Goal: Task Accomplishment & Management: Use online tool/utility

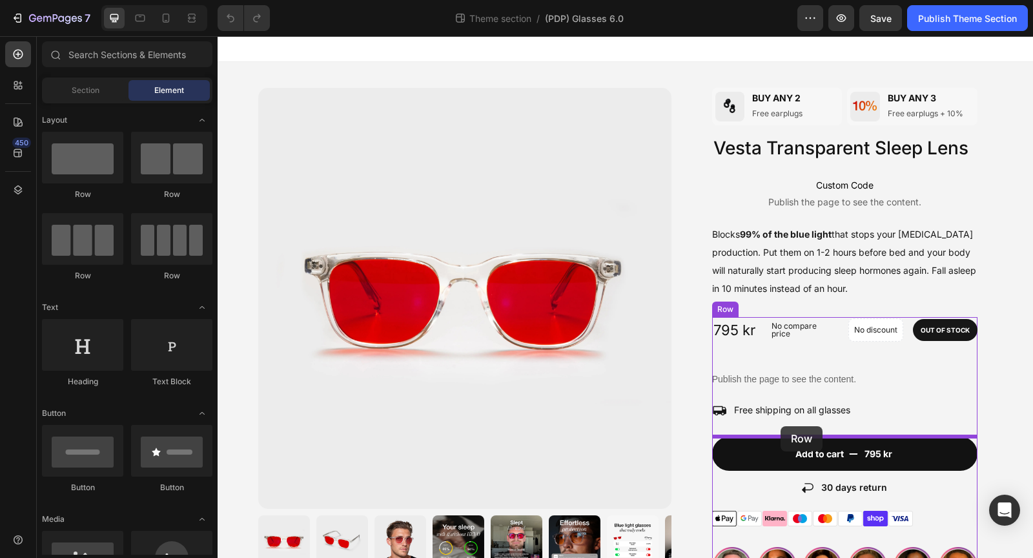
drag, startPoint x: 308, startPoint y: 199, endPoint x: 781, endPoint y: 426, distance: 524.6
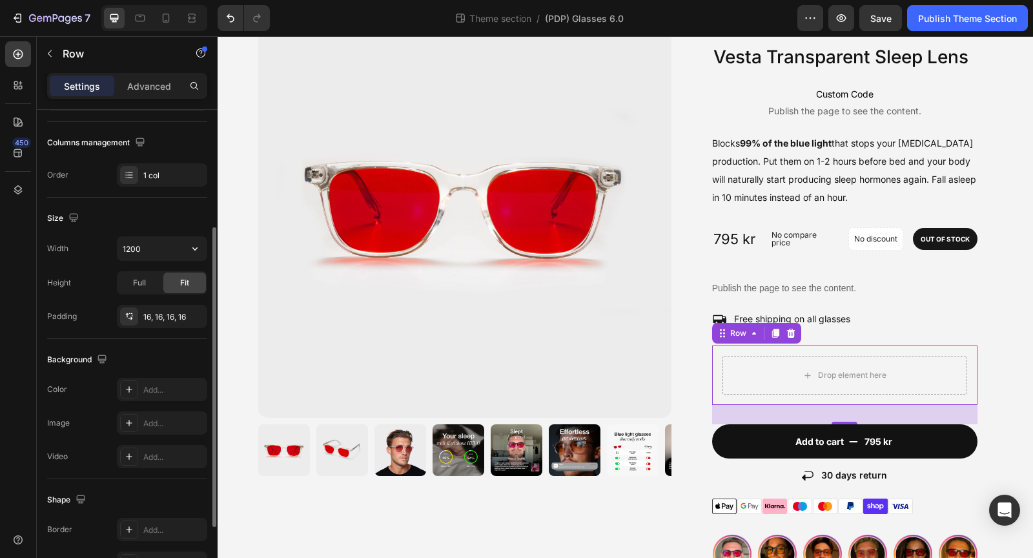
scroll to position [300, 0]
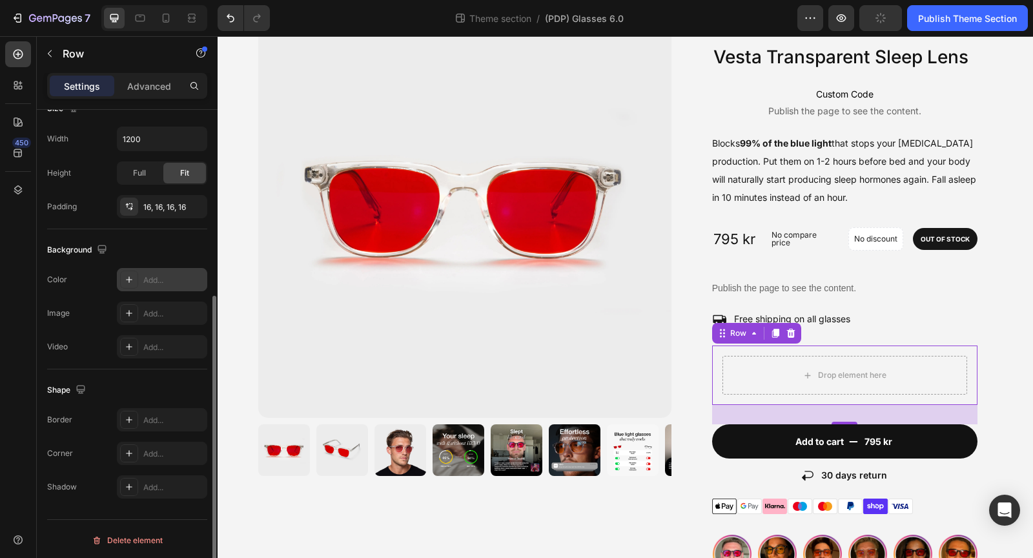
click at [129, 276] on icon at bounding box center [129, 279] width 6 height 6
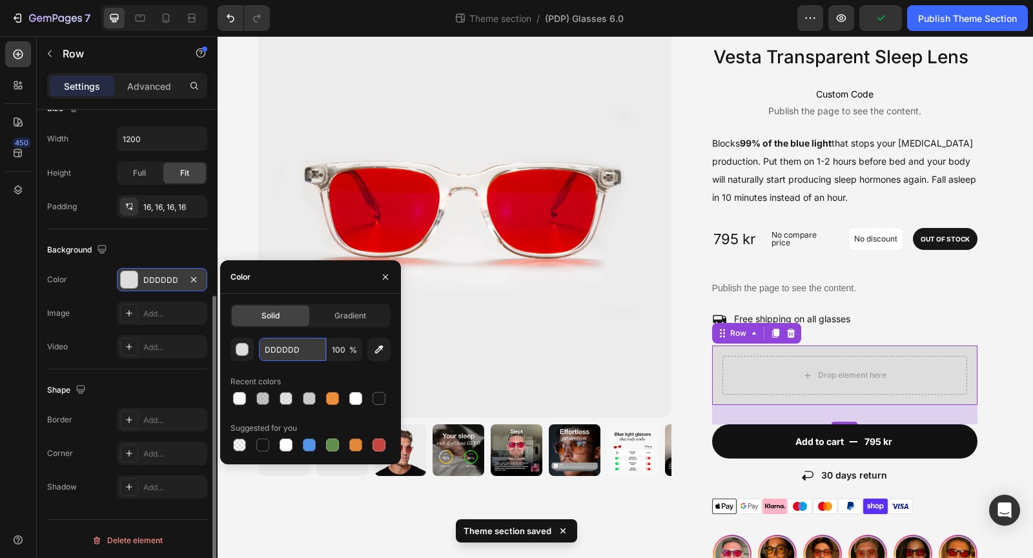
click at [276, 350] on input "DDDDDD" at bounding box center [292, 349] width 67 height 23
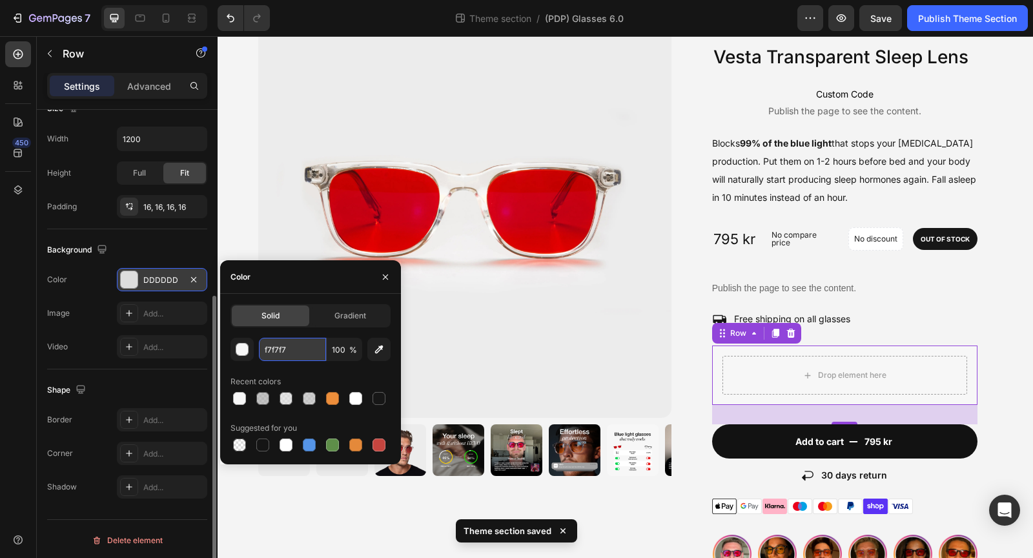
type input "F7F7F7"
click at [171, 234] on div "Background The changes might be hidden by the video. Color F7F7F7 Image Add... …" at bounding box center [127, 299] width 160 height 140
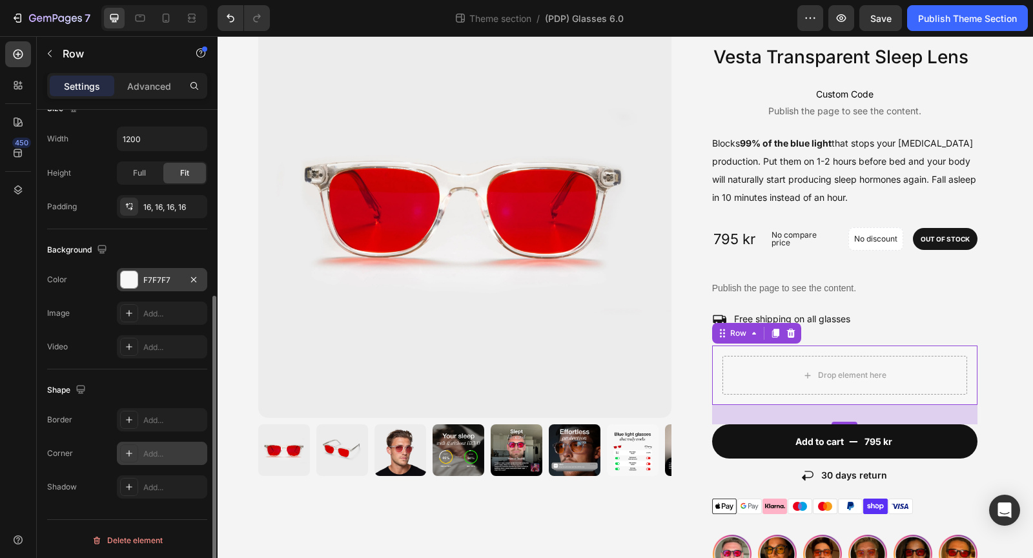
click at [152, 455] on div "Add..." at bounding box center [173, 454] width 61 height 12
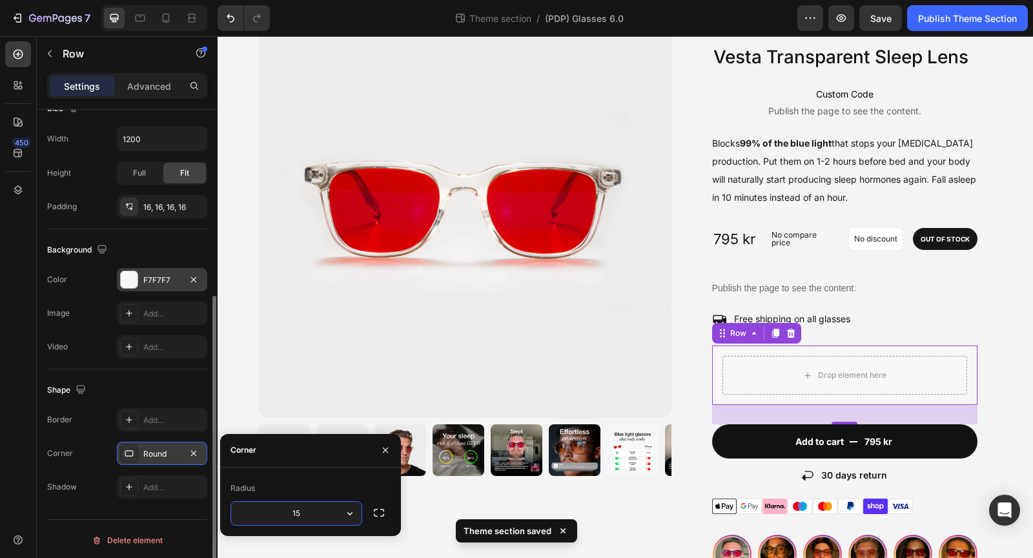
type input "15"
click at [1019, 396] on div "Image BUY ANY 2 Heading Free earplugs Text Block Row Image BUY ANY 3 Heading Fr…" at bounding box center [626, 433] width 816 height 924
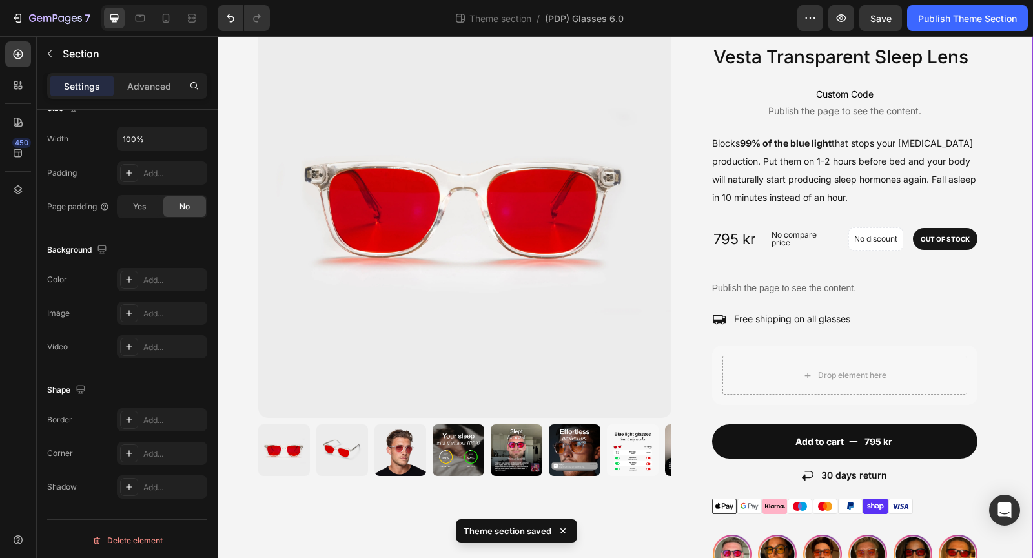
scroll to position [0, 0]
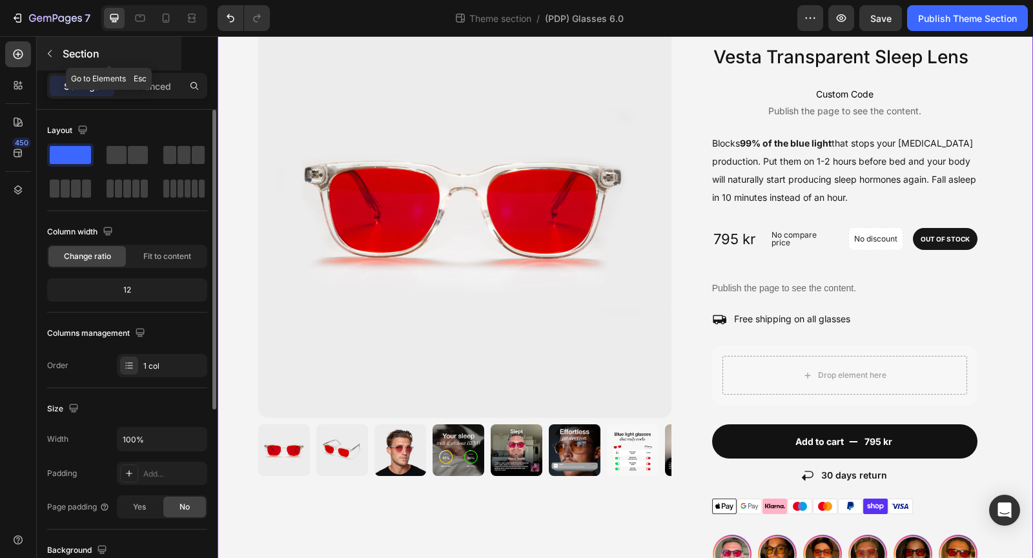
click at [55, 46] on button "button" at bounding box center [49, 53] width 21 height 21
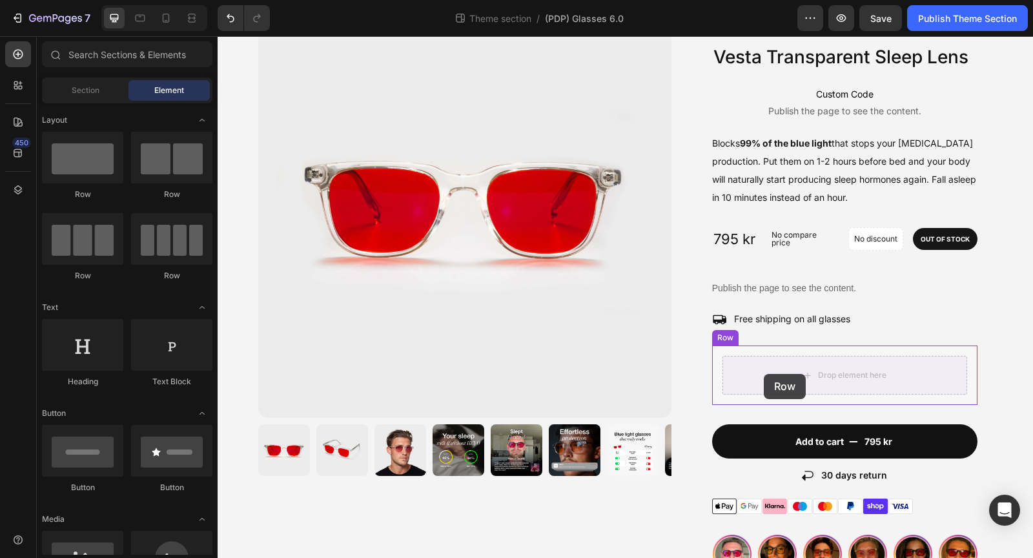
drag, startPoint x: 387, startPoint y: 202, endPoint x: 765, endPoint y: 373, distance: 415.6
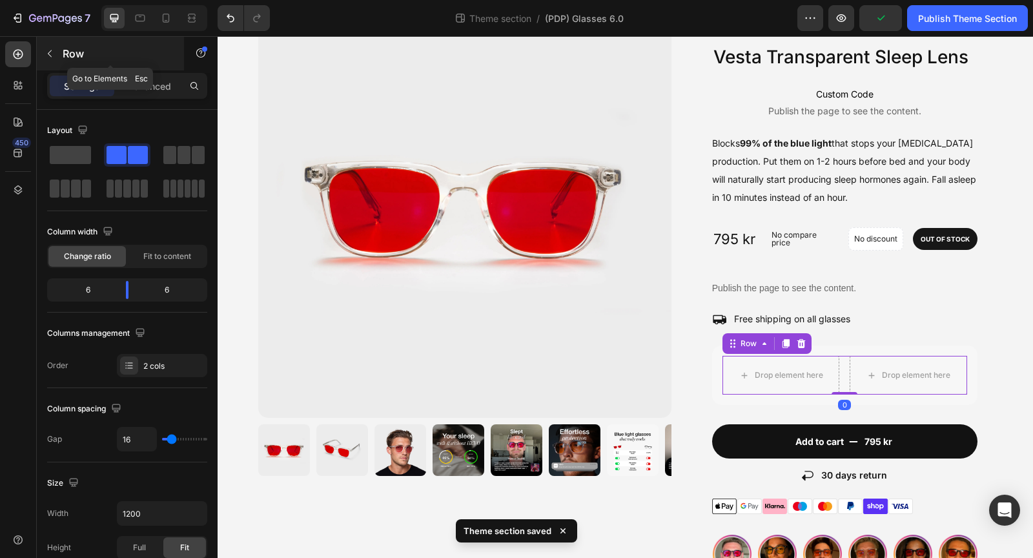
click at [56, 50] on button "button" at bounding box center [49, 53] width 21 height 21
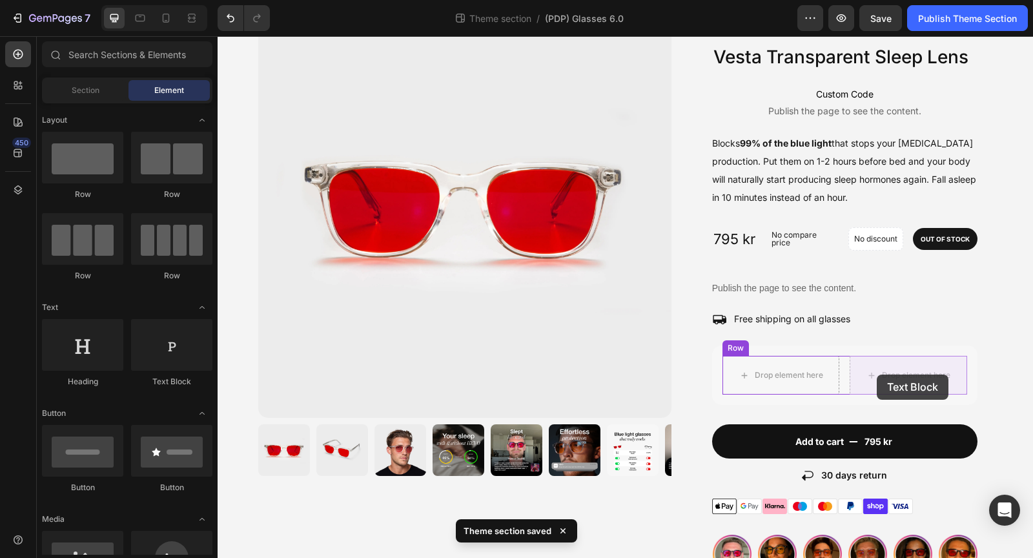
drag, startPoint x: 372, startPoint y: 386, endPoint x: 877, endPoint y: 375, distance: 505.2
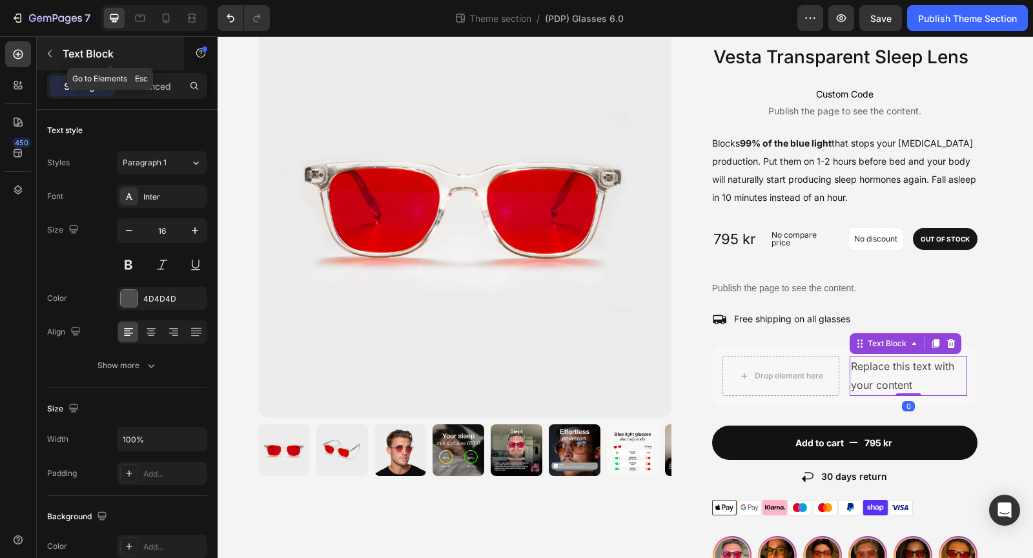
click at [67, 59] on p "Text Block" at bounding box center [118, 54] width 110 height 16
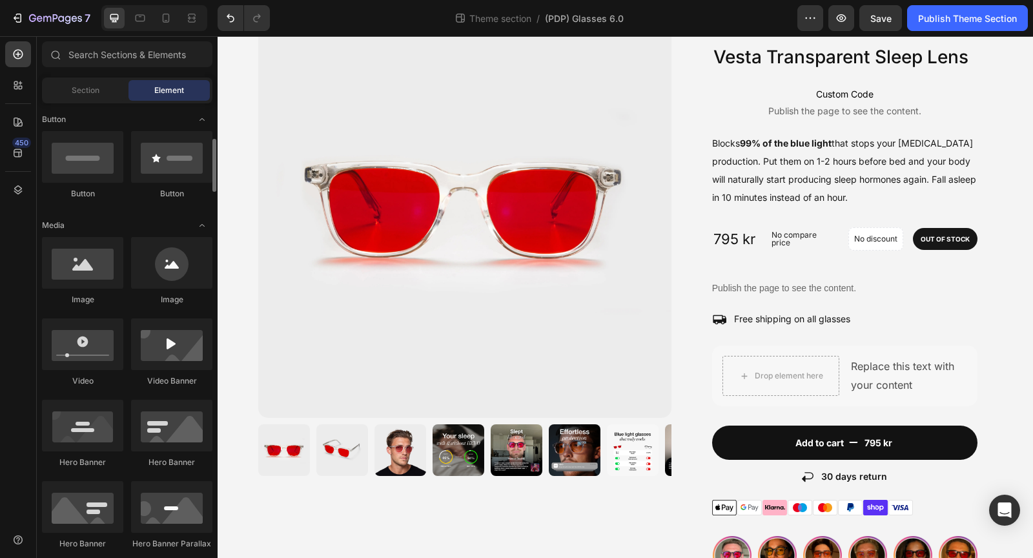
scroll to position [295, 0]
drag, startPoint x: 401, startPoint y: 304, endPoint x: 776, endPoint y: 374, distance: 381.0
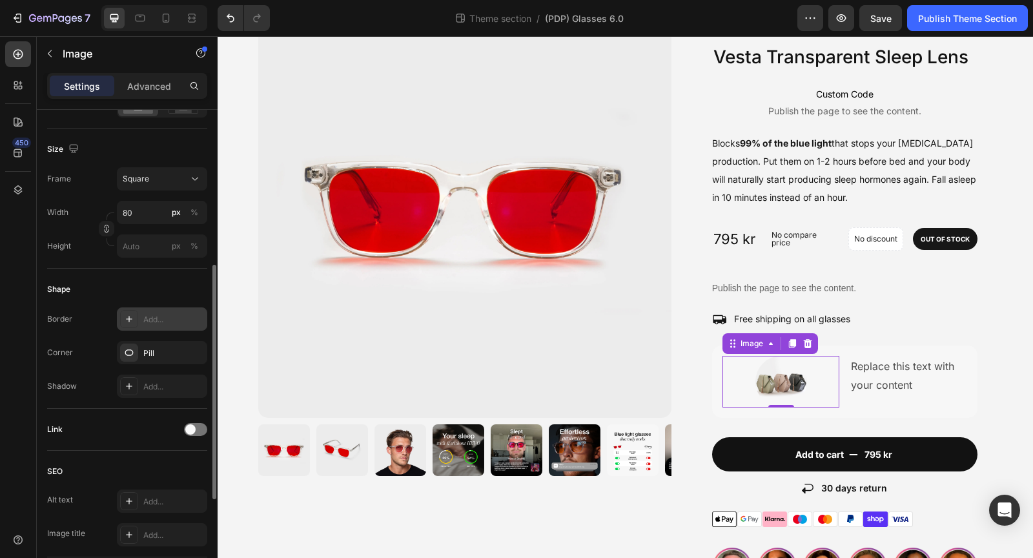
scroll to position [326, 0]
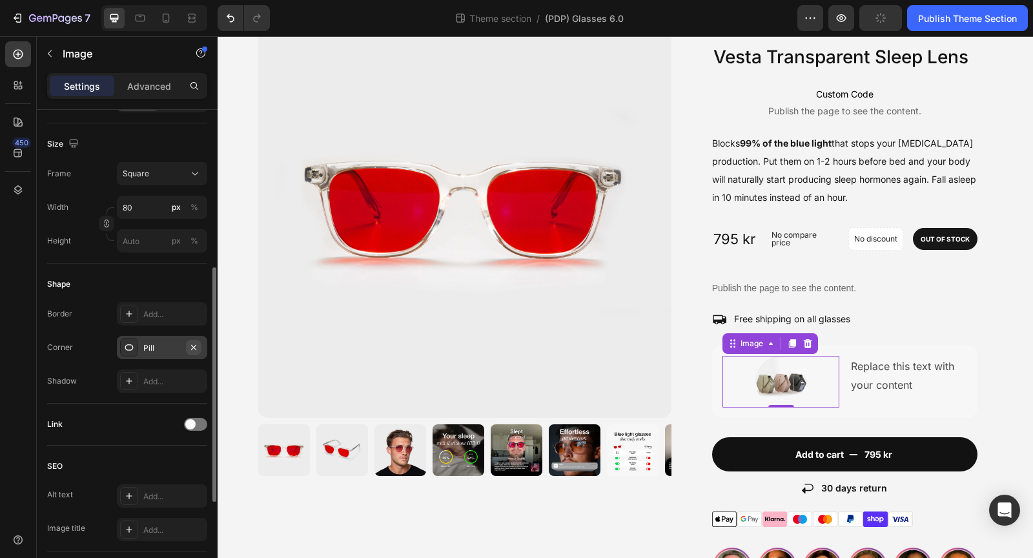
click at [194, 345] on icon "button" at bounding box center [193, 346] width 5 height 5
click at [172, 346] on div "Add..." at bounding box center [173, 348] width 61 height 12
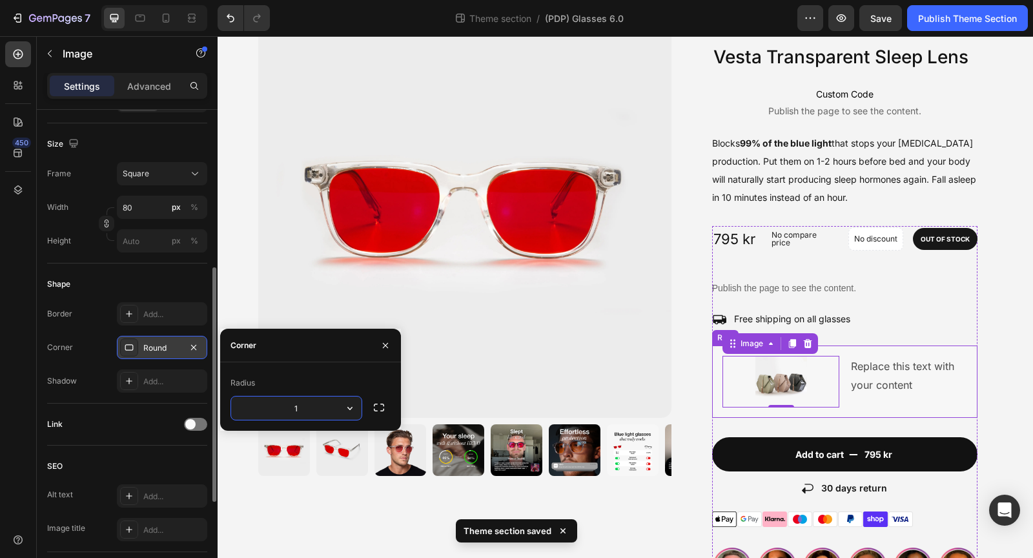
type input "15"
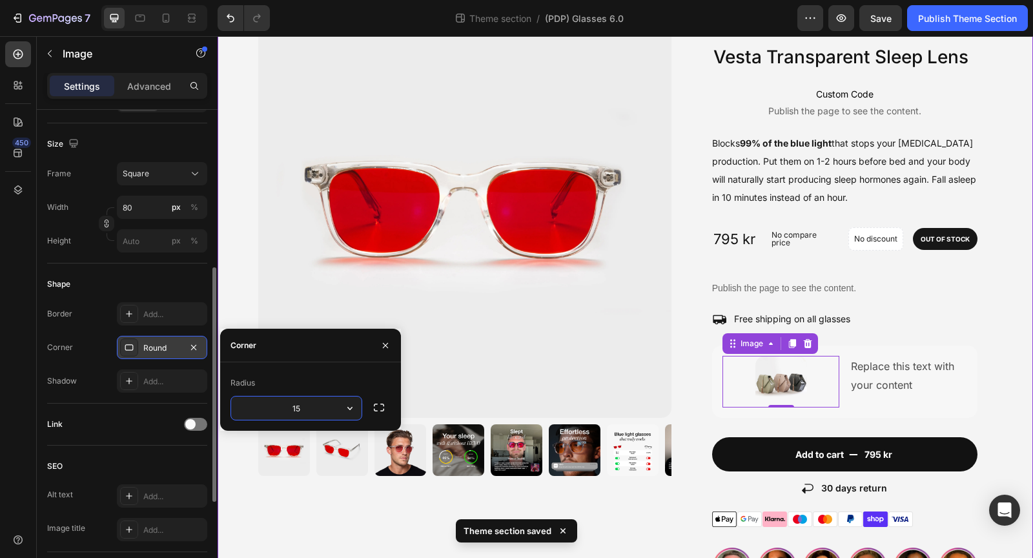
click at [1019, 386] on div "Image BUY ANY 2 Heading Free earplugs Text Block Row Image BUY ANY 3 Heading Fr…" at bounding box center [626, 439] width 816 height 937
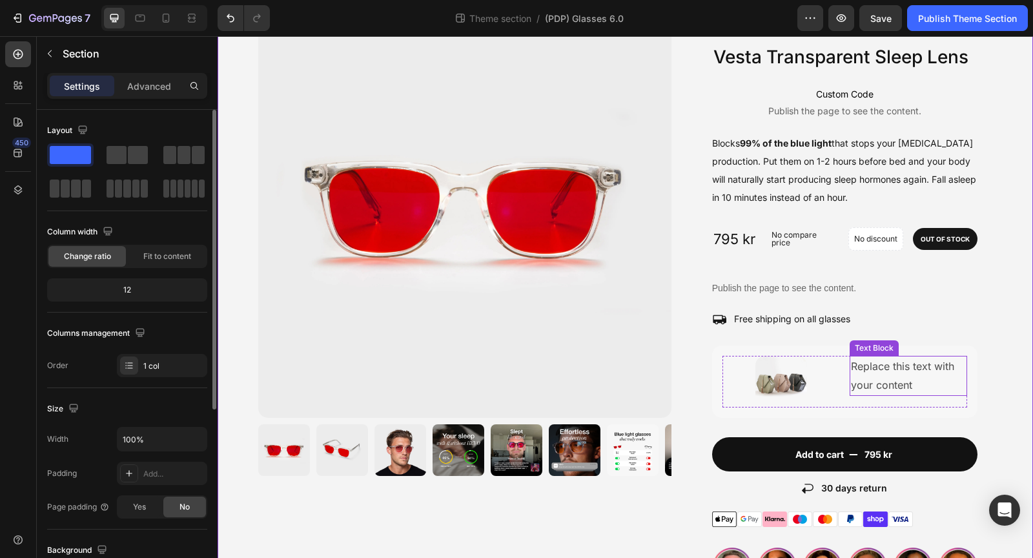
click at [890, 378] on div "Replace this text with your content" at bounding box center [909, 376] width 118 height 40
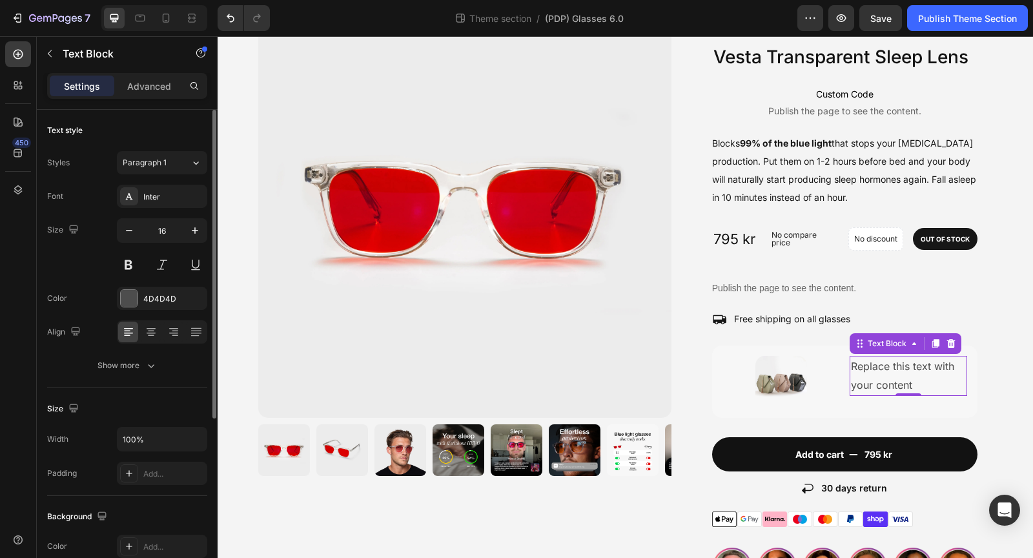
click at [890, 378] on div "Replace this text with your content" at bounding box center [909, 376] width 118 height 40
click at [890, 378] on p "Replace this text with your content" at bounding box center [908, 375] width 115 height 37
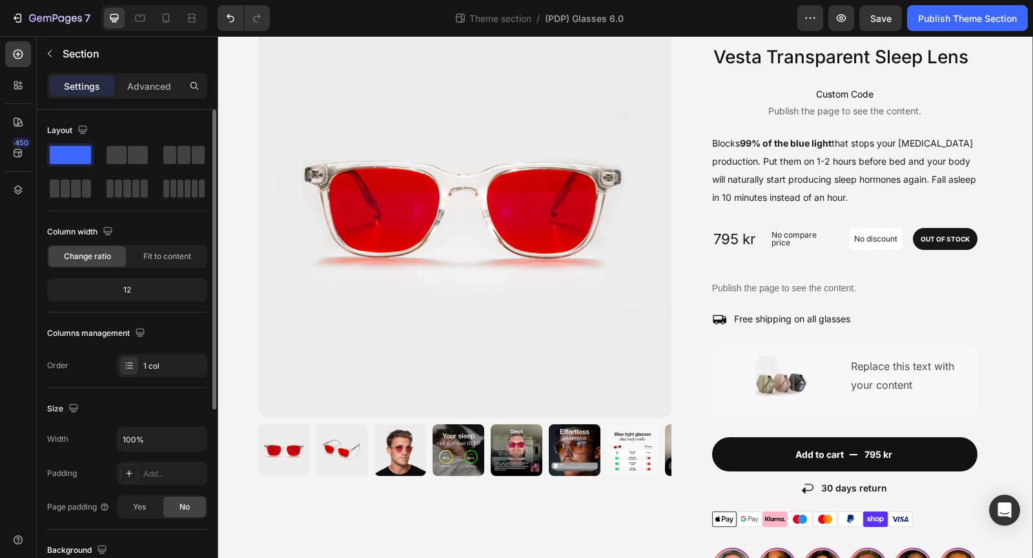
click at [1027, 378] on div "Image BUY ANY 2 Heading Free earplugs Text Block Row Image BUY ANY 3 Heading Fr…" at bounding box center [626, 439] width 816 height 937
click at [47, 49] on icon "button" at bounding box center [50, 53] width 10 height 10
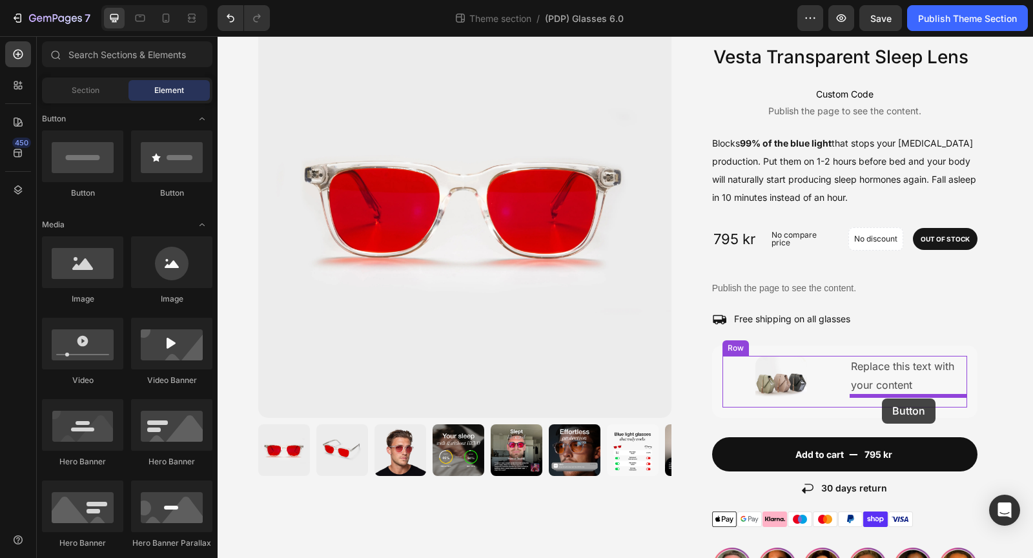
drag, startPoint x: 310, startPoint y: 204, endPoint x: 882, endPoint y: 398, distance: 604.4
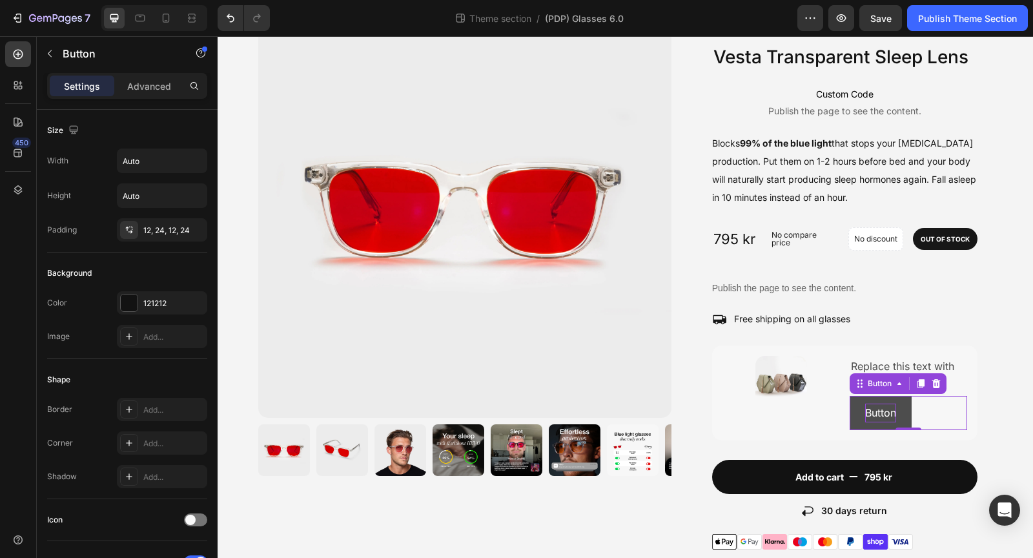
click at [885, 405] on p "Button" at bounding box center [880, 413] width 31 height 19
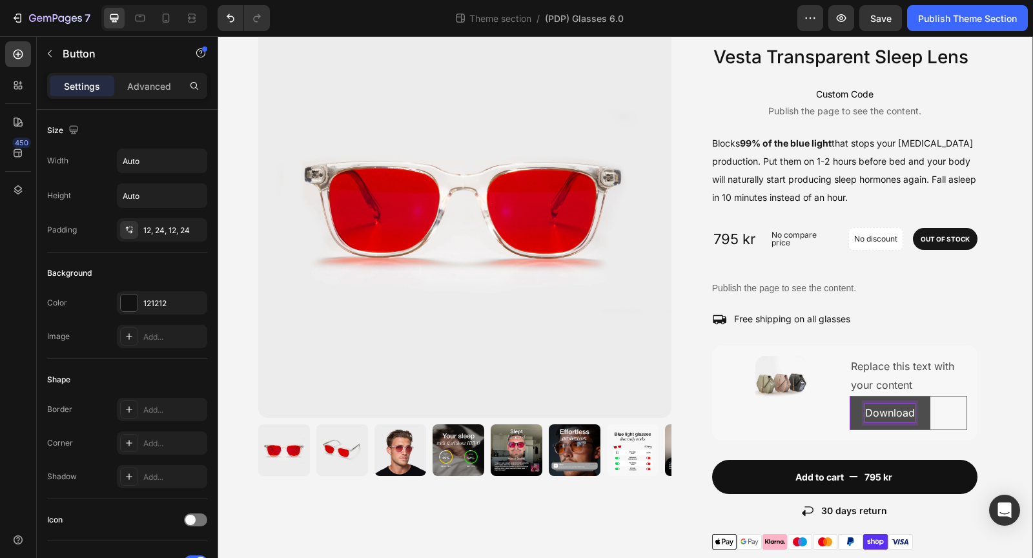
click at [1033, 408] on div "Image BUY ANY 2 Heading Free earplugs Text Block Row Image BUY ANY 3 Heading Fr…" at bounding box center [626, 450] width 816 height 959
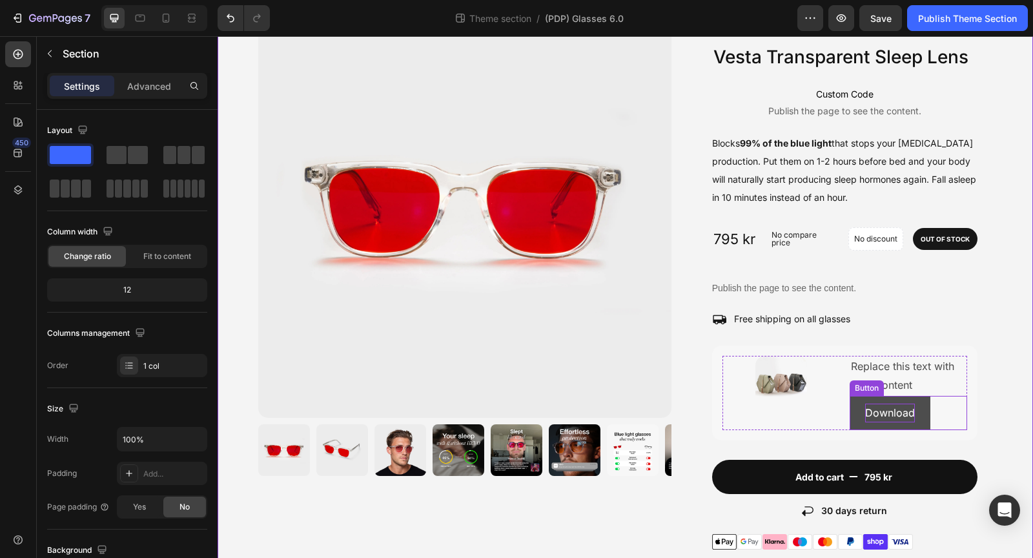
click at [907, 415] on p "Download" at bounding box center [890, 413] width 50 height 19
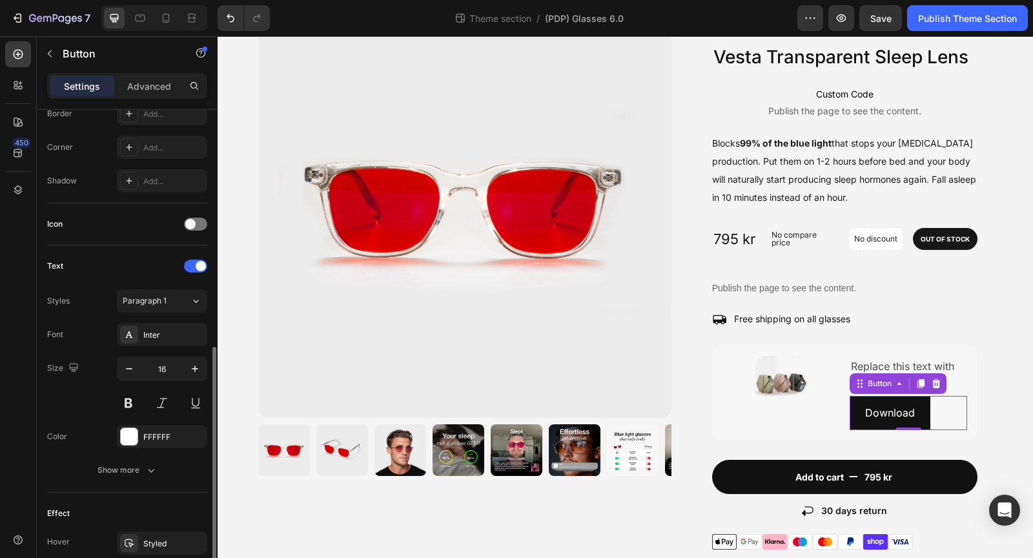
scroll to position [373, 0]
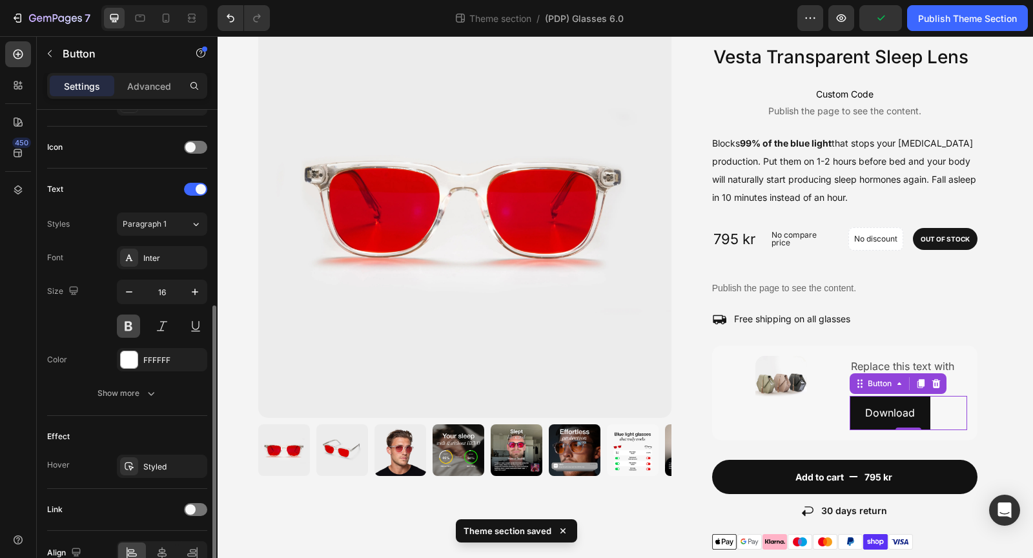
click at [129, 324] on button at bounding box center [128, 326] width 23 height 23
click at [136, 287] on button "button" at bounding box center [129, 291] width 23 height 23
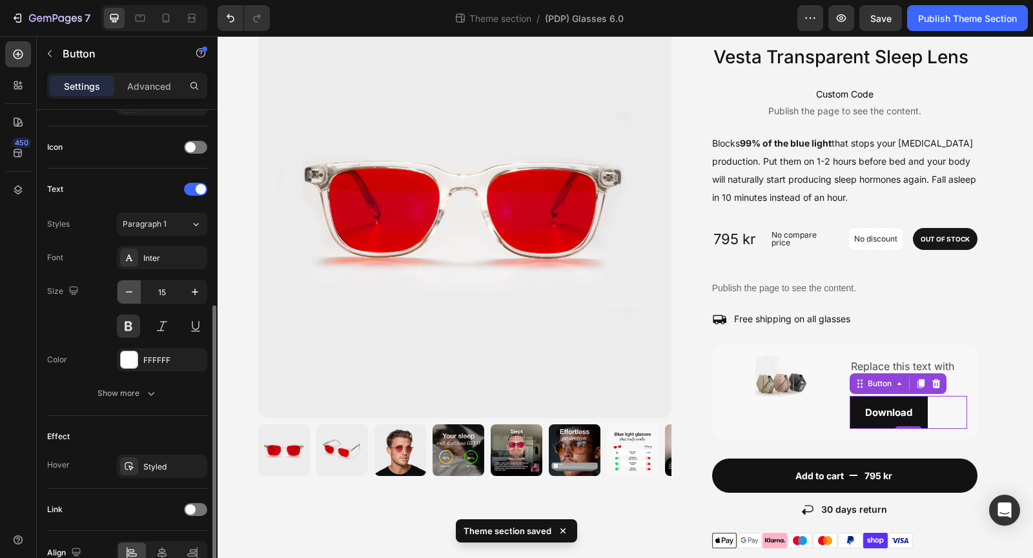
click at [136, 287] on button "button" at bounding box center [129, 291] width 23 height 23
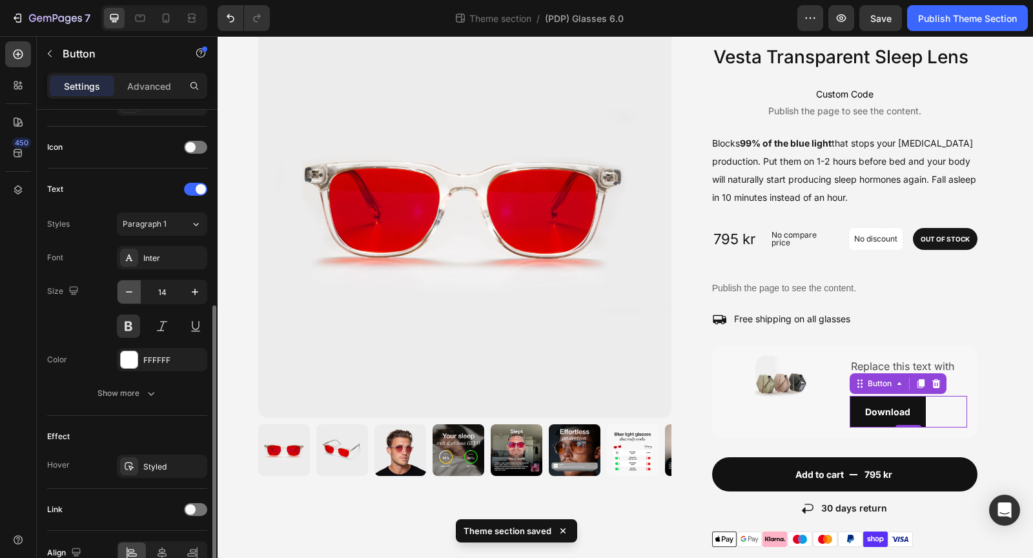
click at [136, 287] on button "button" at bounding box center [129, 291] width 23 height 23
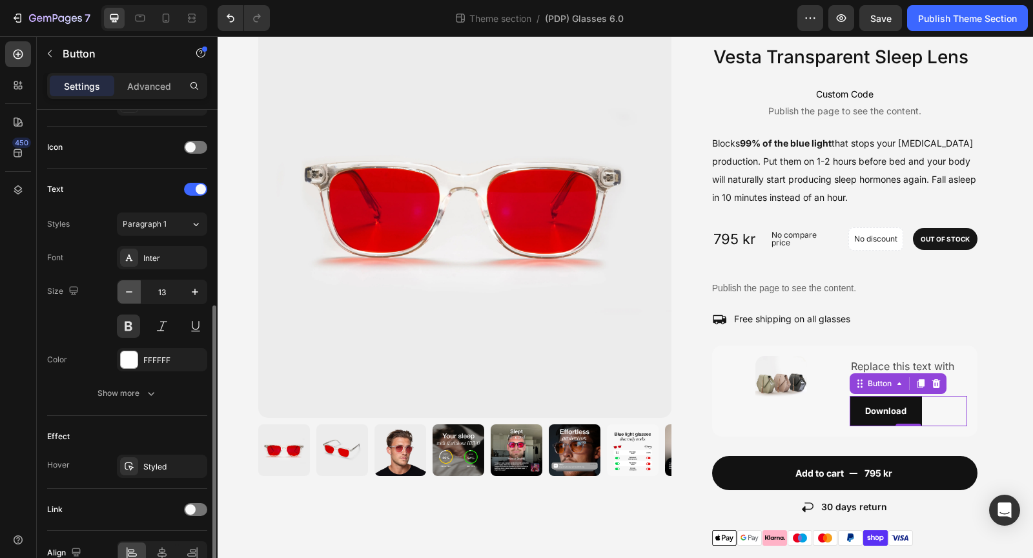
click at [136, 287] on button "button" at bounding box center [129, 291] width 23 height 23
type input "12"
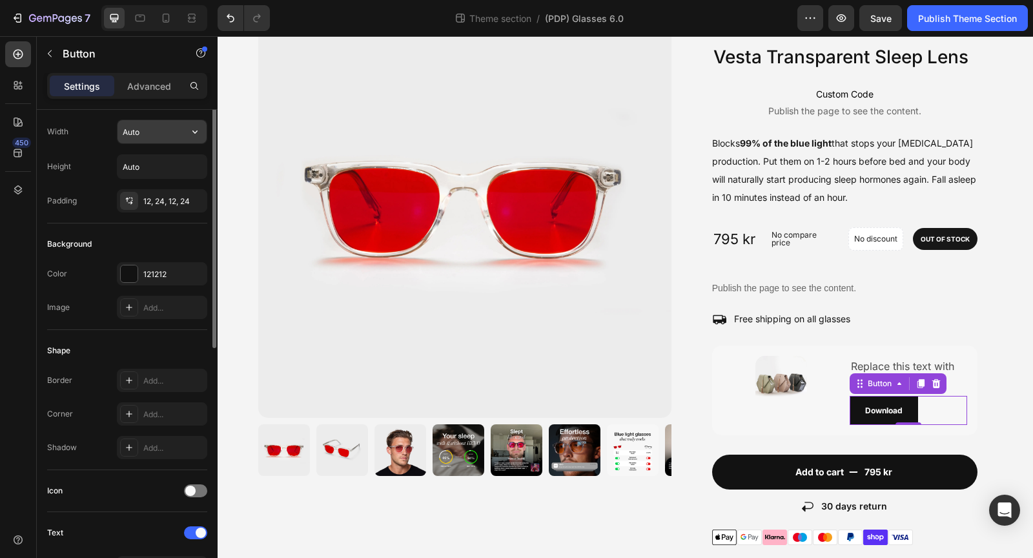
scroll to position [8, 0]
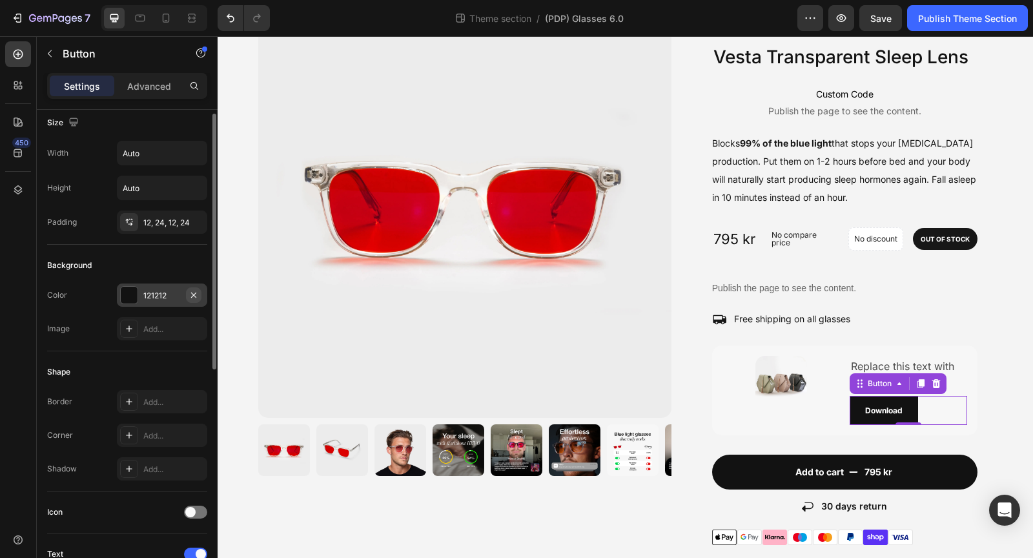
click at [191, 291] on icon "button" at bounding box center [194, 295] width 10 height 10
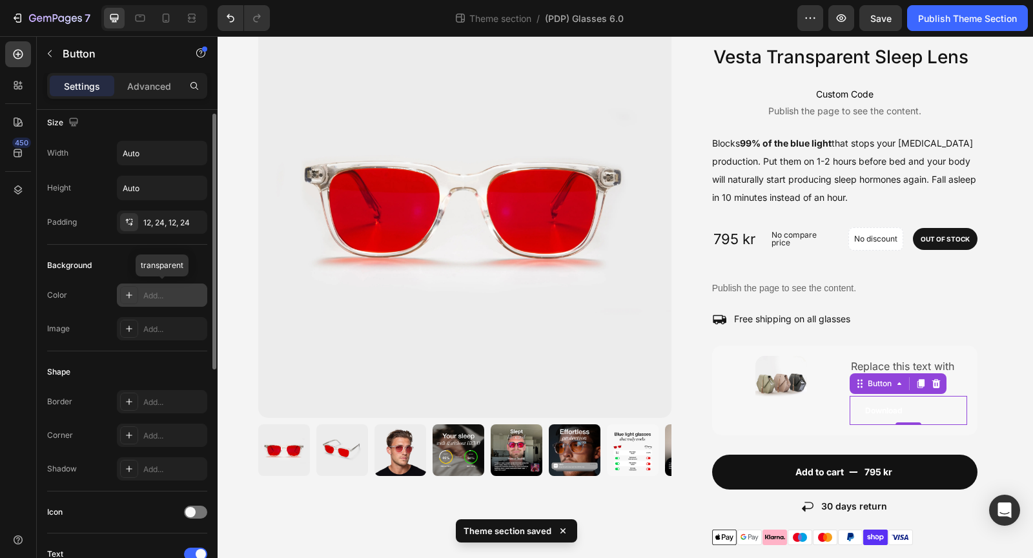
click at [157, 292] on div "Add..." at bounding box center [173, 296] width 61 height 12
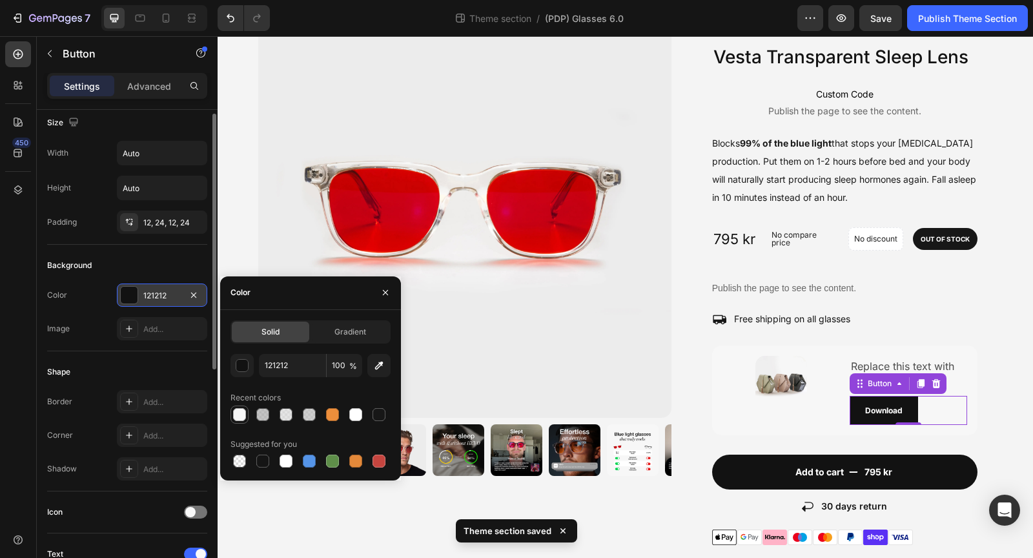
click at [242, 410] on div at bounding box center [239, 414] width 13 height 13
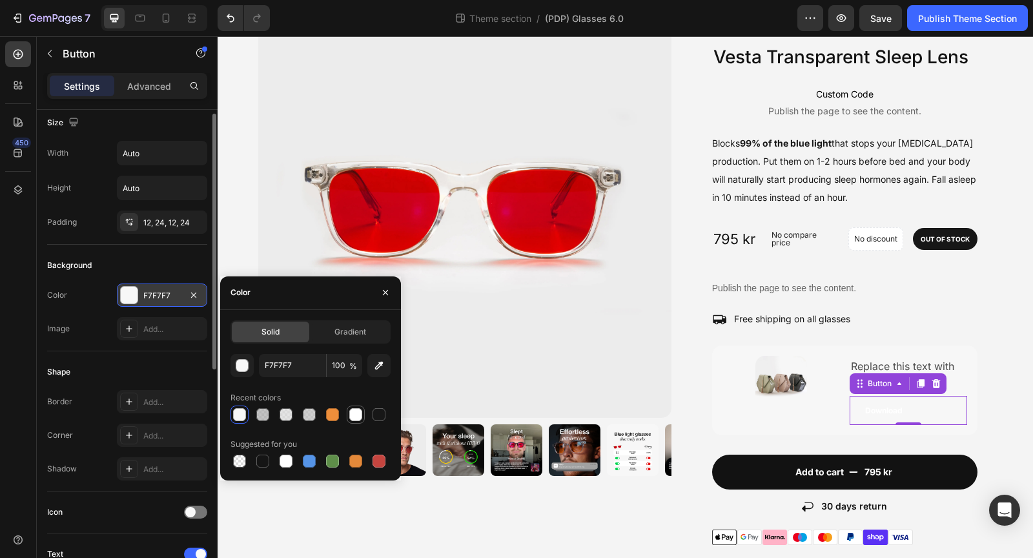
click at [358, 417] on div at bounding box center [355, 414] width 13 height 13
click at [243, 457] on div at bounding box center [239, 461] width 13 height 13
type input "000000"
type input "0"
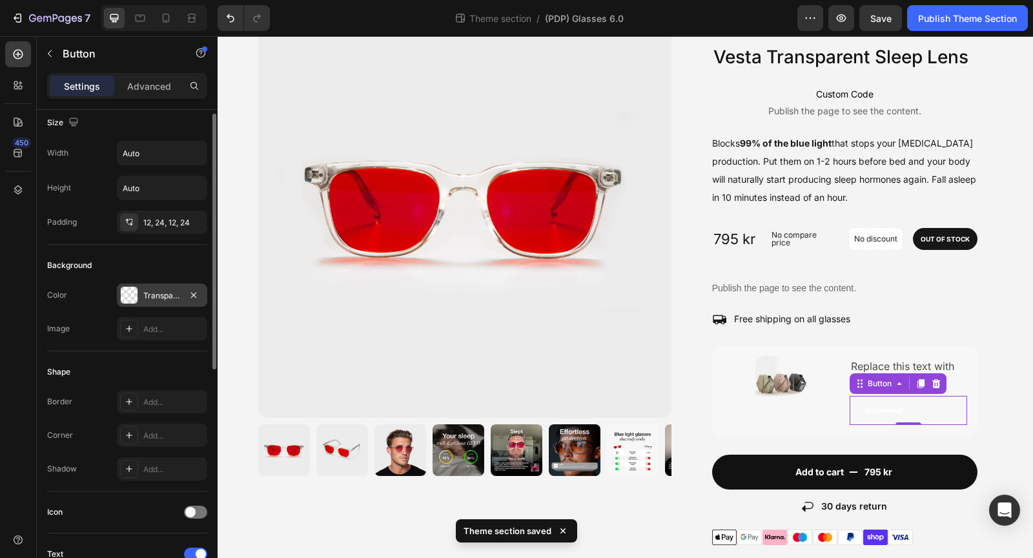
click at [165, 262] on div "Background" at bounding box center [127, 265] width 160 height 21
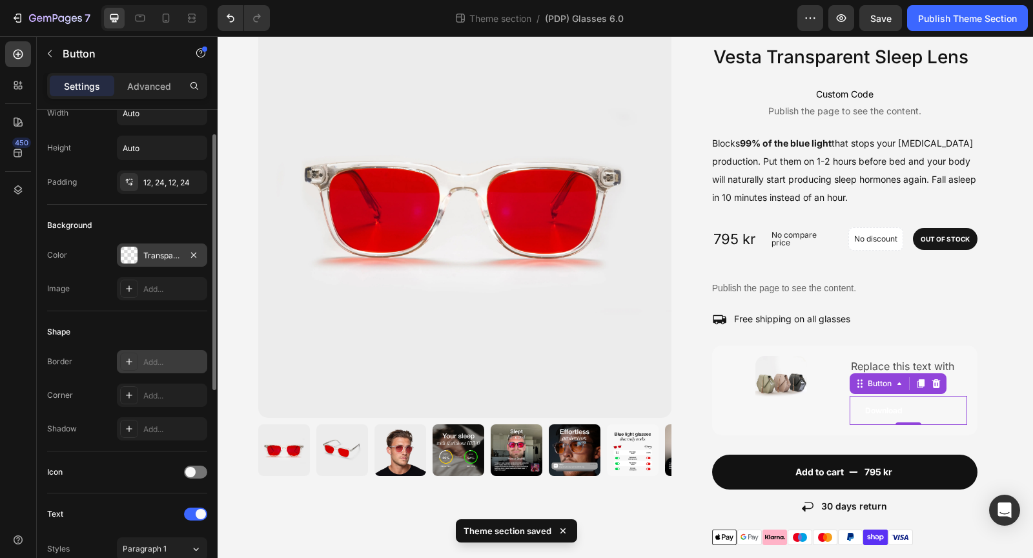
click at [153, 358] on div "Add..." at bounding box center [173, 363] width 61 height 12
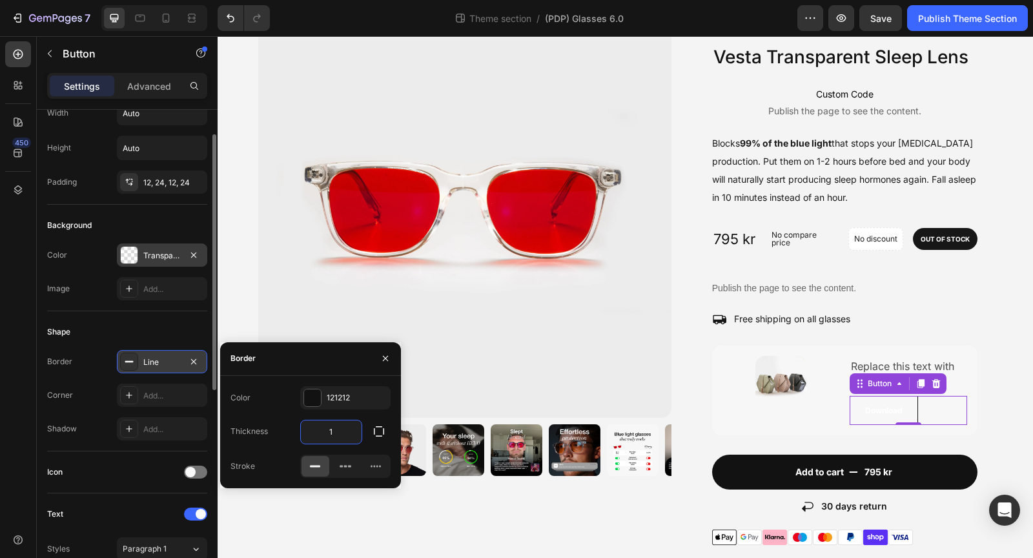
click at [338, 430] on input "1" at bounding box center [331, 431] width 61 height 23
type input "2"
click at [163, 393] on div "Add..." at bounding box center [173, 396] width 61 height 12
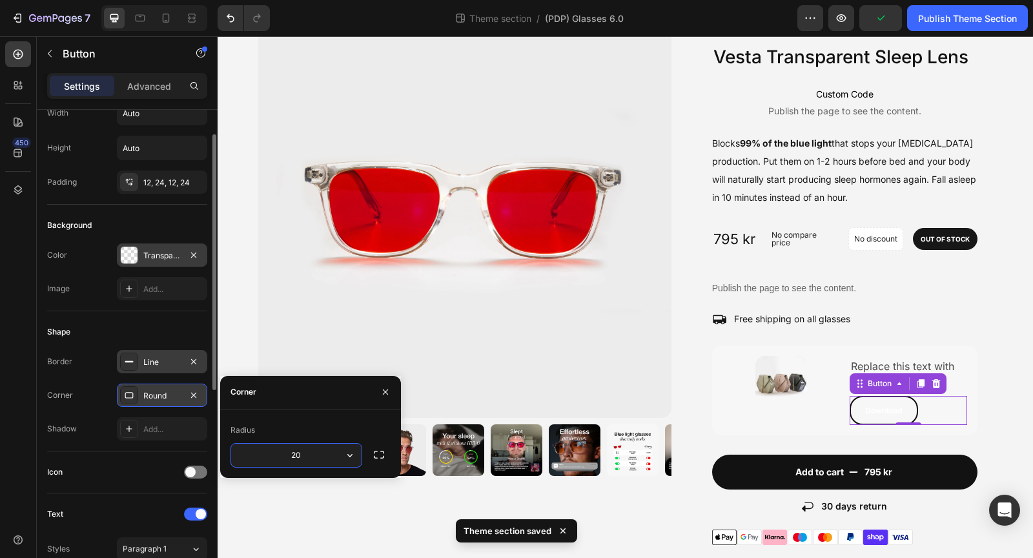
type input "2"
type input "50"
click at [384, 389] on icon "button" at bounding box center [385, 392] width 10 height 10
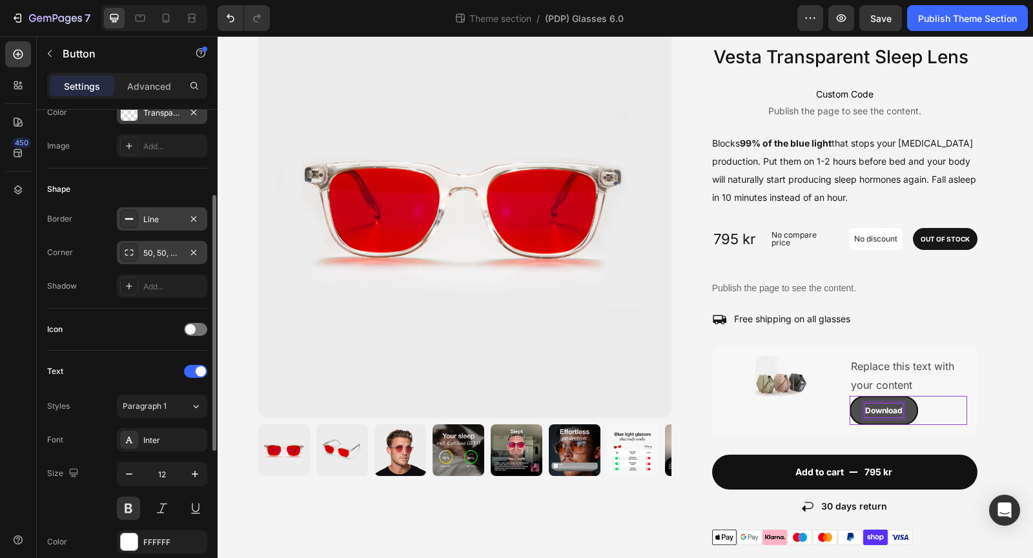
scroll to position [298, 0]
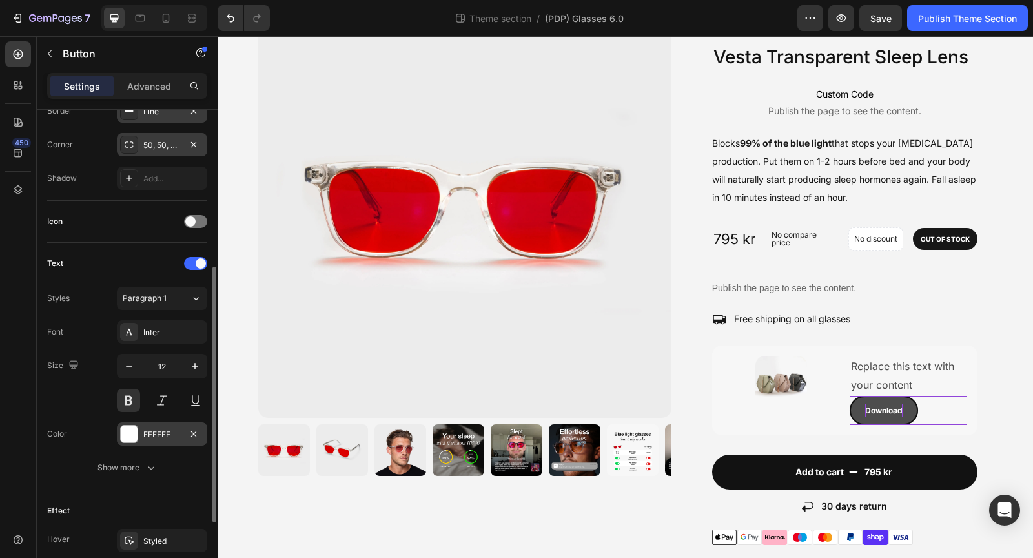
click at [134, 428] on div at bounding box center [129, 434] width 17 height 17
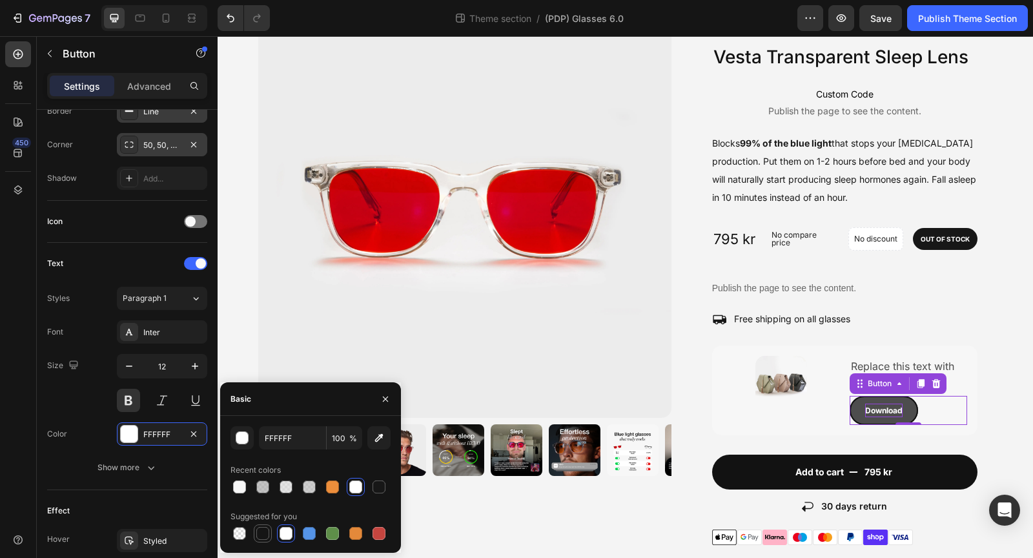
click at [262, 535] on div at bounding box center [262, 533] width 13 height 13
type input "151515"
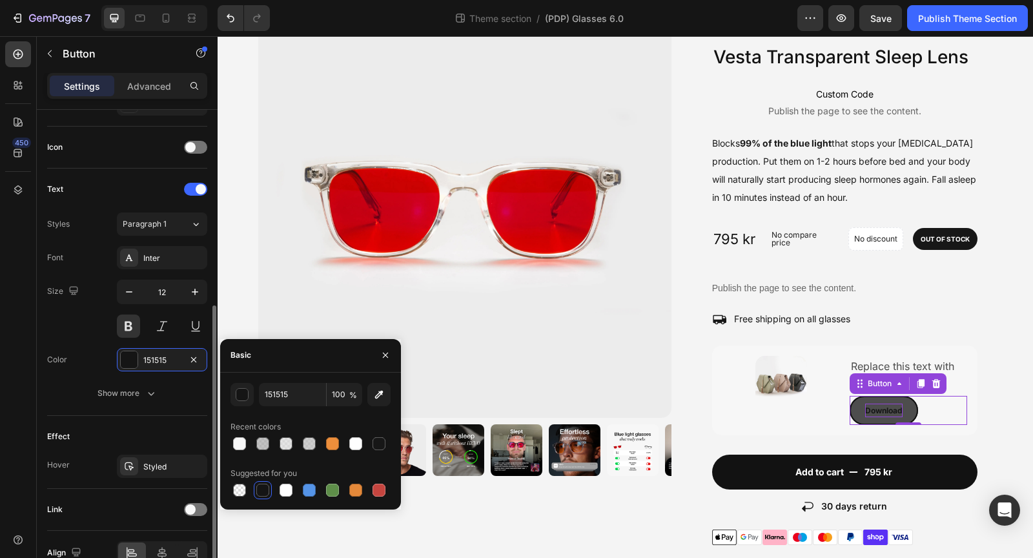
click at [81, 328] on div "Size 12" at bounding box center [127, 309] width 160 height 58
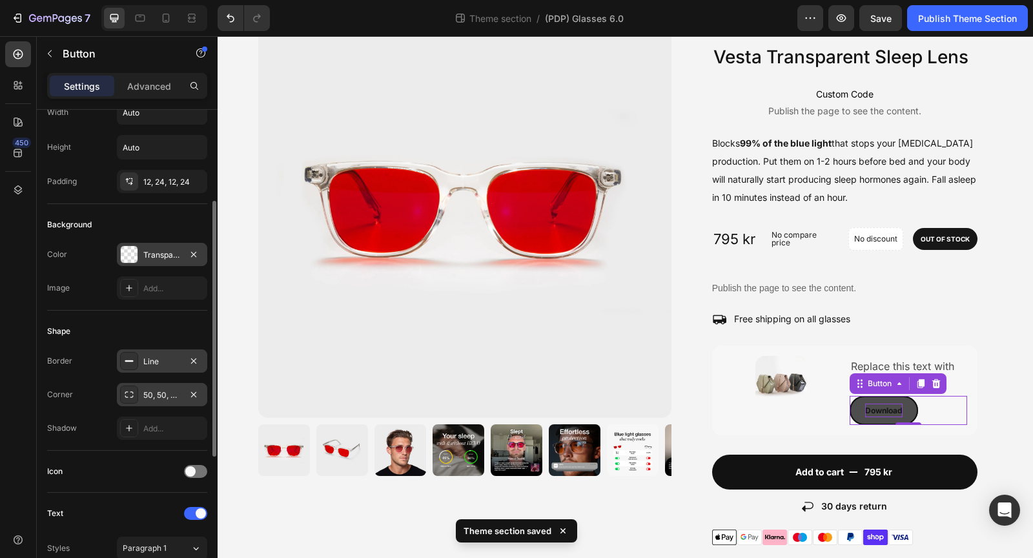
scroll to position [92, 0]
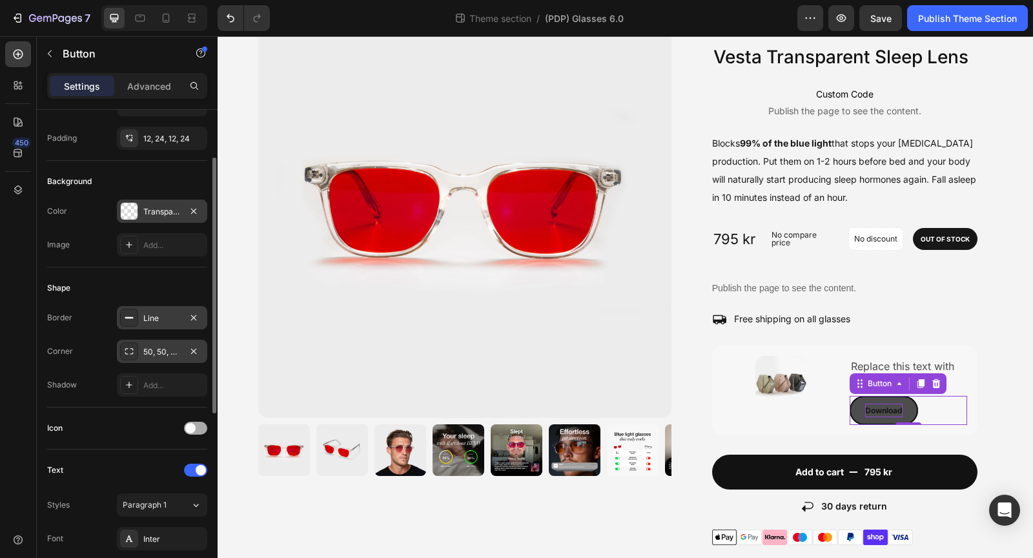
click at [192, 426] on span at bounding box center [190, 428] width 10 height 10
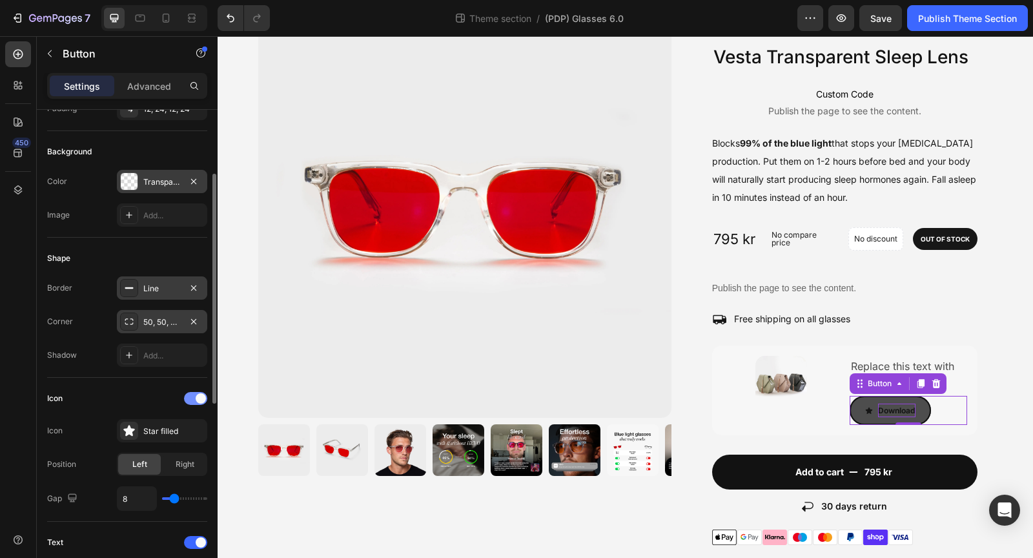
scroll to position [127, 0]
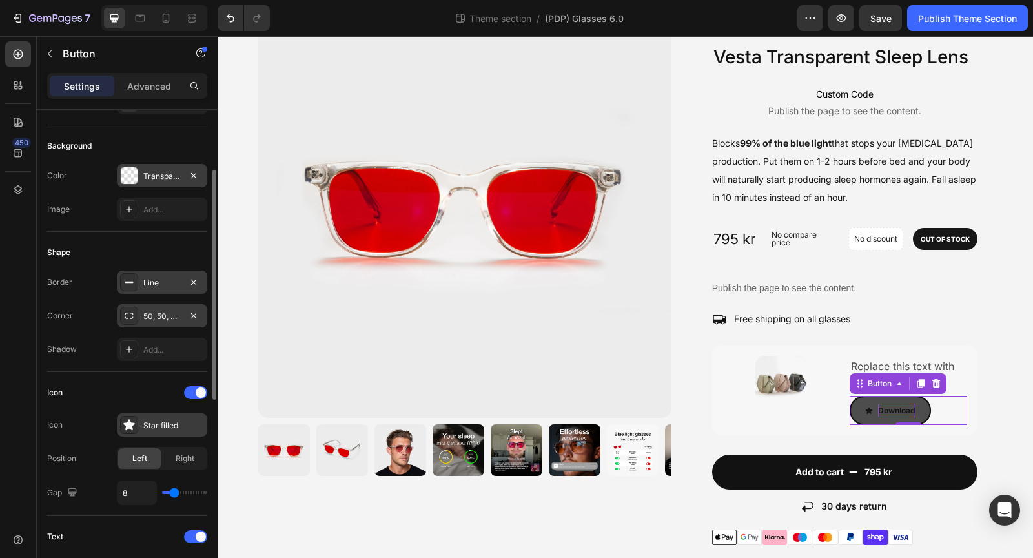
click at [182, 423] on div "Star filled" at bounding box center [173, 426] width 61 height 12
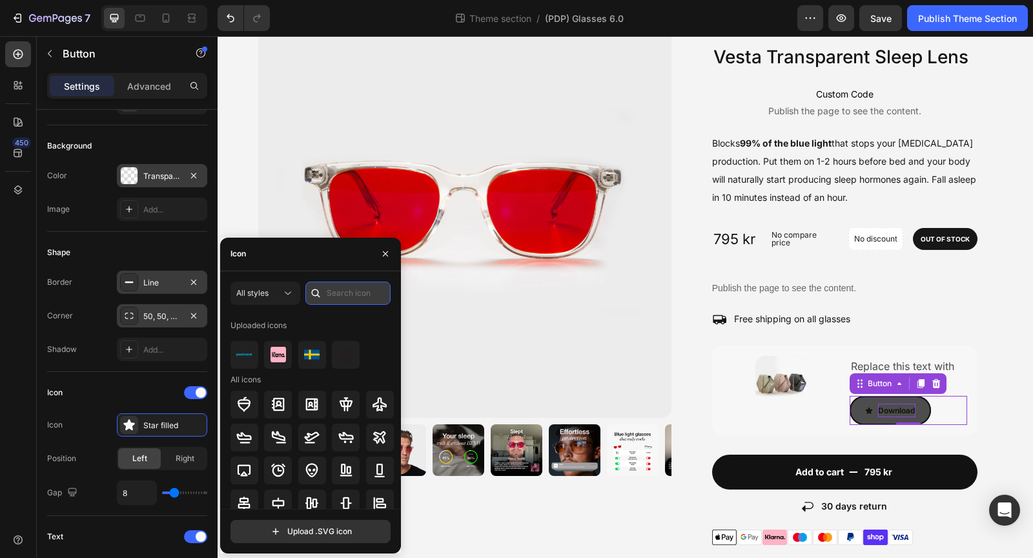
click at [327, 297] on input "text" at bounding box center [347, 293] width 85 height 23
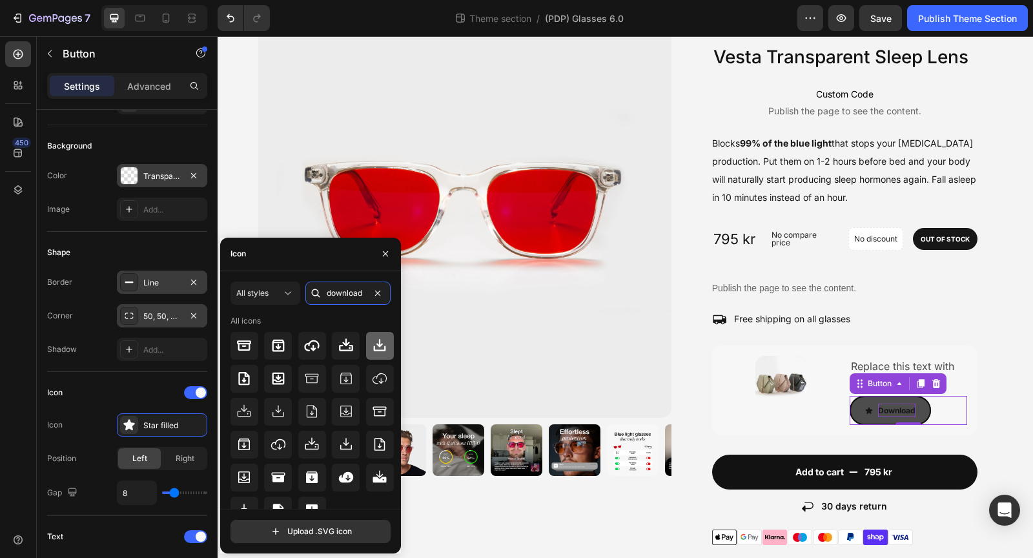
type input "download"
click at [373, 340] on icon at bounding box center [380, 346] width 16 height 16
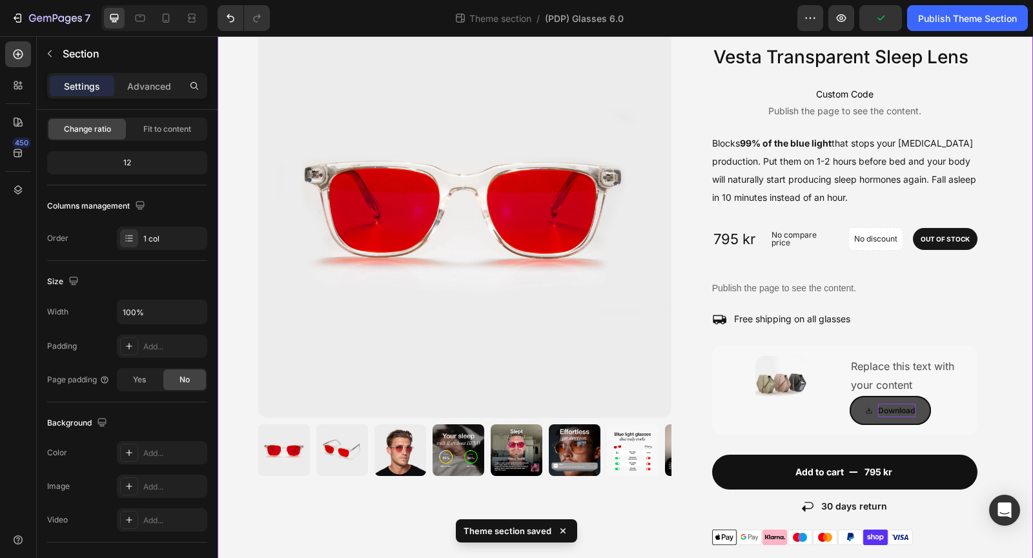
click at [1010, 415] on div "Image BUY ANY 2 Heading Free earplugs Text Block Row Image BUY ANY 3 Heading Fr…" at bounding box center [626, 448] width 816 height 955
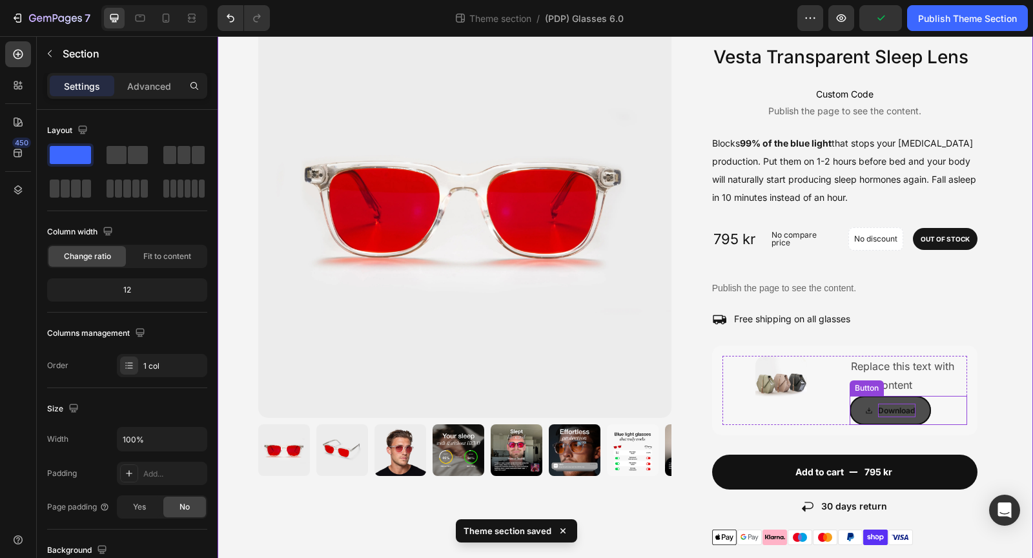
click at [930, 413] on button "Download" at bounding box center [890, 411] width 81 height 30
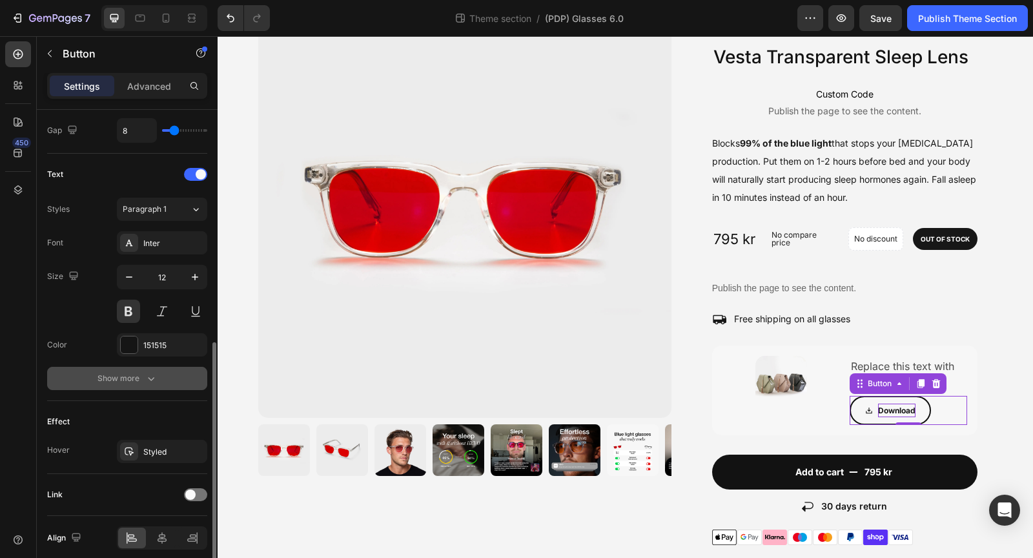
click at [134, 377] on div "Show more" at bounding box center [128, 378] width 60 height 13
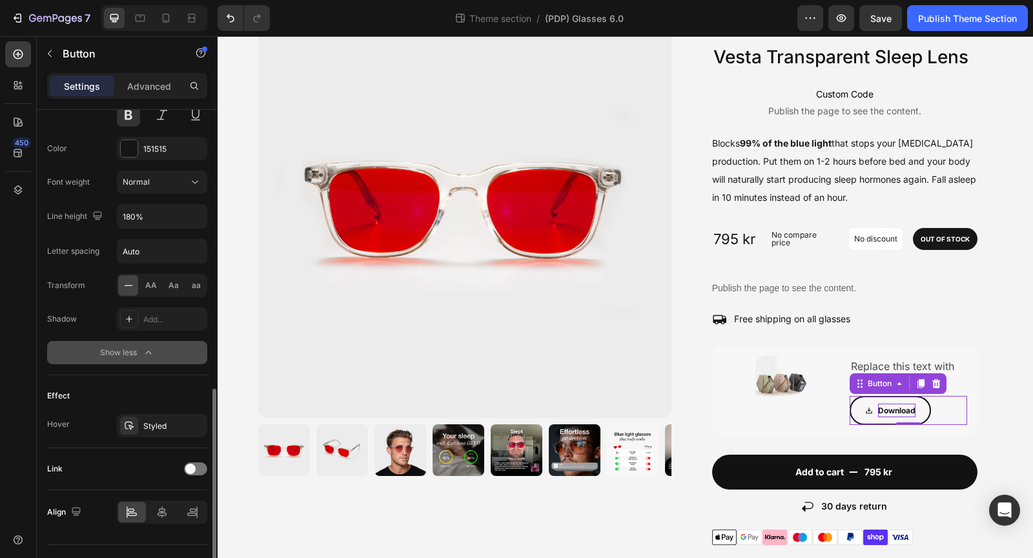
scroll to position [707, 0]
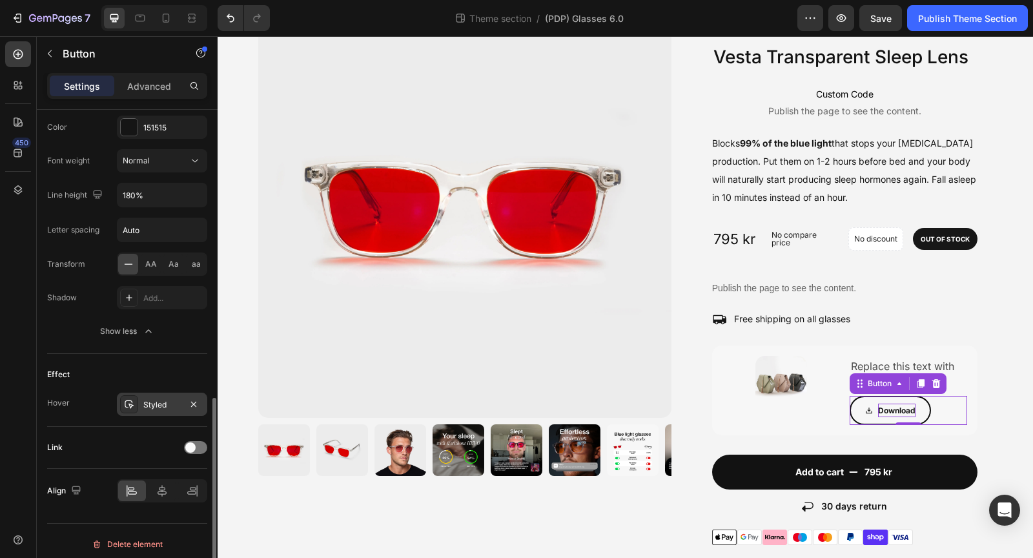
click at [154, 399] on div "Styled" at bounding box center [161, 405] width 37 height 12
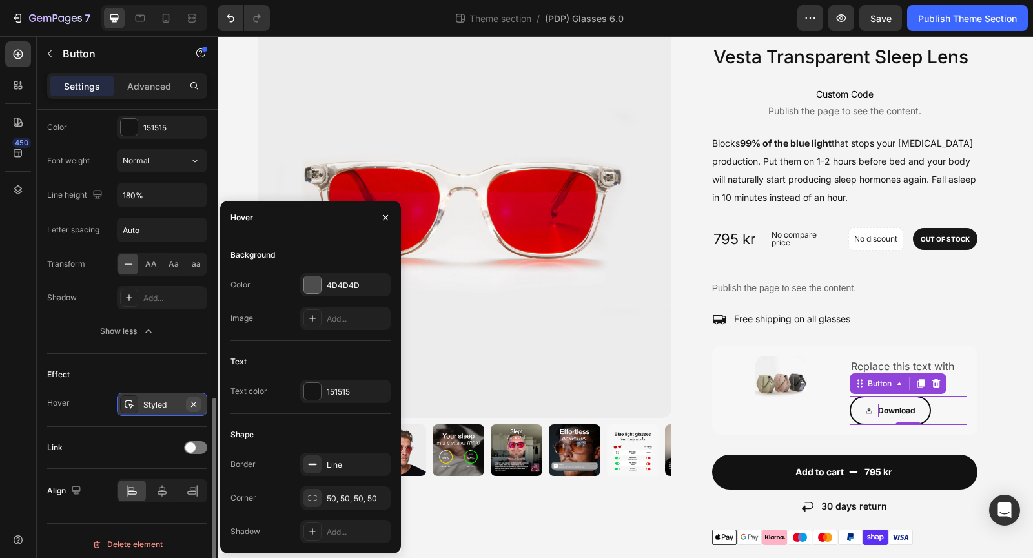
click at [196, 401] on icon "button" at bounding box center [194, 404] width 10 height 10
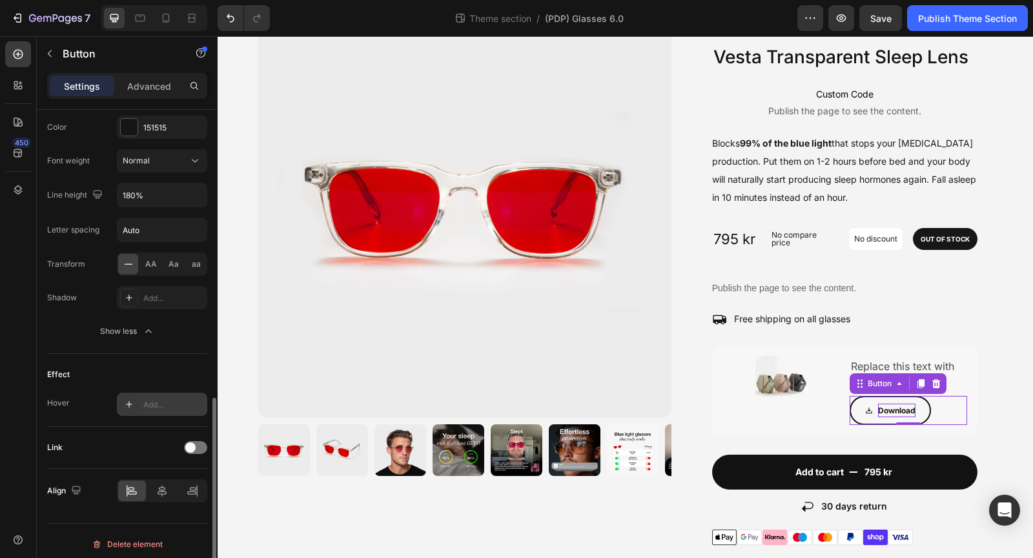
click at [145, 364] on div "Effect" at bounding box center [127, 374] width 160 height 21
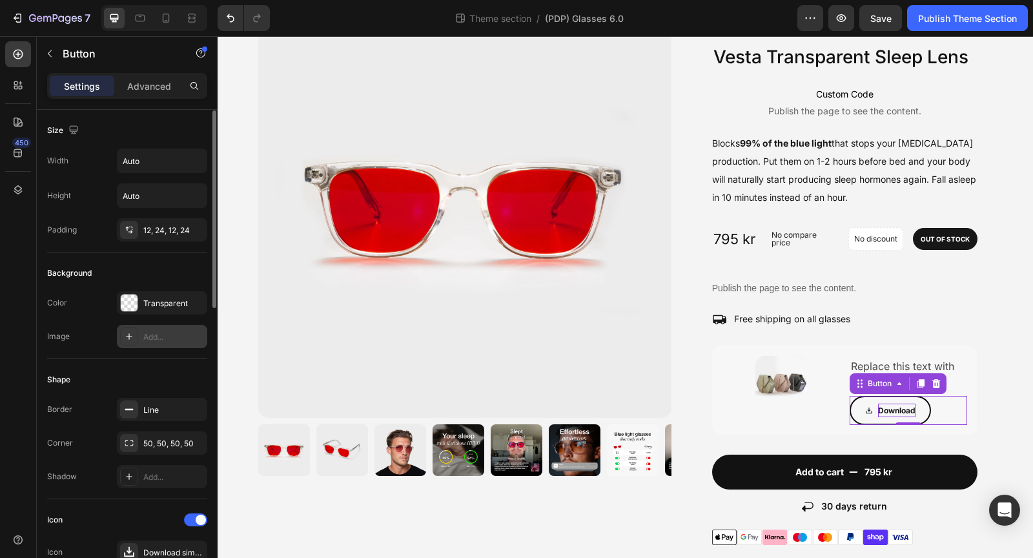
scroll to position [0, 0]
click at [164, 81] on p "Advanced" at bounding box center [149, 86] width 44 height 14
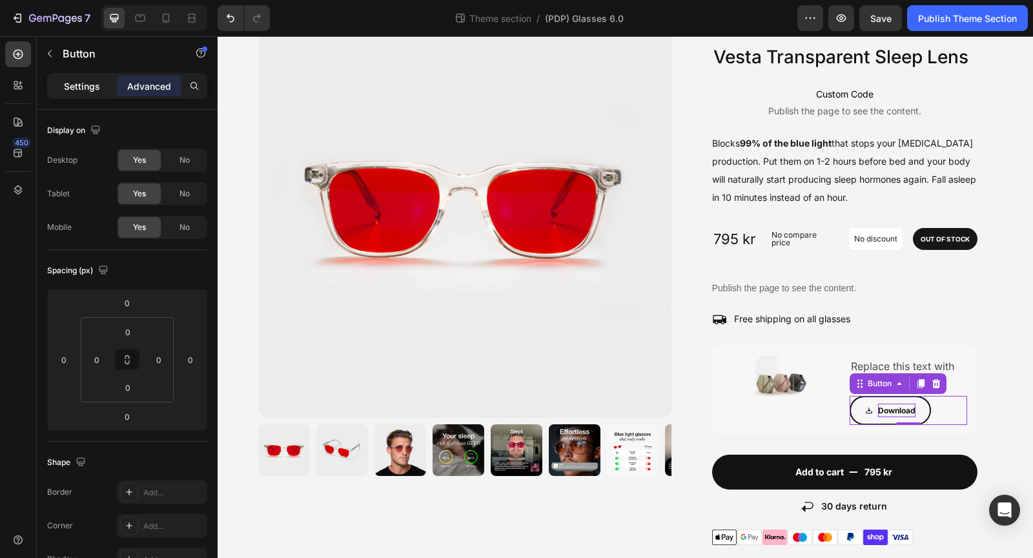
click at [84, 81] on p "Settings" at bounding box center [82, 86] width 36 height 14
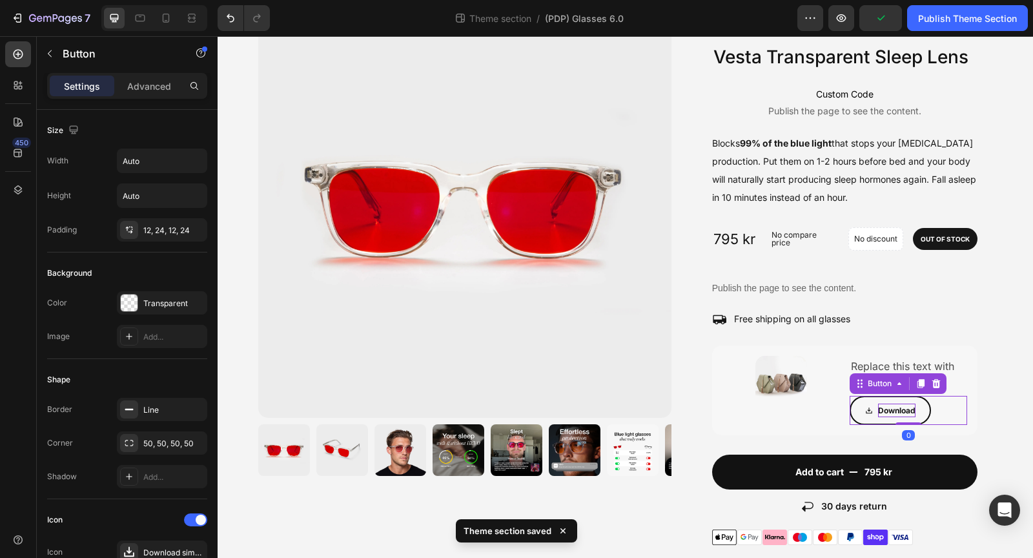
click at [81, 88] on p "Settings" at bounding box center [82, 86] width 36 height 14
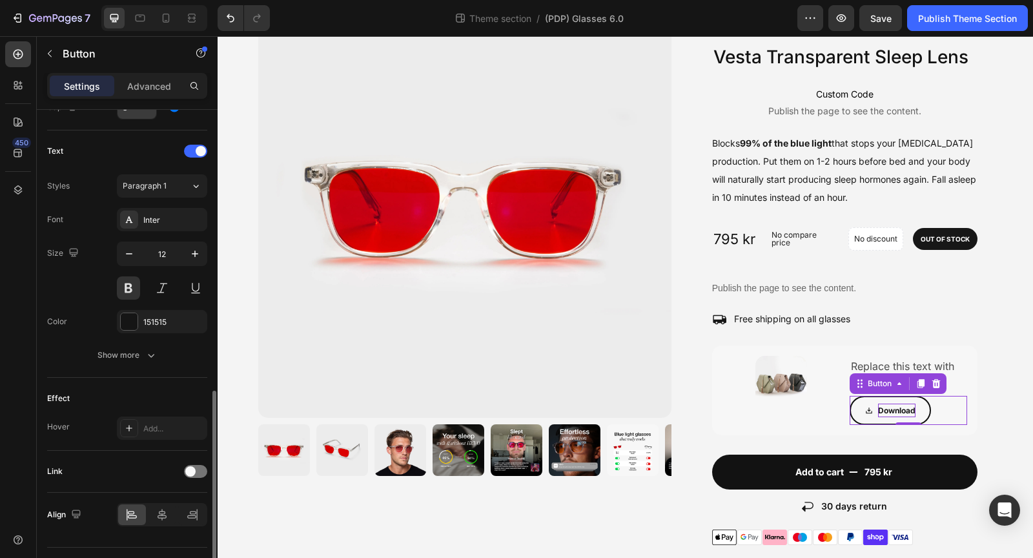
scroll to position [538, 0]
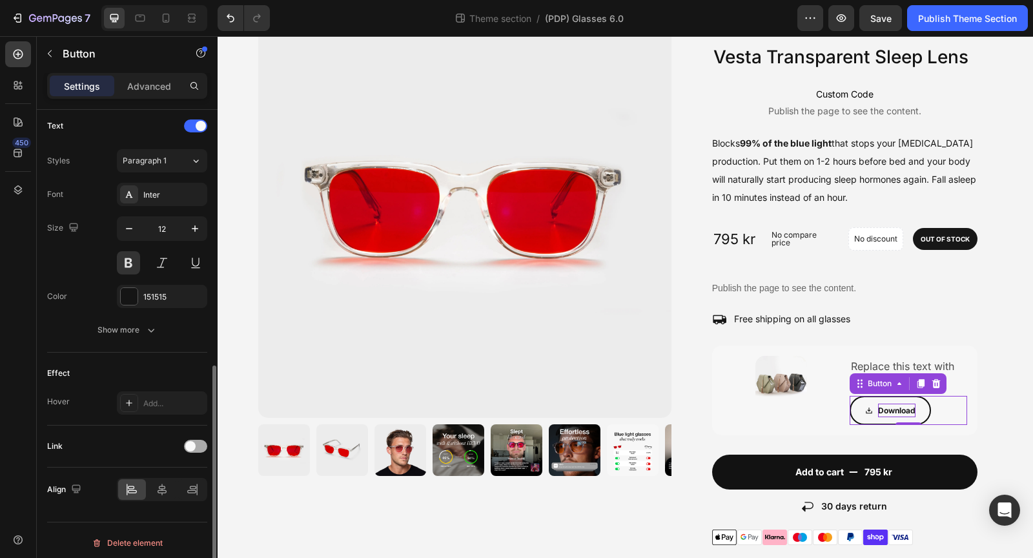
click at [197, 440] on div at bounding box center [195, 446] width 23 height 13
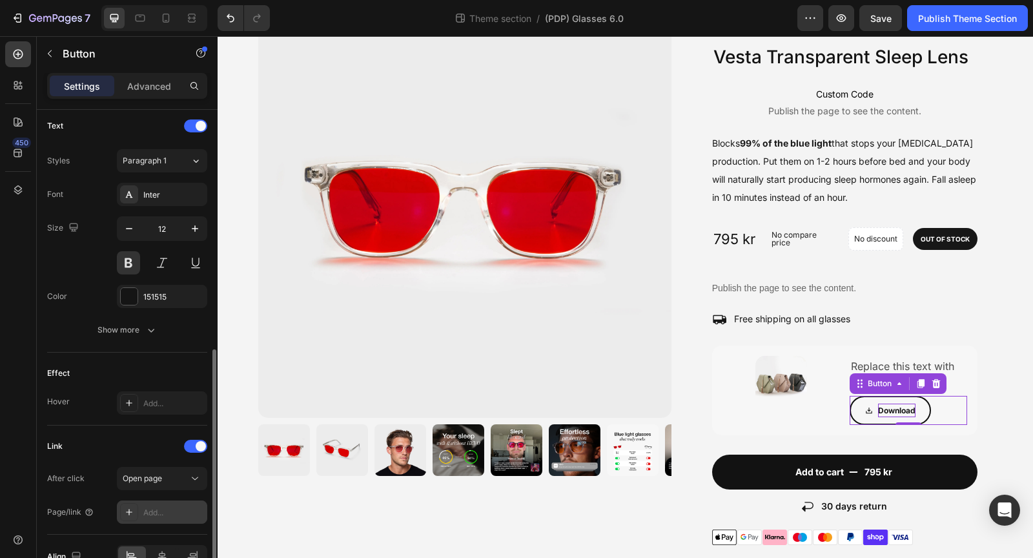
click at [163, 507] on div "Add..." at bounding box center [173, 513] width 61 height 12
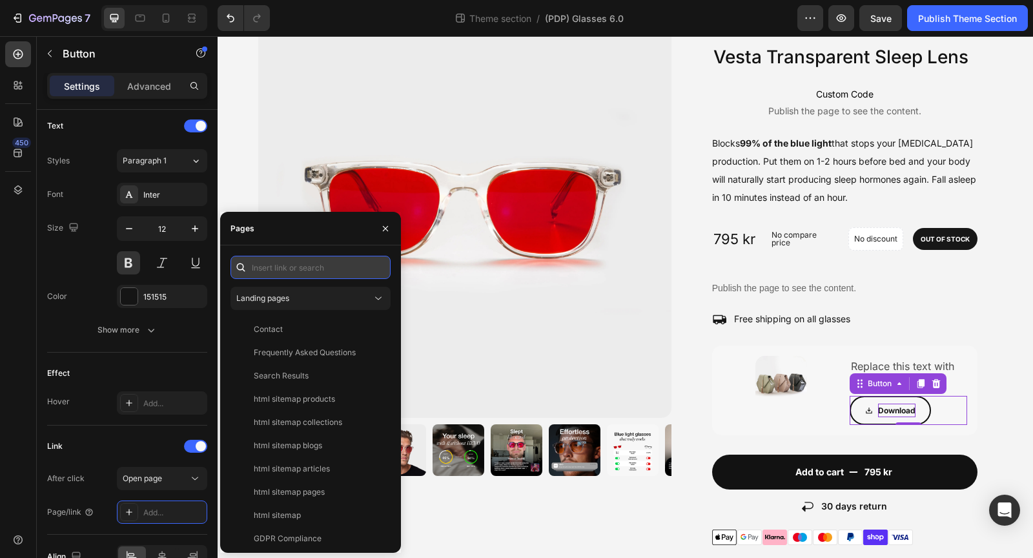
click at [302, 267] on input "text" at bounding box center [311, 267] width 160 height 23
paste input "[URL][DOMAIN_NAME]"
type input "[URL][DOMAIN_NAME]"
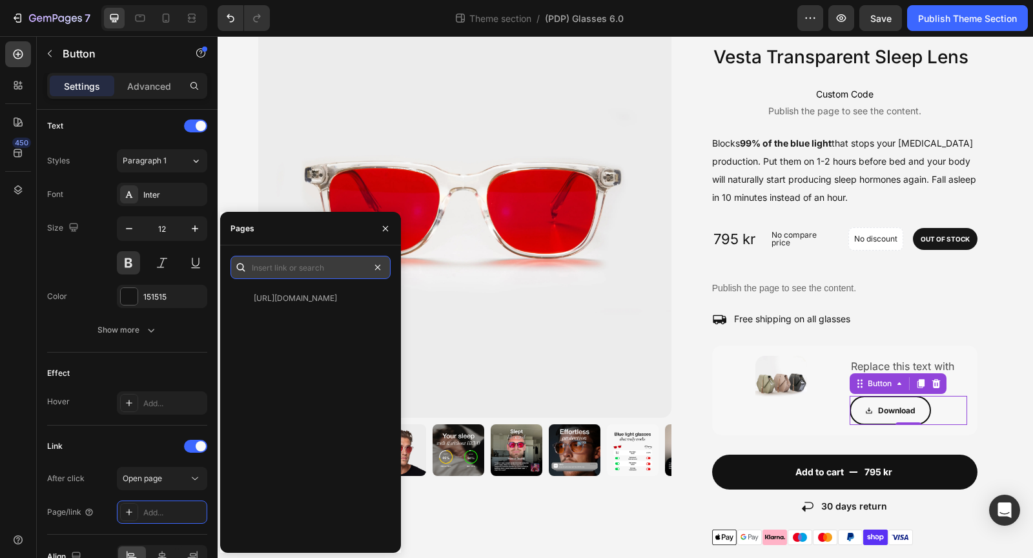
scroll to position [0, 0]
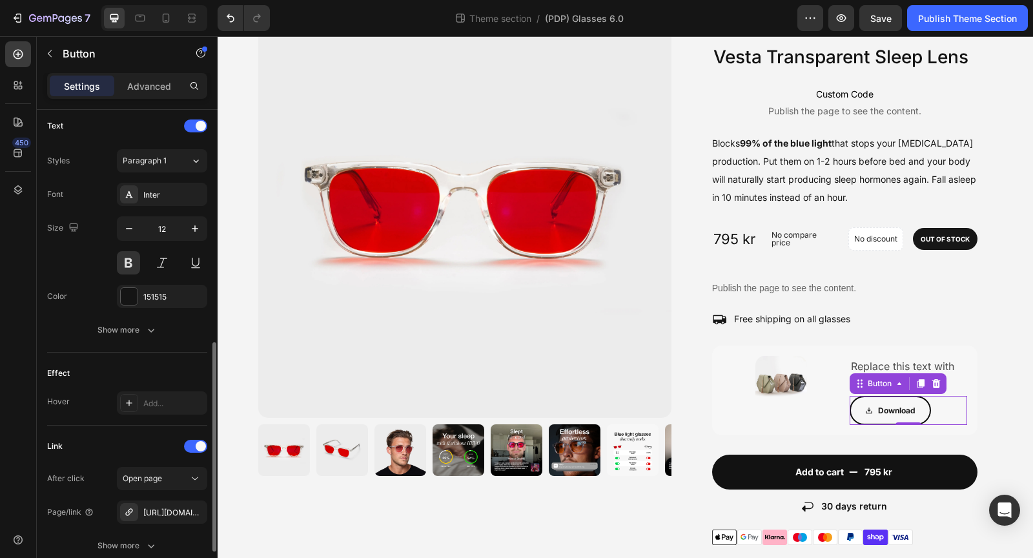
click at [133, 430] on div "Link After click Open page Page/link [URL][DOMAIN_NAME] Show more" at bounding box center [127, 497] width 160 height 143
click at [895, 412] on p "Download" at bounding box center [896, 411] width 37 height 14
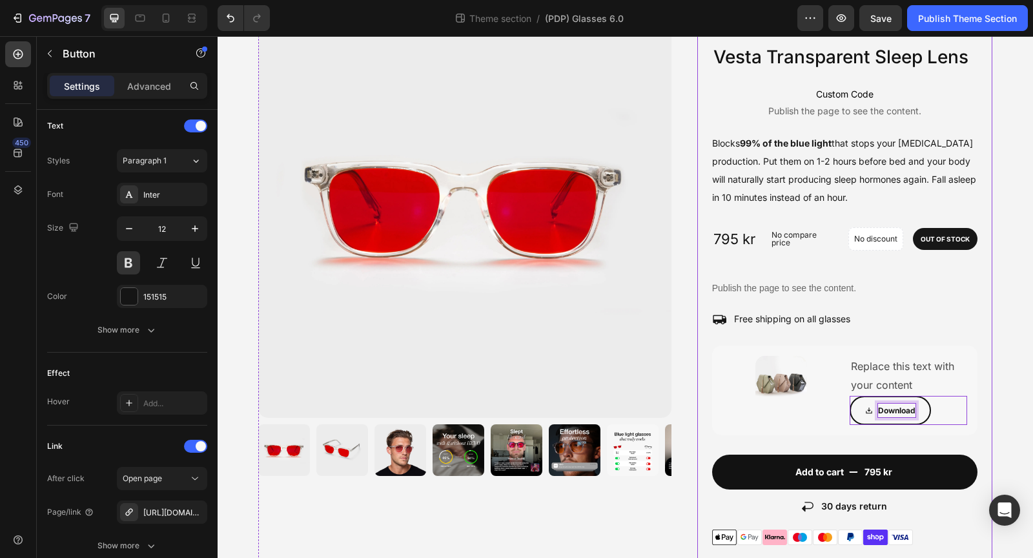
click at [993, 388] on div "Image BUY ANY 2 Heading Free earplugs Text Block Row Image BUY ANY 3 Heading Fr…" at bounding box center [626, 448] width 816 height 955
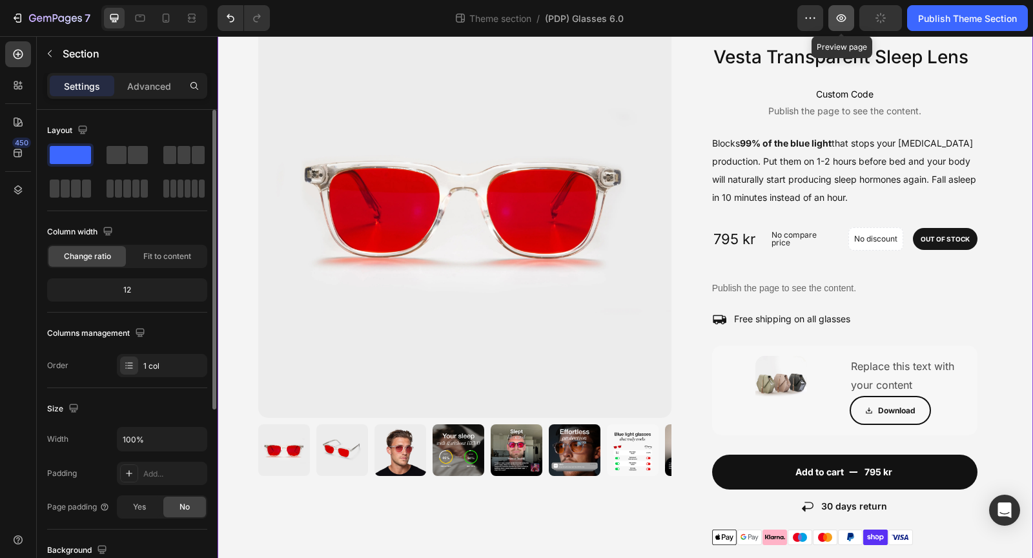
click at [846, 18] on icon "button" at bounding box center [842, 18] width 10 height 8
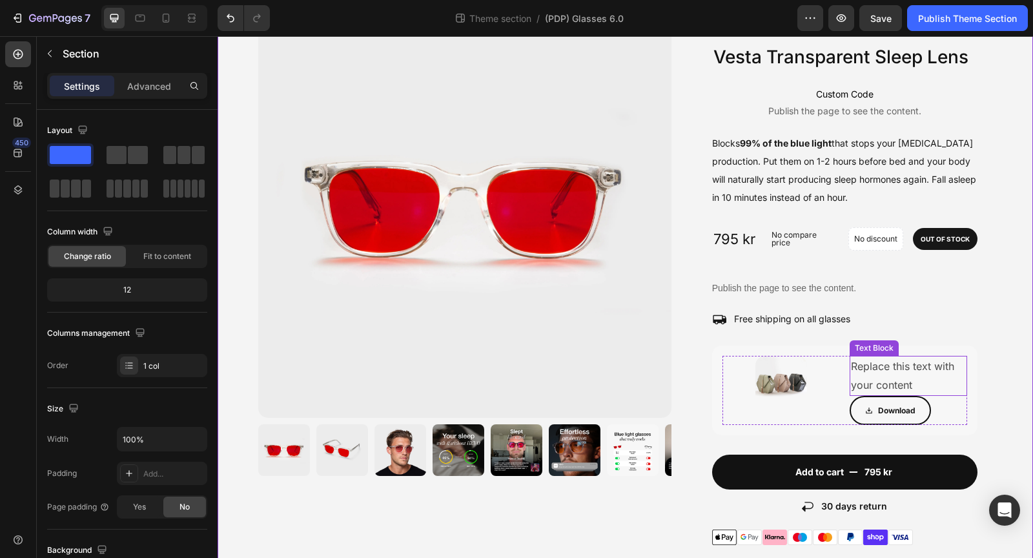
click at [924, 380] on p "Replace this text with your content" at bounding box center [908, 375] width 115 height 37
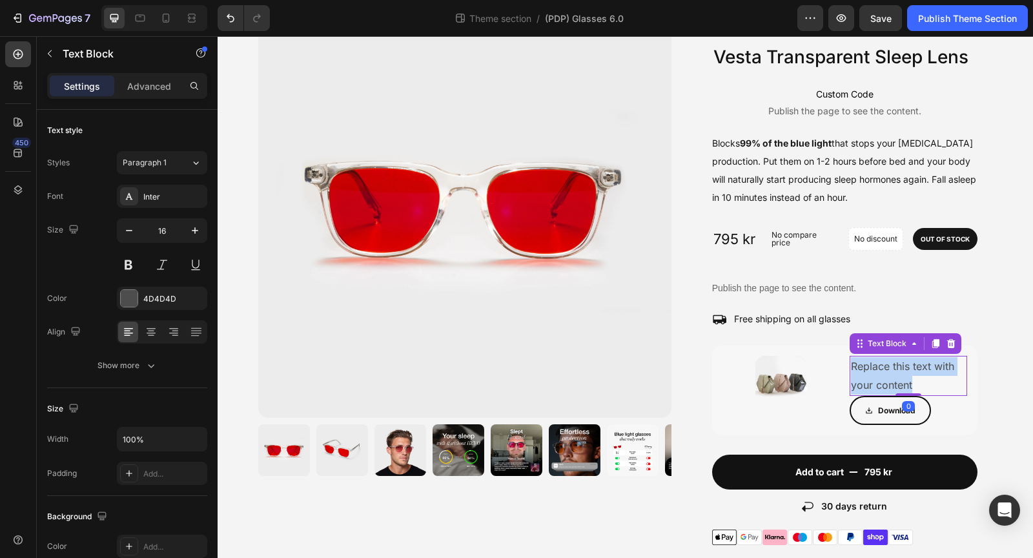
click at [924, 380] on p "Replace this text with your content" at bounding box center [908, 375] width 115 height 37
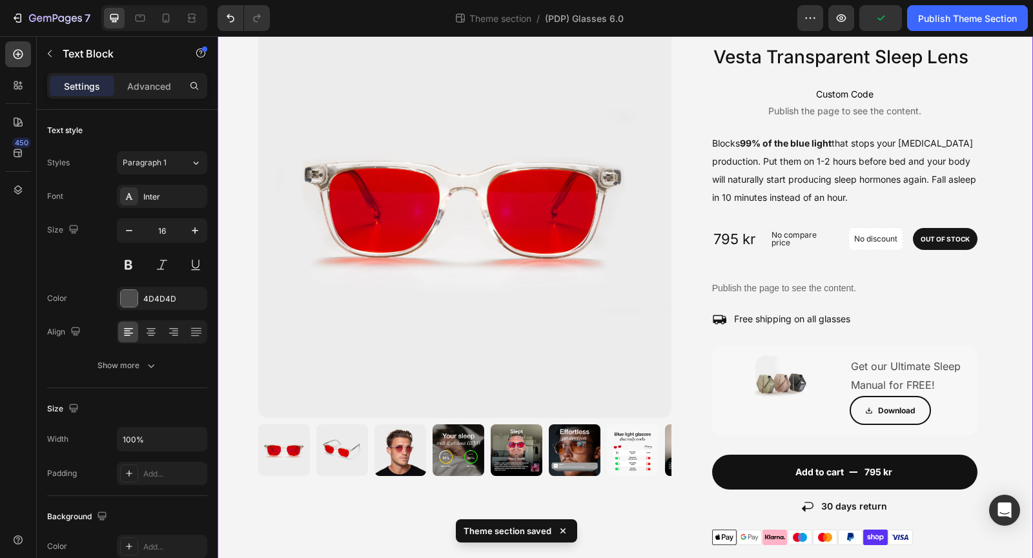
click at [1011, 394] on div "Image BUY ANY 2 Heading Free earplugs Text Block Row Image BUY ANY 3 Heading Fr…" at bounding box center [626, 448] width 816 height 955
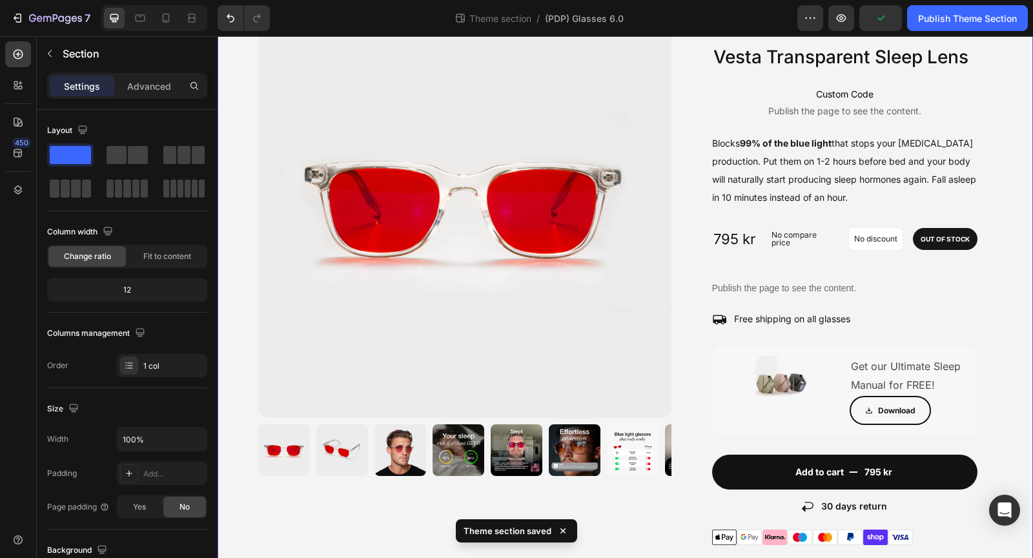
click at [931, 374] on p "Get our Ultimate Sleep Manual for FREE!" at bounding box center [908, 375] width 115 height 37
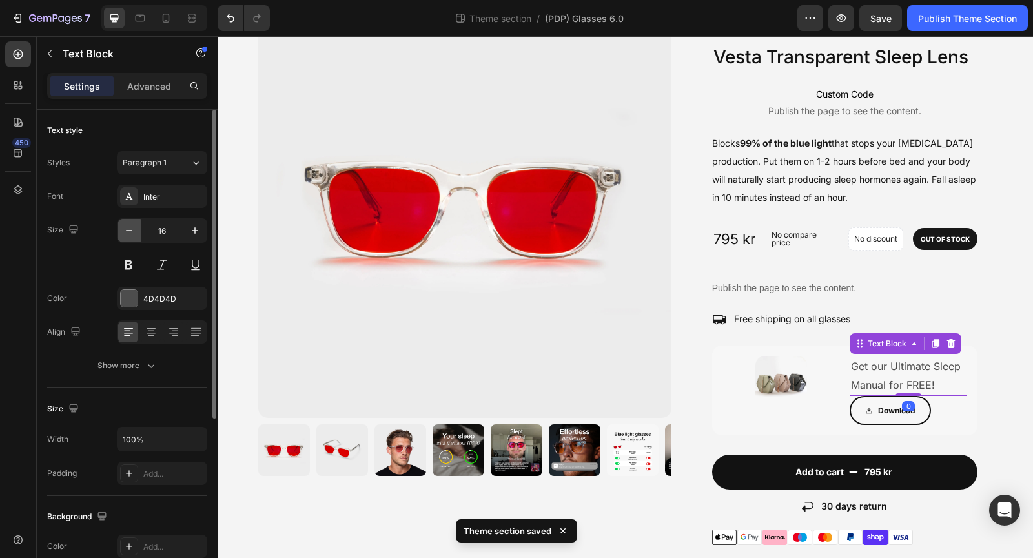
click at [127, 234] on icon "button" at bounding box center [129, 230] width 13 height 13
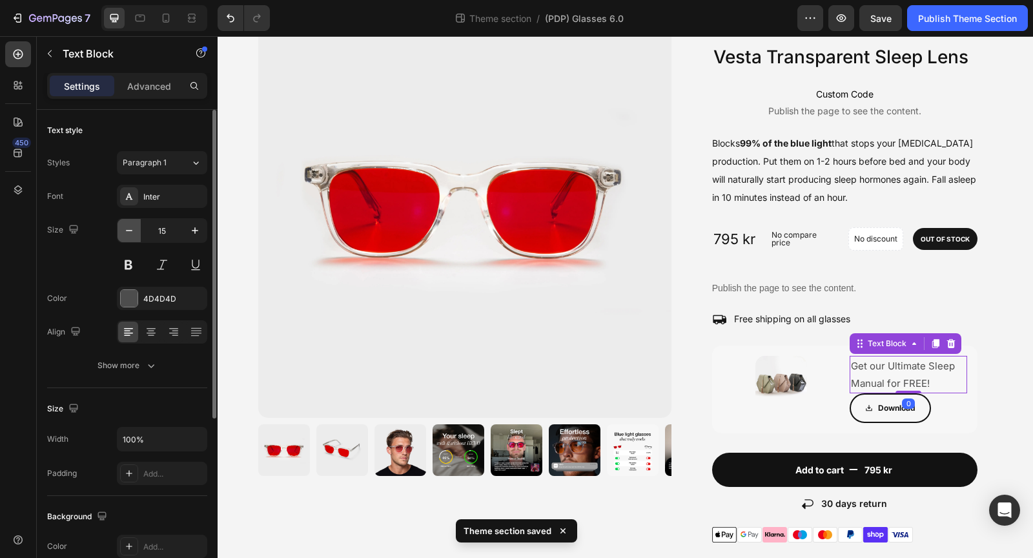
click at [127, 234] on icon "button" at bounding box center [129, 230] width 13 height 13
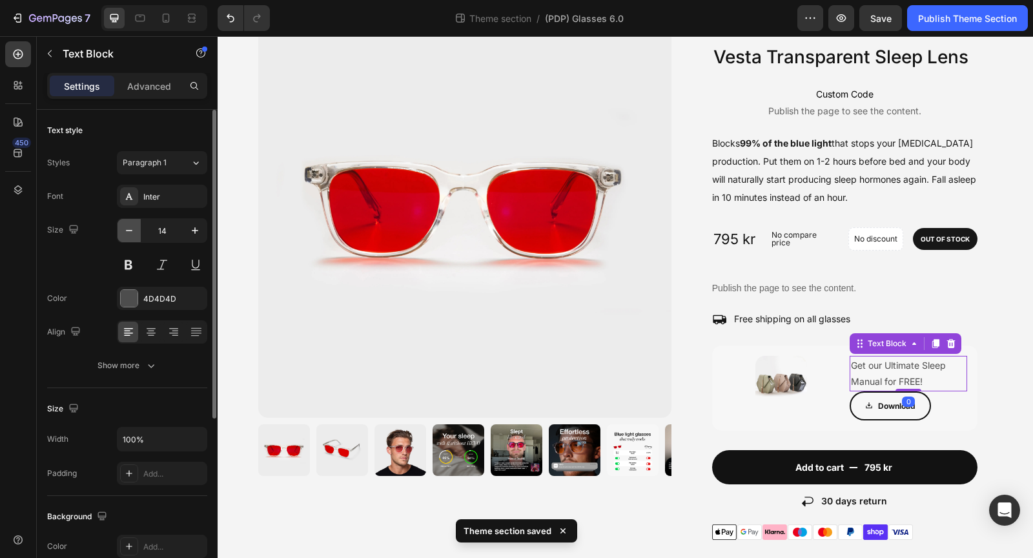
click at [127, 234] on icon "button" at bounding box center [129, 230] width 13 height 13
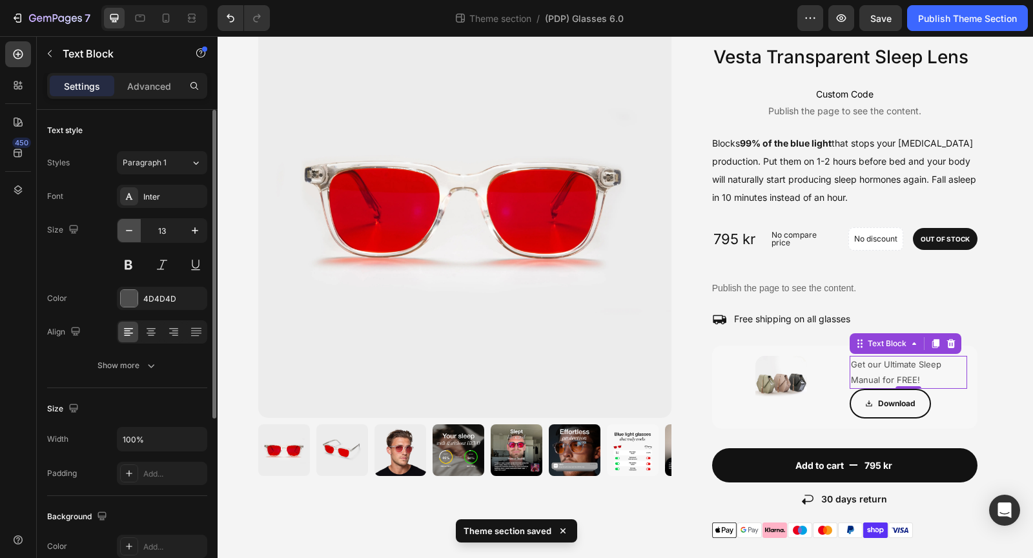
click at [127, 234] on icon "button" at bounding box center [129, 230] width 13 height 13
type input "12"
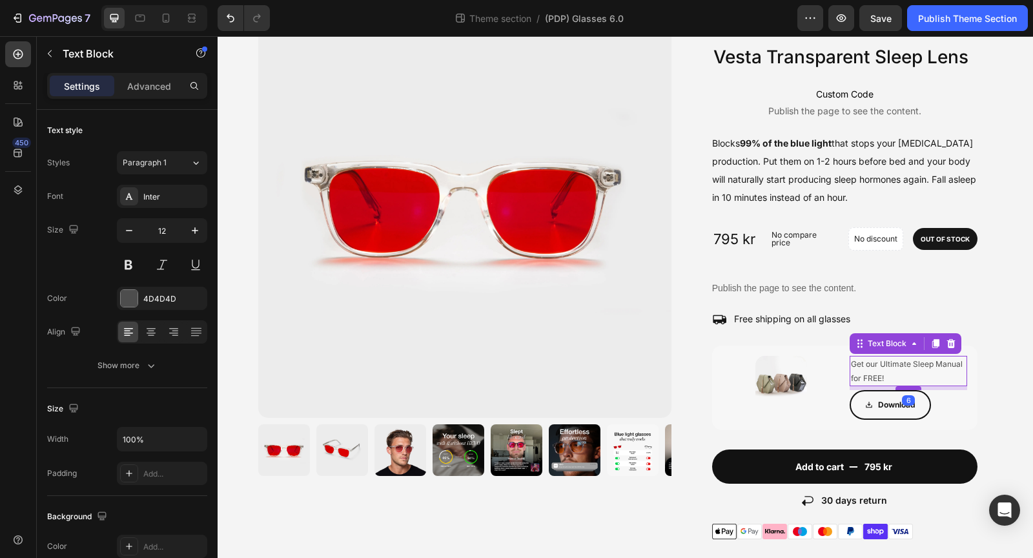
click at [913, 389] on div at bounding box center [909, 388] width 26 height 4
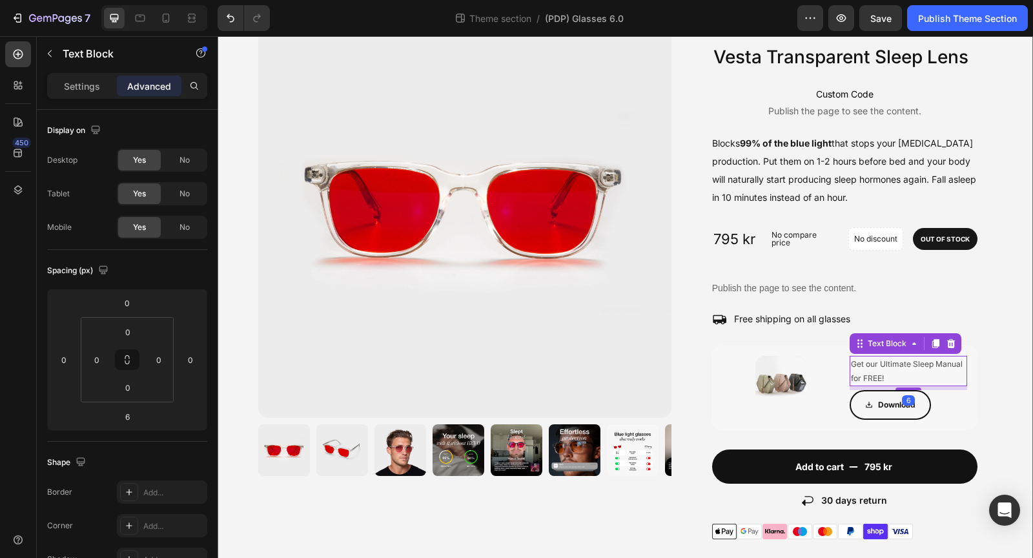
click at [999, 386] on div "Image BUY ANY 2 Heading Free earplugs Text Block Row Image BUY ANY 3 Heading Fr…" at bounding box center [626, 445] width 816 height 949
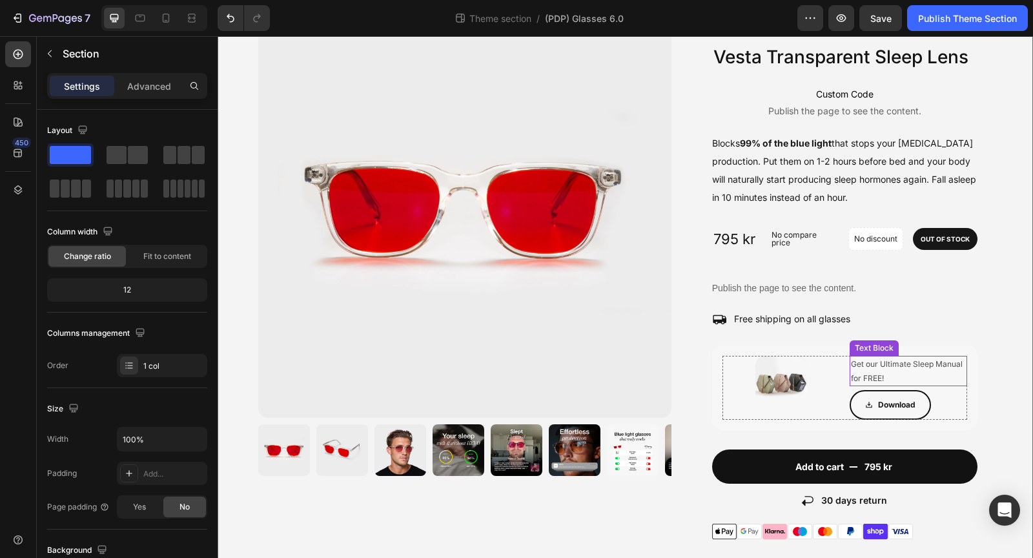
click at [931, 373] on p "Get our Ultimate Sleep Manual for FREE!" at bounding box center [908, 371] width 115 height 28
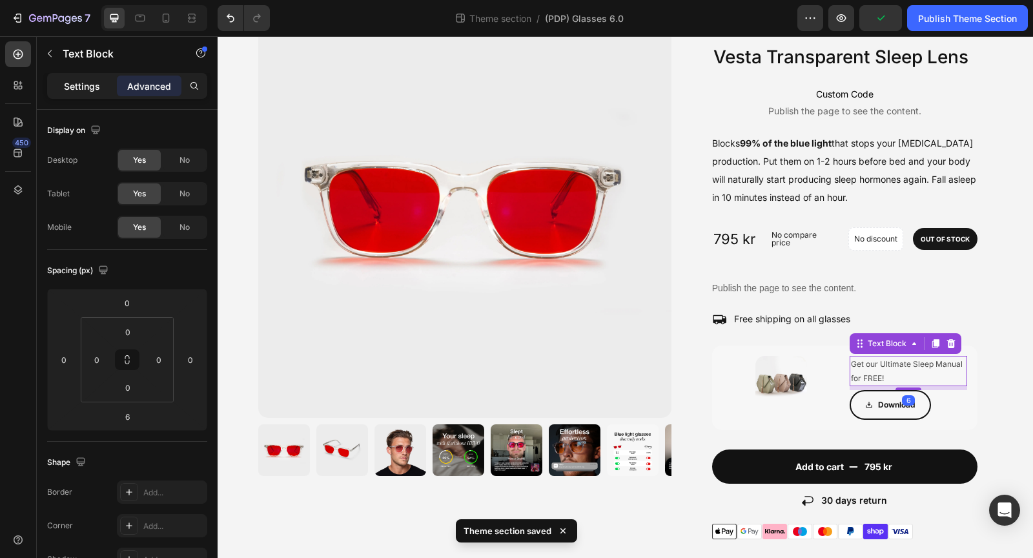
click at [89, 82] on p "Settings" at bounding box center [82, 86] width 36 height 14
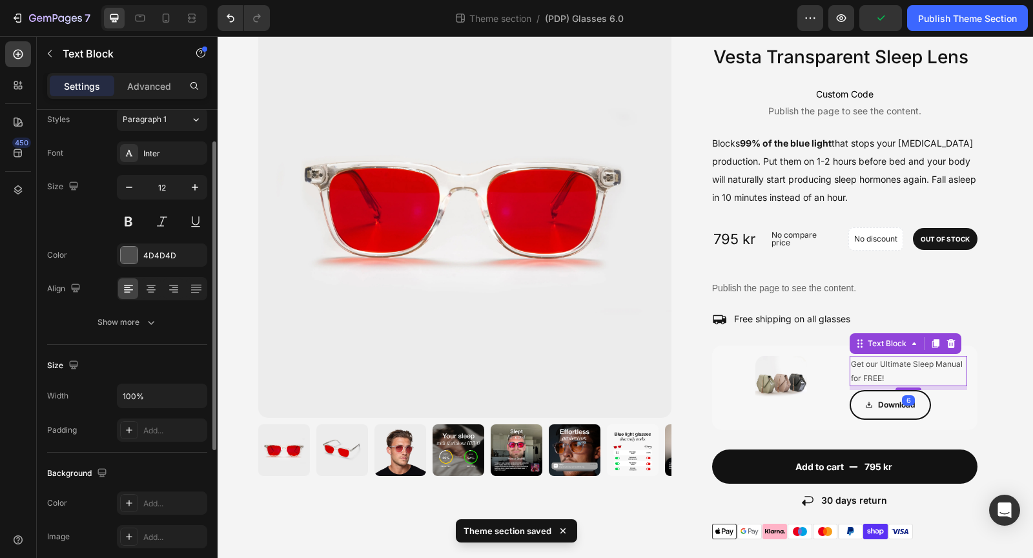
scroll to position [46, 0]
click at [126, 250] on div at bounding box center [129, 252] width 17 height 17
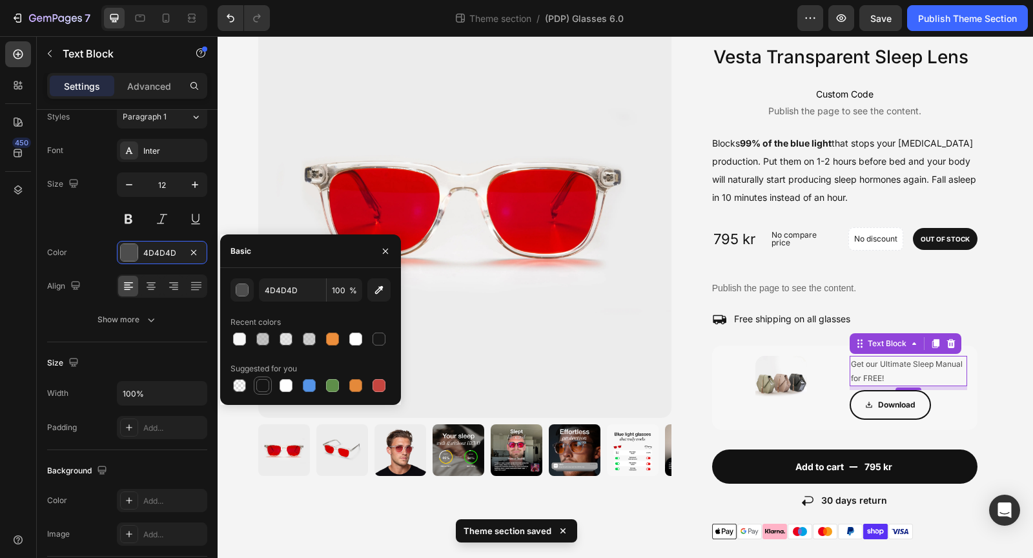
click at [259, 384] on div at bounding box center [262, 385] width 13 height 13
type input "151515"
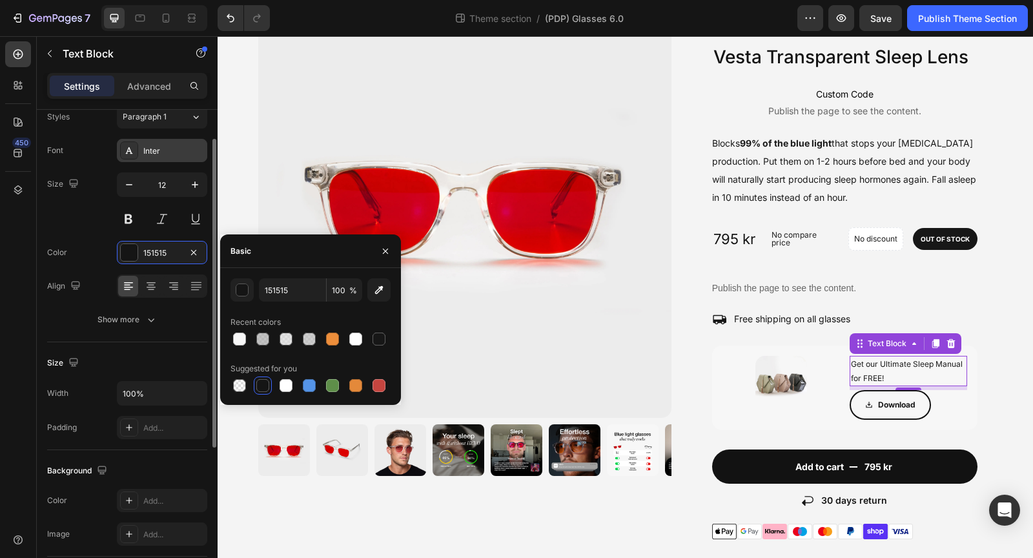
click at [169, 157] on div "Inter" at bounding box center [162, 150] width 90 height 23
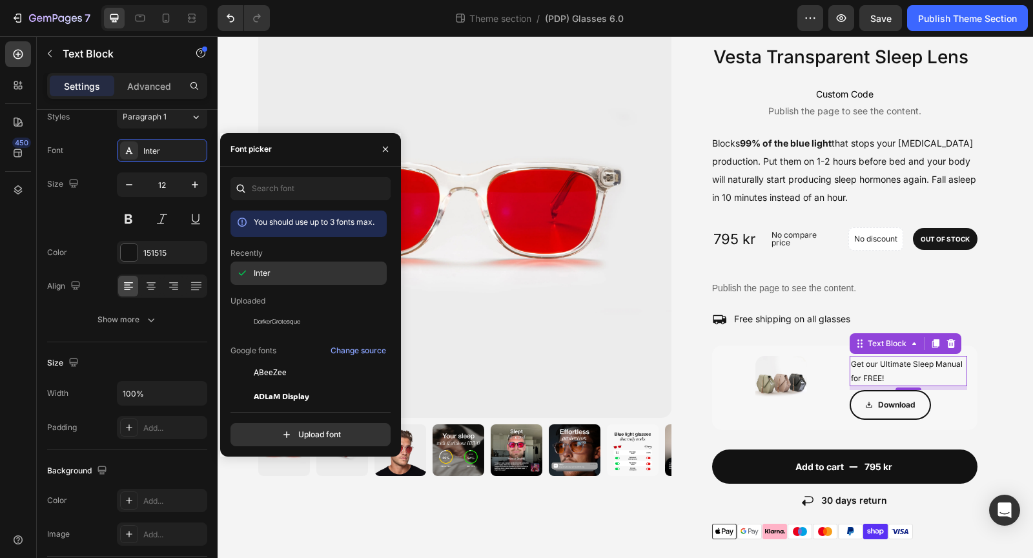
click at [296, 270] on div "Inter" at bounding box center [319, 273] width 130 height 12
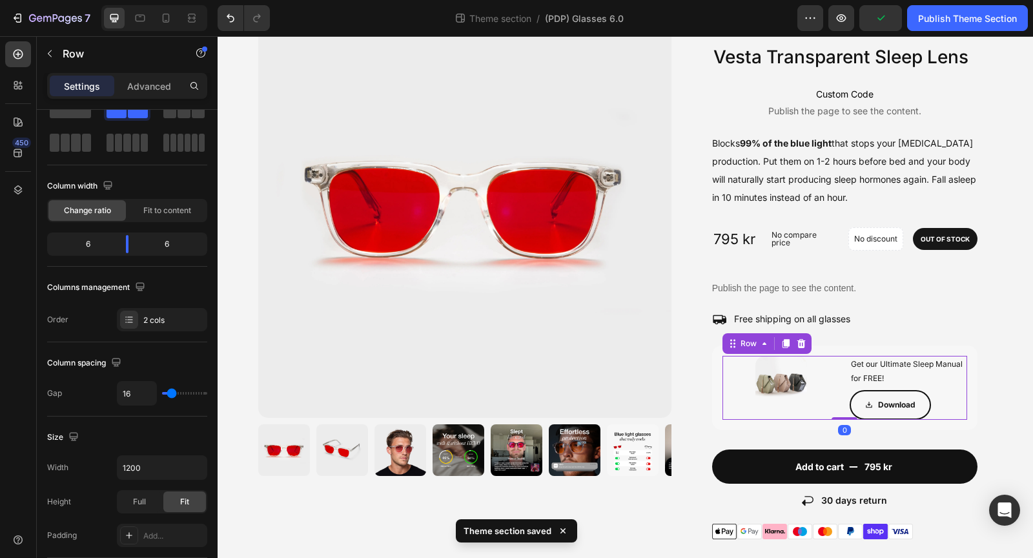
click at [842, 382] on div "Image Get our Ultimate Sleep Manual for FREE! Text Block Download Button Row 0" at bounding box center [845, 388] width 245 height 64
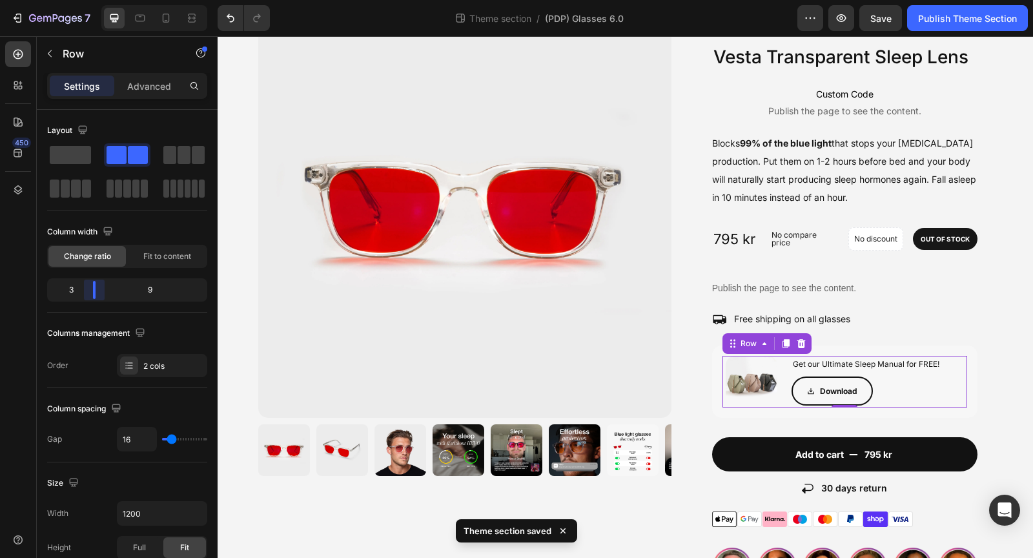
drag, startPoint x: 125, startPoint y: 288, endPoint x: 88, endPoint y: 288, distance: 36.8
click at [88, 0] on body "7 Theme section / (PDP) Glasses 6.0 Preview Save Publish Theme Section 450 Sect…" at bounding box center [516, 0] width 1033 height 0
click at [881, 393] on div "Download Button" at bounding box center [880, 392] width 176 height 30
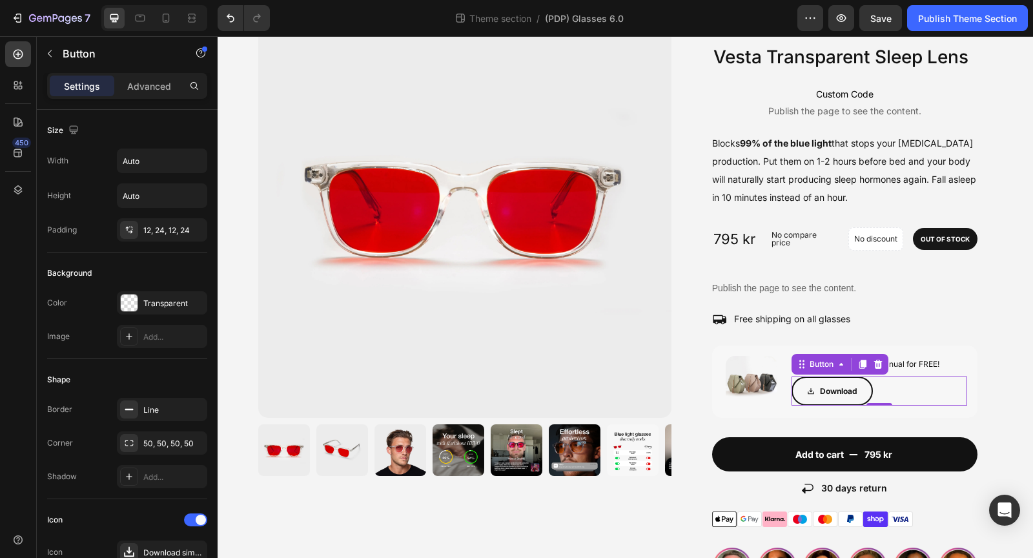
click at [867, 393] on link "Download" at bounding box center [832, 392] width 81 height 30
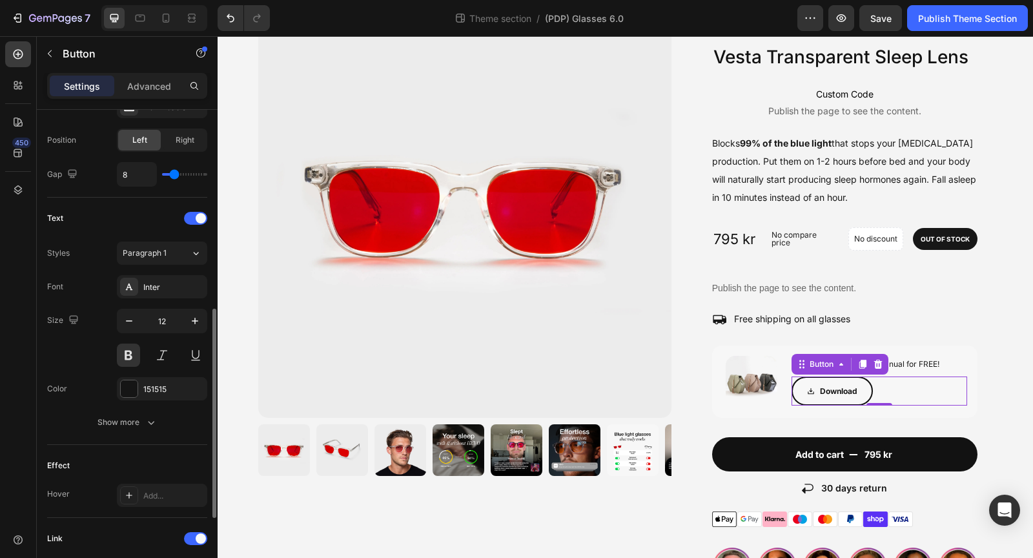
scroll to position [450, 0]
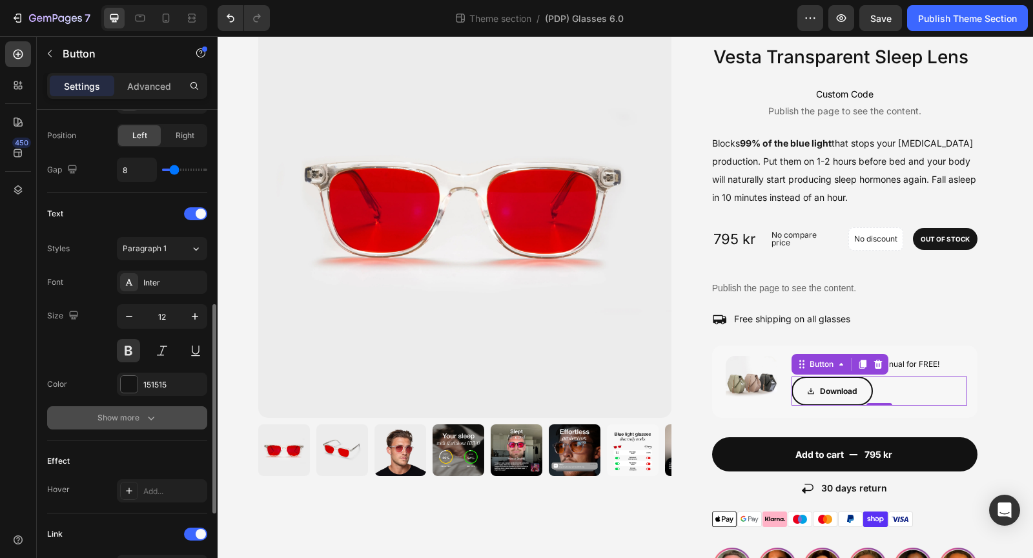
click at [133, 411] on div "Show more" at bounding box center [128, 417] width 60 height 13
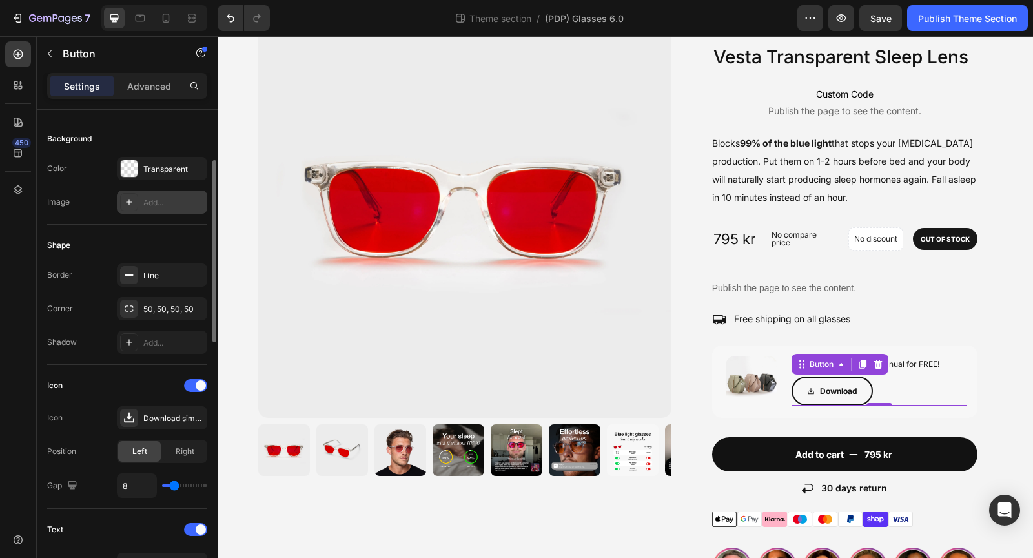
scroll to position [0, 0]
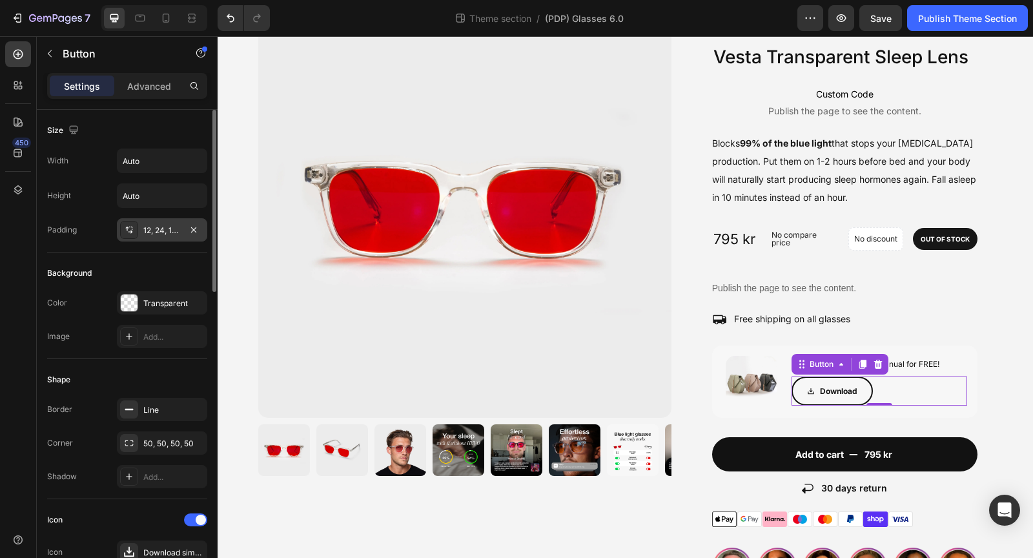
click at [166, 231] on div "12, 24, 12, 24" at bounding box center [161, 231] width 37 height 12
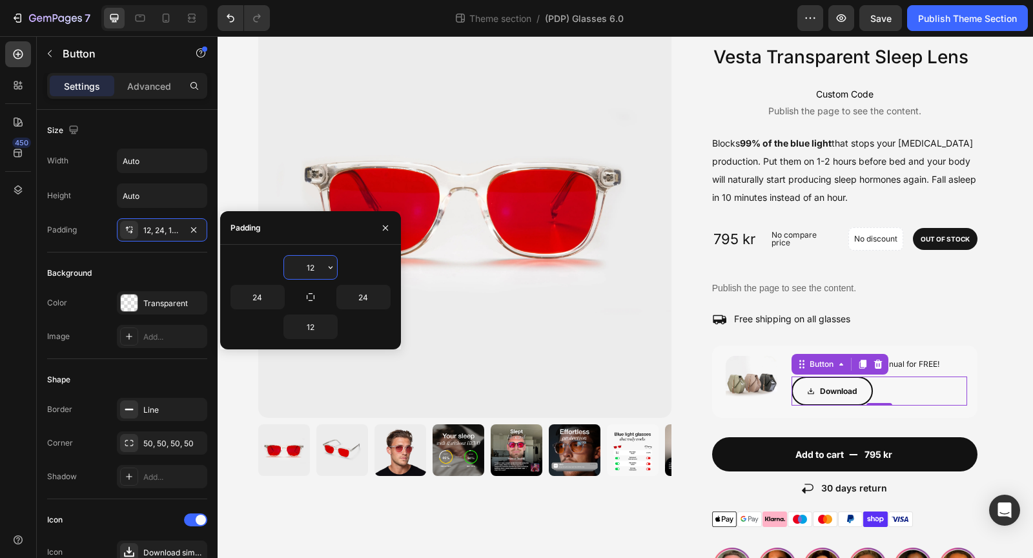
click at [315, 262] on input "12" at bounding box center [310, 267] width 53 height 23
type input "8"
click at [315, 326] on input "12" at bounding box center [310, 326] width 53 height 23
type input "8"
click at [1008, 375] on div "Image BUY ANY 2 Heading Free earplugs Text Block Row Image BUY ANY 3 Heading Fr…" at bounding box center [626, 439] width 816 height 937
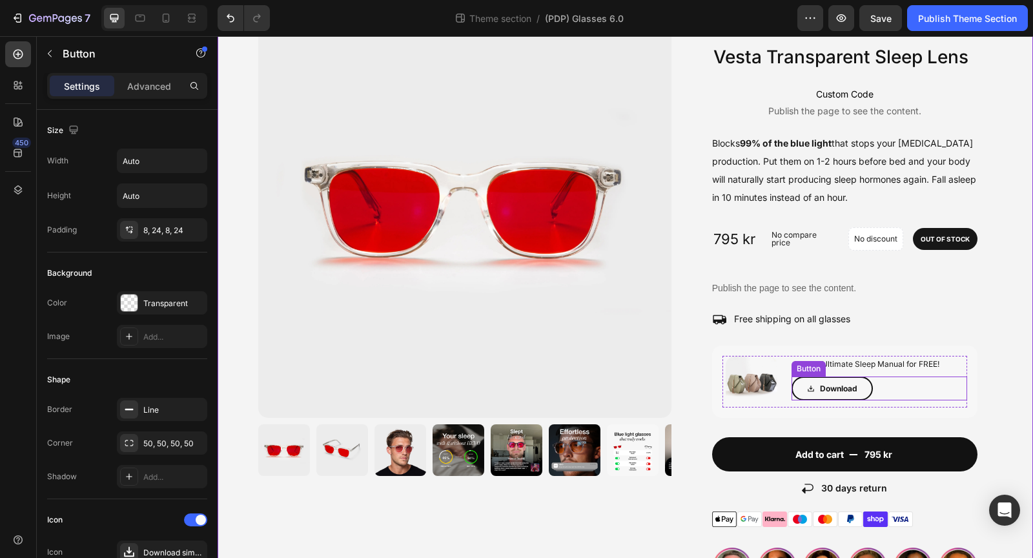
click at [887, 385] on div "Download Button" at bounding box center [880, 389] width 176 height 25
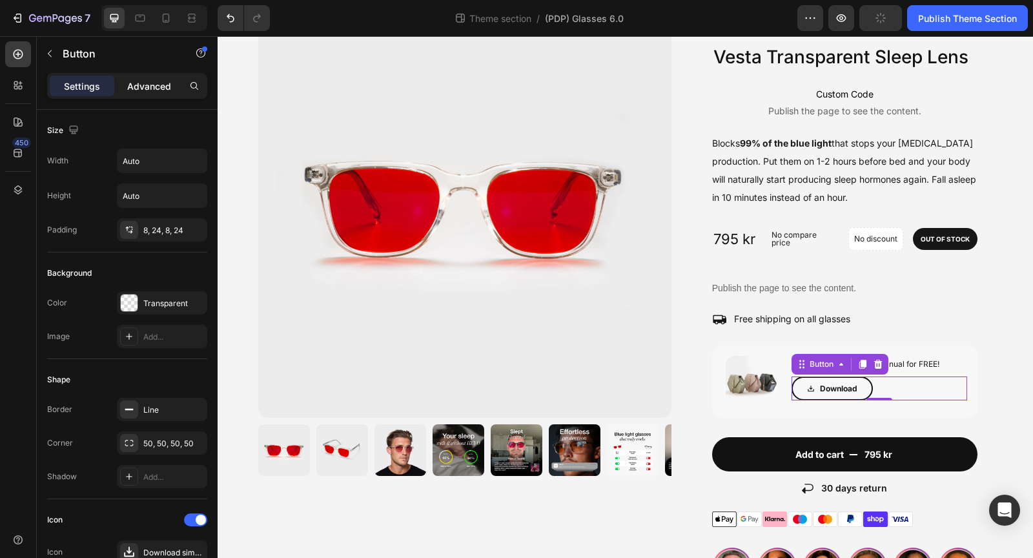
click at [140, 91] on p "Advanced" at bounding box center [149, 86] width 44 height 14
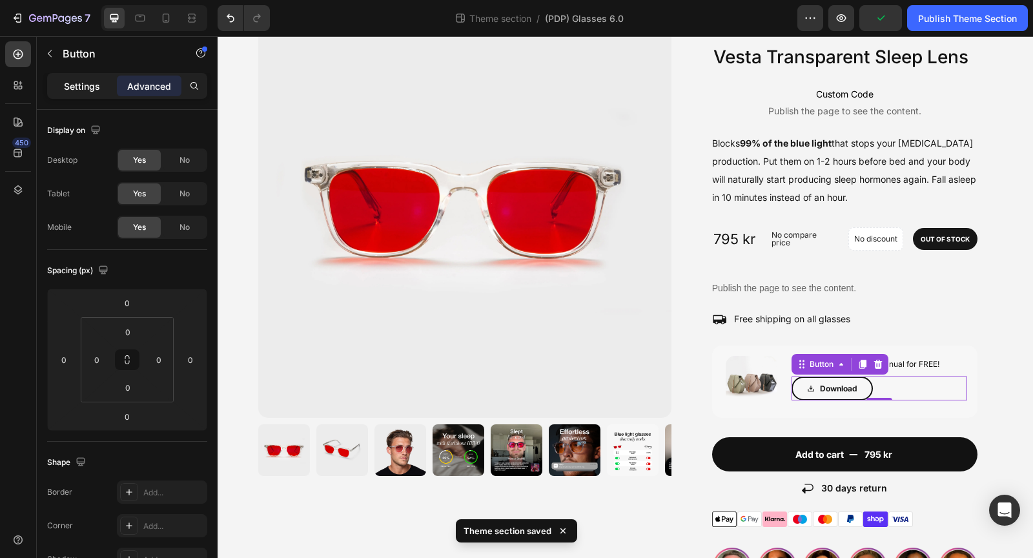
click at [85, 87] on p "Settings" at bounding box center [82, 86] width 36 height 14
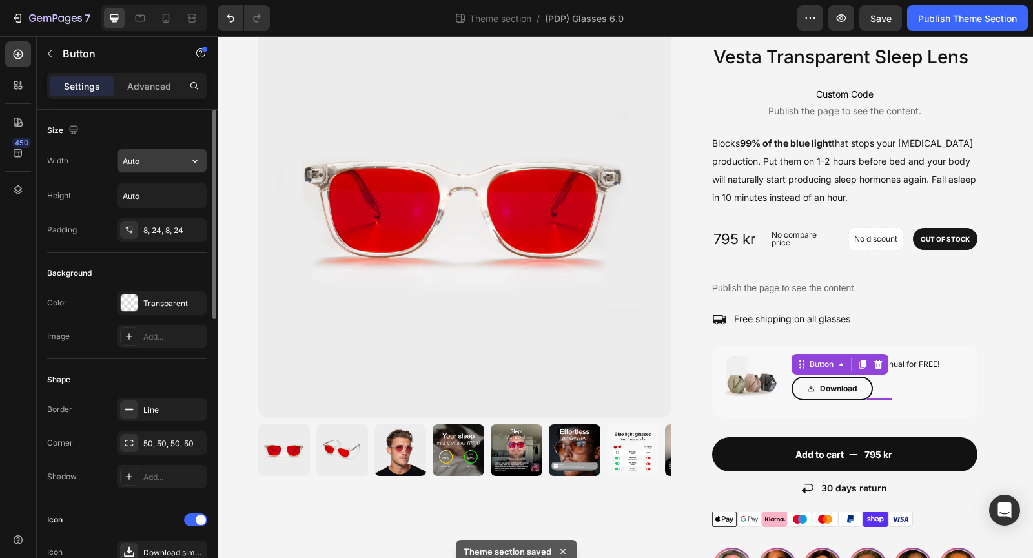
click at [156, 166] on input "Auto" at bounding box center [162, 160] width 89 height 23
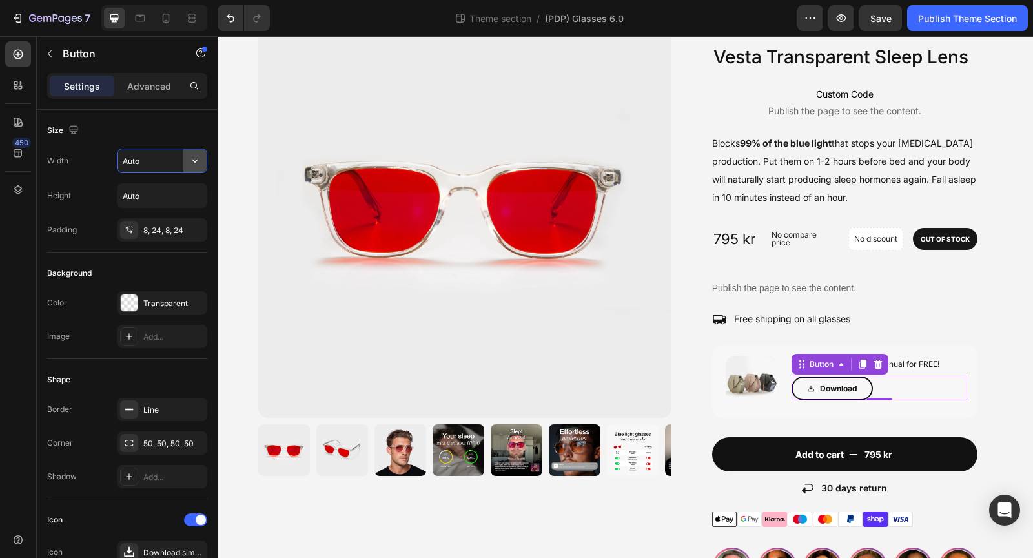
click at [198, 161] on icon "button" at bounding box center [195, 160] width 13 height 13
click at [161, 212] on p "Full 100%" at bounding box center [159, 218] width 74 height 12
type input "100%"
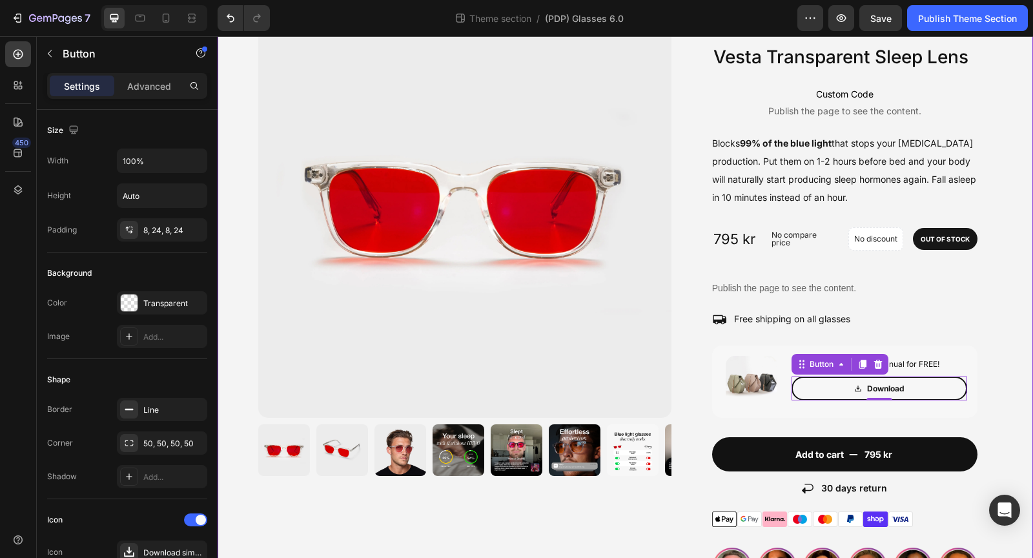
click at [1000, 375] on div "Image BUY ANY 2 Heading Free earplugs Text Block Row Image BUY ANY 3 Heading Fr…" at bounding box center [626, 439] width 816 height 937
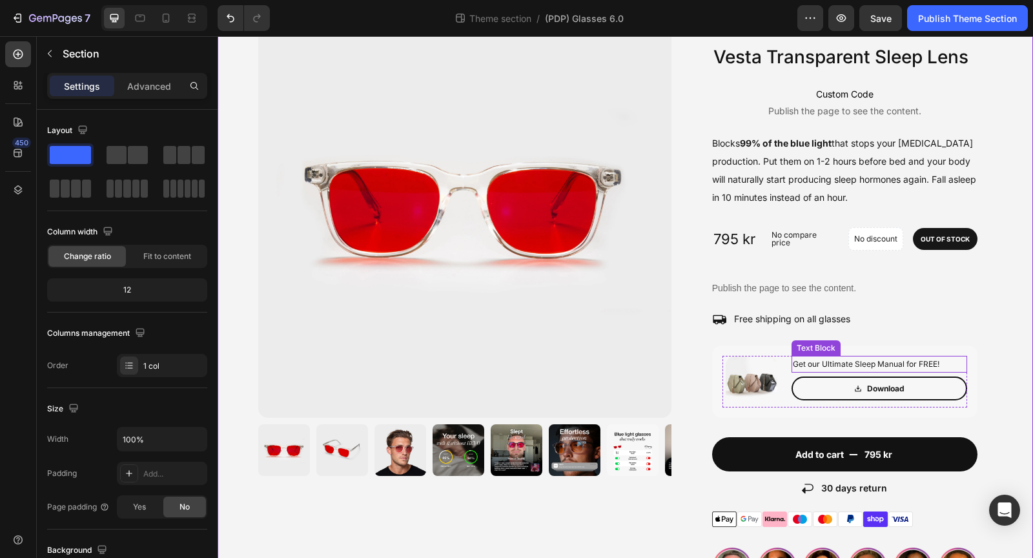
click at [934, 367] on p "Get our Ultimate Sleep Manual for FREE!" at bounding box center [879, 364] width 173 height 14
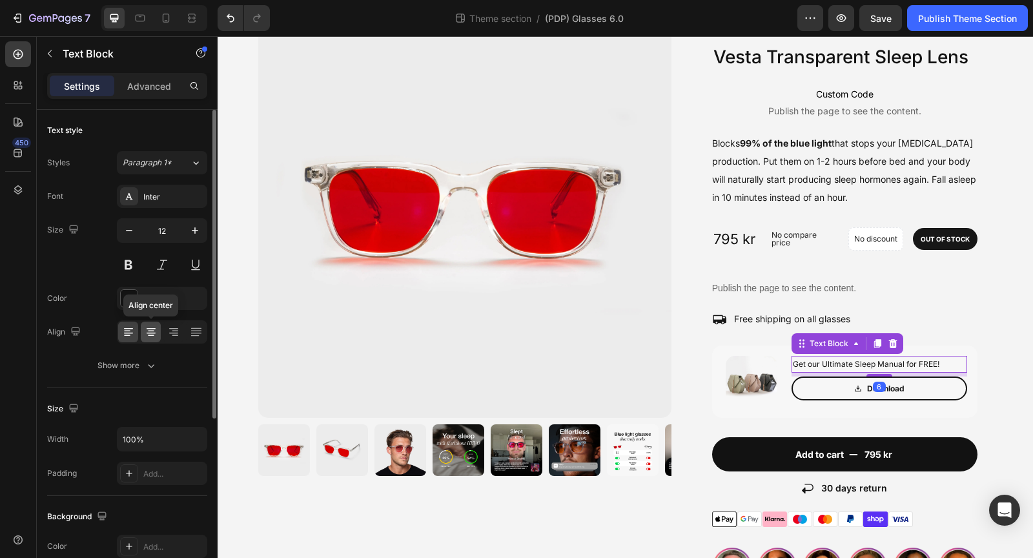
click at [158, 336] on div at bounding box center [151, 332] width 20 height 21
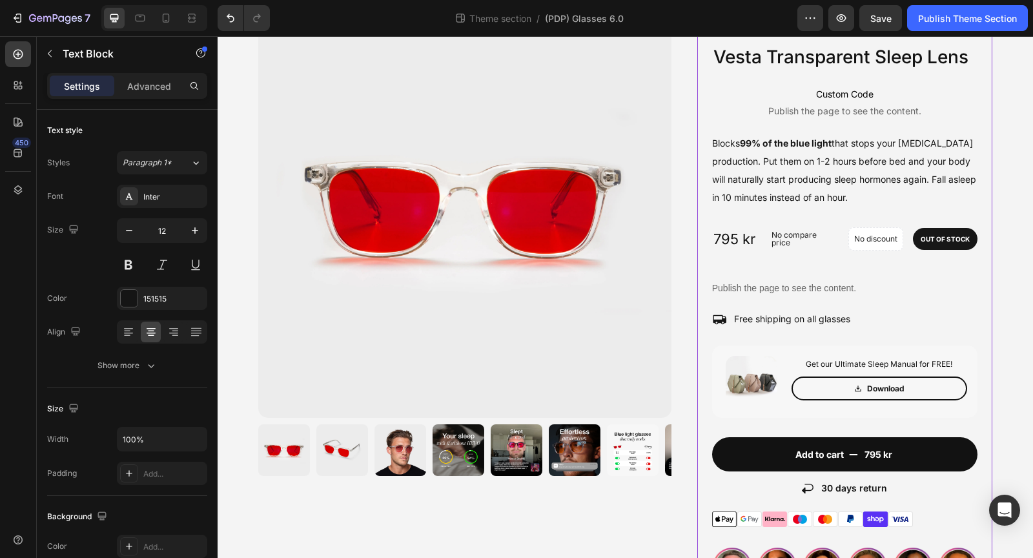
click at [989, 360] on div "Image BUY ANY 2 Heading Free earplugs Text Block Row Image BUY ANY 3 Heading Fr…" at bounding box center [845, 452] width 295 height 911
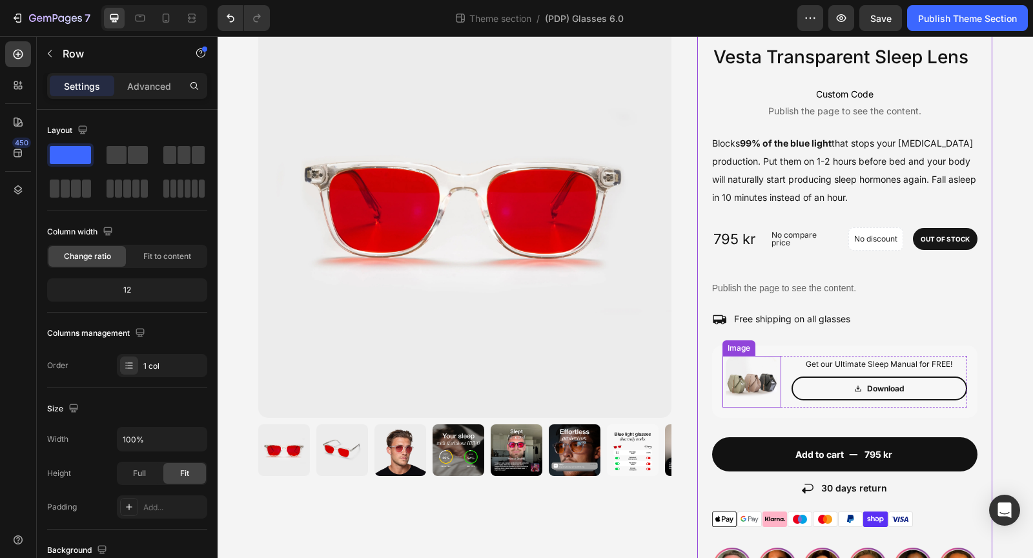
click at [757, 377] on img at bounding box center [752, 382] width 52 height 52
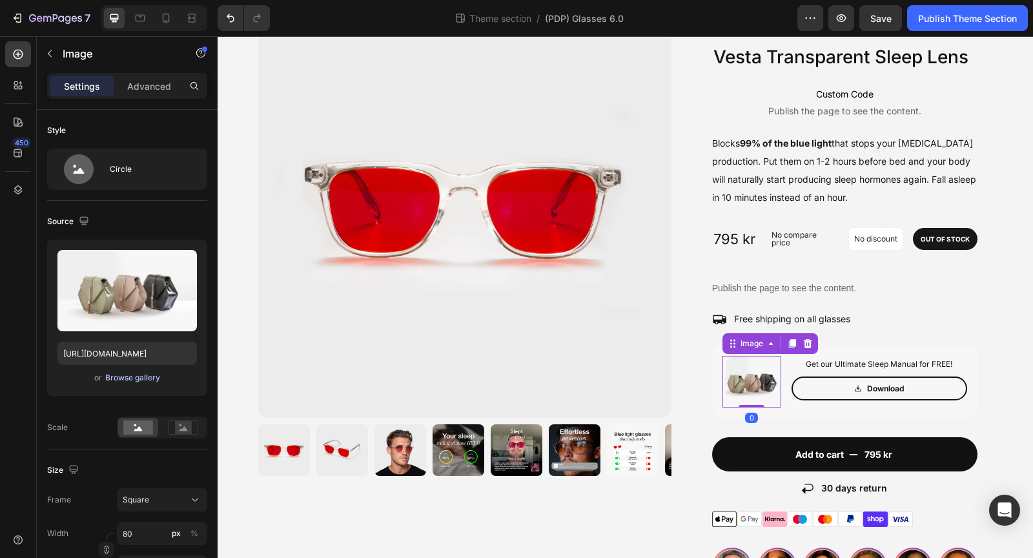
click at [126, 376] on div "Browse gallery" at bounding box center [132, 378] width 55 height 12
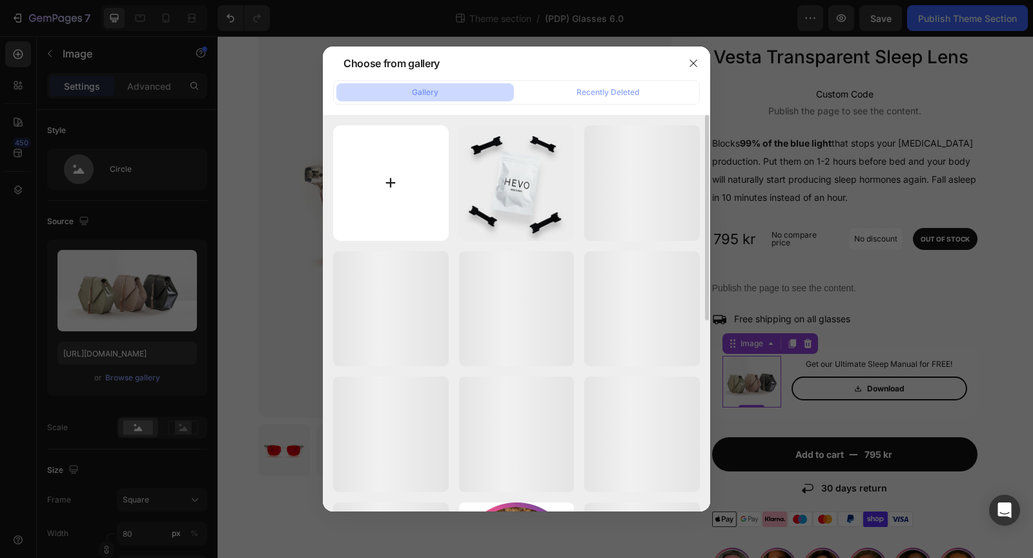
click at [391, 165] on input "file" at bounding box center [391, 183] width 116 height 116
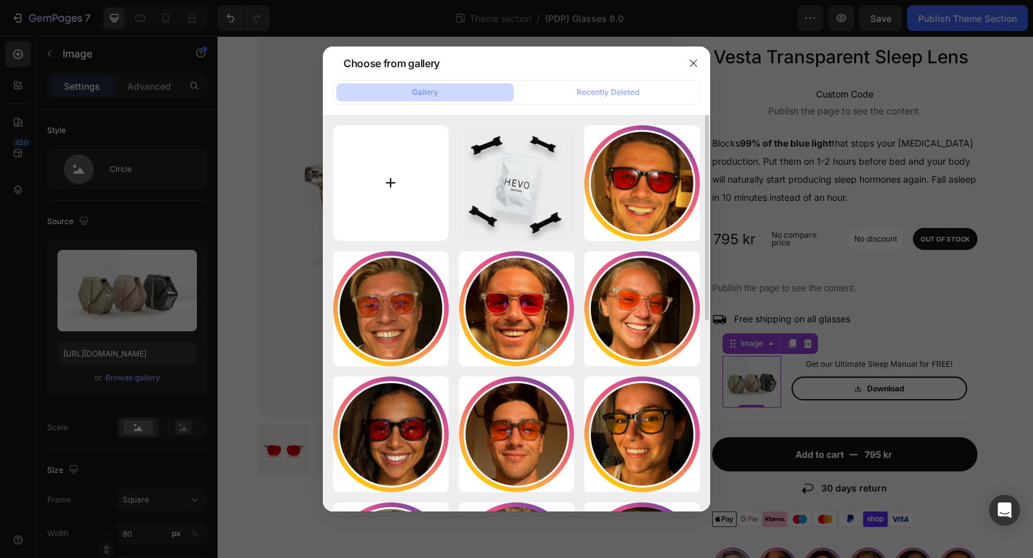
type input "C:\fakepath\produktbild.webp"
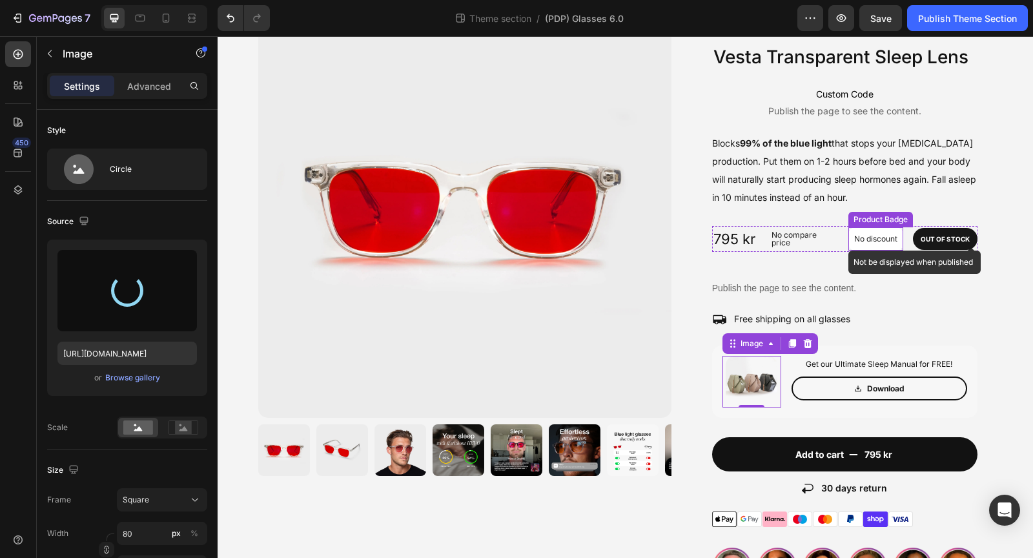
click at [886, 245] on div "No discount" at bounding box center [876, 239] width 54 height 22
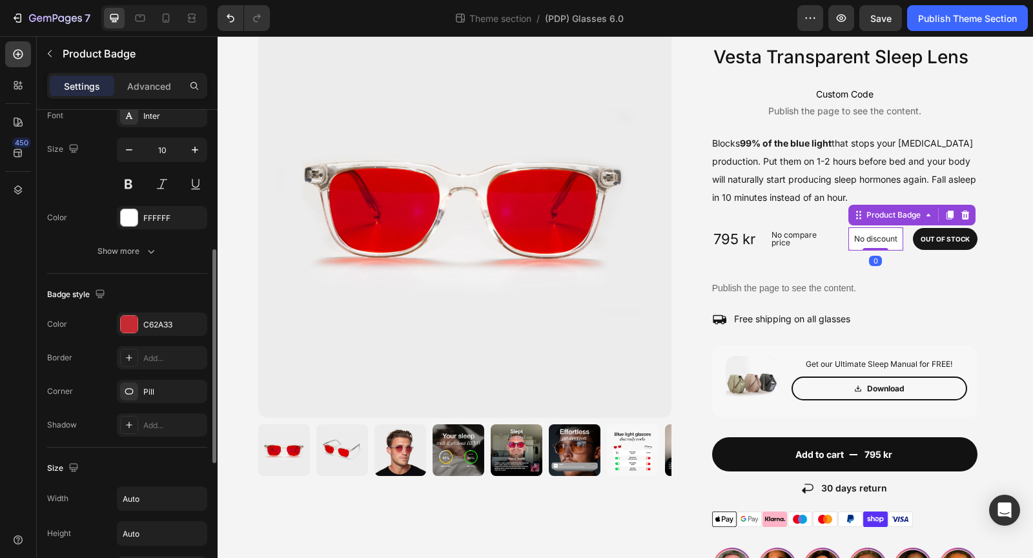
scroll to position [297, 0]
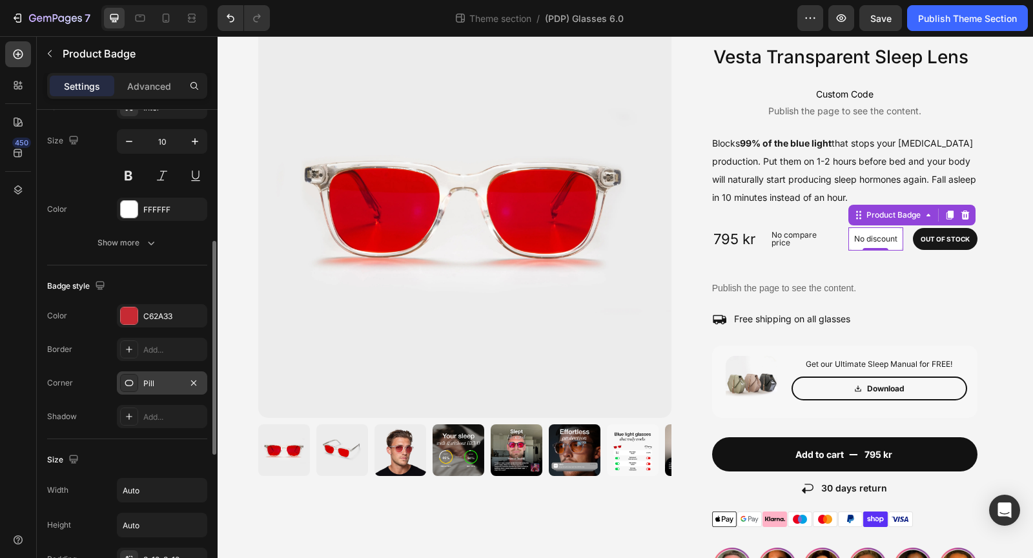
click at [163, 380] on div "Pill" at bounding box center [161, 384] width 37 height 12
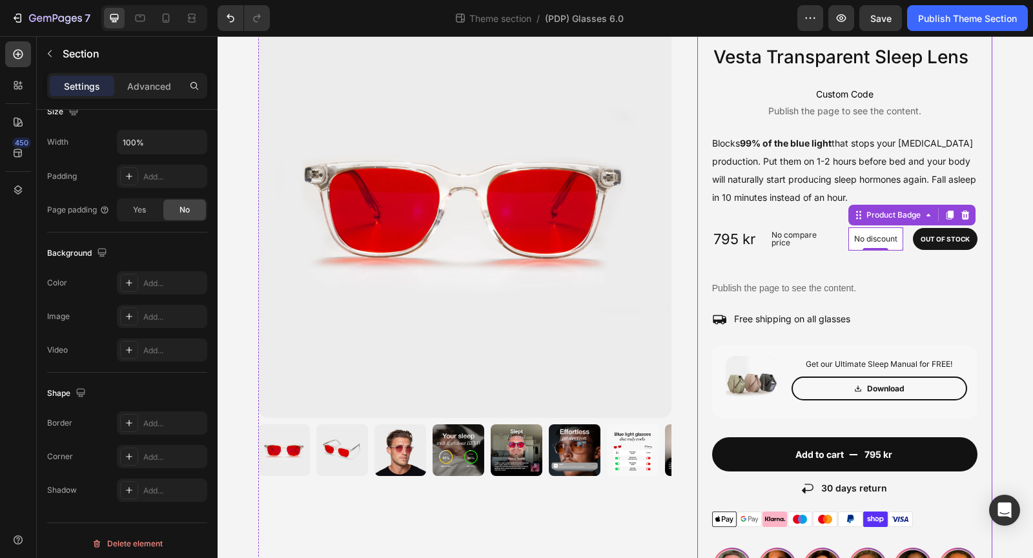
click at [1004, 344] on div "Image BUY ANY 2 Heading Free earplugs Text Block Row Image BUY ANY 3 Heading Fr…" at bounding box center [626, 439] width 816 height 937
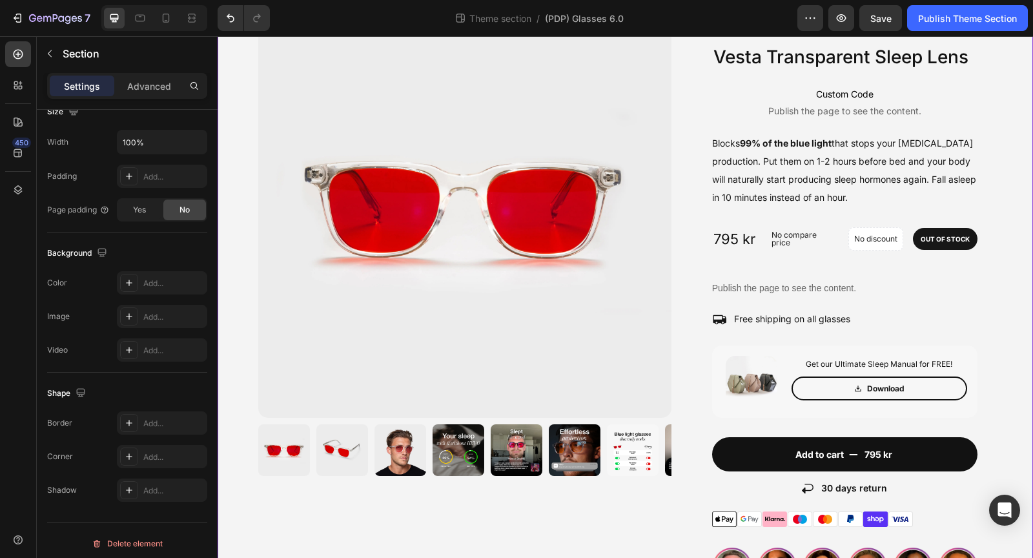
scroll to position [0, 0]
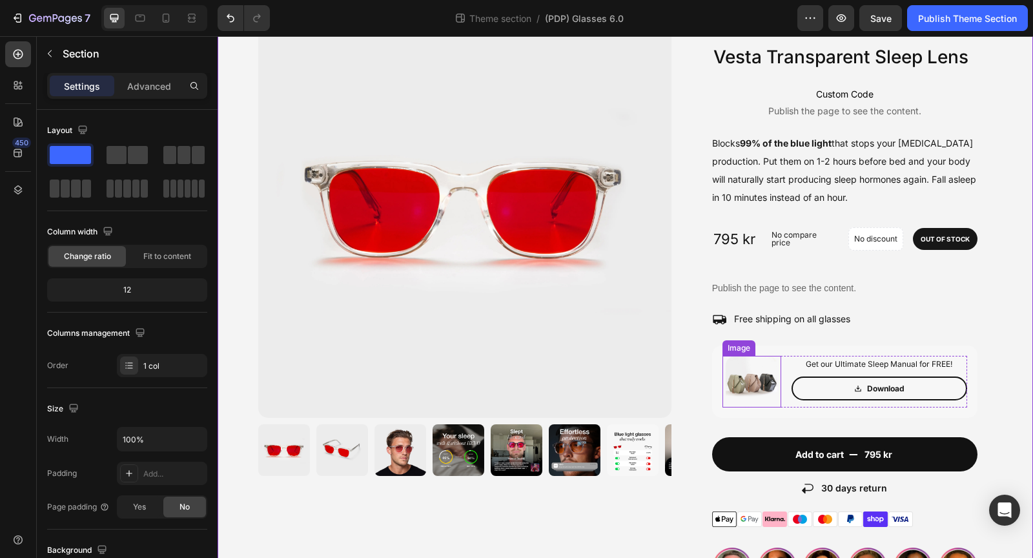
click at [747, 391] on img at bounding box center [752, 382] width 52 height 52
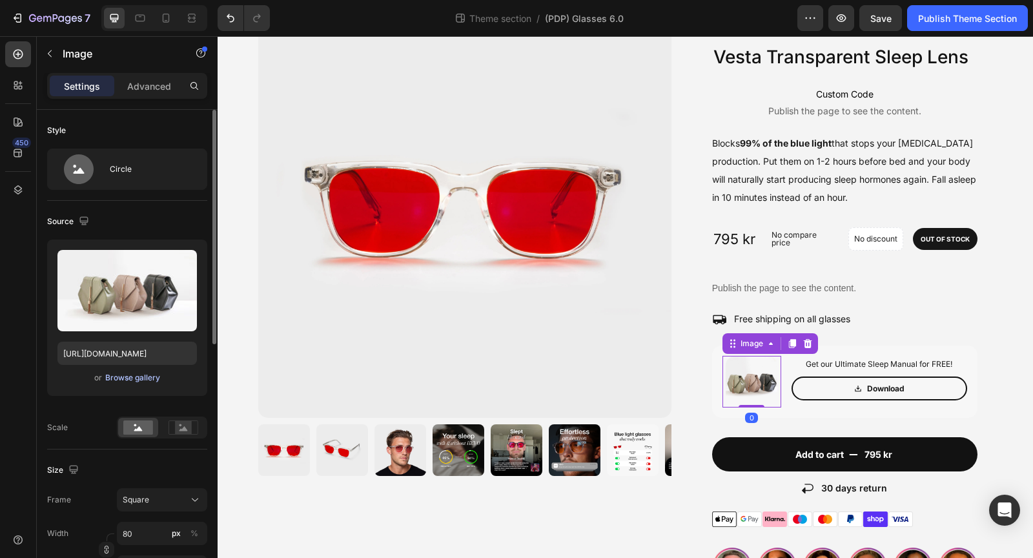
click at [145, 373] on div "Browse gallery" at bounding box center [132, 378] width 55 height 12
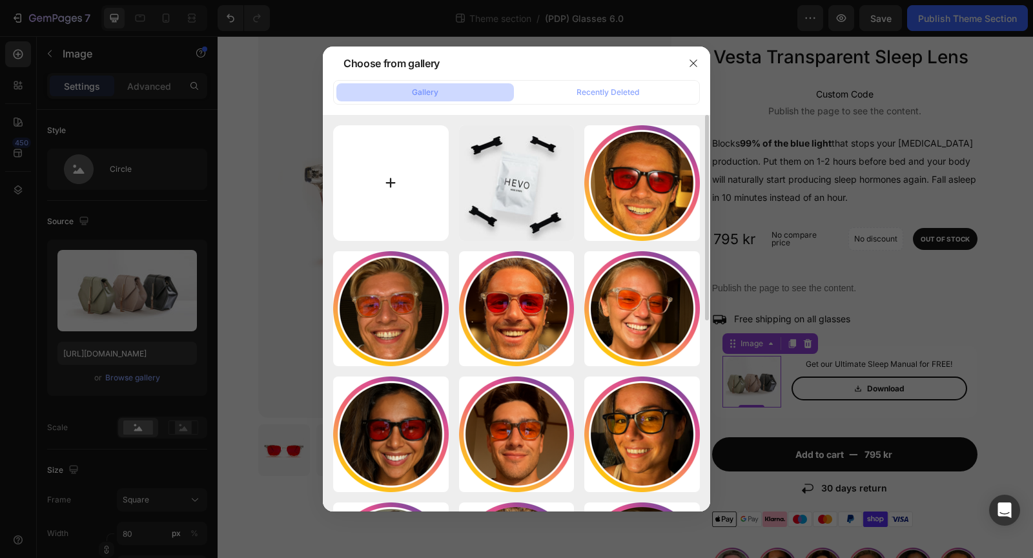
click at [399, 188] on input "file" at bounding box center [391, 183] width 116 height 116
type input "C:\fakepath\produktbild.webp"
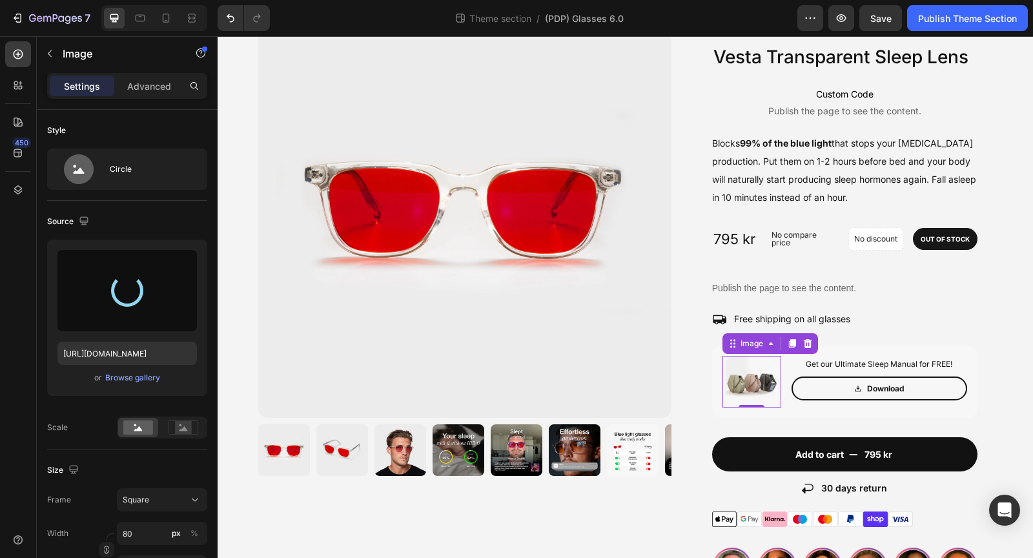
type input "[URL][DOMAIN_NAME]"
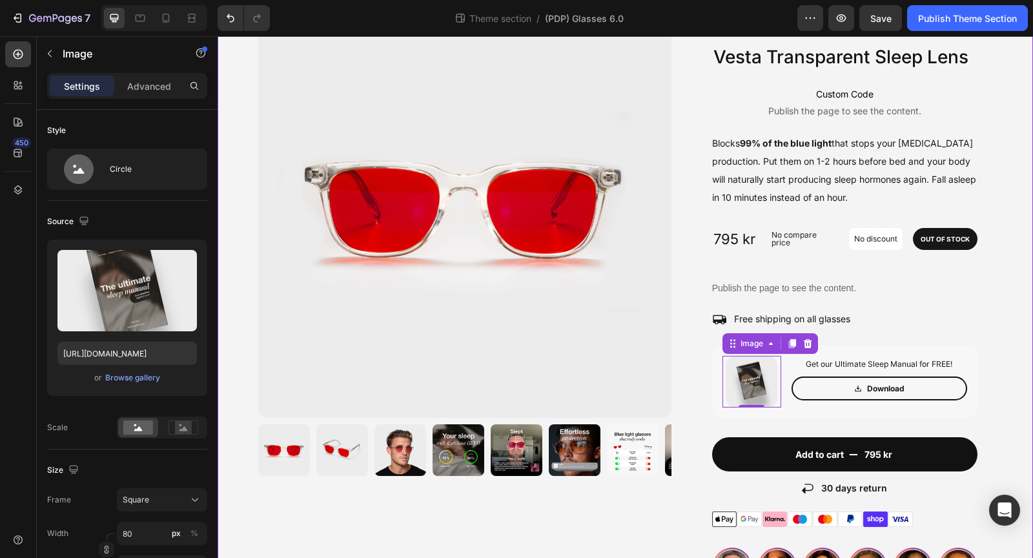
click at [1000, 347] on div "Image BUY ANY 2 Heading Free earplugs Text Block Row Image BUY ANY 3 Heading Fr…" at bounding box center [626, 439] width 816 height 937
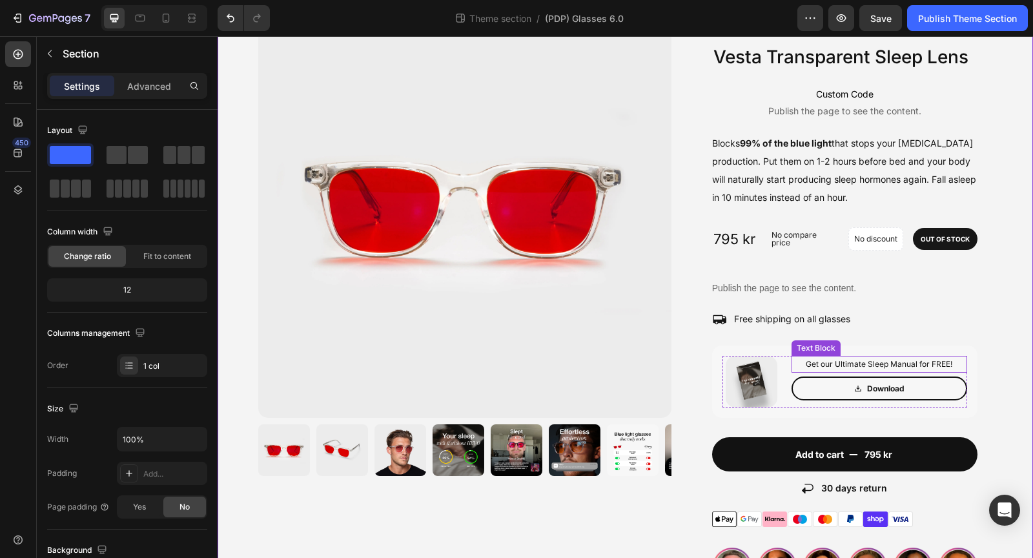
click at [920, 365] on p "Get our Ultimate Sleep Manual for FREE!" at bounding box center [879, 364] width 173 height 14
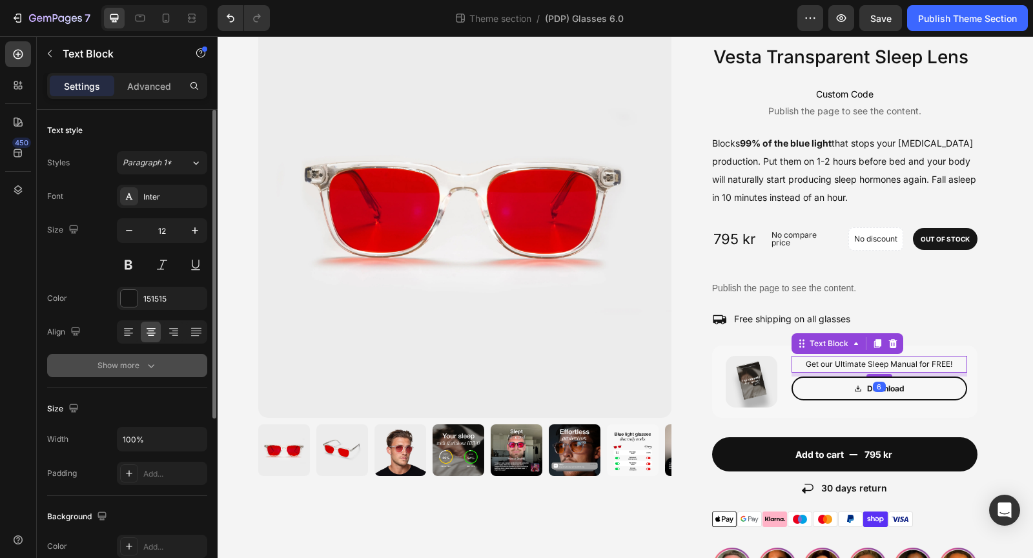
click at [140, 361] on div "Show more" at bounding box center [128, 365] width 60 height 13
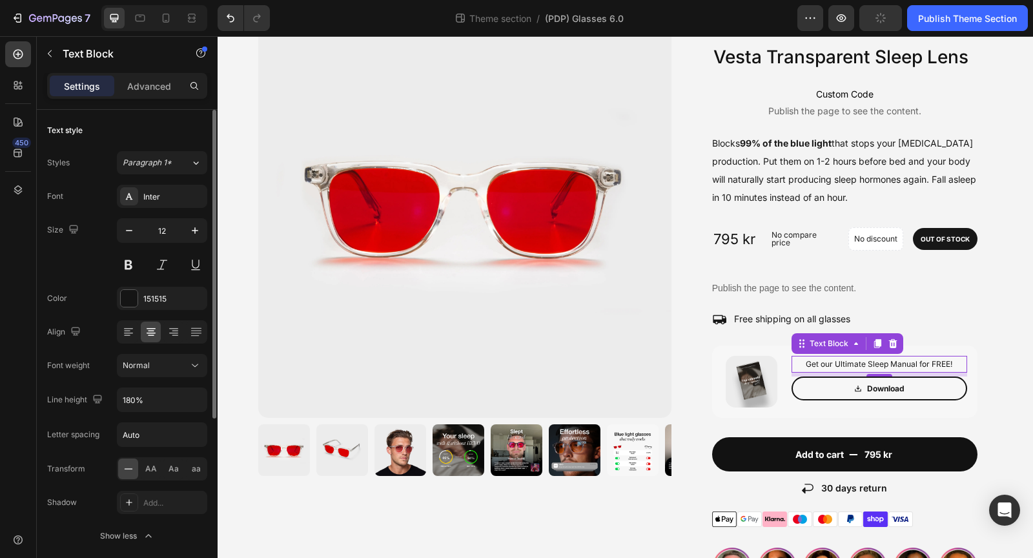
click at [147, 380] on div "Font Inter Size 12 Color 151515 Align Font weight Normal Line height 180% Lette…" at bounding box center [127, 366] width 160 height 363
click at [152, 372] on button "Normal" at bounding box center [162, 365] width 90 height 23
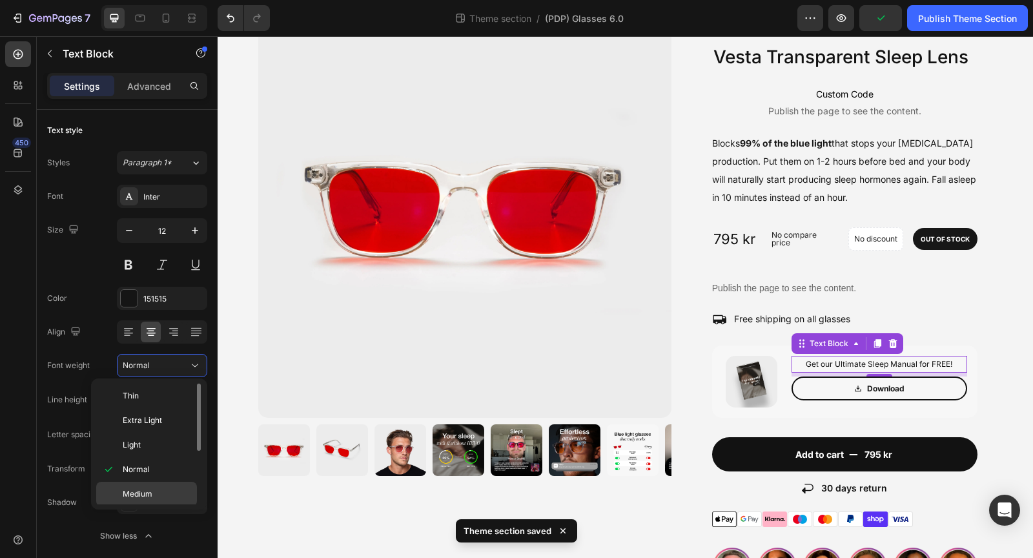
click at [150, 506] on div "Medium" at bounding box center [146, 518] width 101 height 25
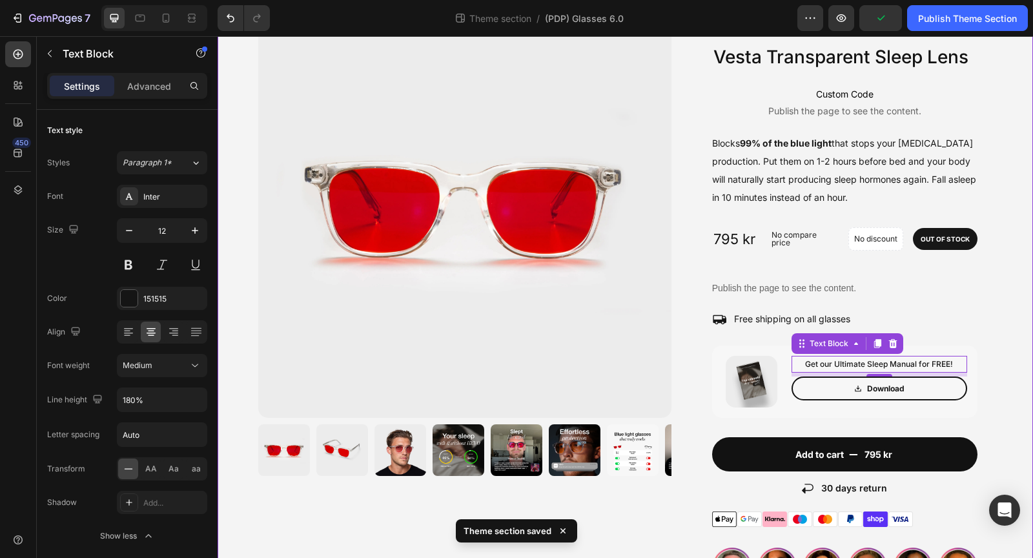
click at [1003, 378] on div "Image BUY ANY 2 Heading Free earplugs Text Block Row Image BUY ANY 3 Heading Fr…" at bounding box center [626, 439] width 816 height 937
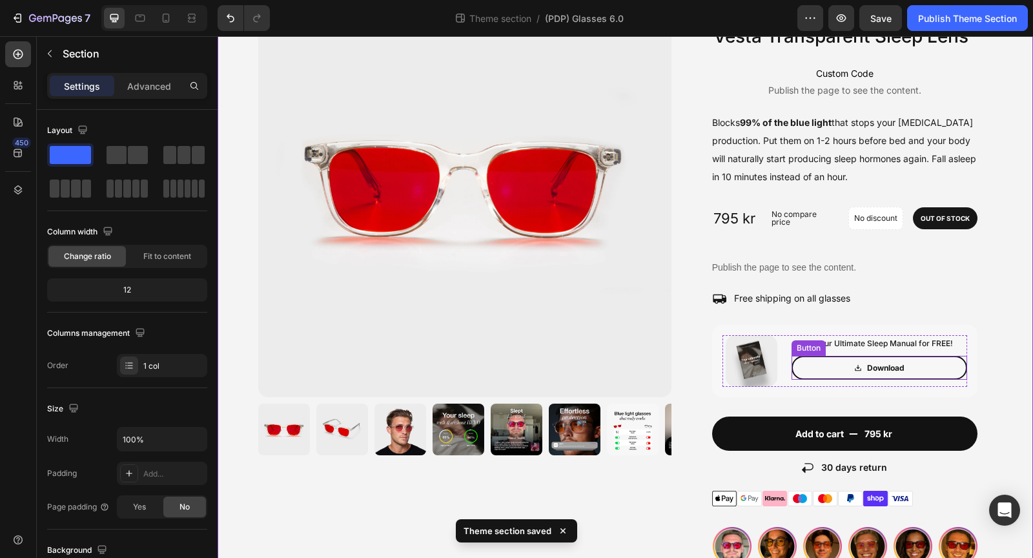
scroll to position [114, 0]
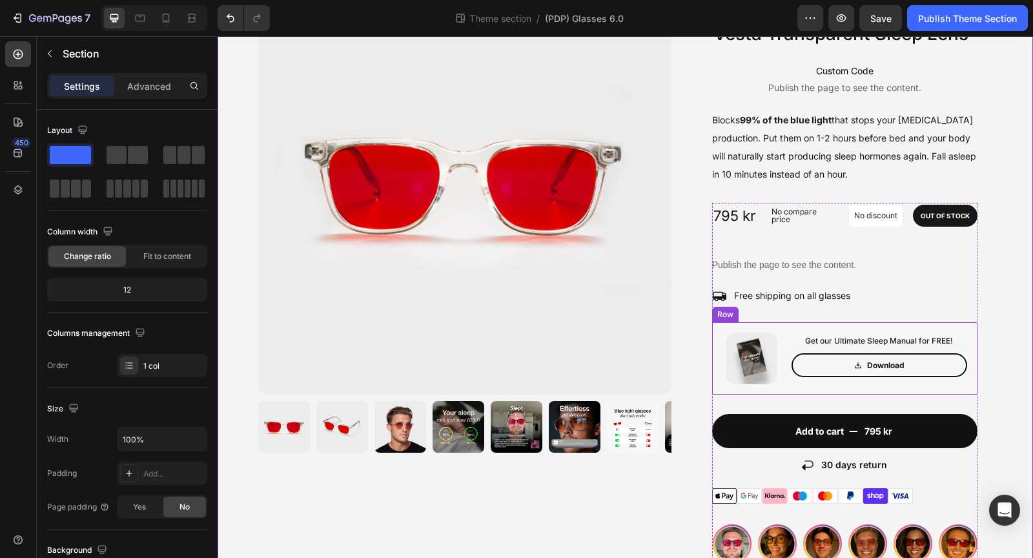
click at [716, 329] on div "Image Get our Ultimate Sleep Manual for FREE! Text Block Download Button Row Row" at bounding box center [844, 358] width 265 height 72
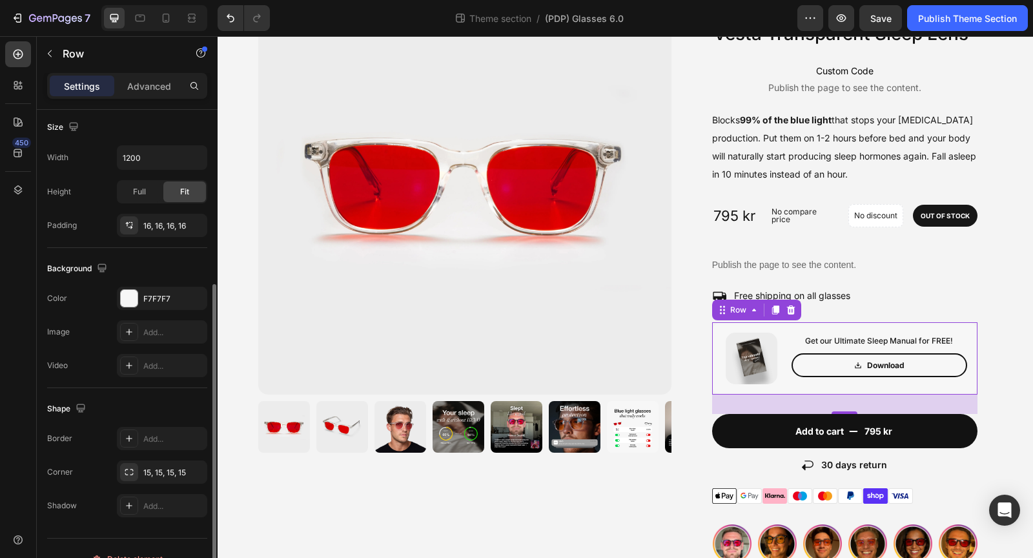
scroll to position [300, 0]
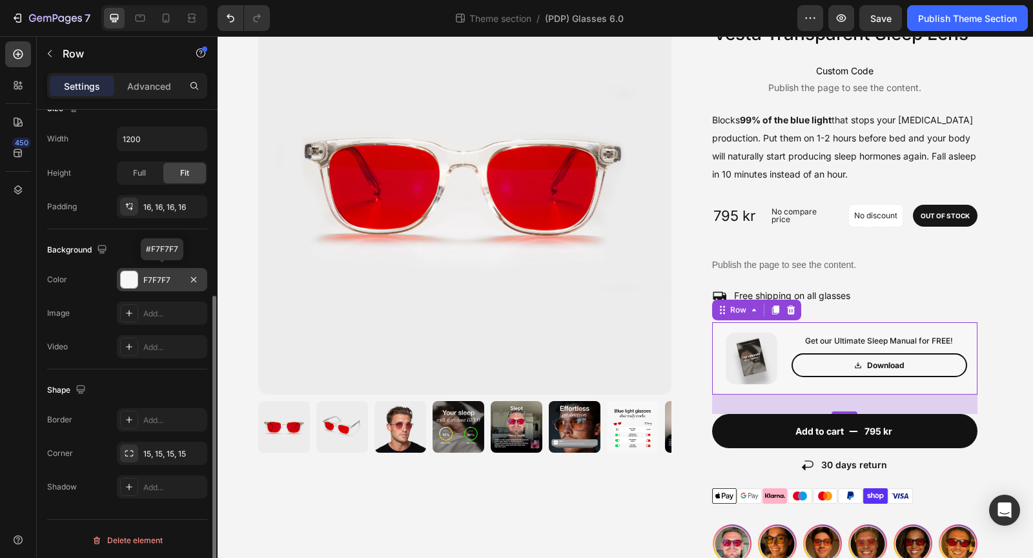
click at [131, 271] on div at bounding box center [129, 280] width 18 height 18
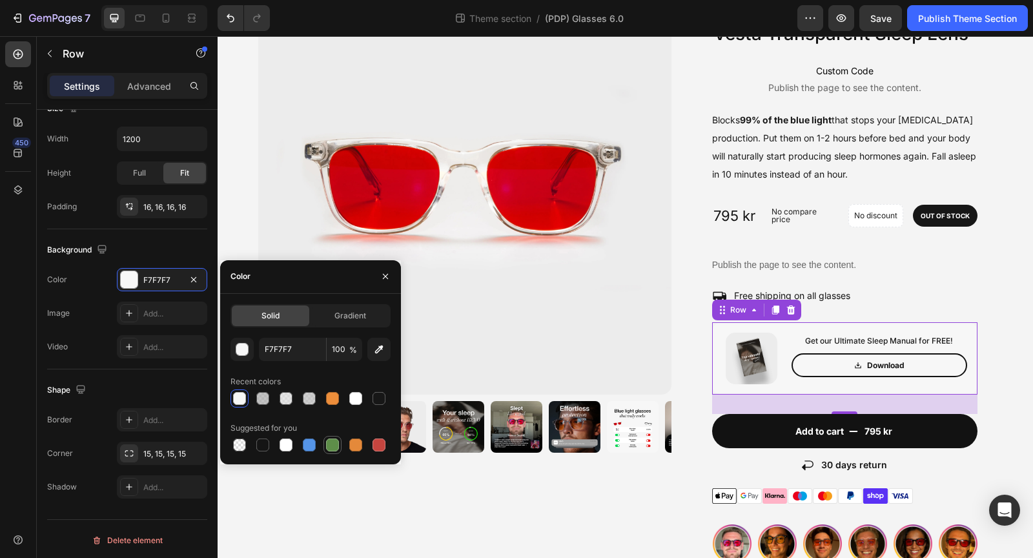
click at [333, 439] on div at bounding box center [332, 445] width 13 height 13
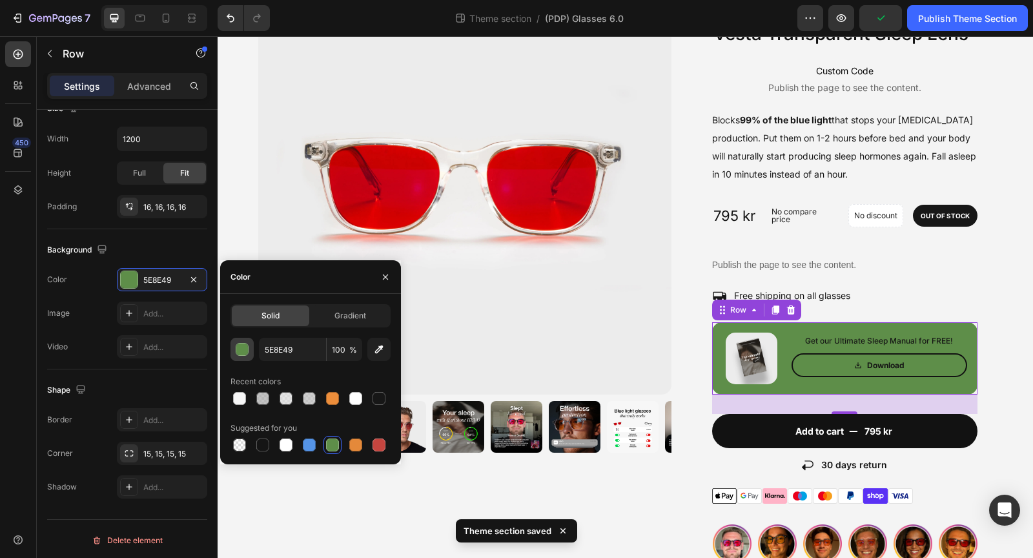
click at [242, 353] on div "button" at bounding box center [242, 350] width 13 height 13
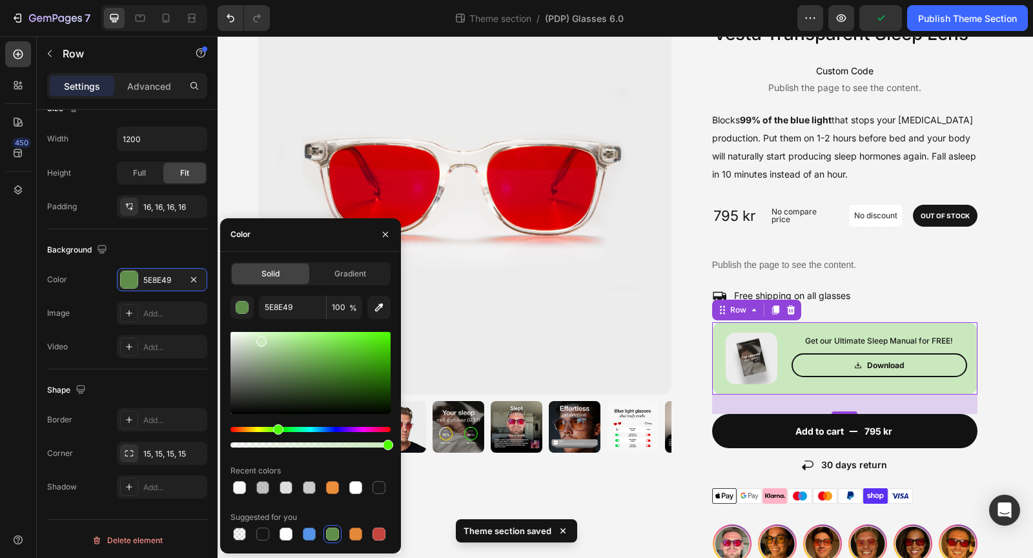
click at [261, 338] on div at bounding box center [311, 373] width 160 height 82
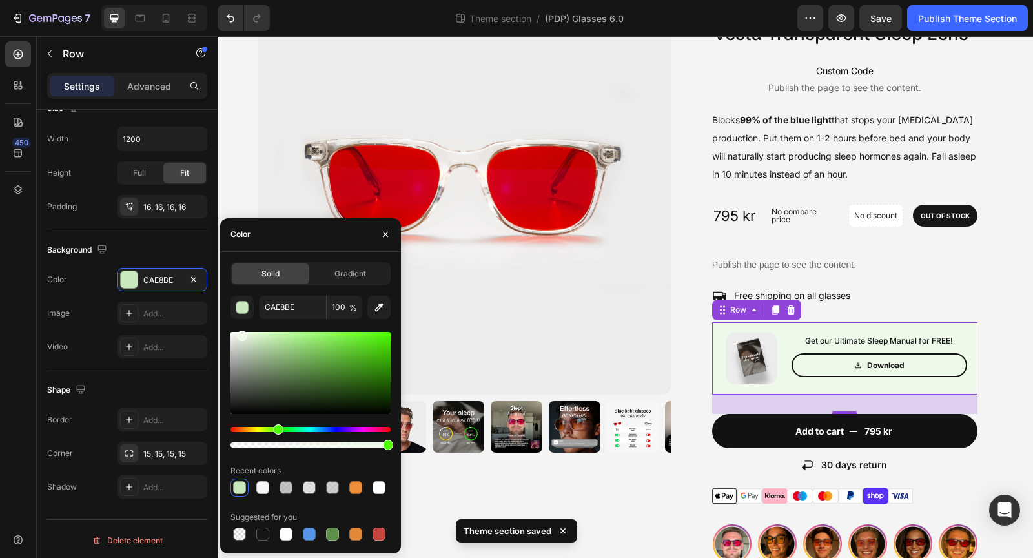
drag, startPoint x: 261, startPoint y: 338, endPoint x: 242, endPoint y: 333, distance: 20.2
click at [242, 333] on div at bounding box center [242, 336] width 10 height 10
type input "EFF9EA"
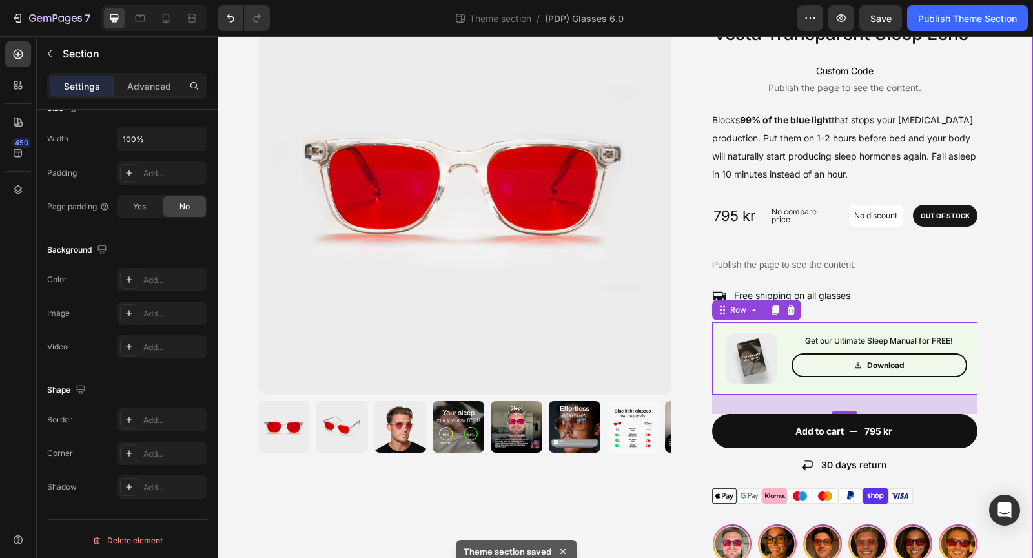
click at [1024, 351] on div "Image BUY ANY 2 Heading Free earplugs Text Block Row Image BUY ANY 3 Heading Fr…" at bounding box center [626, 416] width 816 height 937
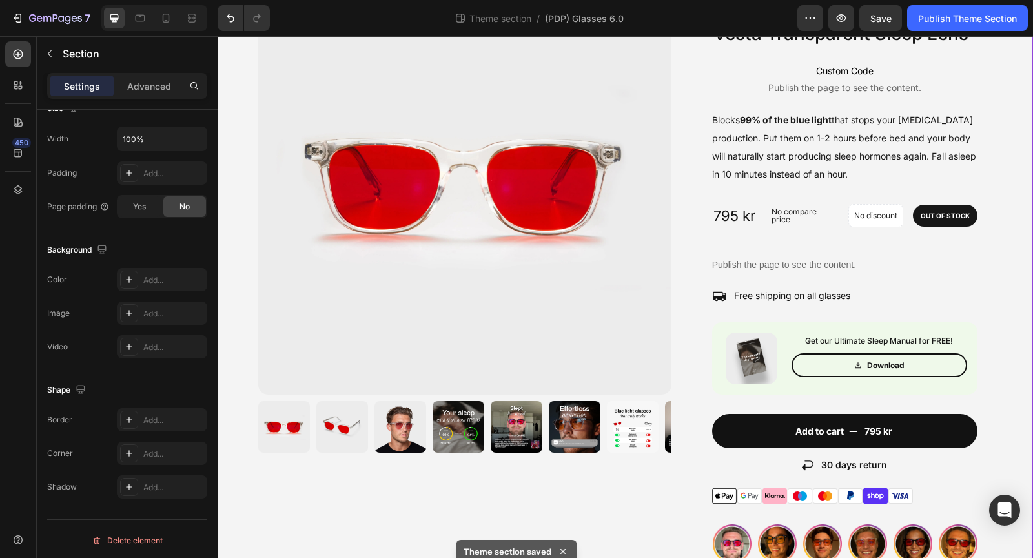
scroll to position [0, 0]
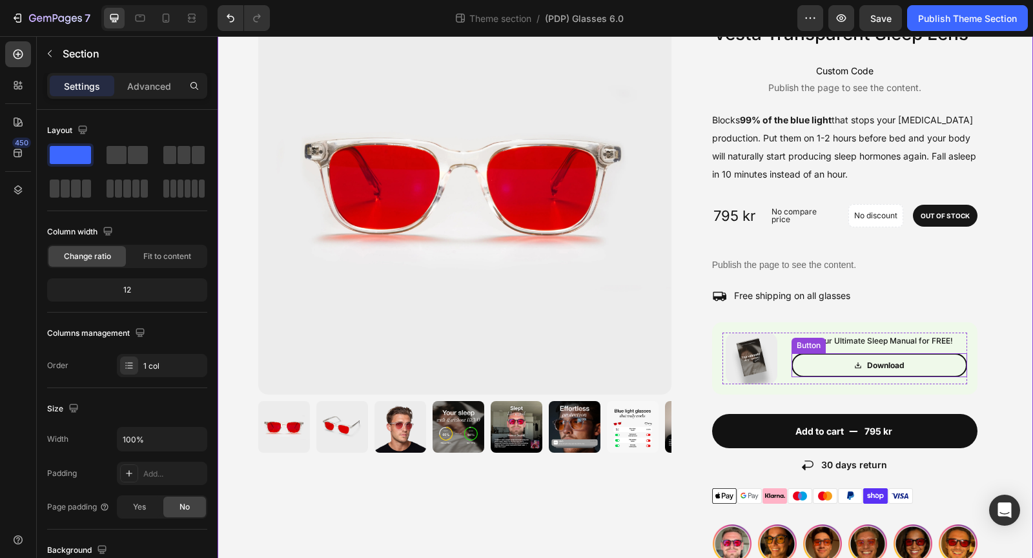
click at [955, 364] on link "Download" at bounding box center [880, 365] width 176 height 25
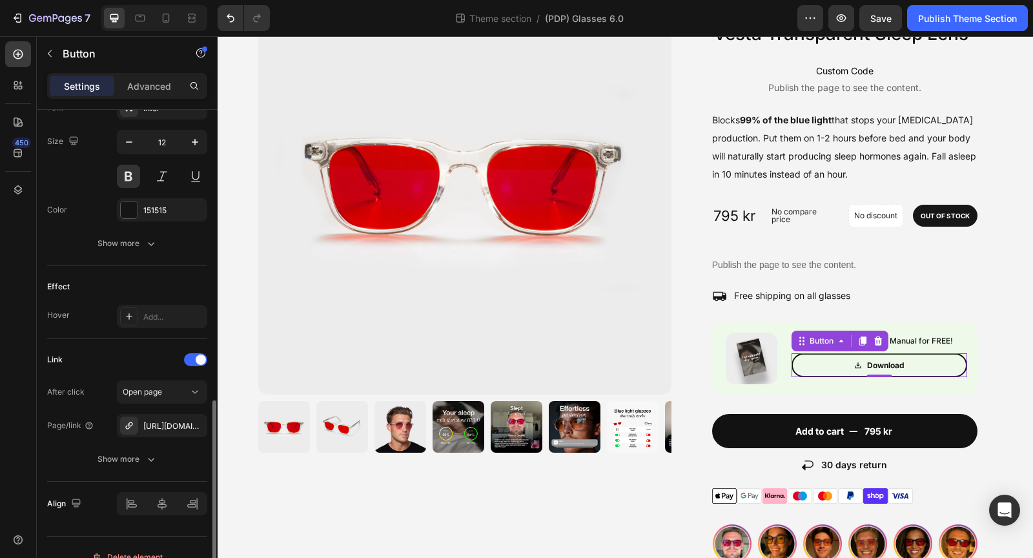
scroll to position [639, 0]
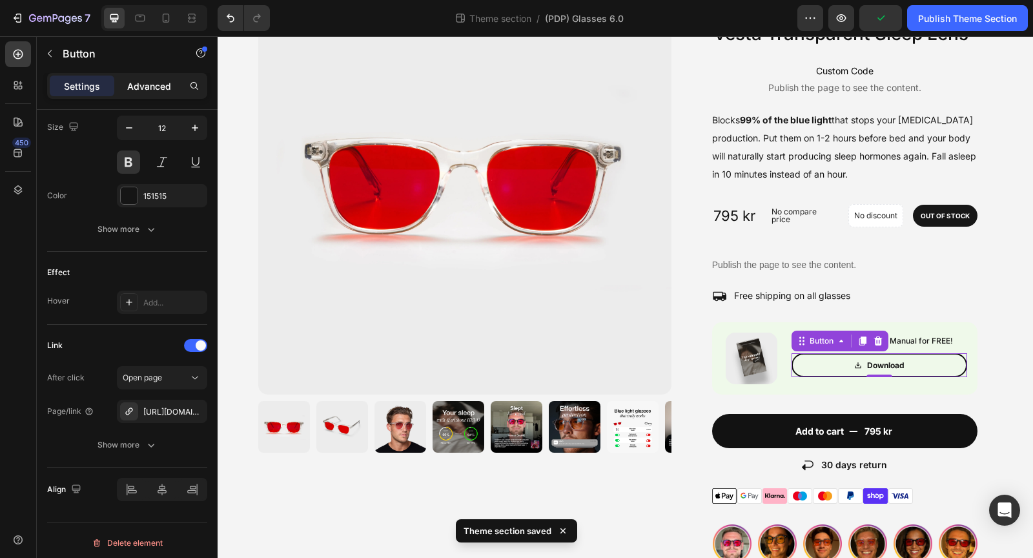
click at [153, 94] on div "Advanced" at bounding box center [149, 86] width 65 height 21
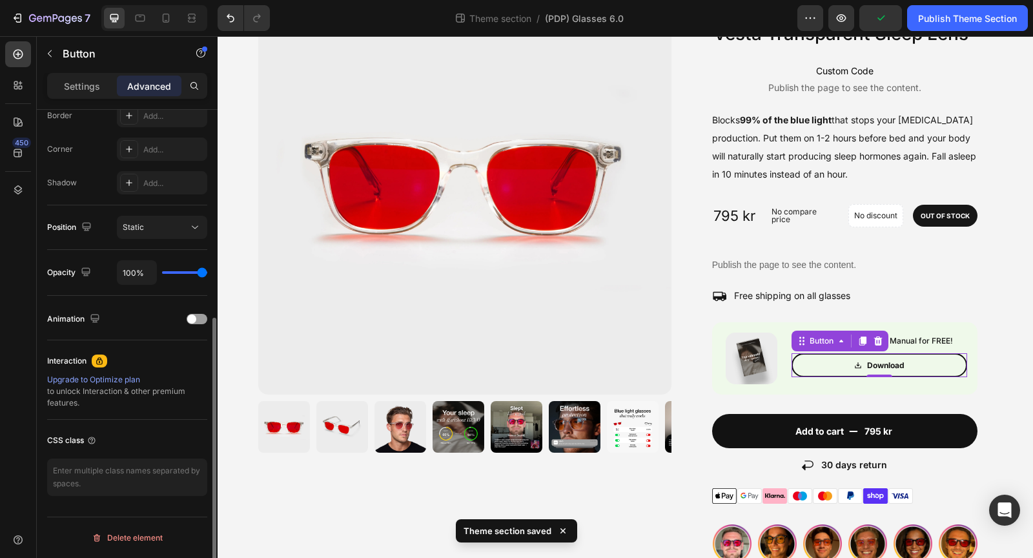
scroll to position [373, 0]
click at [198, 319] on div at bounding box center [197, 322] width 21 height 10
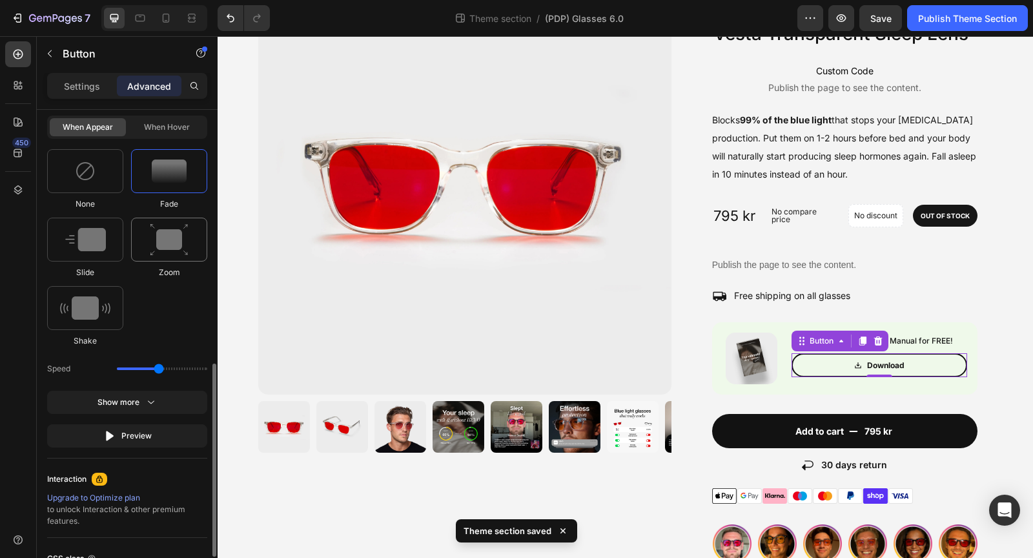
scroll to position [625, 0]
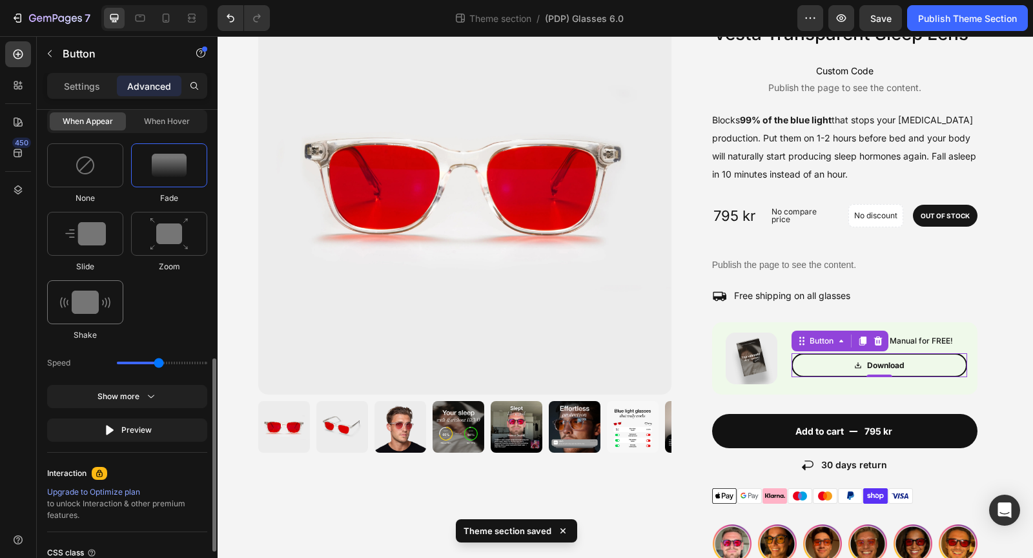
click at [90, 307] on img at bounding box center [85, 302] width 50 height 23
type input "0.7"
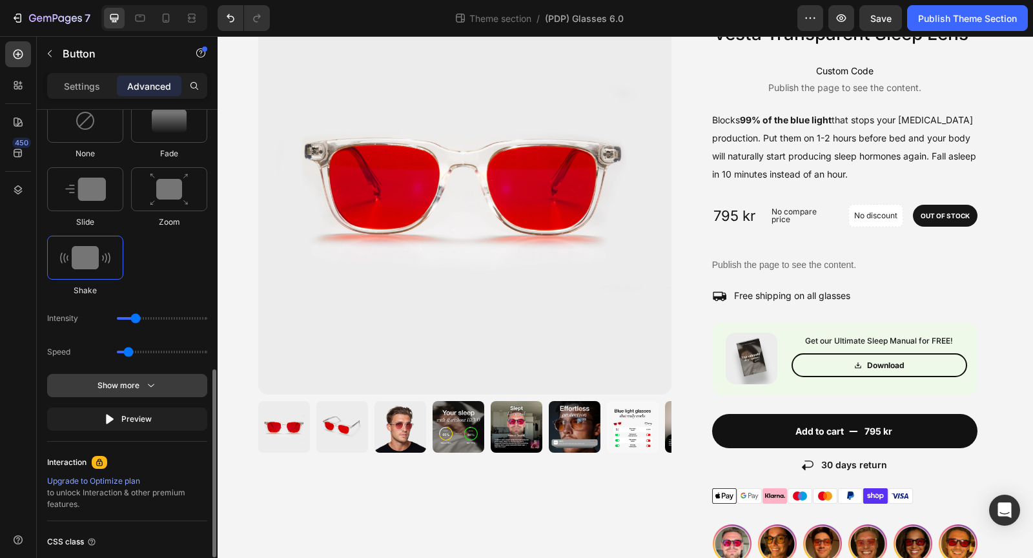
click at [147, 384] on icon "button" at bounding box center [151, 385] width 13 height 13
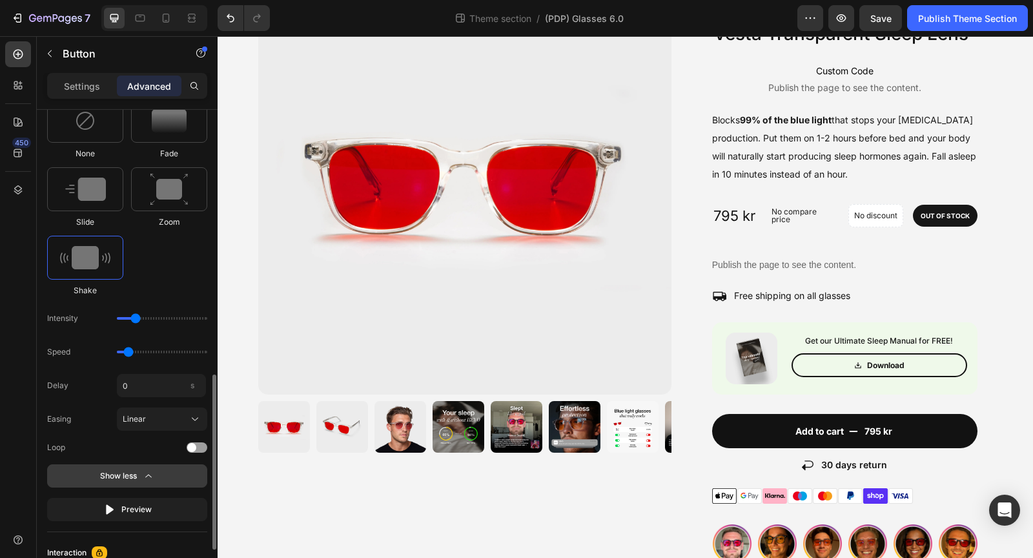
scroll to position [694, 0]
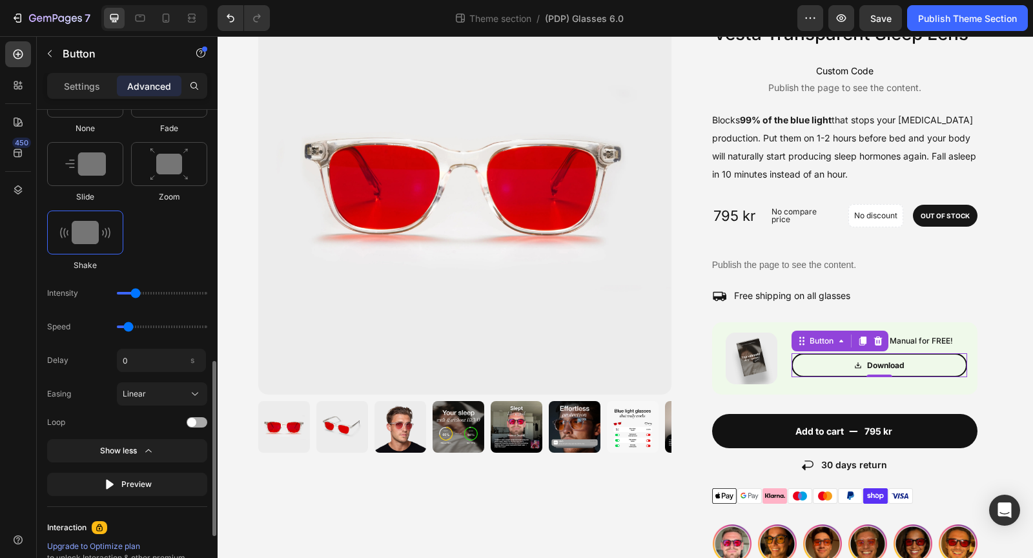
click at [196, 421] on div at bounding box center [197, 422] width 21 height 10
type input "1"
click at [125, 292] on input "range" at bounding box center [162, 293] width 90 height 3
drag, startPoint x: 129, startPoint y: 321, endPoint x: 121, endPoint y: 321, distance: 8.4
type input "0.5"
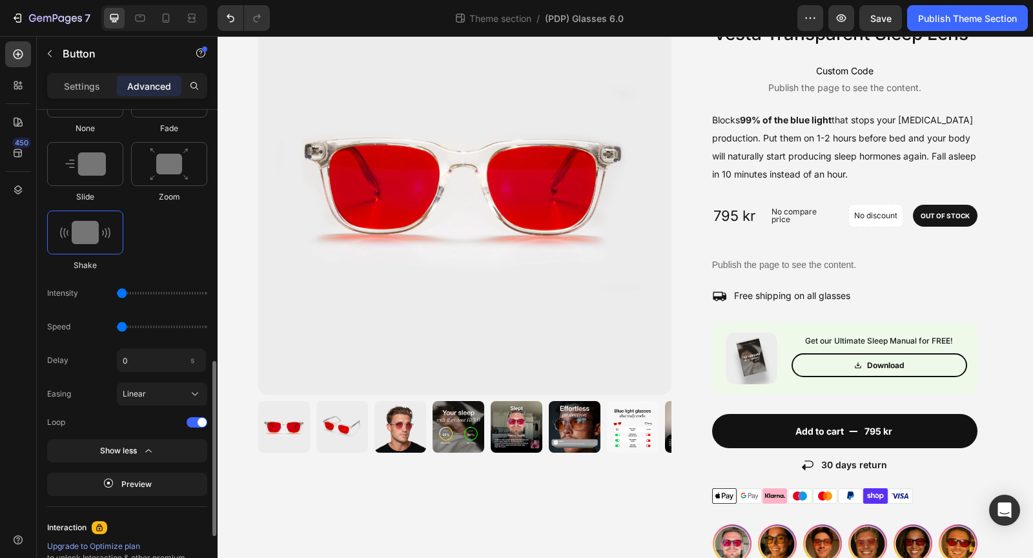
click at [121, 326] on input "range" at bounding box center [162, 327] width 90 height 3
click at [161, 389] on div "Linear" at bounding box center [154, 394] width 63 height 12
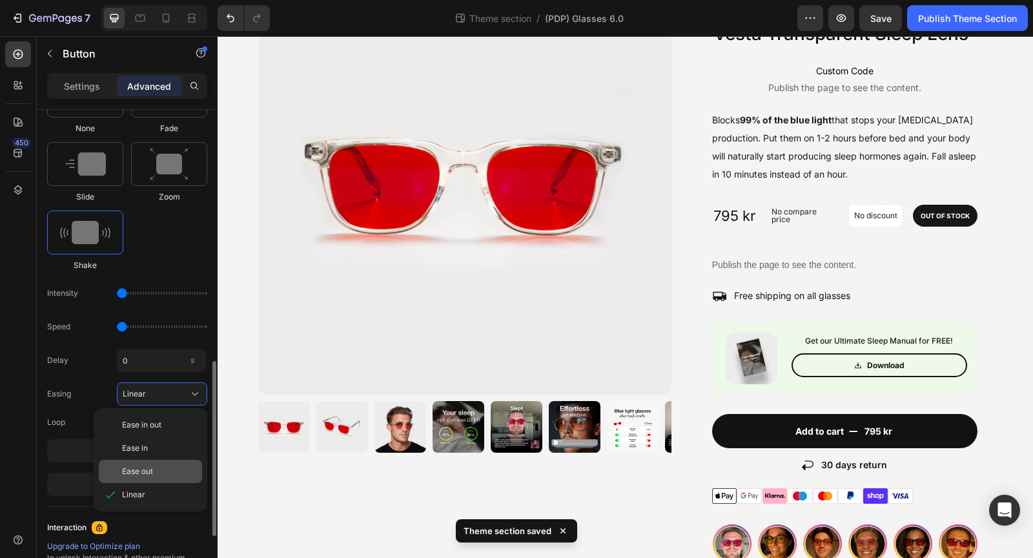
click at [145, 462] on div "Ease out" at bounding box center [150, 471] width 103 height 23
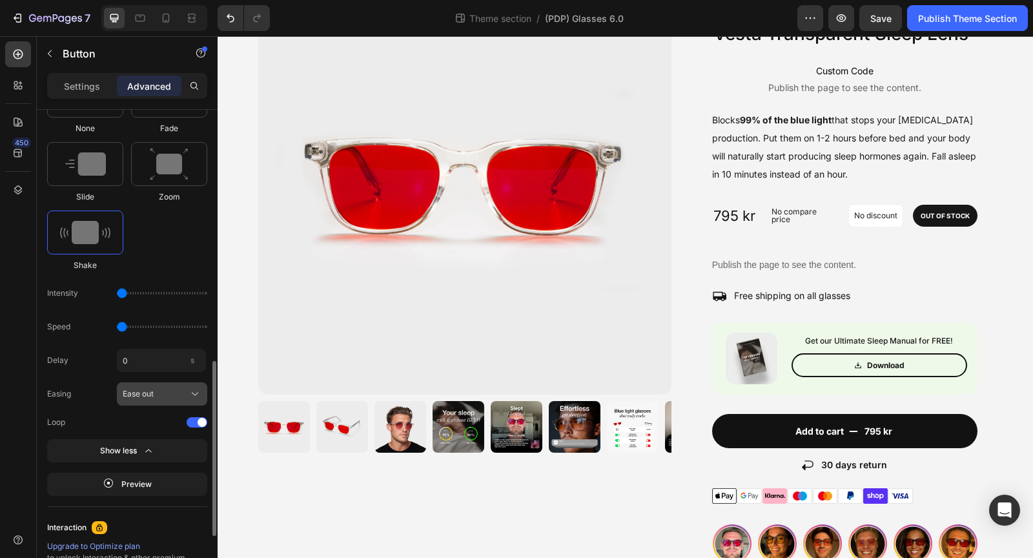
click at [155, 389] on div "Ease out" at bounding box center [154, 394] width 63 height 12
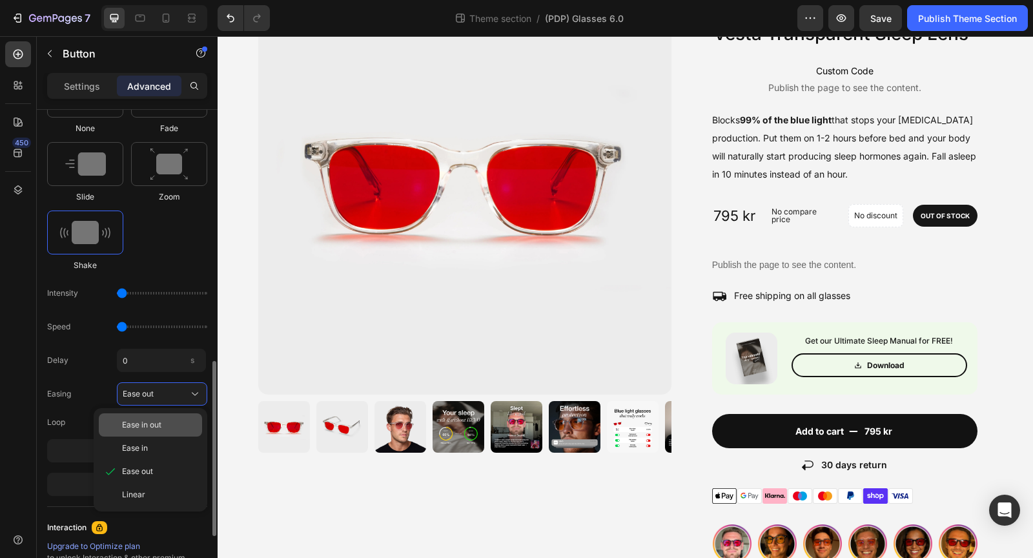
click at [160, 419] on span "Ease in out" at bounding box center [141, 425] width 39 height 12
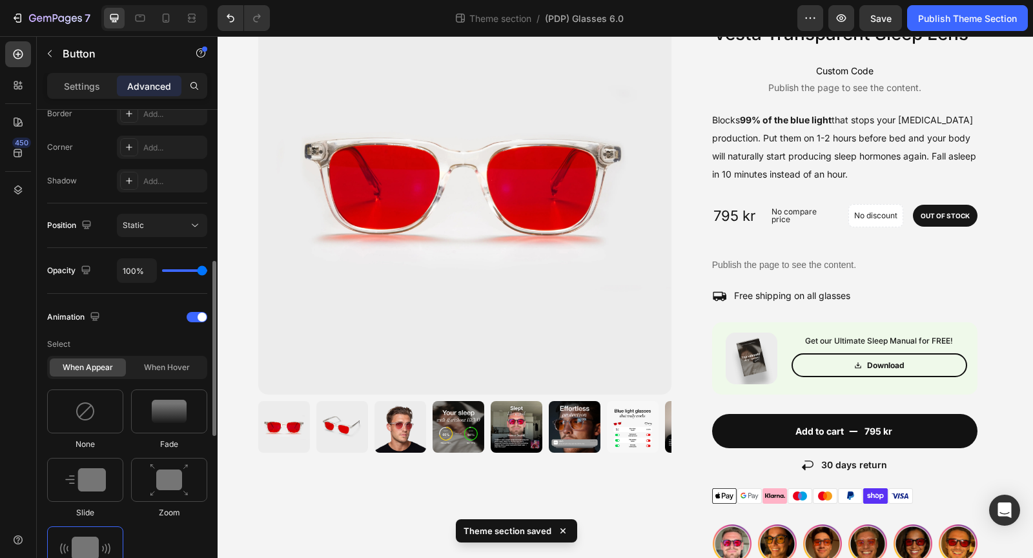
scroll to position [373, 0]
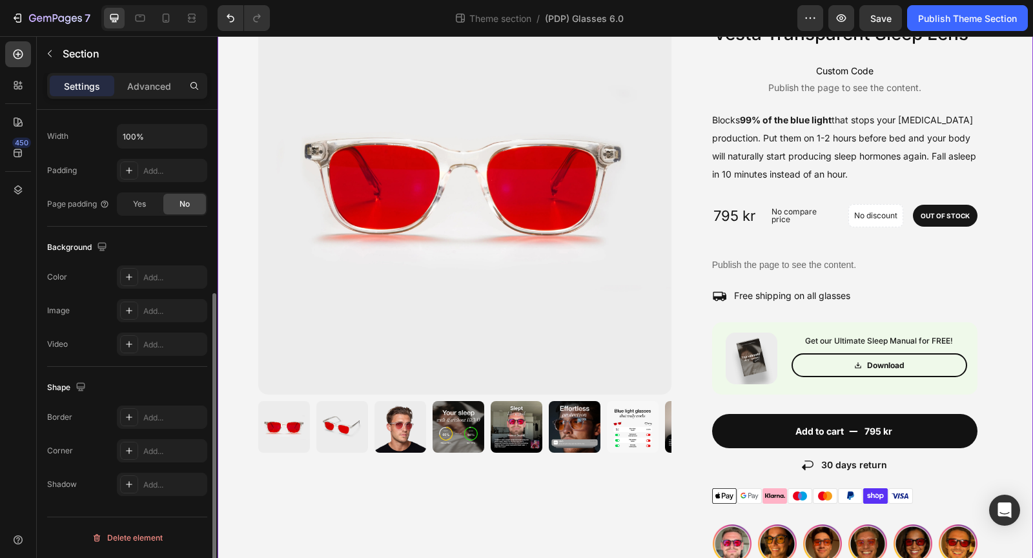
click at [1006, 399] on div "Image BUY ANY 2 Heading Free earplugs Text Block Row Image BUY ANY 3 Heading Fr…" at bounding box center [626, 416] width 816 height 937
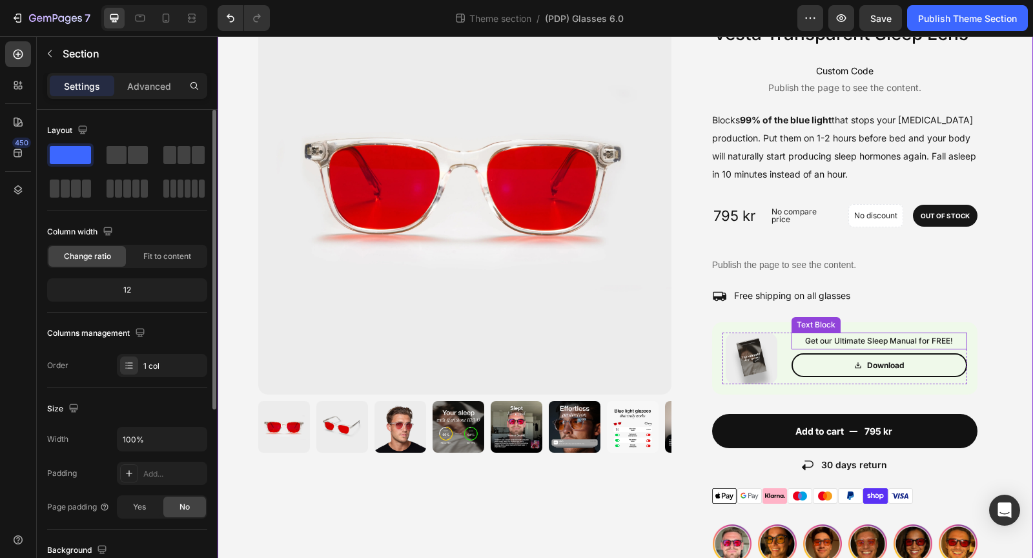
click at [928, 342] on p "Get our Ultimate Sleep Manual for FREE!" at bounding box center [879, 341] width 173 height 14
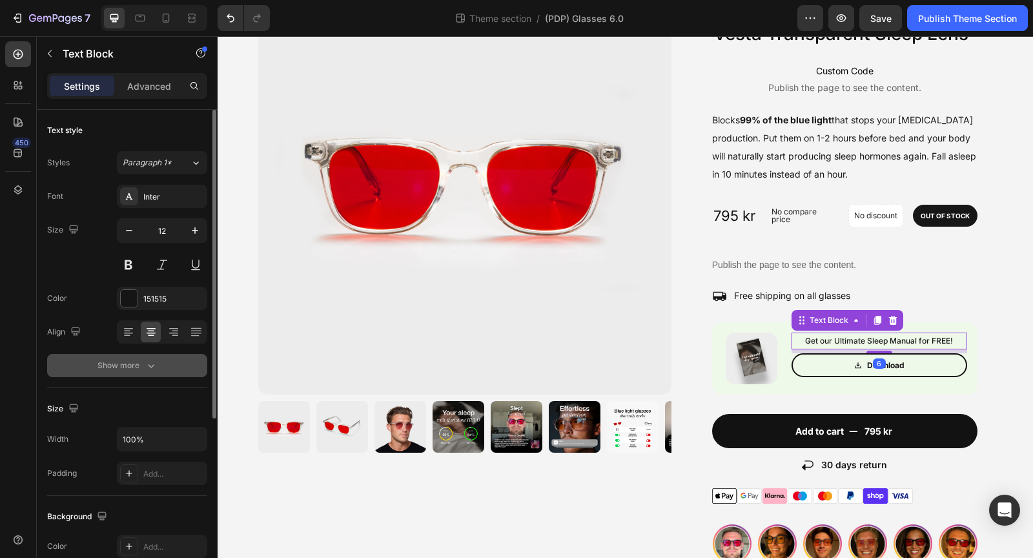
click at [135, 360] on div "Show more" at bounding box center [128, 365] width 60 height 13
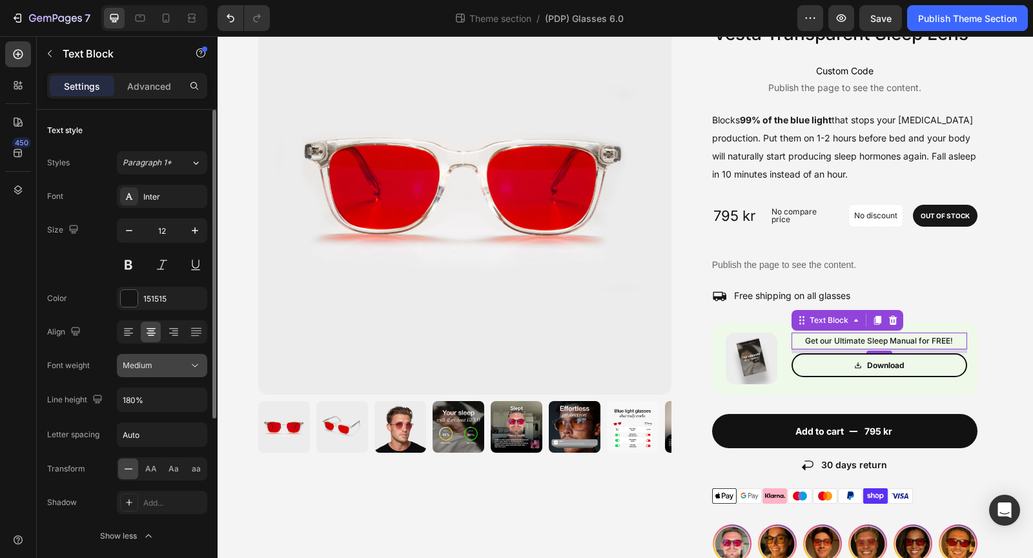
click at [153, 366] on div "Medium" at bounding box center [156, 366] width 66 height 12
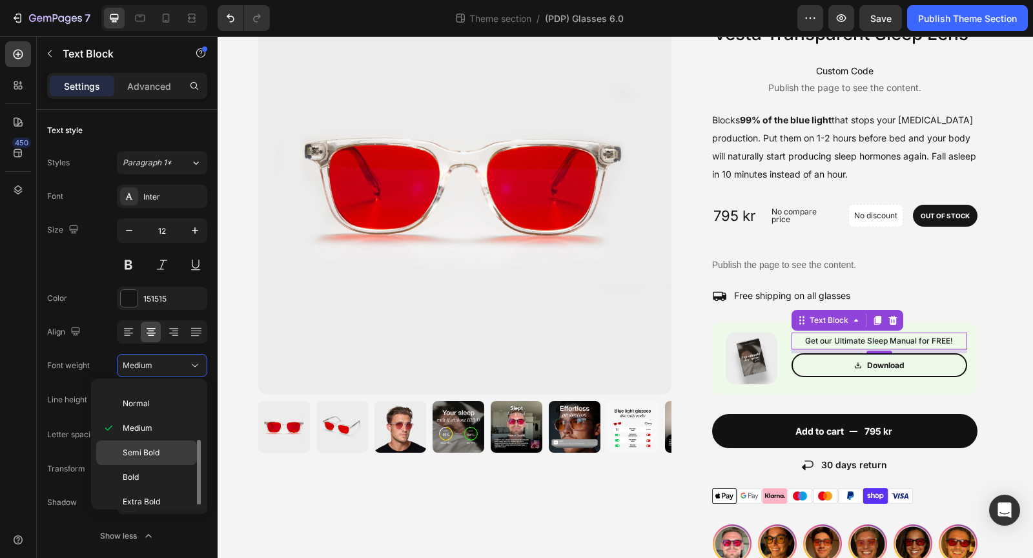
scroll to position [81, 0]
click at [151, 474] on div "Bold" at bounding box center [146, 486] width 101 height 25
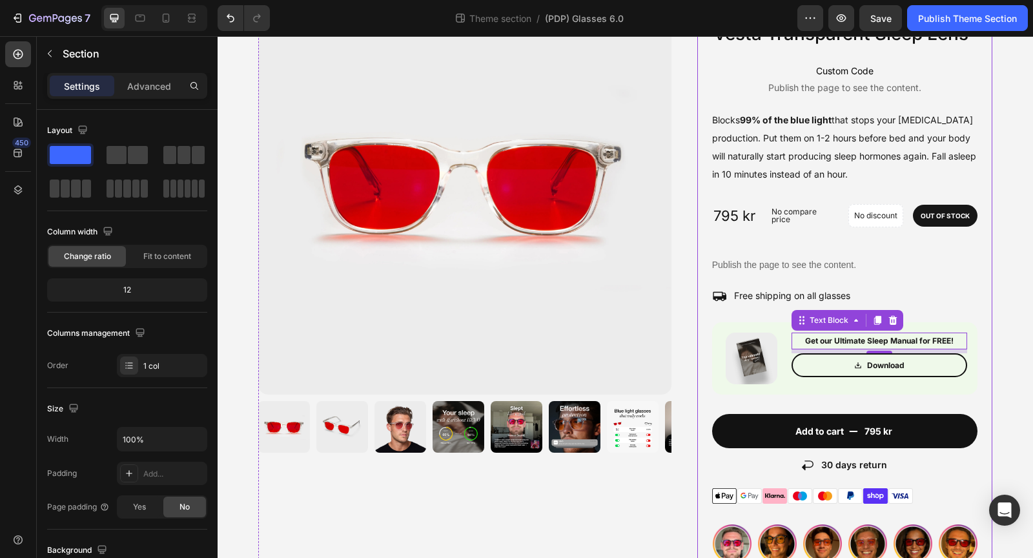
click at [1002, 351] on div "Image BUY ANY 2 Heading Free earplugs Text Block Row Image BUY ANY 3 Heading Fr…" at bounding box center [626, 416] width 816 height 937
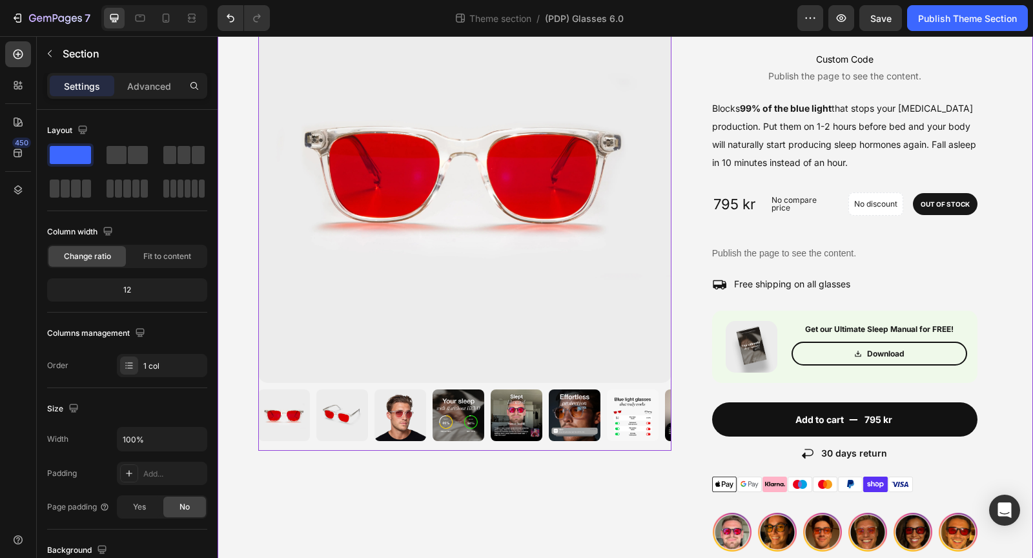
scroll to position [125, 0]
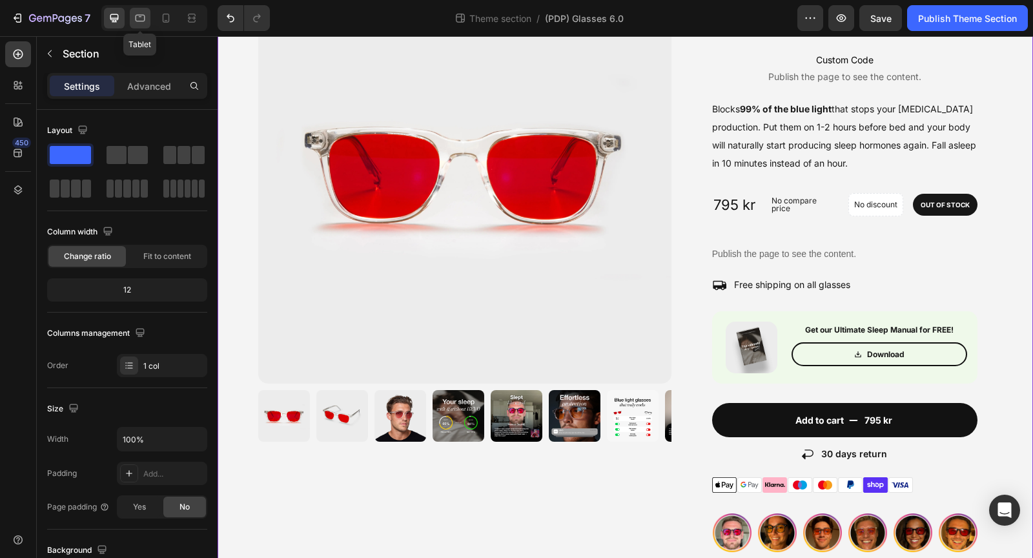
click at [135, 22] on icon at bounding box center [140, 18] width 13 height 13
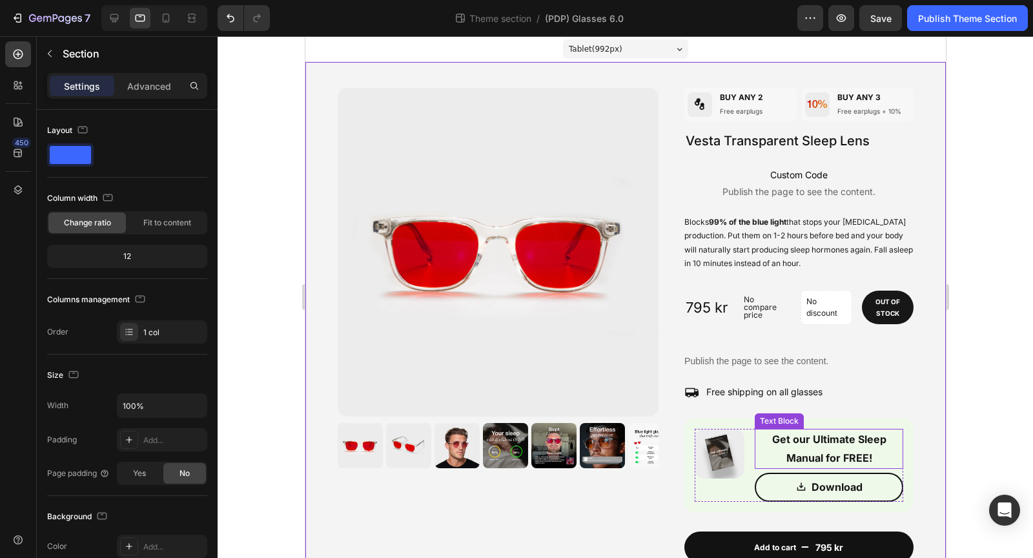
click at [819, 456] on p "Get our Ultimate Sleep Manual for FREE!" at bounding box center [829, 448] width 147 height 37
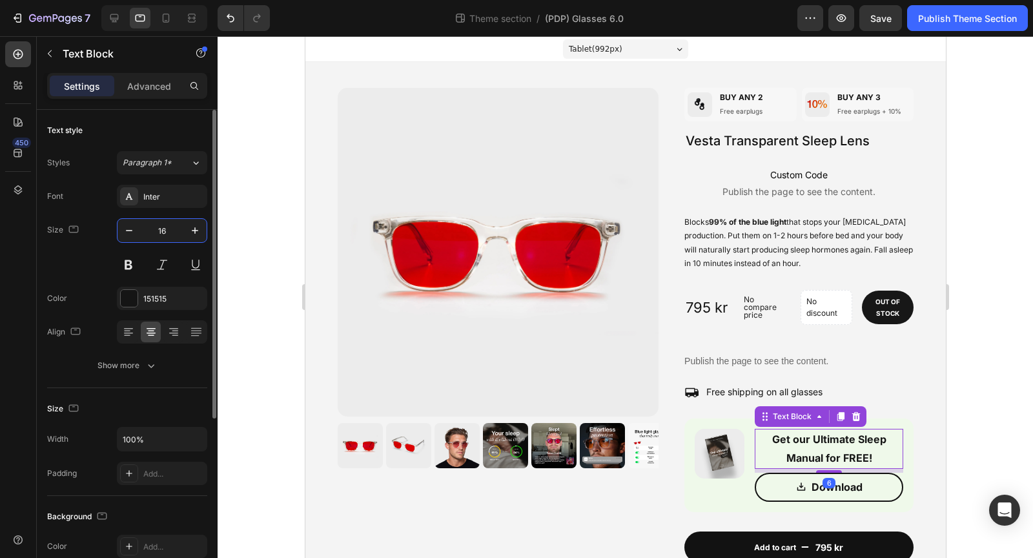
click at [169, 230] on input "16" at bounding box center [162, 230] width 43 height 23
type input "12"
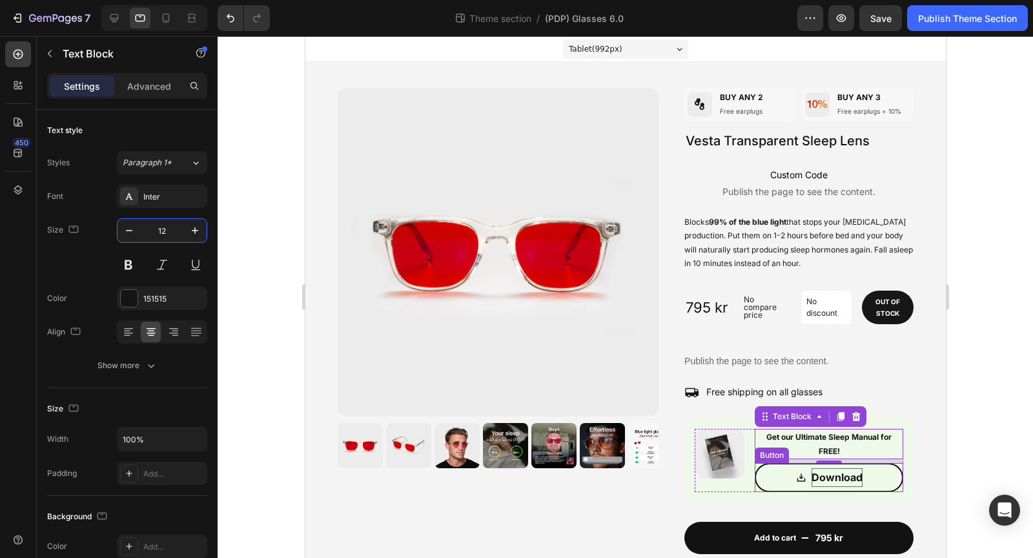
click at [836, 481] on p "Download" at bounding box center [836, 477] width 51 height 19
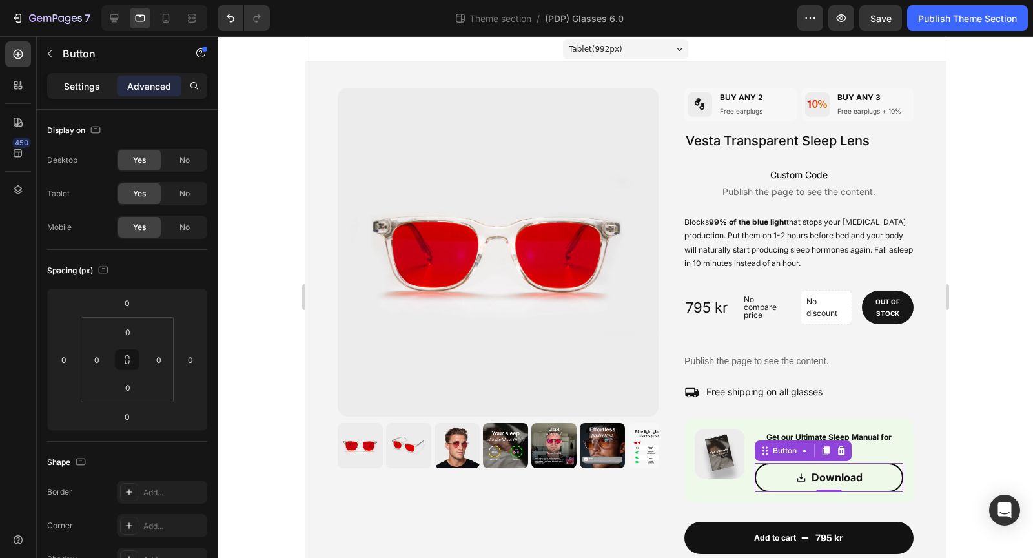
click at [88, 90] on p "Settings" at bounding box center [82, 86] width 36 height 14
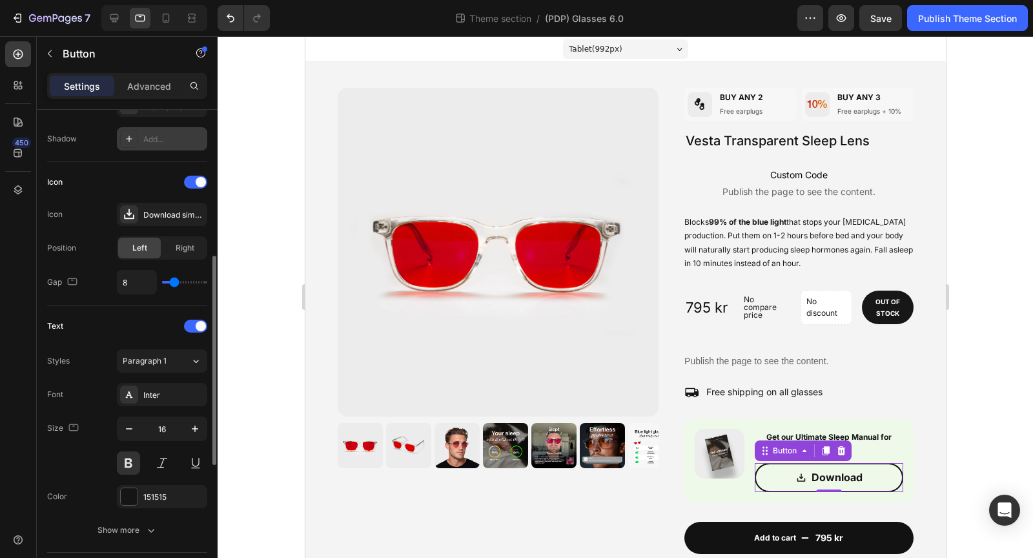
scroll to position [380, 0]
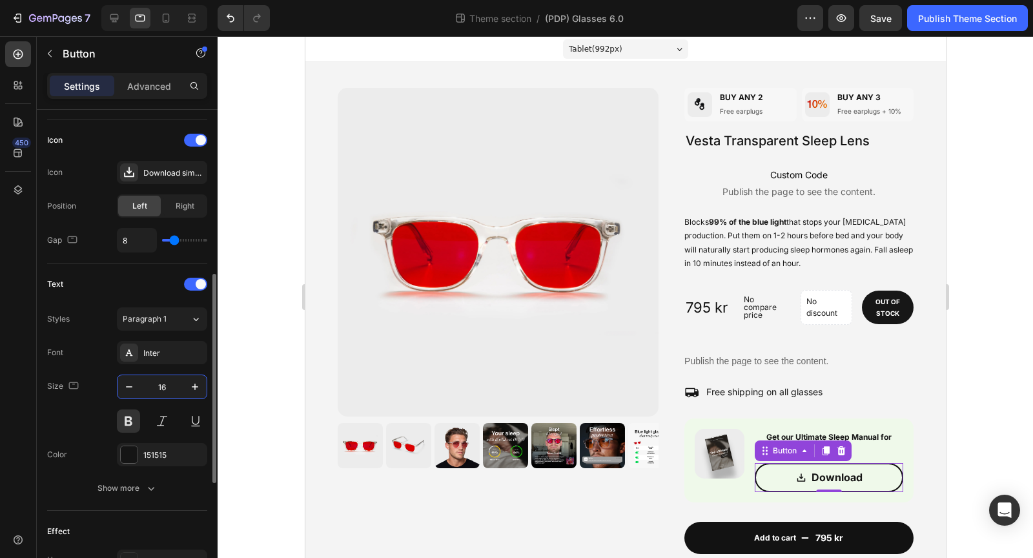
click at [172, 379] on input "16" at bounding box center [162, 386] width 43 height 23
type input "12"
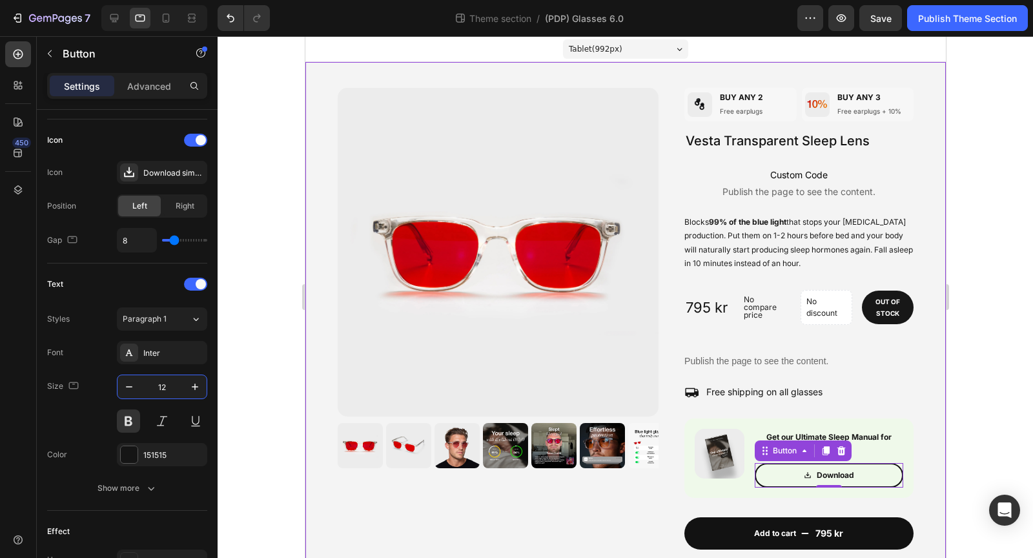
click at [959, 449] on div at bounding box center [626, 297] width 816 height 522
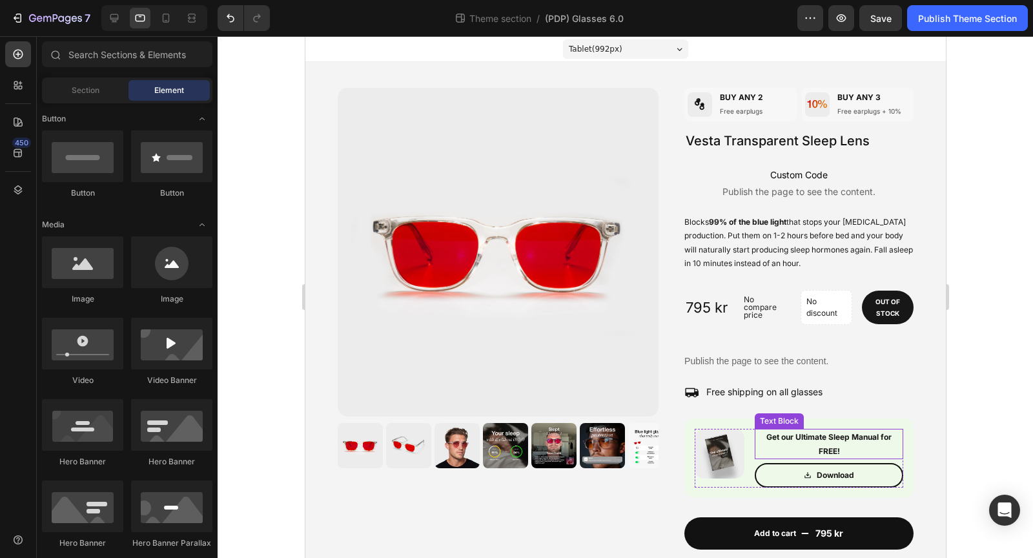
click at [858, 440] on p "Get our Ultimate Sleep Manual for FREE!" at bounding box center [829, 444] width 147 height 28
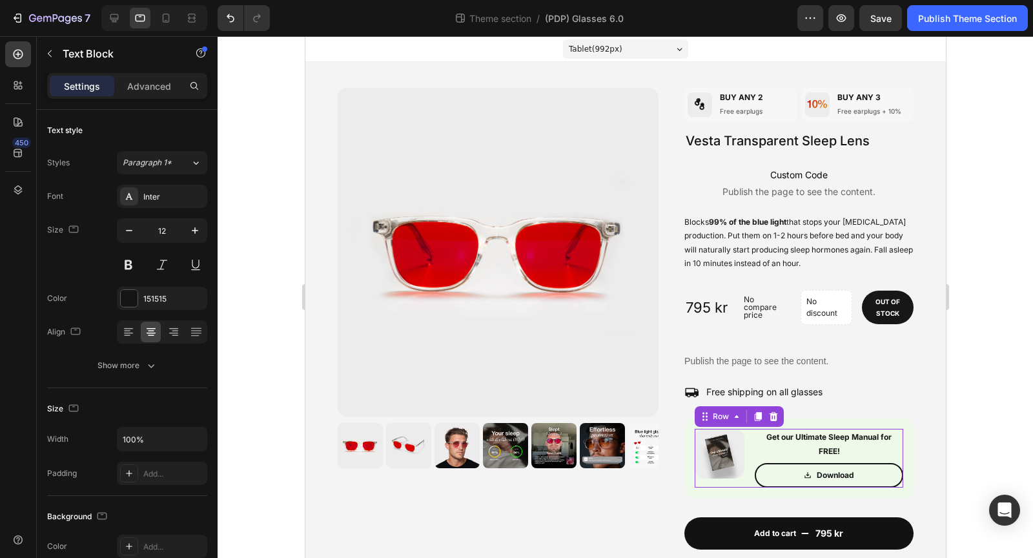
click at [749, 462] on div "Image Get our Ultimate Sleep Manual for FREE! Text Block Download Button Row 0" at bounding box center [798, 458] width 209 height 59
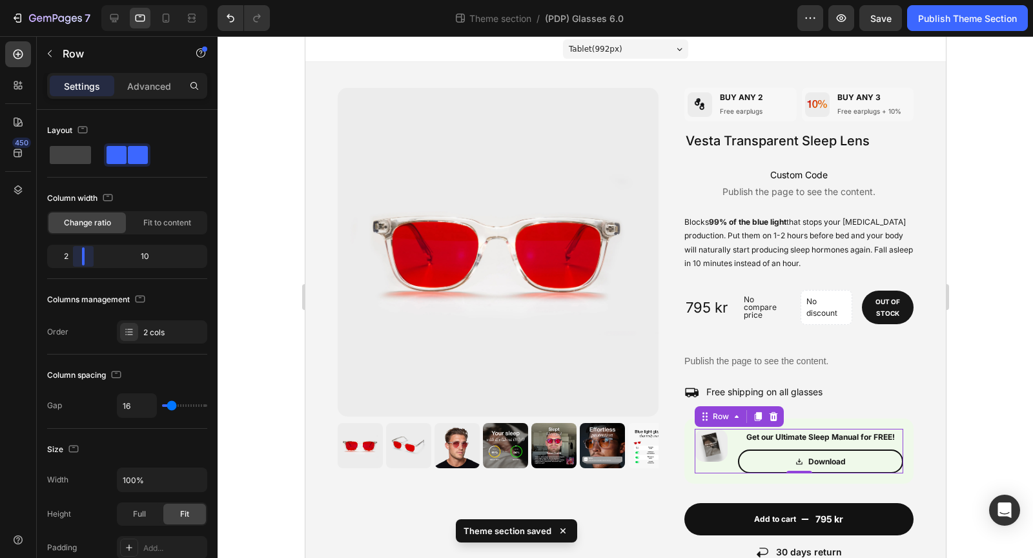
drag, startPoint x: 96, startPoint y: 253, endPoint x: 81, endPoint y: 253, distance: 15.5
click at [81, 0] on body "7 Theme section / (PDP) Glasses 6.0 Preview Save Publish Theme Section 450 Sect…" at bounding box center [516, 0] width 1033 height 0
click at [984, 420] on div at bounding box center [626, 297] width 816 height 522
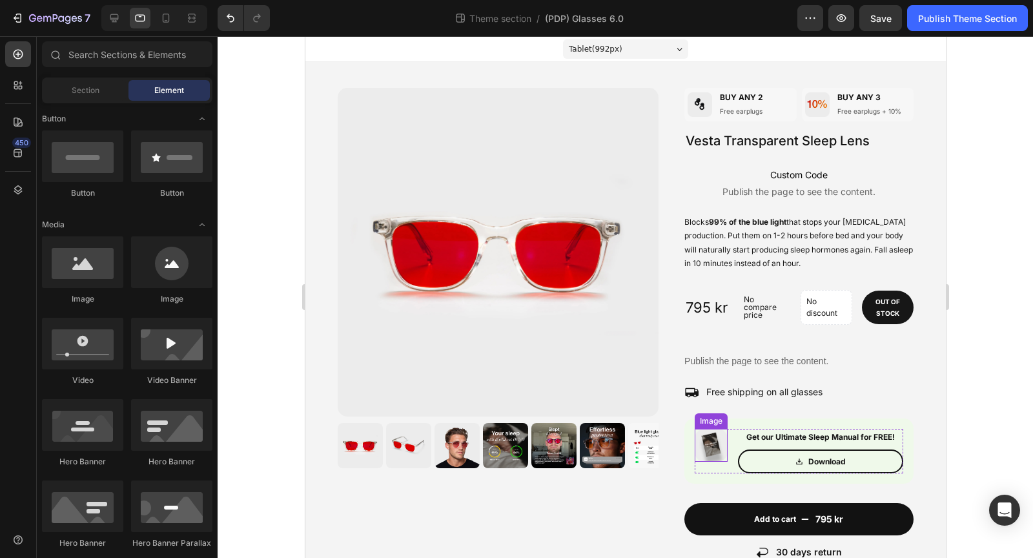
click at [699, 454] on img at bounding box center [710, 445] width 33 height 33
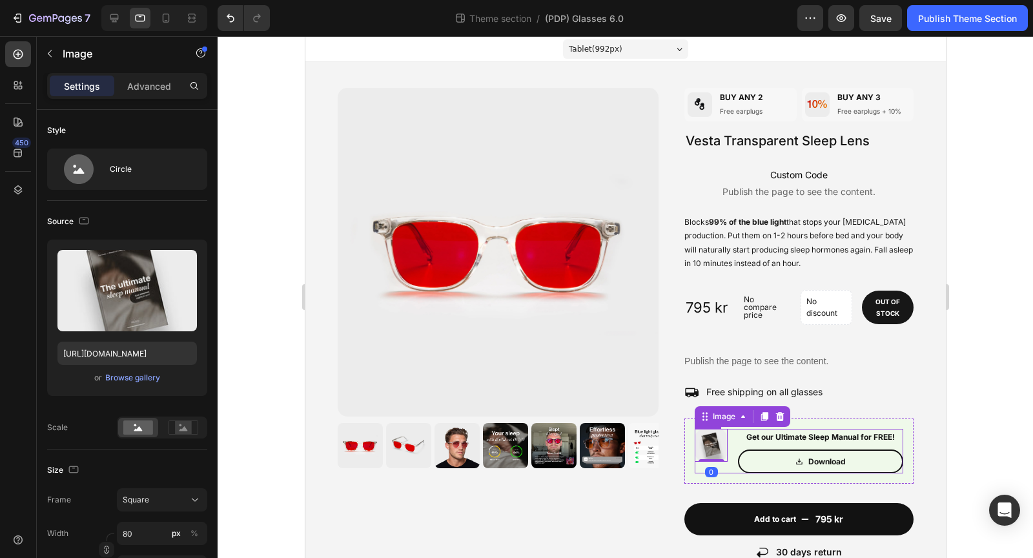
click at [730, 445] on div "Image 0 Get our Ultimate Sleep Manual for FREE! Text Block Download Button Row" at bounding box center [798, 451] width 209 height 45
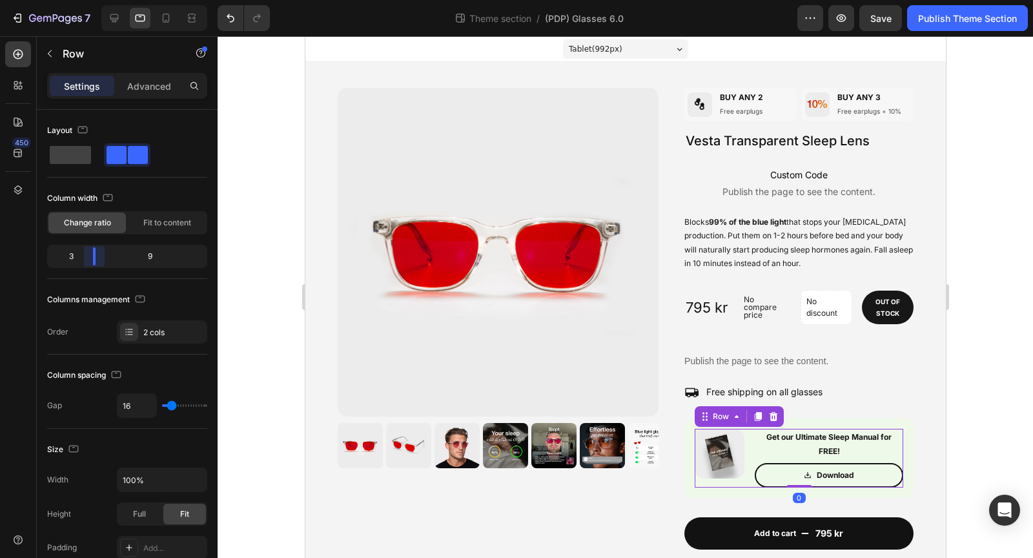
click at [87, 0] on body "7 Theme section / (PDP) Glasses 6.0 Preview Save Publish Theme Section 450 Sect…" at bounding box center [516, 0] width 1033 height 0
click at [808, 446] on p "Get our Ultimate Sleep Manual for FREE!" at bounding box center [829, 444] width 147 height 28
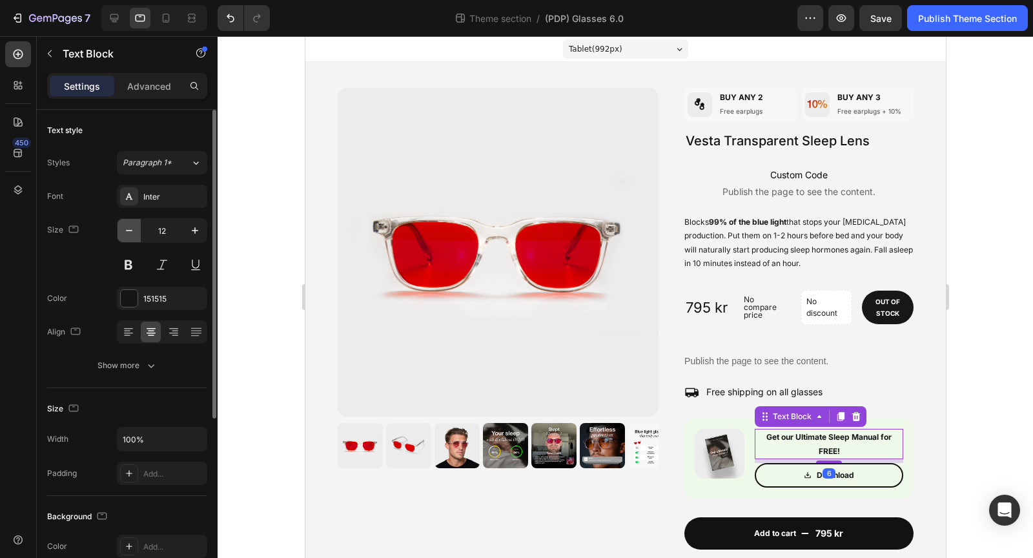
click at [129, 227] on icon "button" at bounding box center [129, 230] width 13 height 13
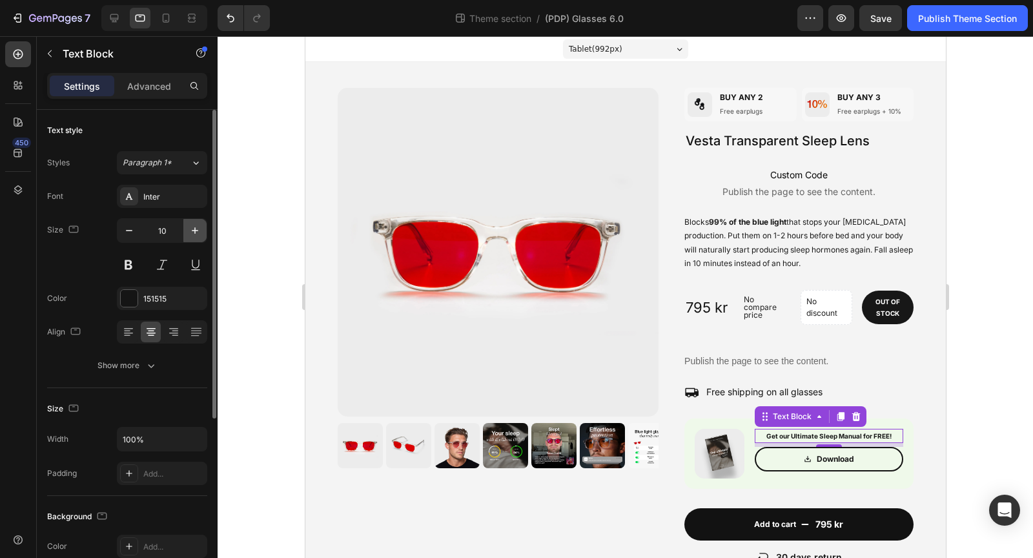
click at [188, 225] on button "button" at bounding box center [194, 230] width 23 height 23
type input "11"
click at [965, 373] on div at bounding box center [626, 297] width 816 height 522
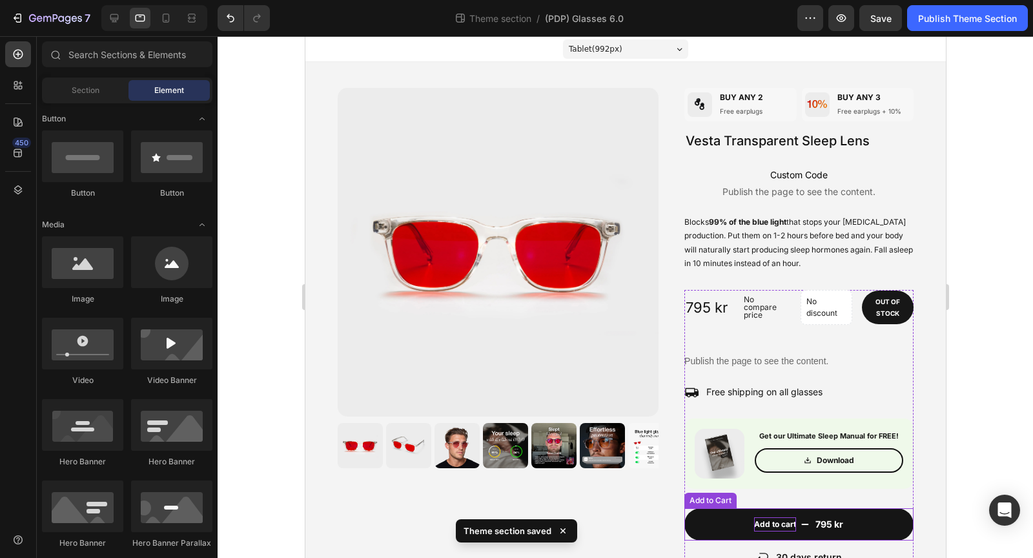
click at [778, 521] on div "Add to cart" at bounding box center [775, 524] width 42 height 14
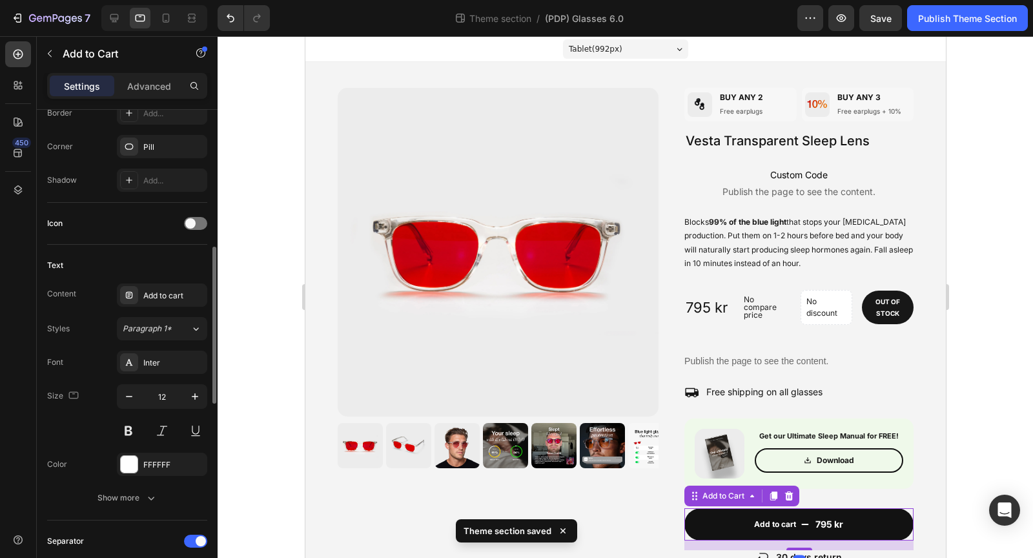
scroll to position [461, 0]
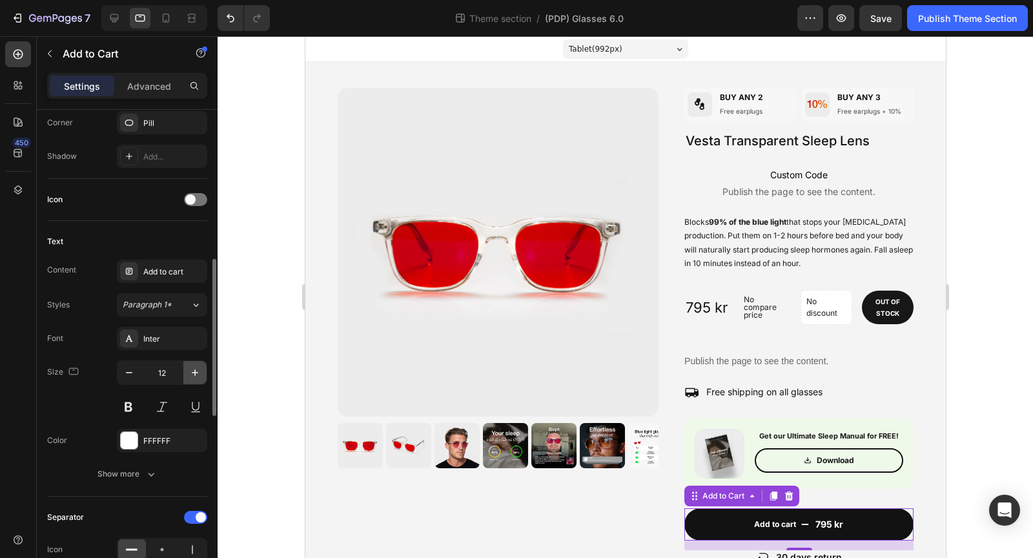
click at [191, 366] on icon "button" at bounding box center [195, 372] width 13 height 13
type input "14"
click at [975, 353] on div at bounding box center [626, 297] width 816 height 522
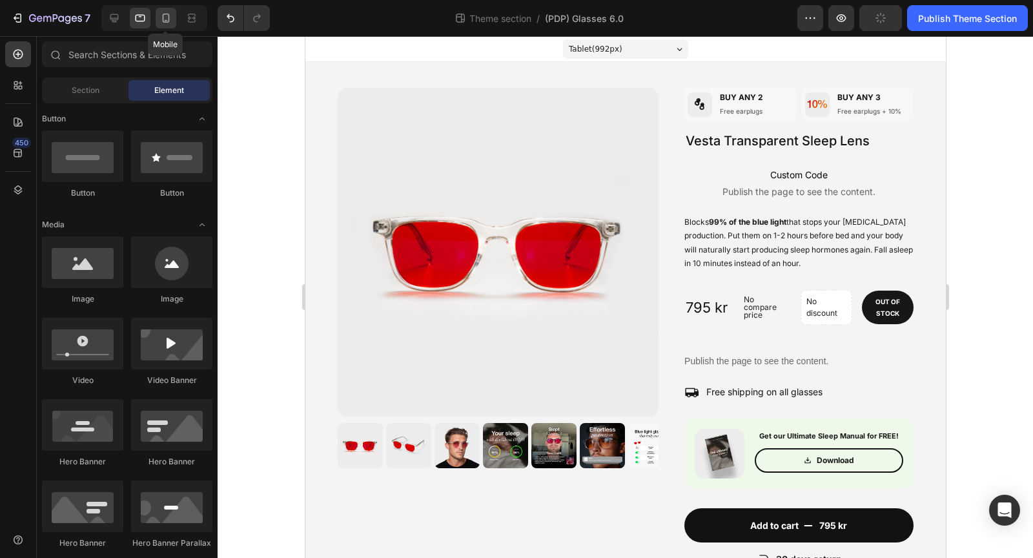
click at [161, 21] on icon at bounding box center [166, 18] width 13 height 13
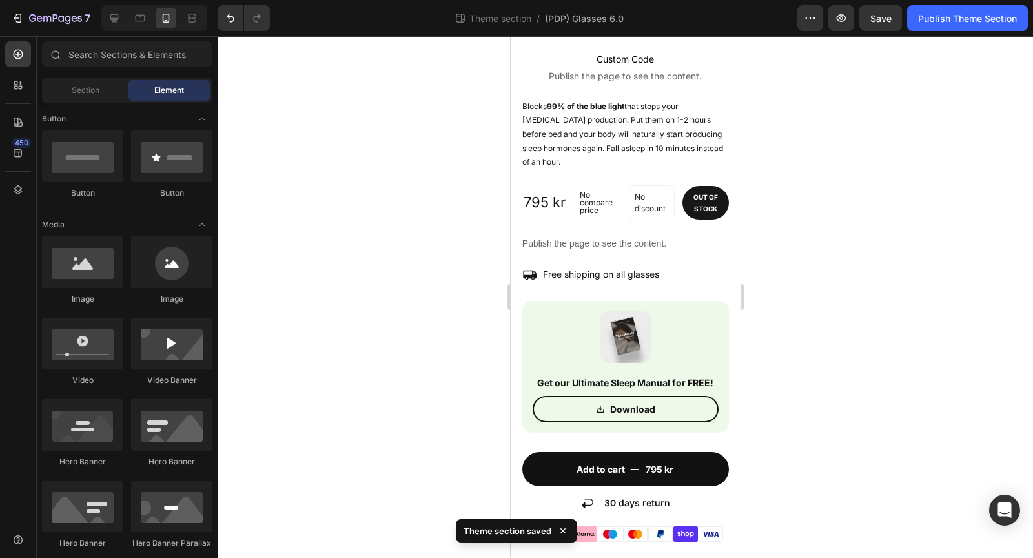
scroll to position [455, 0]
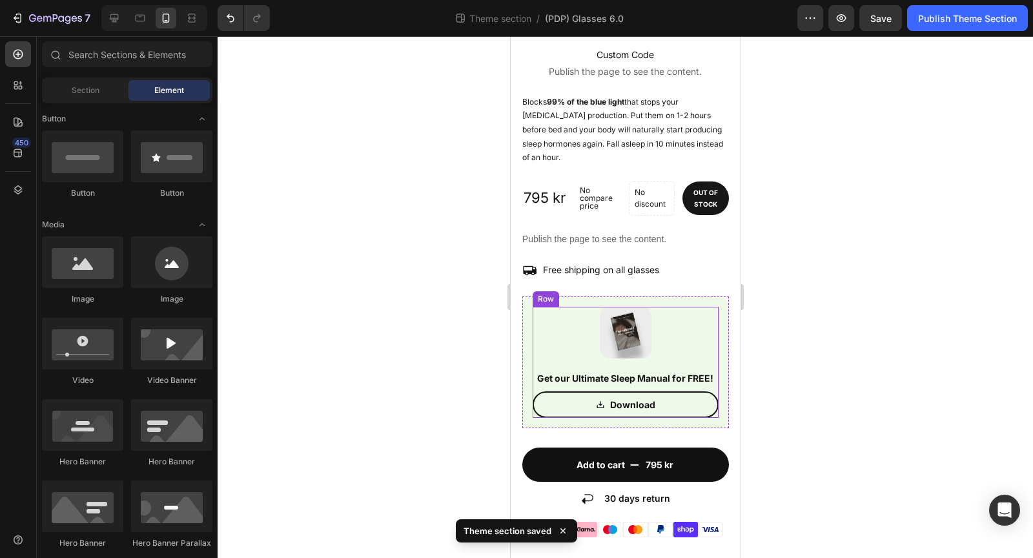
click at [540, 315] on div "Image Get our Ultimate Sleep Manual for FREE! Text Block Download Button Row" at bounding box center [625, 362] width 186 height 111
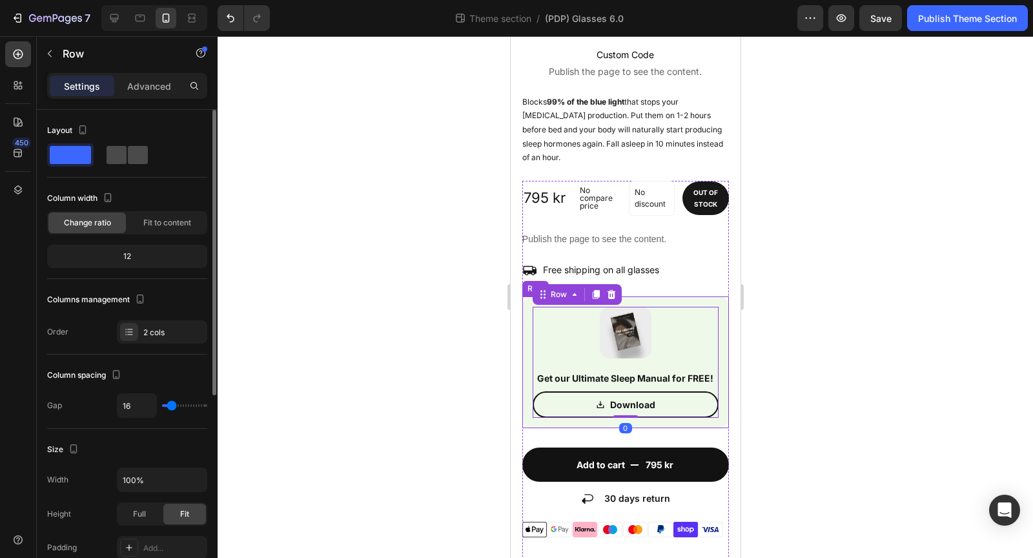
click at [129, 147] on span at bounding box center [138, 155] width 20 height 18
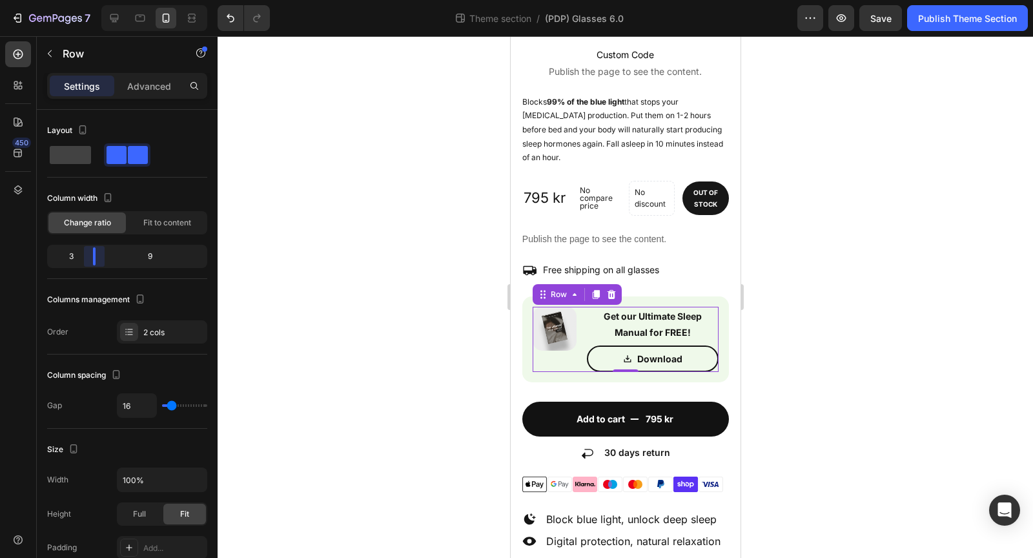
drag, startPoint x: 126, startPoint y: 254, endPoint x: 82, endPoint y: 255, distance: 43.9
click at [82, 0] on body "7 Theme section / (PDP) Glasses 6.0 Preview Save Publish Theme Section 450 Sect…" at bounding box center [516, 0] width 1033 height 0
click at [649, 351] on p "Download" at bounding box center [659, 359] width 45 height 16
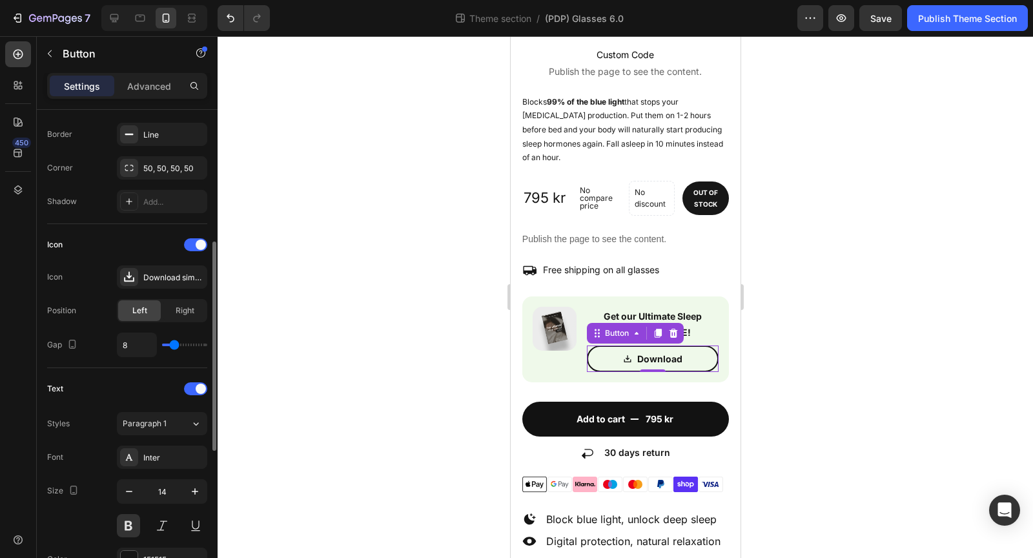
scroll to position [293, 0]
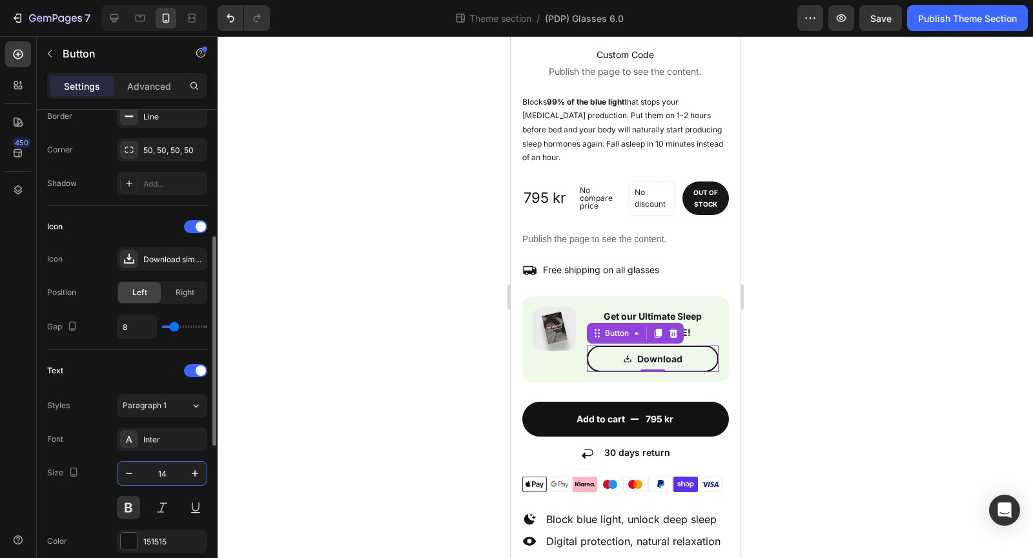
click at [178, 474] on input "14" at bounding box center [162, 473] width 43 height 23
type input "10"
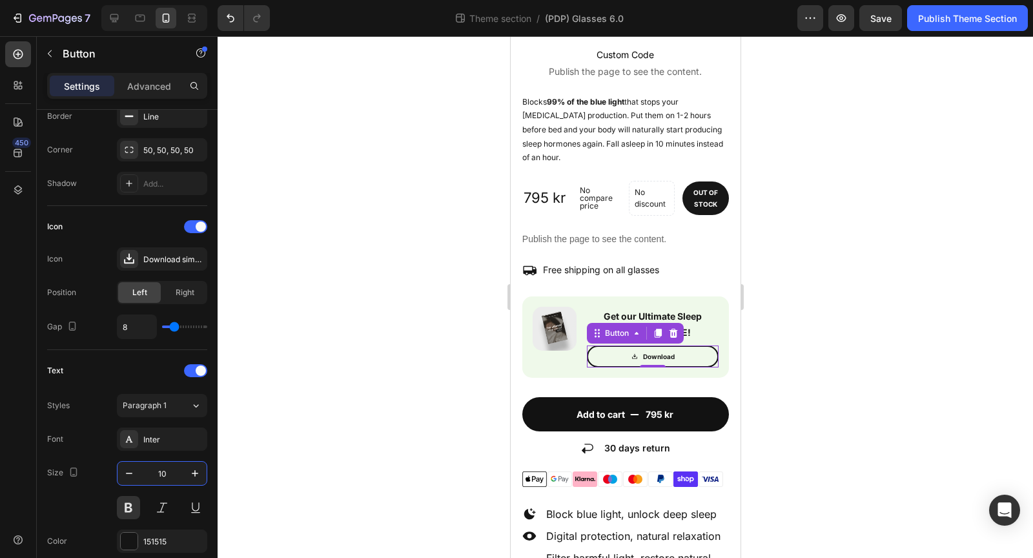
click at [895, 335] on div at bounding box center [626, 297] width 816 height 522
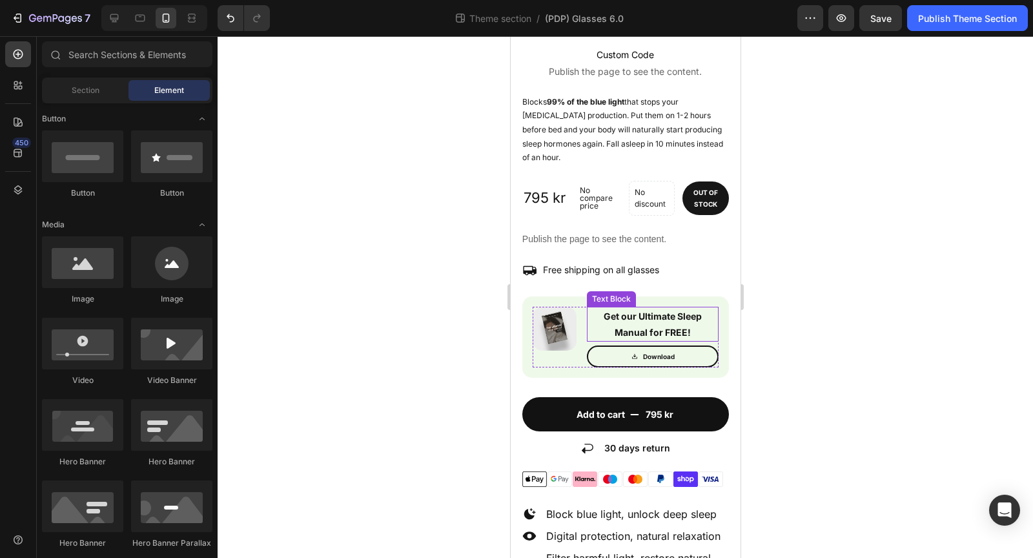
click at [679, 308] on p "Get our Ultimate Sleep Manual for FREE!" at bounding box center [652, 324] width 129 height 32
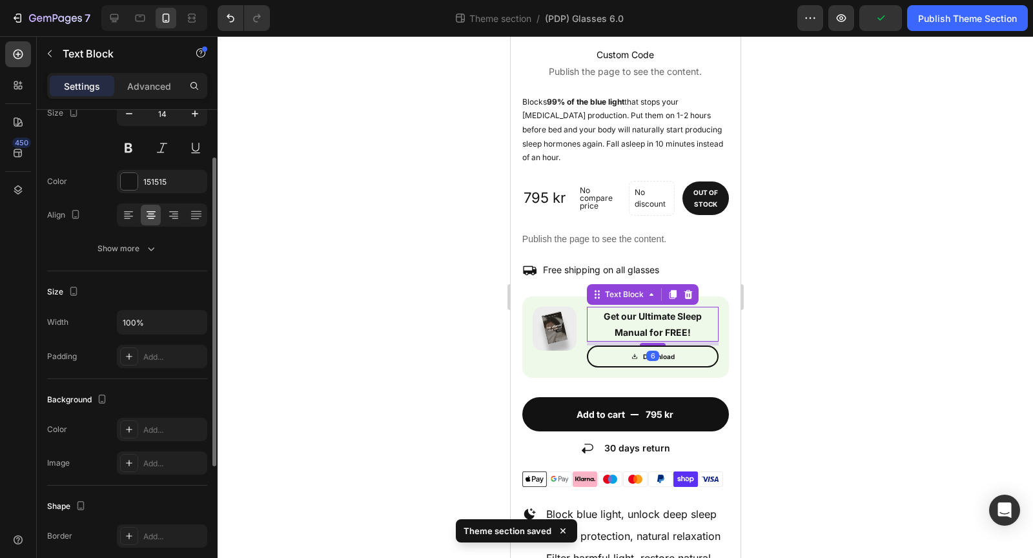
scroll to position [0, 0]
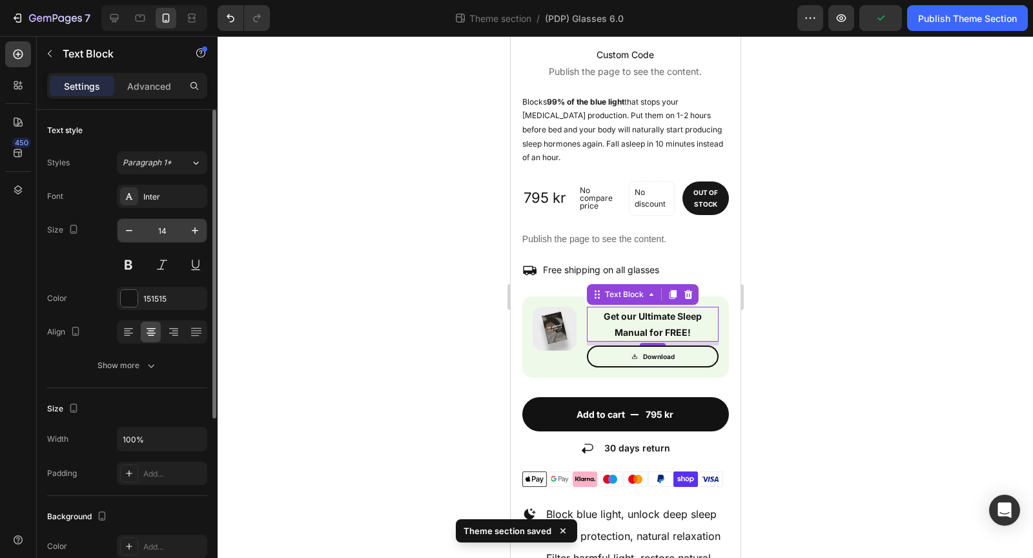
click at [167, 231] on input "14" at bounding box center [162, 230] width 43 height 23
type input "10"
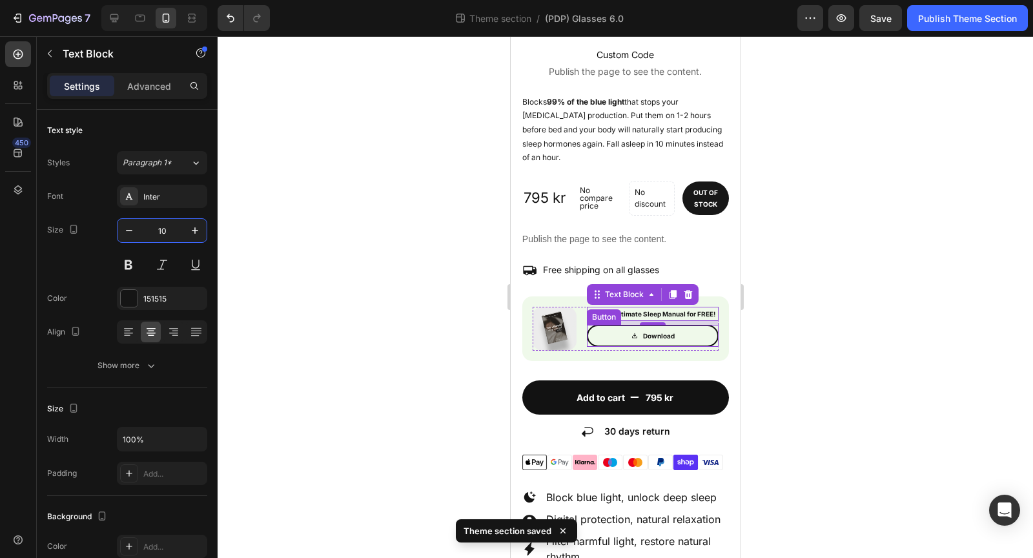
click at [839, 313] on div at bounding box center [626, 297] width 816 height 522
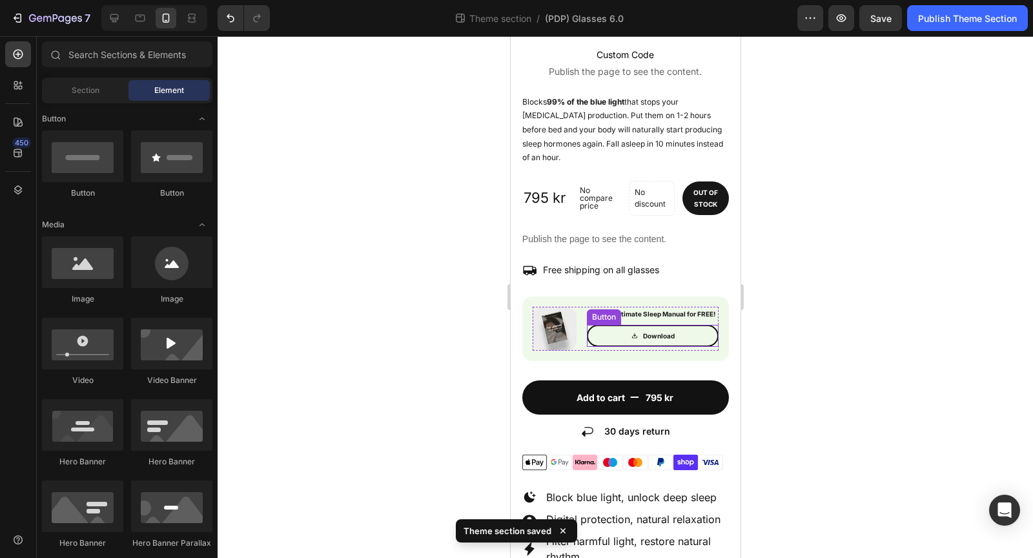
click at [827, 223] on div at bounding box center [626, 297] width 816 height 522
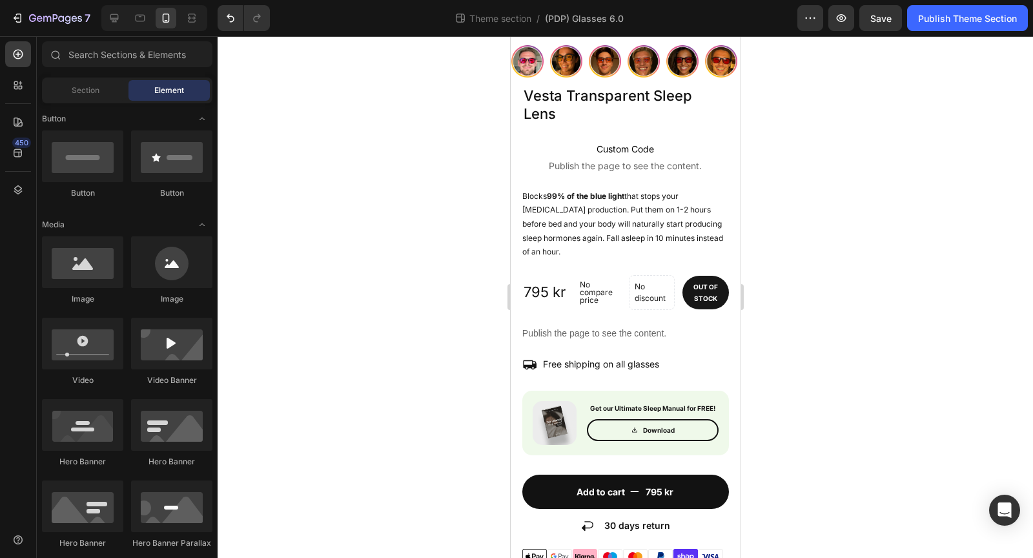
scroll to position [363, 0]
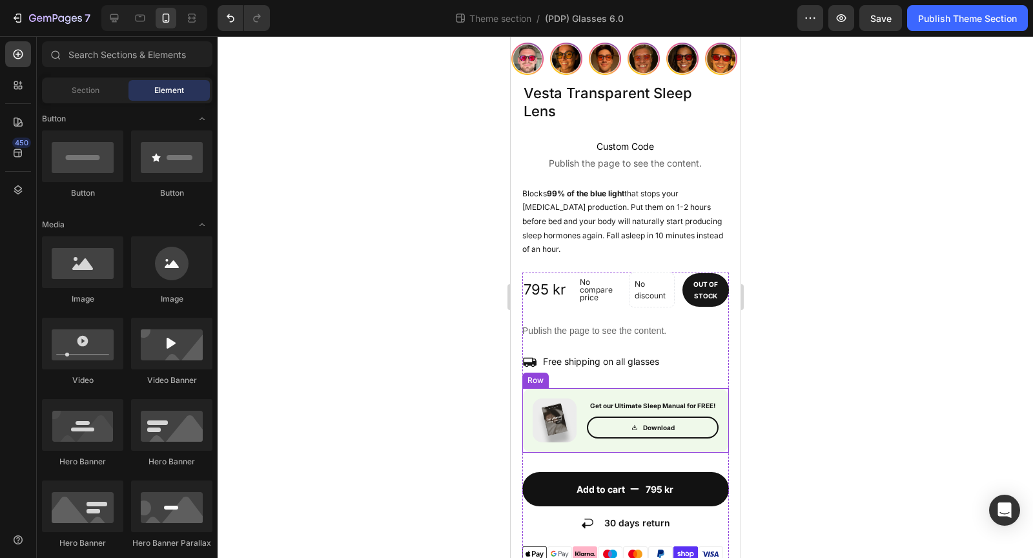
click at [527, 388] on div "Image Get our Ultimate Sleep Manual for FREE! Text Block Download Button Row Row" at bounding box center [625, 420] width 207 height 65
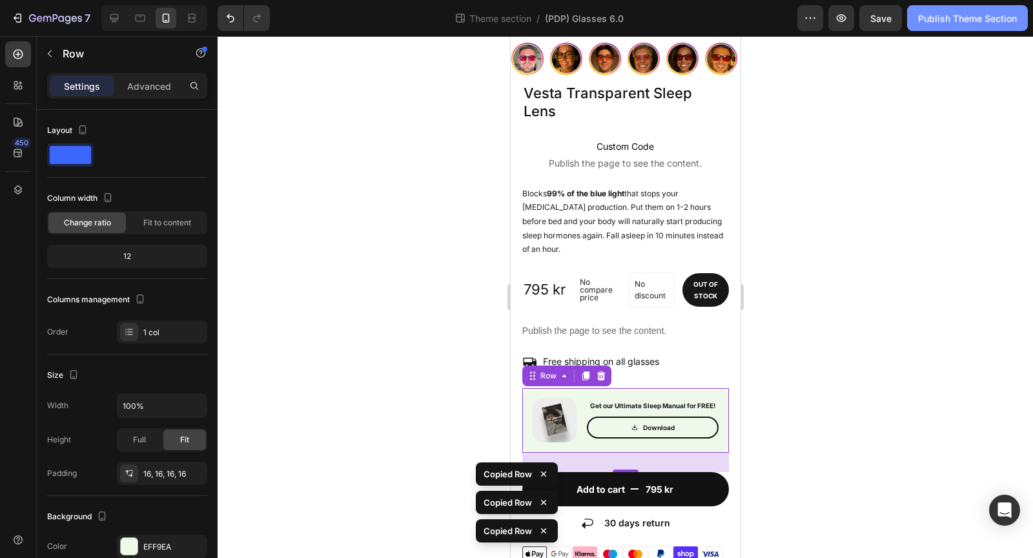
click at [939, 12] on div "Publish Theme Section" at bounding box center [967, 19] width 99 height 14
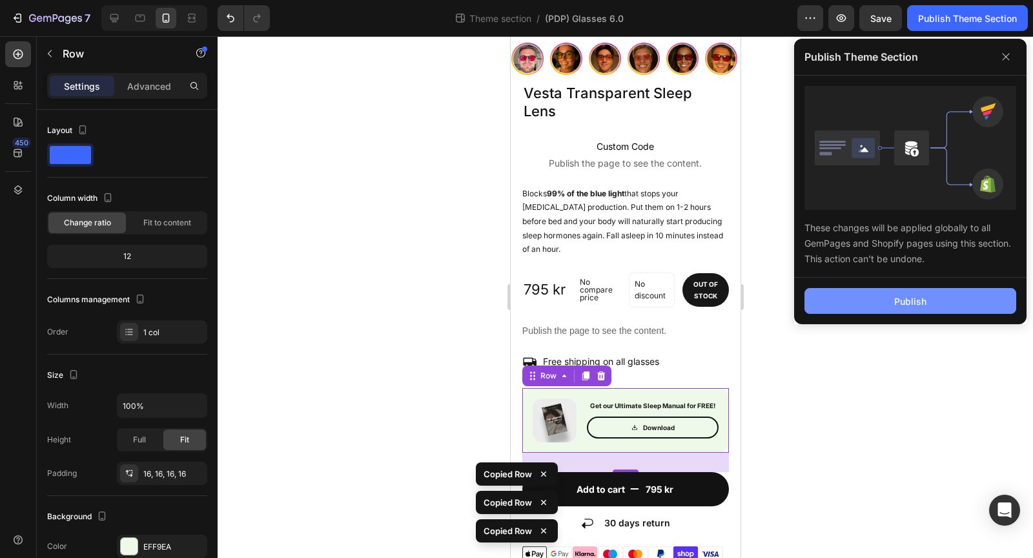
click at [903, 290] on button "Publish" at bounding box center [911, 301] width 212 height 26
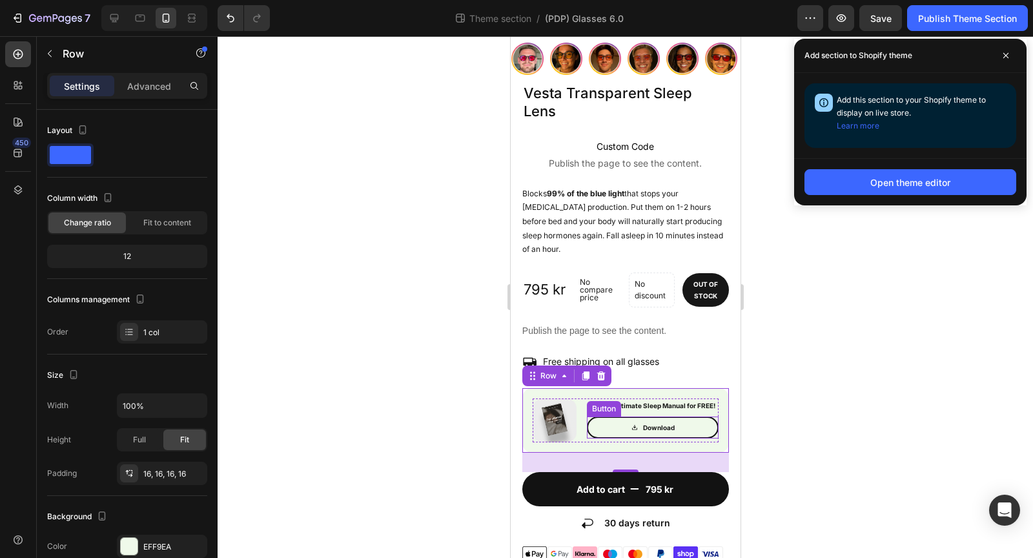
click at [711, 417] on link "Download" at bounding box center [652, 428] width 132 height 22
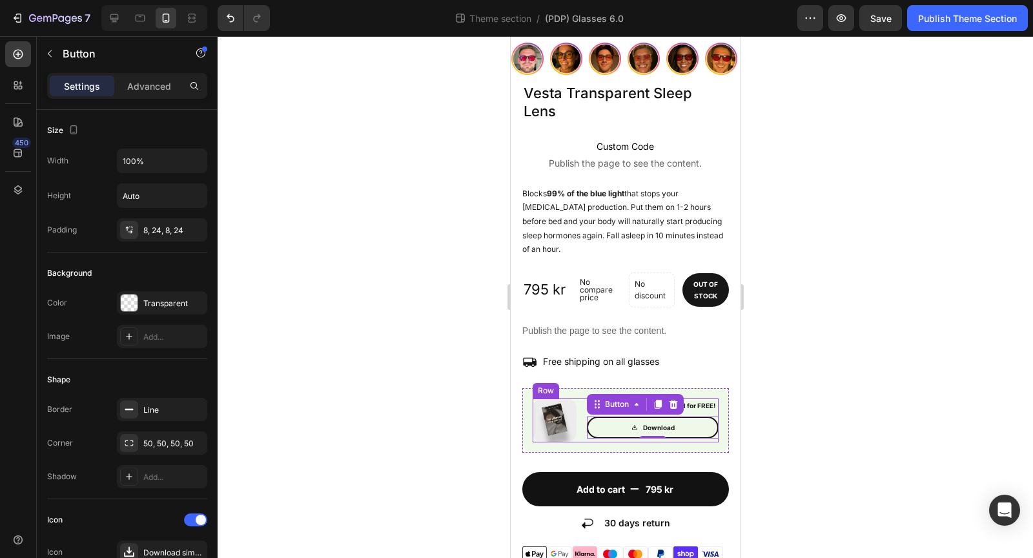
click at [684, 398] on div "Get our Ultimate Sleep Manual for FREE! Text Block Download Button 0" at bounding box center [652, 420] width 132 height 44
click at [645, 417] on link "Download" at bounding box center [652, 428] width 132 height 22
drag, startPoint x: 656, startPoint y: 393, endPoint x: 656, endPoint y: 359, distance: 34.2
click at [656, 417] on div "Download Button 0" at bounding box center [652, 428] width 132 height 22
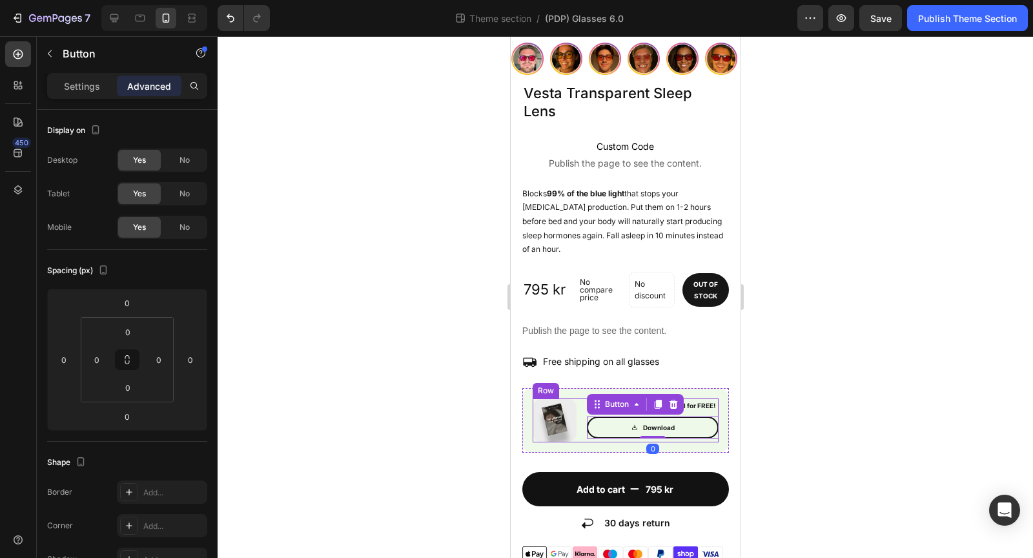
click at [581, 398] on div "Image Get our Ultimate Sleep Manual for FREE! Text Block Download Button 0 Row" at bounding box center [625, 420] width 186 height 44
click at [708, 417] on link "Download" at bounding box center [652, 428] width 132 height 22
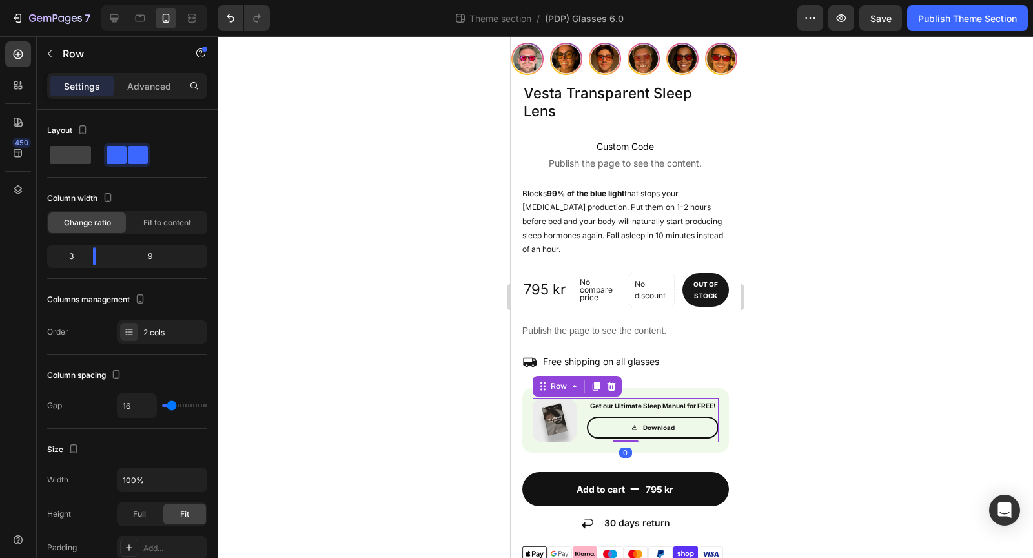
click at [582, 398] on div "Image Get our Ultimate Sleep Manual for FREE! Text Block Download Button Row 0" at bounding box center [625, 420] width 186 height 44
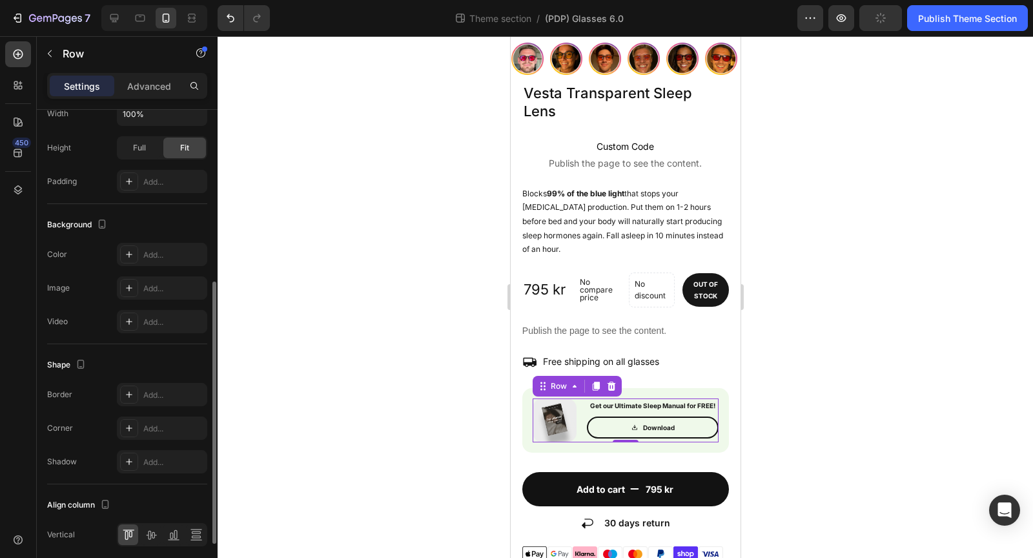
scroll to position [413, 0]
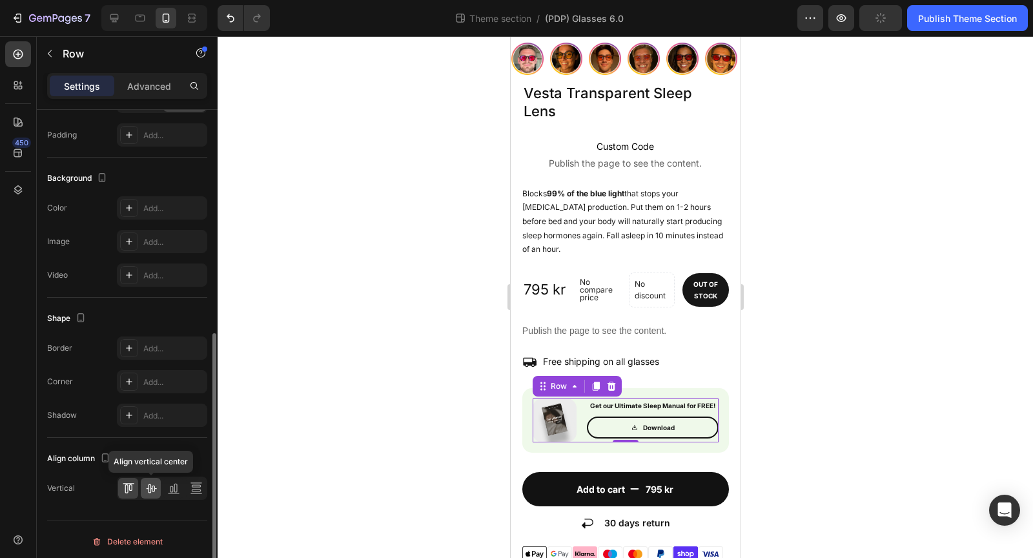
click at [150, 487] on icon at bounding box center [151, 488] width 10 height 9
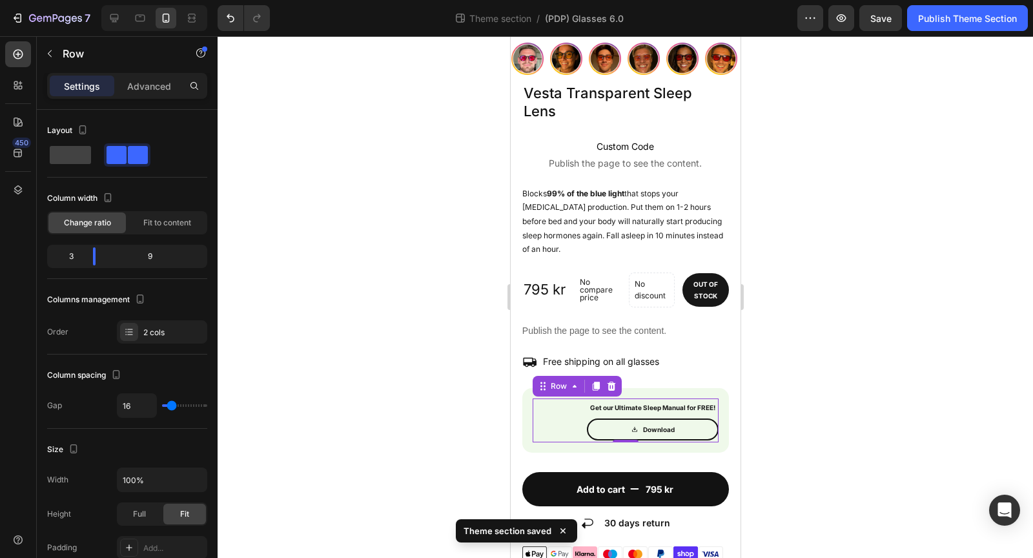
scroll to position [413, 0]
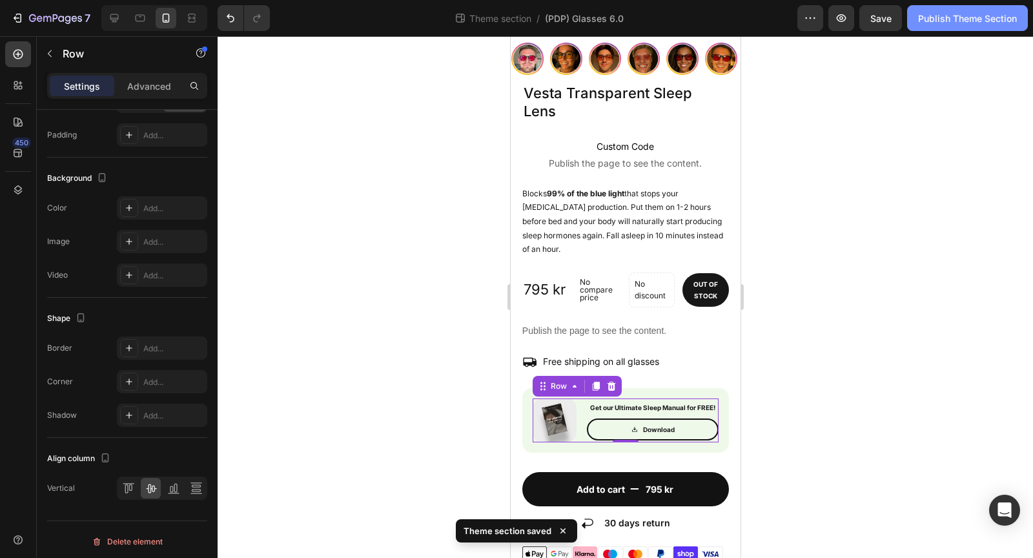
click at [953, 22] on div "Publish Theme Section" at bounding box center [967, 19] width 99 height 14
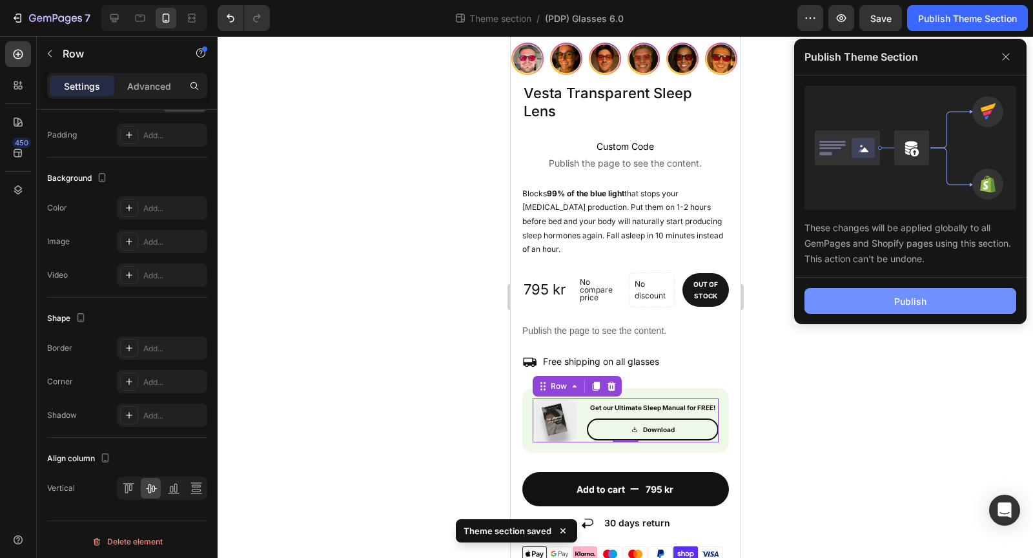
click at [907, 300] on div "Publish" at bounding box center [911, 302] width 32 height 14
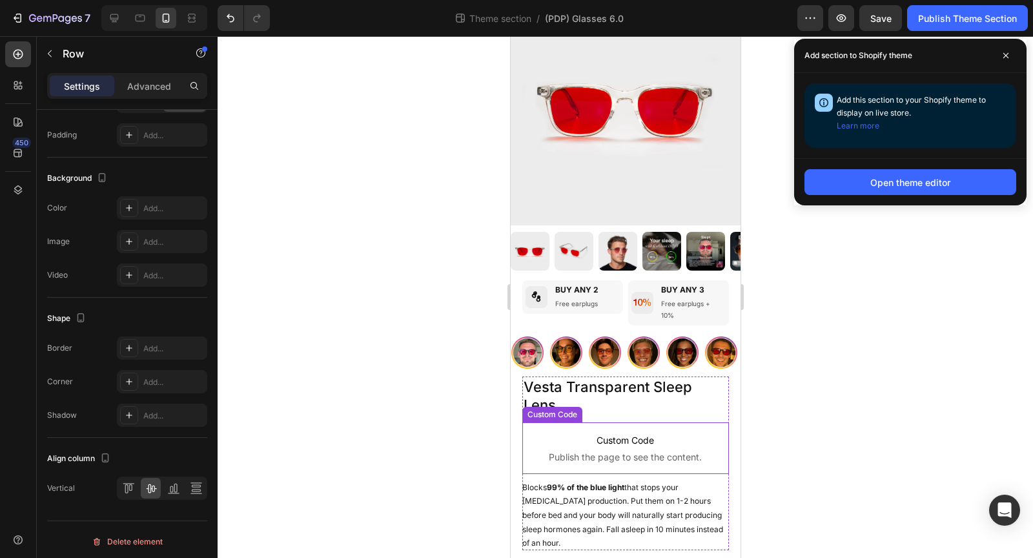
scroll to position [101, 0]
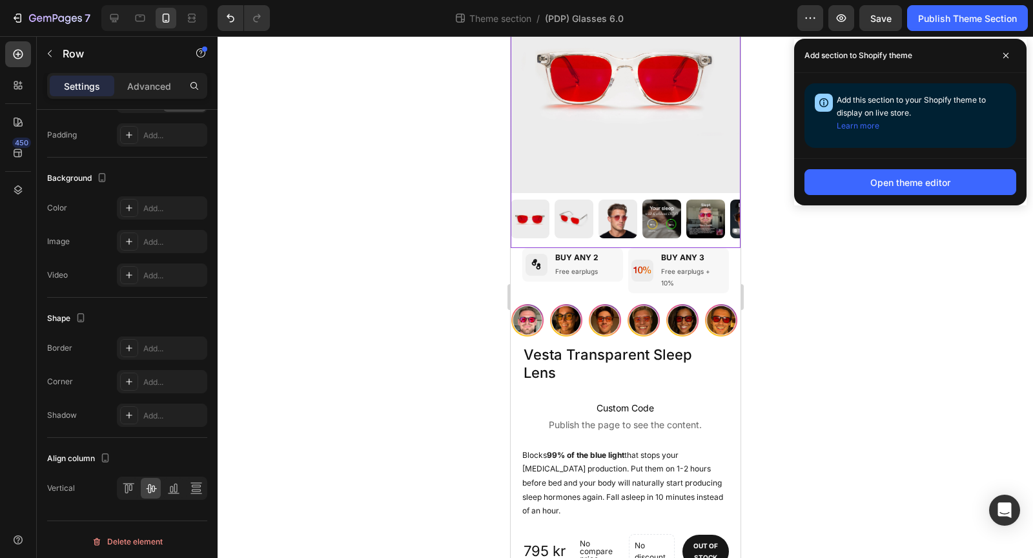
click at [565, 116] on img at bounding box center [625, 77] width 230 height 233
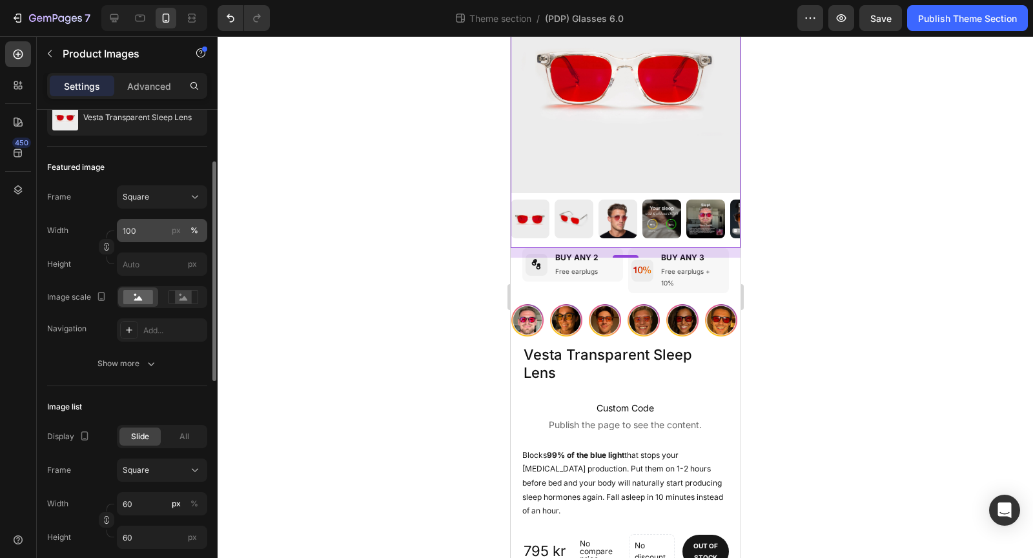
scroll to position [130, 0]
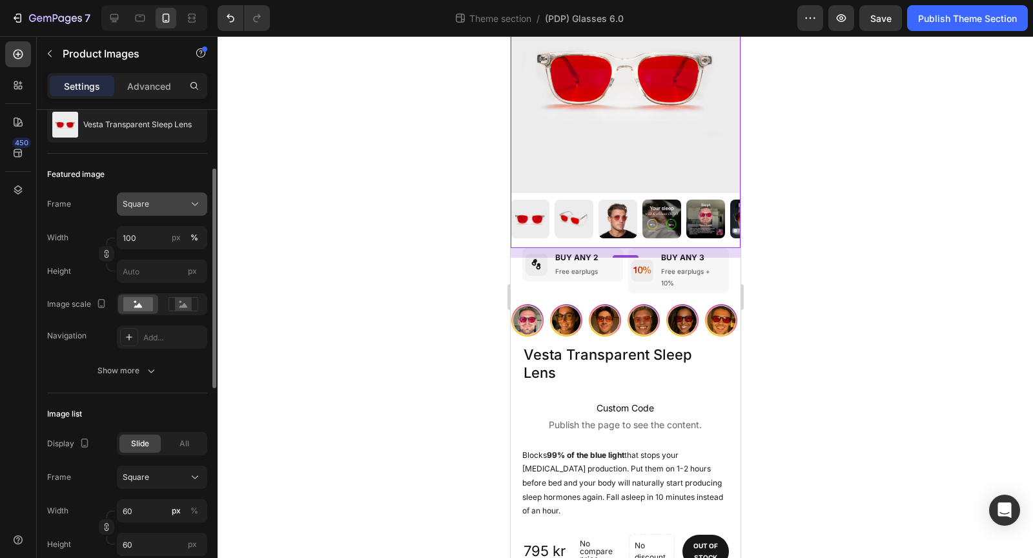
click at [156, 209] on button "Square" at bounding box center [162, 203] width 90 height 23
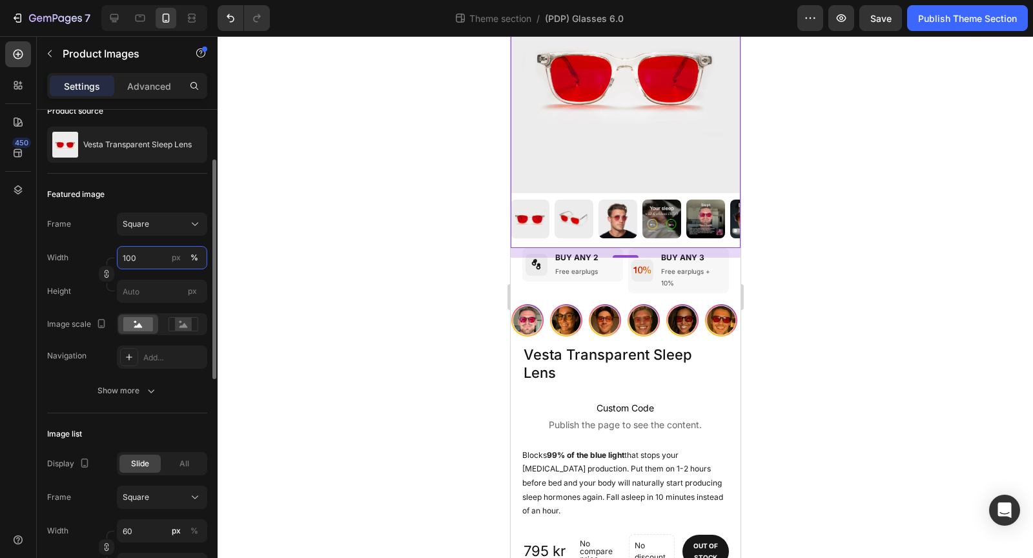
click at [151, 257] on input "100" at bounding box center [162, 257] width 90 height 23
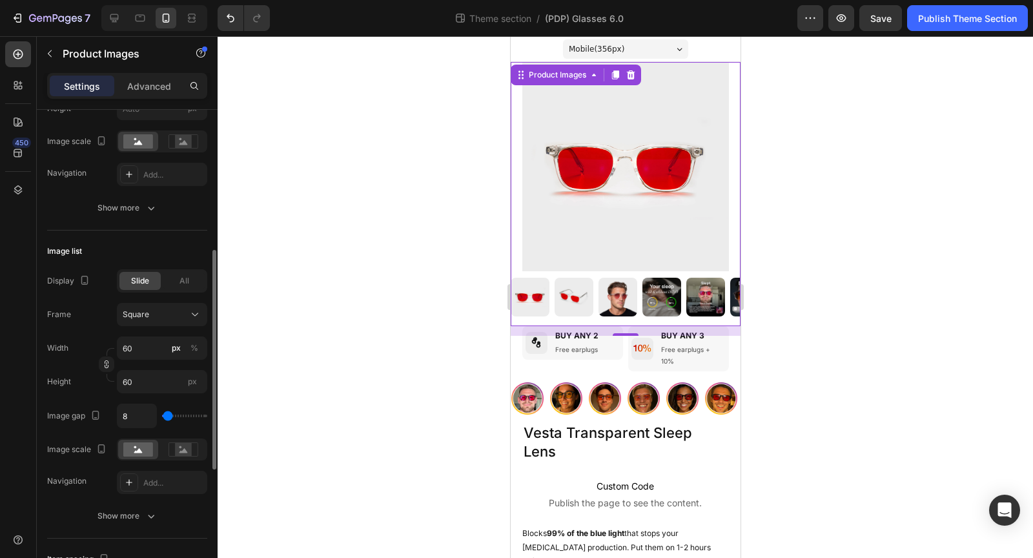
scroll to position [298, 0]
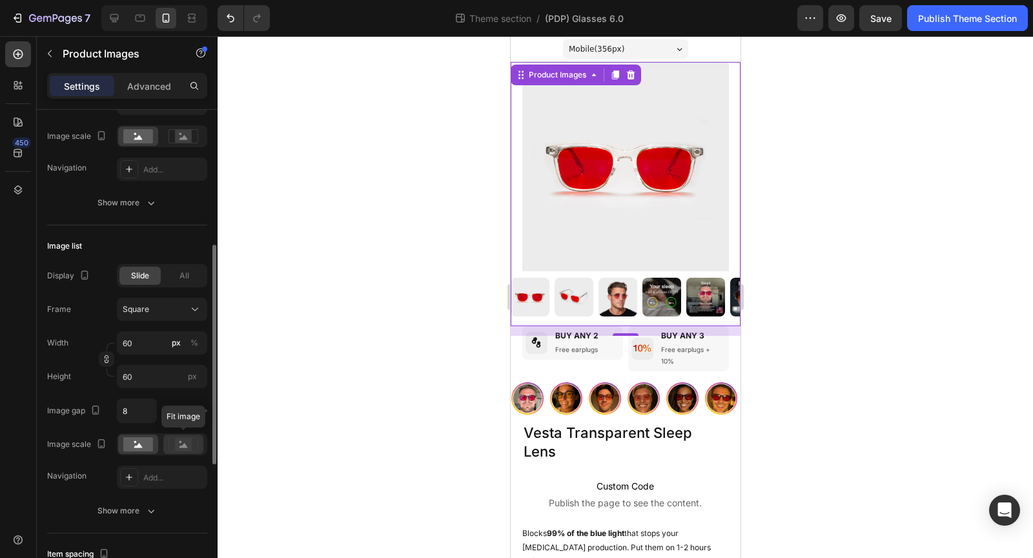
type input "90"
click at [181, 442] on rect at bounding box center [183, 444] width 17 height 13
click at [136, 443] on rect at bounding box center [138, 444] width 30 height 14
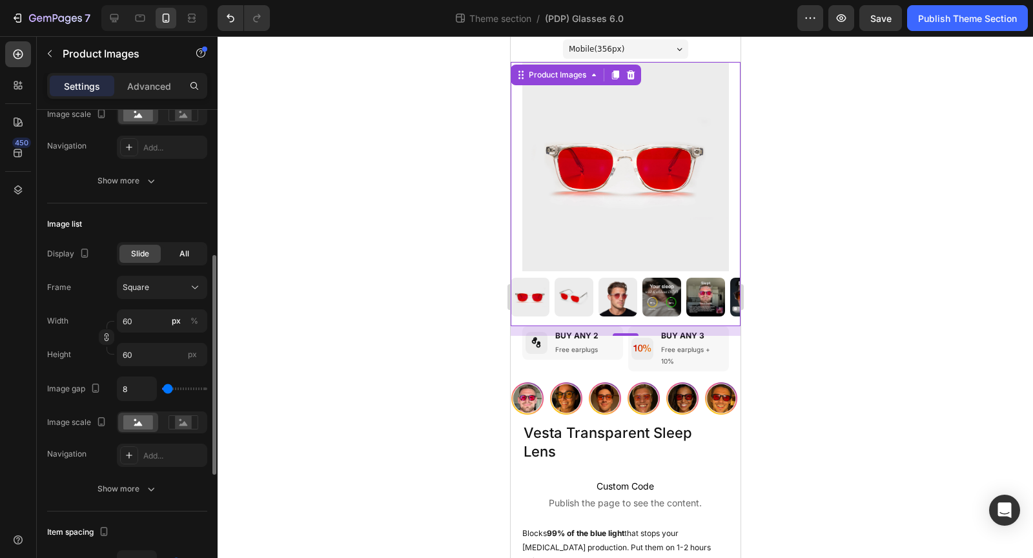
click at [187, 253] on span "All" at bounding box center [185, 254] width 10 height 12
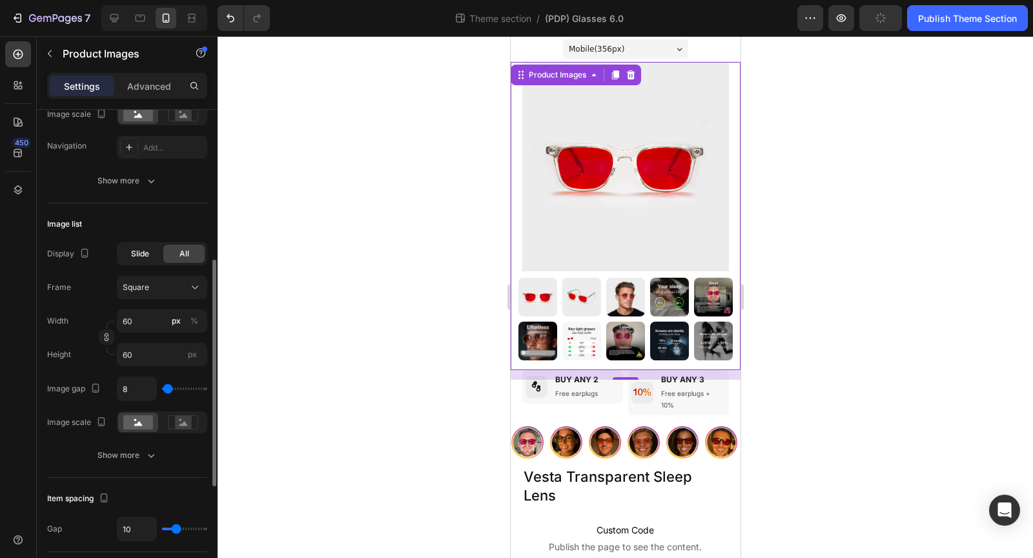
click at [138, 254] on span "Slide" at bounding box center [140, 254] width 18 height 12
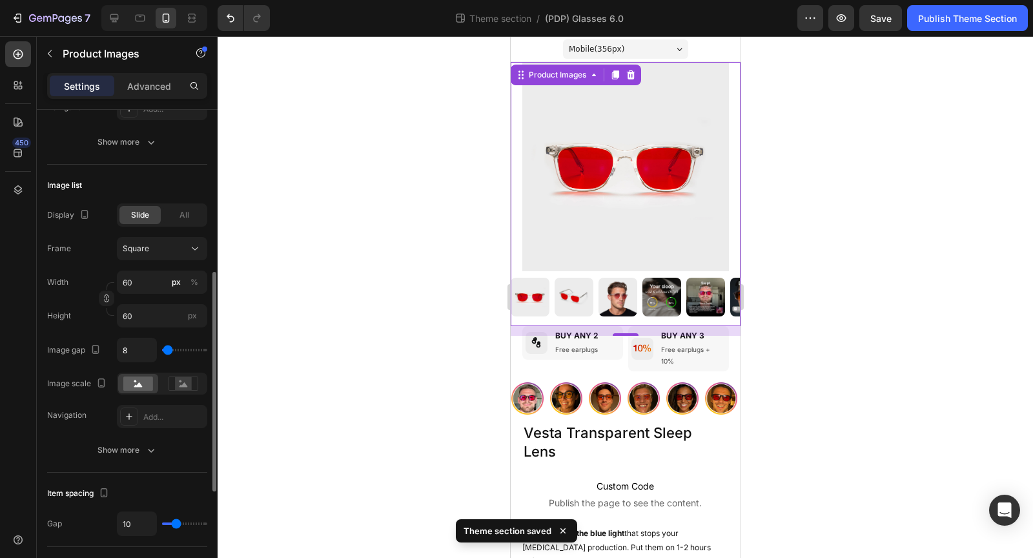
scroll to position [360, 0]
click at [145, 445] on icon "button" at bounding box center [151, 449] width 13 height 13
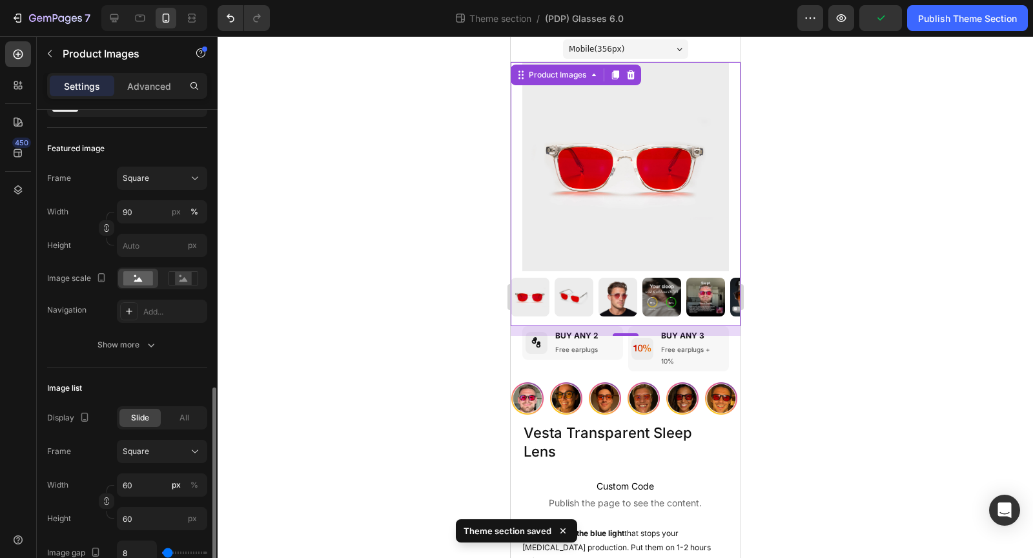
scroll to position [0, 0]
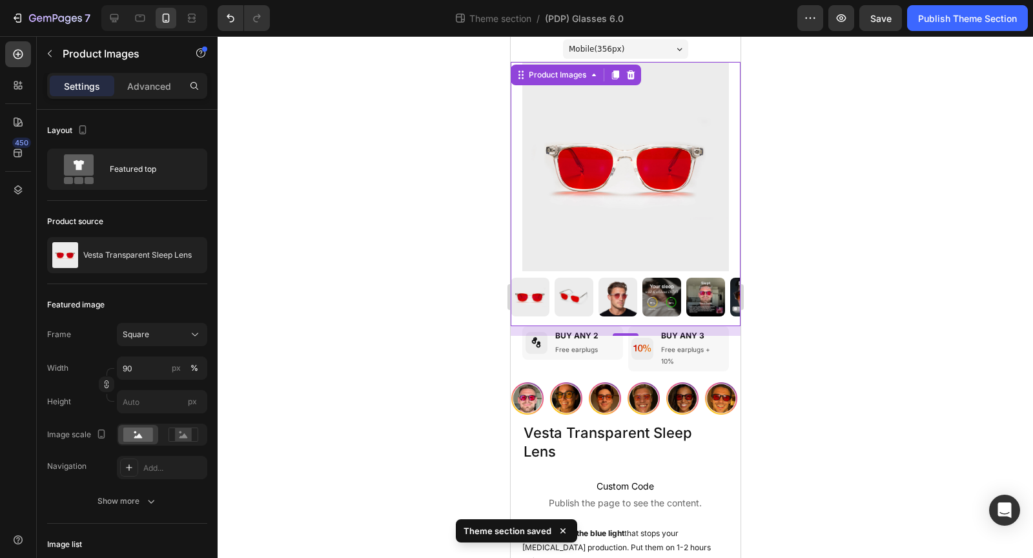
click at [857, 216] on div at bounding box center [626, 297] width 816 height 522
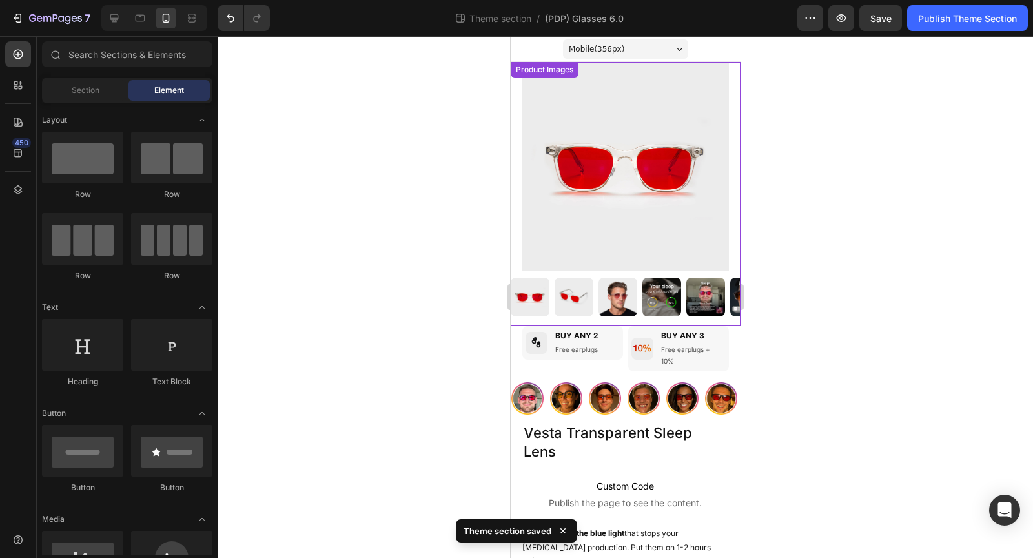
click at [726, 214] on img at bounding box center [625, 166] width 207 height 209
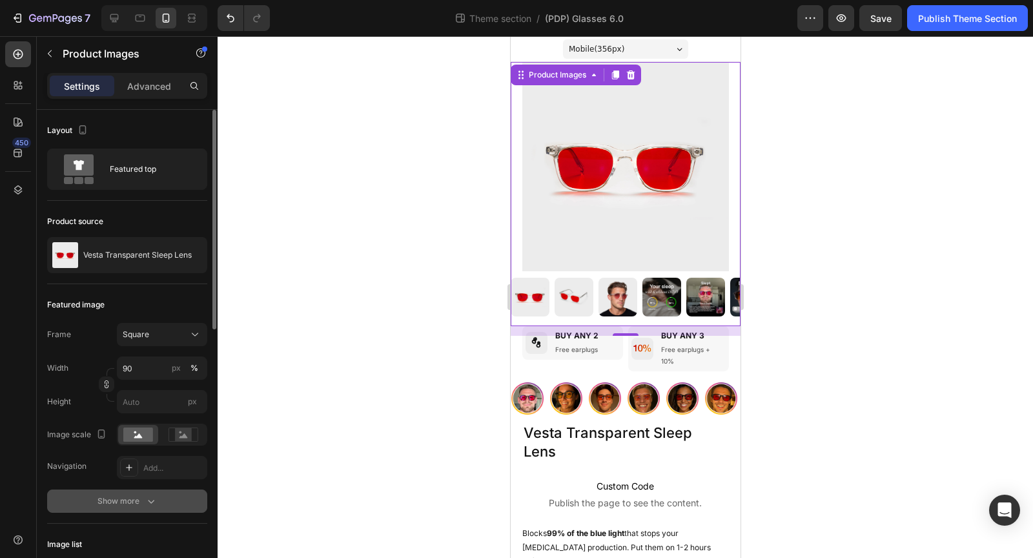
click at [135, 505] on div "Show more" at bounding box center [128, 501] width 60 height 13
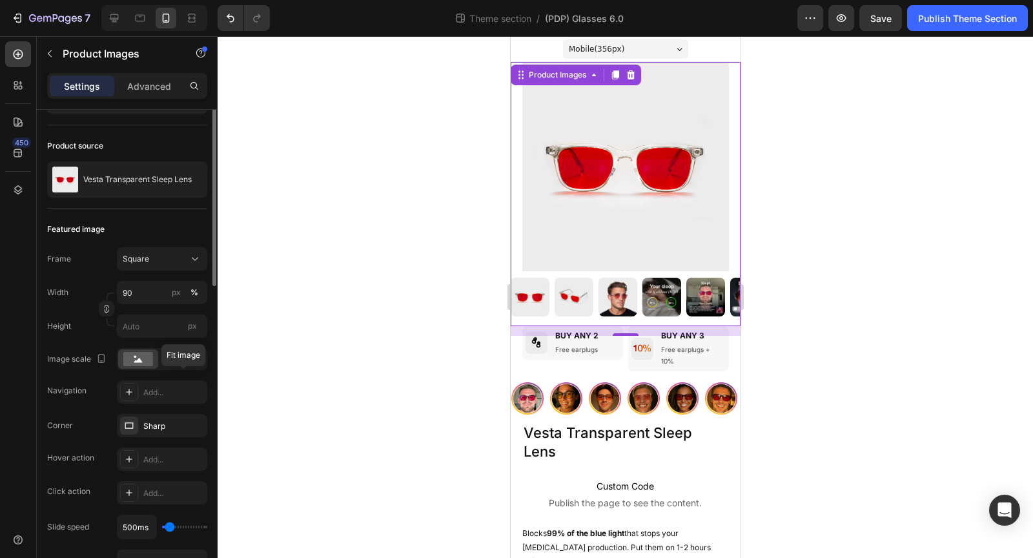
scroll to position [52, 0]
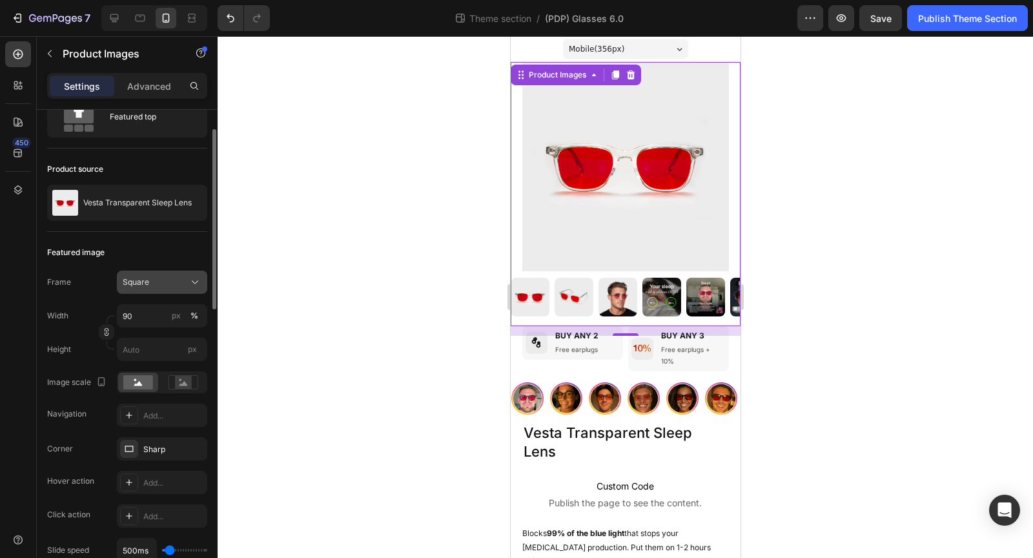
click at [164, 290] on button "Square" at bounding box center [162, 282] width 90 height 23
click at [160, 245] on div "Featured image" at bounding box center [127, 252] width 160 height 21
click at [156, 318] on input "90" at bounding box center [162, 315] width 90 height 23
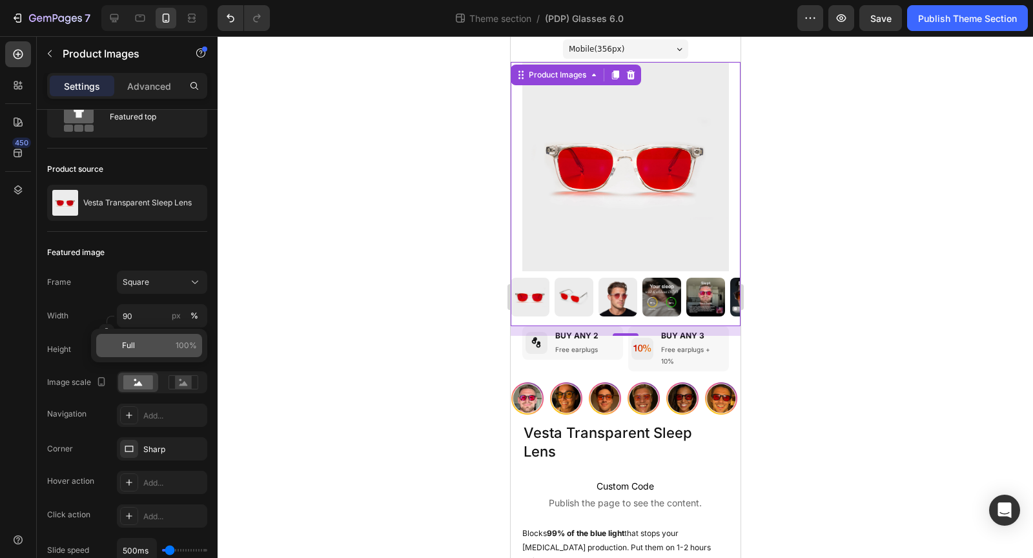
click at [161, 342] on p "Full 100%" at bounding box center [159, 346] width 75 height 12
type input "100"
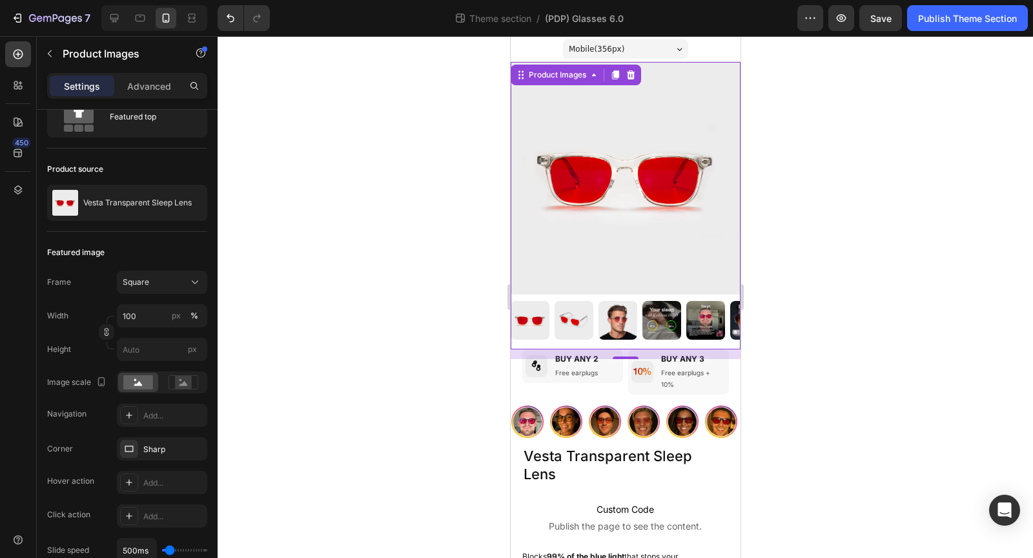
click at [320, 323] on div at bounding box center [626, 297] width 816 height 522
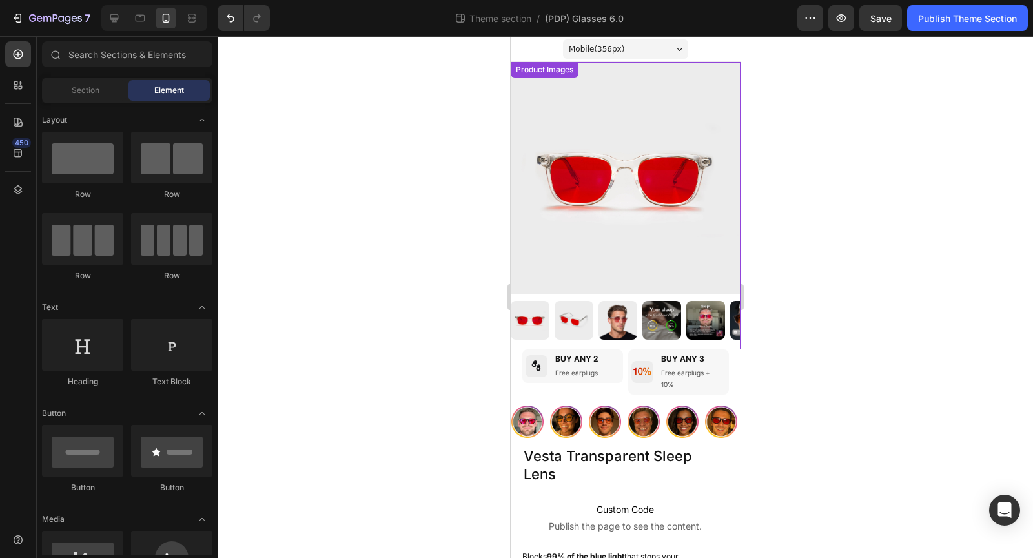
click at [640, 320] on div at bounding box center [625, 320] width 230 height 39
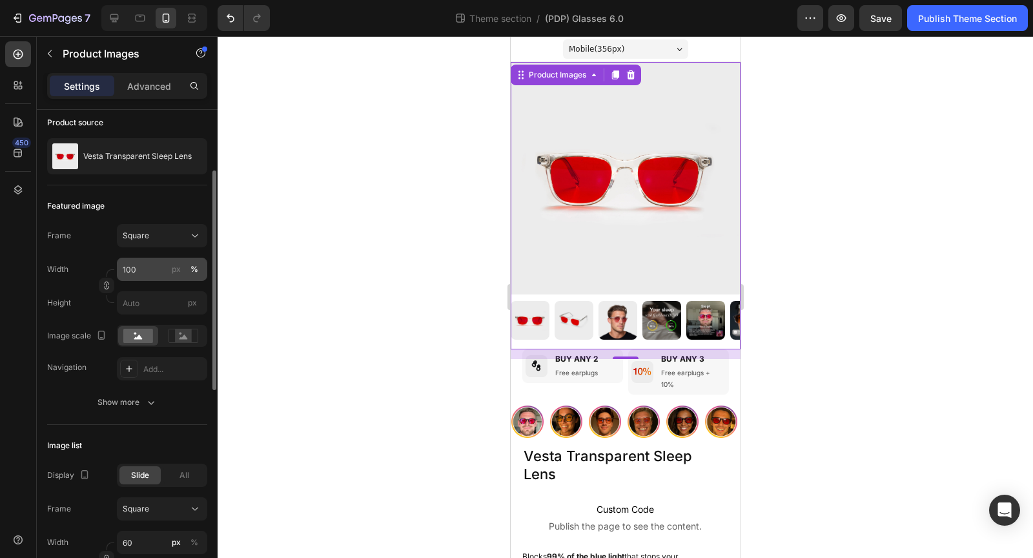
scroll to position [110, 0]
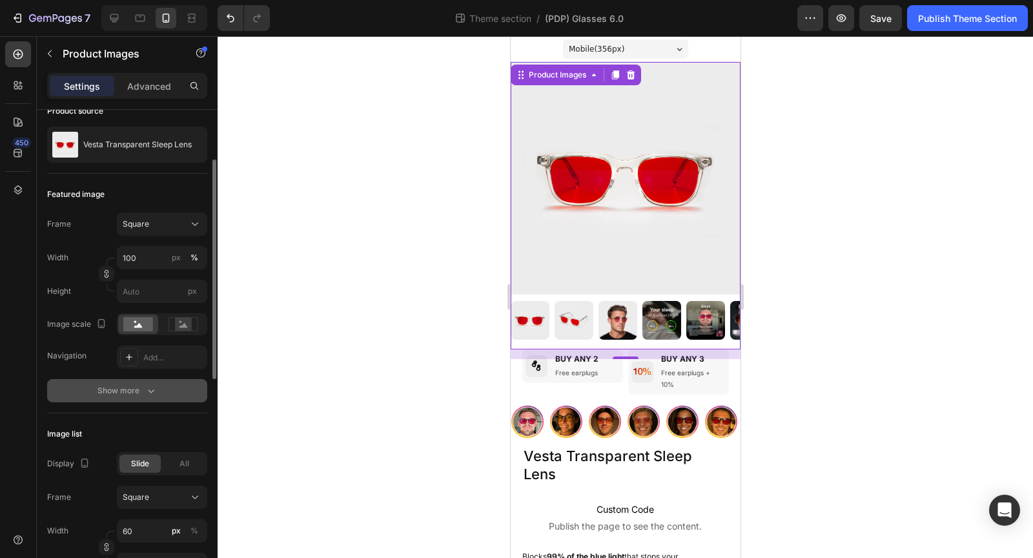
click at [156, 385] on icon "button" at bounding box center [151, 390] width 13 height 13
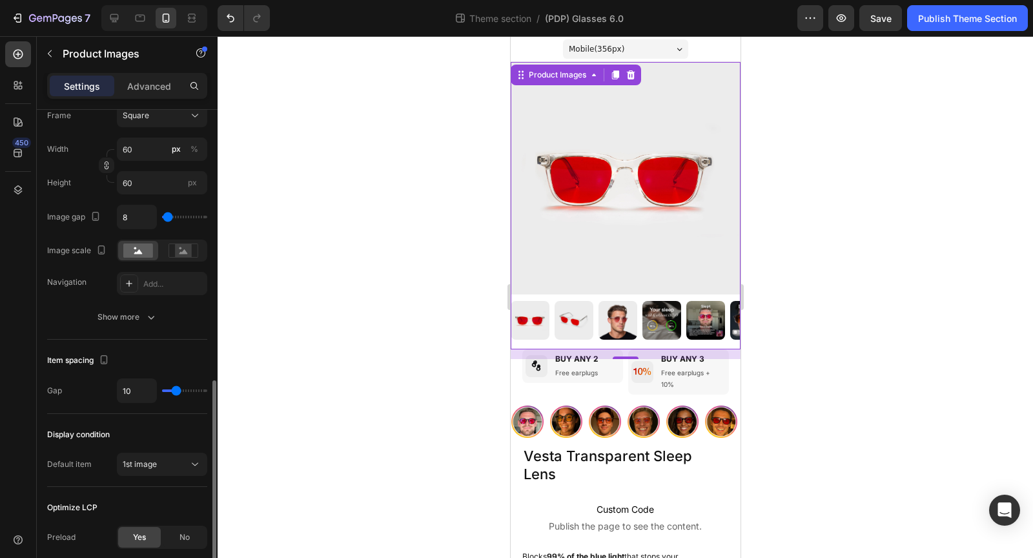
scroll to position [732, 0]
click at [146, 77] on div "Advanced" at bounding box center [149, 86] width 65 height 21
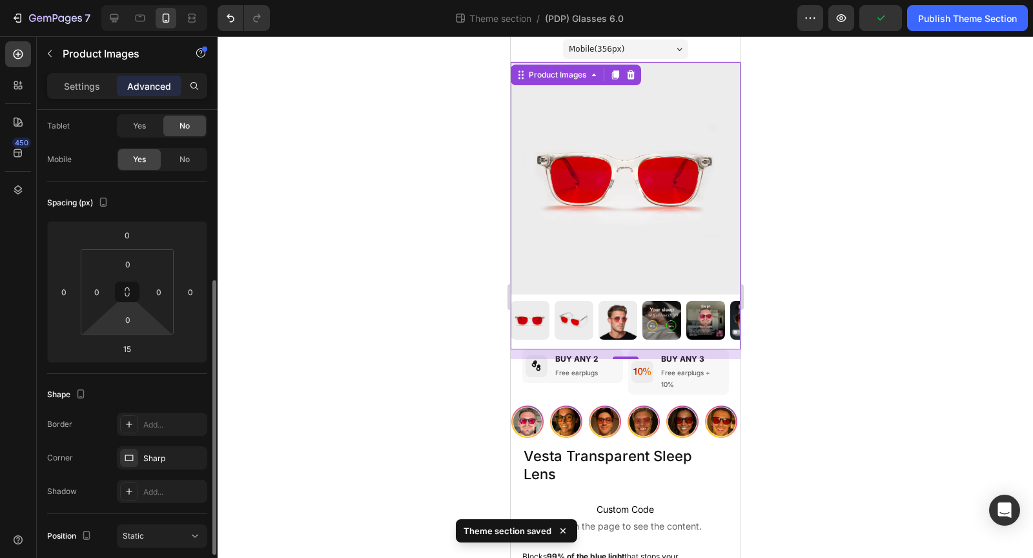
scroll to position [0, 0]
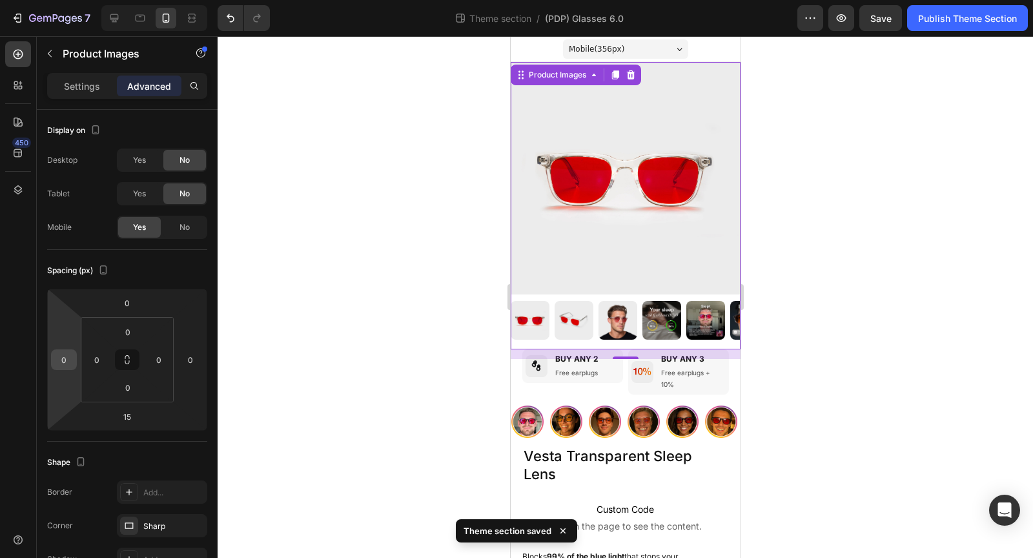
click at [67, 354] on input "0" at bounding box center [63, 359] width 19 height 19
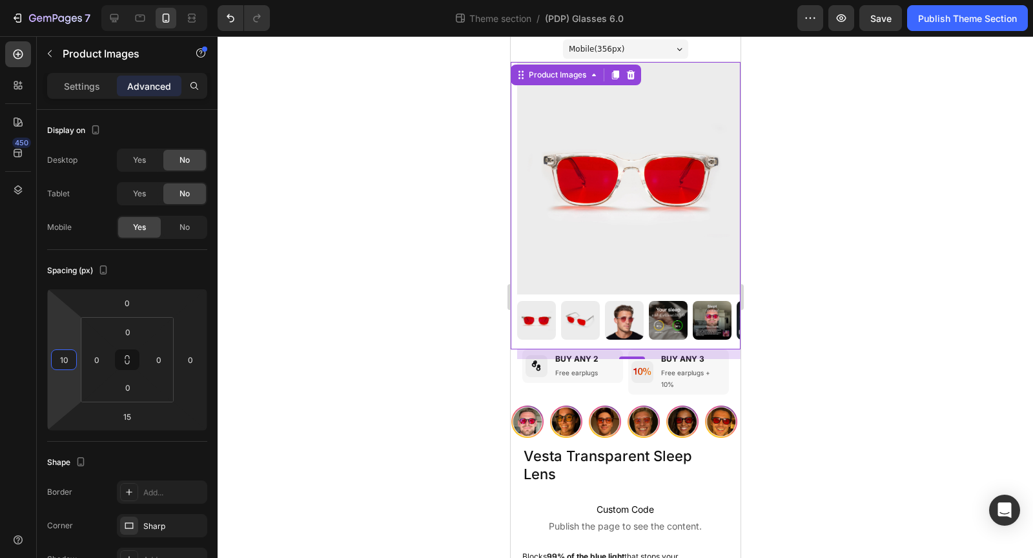
type input "1"
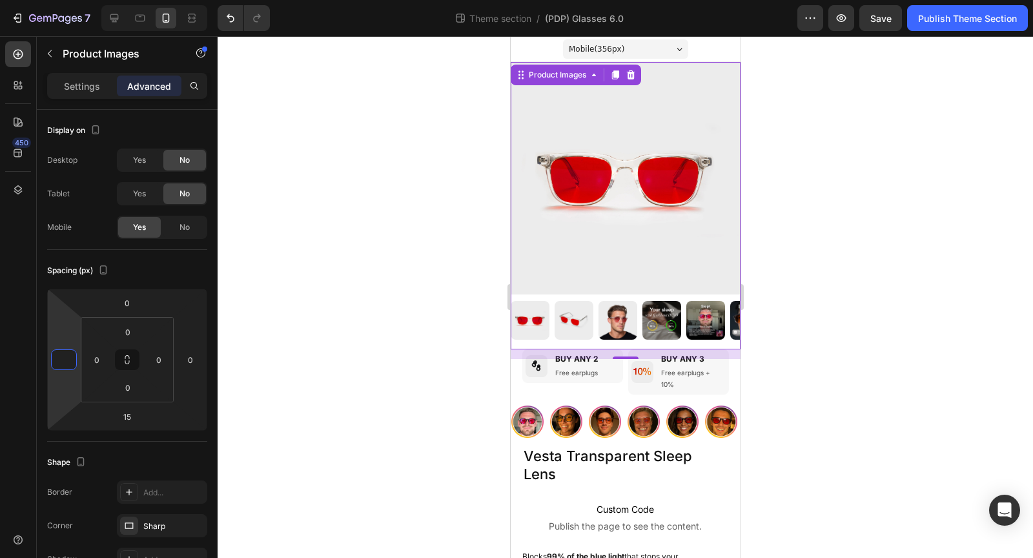
click at [91, 442] on div "Display on Desktop Yes No Tablet Yes No Mobile Yes No" at bounding box center [127, 512] width 160 height 140
type input "0"
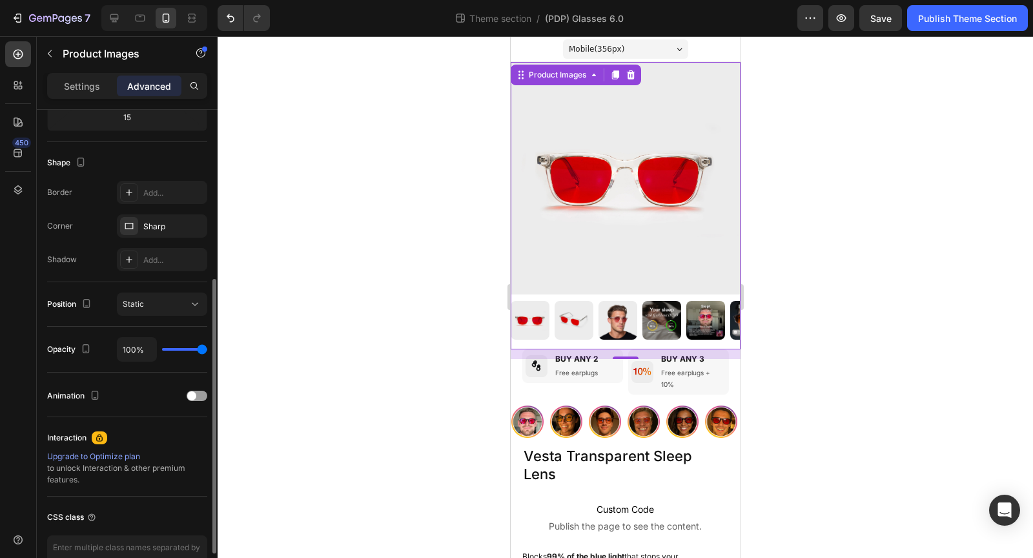
scroll to position [373, 0]
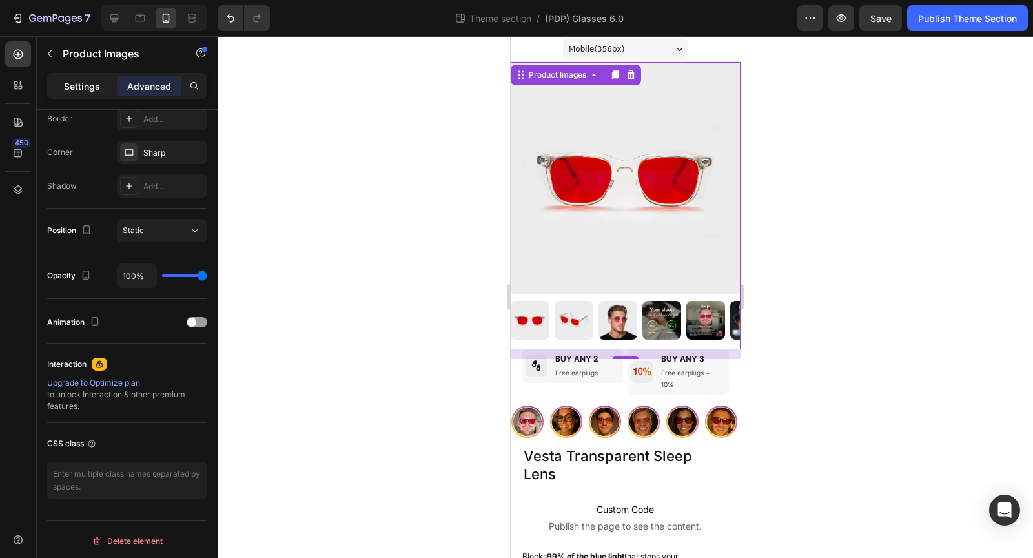
click at [82, 88] on p "Settings" at bounding box center [82, 86] width 36 height 14
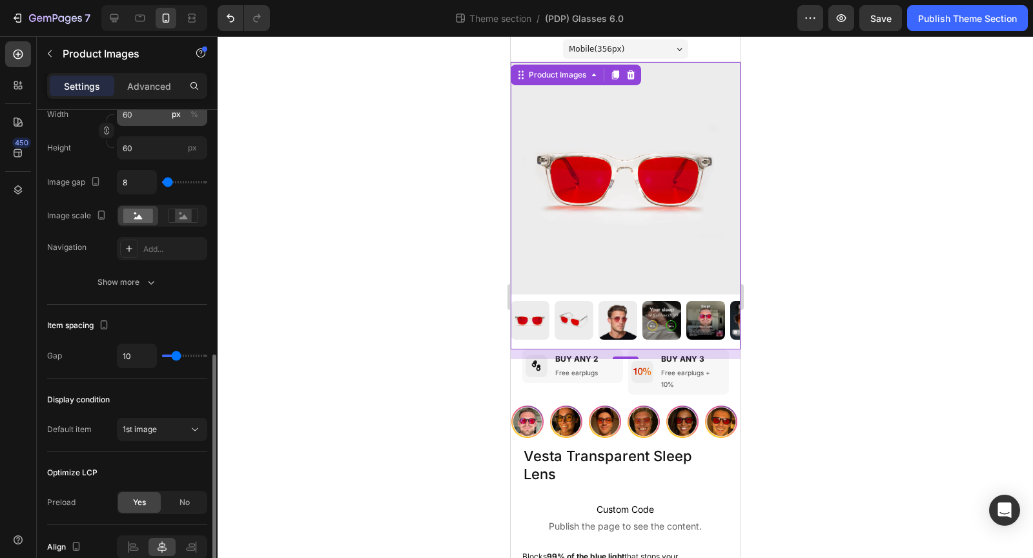
scroll to position [534, 0]
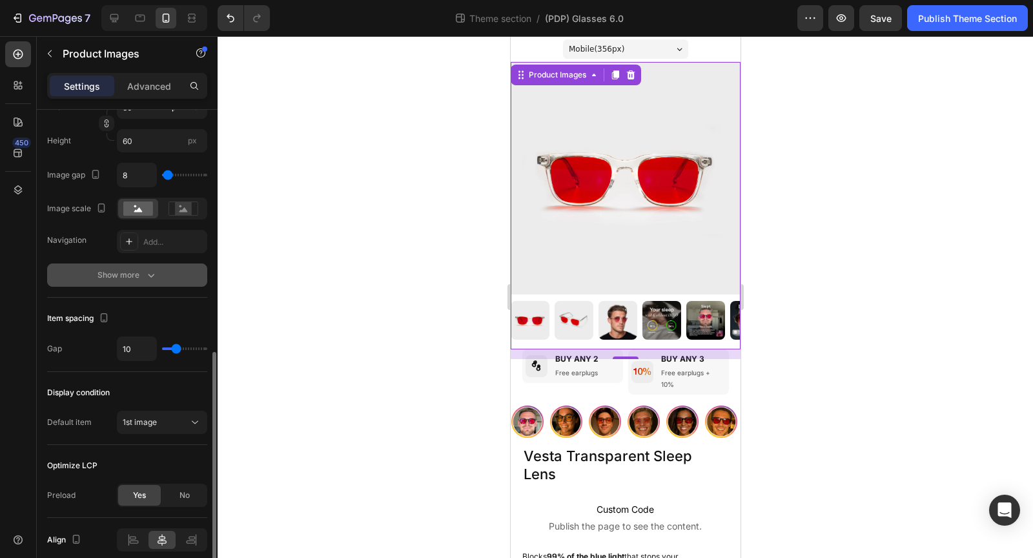
click at [136, 273] on div "Show more" at bounding box center [128, 275] width 60 height 13
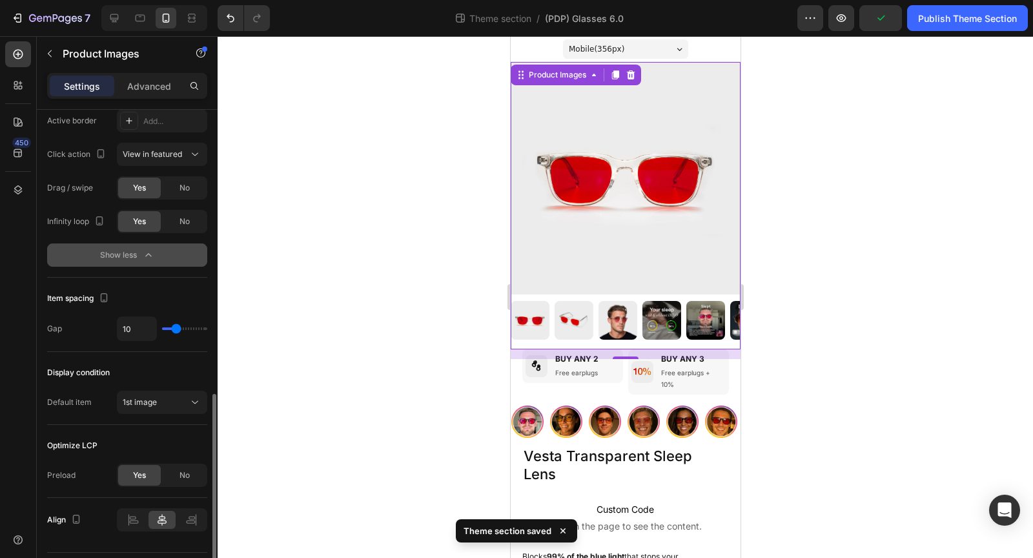
scroll to position [731, 0]
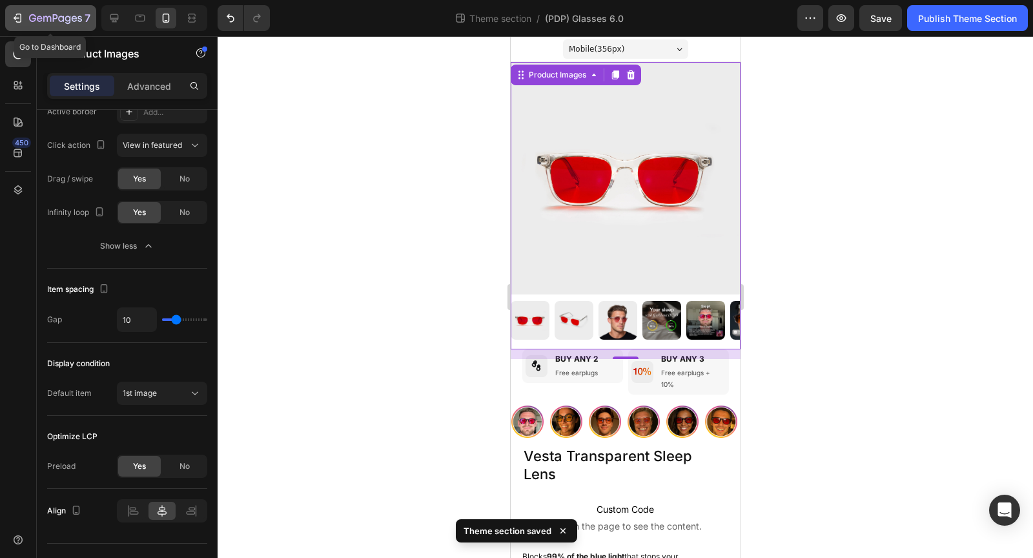
click at [22, 14] on icon "button" at bounding box center [17, 18] width 13 height 13
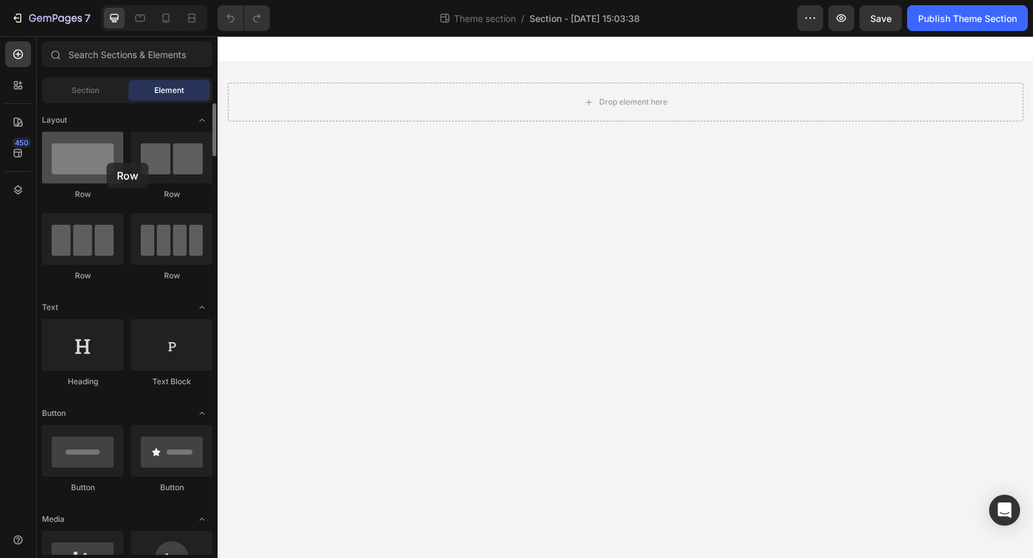
drag, startPoint x: 0, startPoint y: 0, endPoint x: 105, endPoint y: 163, distance: 193.5
click at [105, 163] on div at bounding box center [82, 158] width 81 height 52
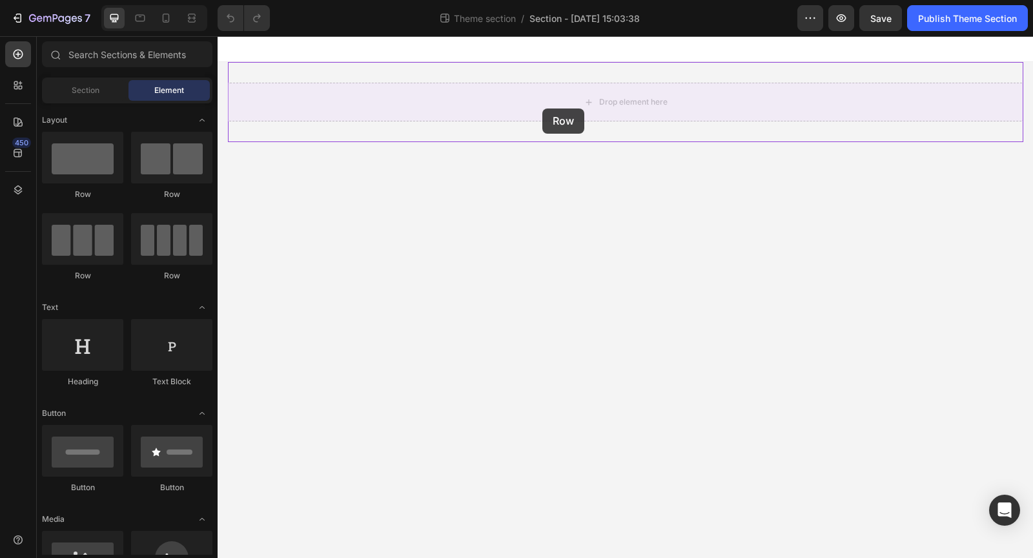
drag, startPoint x: 291, startPoint y: 197, endPoint x: 543, endPoint y: 109, distance: 267.0
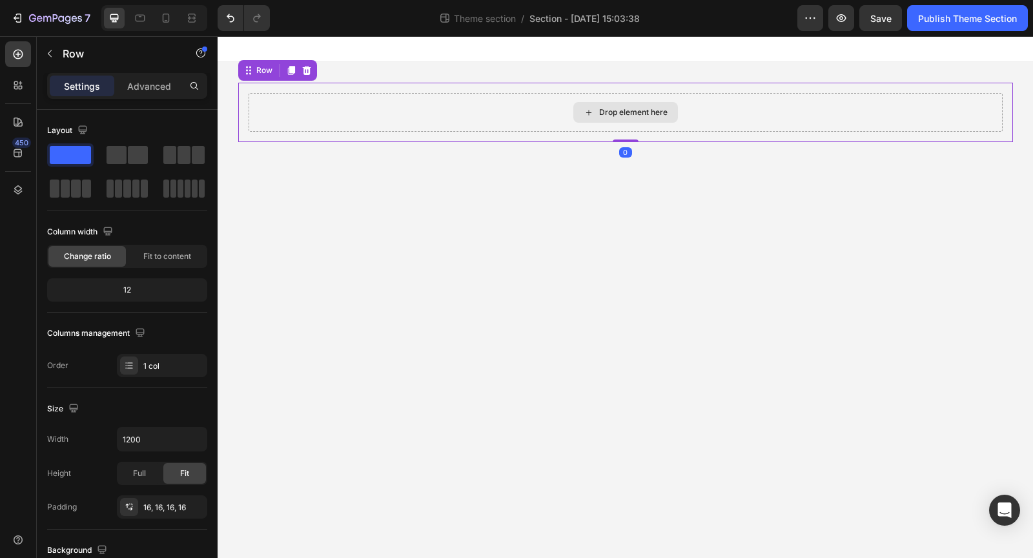
click at [486, 123] on div "Drop element here" at bounding box center [626, 112] width 754 height 39
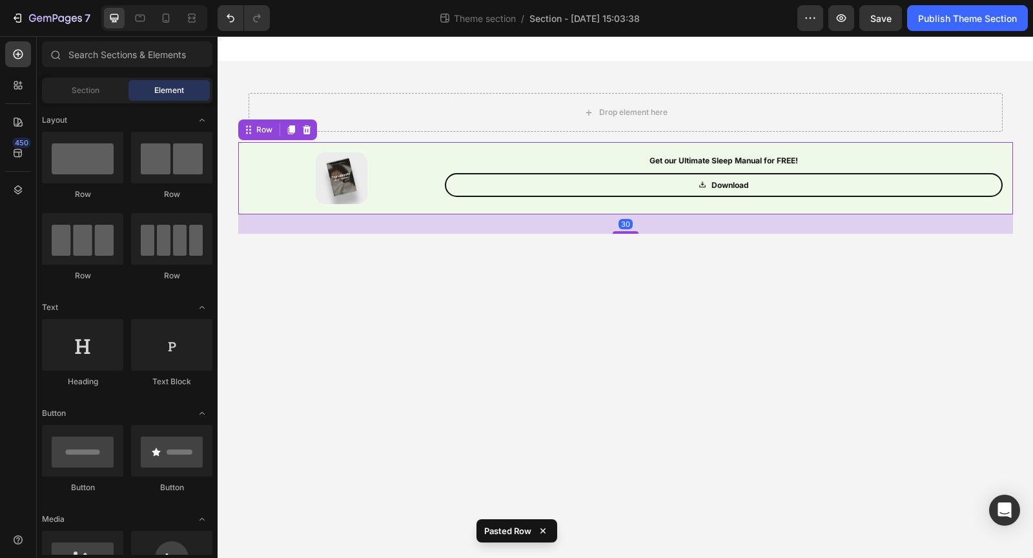
click at [472, 273] on body "Drop element here Row Image Get our Ultimate Sleep Manual for FREE! Text Block …" at bounding box center [626, 297] width 816 height 522
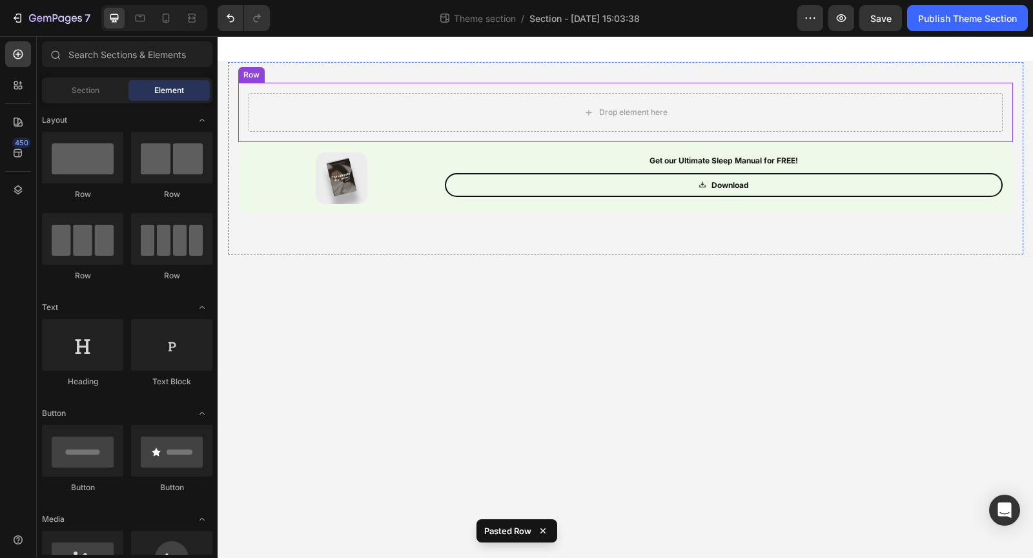
click at [430, 90] on div "Drop element here Row" at bounding box center [625, 112] width 775 height 59
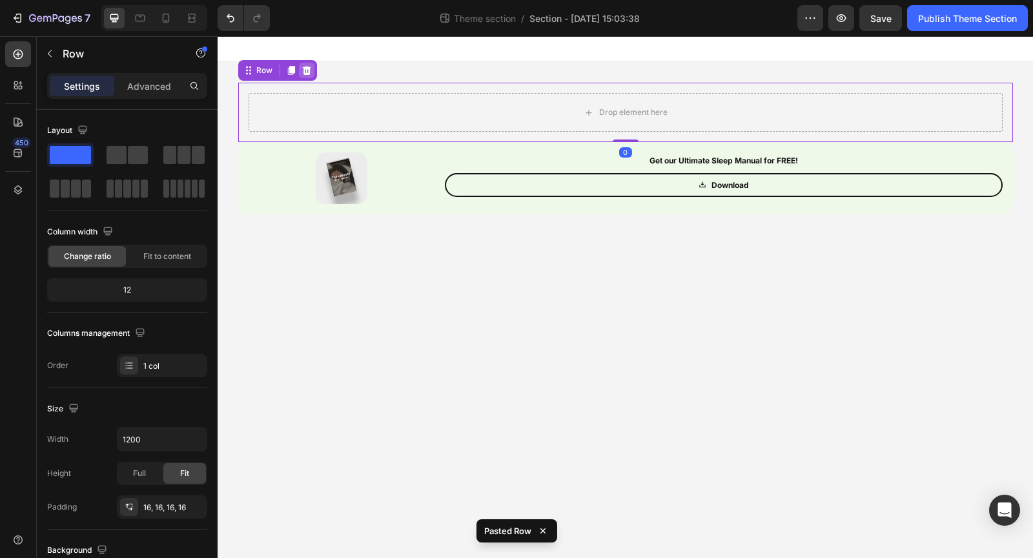
click at [307, 64] on div at bounding box center [307, 71] width 16 height 16
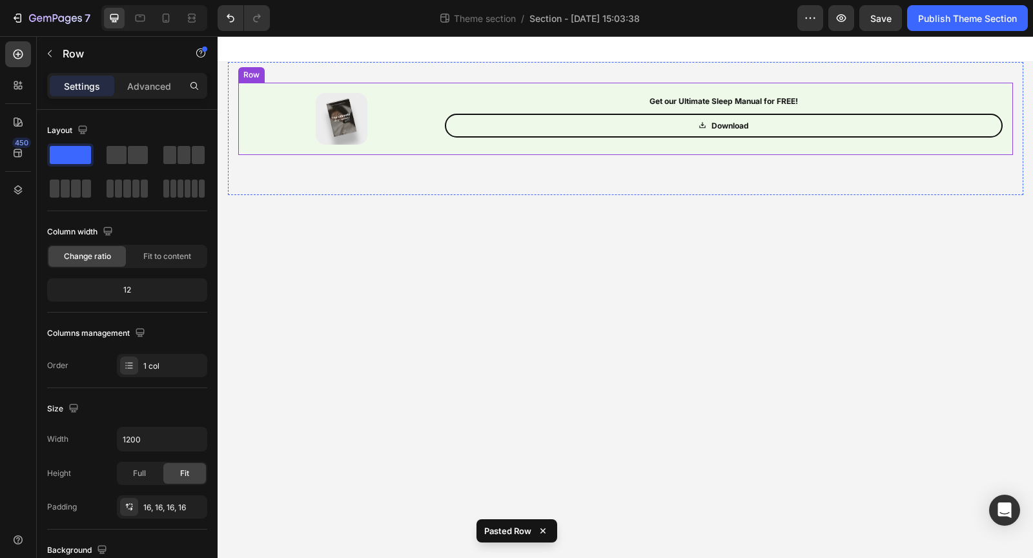
click at [244, 149] on div "Image Get our Ultimate Sleep Manual for FREE! Text Block Download Button Row Row" at bounding box center [625, 119] width 775 height 72
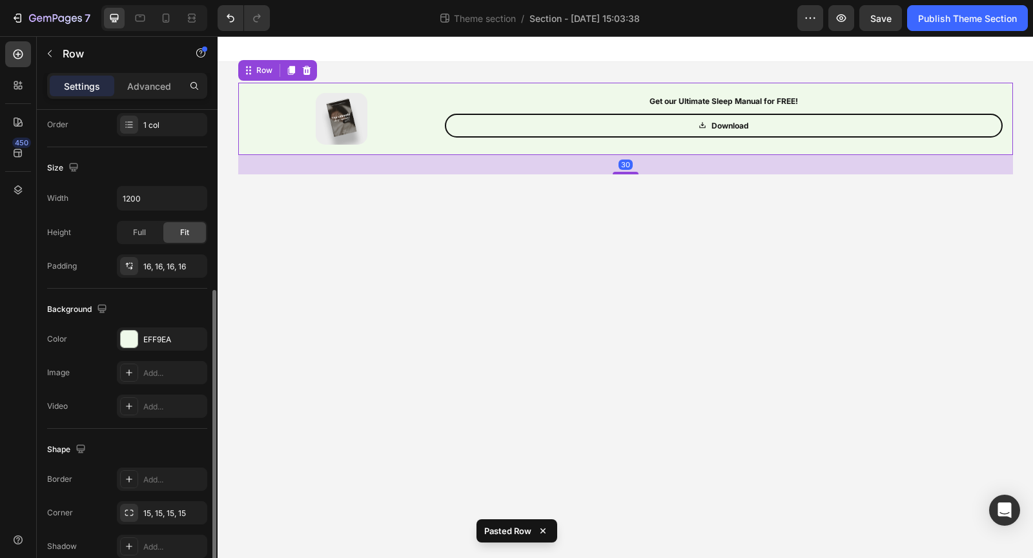
scroll to position [300, 0]
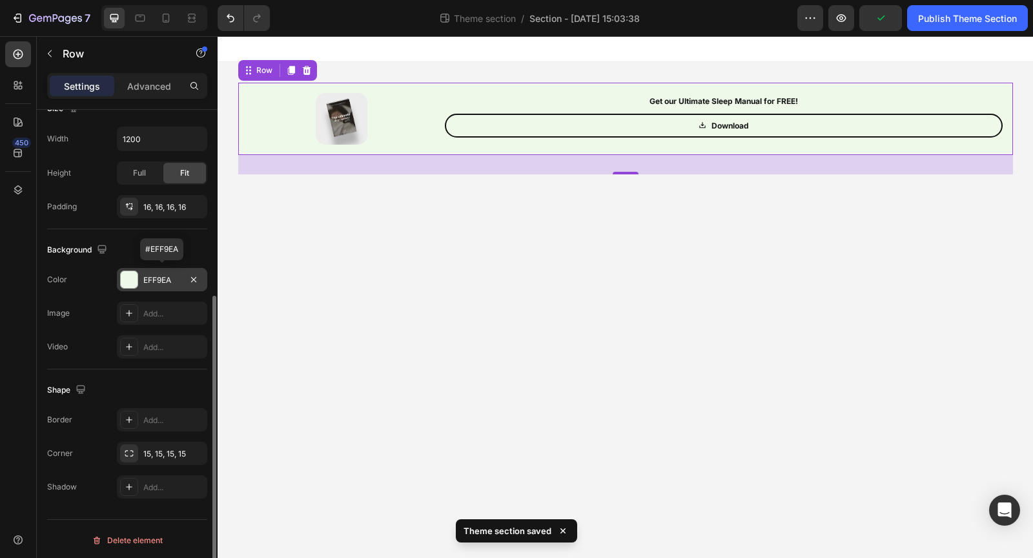
click at [172, 277] on div "EFF9EA" at bounding box center [161, 280] width 37 height 12
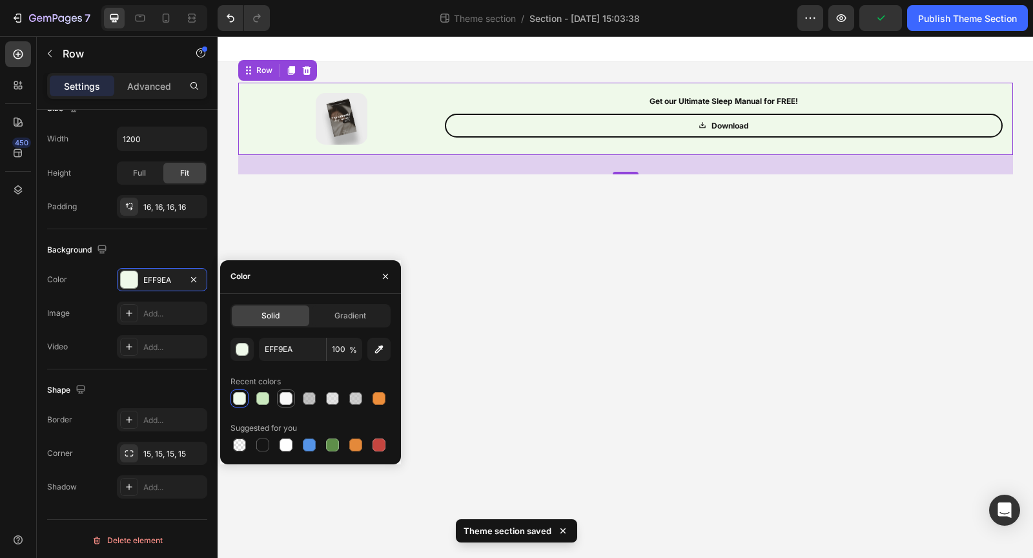
click at [289, 395] on div at bounding box center [286, 398] width 13 height 13
type input "F7F7F7"
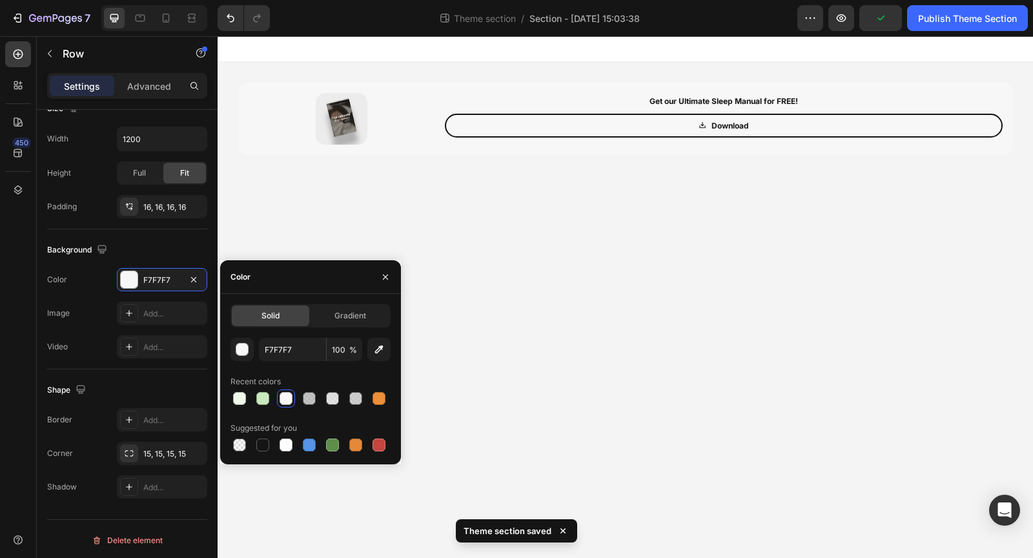
click at [464, 318] on body "Image Get our Ultimate Sleep Manual for FREE! Text Block Download Button Row Ro…" at bounding box center [626, 297] width 816 height 522
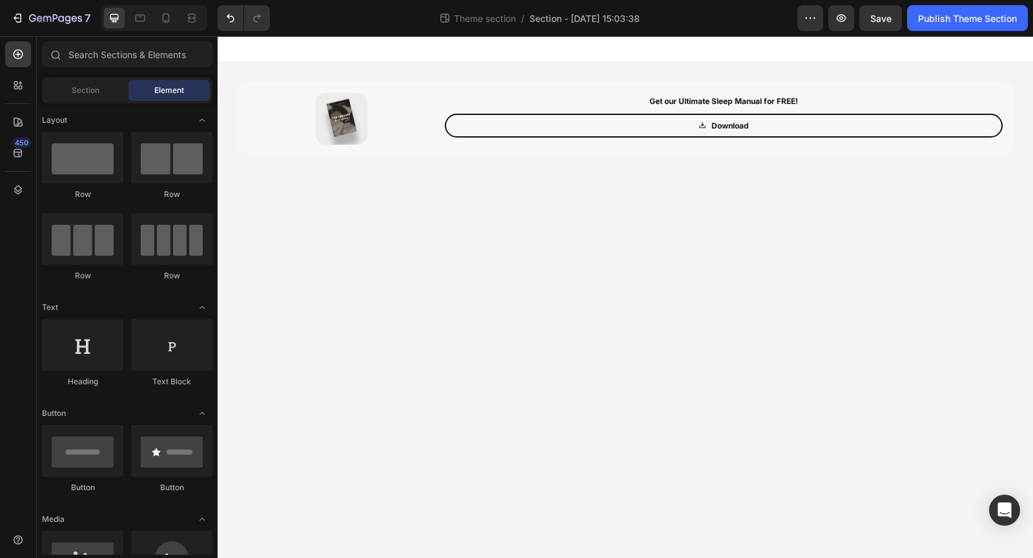
click at [281, 283] on body "Image Get our Ultimate Sleep Manual for FREE! Text Block Download Button Row Ro…" at bounding box center [626, 297] width 816 height 522
click at [86, 100] on div "Section Element" at bounding box center [127, 91] width 171 height 26
click at [87, 93] on span "Section" at bounding box center [86, 91] width 28 height 12
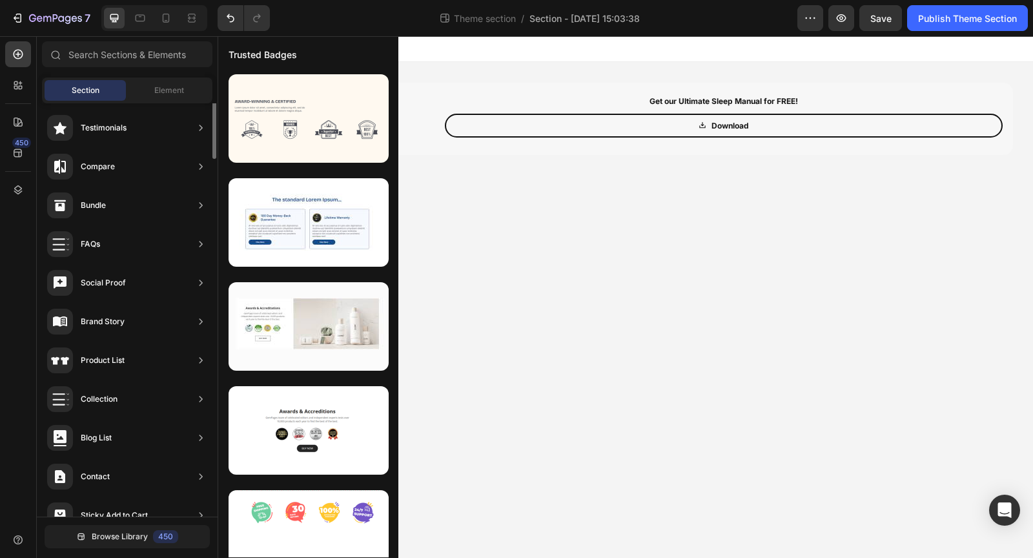
scroll to position [0, 0]
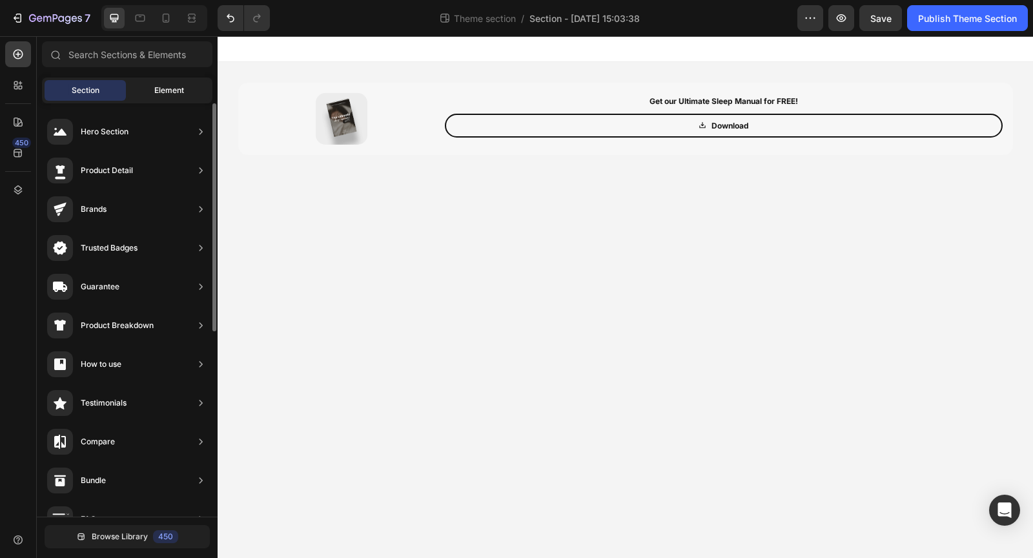
click at [154, 87] on span "Element" at bounding box center [169, 91] width 30 height 12
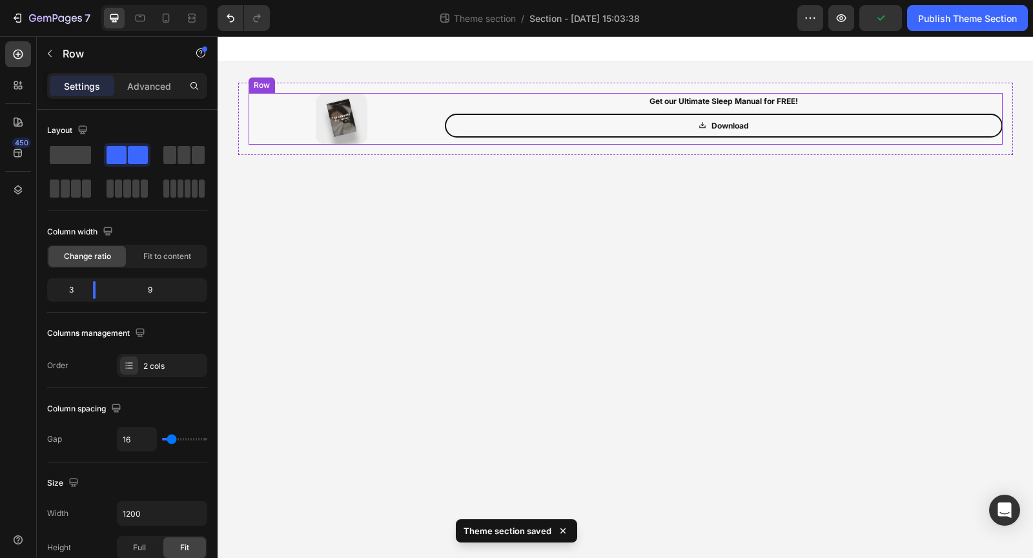
click at [445, 140] on div "Get our Ultimate Sleep Manual for FREE! Text Block Download Button" at bounding box center [724, 119] width 558 height 52
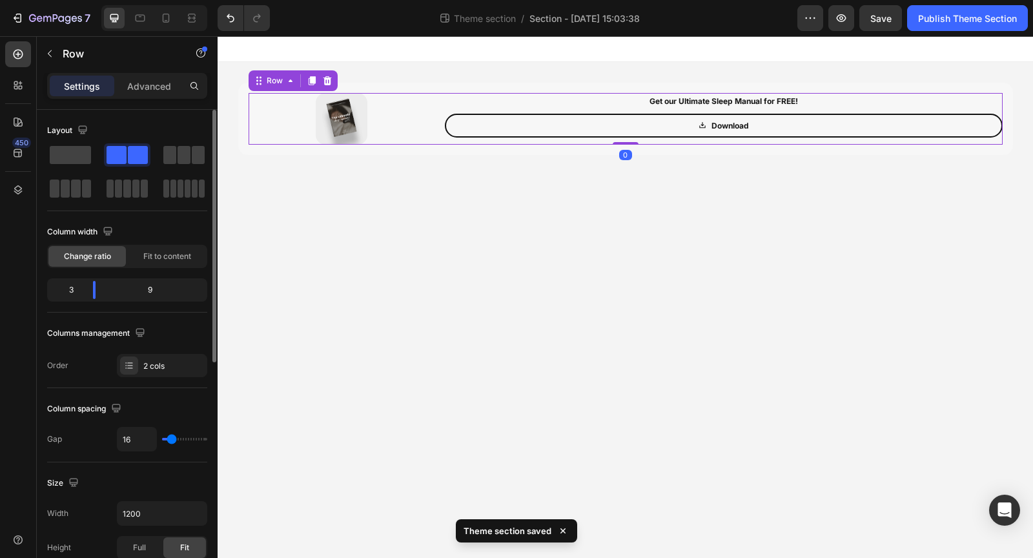
click at [118, 295] on div "9" at bounding box center [155, 290] width 99 height 18
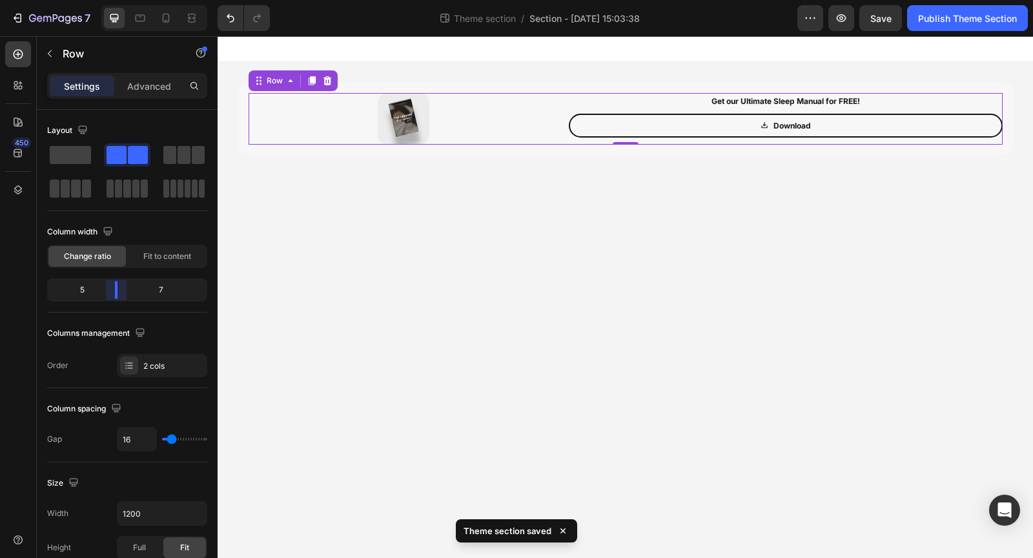
drag, startPoint x: 104, startPoint y: 292, endPoint x: 119, endPoint y: 291, distance: 14.9
click at [119, 0] on body "7 Theme section / Section - Aug 27 15:03:38 Preview Save Publish Theme Section …" at bounding box center [516, 0] width 1033 height 0
click at [446, 106] on div at bounding box center [404, 119] width 310 height 52
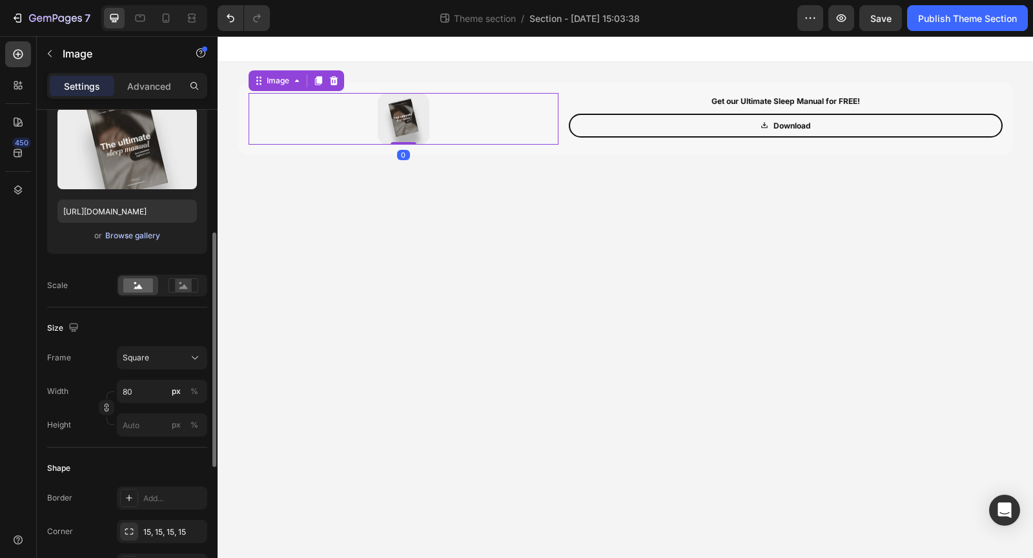
scroll to position [183, 0]
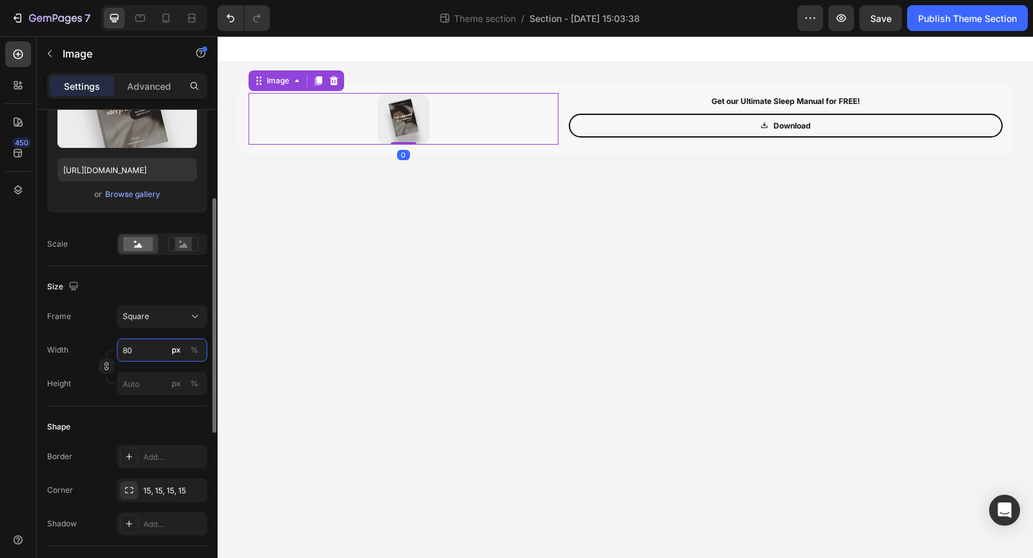
click at [158, 347] on input "80" at bounding box center [162, 349] width 90 height 23
click at [196, 348] on div "%" at bounding box center [195, 350] width 8 height 12
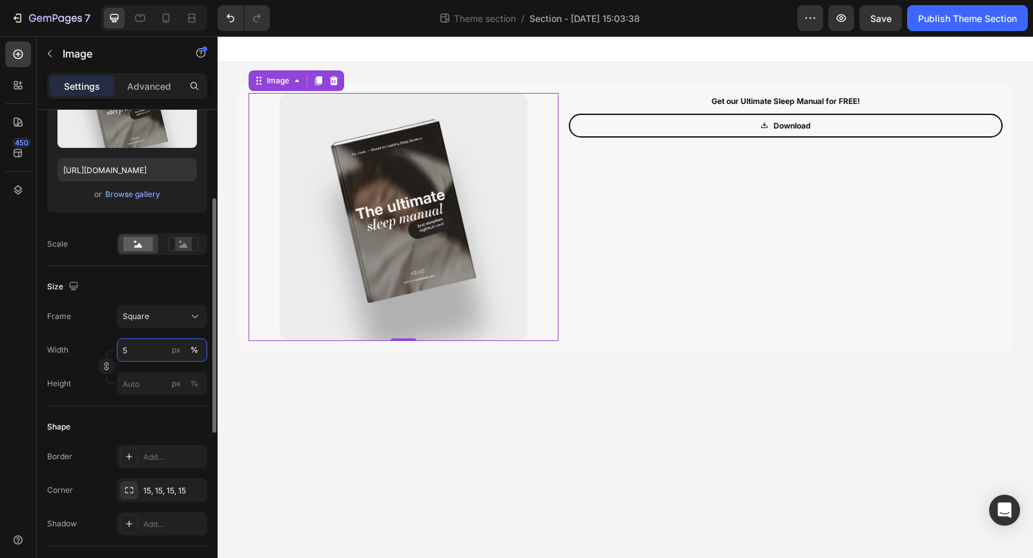
type input "50"
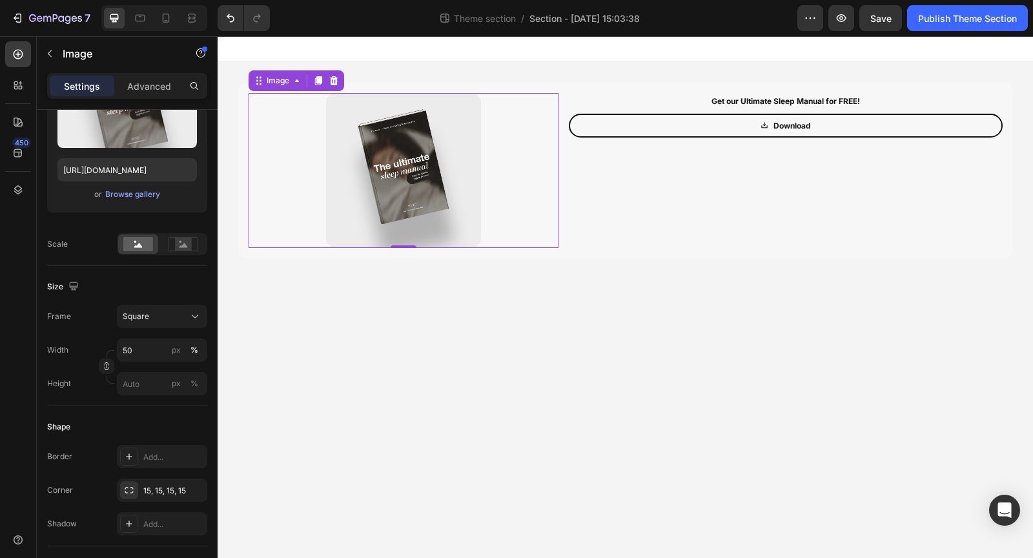
click at [470, 357] on body "Image 0 Get our Ultimate Sleep Manual for FREE! Text Block Download Button Row …" at bounding box center [626, 297] width 816 height 522
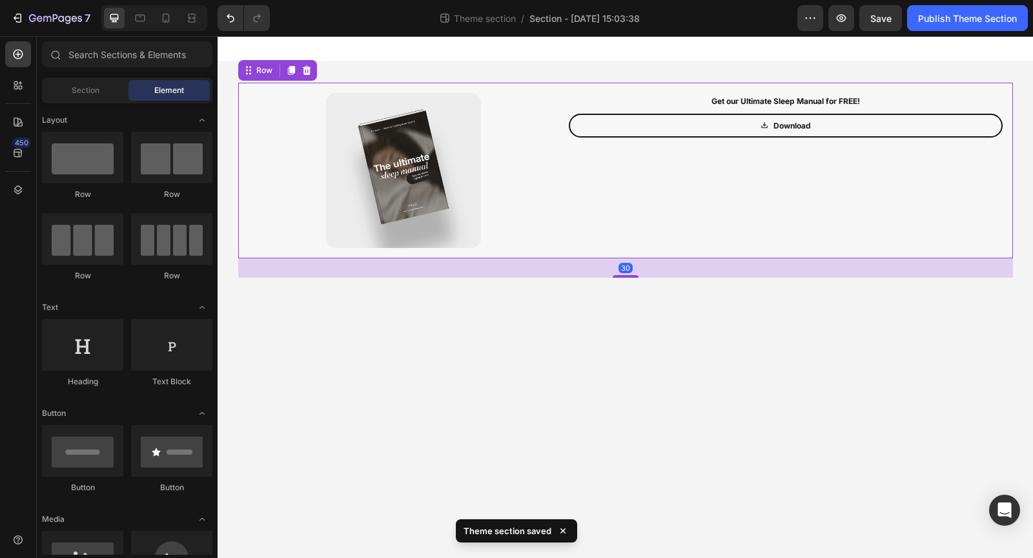
click at [245, 96] on div "Image Get our Ultimate Sleep Manual for FREE! Text Block Download Button Row Ro…" at bounding box center [625, 171] width 775 height 176
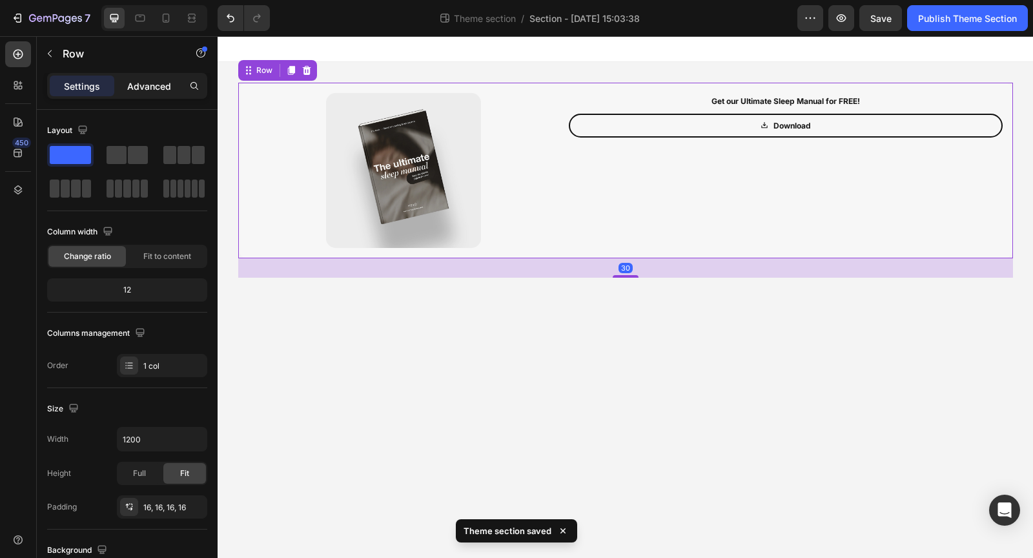
click at [143, 86] on p "Advanced" at bounding box center [149, 86] width 44 height 14
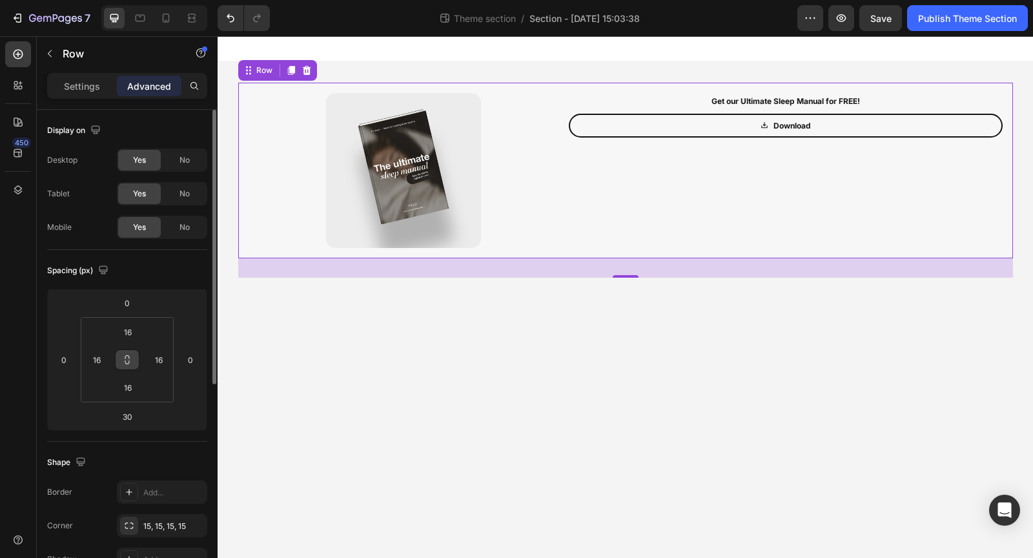
click at [132, 359] on icon at bounding box center [127, 360] width 10 height 10
click at [136, 329] on input "16" at bounding box center [128, 331] width 26 height 19
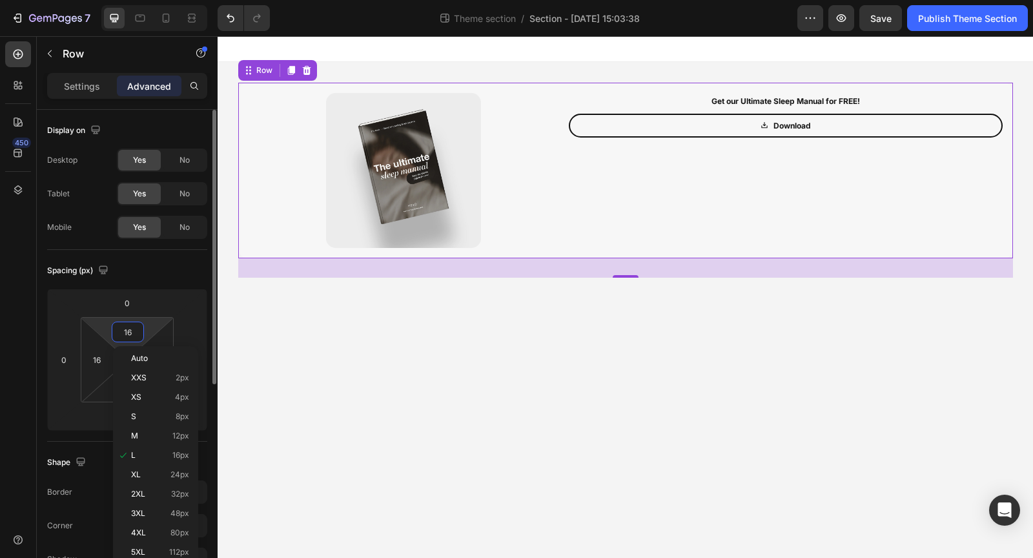
type input "3"
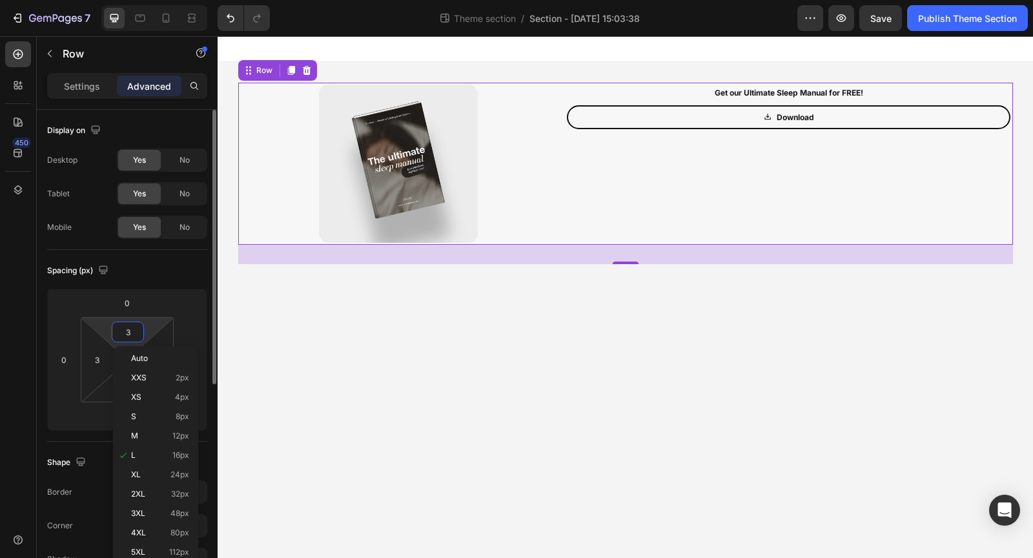
type input "30"
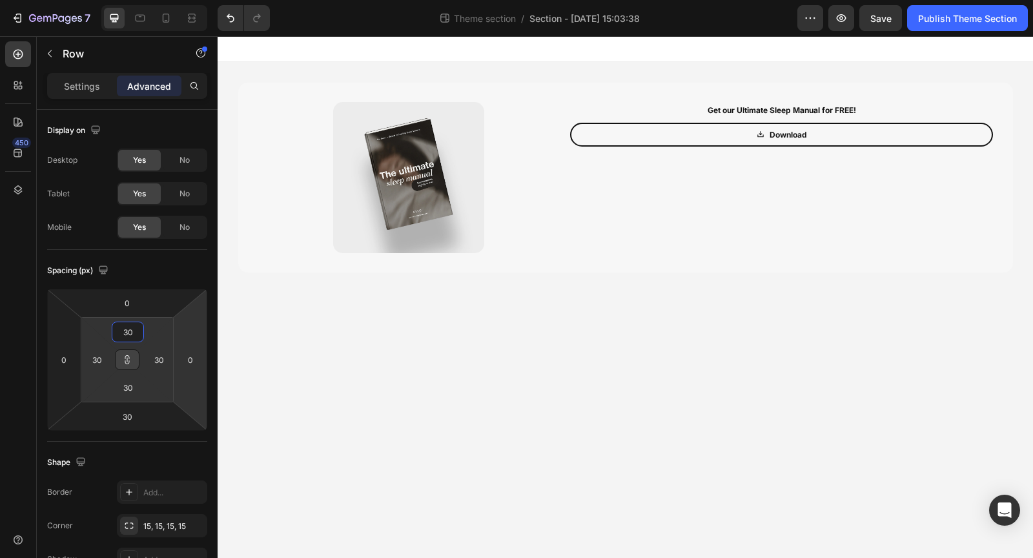
click at [430, 397] on body "Image Get our Ultimate Sleep Manual for FREE! Text Block Download Button Row Ro…" at bounding box center [626, 297] width 816 height 522
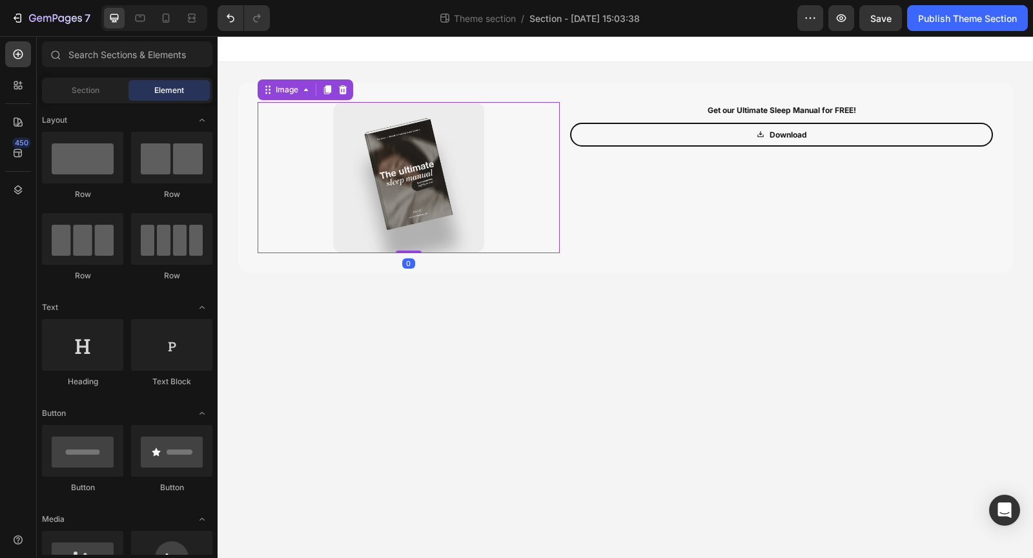
click at [278, 223] on div at bounding box center [409, 177] width 302 height 151
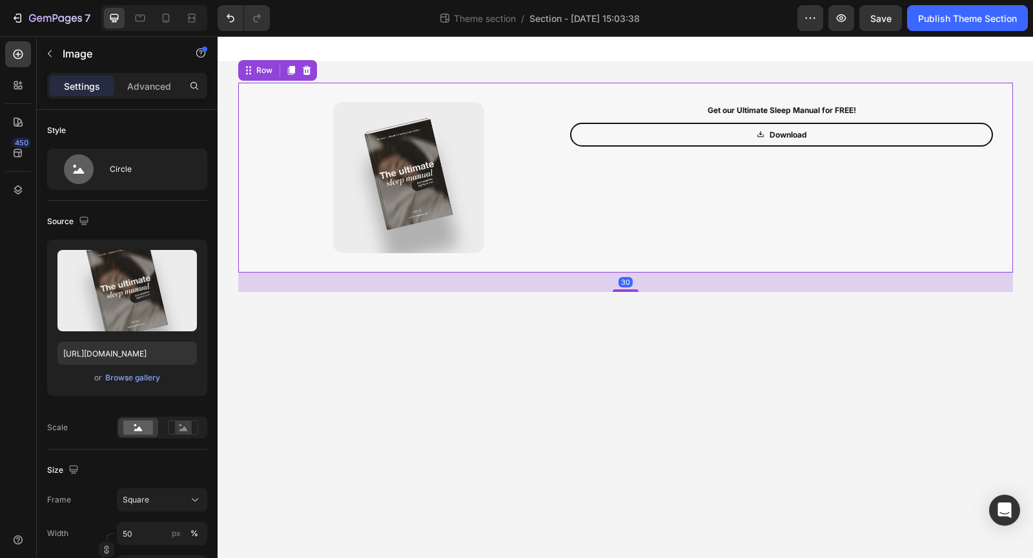
click at [247, 215] on div "Image Get our Ultimate Sleep Manual for FREE! Text Block Download Button Row Ro…" at bounding box center [625, 178] width 775 height 190
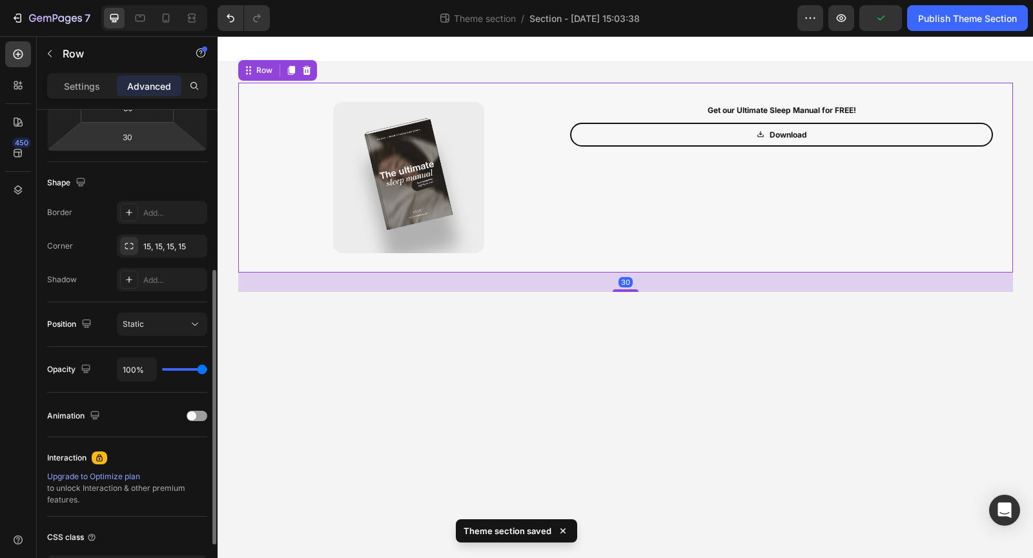
scroll to position [281, 0]
click at [176, 242] on div "15, 15, 15, 15" at bounding box center [161, 246] width 37 height 12
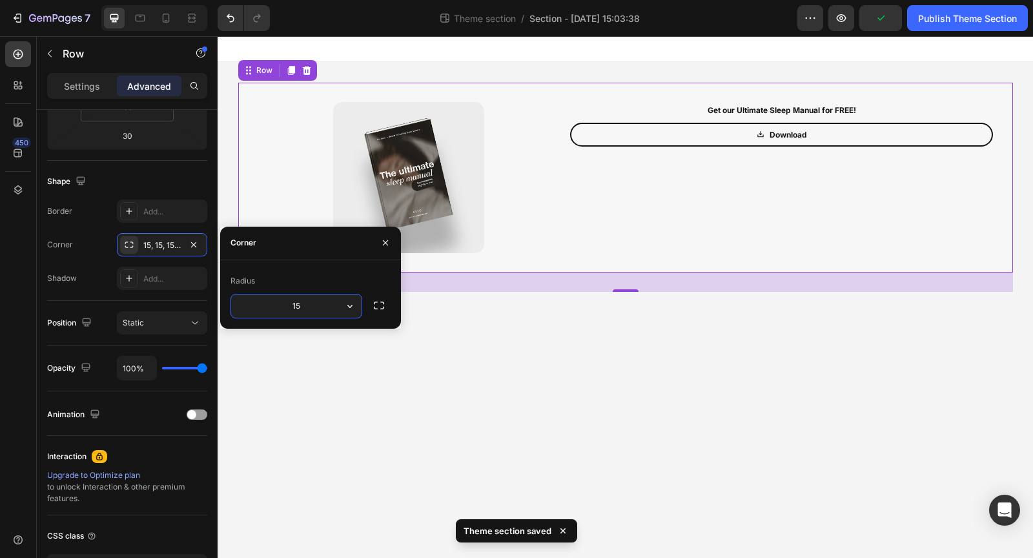
click at [320, 306] on input "15" at bounding box center [296, 306] width 130 height 23
type input "20"
click at [592, 396] on body "Image Get our Ultimate Sleep Manual for FREE! Text Block Download Button Row Ro…" at bounding box center [626, 297] width 816 height 522
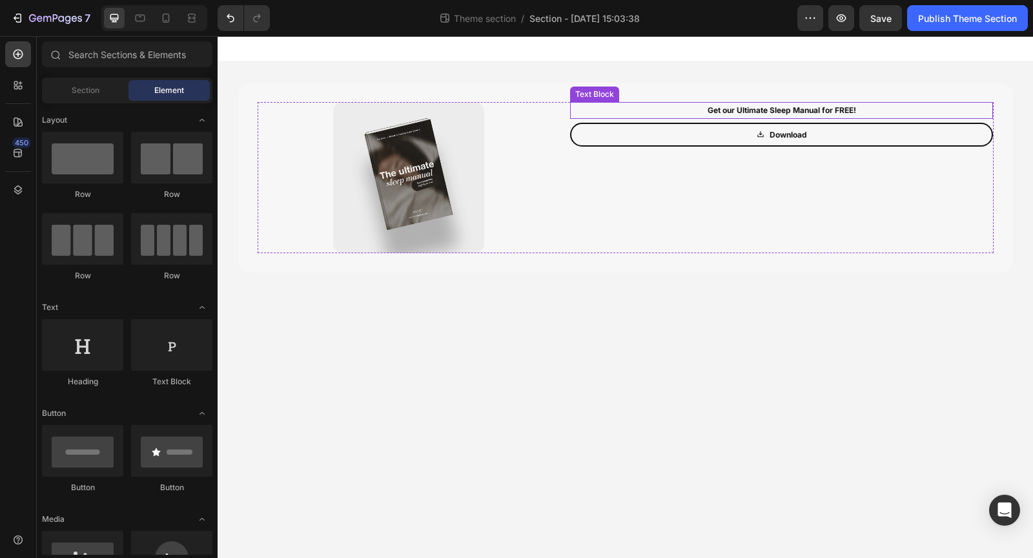
click at [767, 112] on p "Get our Ultimate Sleep Manual for FREE!" at bounding box center [782, 110] width 421 height 14
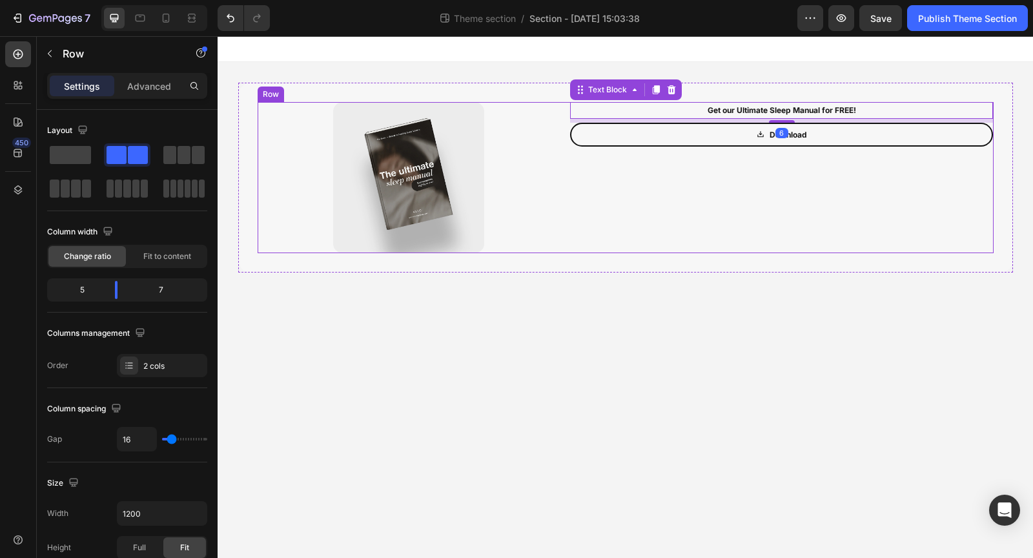
click at [613, 196] on div "Get our Ultimate Sleep Manual for FREE! Text Block 6 Download Button" at bounding box center [782, 177] width 424 height 151
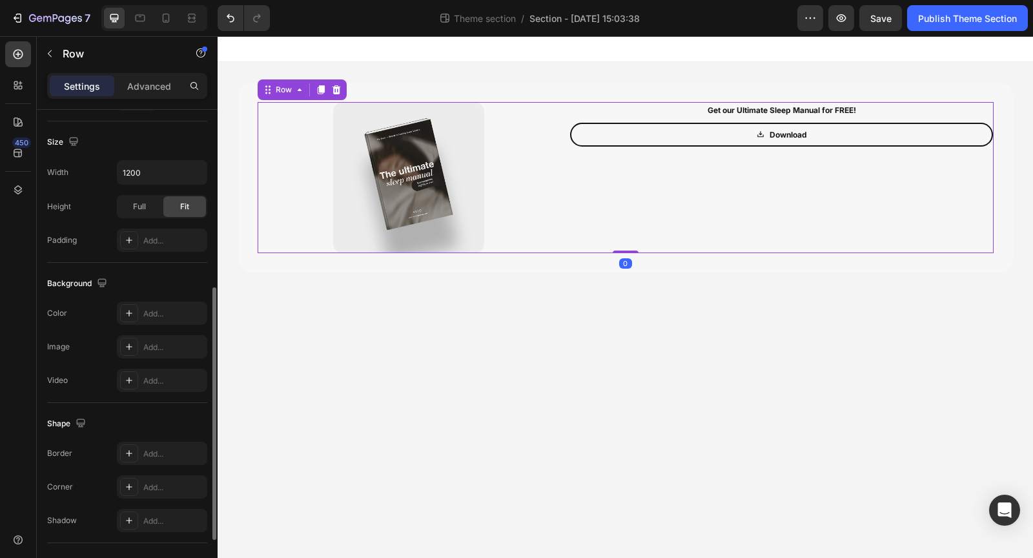
scroll to position [446, 0]
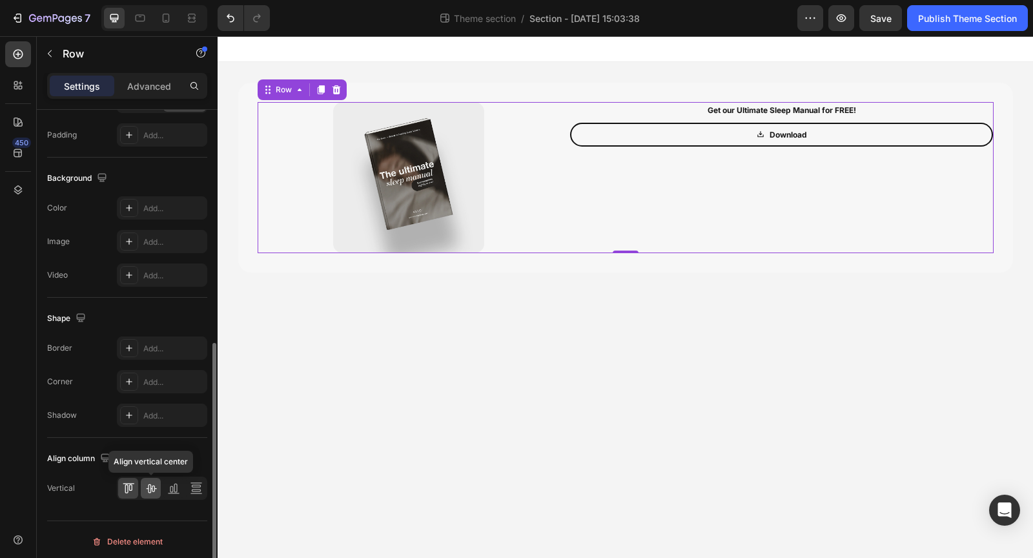
click at [148, 484] on icon at bounding box center [151, 488] width 10 height 9
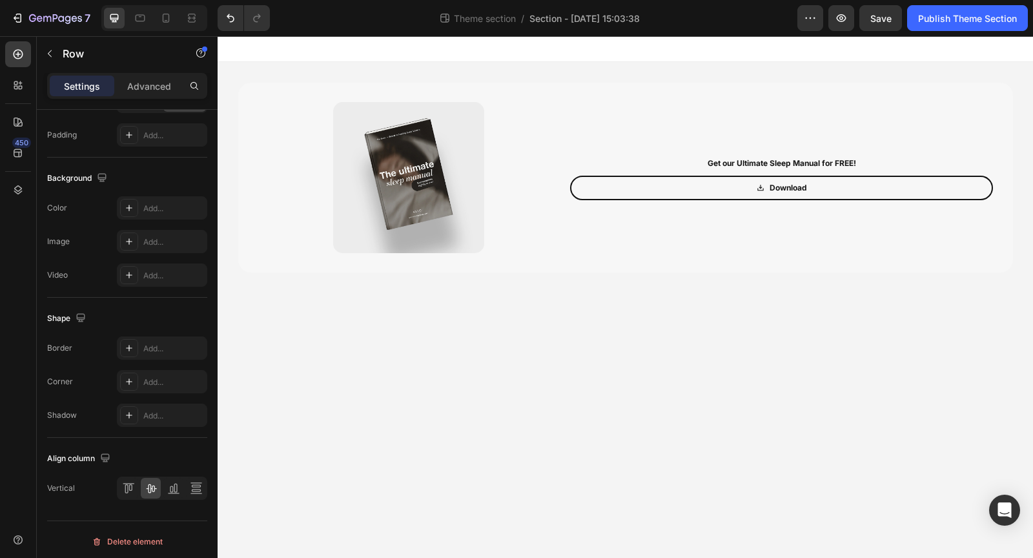
click at [422, 447] on body "Image Get our Ultimate Sleep Manual for FREE! Text Block Download Button Row Ro…" at bounding box center [626, 297] width 816 height 522
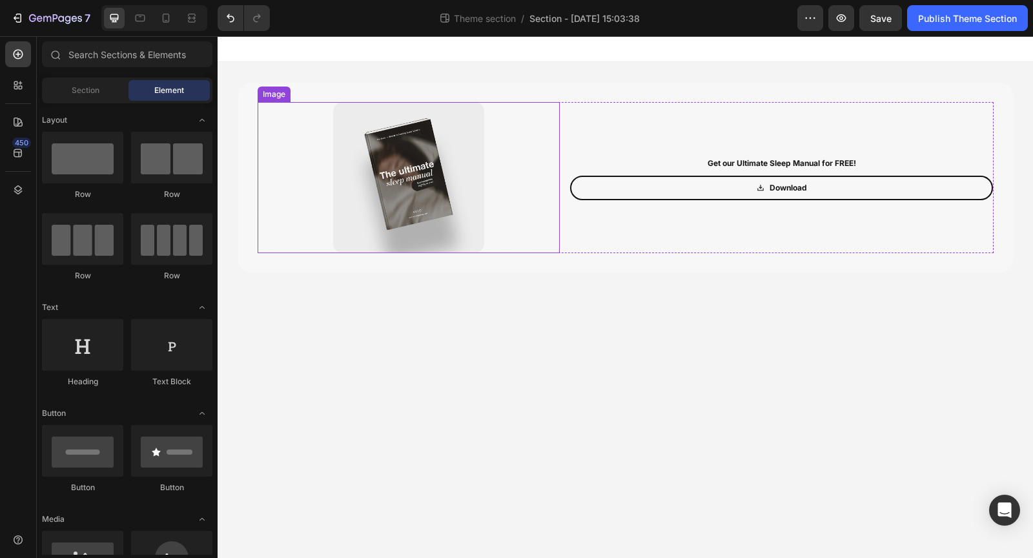
click at [510, 218] on div at bounding box center [409, 177] width 302 height 151
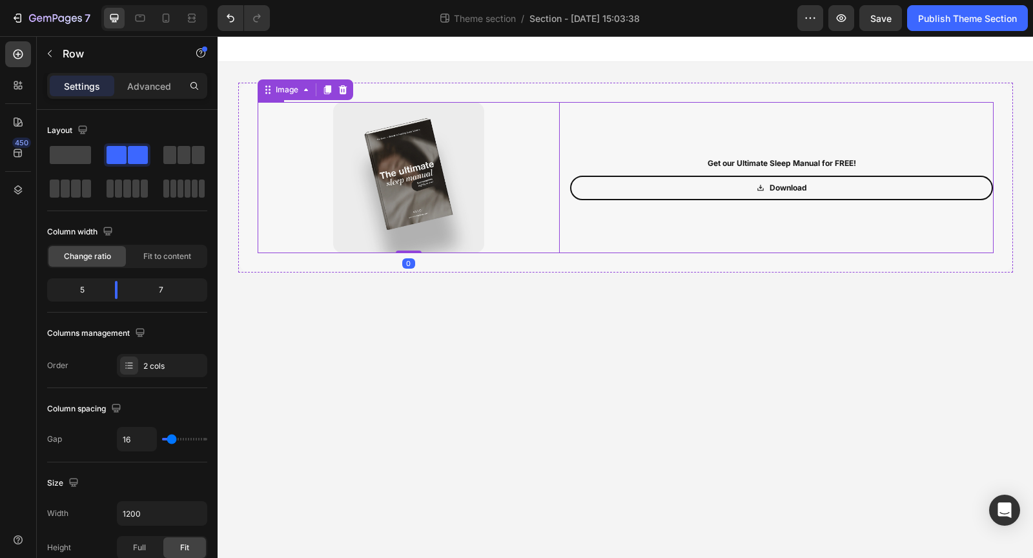
click at [569, 233] on div "Image 0 Get our Ultimate Sleep Manual for FREE! Text Block Download Button Row" at bounding box center [626, 177] width 736 height 151
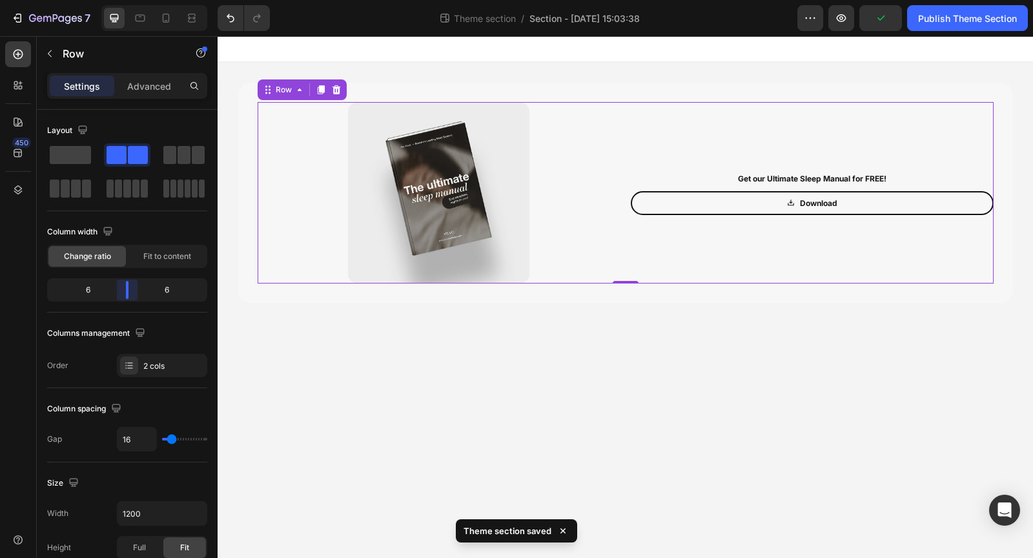
drag, startPoint x: 119, startPoint y: 294, endPoint x: 128, endPoint y: 294, distance: 8.4
click at [128, 0] on body "7 Theme section / Section - Aug 27 15:03:38 Preview Publish Theme Section 450 S…" at bounding box center [516, 0] width 1033 height 0
click at [533, 254] on div at bounding box center [439, 192] width 363 height 181
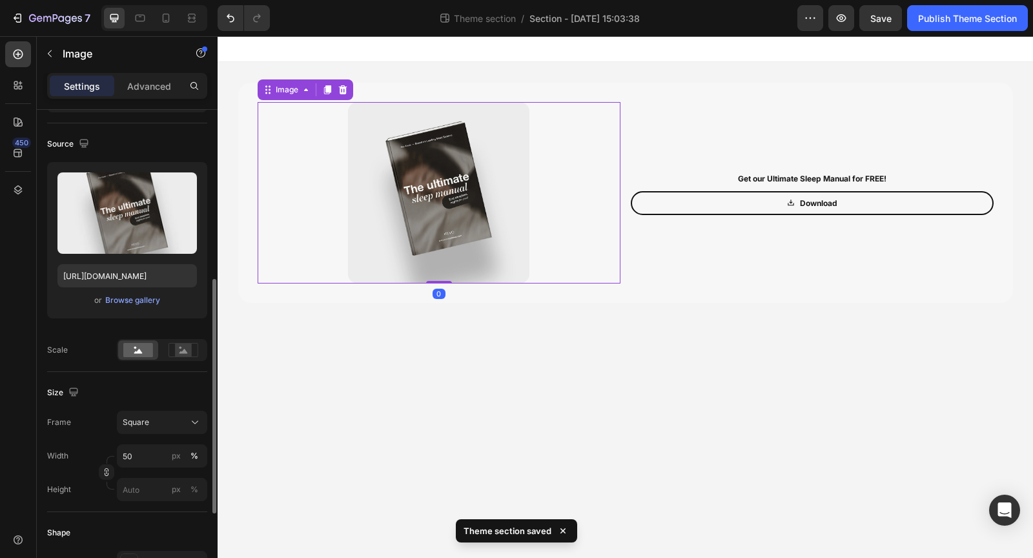
scroll to position [191, 0]
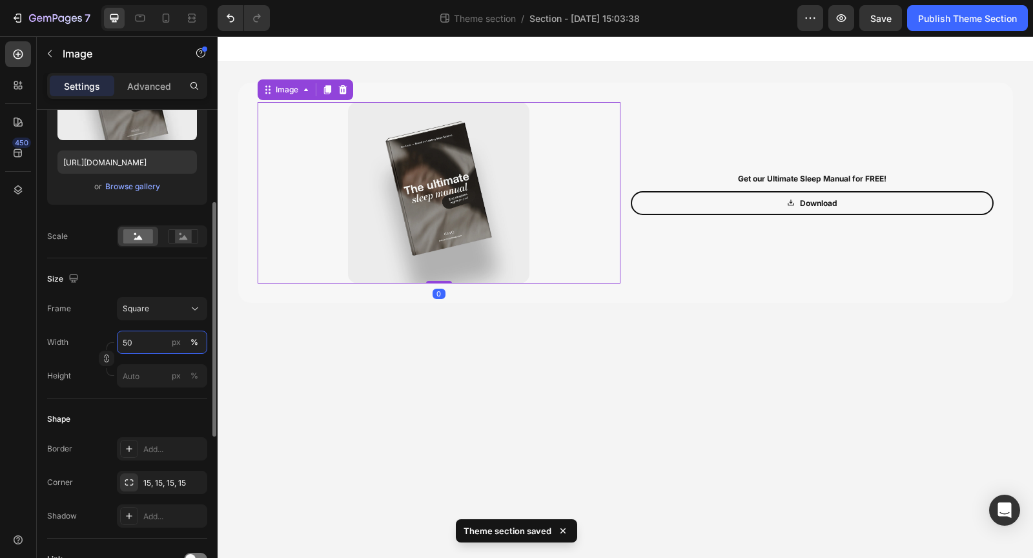
click at [160, 346] on input "50" at bounding box center [162, 342] width 90 height 23
type input "60"
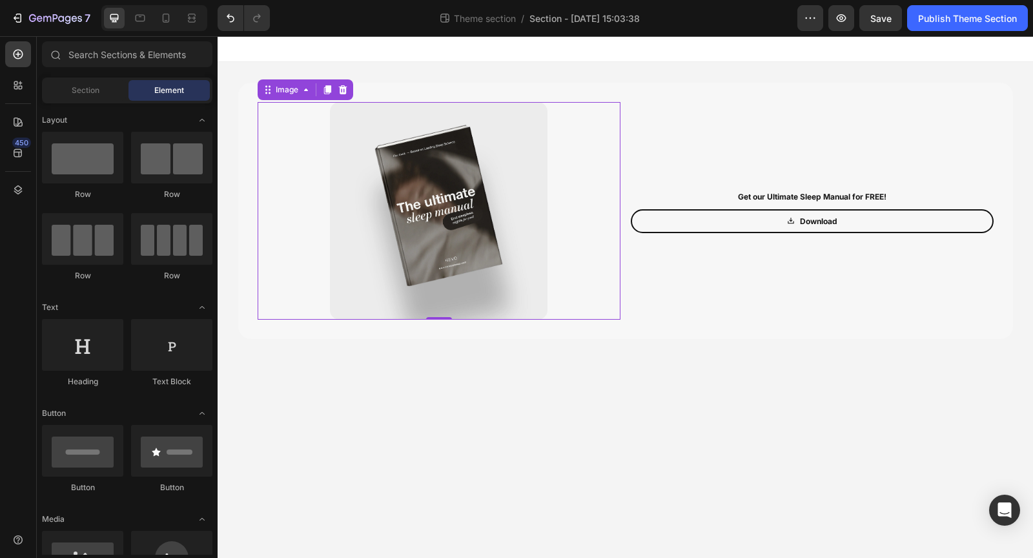
click at [631, 487] on body "Image 0 Get our Ultimate Sleep Manual for FREE! Text Block Download Button Row …" at bounding box center [626, 297] width 816 height 522
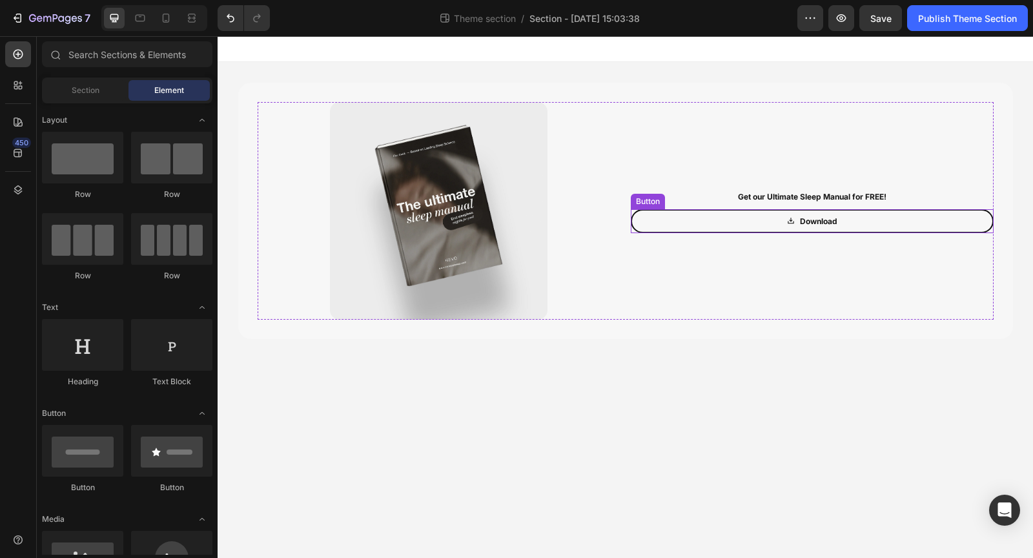
click at [760, 227] on link "Download" at bounding box center [812, 221] width 363 height 25
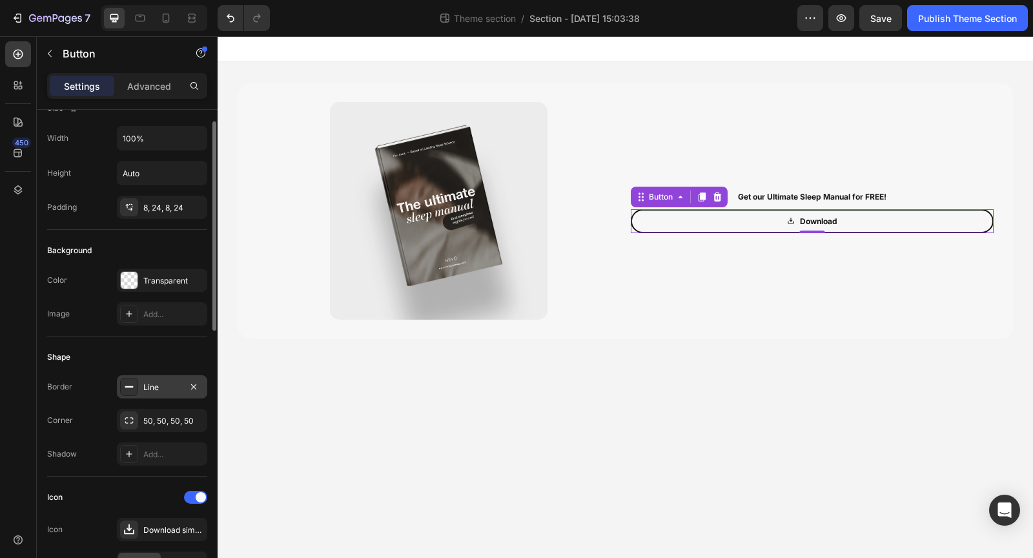
scroll to position [26, 0]
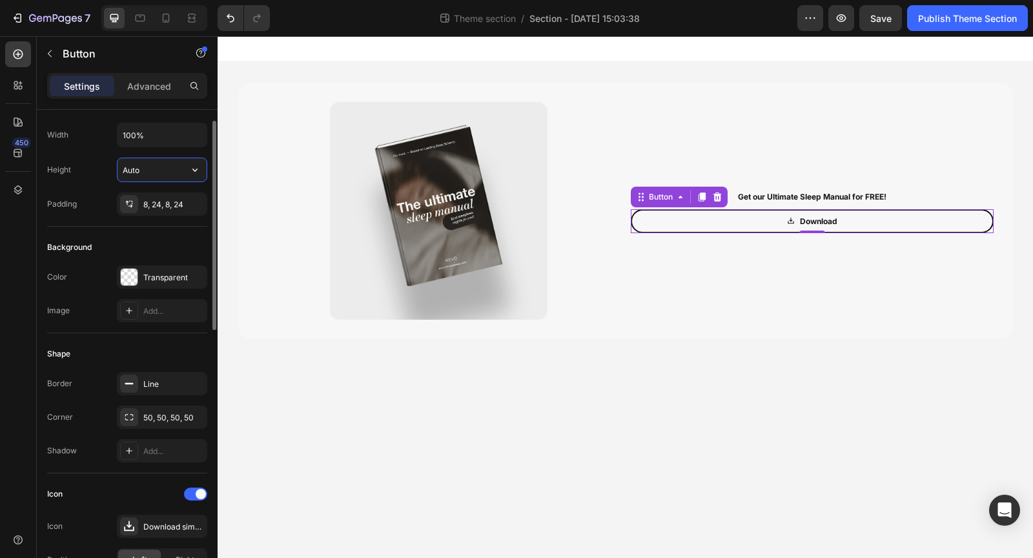
click at [164, 171] on input "Auto" at bounding box center [162, 169] width 89 height 23
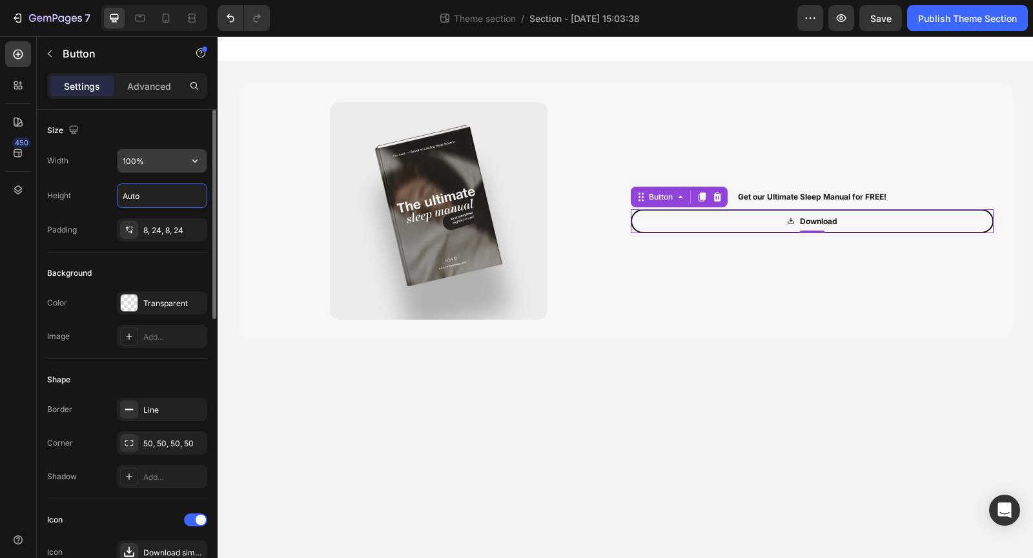
click at [174, 149] on input "100%" at bounding box center [162, 160] width 89 height 23
click at [192, 160] on icon "button" at bounding box center [195, 160] width 13 height 13
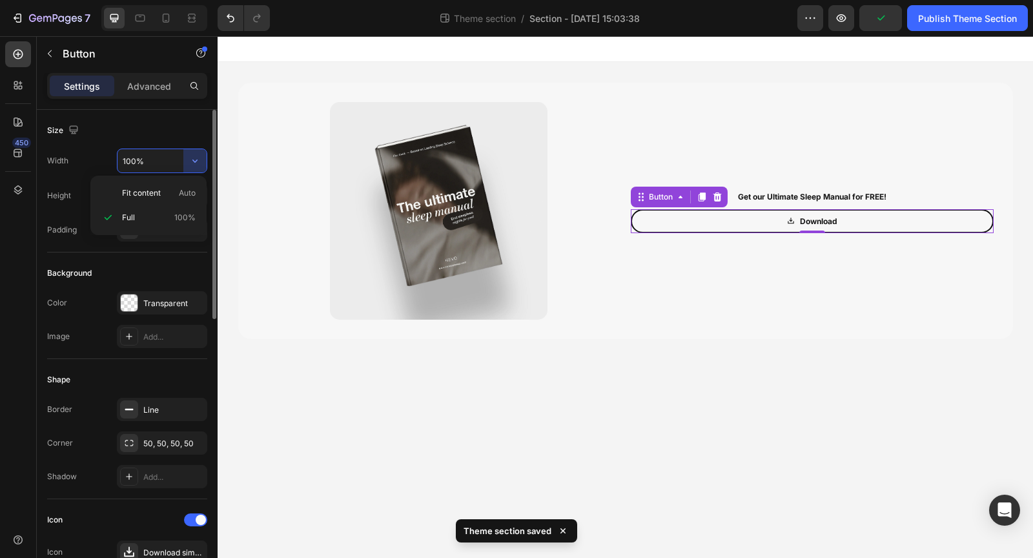
click at [147, 159] on input "100%" at bounding box center [162, 160] width 89 height 23
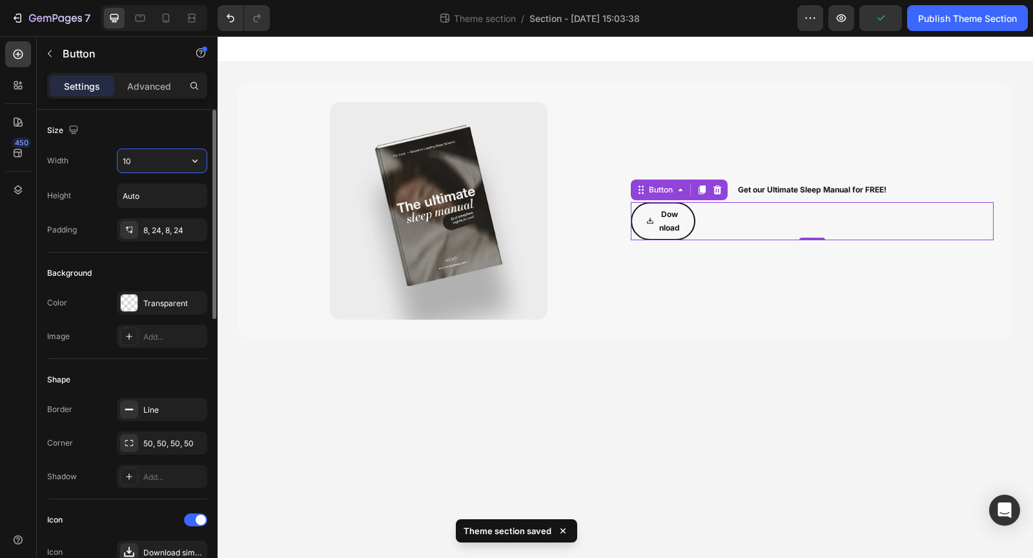
type input "1"
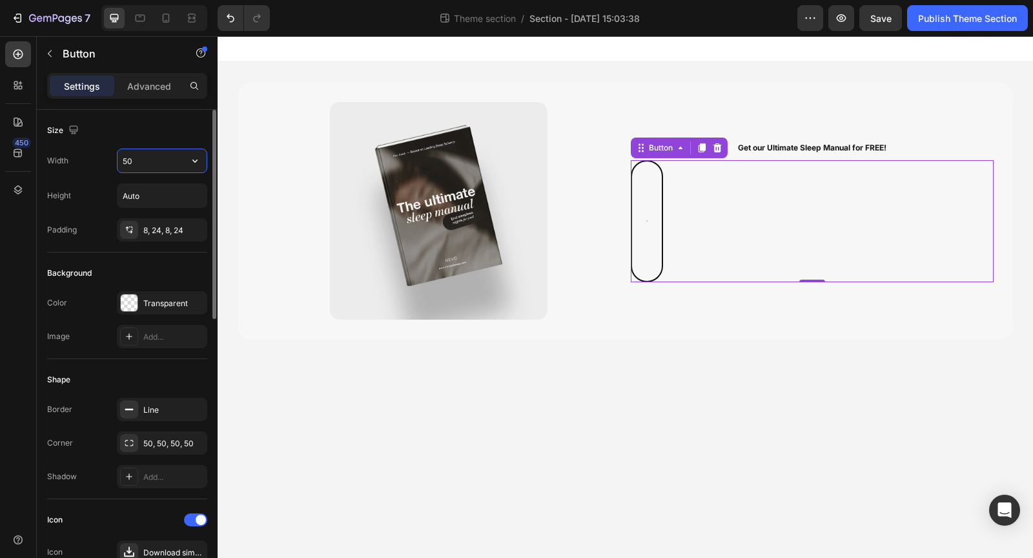
type input "5"
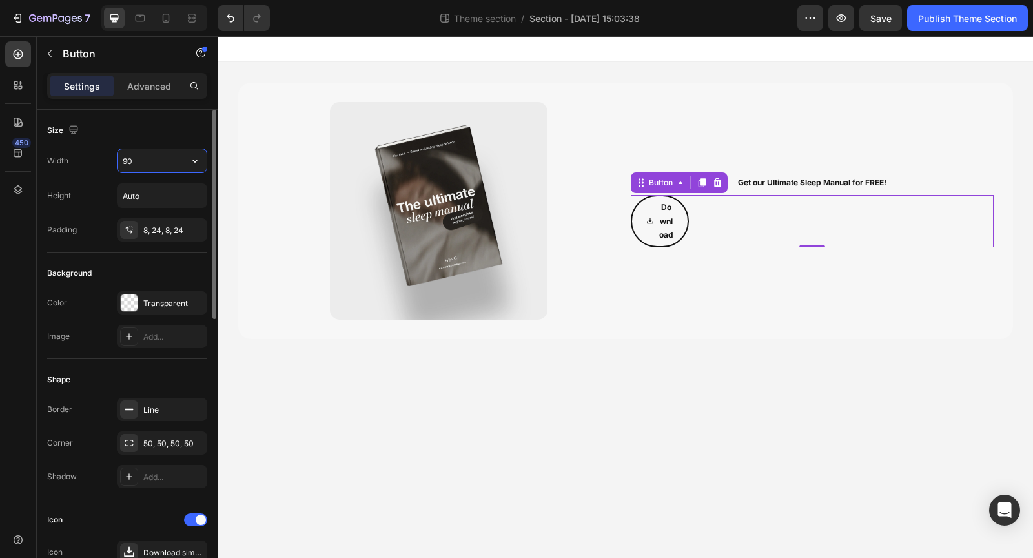
type input "9"
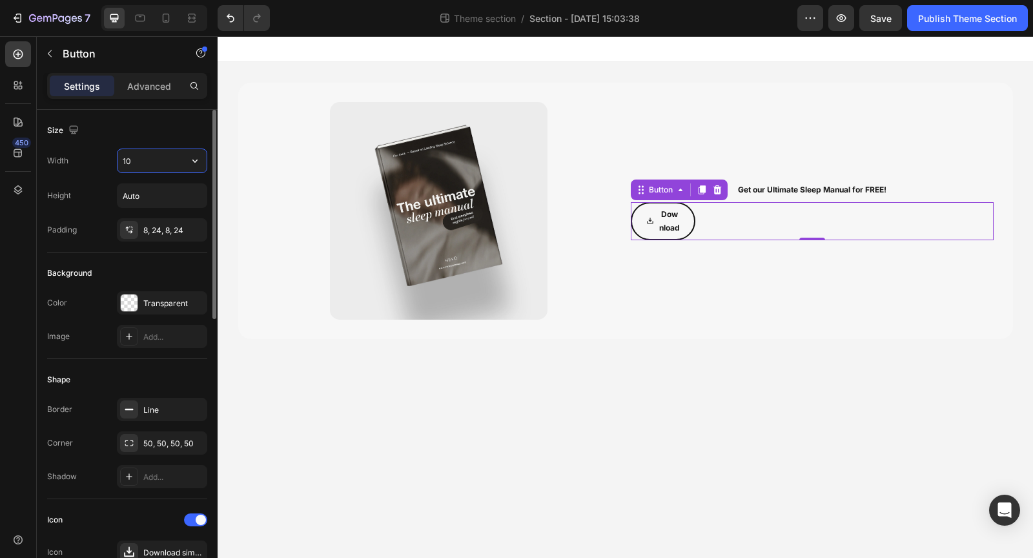
type input "1"
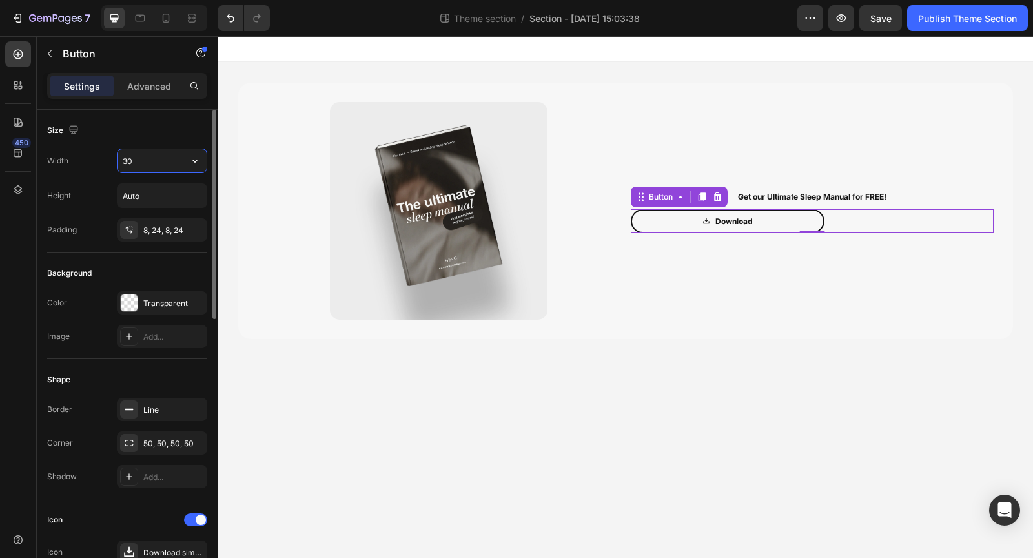
type input "3"
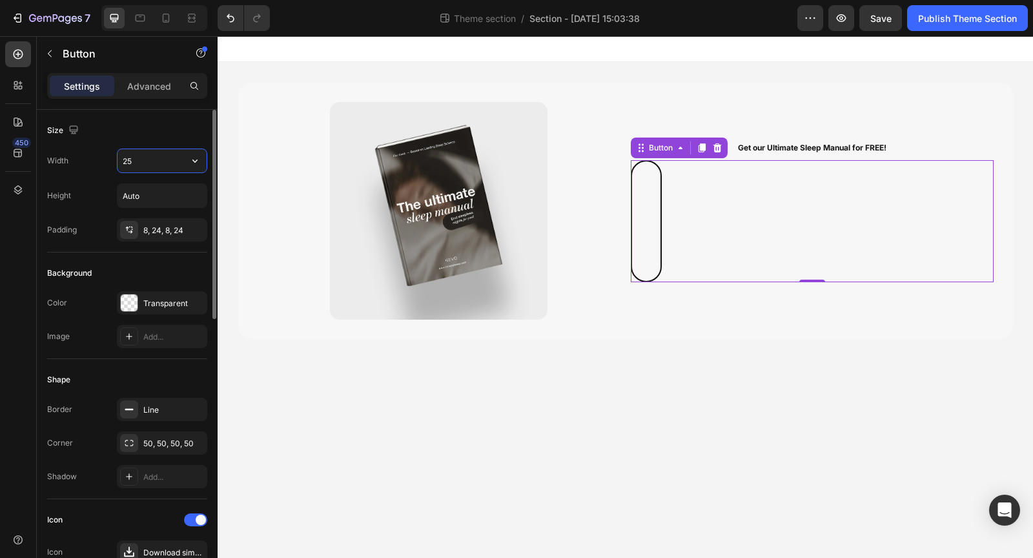
type input "250"
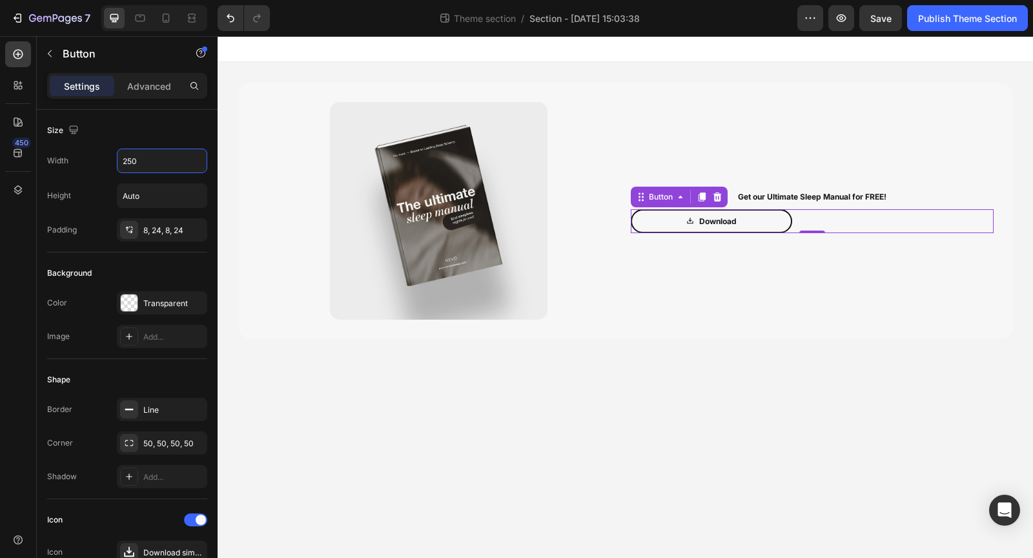
click at [672, 440] on body "Image Get our Ultimate Sleep Manual for FREE! Text Block Download Button 0 Row …" at bounding box center [626, 297] width 816 height 522
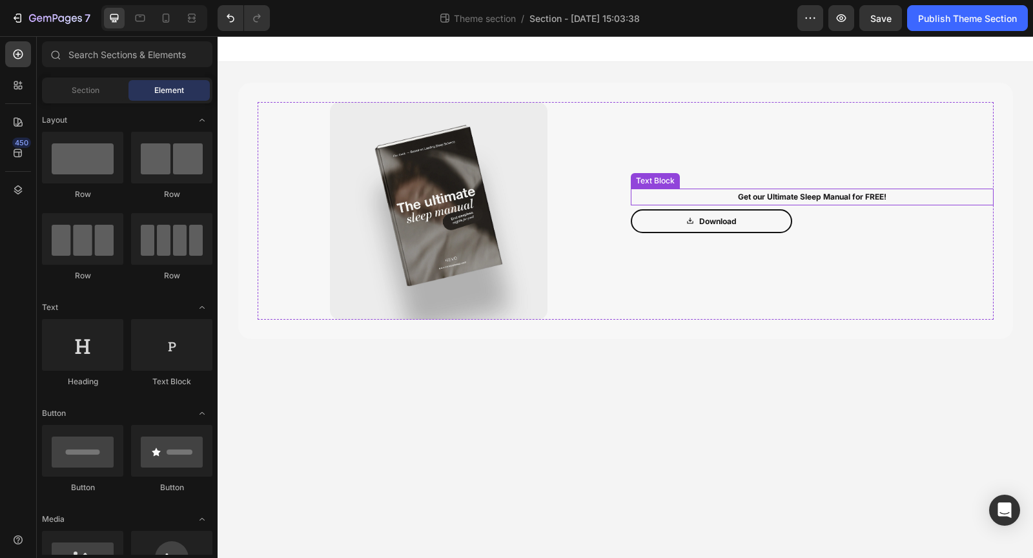
click at [844, 202] on p "Get our Ultimate Sleep Manual for FREE!" at bounding box center [812, 197] width 360 height 14
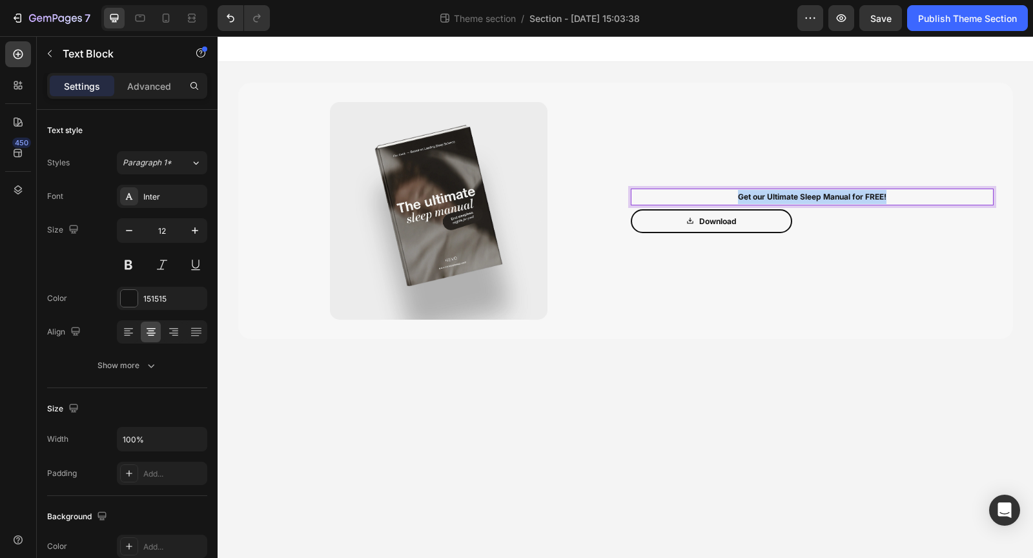
click at [844, 202] on p "Get our Ultimate Sleep Manual for FREE!" at bounding box center [812, 197] width 360 height 14
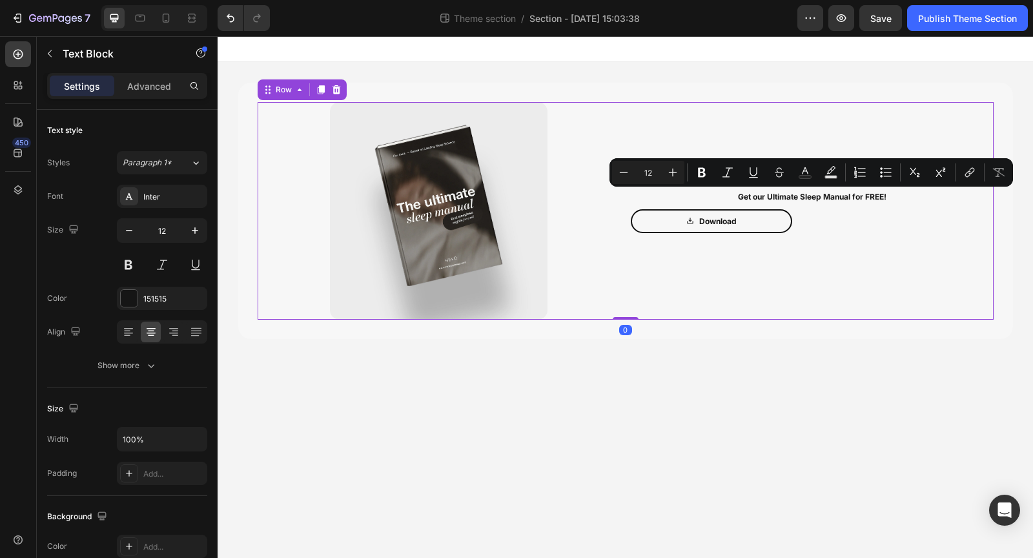
click at [912, 264] on div "Get our Ultimate Sleep Manual for FREE! Text Block Download Button" at bounding box center [812, 211] width 363 height 218
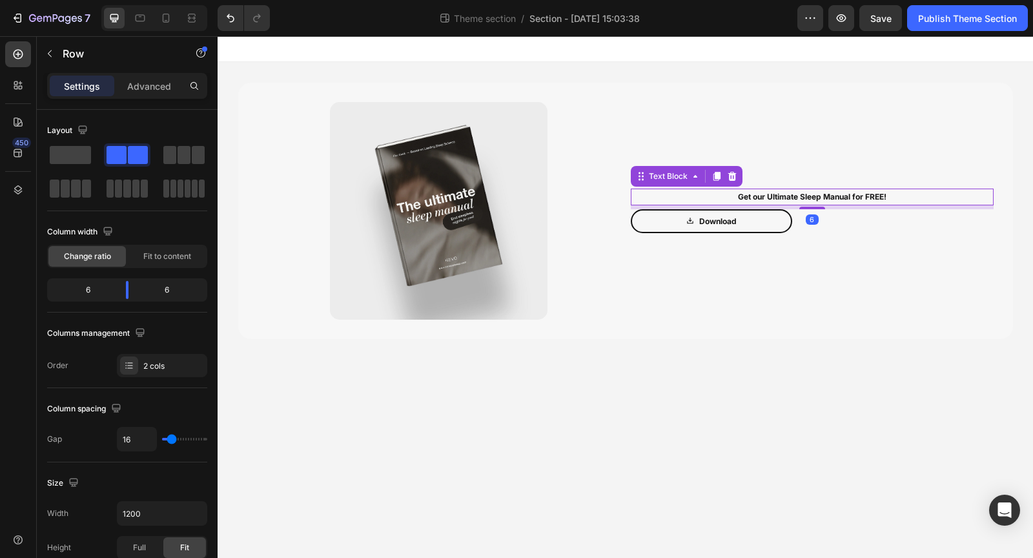
click at [832, 199] on p "Get our Ultimate Sleep Manual for FREE!" at bounding box center [812, 197] width 360 height 14
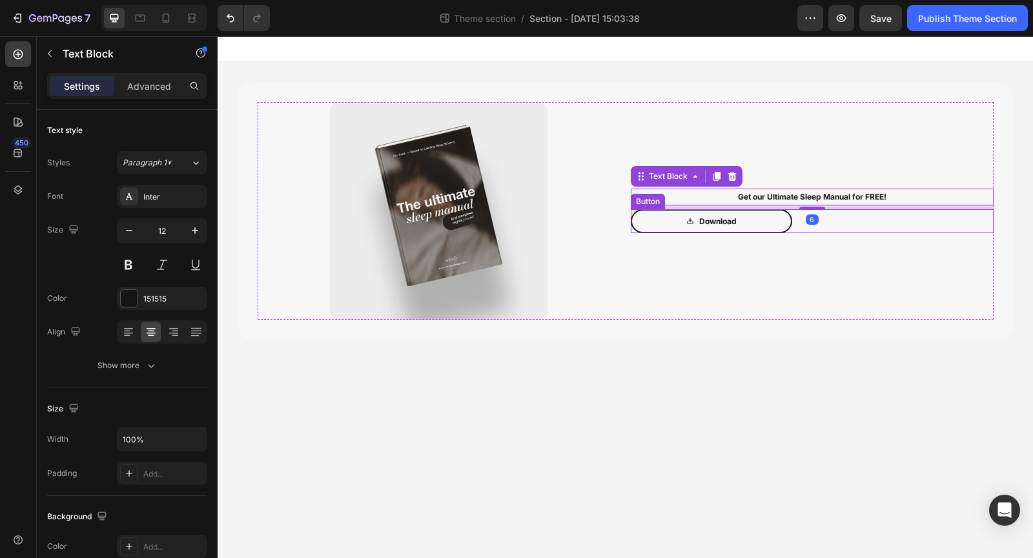
click at [826, 220] on div "Download Button" at bounding box center [812, 221] width 363 height 25
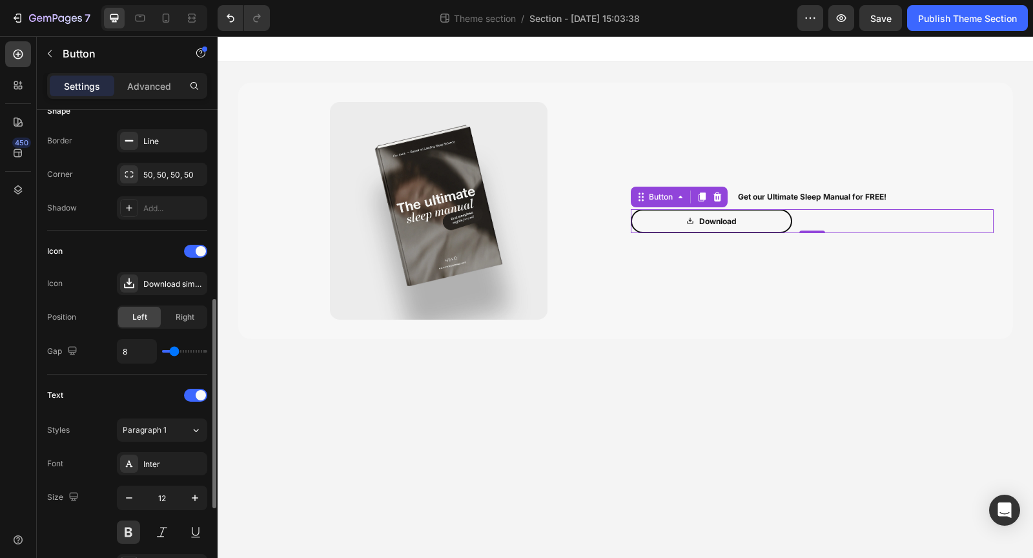
scroll to position [639, 0]
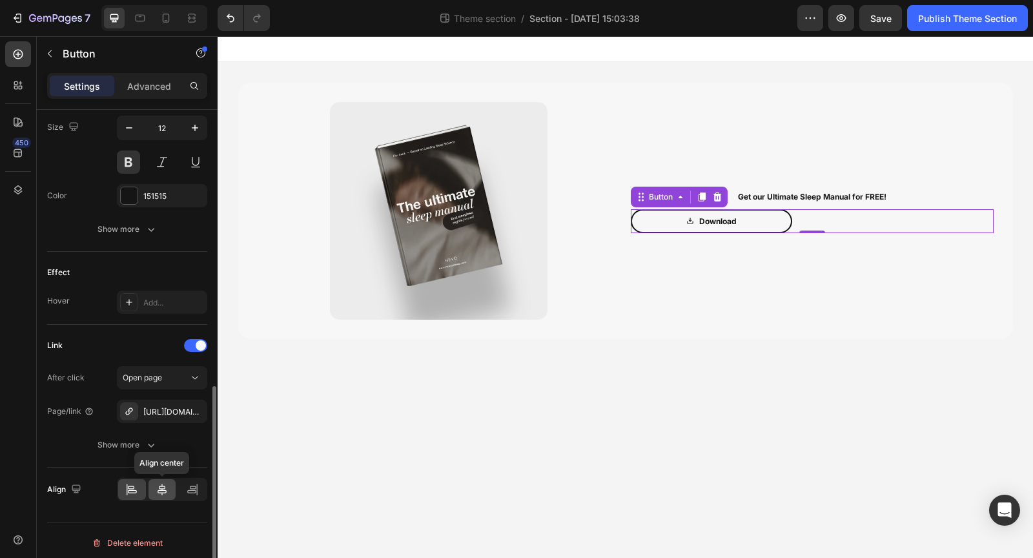
click at [161, 486] on icon at bounding box center [162, 489] width 13 height 13
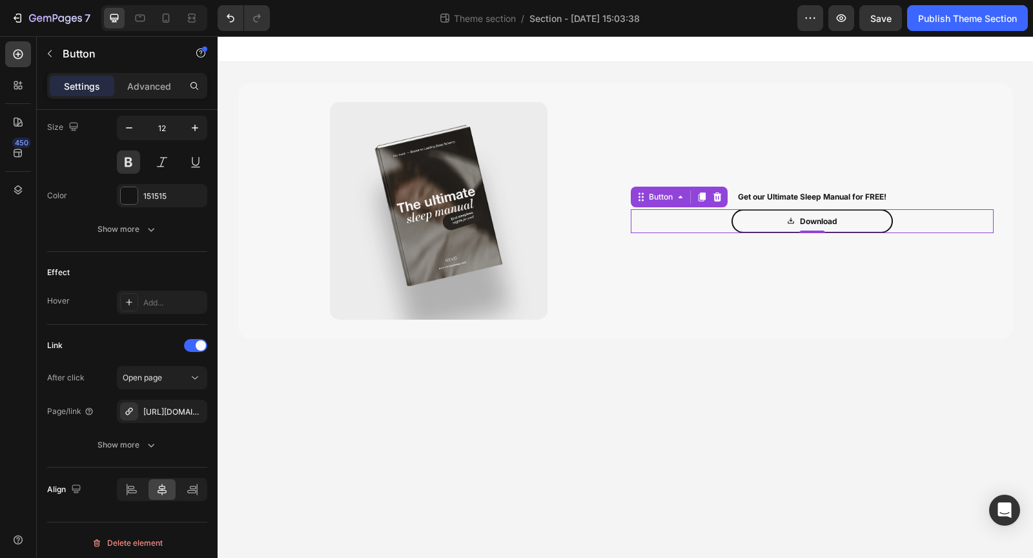
click at [584, 386] on body "Image Get our Ultimate Sleep Manual for FREE! Text Block Download Button 0 Row …" at bounding box center [626, 297] width 816 height 522
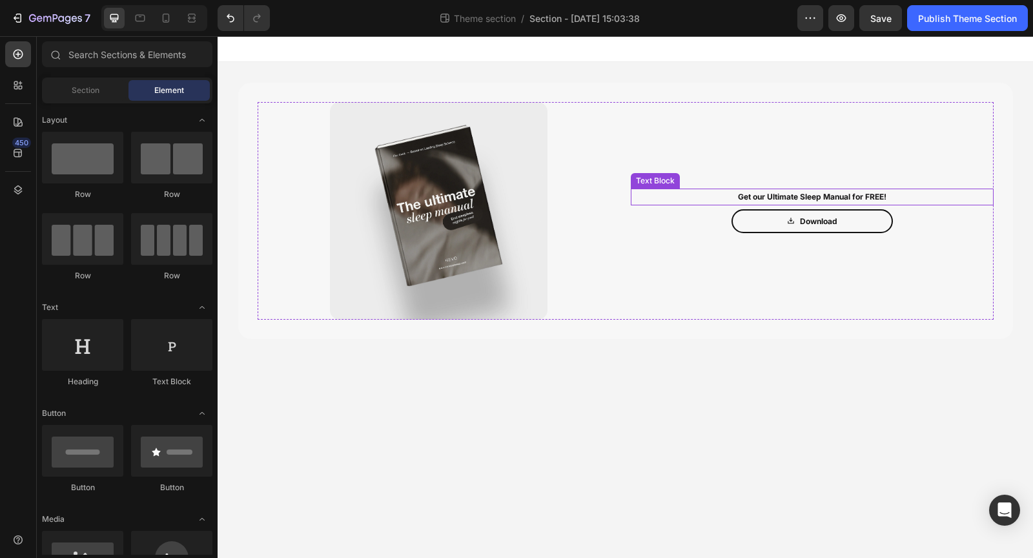
click at [785, 192] on p "Get our Ultimate Sleep Manual for FREE!" at bounding box center [812, 197] width 360 height 14
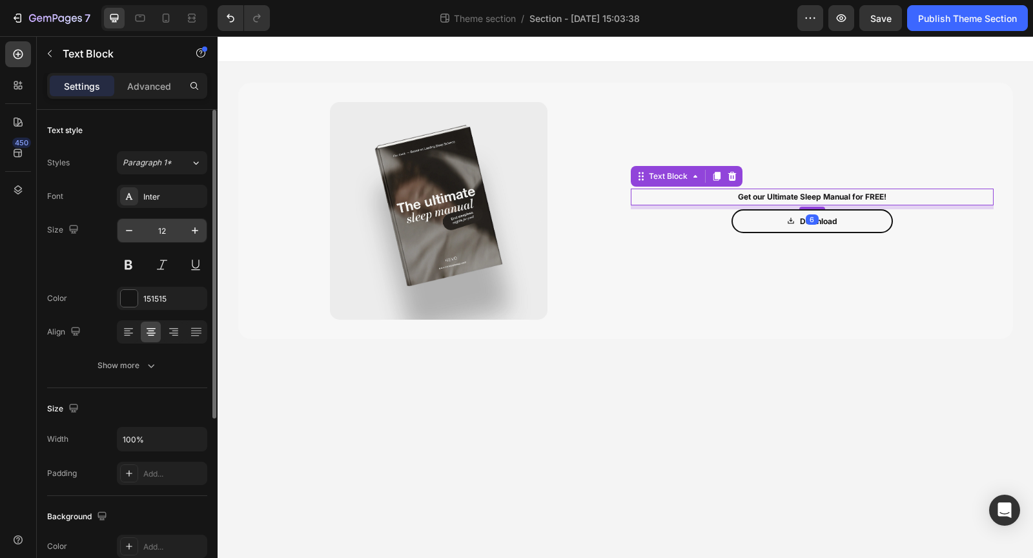
click at [167, 227] on input "12" at bounding box center [162, 230] width 43 height 23
type input "30"
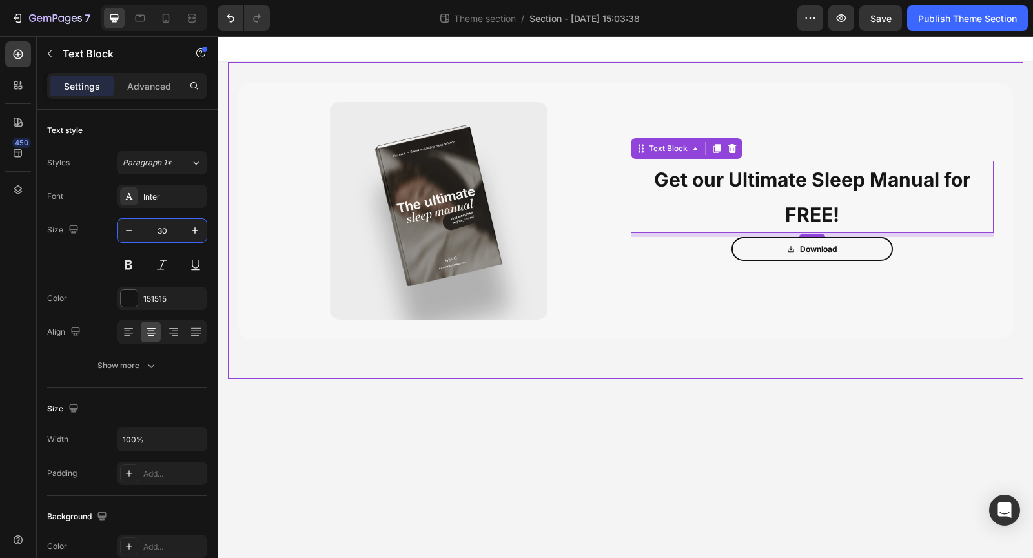
click at [693, 360] on div "Image Get our Ultimate Sleep Manual for FREE! Text Block 6 Download Button Row …" at bounding box center [626, 220] width 796 height 317
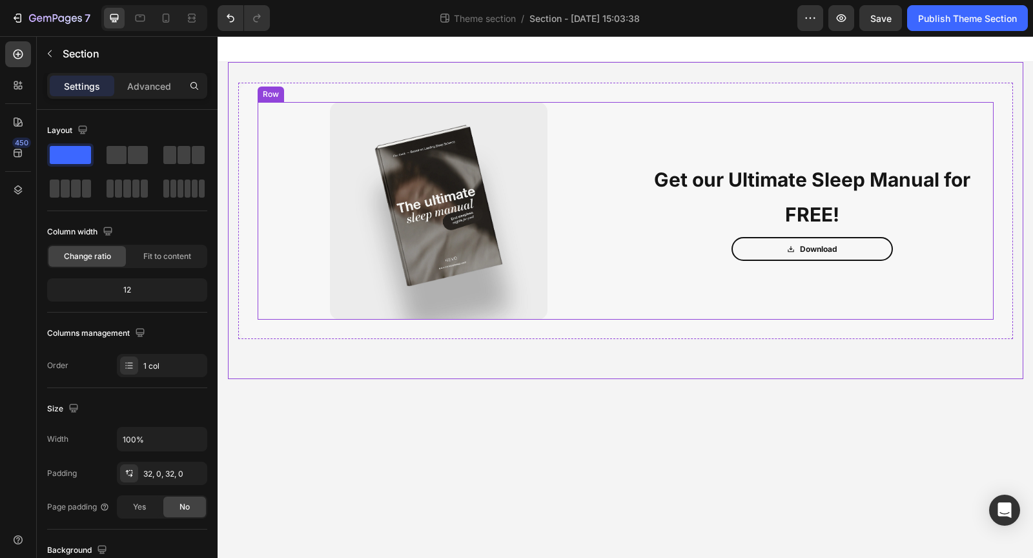
click at [665, 298] on div "Get our Ultimate Sleep Manual for FREE! Text Block Download Button" at bounding box center [812, 211] width 363 height 218
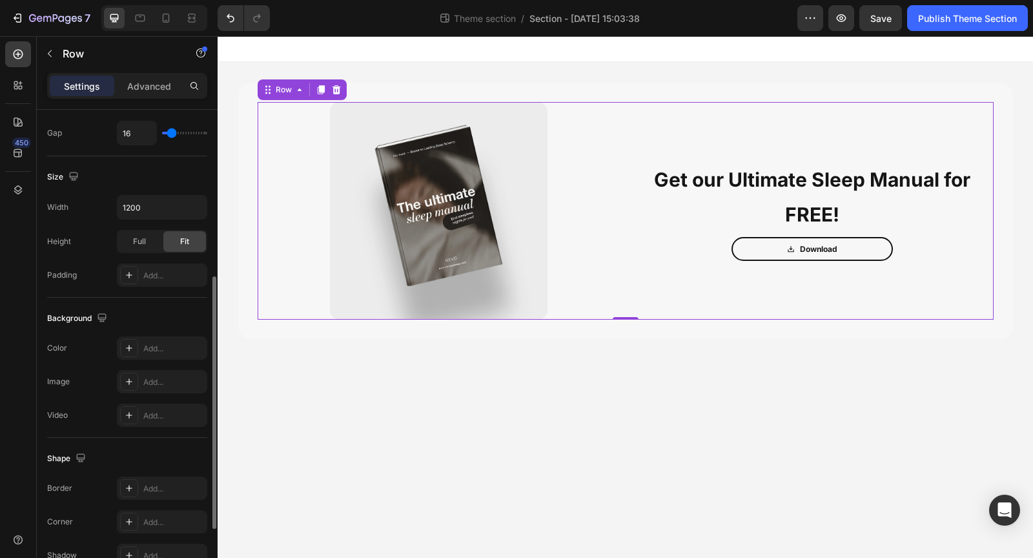
scroll to position [315, 0]
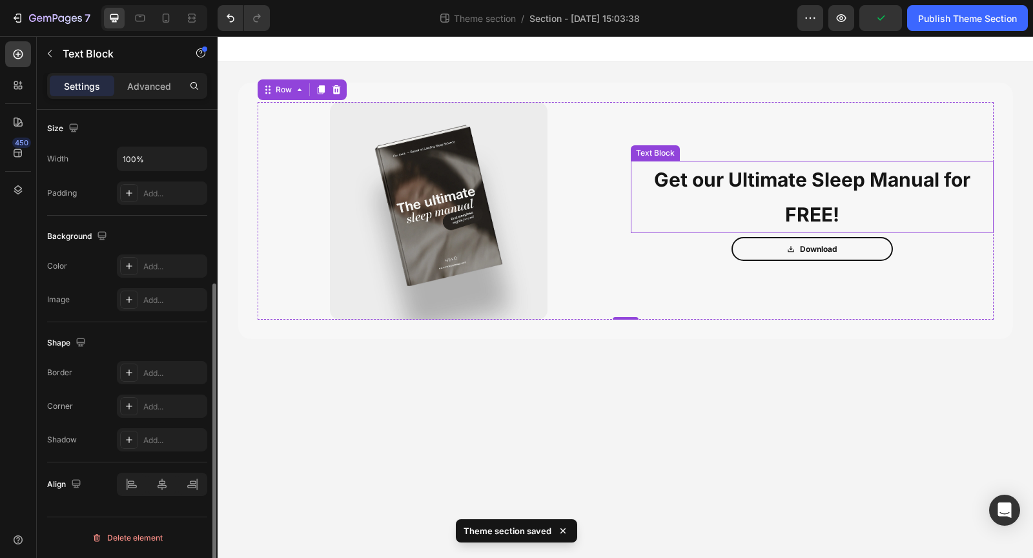
click at [689, 178] on p "Get our Ultimate Sleep Manual for FREE!" at bounding box center [812, 197] width 360 height 70
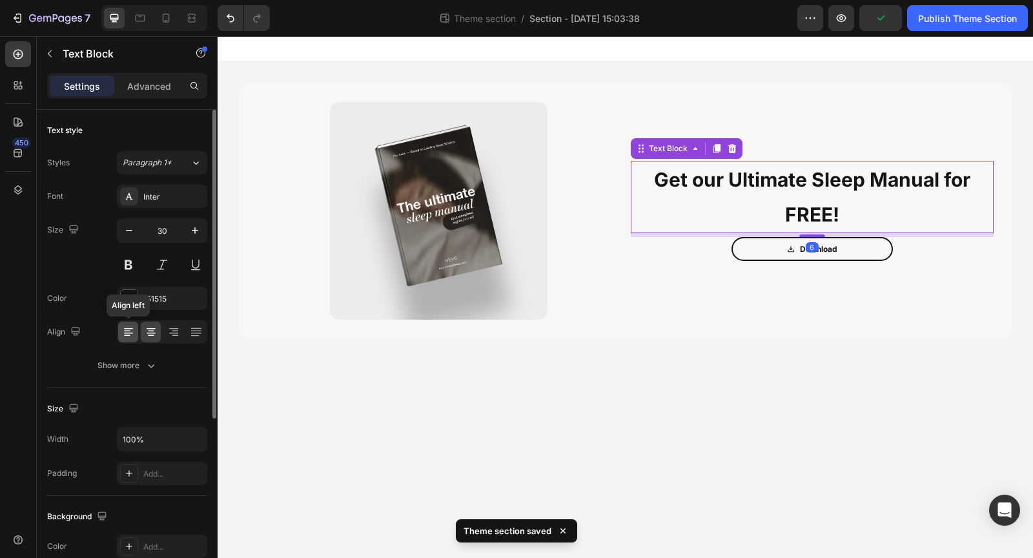
click at [129, 326] on icon at bounding box center [128, 332] width 13 height 13
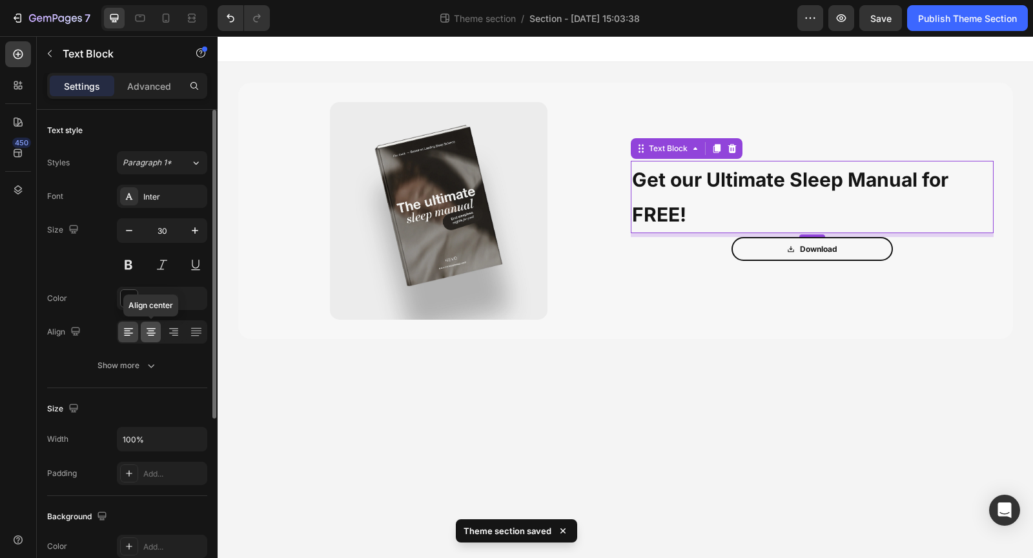
click at [153, 328] on icon at bounding box center [151, 328] width 9 height 1
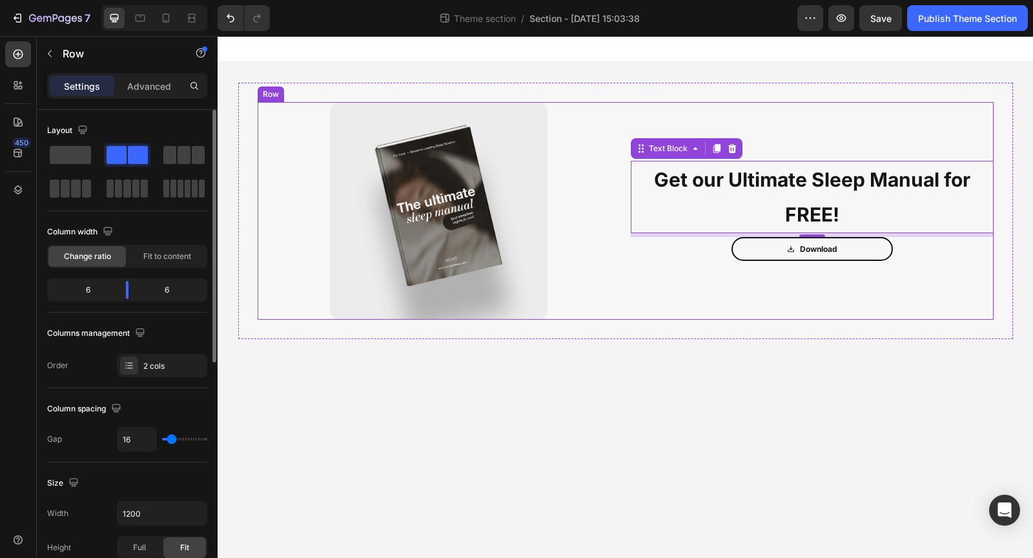
click at [636, 316] on div "Get our Ultimate Sleep Manual for FREE! Text Block 6 Download Button" at bounding box center [812, 211] width 363 height 218
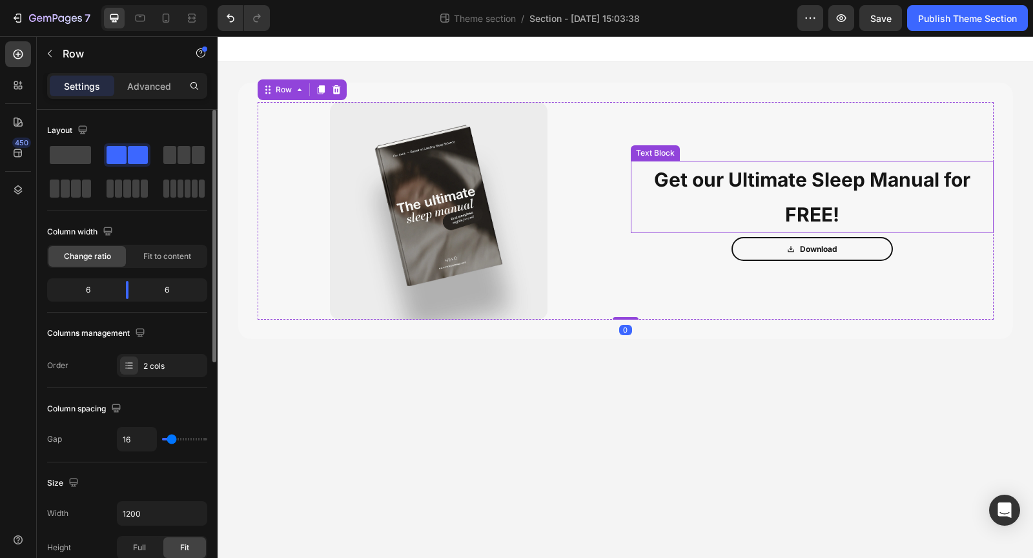
click at [716, 181] on p "Get our Ultimate Sleep Manual for FREE!" at bounding box center [812, 197] width 360 height 70
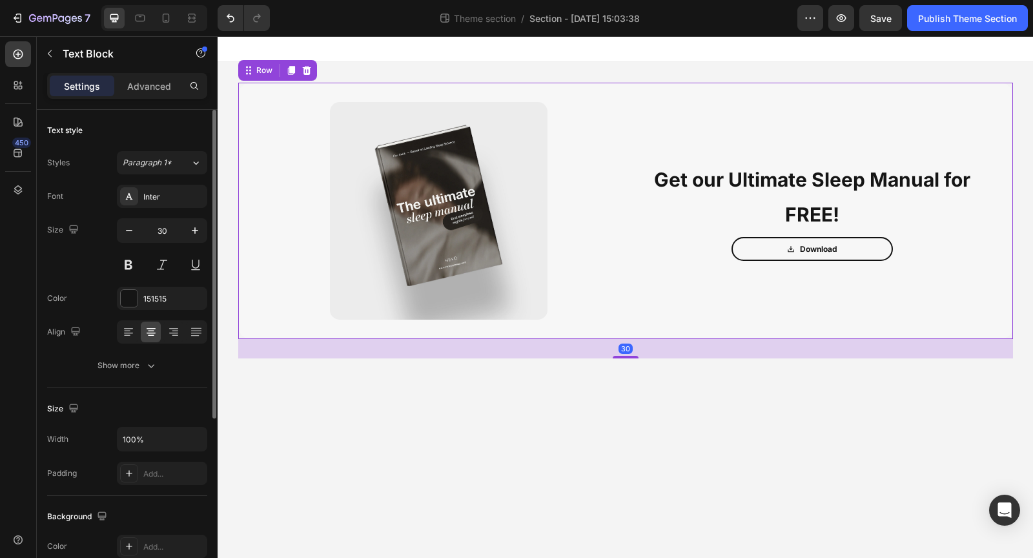
click at [249, 322] on div "Image Get our Ultimate Sleep Manual for FREE! Text Block Download Button Row Ro…" at bounding box center [625, 211] width 775 height 256
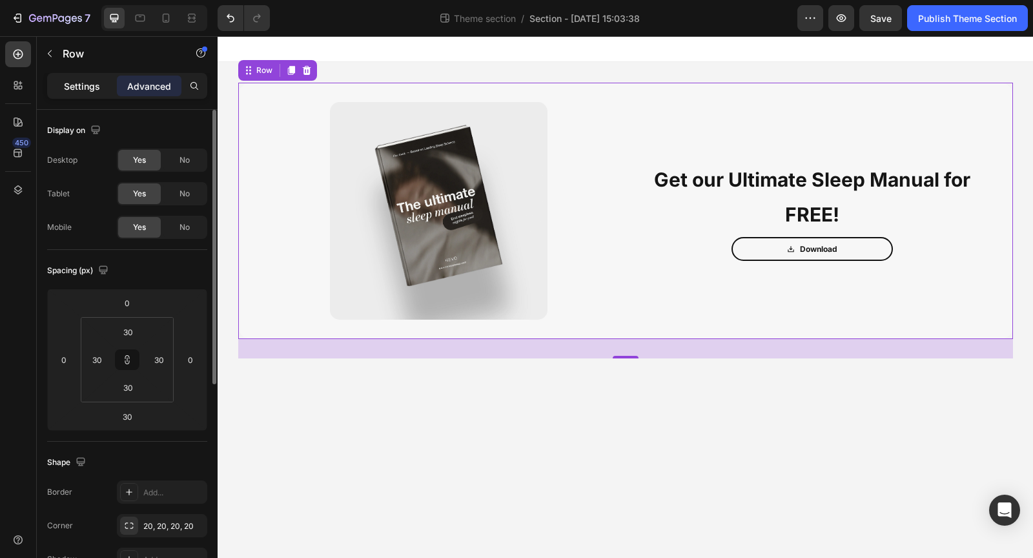
click at [87, 83] on p "Settings" at bounding box center [82, 86] width 36 height 14
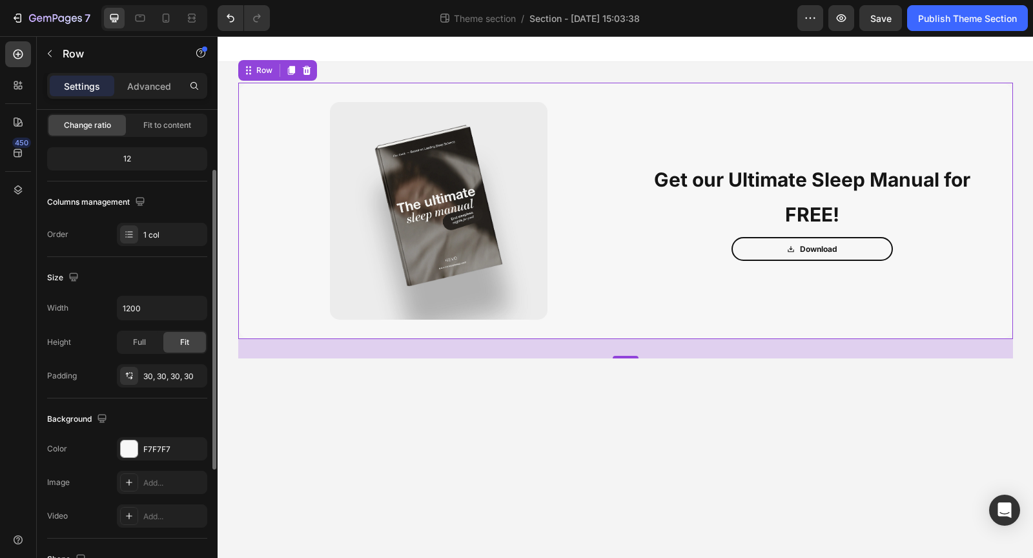
scroll to position [174, 0]
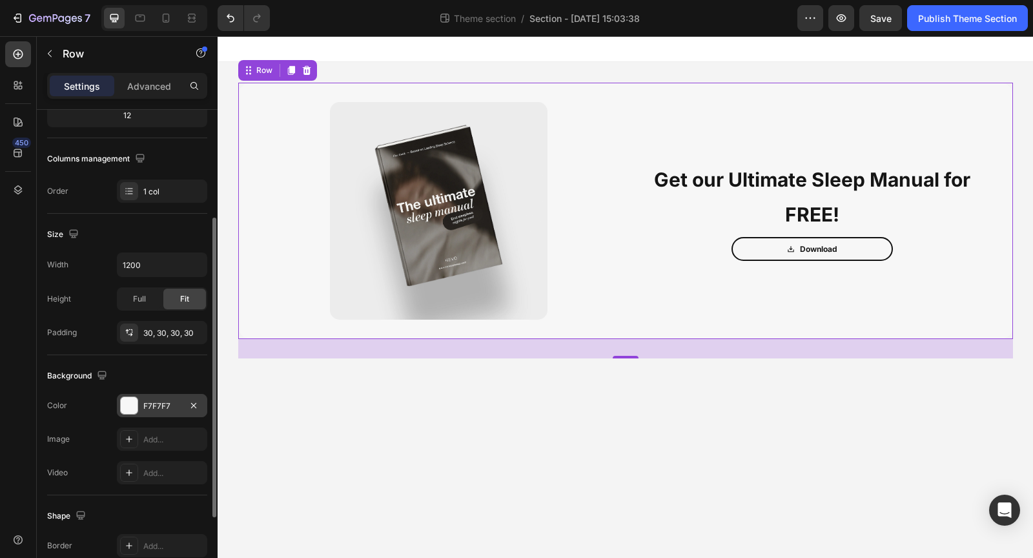
click at [130, 409] on div at bounding box center [129, 405] width 17 height 17
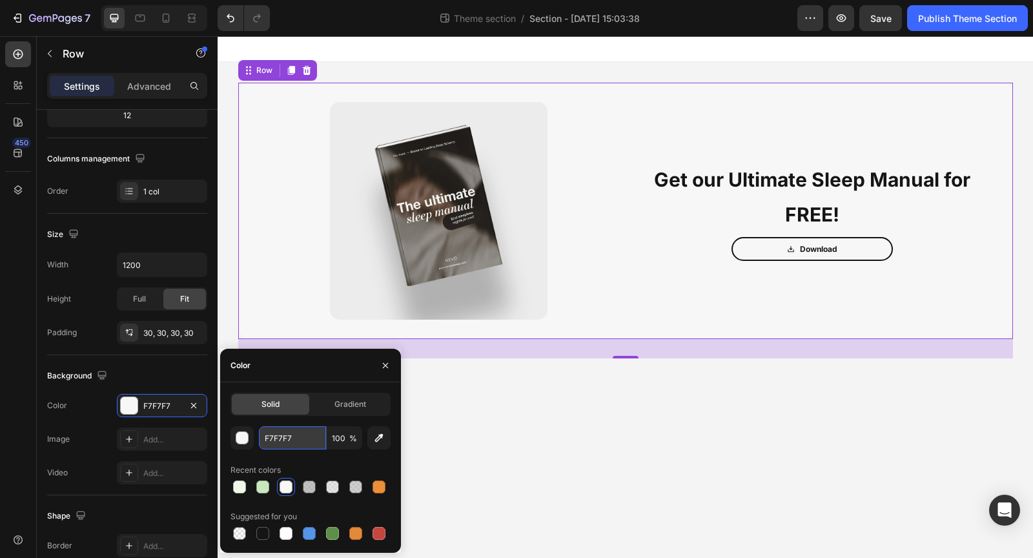
click at [286, 439] on input "F7F7F7" at bounding box center [292, 437] width 67 height 23
type input "FFFFFF"
click at [531, 488] on body "Image Get our Ultimate Sleep Manual for FREE! Text Block Download Button Row Ro…" at bounding box center [626, 297] width 816 height 522
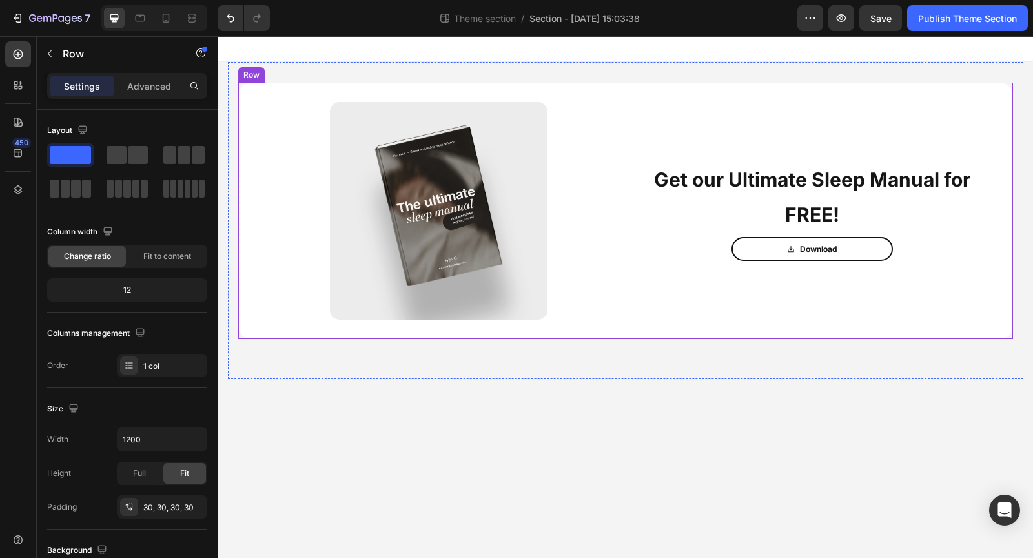
click at [240, 99] on div "Image Get our Ultimate Sleep Manual for FREE! Text Block Download Button Row Row" at bounding box center [625, 211] width 775 height 256
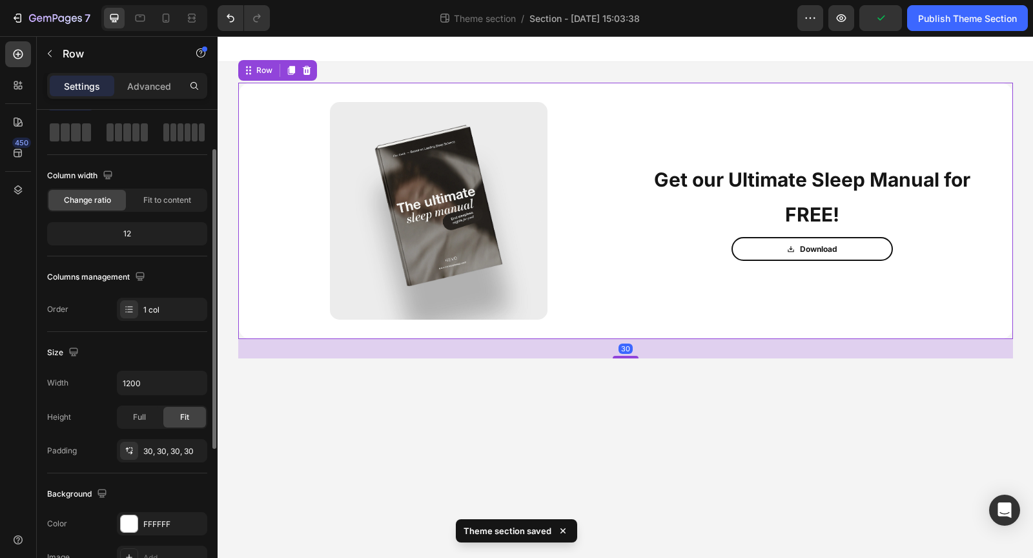
scroll to position [65, 0]
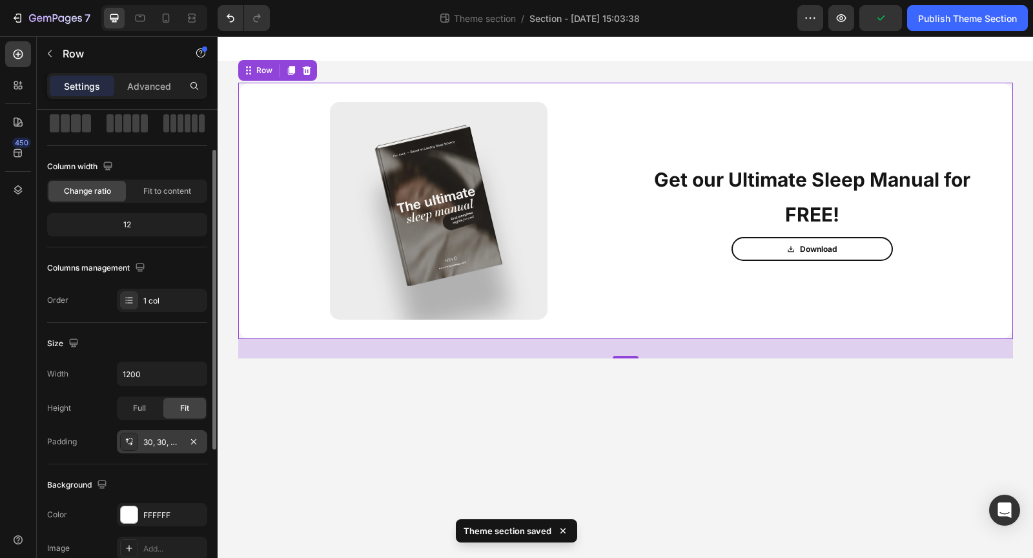
click at [171, 441] on div "30, 30, 30, 30" at bounding box center [161, 443] width 37 height 12
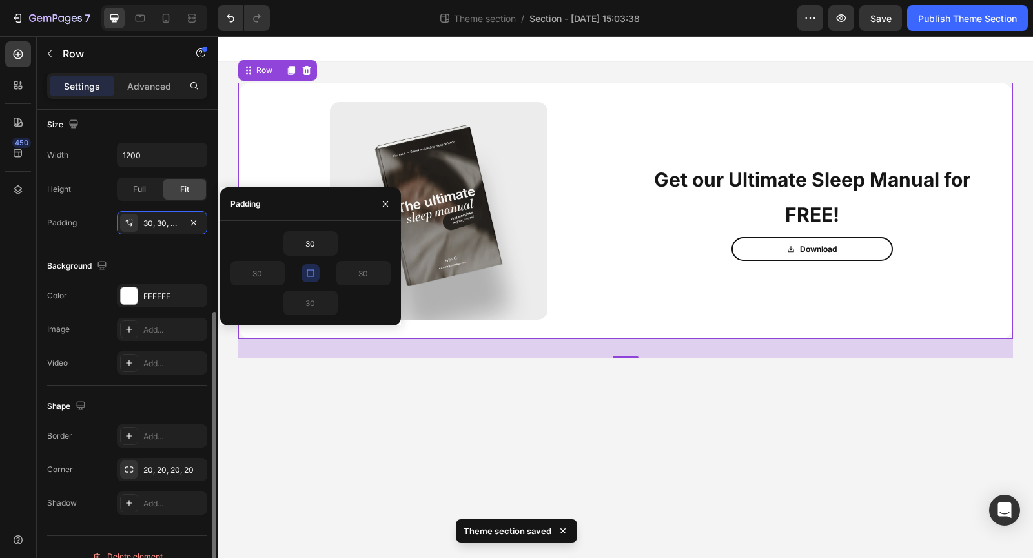
scroll to position [300, 0]
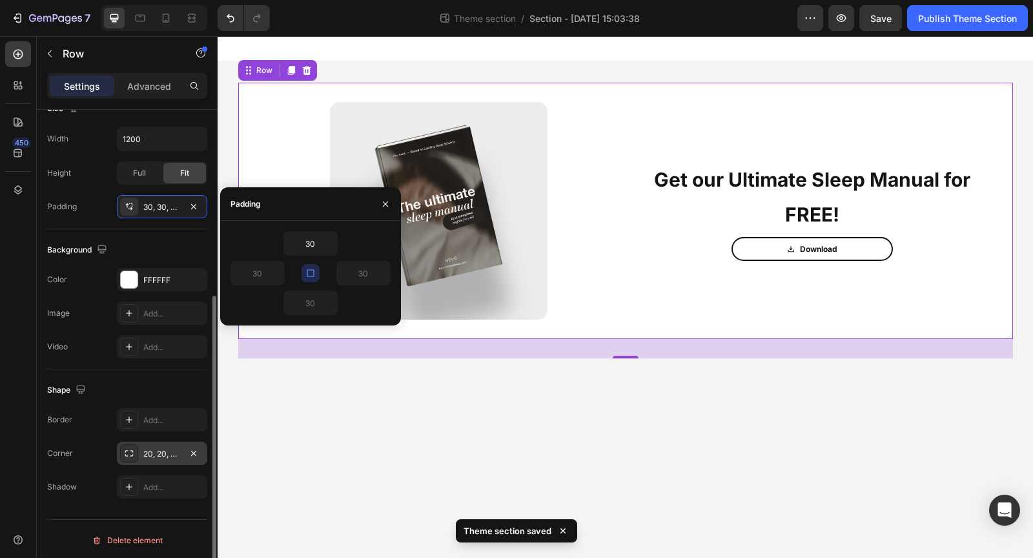
click at [165, 442] on div "20, 20, 20, 20" at bounding box center [162, 453] width 90 height 23
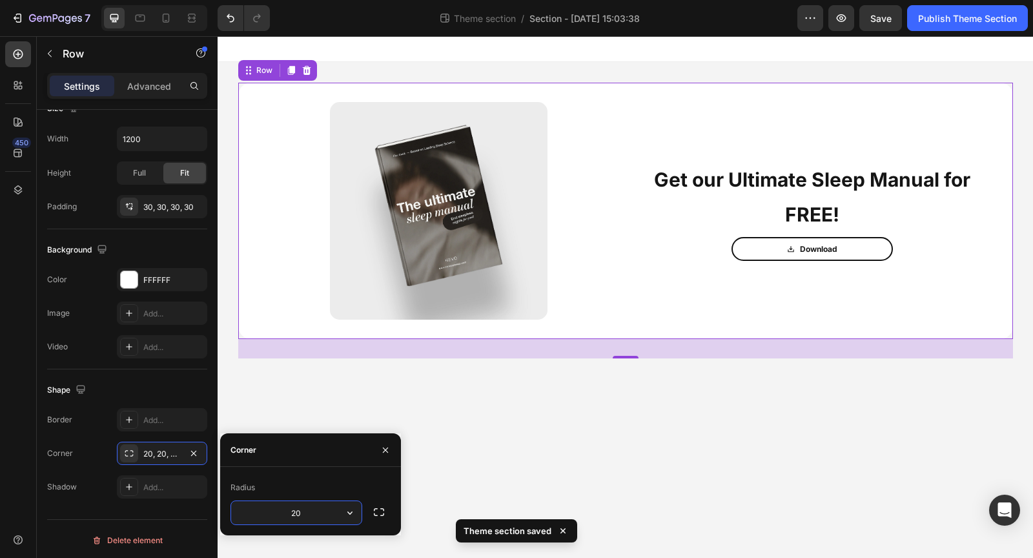
click at [305, 520] on input "20" at bounding box center [296, 512] width 130 height 23
type input "30"
click at [539, 479] on body "Image Get our Ultimate Sleep Manual for FREE! Text Block Download Button Row Ro…" at bounding box center [626, 297] width 816 height 522
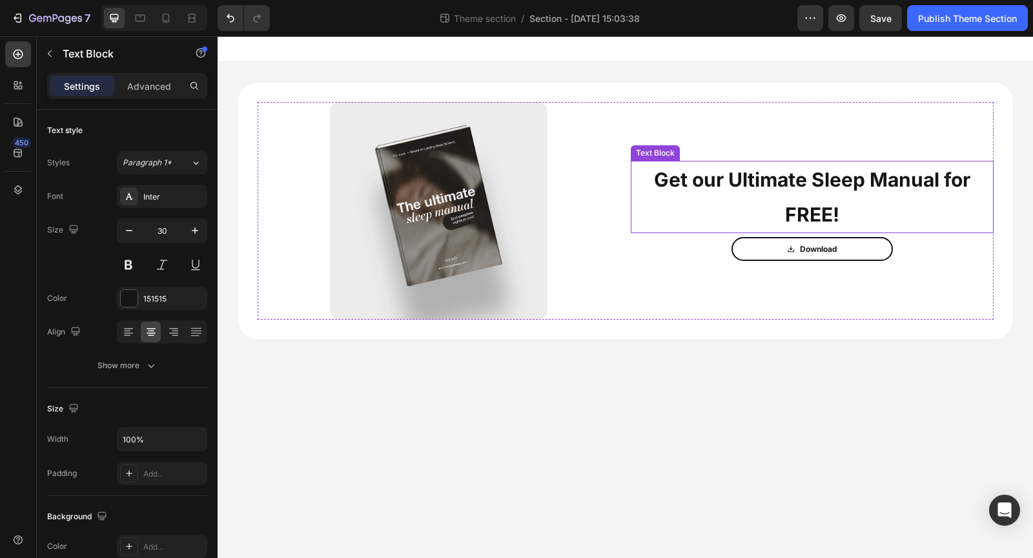
click at [813, 190] on p "Get our Ultimate Sleep Manual for FREE!" at bounding box center [812, 197] width 360 height 70
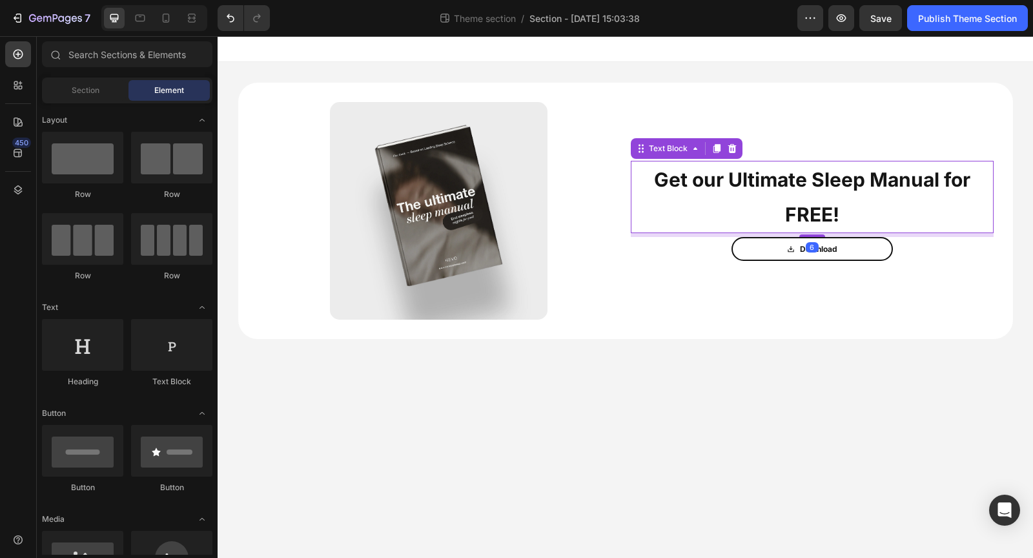
click at [661, 431] on body "Image Get our Ultimate Sleep Manual for FREE! Text Block 6 Download Button Row …" at bounding box center [626, 297] width 816 height 522
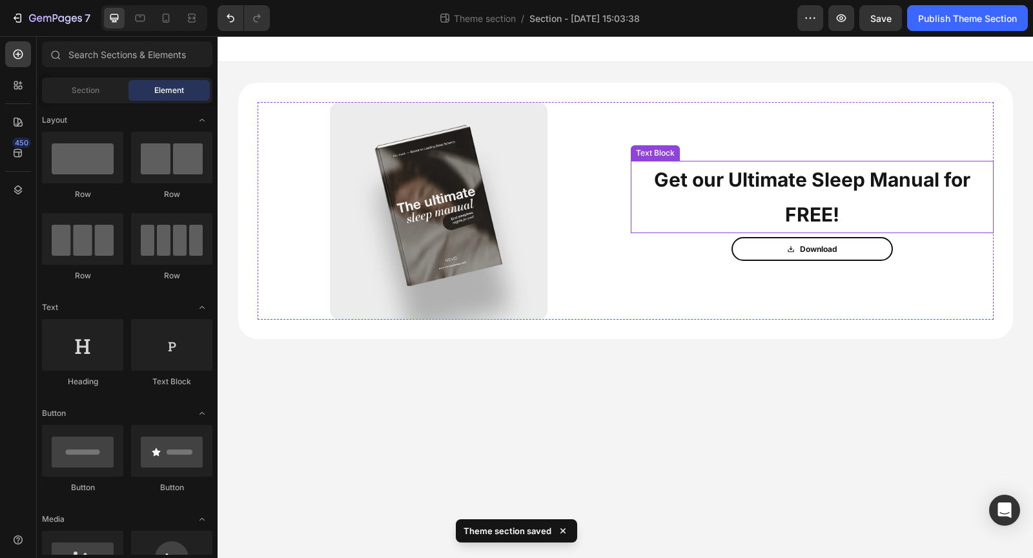
click at [754, 201] on p "Get our Ultimate Sleep Manual for FREE!" at bounding box center [812, 197] width 360 height 70
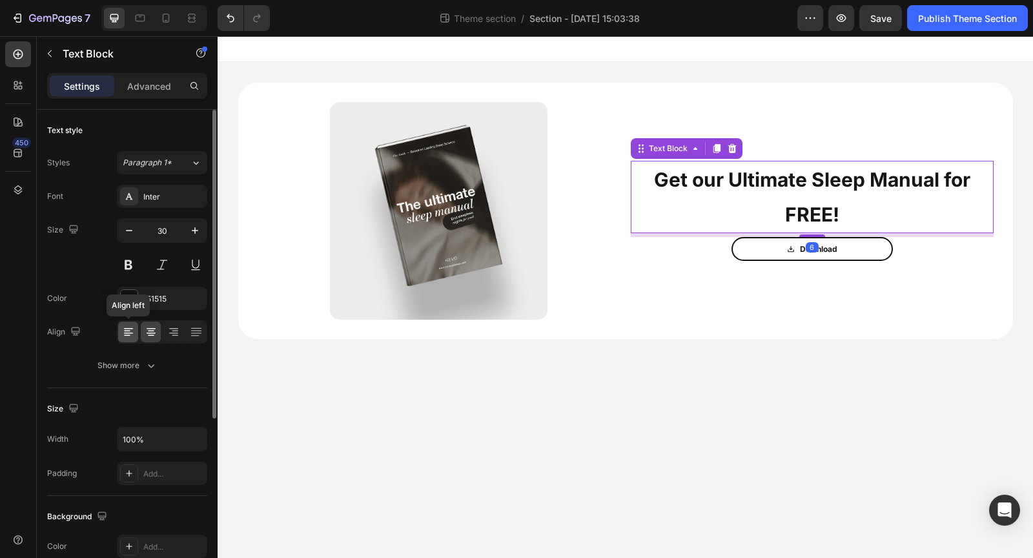
click at [126, 332] on icon at bounding box center [128, 332] width 13 height 13
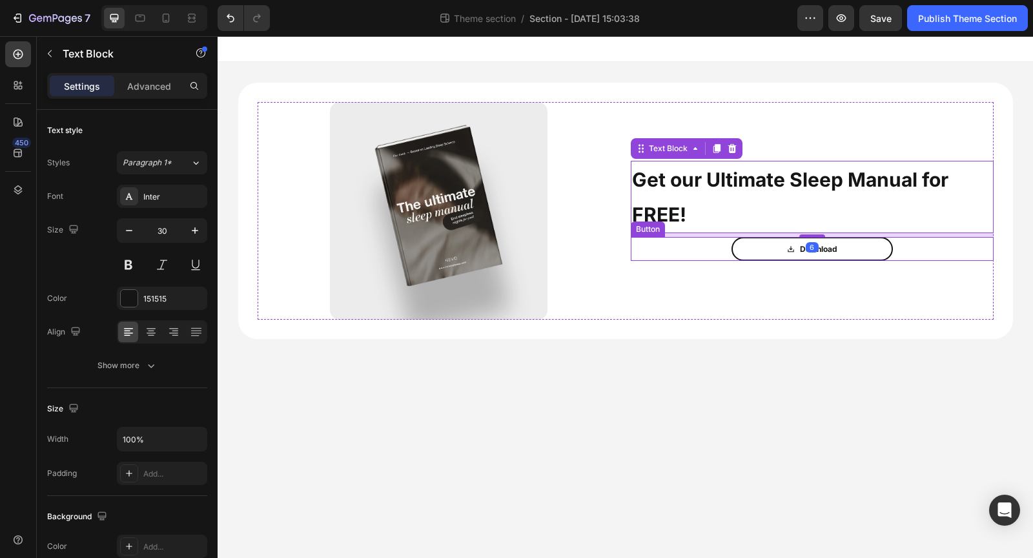
click at [723, 253] on div "Download Button" at bounding box center [812, 249] width 363 height 25
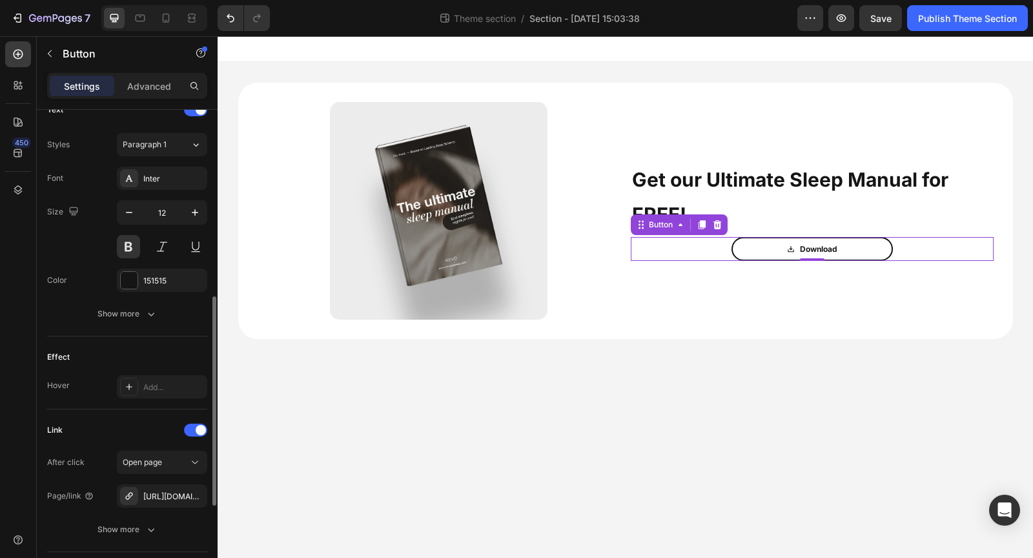
scroll to position [639, 0]
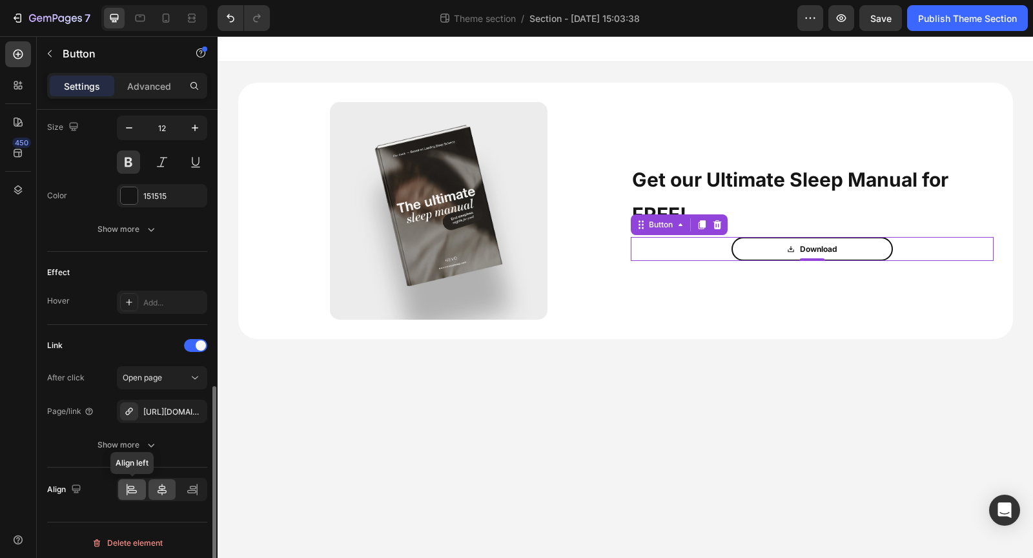
click at [130, 492] on div at bounding box center [132, 489] width 28 height 21
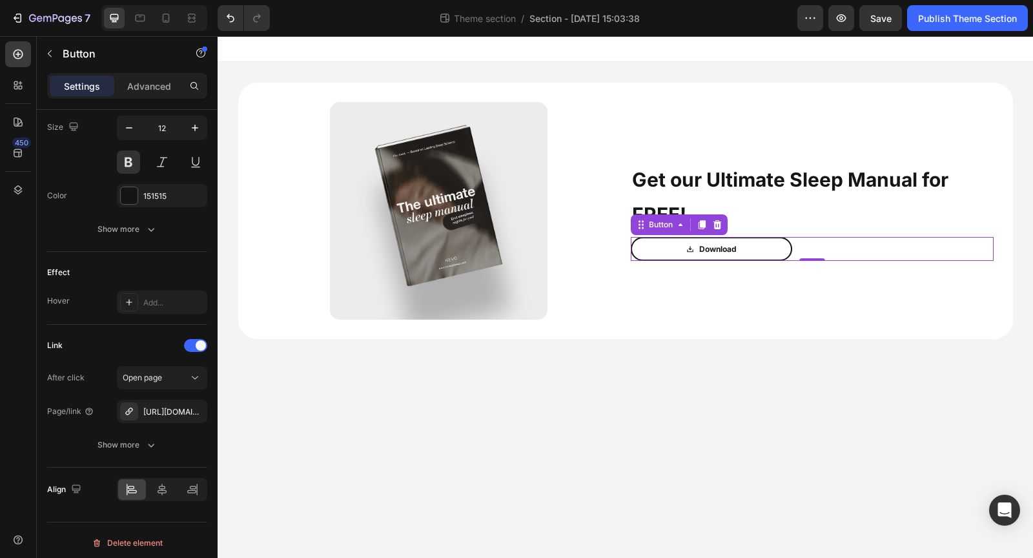
click at [630, 457] on body "Image Get our Ultimate Sleep Manual for FREE! Text Block Download Button 0 Row …" at bounding box center [626, 297] width 816 height 522
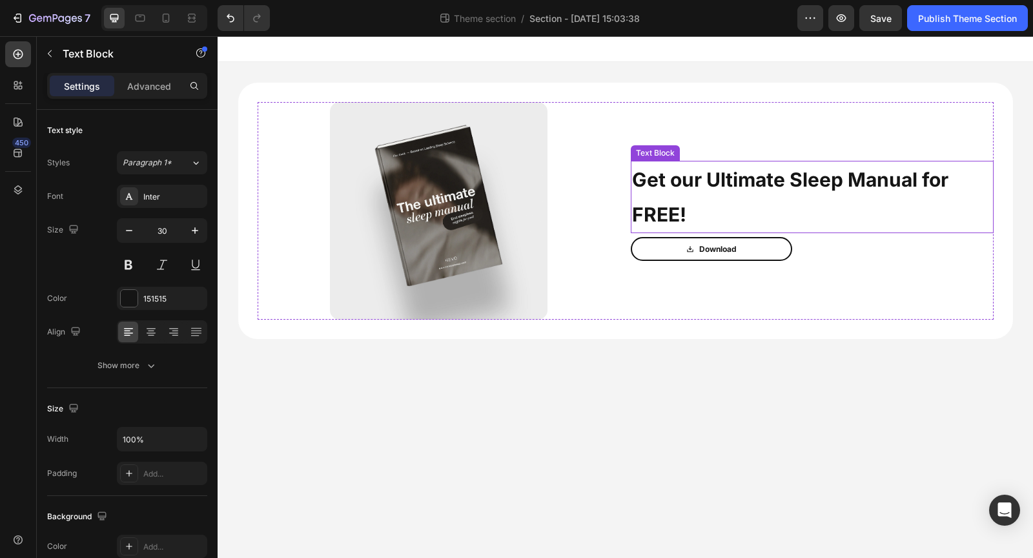
click at [753, 201] on p "Get our Ultimate Sleep Manual for FREE!" at bounding box center [812, 197] width 360 height 70
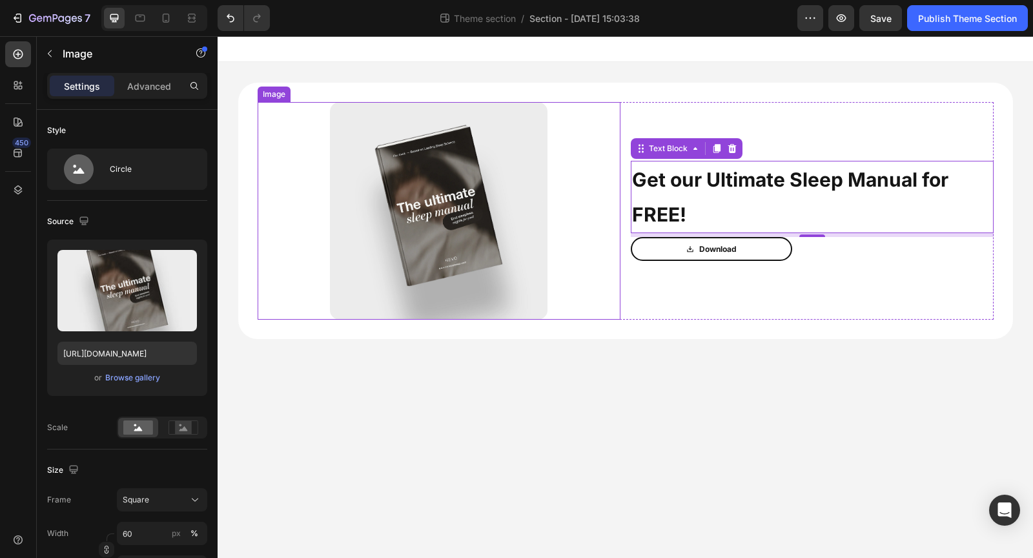
click at [610, 237] on div at bounding box center [439, 211] width 363 height 218
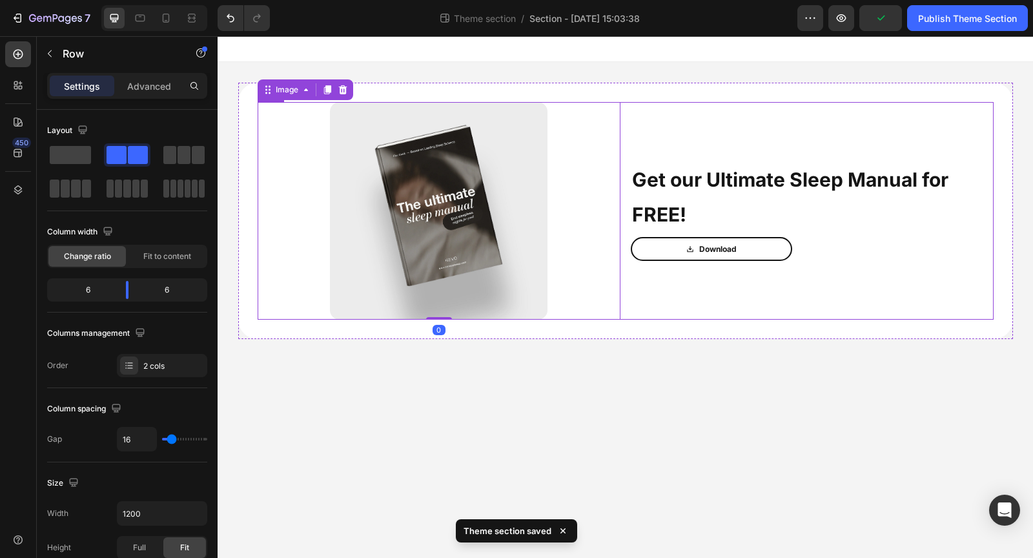
click at [624, 238] on div "Image 0 Get our Ultimate Sleep Manual for FREE! Text Block Download Button Row" at bounding box center [626, 211] width 736 height 218
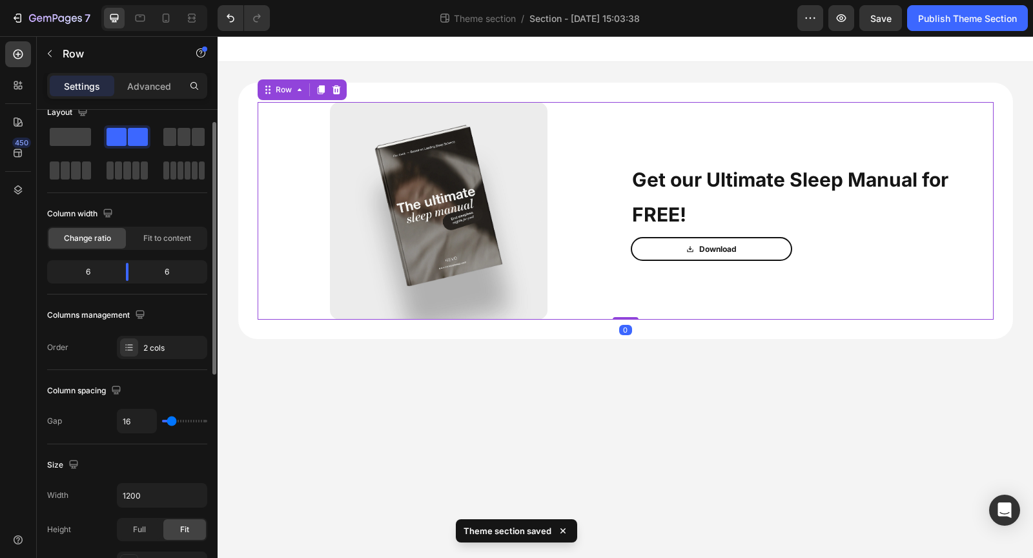
scroll to position [41, 0]
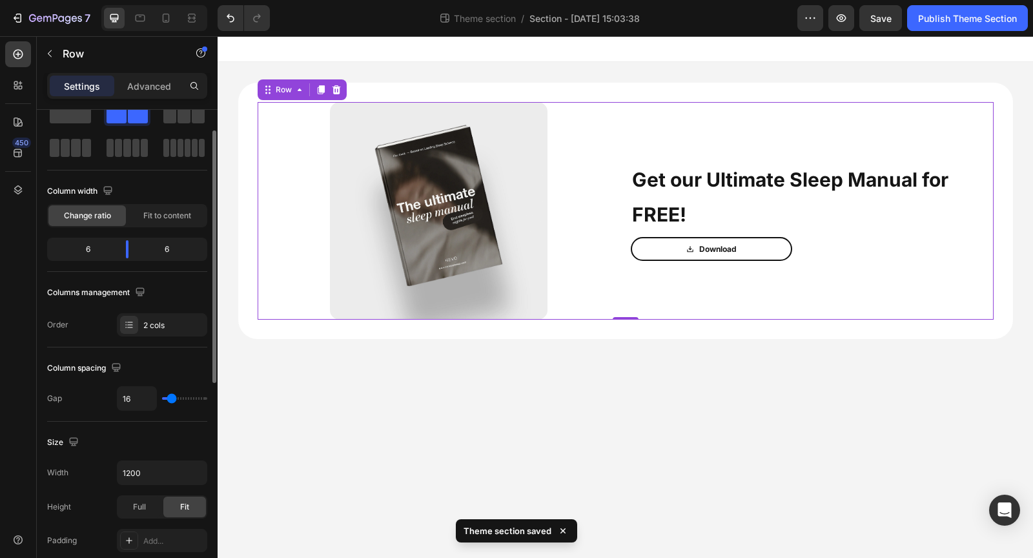
type input "20"
type input "0"
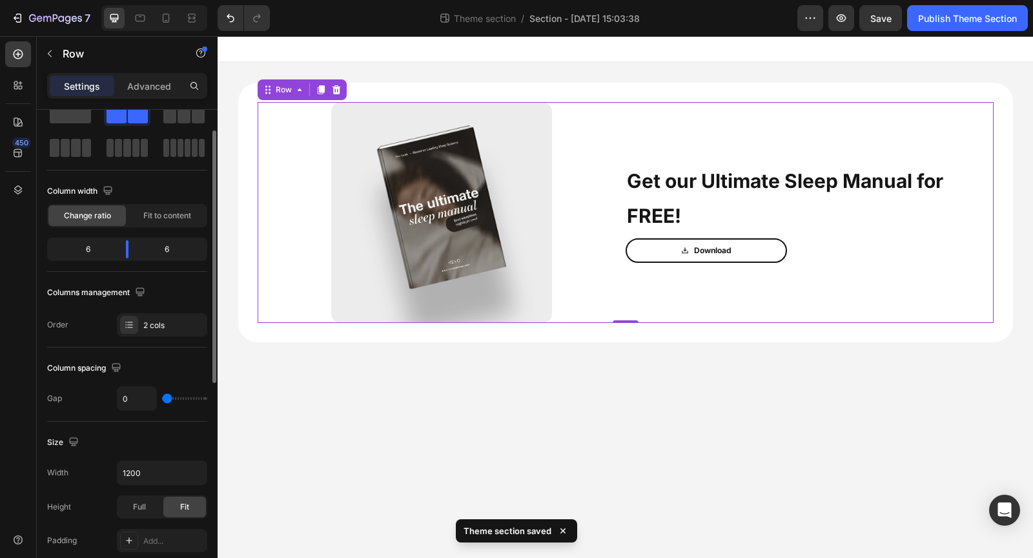
drag, startPoint x: 173, startPoint y: 400, endPoint x: 149, endPoint y: 399, distance: 24.6
type input "0"
click at [162, 399] on input "range" at bounding box center [184, 398] width 45 height 3
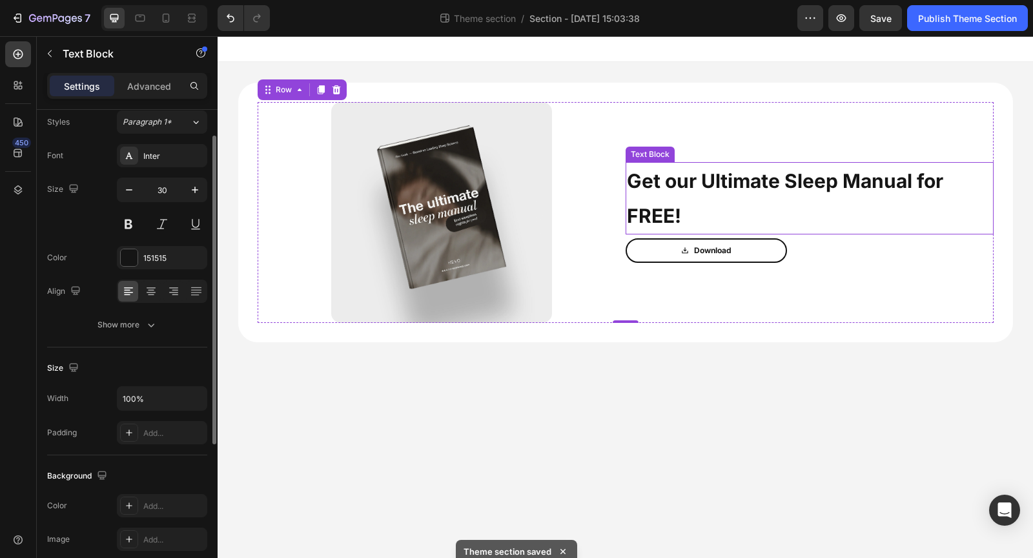
click at [694, 207] on p "Get our Ultimate Sleep Manual for FREE!" at bounding box center [810, 198] width 366 height 70
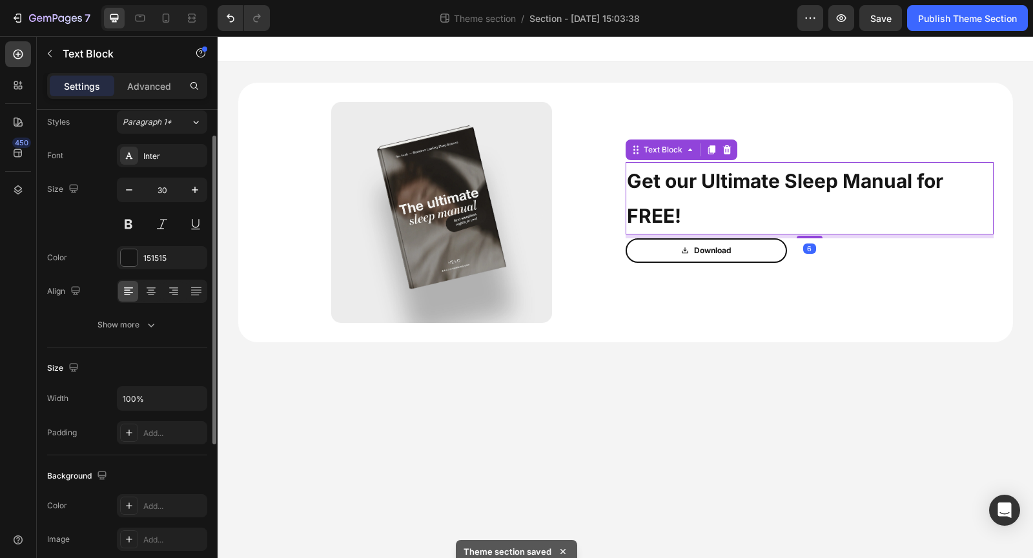
scroll to position [0, 0]
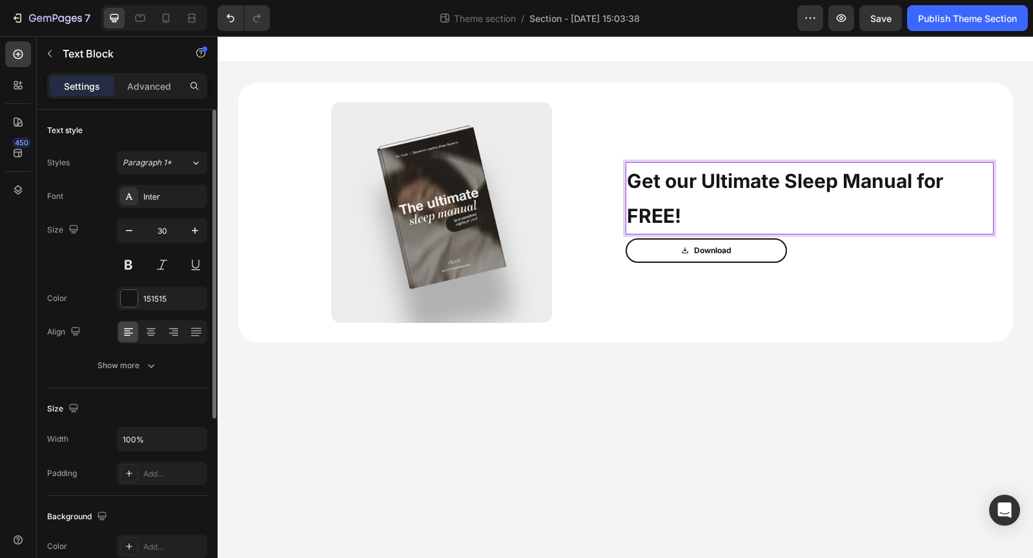
click at [728, 211] on p "Get our Ultimate Sleep Manual for FREE!" at bounding box center [810, 198] width 366 height 70
click at [700, 181] on p "Get our Ultimate Sleep Manual for FREE!" at bounding box center [810, 198] width 366 height 70
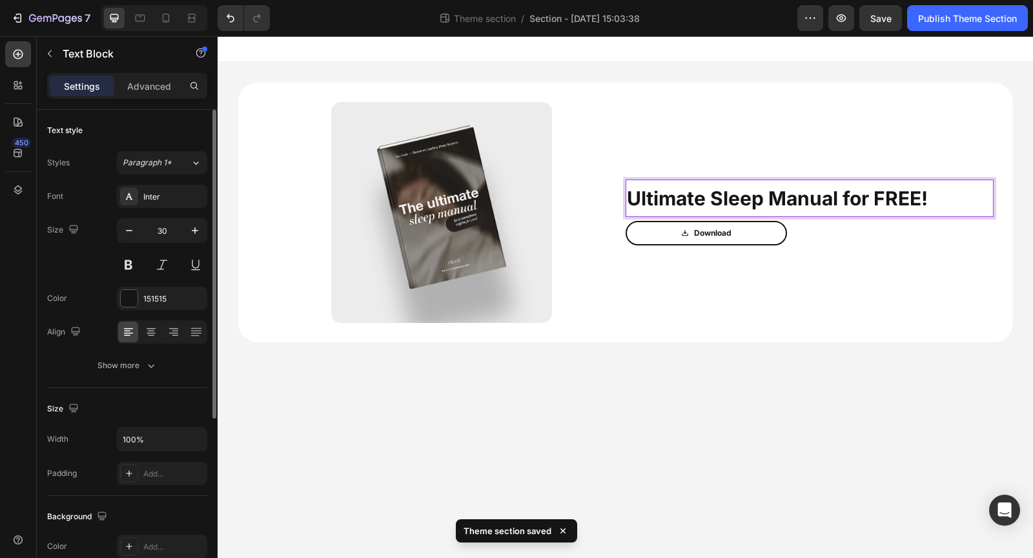
click at [940, 202] on p "Ultimate Sleep Manual for FREE!" at bounding box center [810, 198] width 366 height 35
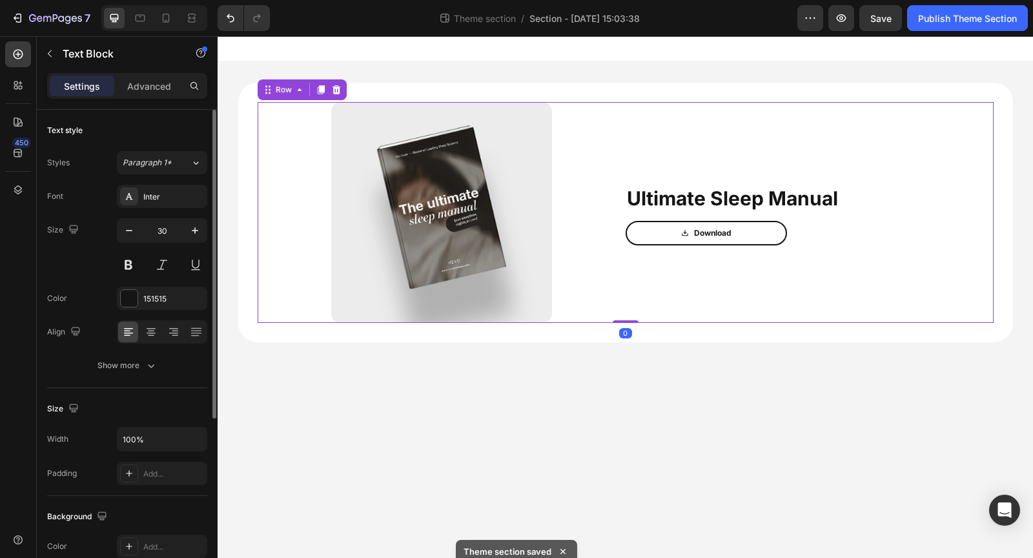
click at [937, 297] on div "Ultimate Sleep Manual Text Block Download Button" at bounding box center [810, 212] width 368 height 221
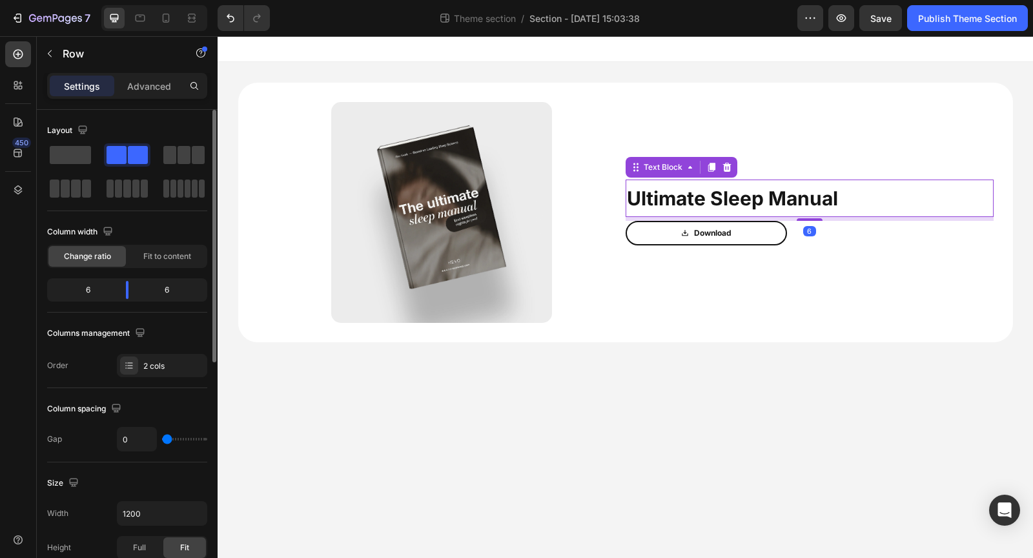
click at [853, 192] on p "Ultimate Sleep Manual" at bounding box center [810, 198] width 366 height 35
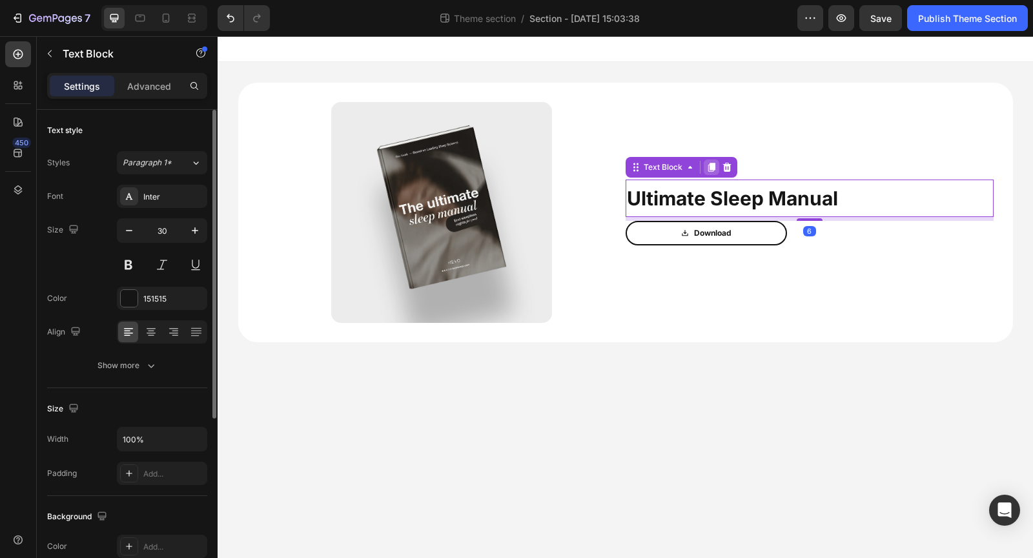
click at [713, 169] on icon at bounding box center [711, 167] width 7 height 9
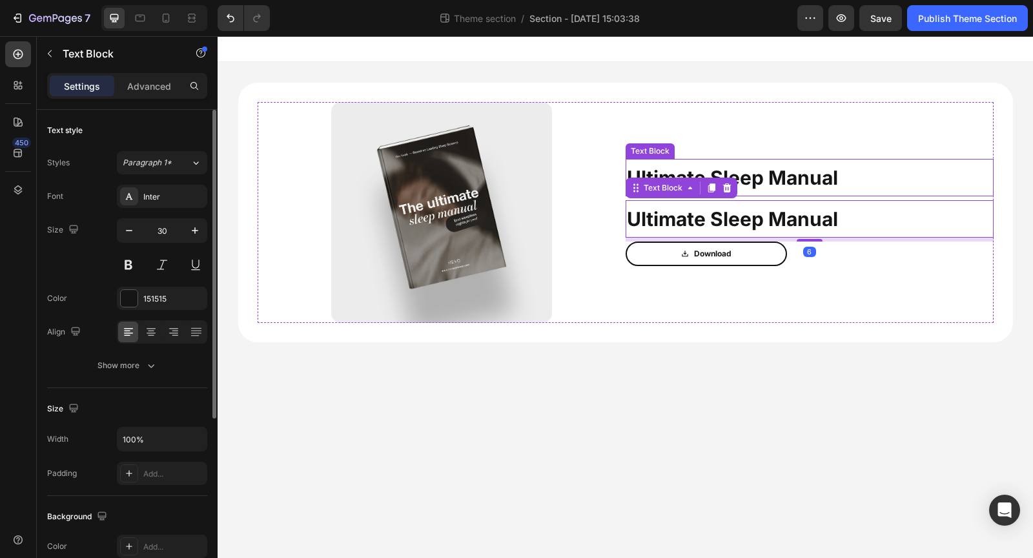
click at [772, 187] on p "Ultimate Sleep Manual" at bounding box center [810, 177] width 366 height 35
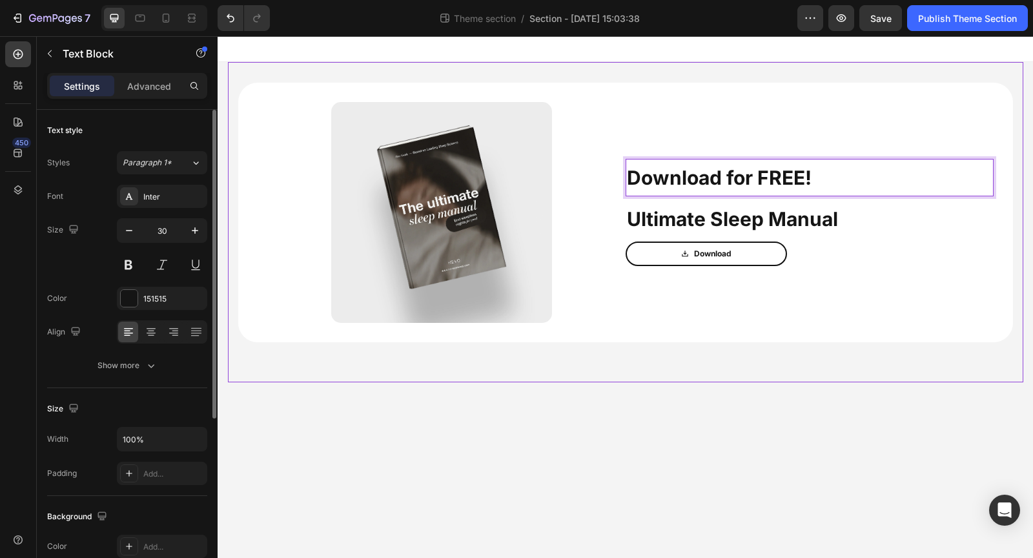
click at [737, 378] on div "Image Download for FREE! Text Block 6 Ultimate Sleep Manual Text Block Download…" at bounding box center [626, 222] width 796 height 320
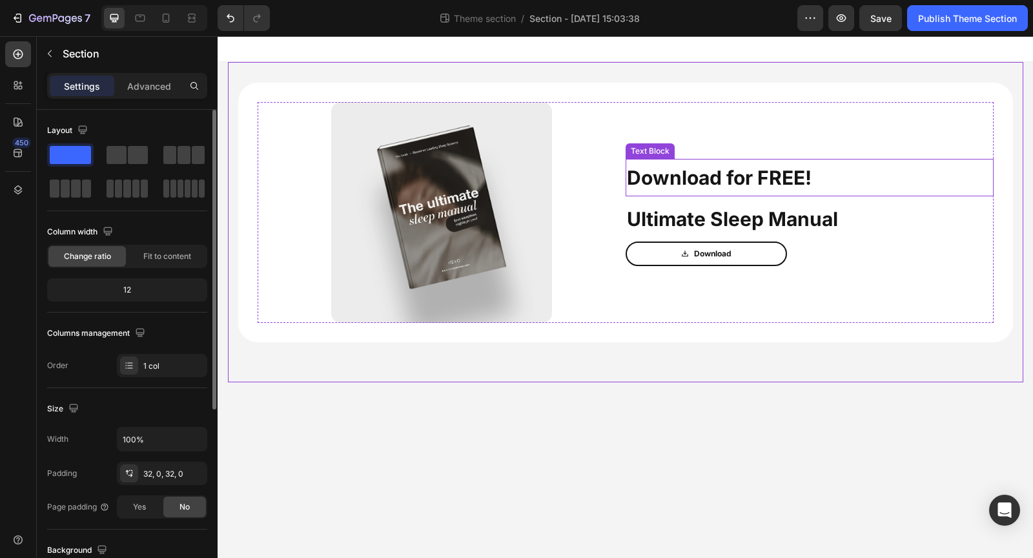
click at [736, 186] on p "Download for FREE!" at bounding box center [810, 177] width 366 height 35
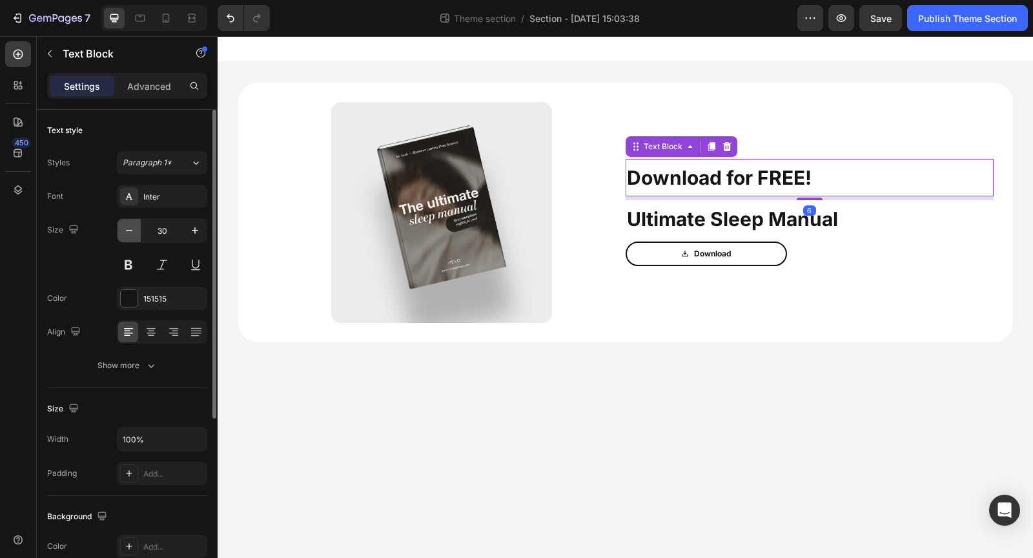
click at [135, 236] on icon "button" at bounding box center [129, 230] width 13 height 13
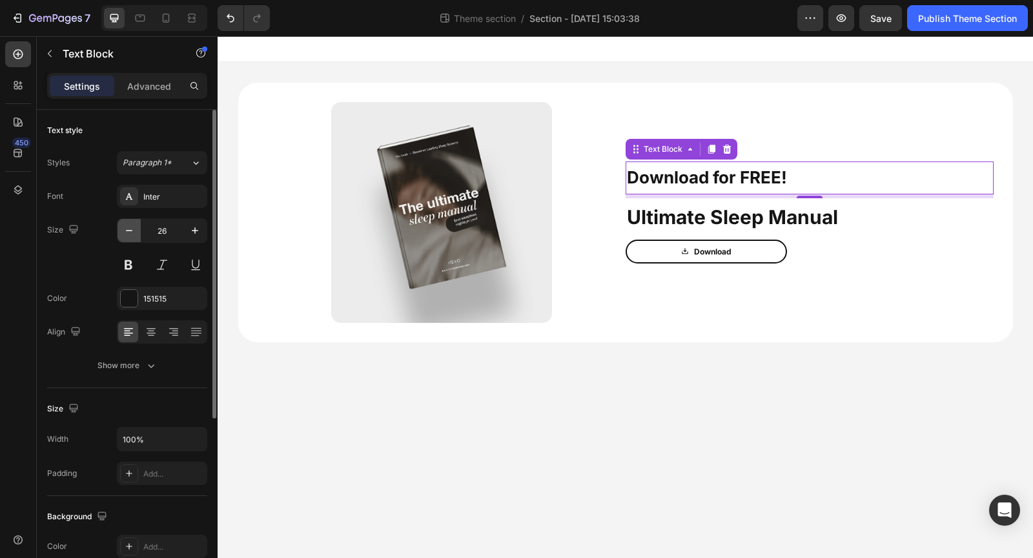
click at [135, 236] on icon "button" at bounding box center [129, 230] width 13 height 13
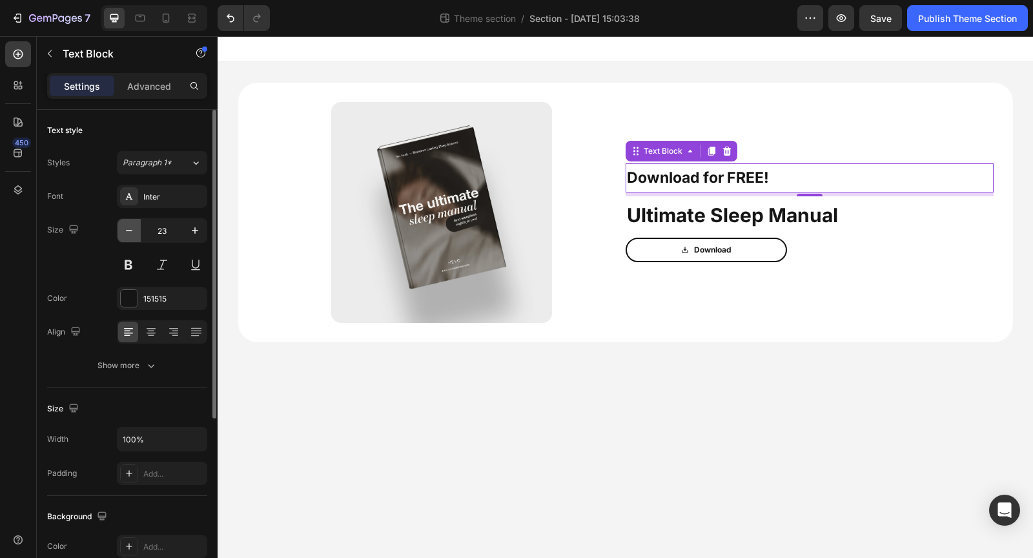
click at [135, 236] on icon "button" at bounding box center [129, 230] width 13 height 13
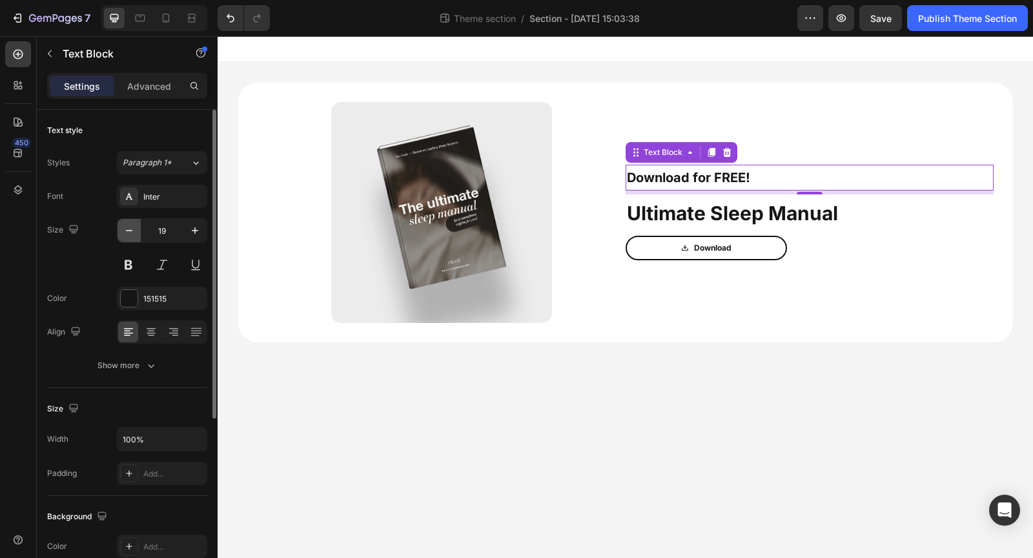
click at [135, 236] on icon "button" at bounding box center [129, 230] width 13 height 13
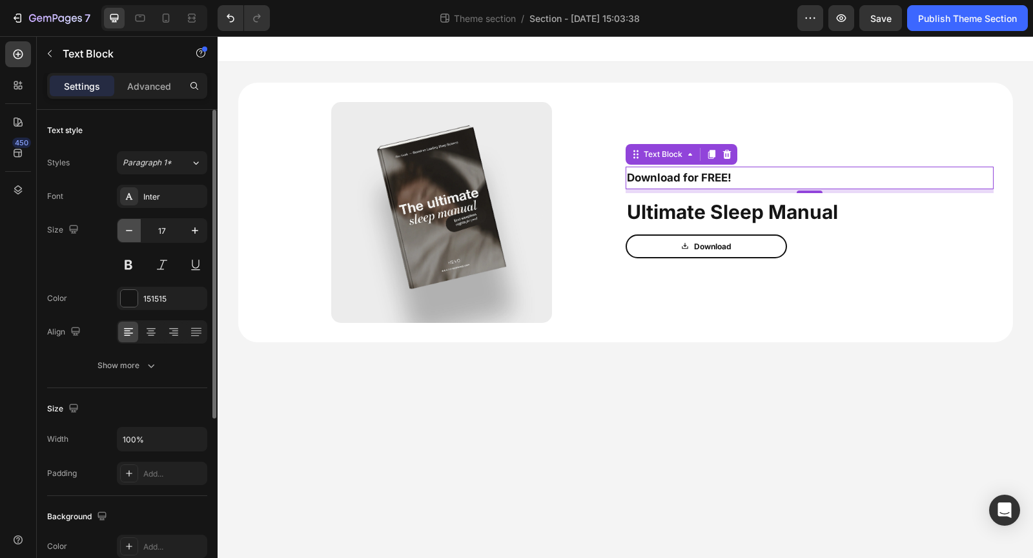
type input "16"
click at [464, 457] on body "Image Download for FREE! Text Block 6 Ultimate Sleep Manual Text Block Download…" at bounding box center [626, 297] width 816 height 522
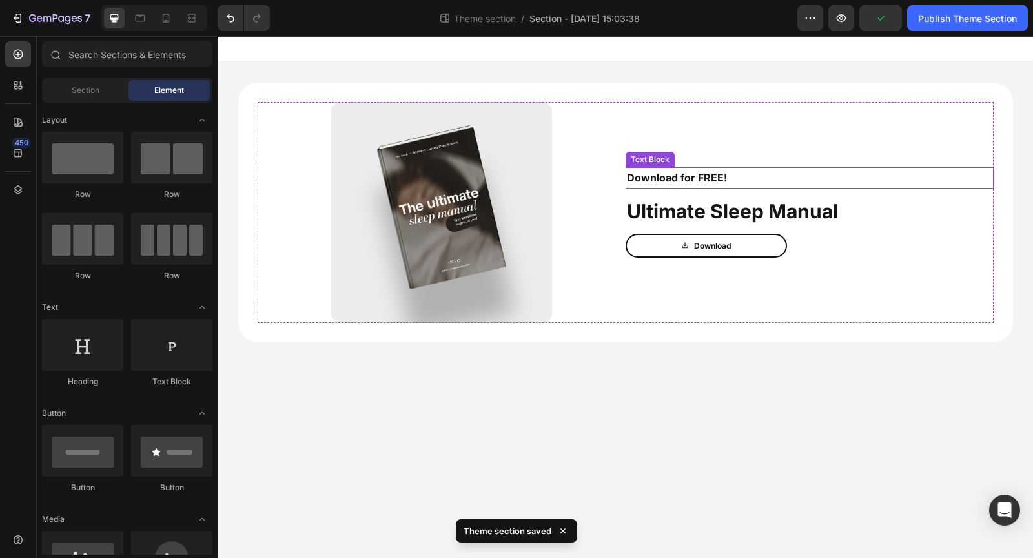
click at [734, 185] on p "Download for FREE!" at bounding box center [810, 178] width 366 height 19
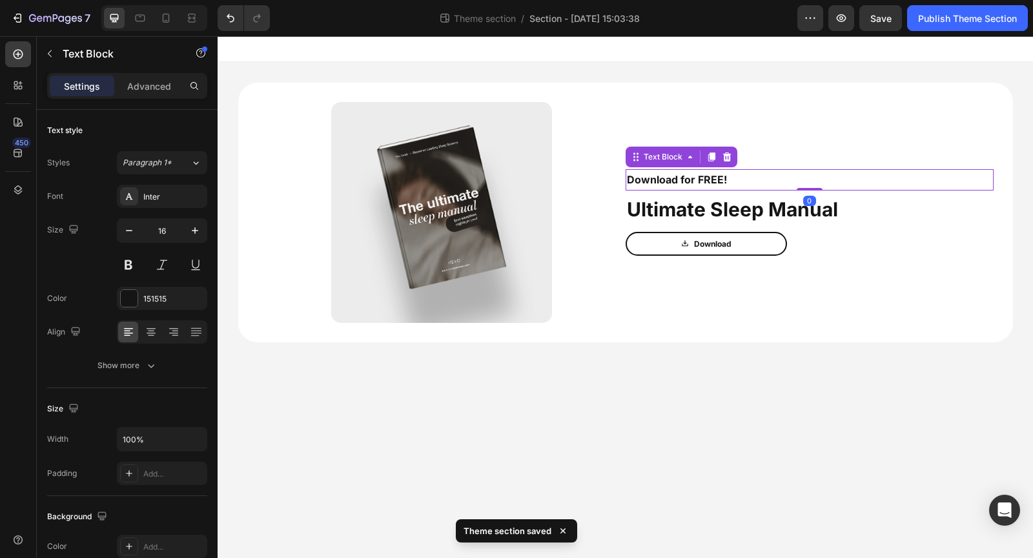
drag, startPoint x: 807, startPoint y: 191, endPoint x: 807, endPoint y: 140, distance: 51.0
click at [807, 140] on div "Download for FREE! Text Block 0 Ultimate Sleep Manual Text Block Download Button" at bounding box center [810, 212] width 368 height 221
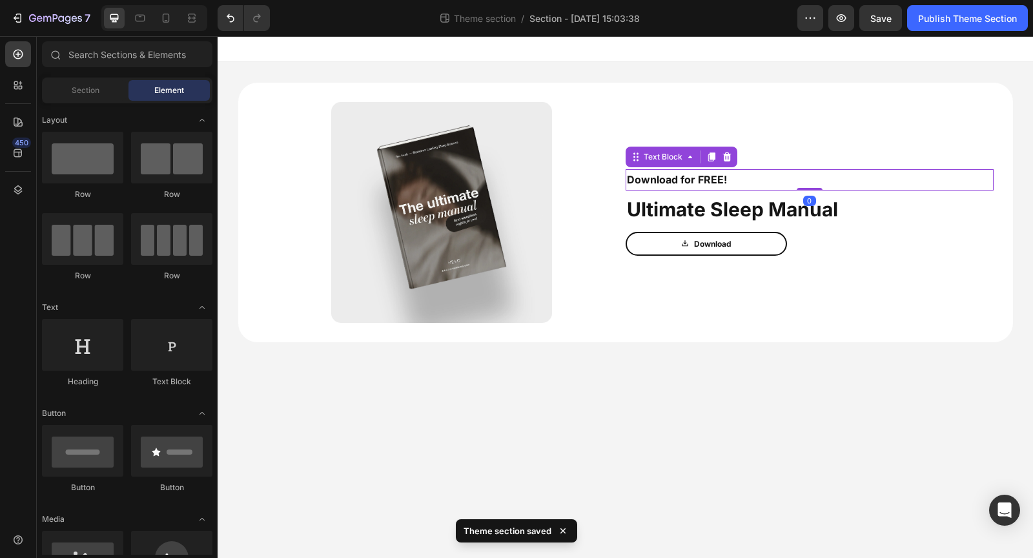
click at [766, 434] on body "Image Download for FREE! Text Block 0 Ultimate Sleep Manual Text Block Download…" at bounding box center [626, 297] width 816 height 522
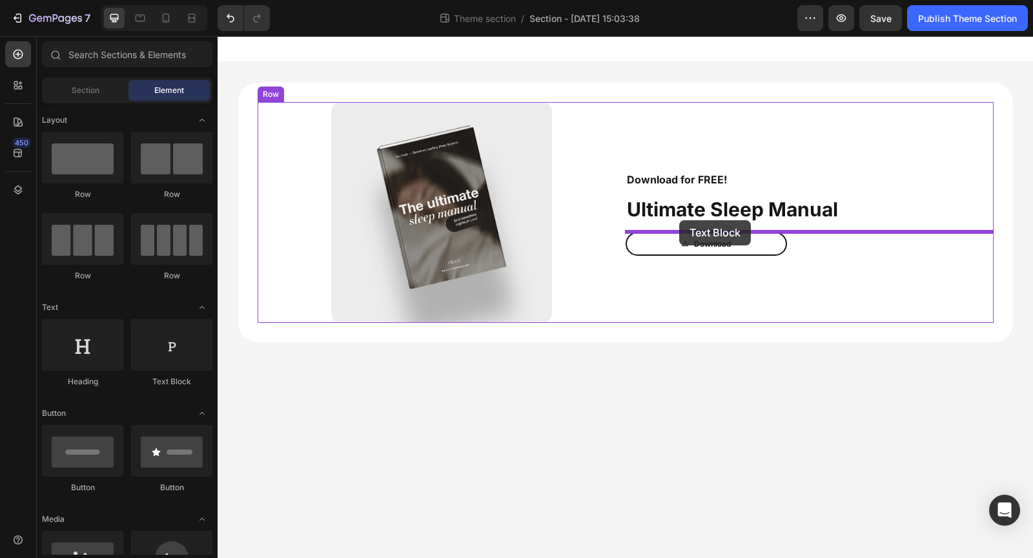
drag, startPoint x: 396, startPoint y: 388, endPoint x: 679, endPoint y: 220, distance: 329.2
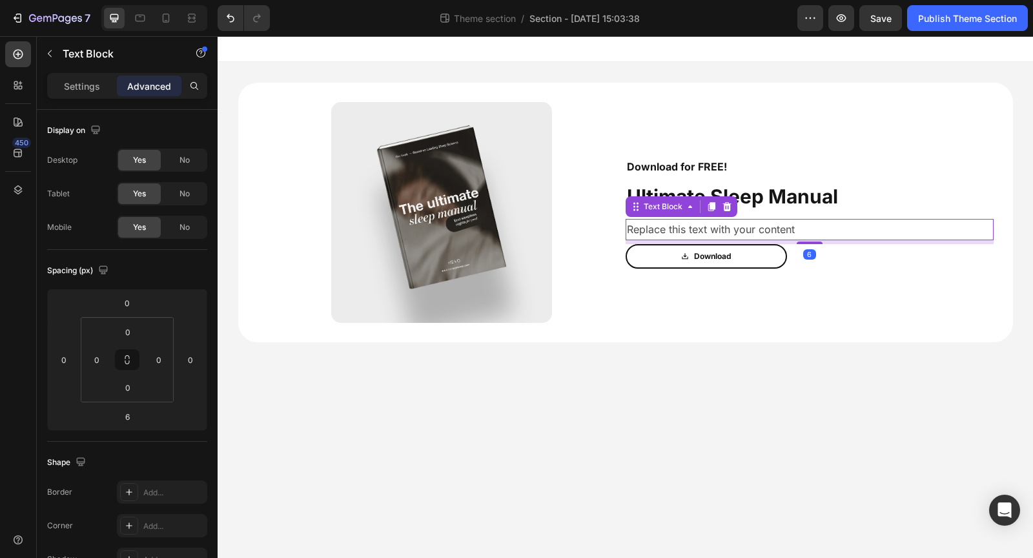
click at [713, 227] on div "Replace this text with your content" at bounding box center [810, 229] width 368 height 21
click at [713, 227] on p "Replace this text with your content" at bounding box center [810, 229] width 366 height 19
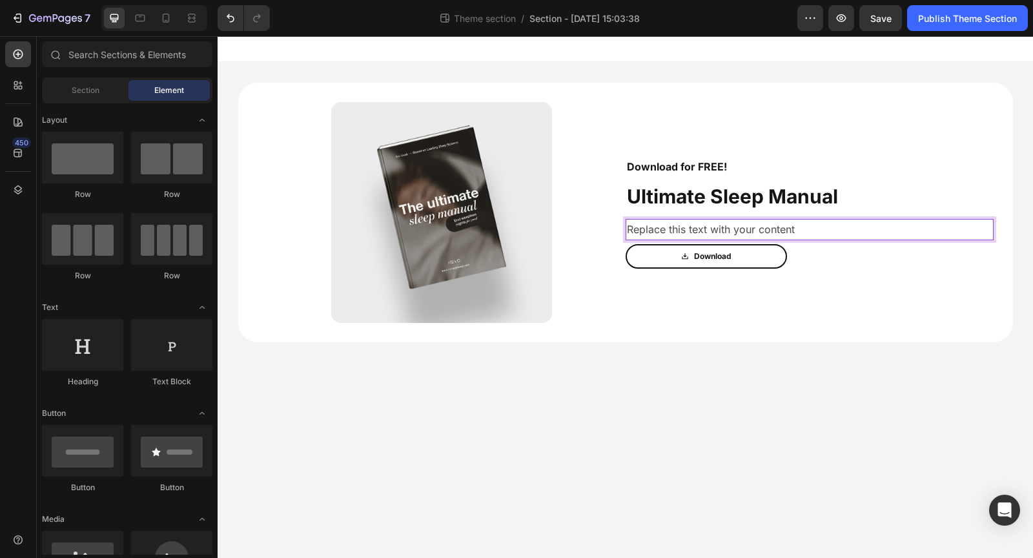
click at [382, 467] on body "Image Download for FREE! Text Block Ultimate Sleep Manual Text Block Replace th…" at bounding box center [626, 297] width 816 height 522
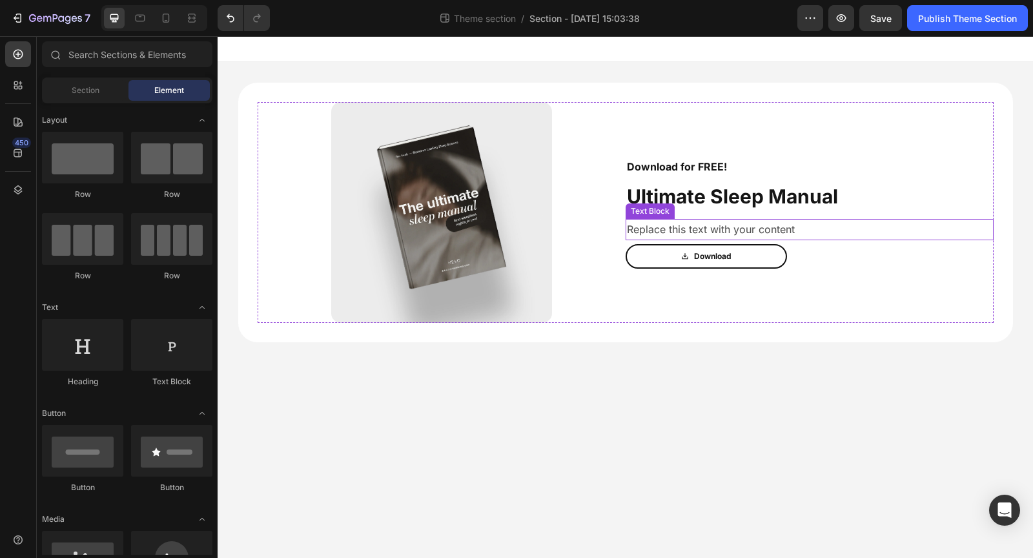
click at [690, 230] on p "Replace this text with your content" at bounding box center [810, 229] width 366 height 19
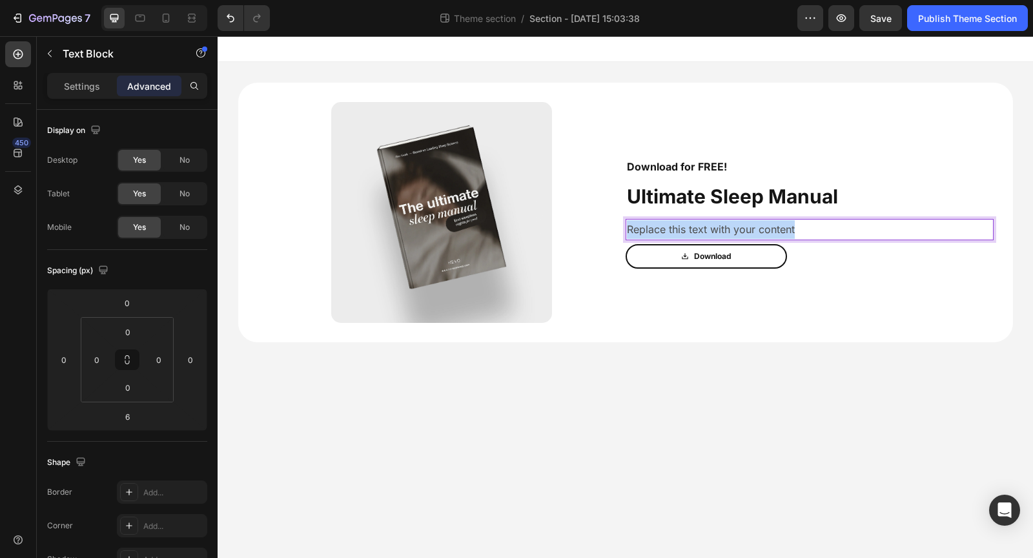
click at [690, 230] on p "Replace this text with your content" at bounding box center [810, 229] width 366 height 19
click at [631, 230] on p "a free, science-backed guide that shows you how to" at bounding box center [810, 229] width 366 height 19
click at [968, 232] on p "Download our free, science-backed guide that shows you how to" at bounding box center [810, 229] width 366 height 19
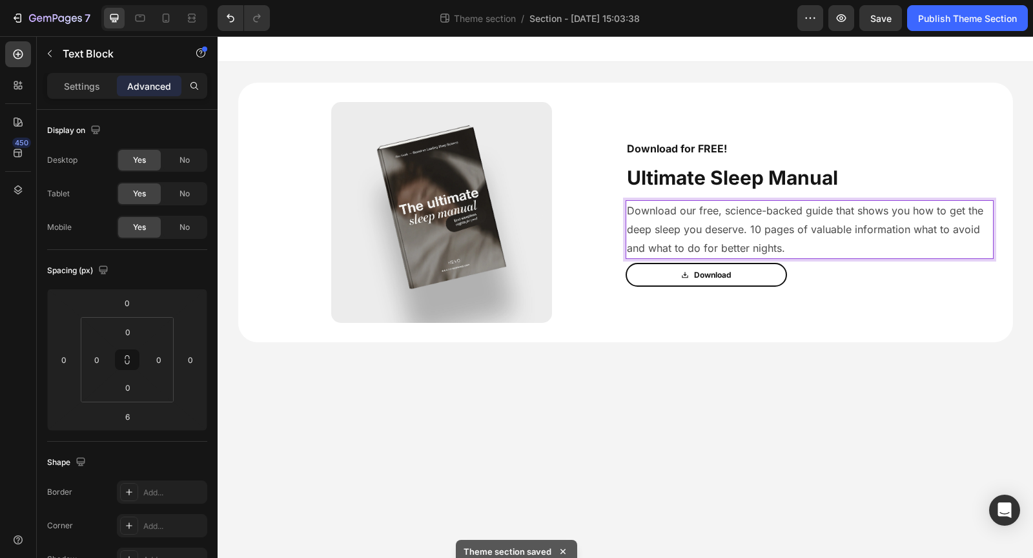
drag, startPoint x: 1030, startPoint y: 300, endPoint x: 1033, endPoint y: 350, distance: 49.8
click at [1033, 350] on html "Image Download for FREE! Text Block Ultimate Sleep Manual Text Block Download o…" at bounding box center [626, 297] width 816 height 522
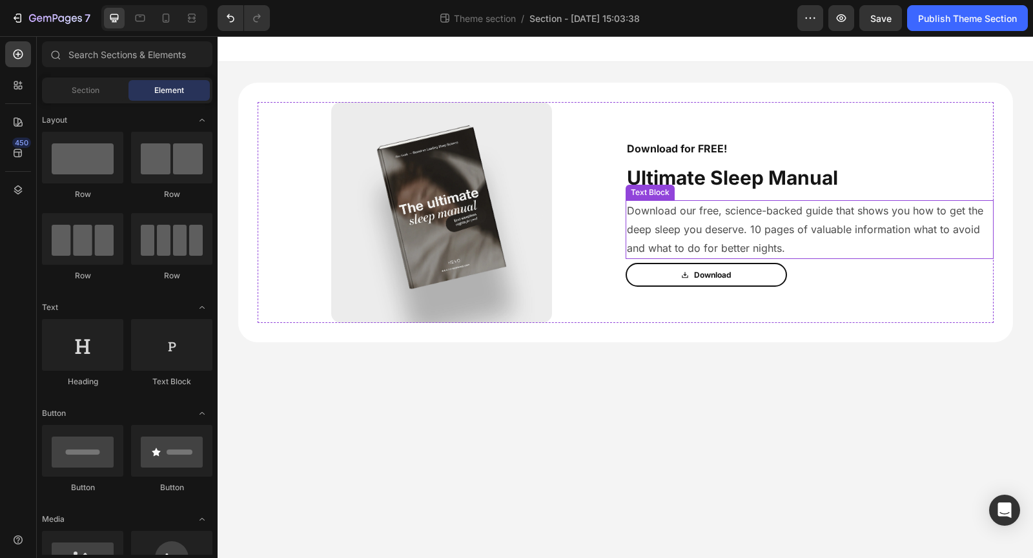
click at [788, 220] on p "Download our free, science-backed guide that shows you how to get the deep slee…" at bounding box center [810, 230] width 366 height 56
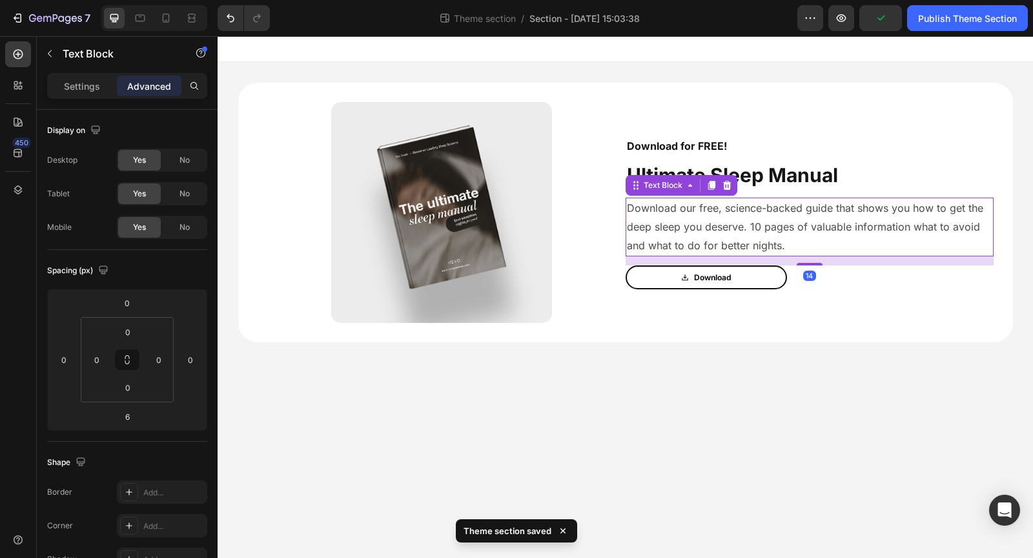
click at [814, 267] on div "Download for FREE! Text Block Ultimate Sleep Manual Text Block Download our fre…" at bounding box center [810, 212] width 368 height 221
type input "14"
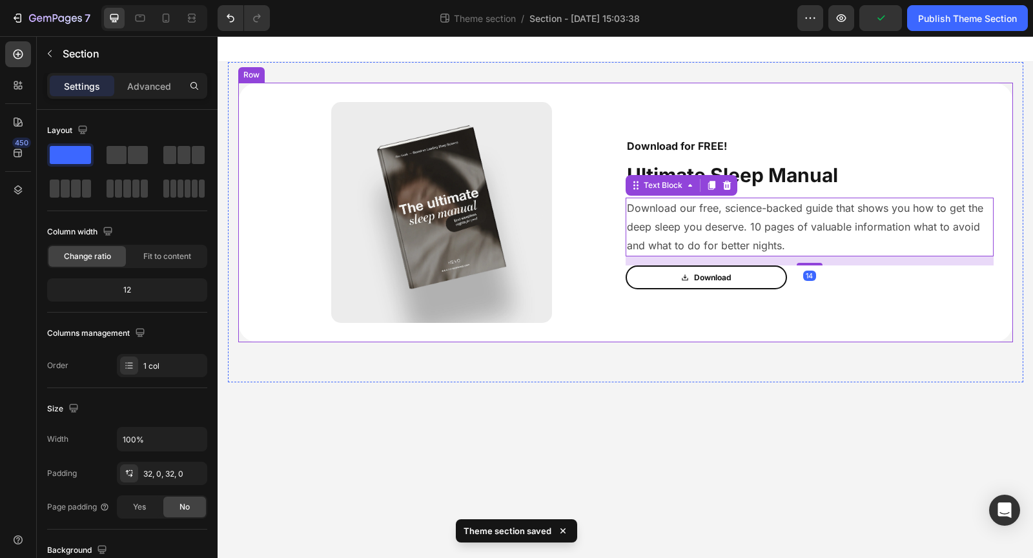
click at [789, 362] on div "Image Download for FREE! Text Block Ultimate Sleep Manual Text Block Download o…" at bounding box center [626, 222] width 796 height 320
click at [779, 212] on p "Download our free, science-backed guide that shows you how to get the deep slee…" at bounding box center [810, 227] width 366 height 56
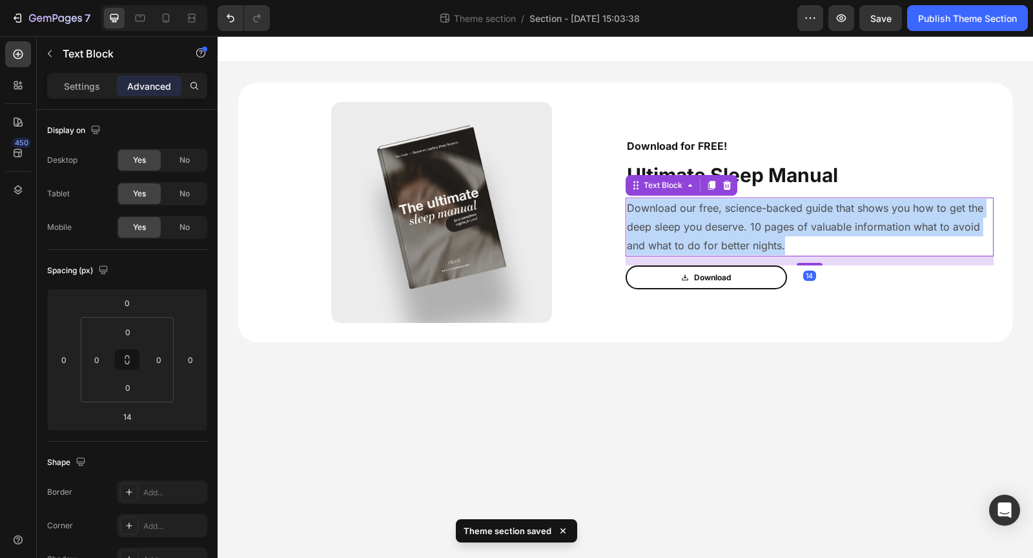
click at [779, 212] on p "Download our free, science-backed guide that shows you how to get the deep slee…" at bounding box center [810, 227] width 366 height 56
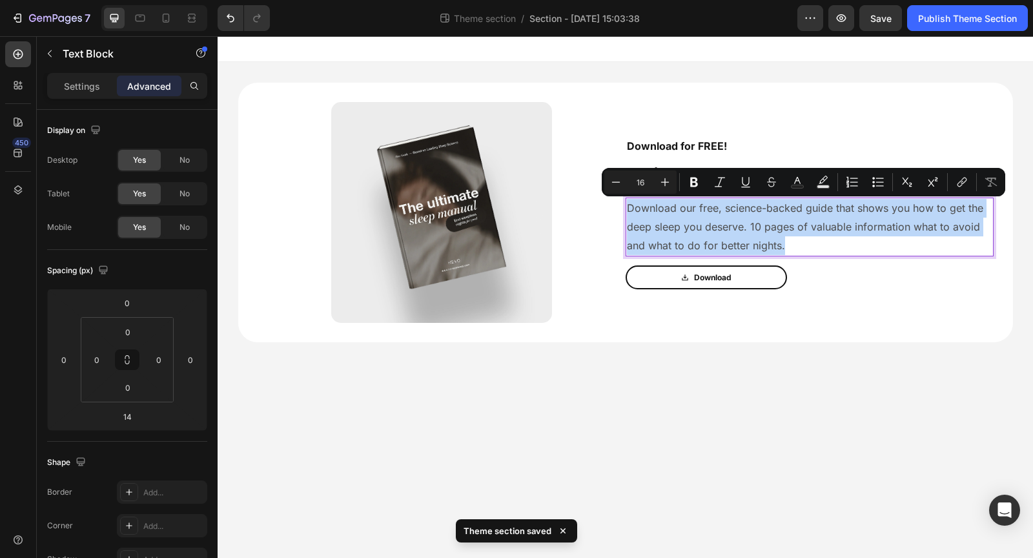
copy p "Download our free, science-backed guide that shows you how to get the deep slee…"
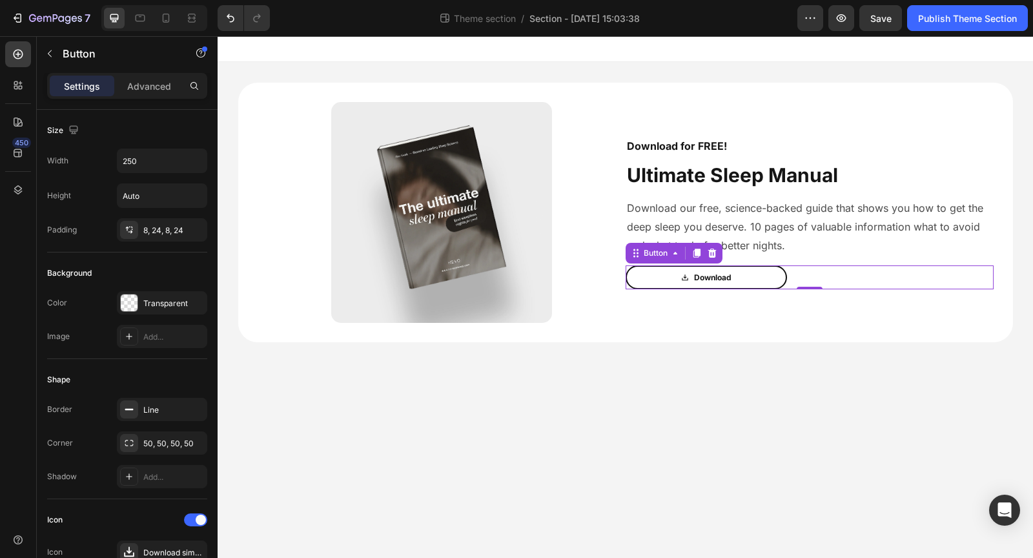
click at [780, 277] on link "Download" at bounding box center [706, 277] width 161 height 25
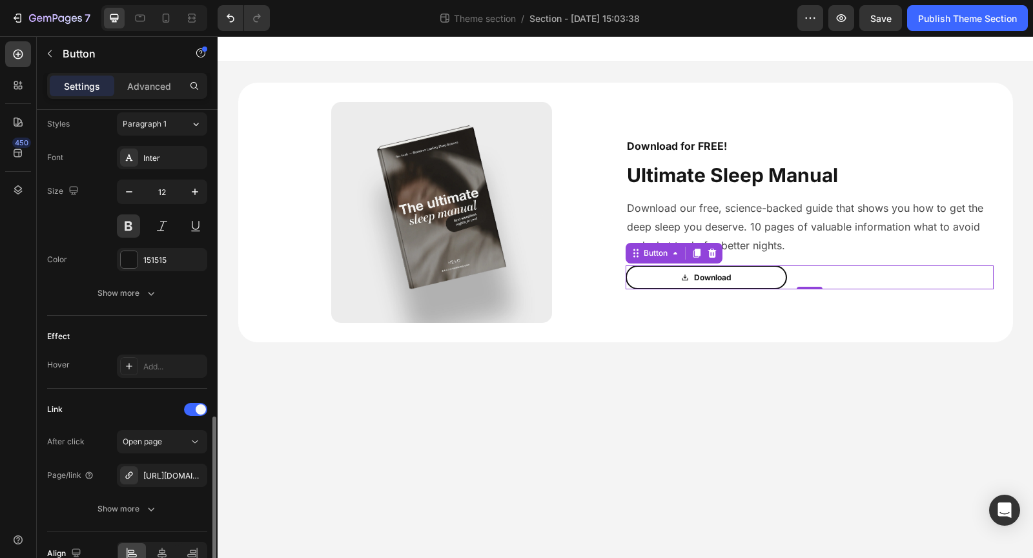
scroll to position [636, 0]
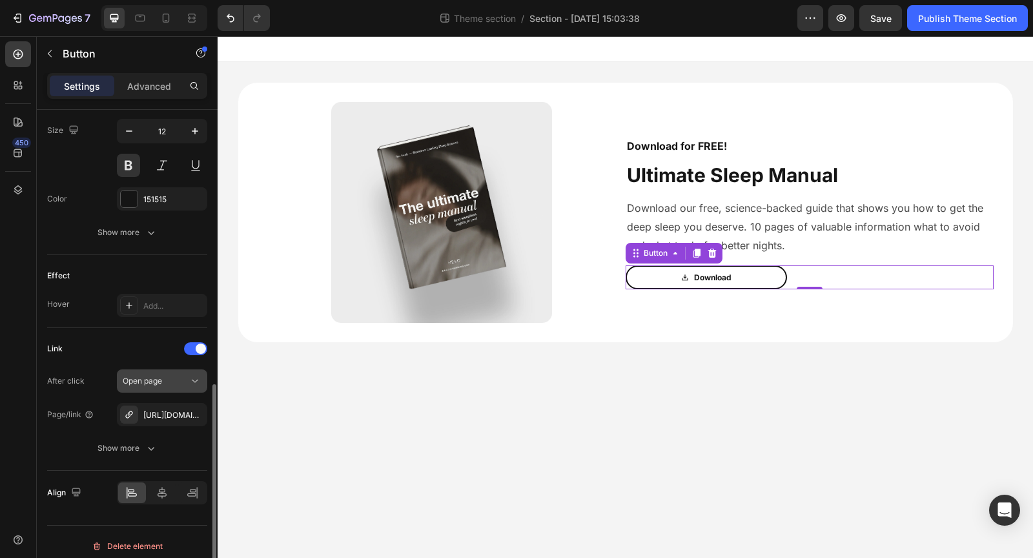
click at [167, 377] on div "Open page" at bounding box center [156, 381] width 66 height 12
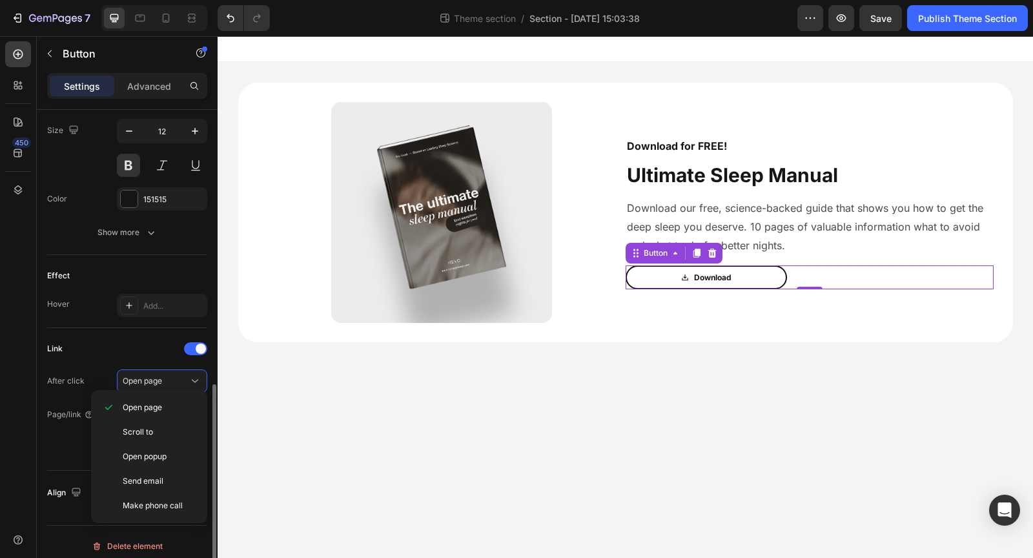
click at [130, 328] on div "Link After click Open page Page/link [URL][DOMAIN_NAME] Show more" at bounding box center [127, 399] width 160 height 143
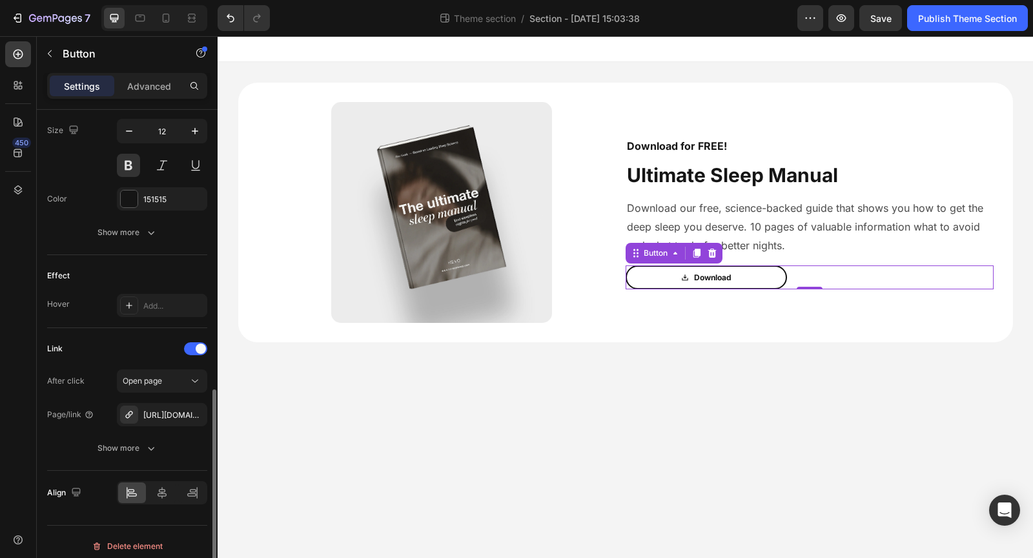
scroll to position [639, 0]
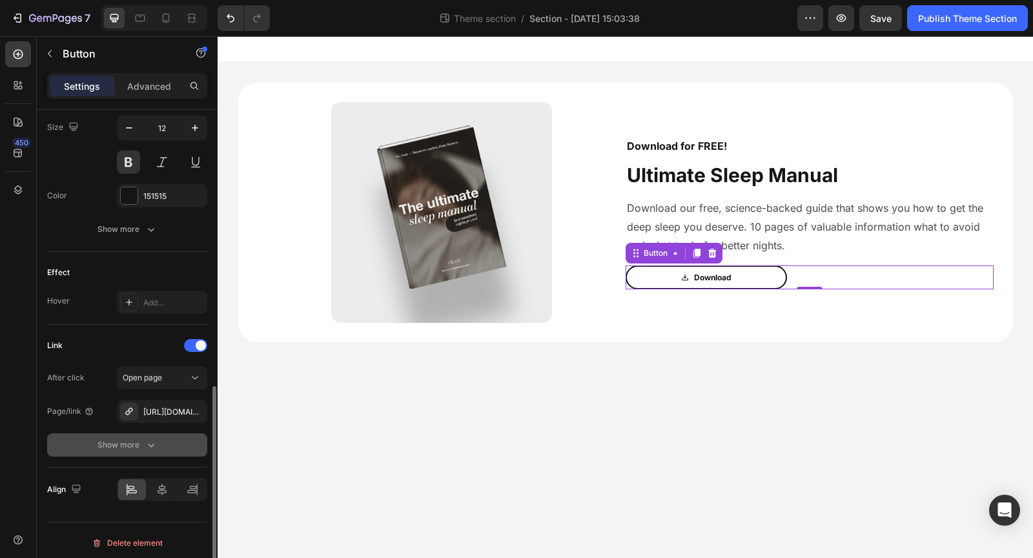
click at [131, 451] on button "Show more" at bounding box center [127, 444] width 160 height 23
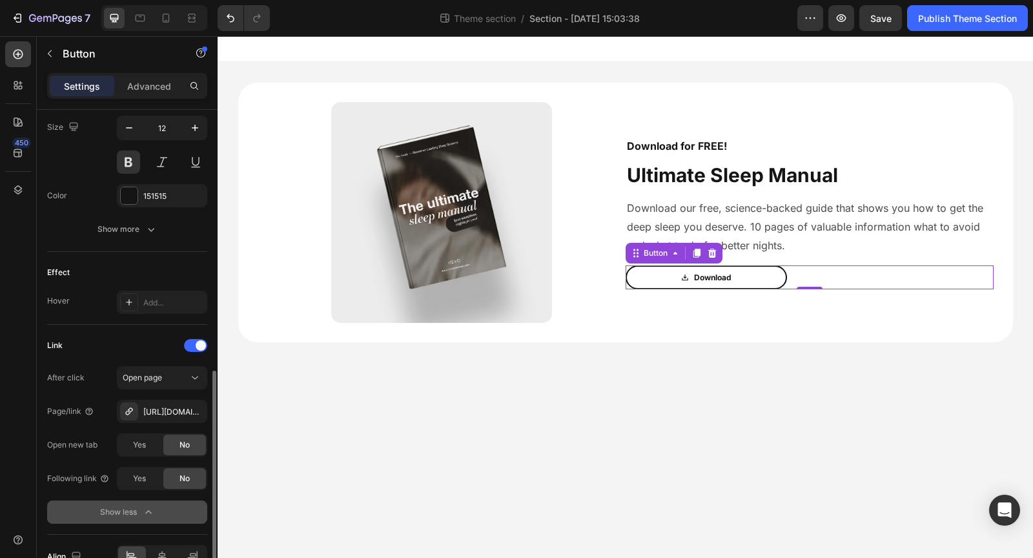
scroll to position [706, 0]
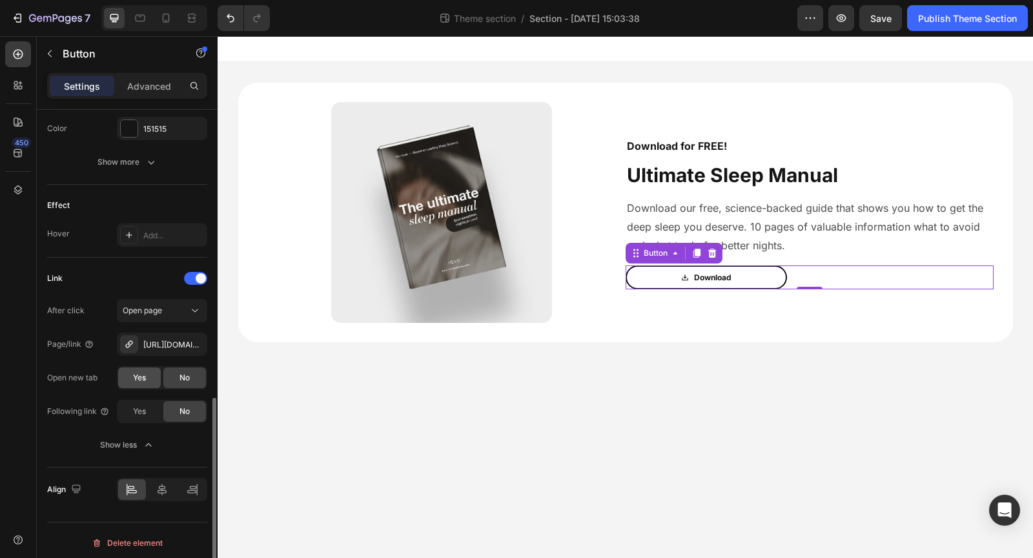
click at [145, 372] on span "Yes" at bounding box center [139, 378] width 13 height 12
click at [927, 18] on div "Publish Theme Section" at bounding box center [967, 19] width 99 height 14
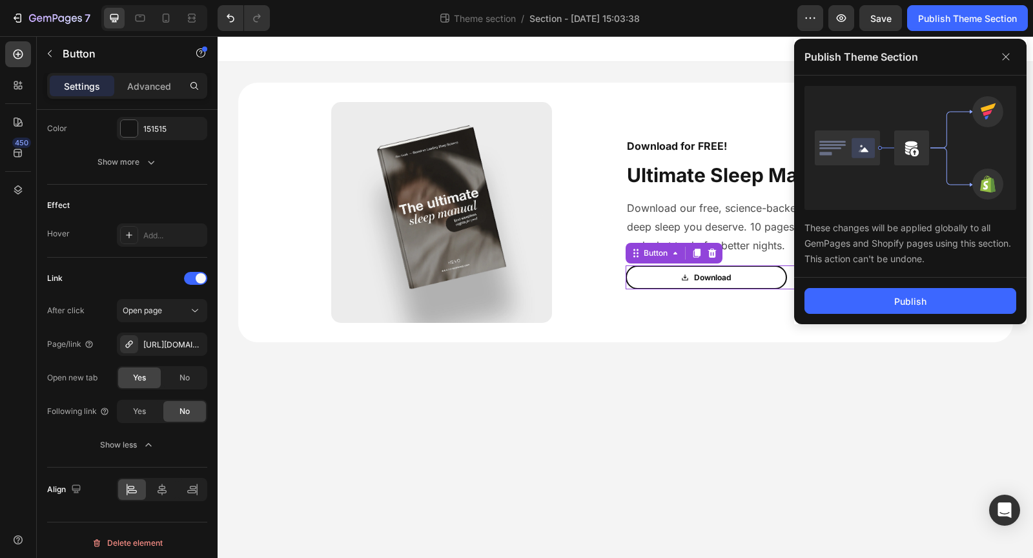
click at [777, 399] on body "Image Download for FREE! Text Block Ultimate Sleep Manual Text Block Download o…" at bounding box center [626, 297] width 816 height 522
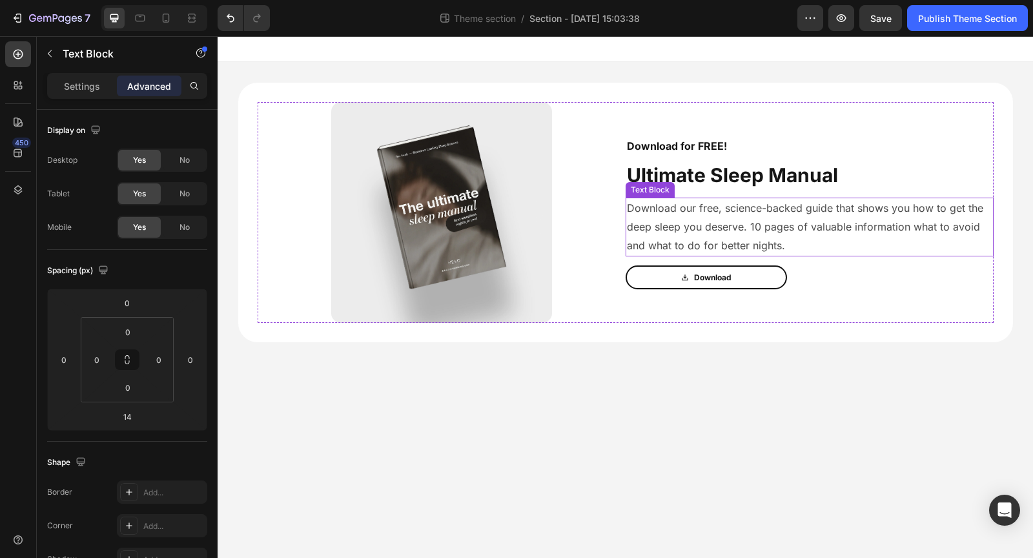
click at [707, 226] on p "Download our free, science-backed guide that shows you how to get the deep slee…" at bounding box center [810, 227] width 366 height 56
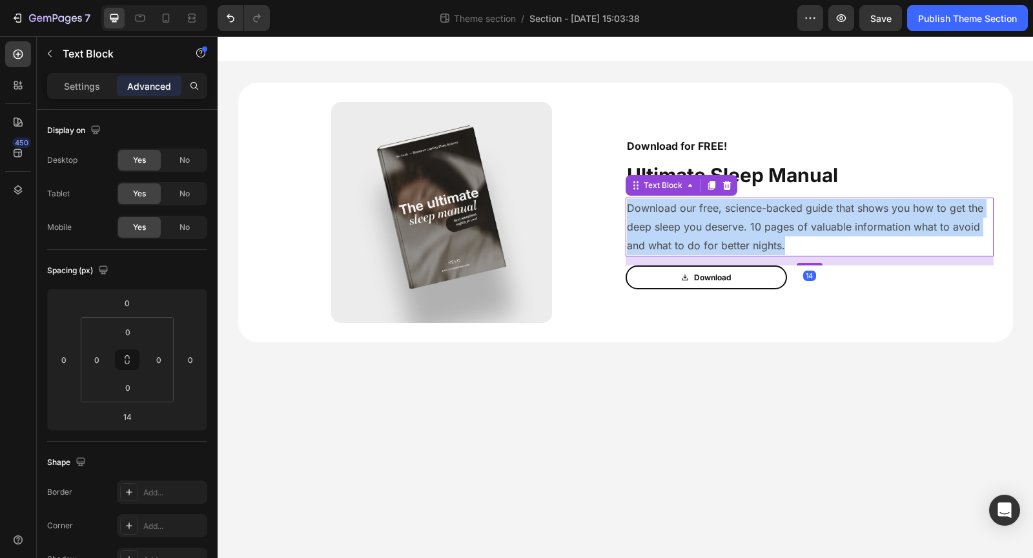
click at [707, 226] on p "Download our free, science-backed guide that shows you how to get the deep slee…" at bounding box center [810, 227] width 366 height 56
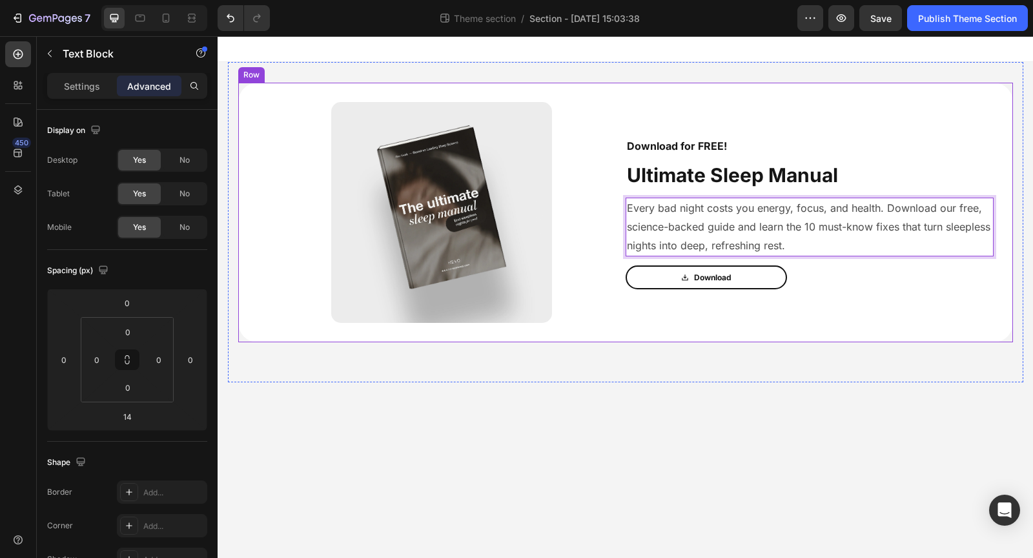
click at [838, 391] on body "Image Download for FREE! Text Block Ultimate Sleep Manual Text Block Every bad …" at bounding box center [626, 297] width 816 height 522
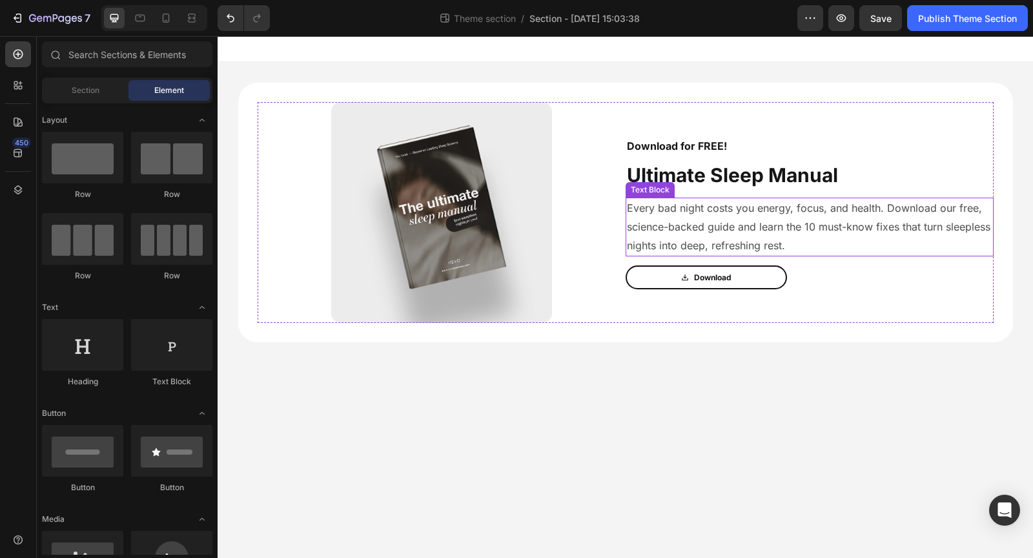
click at [650, 229] on p "Every bad night costs you energy, focus, and health. Download our free, science…" at bounding box center [810, 227] width 366 height 56
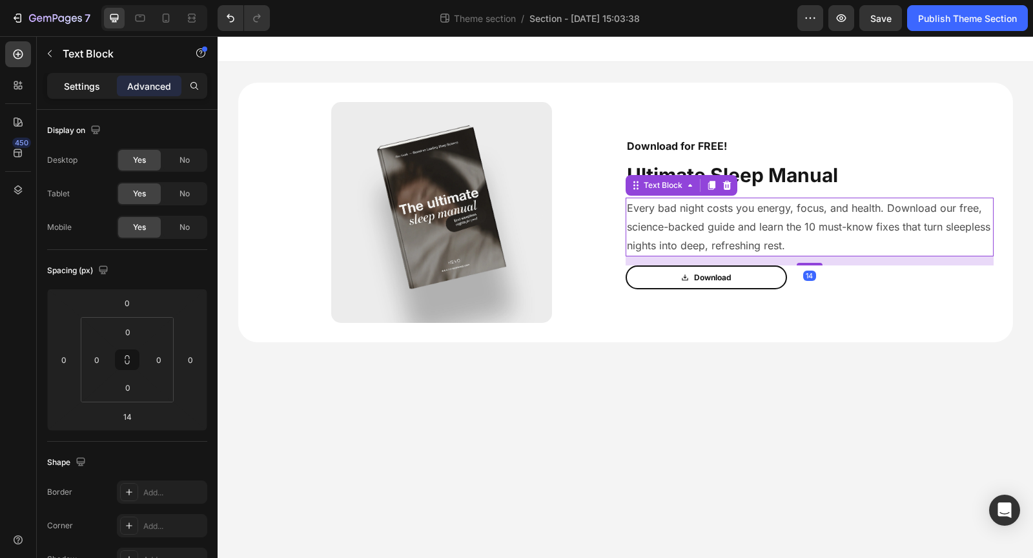
click at [89, 79] on p "Settings" at bounding box center [82, 86] width 36 height 14
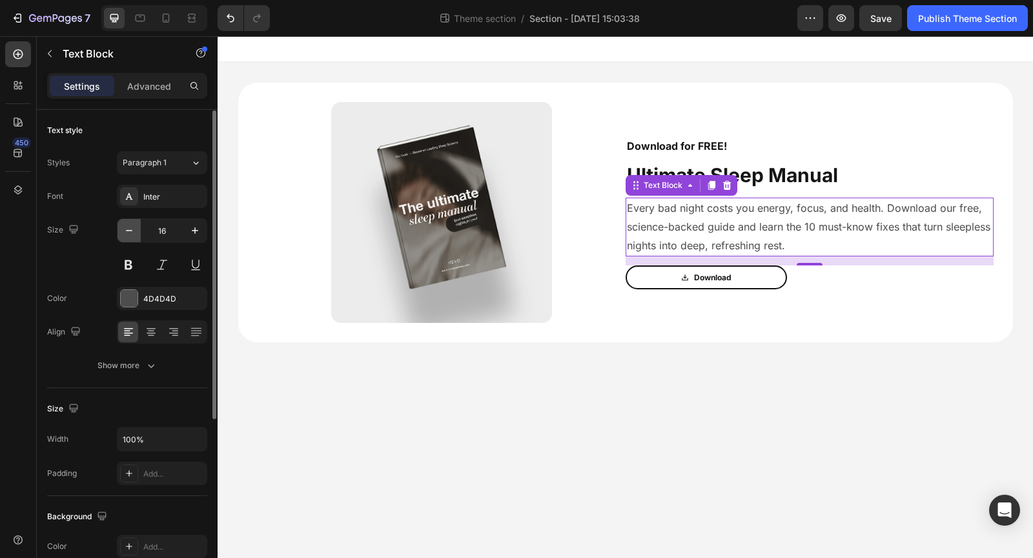
scroll to position [118, 0]
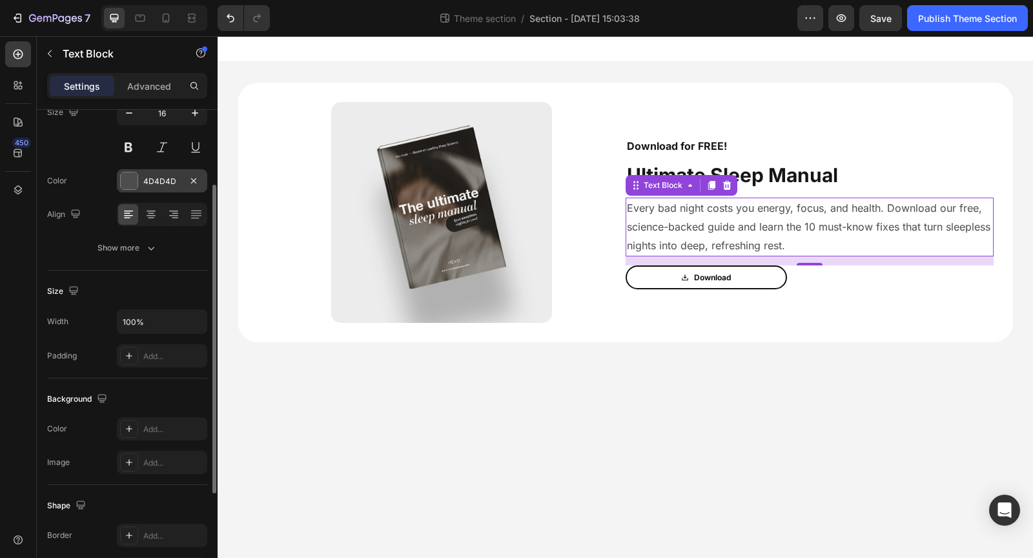
click at [134, 172] on div at bounding box center [129, 180] width 17 height 17
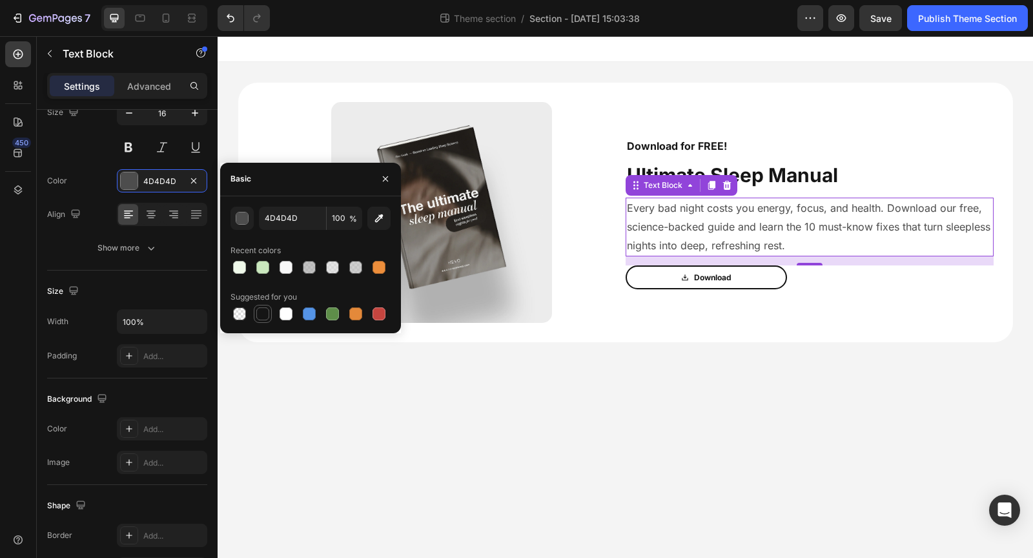
click at [265, 321] on div at bounding box center [263, 314] width 16 height 16
type input "151515"
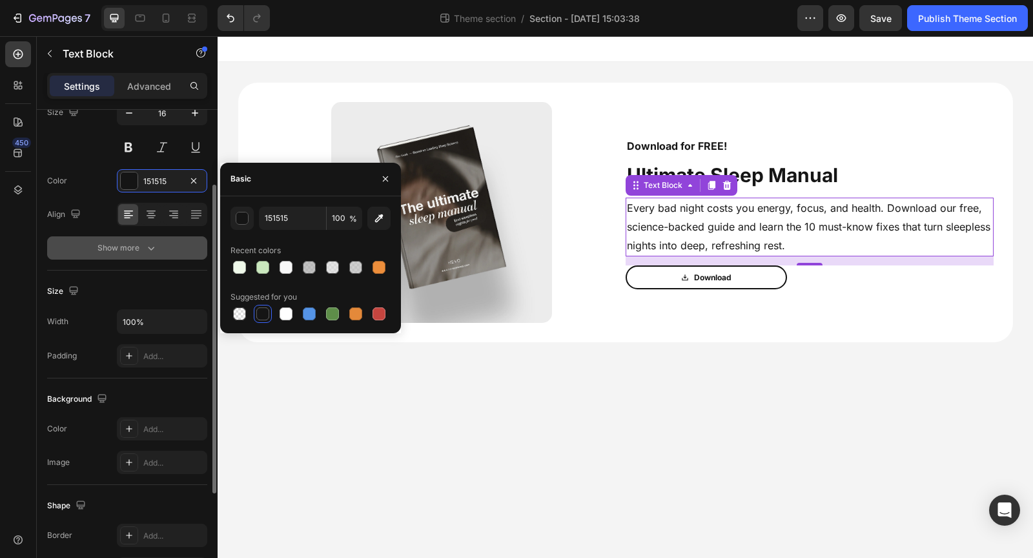
click at [134, 248] on div "Show more" at bounding box center [128, 248] width 60 height 13
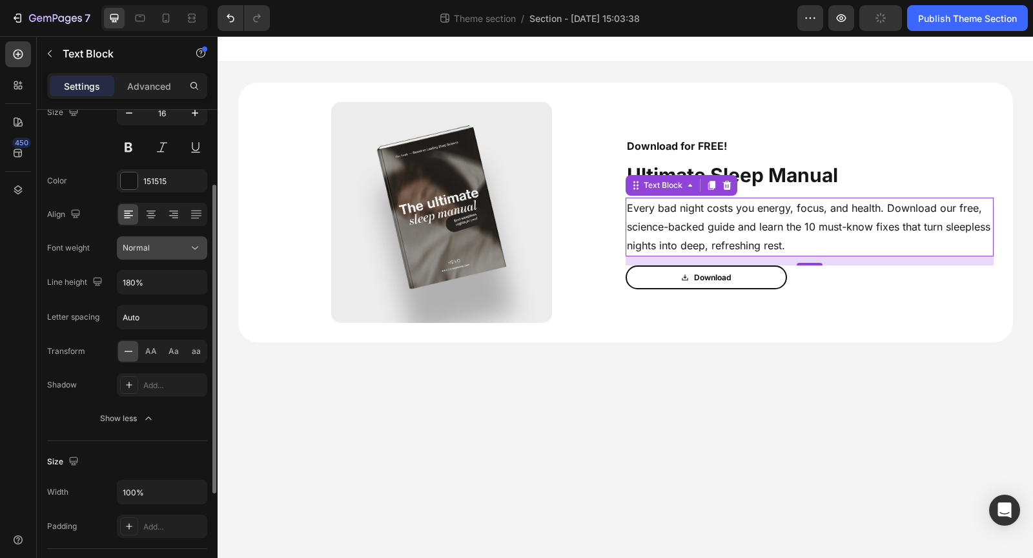
click at [153, 247] on div "Normal" at bounding box center [156, 248] width 66 height 12
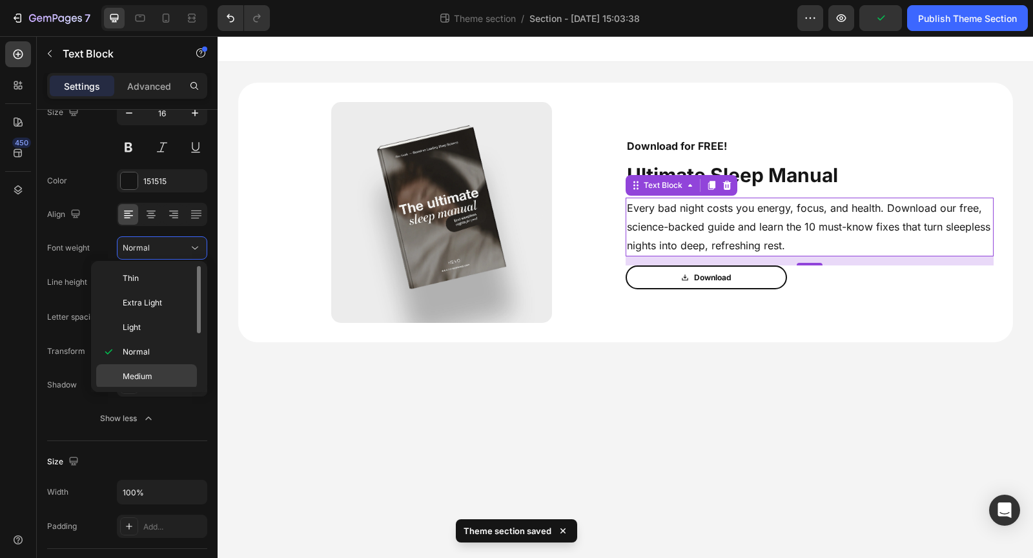
click at [154, 376] on p "Medium" at bounding box center [157, 377] width 68 height 12
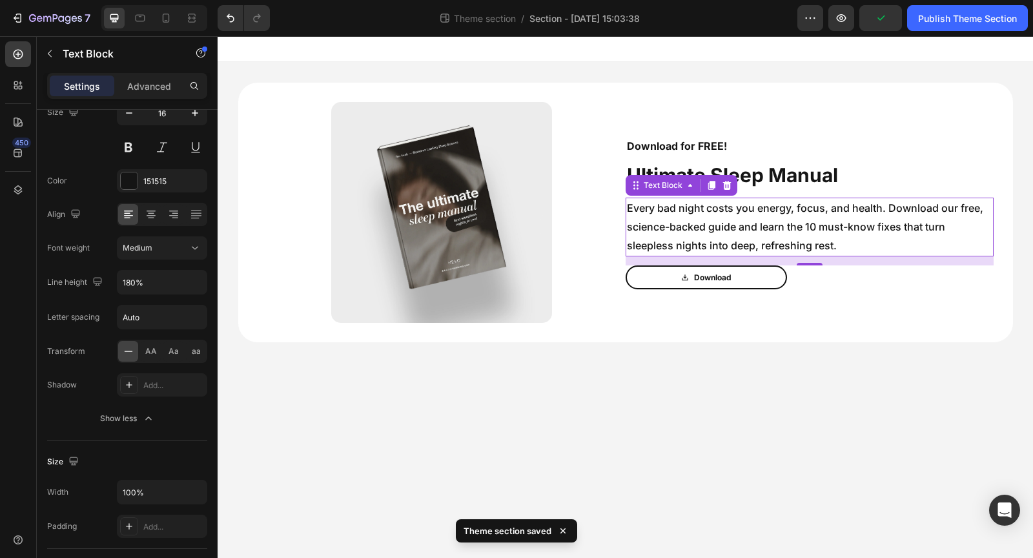
click at [451, 391] on body "Image Download for FREE! Text Block Ultimate Sleep Manual Text Block Every bad …" at bounding box center [626, 297] width 816 height 522
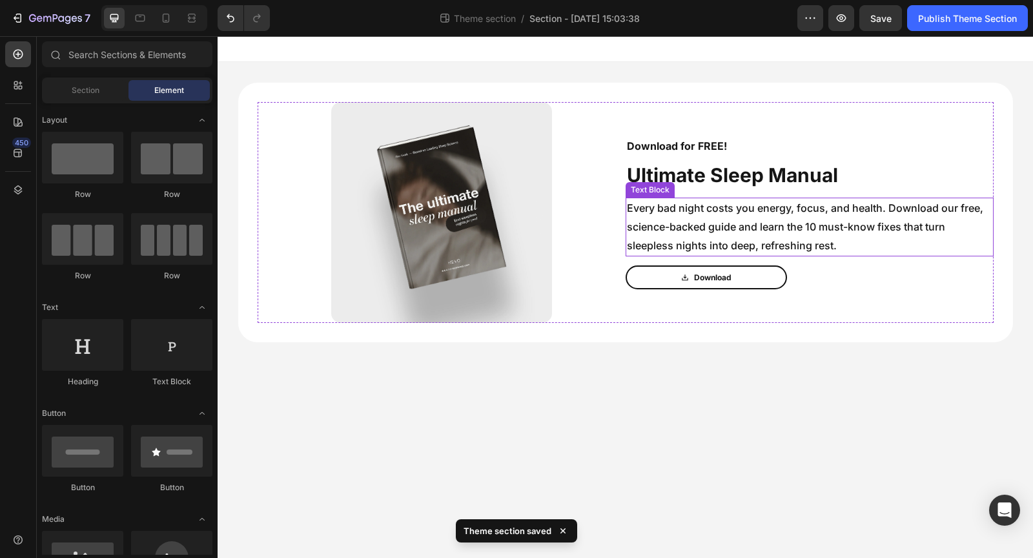
click at [676, 236] on p "Every bad night costs you energy, focus, and health. Download our free, science…" at bounding box center [810, 227] width 366 height 56
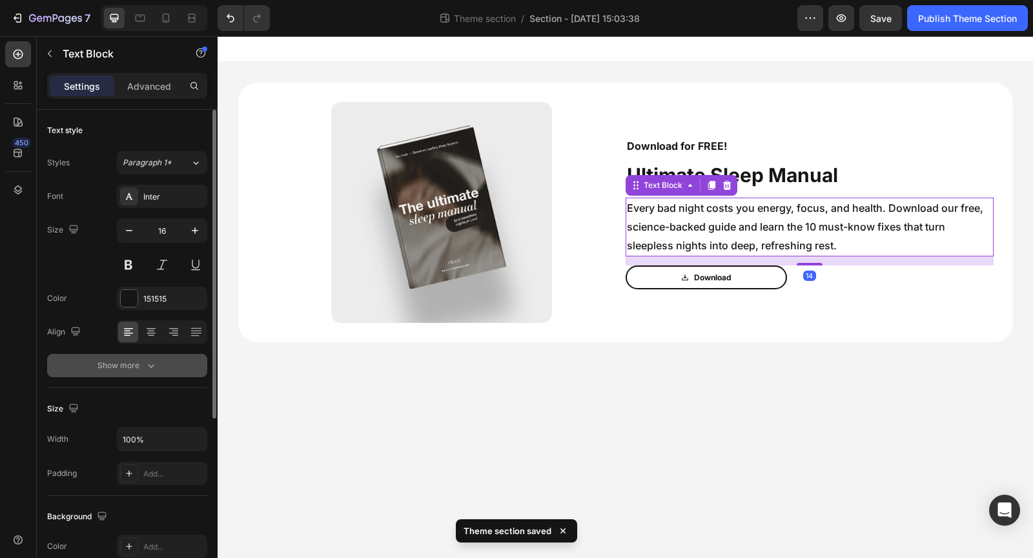
click at [121, 364] on div "Show more" at bounding box center [128, 365] width 60 height 13
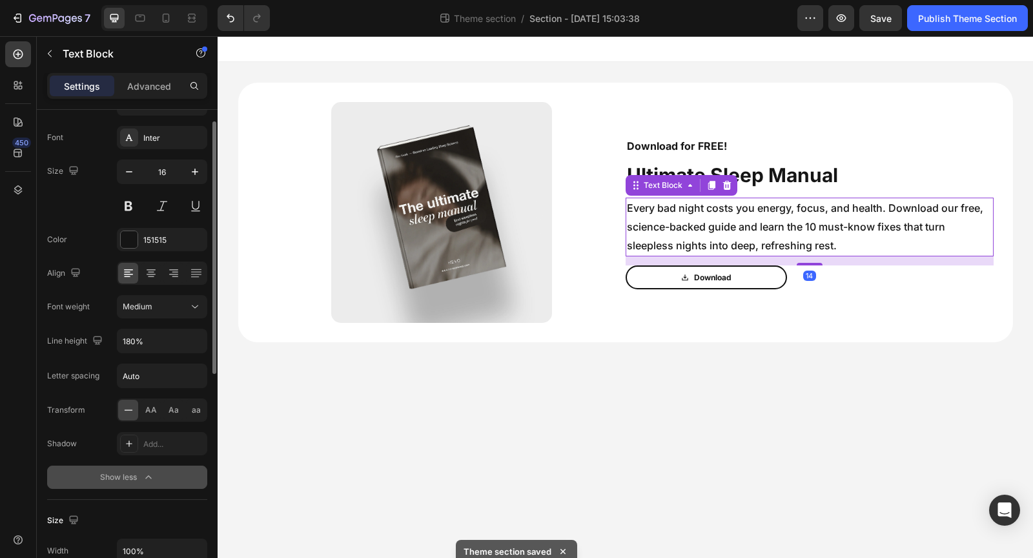
scroll to position [59, 0]
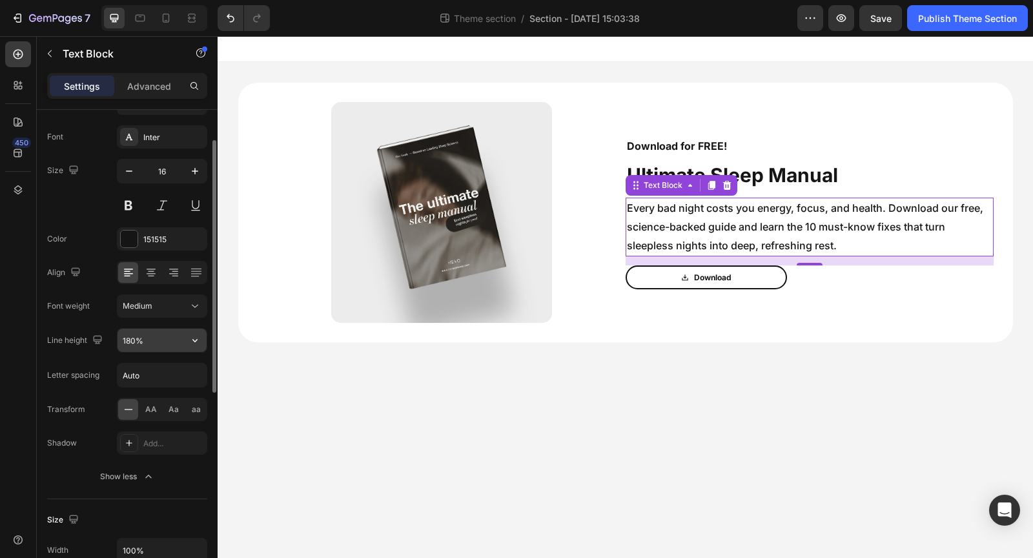
click at [156, 341] on input "180%" at bounding box center [162, 340] width 89 height 23
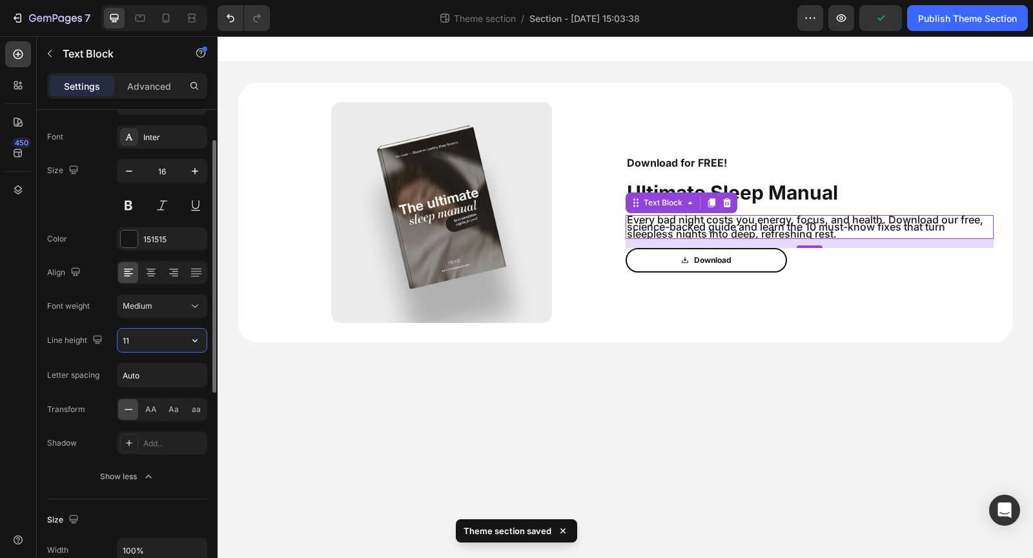
type input "1"
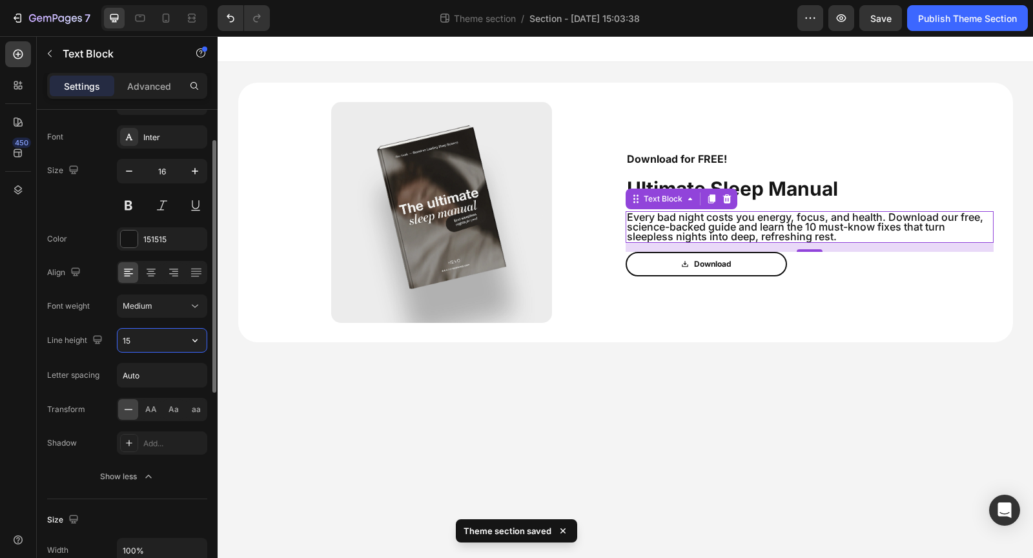
type input "1"
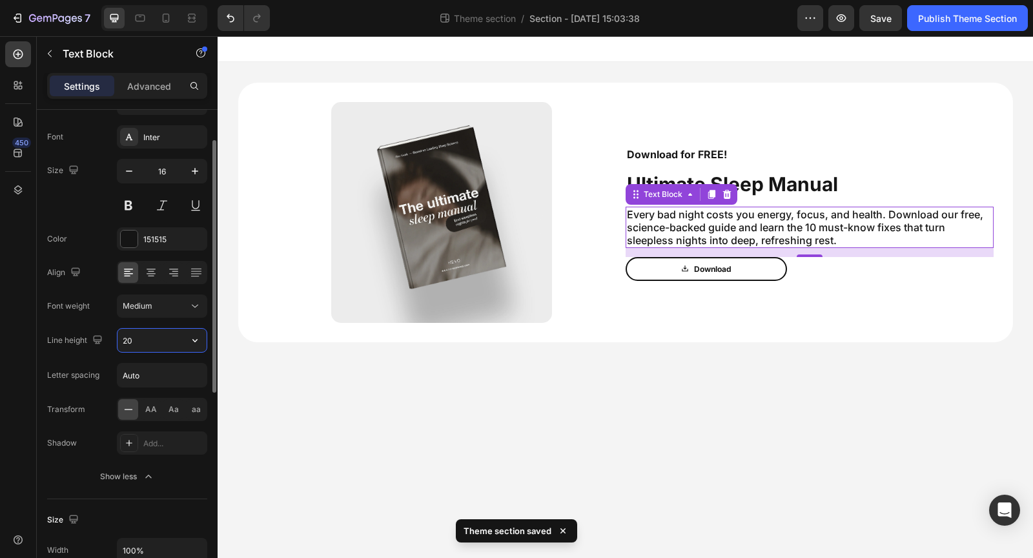
type input "2"
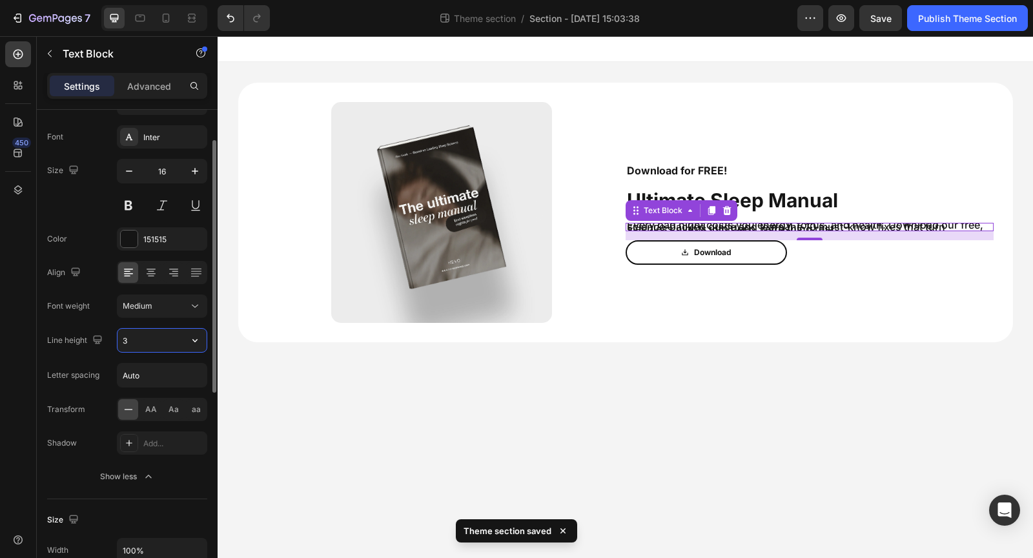
type input "30"
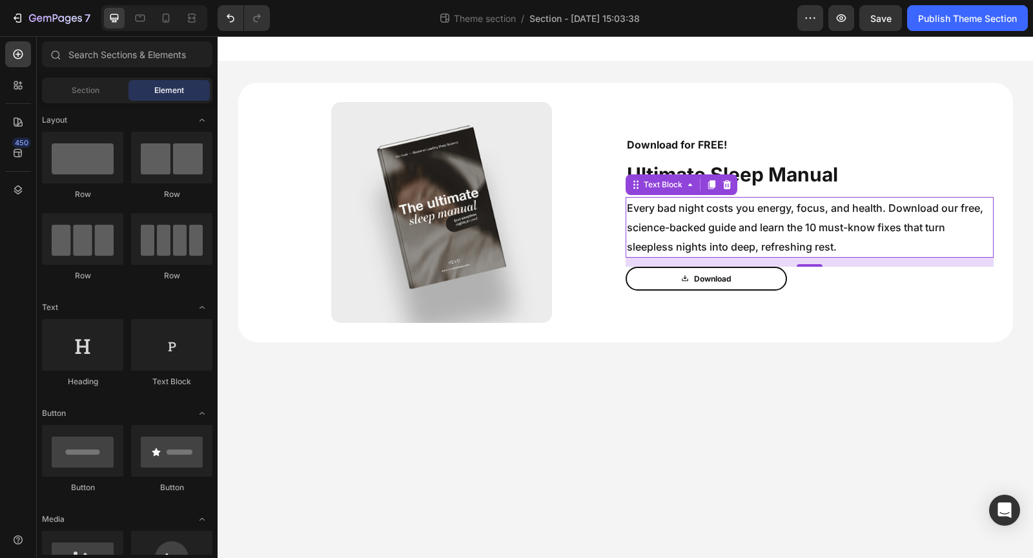
click at [404, 427] on body "Image Download for FREE! Text Block Ultimate Sleep Manual Text Block Every bad …" at bounding box center [626, 297] width 816 height 522
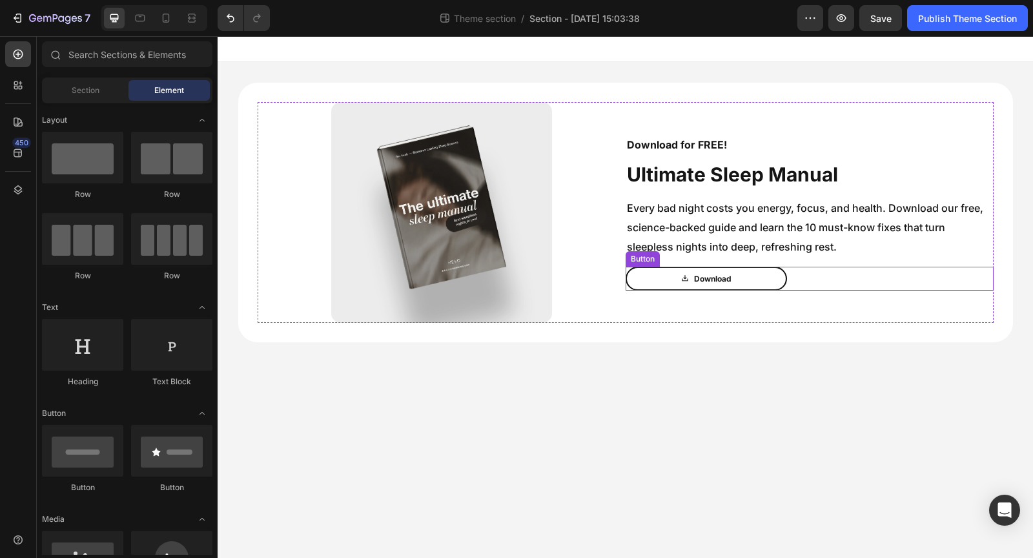
click at [738, 280] on link "Download" at bounding box center [706, 279] width 161 height 25
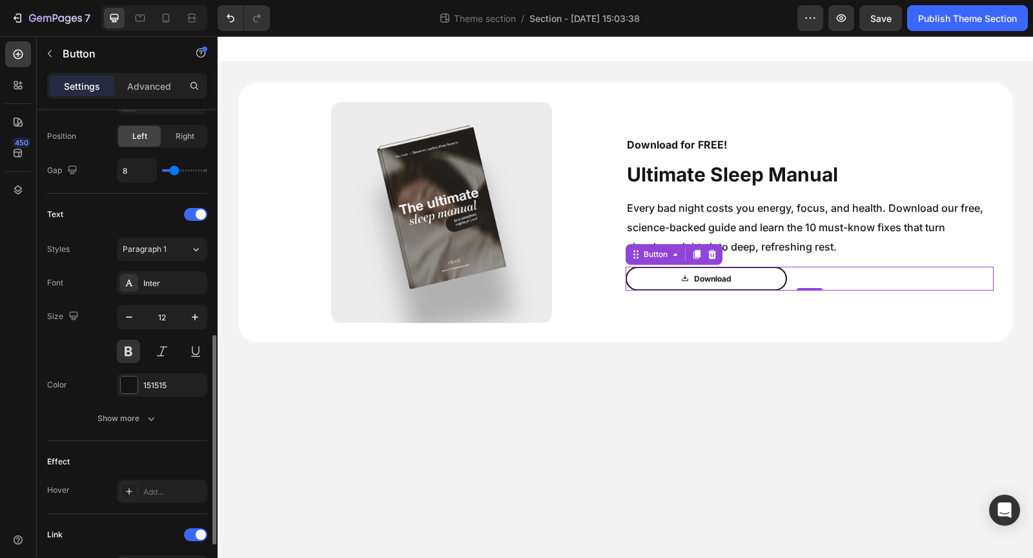
scroll to position [493, 0]
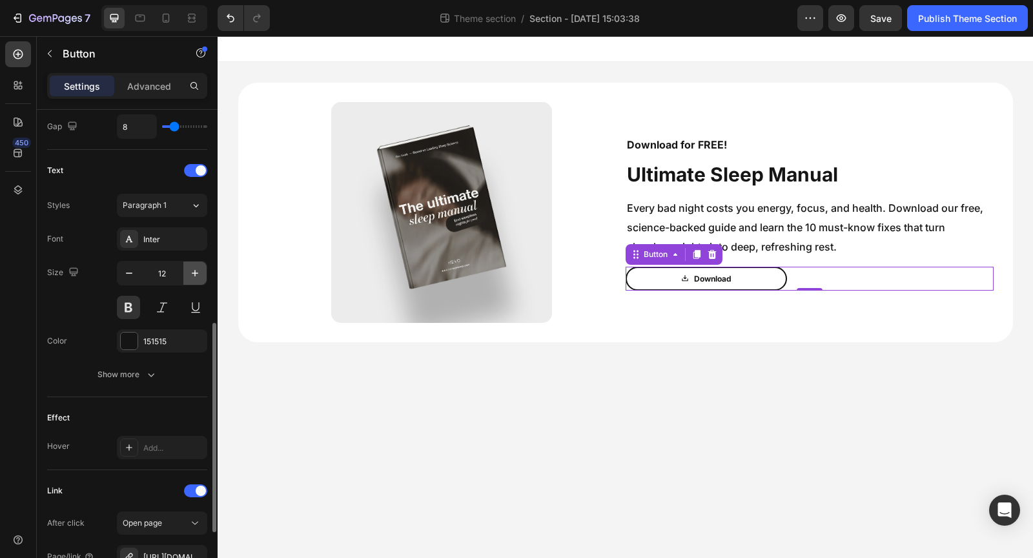
click at [193, 267] on icon "button" at bounding box center [195, 273] width 13 height 13
type input "14"
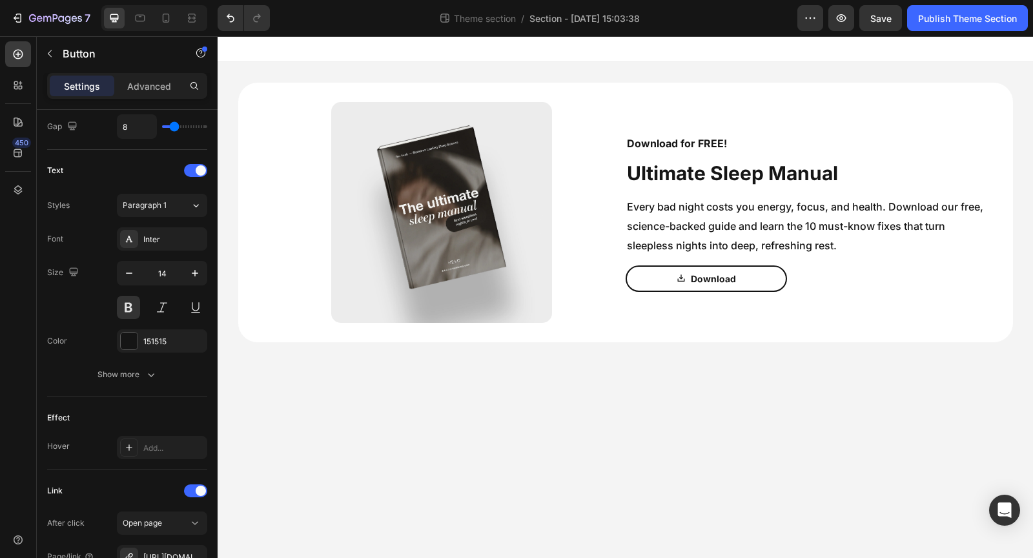
click at [564, 475] on body "Image Download for FREE! Text Block Ultimate Sleep Manual Text Block Every bad …" at bounding box center [626, 297] width 816 height 522
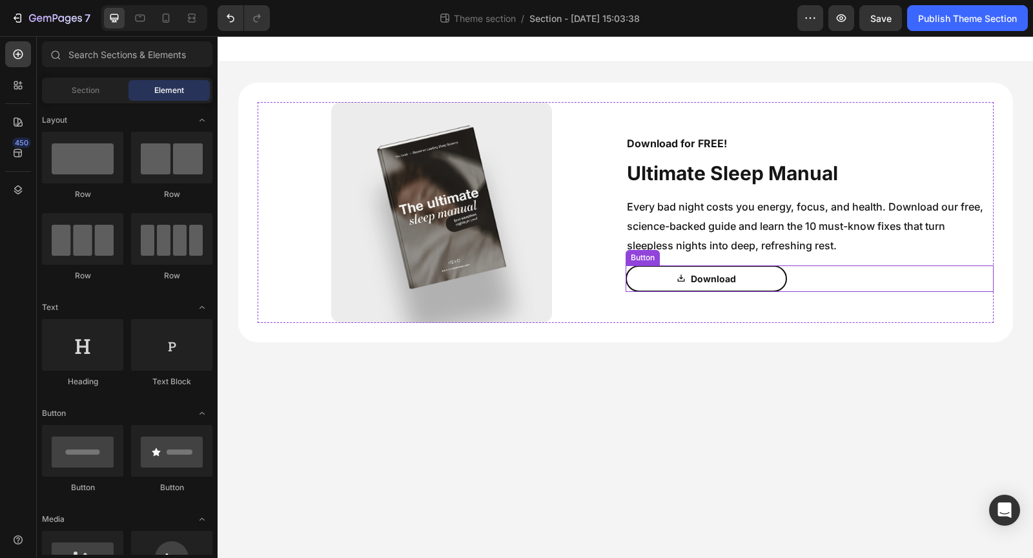
click at [763, 276] on link "Download" at bounding box center [706, 278] width 161 height 26
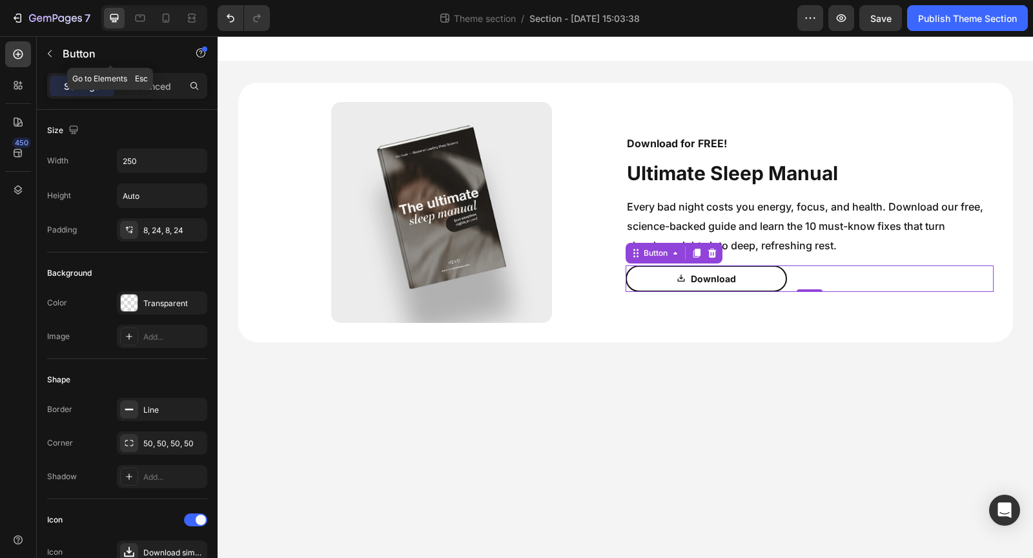
click at [149, 70] on div "Button" at bounding box center [110, 54] width 147 height 37
click at [152, 83] on p "Advanced" at bounding box center [149, 86] width 44 height 14
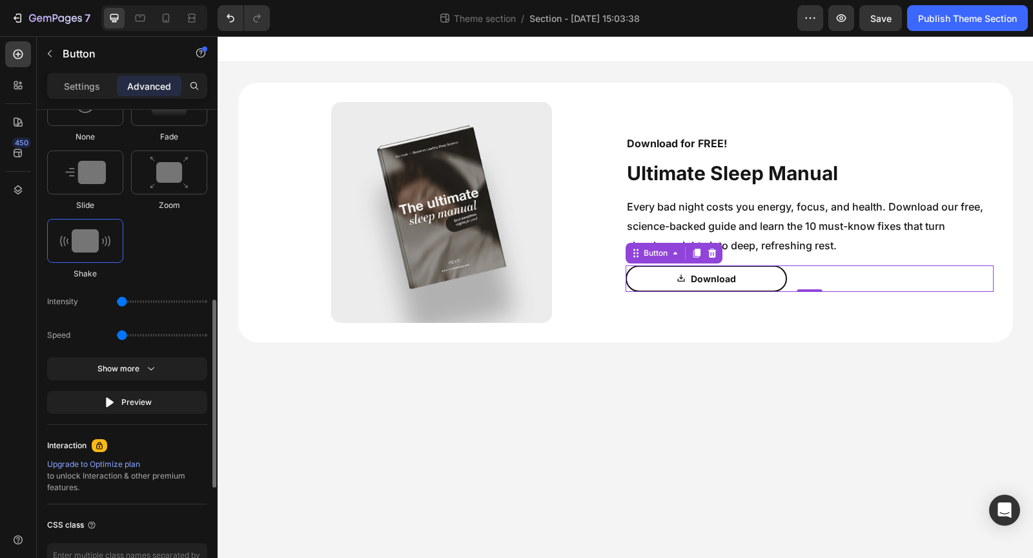
scroll to position [767, 0]
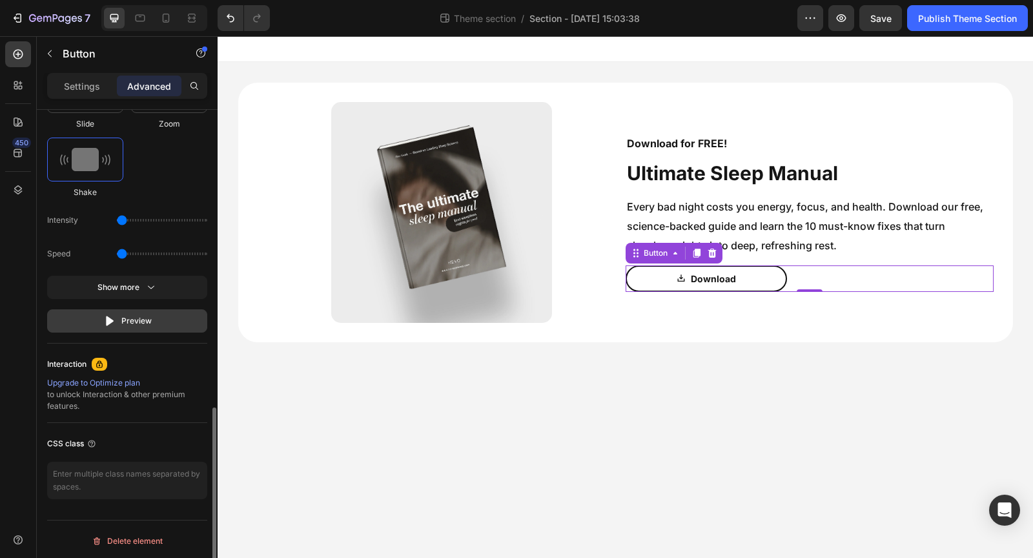
click at [141, 320] on div "Preview" at bounding box center [127, 321] width 48 height 13
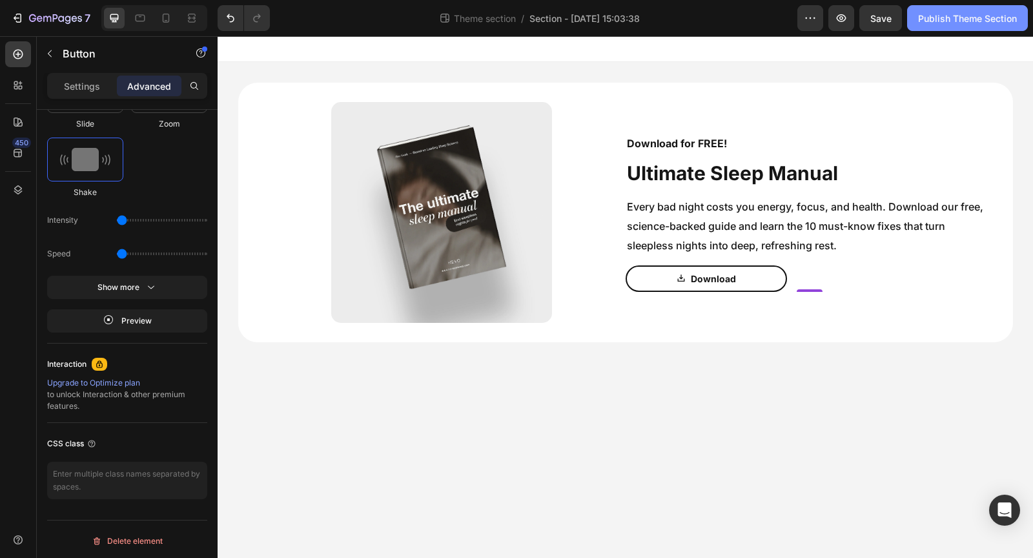
click at [936, 16] on div "Publish Theme Section" at bounding box center [967, 19] width 99 height 14
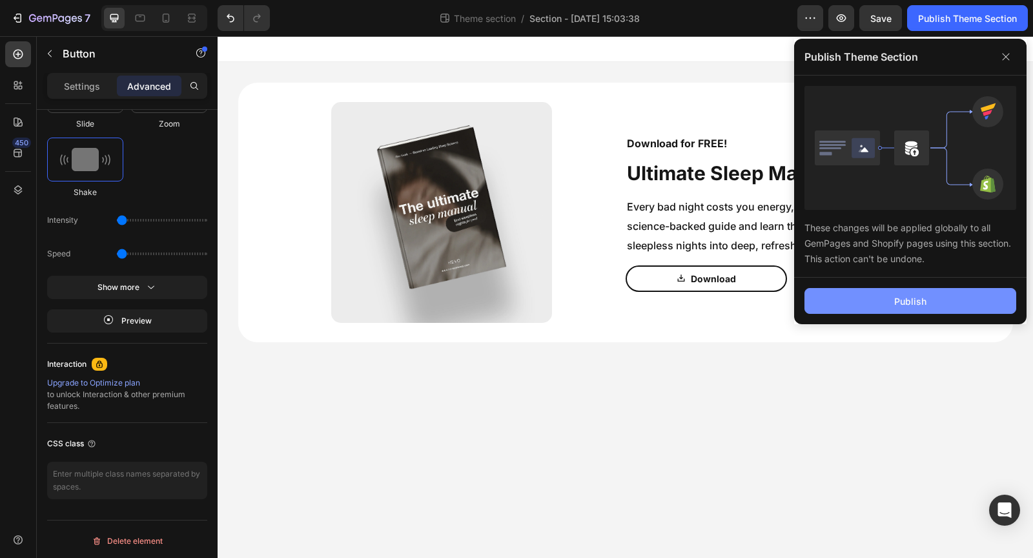
click at [907, 305] on div "Publish" at bounding box center [911, 302] width 32 height 14
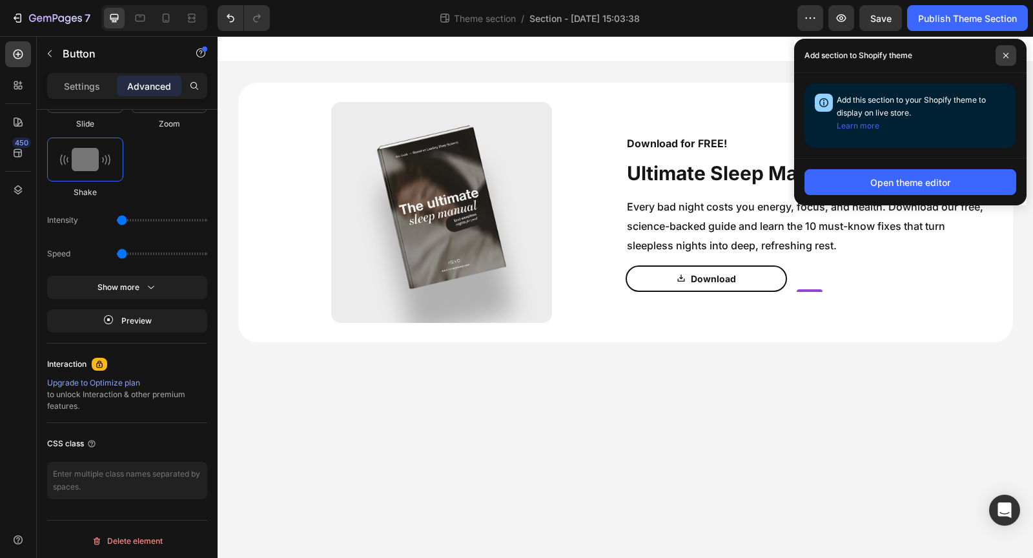
click at [1005, 55] on icon at bounding box center [1006, 55] width 5 height 5
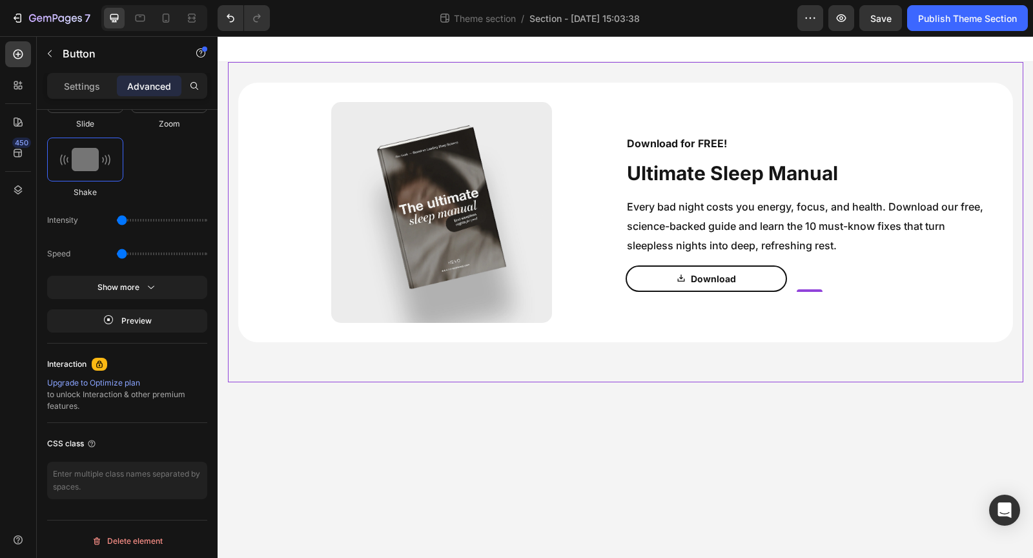
click at [817, 361] on div "Image Download for FREE! Text Block Ultimate Sleep Manual Text Block Every bad …" at bounding box center [626, 222] width 796 height 279
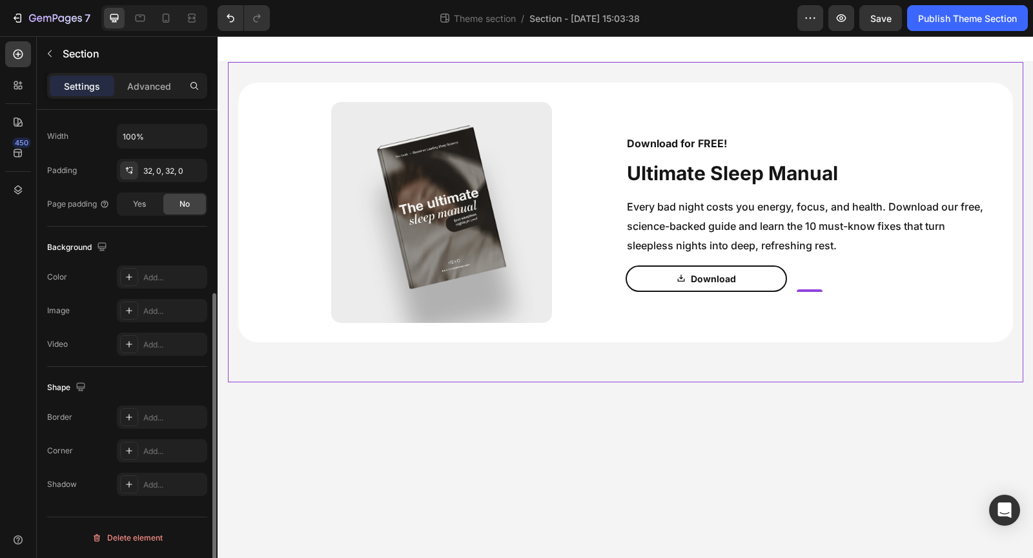
scroll to position [0, 0]
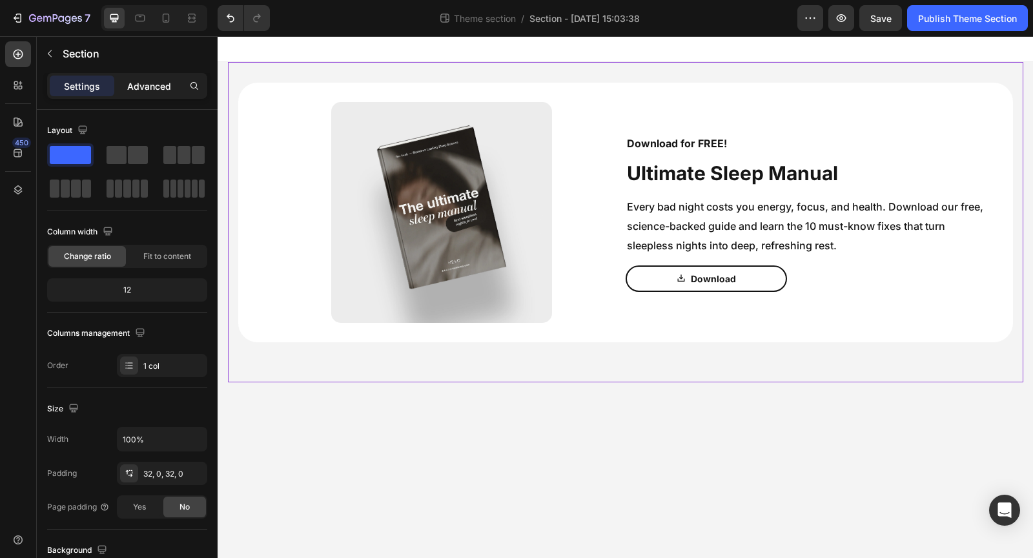
click at [157, 90] on p "Advanced" at bounding box center [149, 86] width 44 height 14
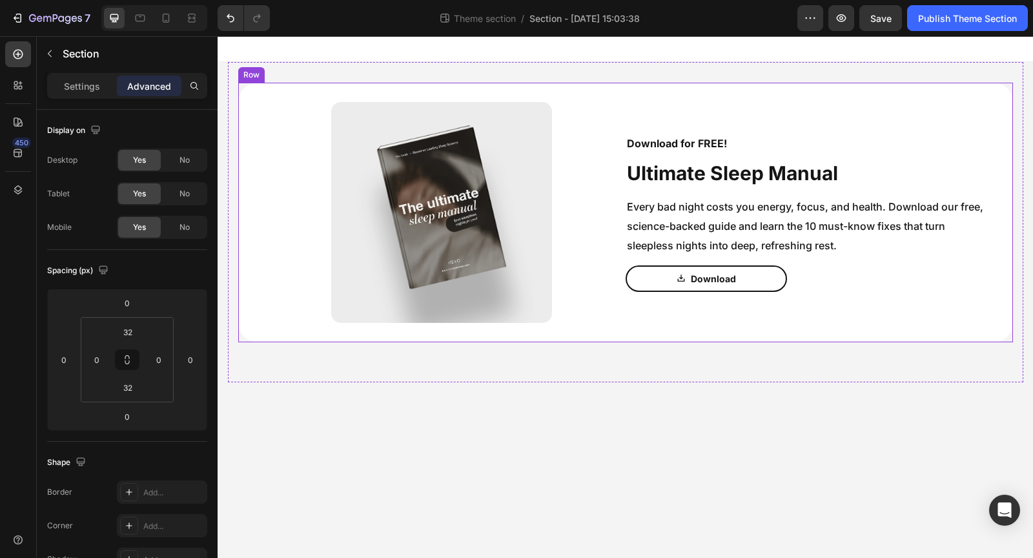
click at [320, 331] on div "Image Download for FREE! Text Block Ultimate Sleep Manual Text Block Every bad …" at bounding box center [625, 213] width 775 height 260
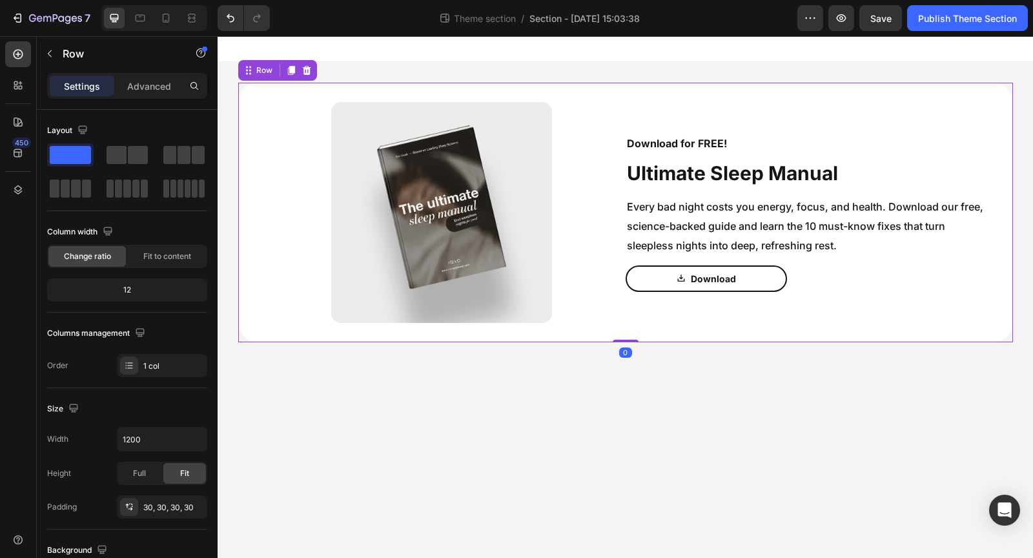
drag, startPoint x: 630, startPoint y: 359, endPoint x: 628, endPoint y: 295, distance: 64.0
click at [628, 295] on div "Image Download for FREE! Text Block Ultimate Sleep Manual Text Block Every bad …" at bounding box center [625, 213] width 775 height 260
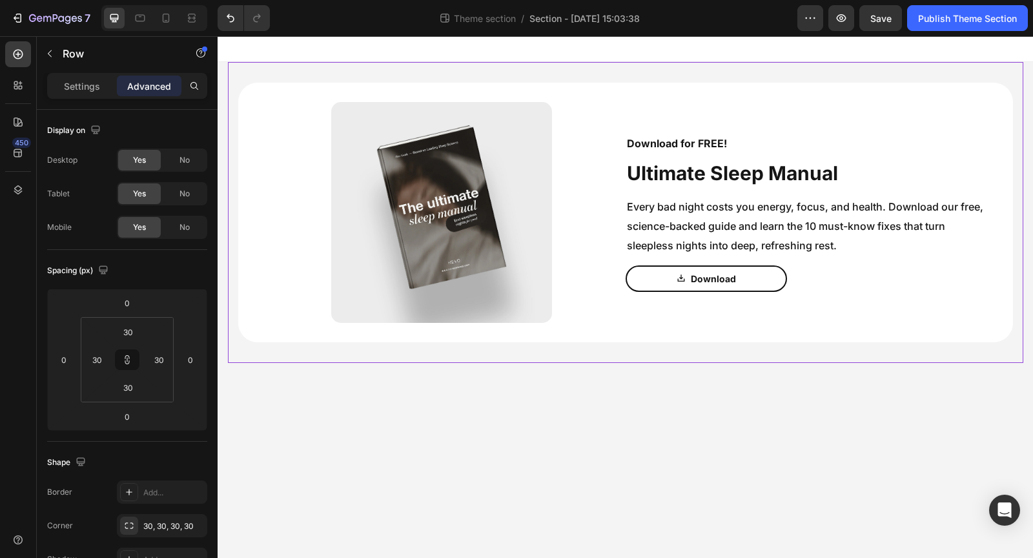
click at [588, 357] on div "Image Download for FREE! Text Block Ultimate Sleep Manual Text Block Every bad …" at bounding box center [626, 212] width 796 height 301
click at [958, 13] on div "Publish Theme Section" at bounding box center [967, 19] width 99 height 14
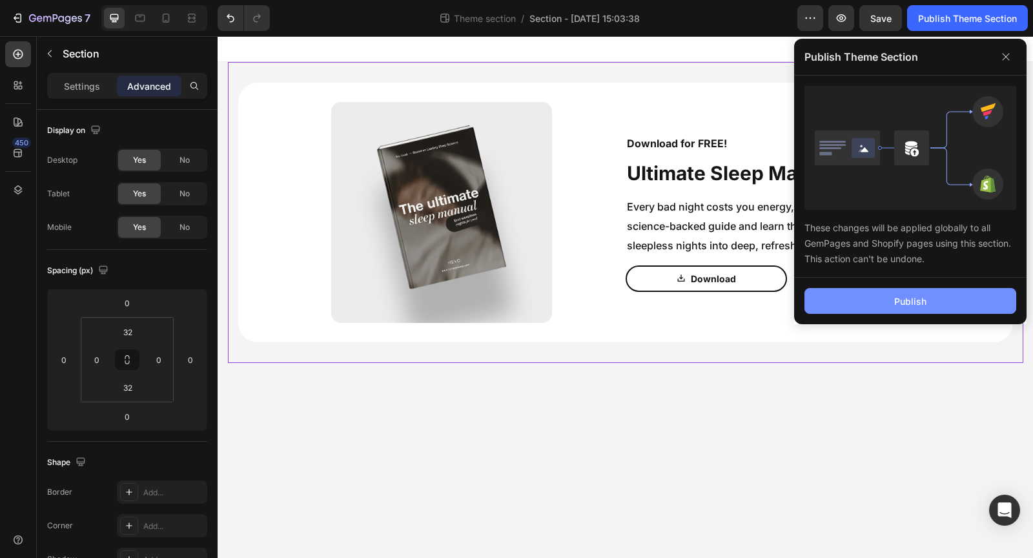
click at [917, 289] on button "Publish" at bounding box center [911, 301] width 212 height 26
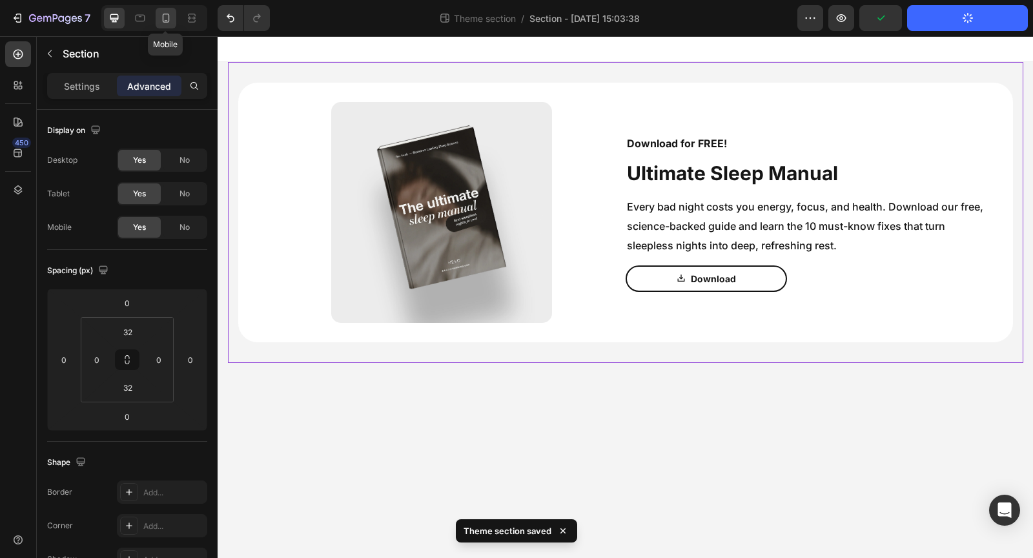
click at [167, 12] on icon at bounding box center [166, 18] width 13 height 13
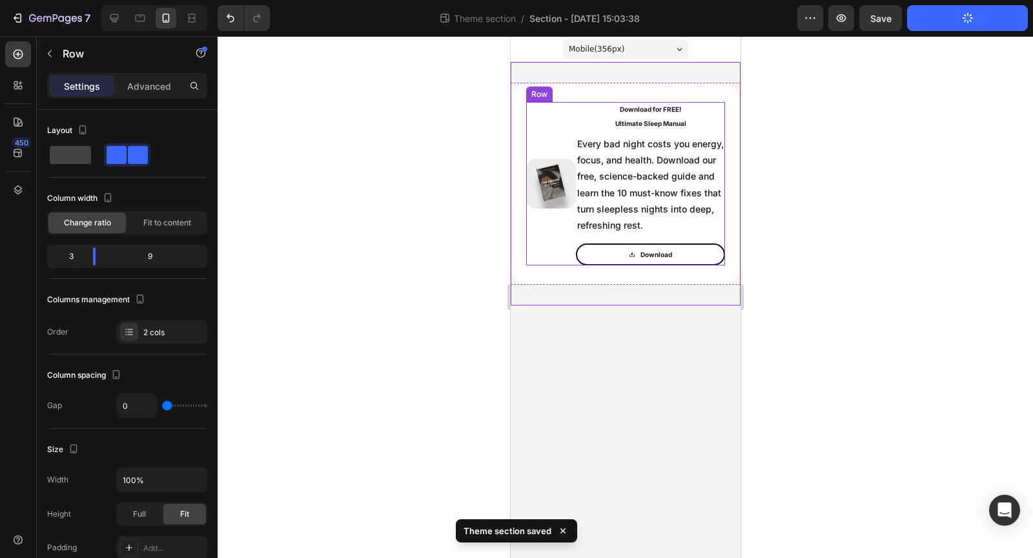
click at [566, 258] on div "Image" at bounding box center [551, 183] width 50 height 163
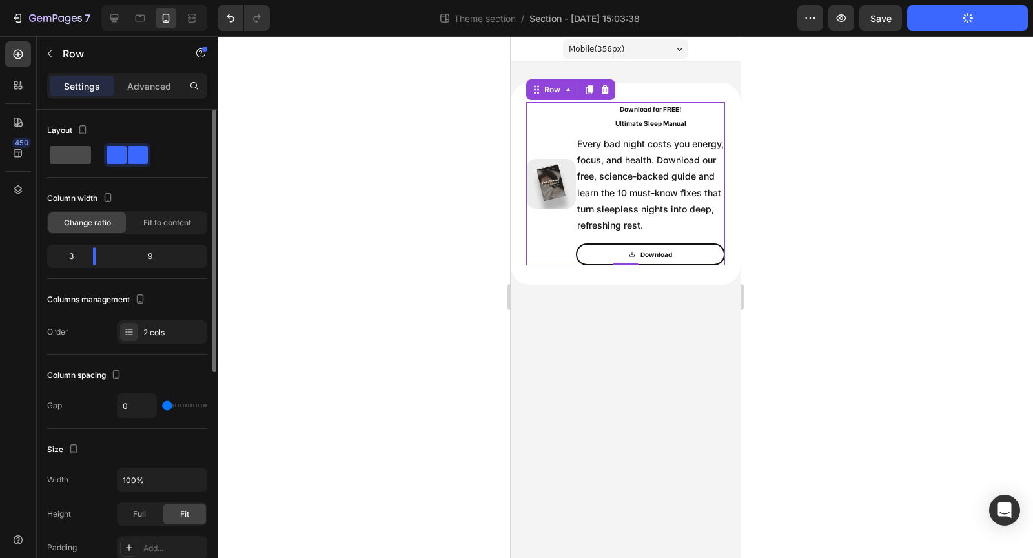
click at [83, 158] on span at bounding box center [70, 155] width 41 height 18
type input "16"
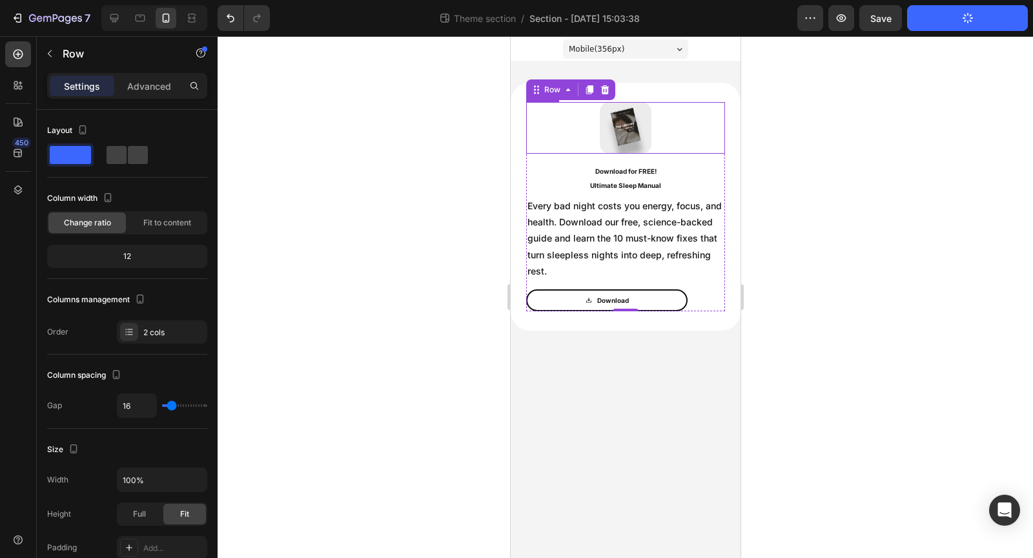
click at [649, 136] on img at bounding box center [625, 128] width 52 height 52
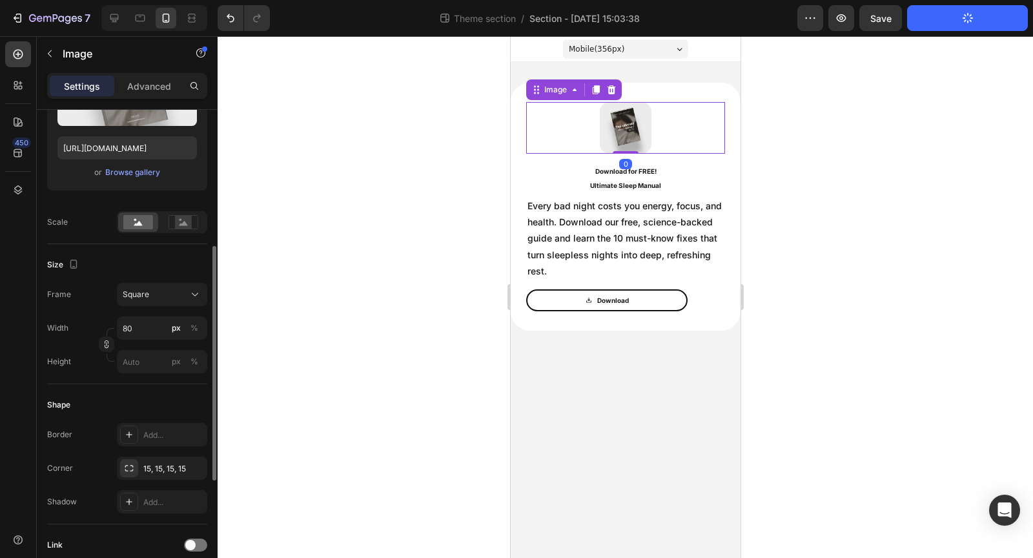
scroll to position [236, 0]
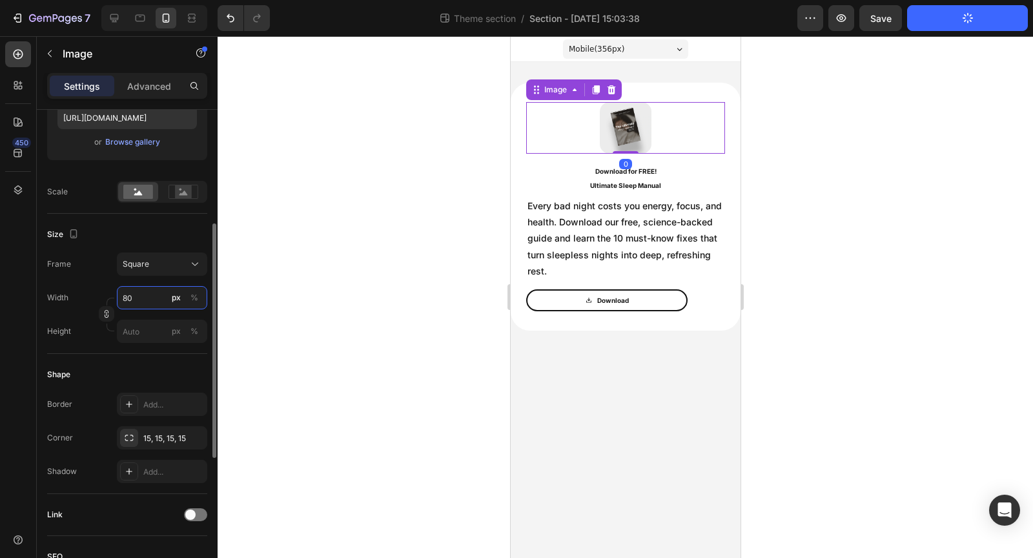
click at [143, 300] on input "80" at bounding box center [162, 297] width 90 height 23
type input "1"
type input "10"
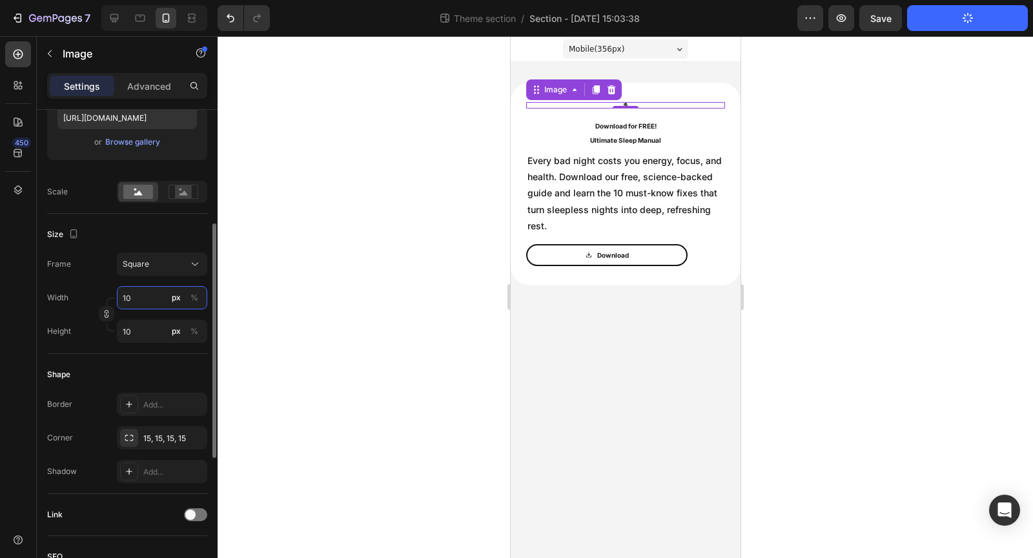
type input "100"
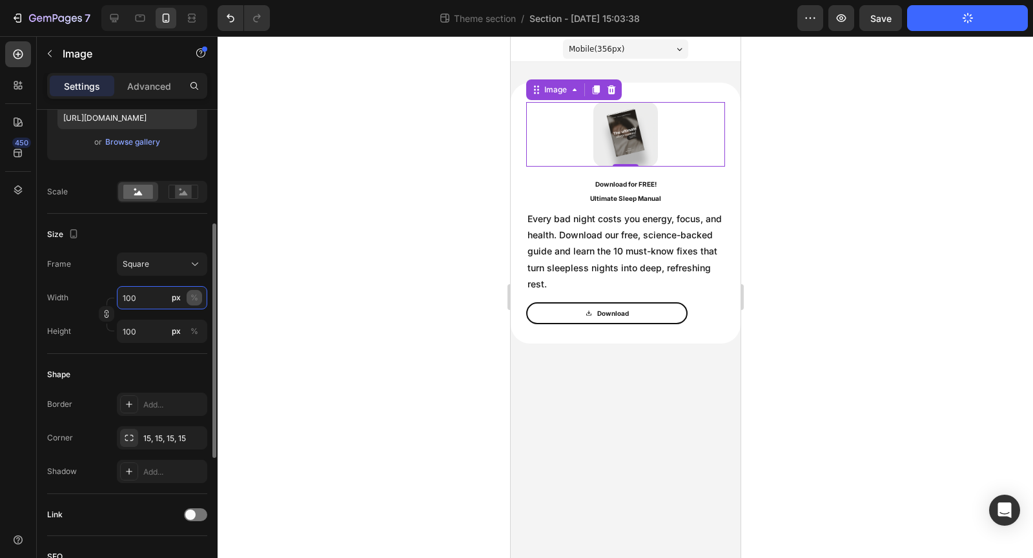
type input "100"
click at [191, 296] on div "%" at bounding box center [195, 298] width 8 height 12
type input "100"
click at [194, 301] on div "%" at bounding box center [195, 298] width 8 height 12
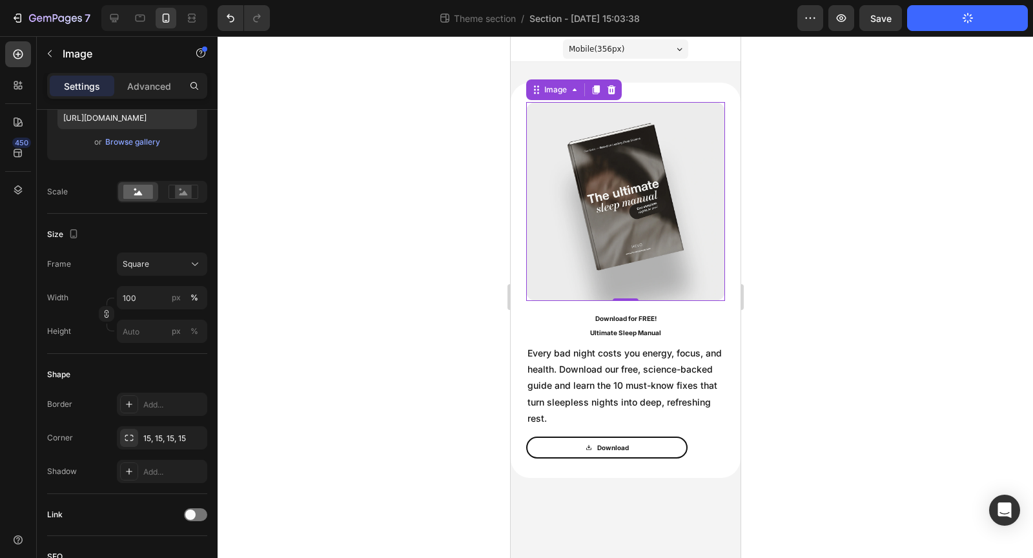
click at [312, 311] on div at bounding box center [626, 297] width 816 height 522
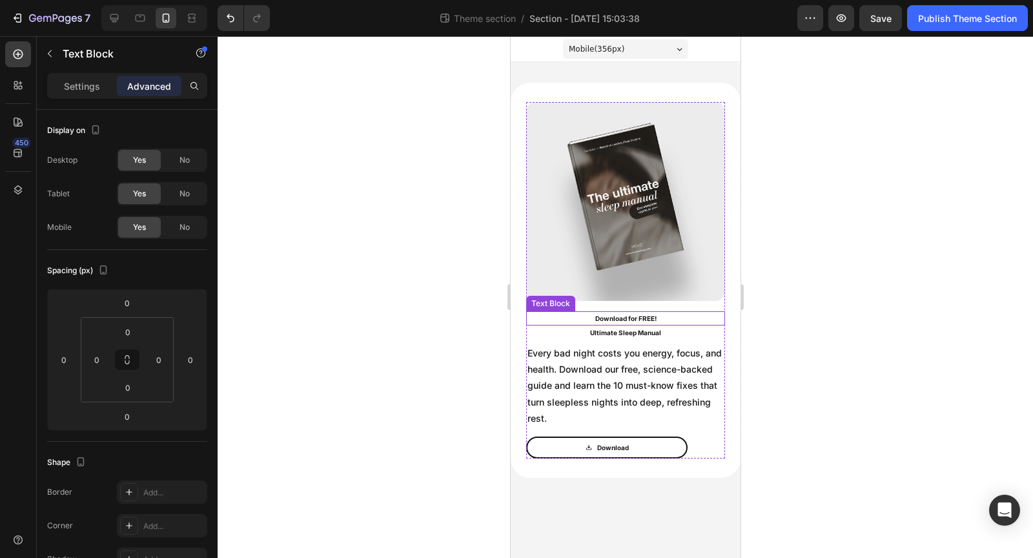
click at [633, 320] on p "Download for FREE!" at bounding box center [625, 319] width 196 height 12
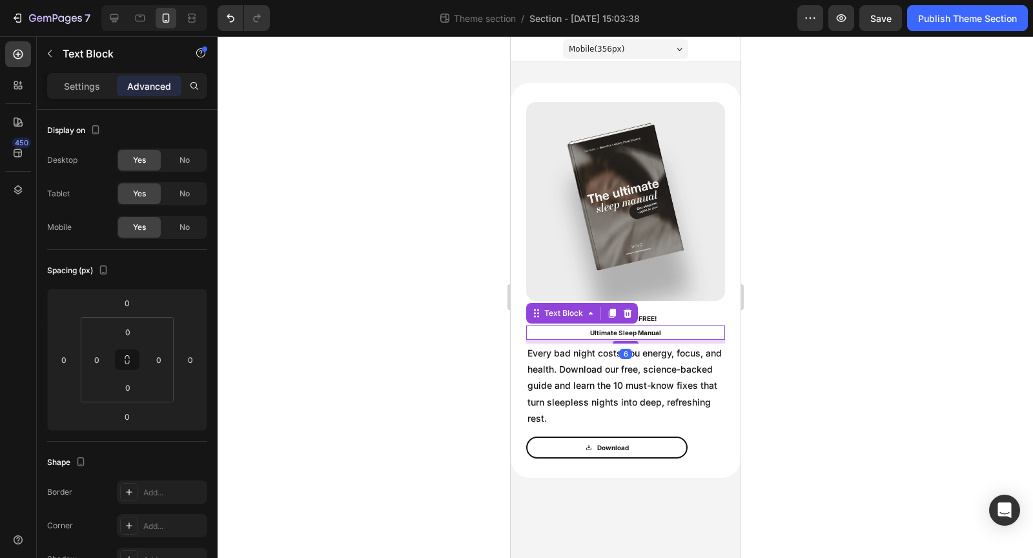
click at [648, 335] on p "Ultimate Sleep Manual" at bounding box center [625, 333] width 196 height 12
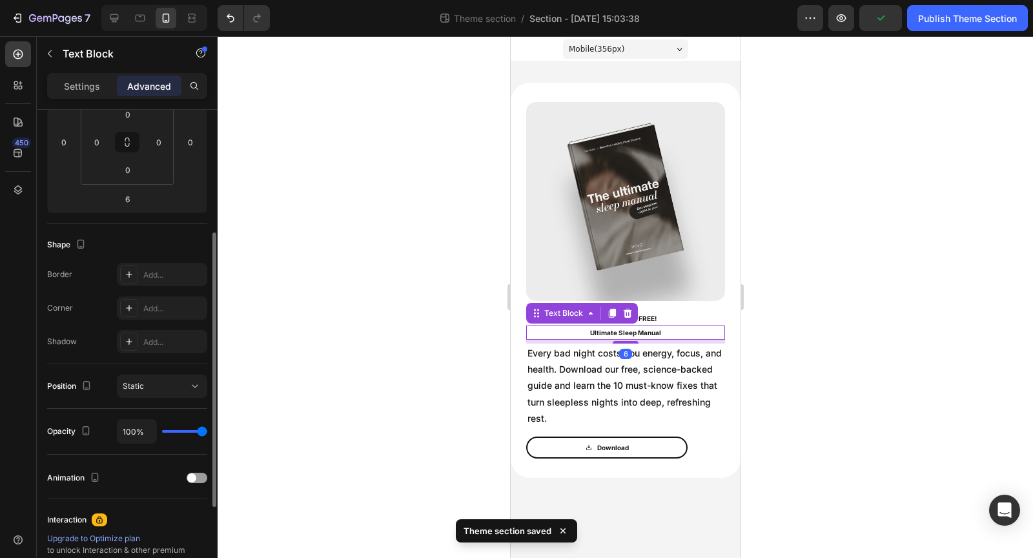
scroll to position [196, 0]
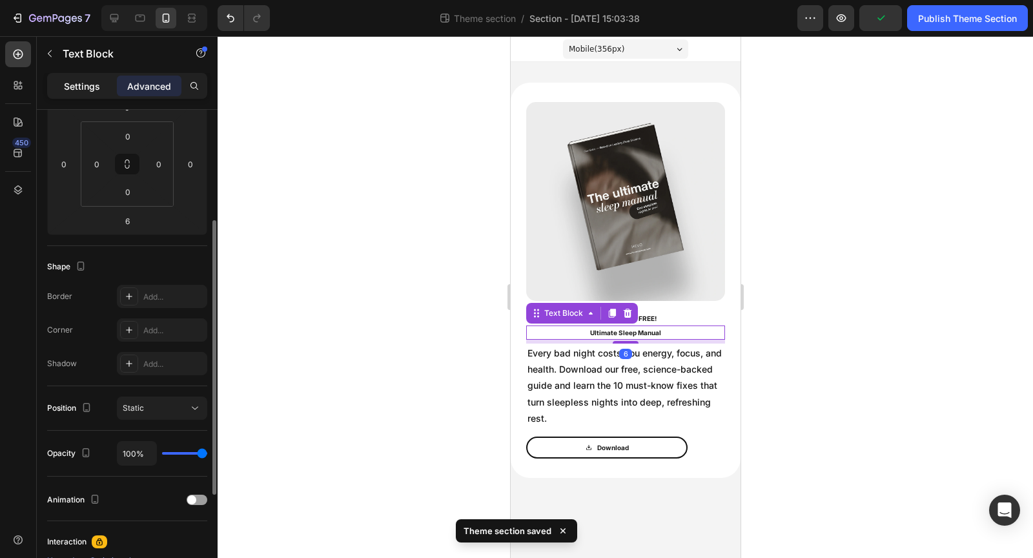
click at [95, 88] on p "Settings" at bounding box center [82, 86] width 36 height 14
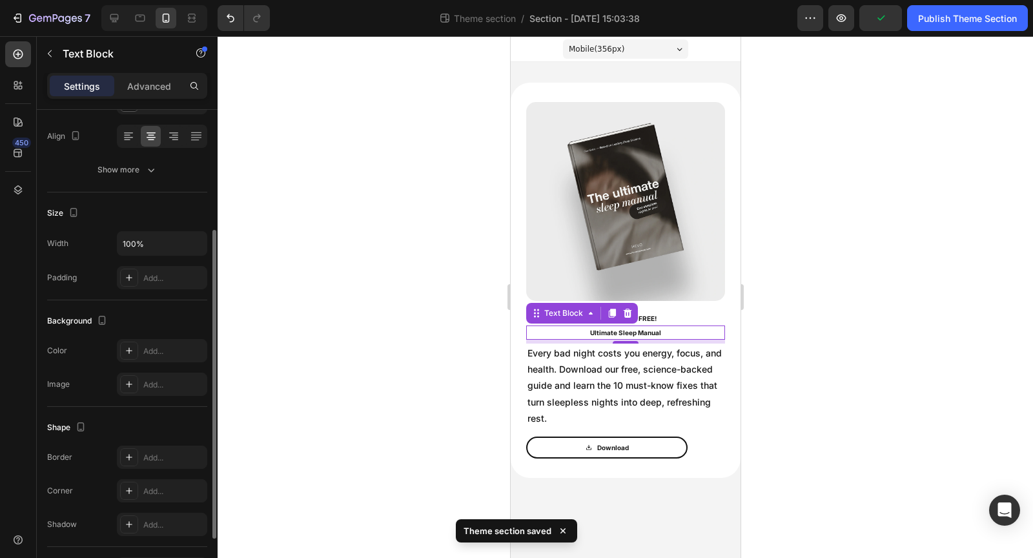
scroll to position [0, 0]
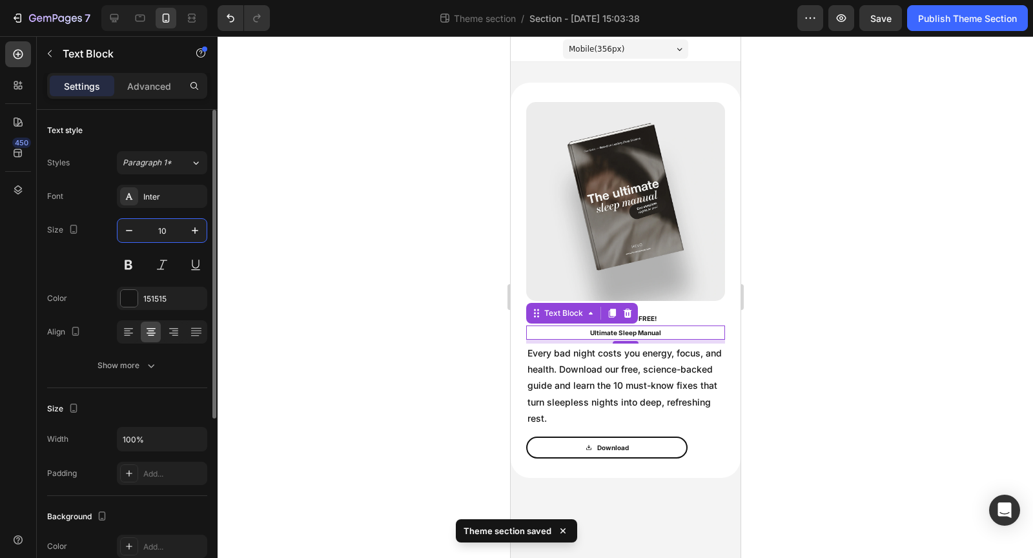
click at [172, 223] on input "10" at bounding box center [162, 230] width 43 height 23
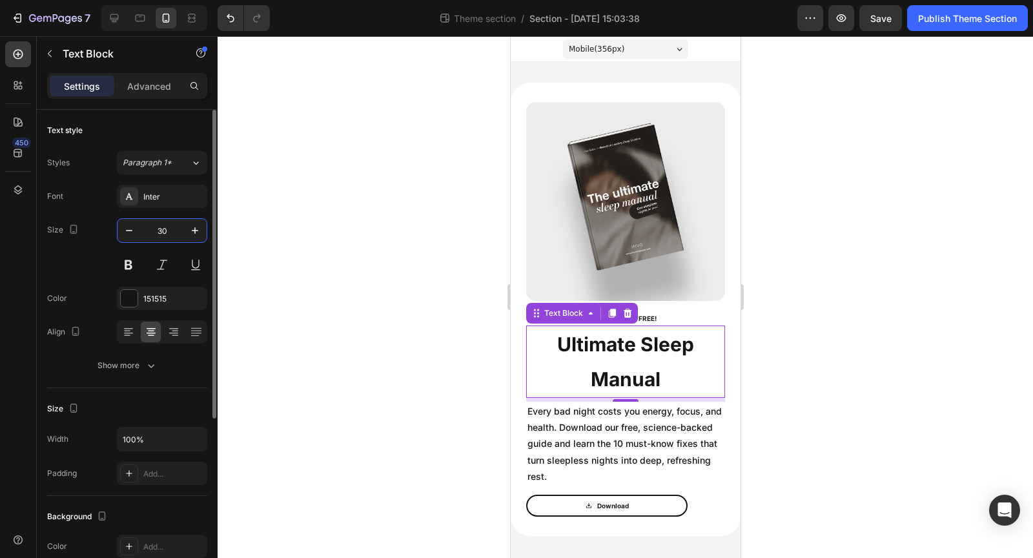
type input "3"
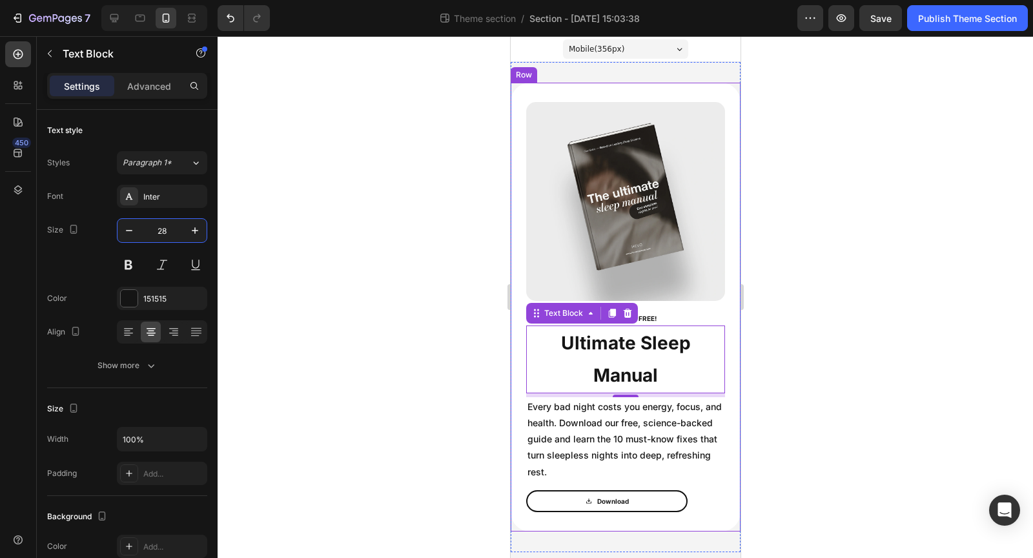
type input "28"
click at [805, 333] on div at bounding box center [626, 297] width 816 height 522
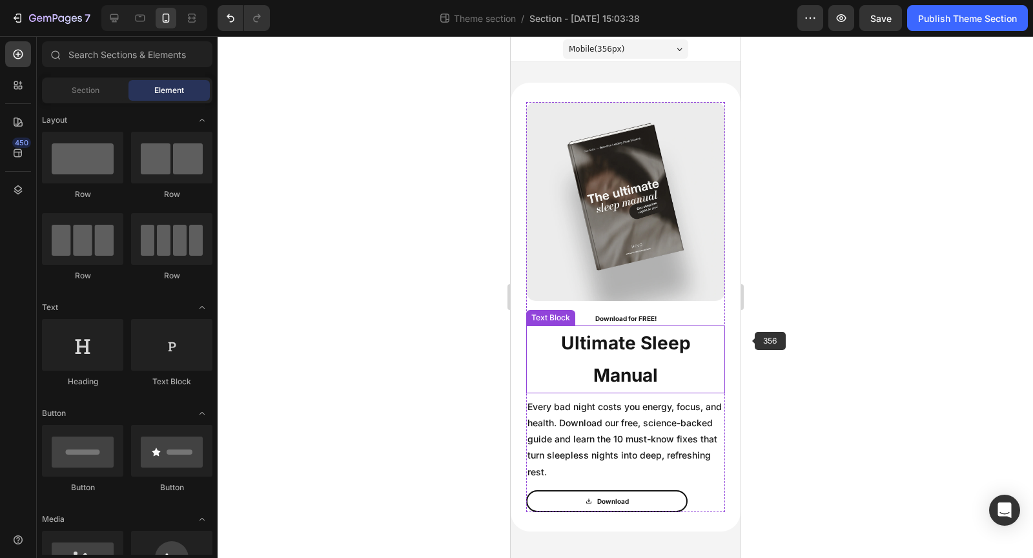
click at [645, 351] on p "Ultimate Sleep Manual" at bounding box center [625, 359] width 196 height 65
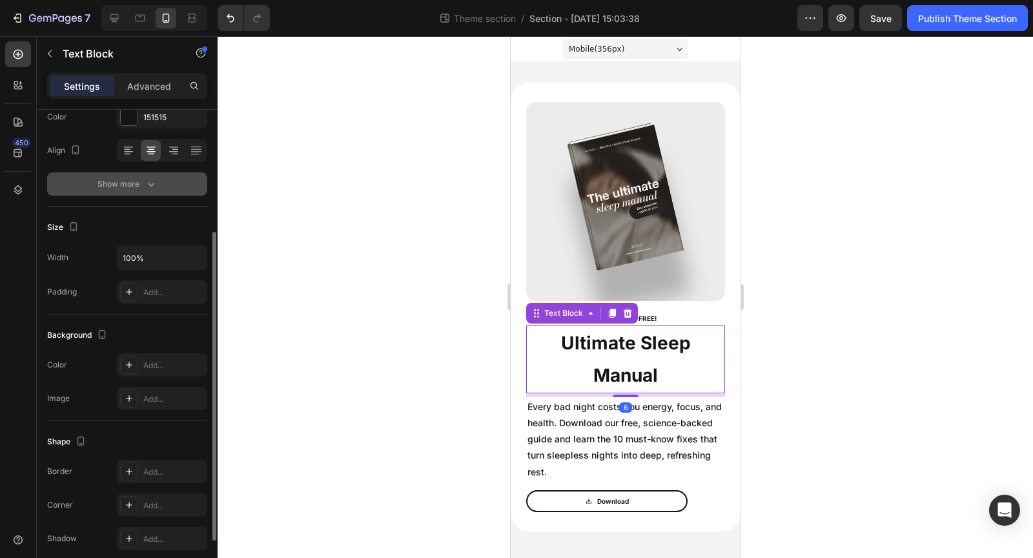
scroll to position [186, 0]
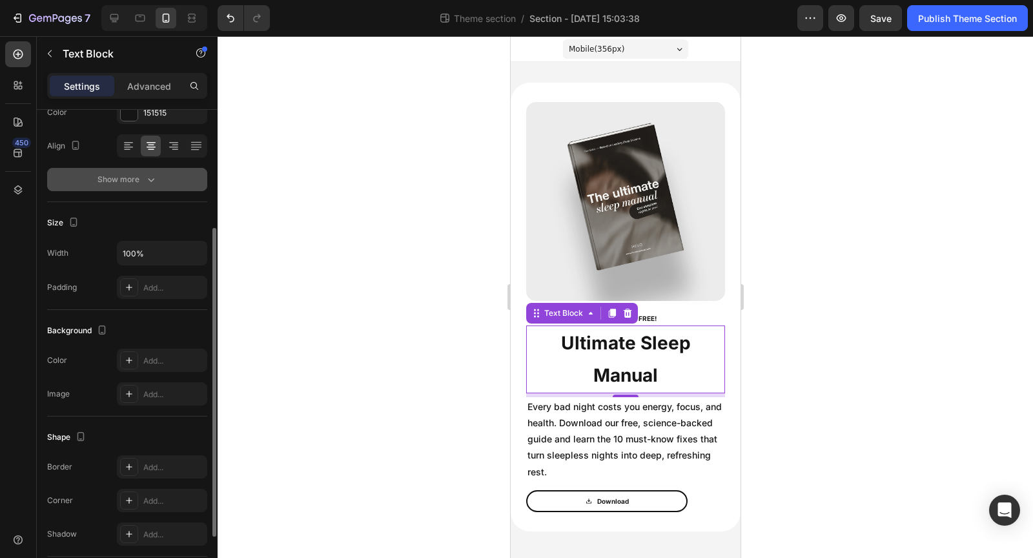
click at [136, 182] on div "Show more" at bounding box center [128, 179] width 60 height 13
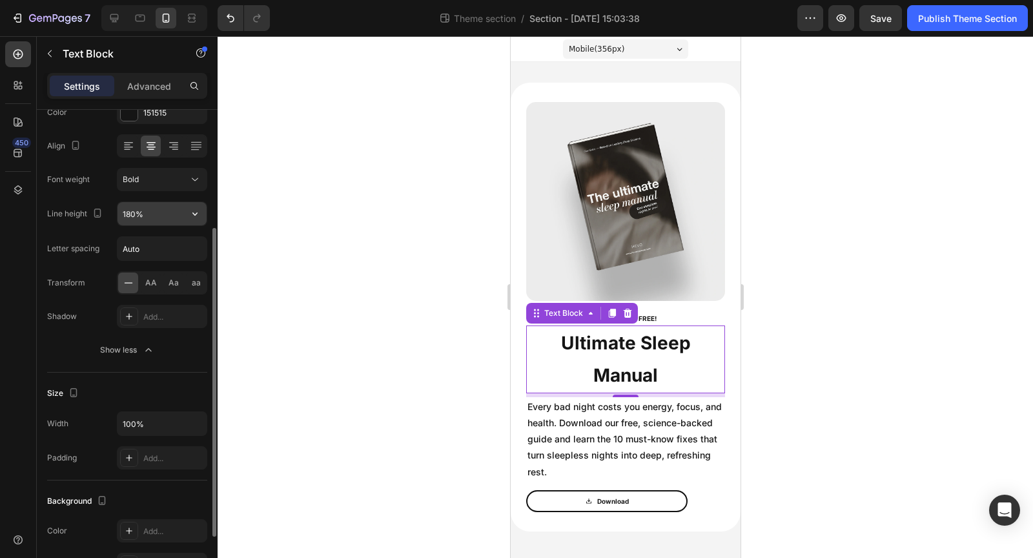
click at [160, 211] on input "180%" at bounding box center [162, 213] width 89 height 23
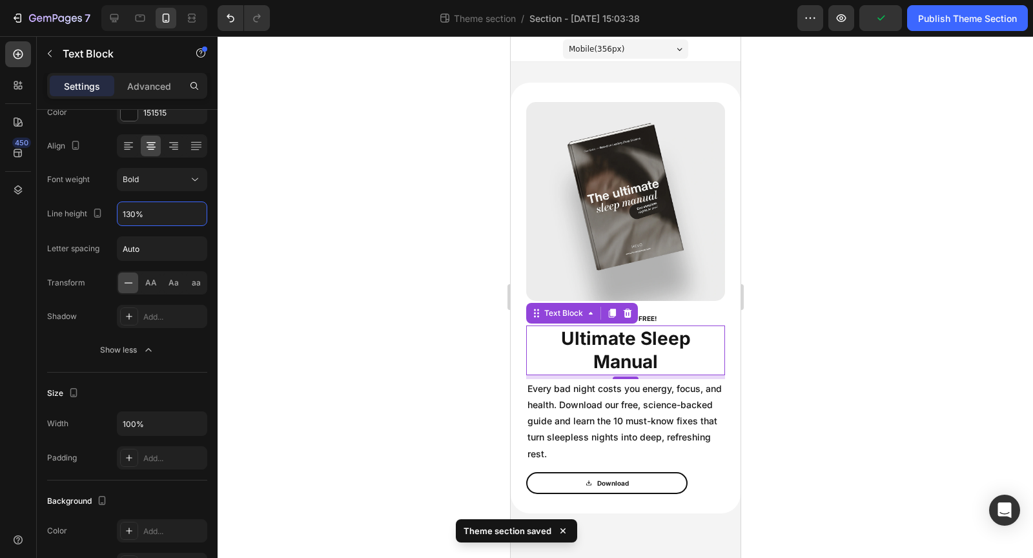
type input "130%"
click at [399, 324] on div at bounding box center [626, 297] width 816 height 522
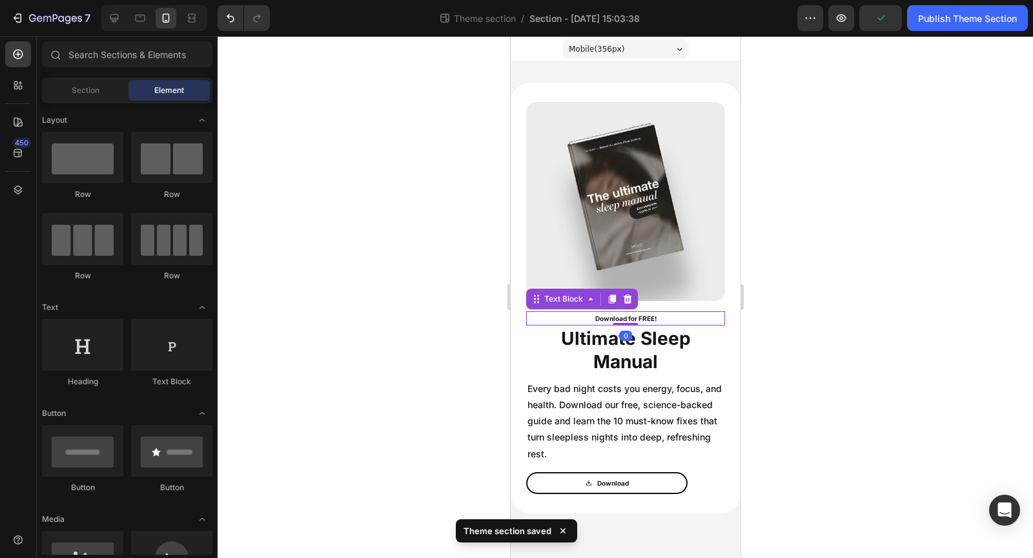
click at [652, 313] on p "Download for FREE!" at bounding box center [625, 319] width 196 height 12
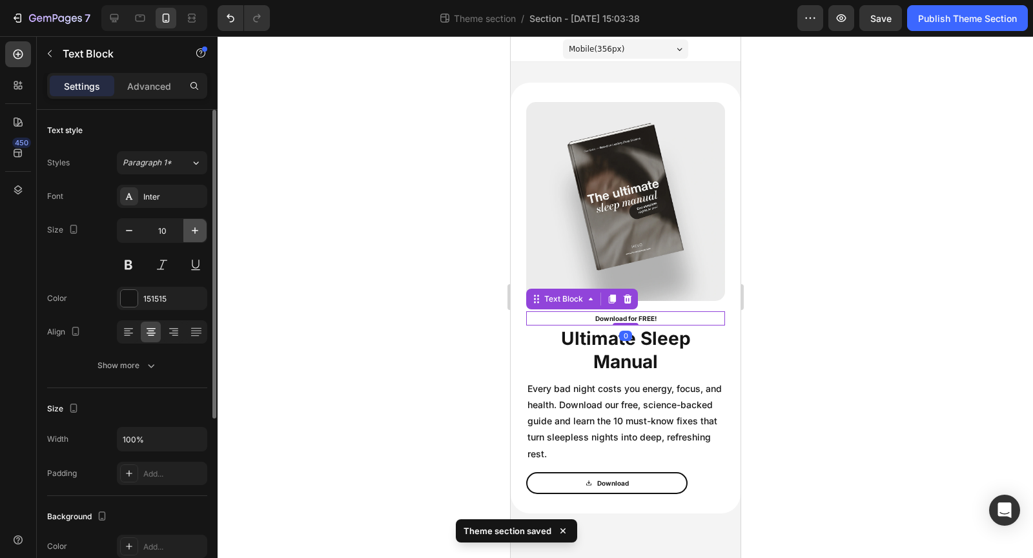
click at [194, 238] on button "button" at bounding box center [194, 230] width 23 height 23
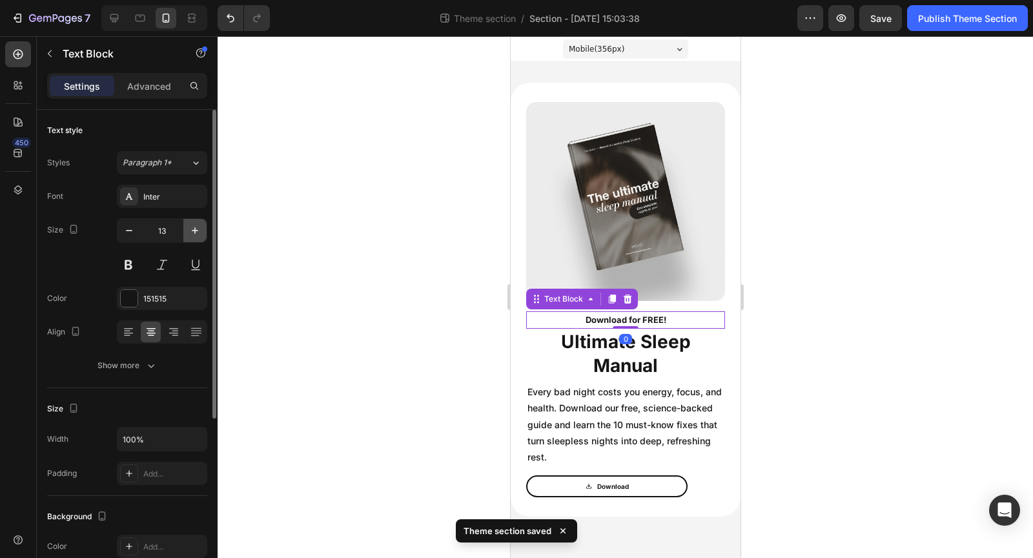
click at [194, 238] on button "button" at bounding box center [194, 230] width 23 height 23
click at [123, 230] on icon "button" at bounding box center [129, 230] width 13 height 13
type input "14"
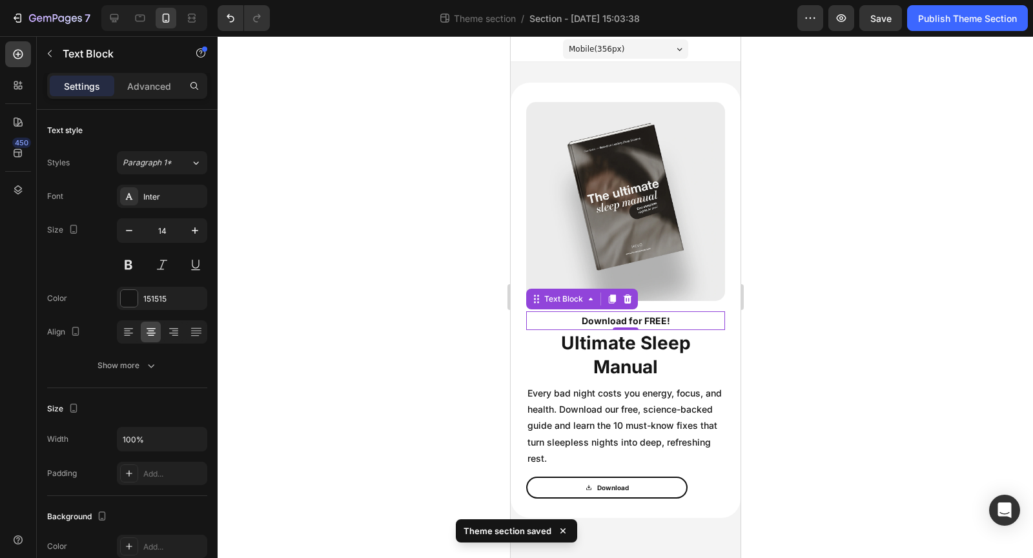
click at [273, 271] on div at bounding box center [626, 297] width 816 height 522
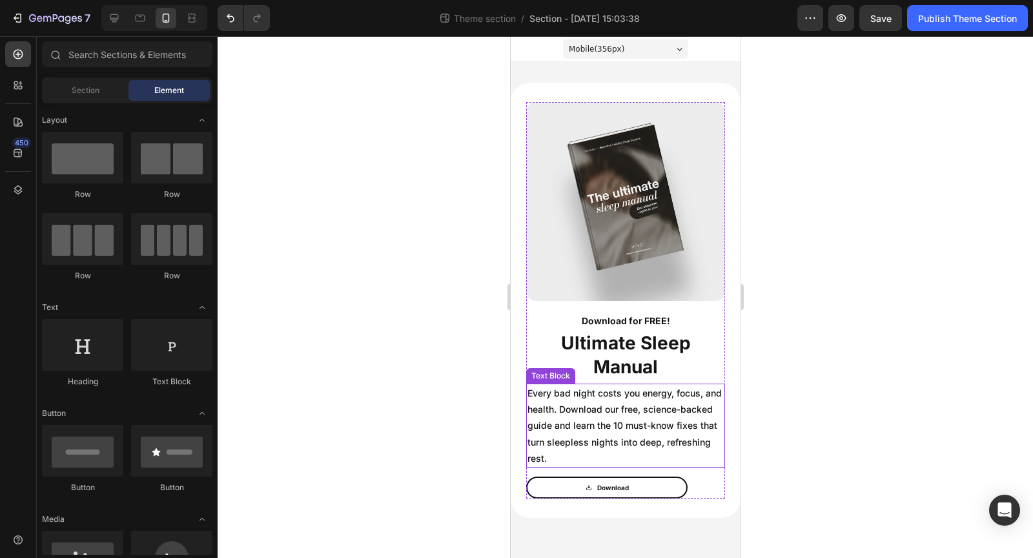
click at [663, 429] on p "Every bad night costs you energy, focus, and health. Download our free, science…" at bounding box center [625, 425] width 196 height 81
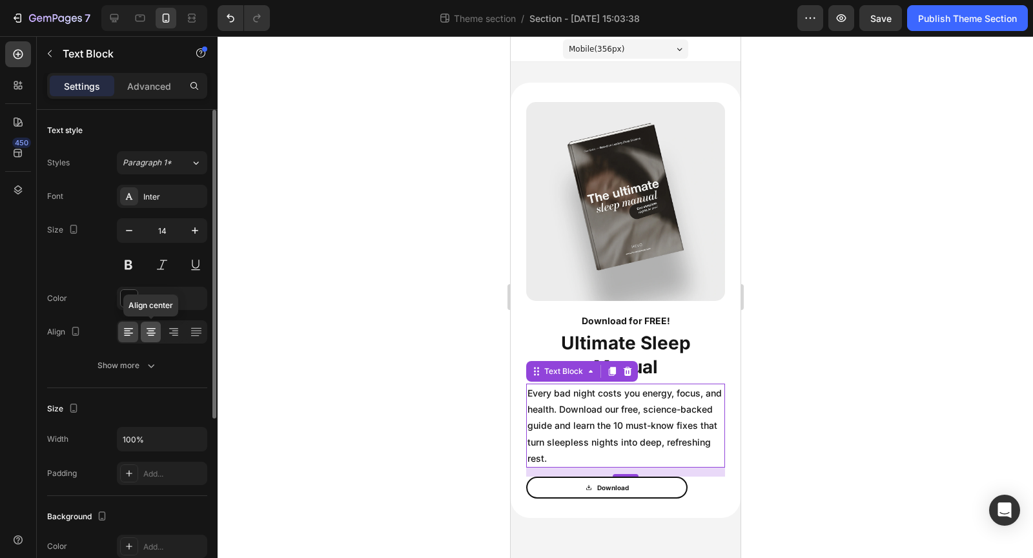
click at [145, 333] on icon at bounding box center [151, 332] width 13 height 13
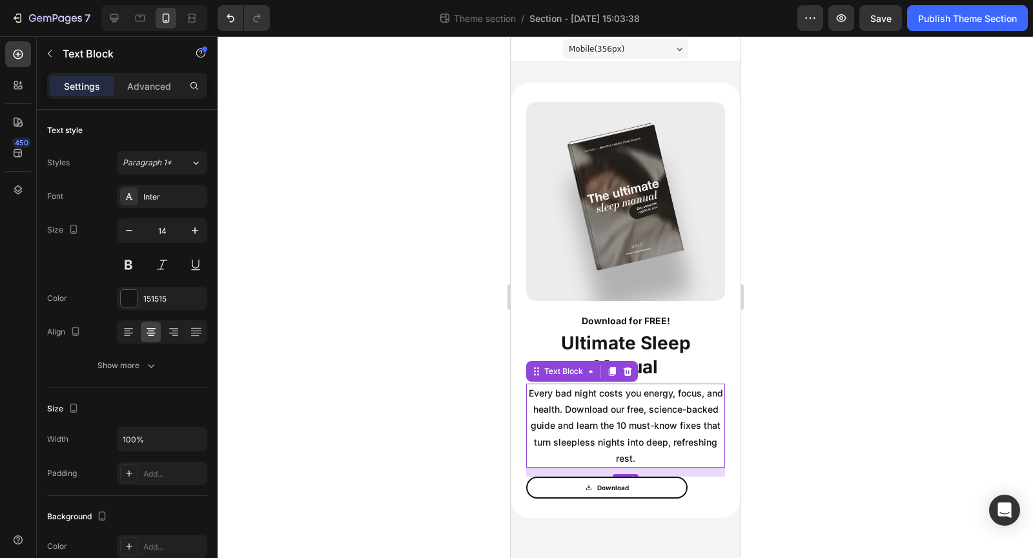
click at [338, 346] on div at bounding box center [626, 297] width 816 height 522
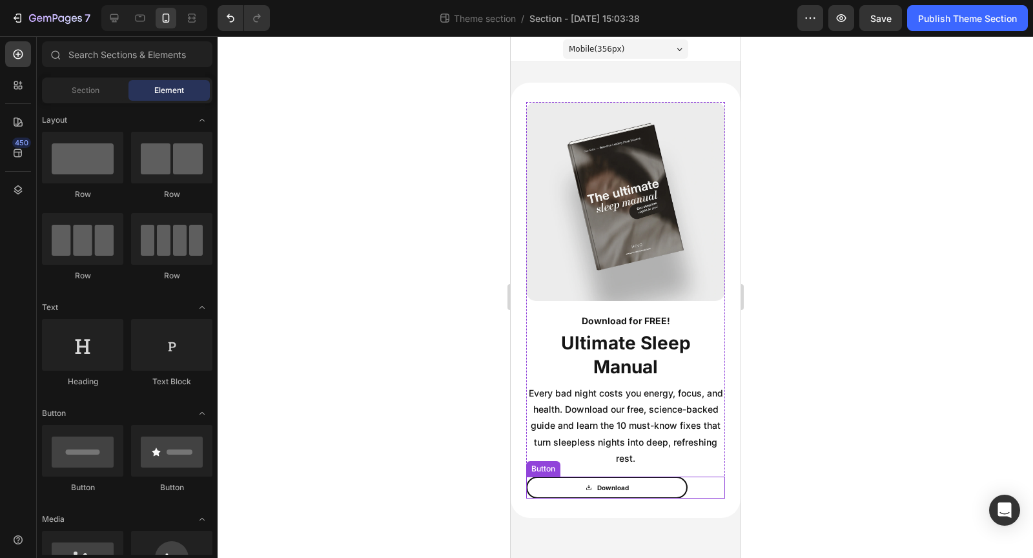
click at [696, 482] on div "Download Button" at bounding box center [625, 488] width 199 height 22
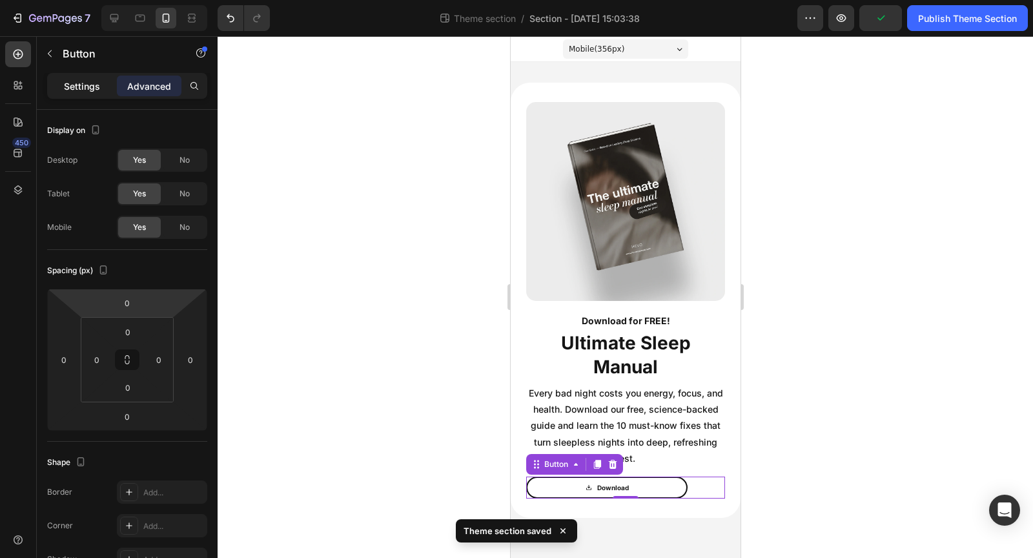
click at [78, 85] on p "Settings" at bounding box center [82, 86] width 36 height 14
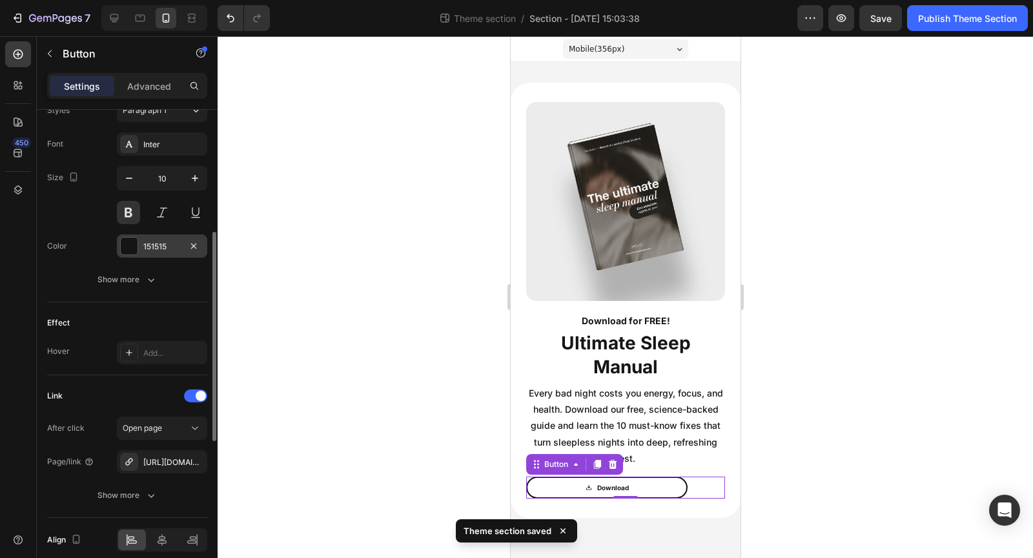
scroll to position [639, 0]
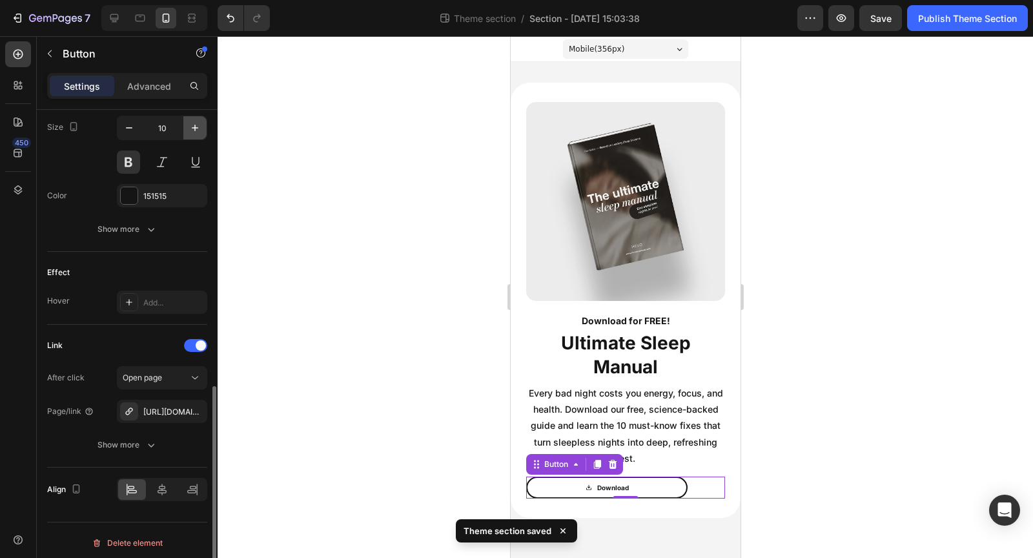
click at [192, 129] on icon "button" at bounding box center [195, 127] width 13 height 13
type input "12"
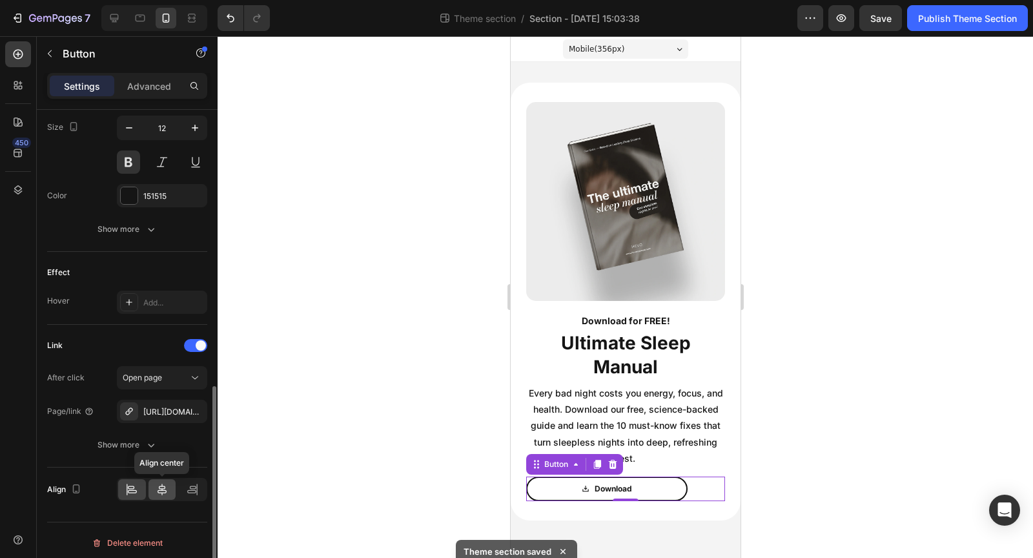
click at [168, 483] on icon at bounding box center [162, 489] width 13 height 13
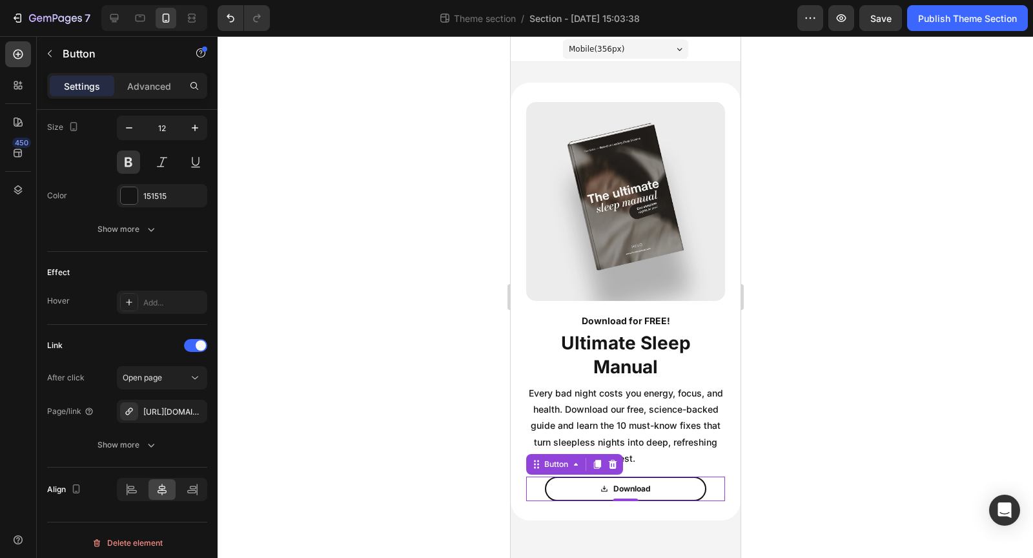
click at [338, 431] on div at bounding box center [626, 297] width 816 height 522
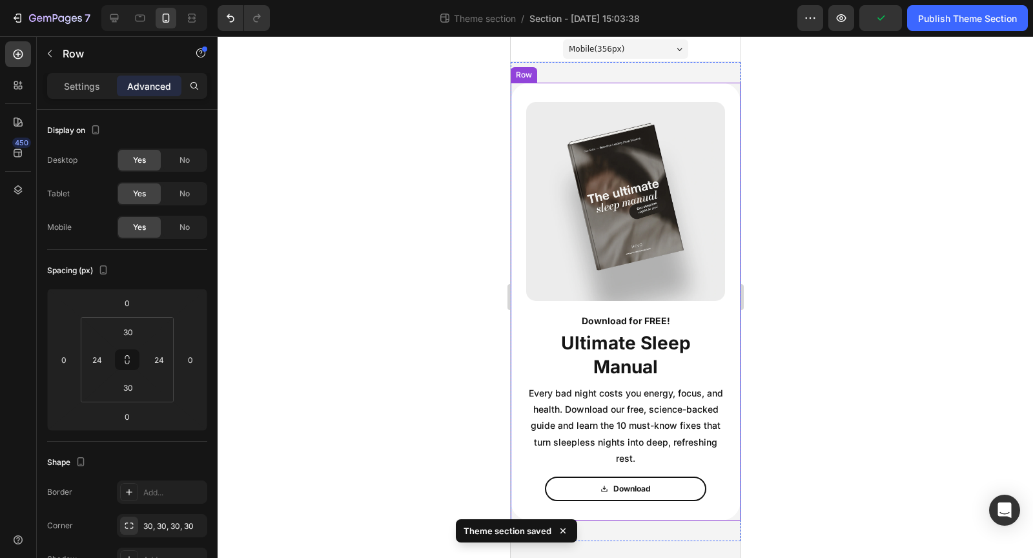
click at [523, 95] on div "Image Download for FREE! Text Block Ultimate Sleep Manual Text Block Every bad …" at bounding box center [625, 302] width 230 height 438
click at [89, 76] on div "Settings" at bounding box center [82, 86] width 65 height 21
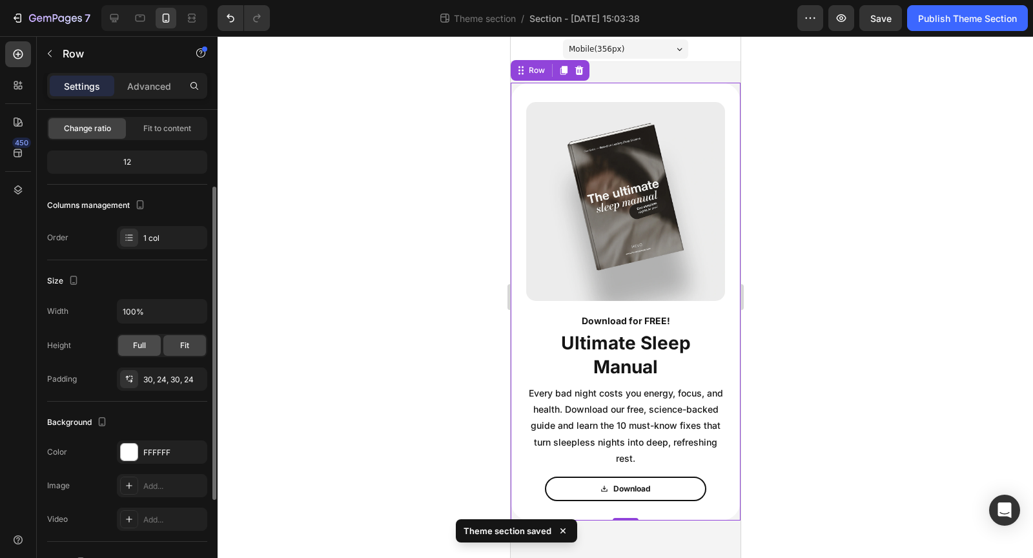
scroll to position [110, 0]
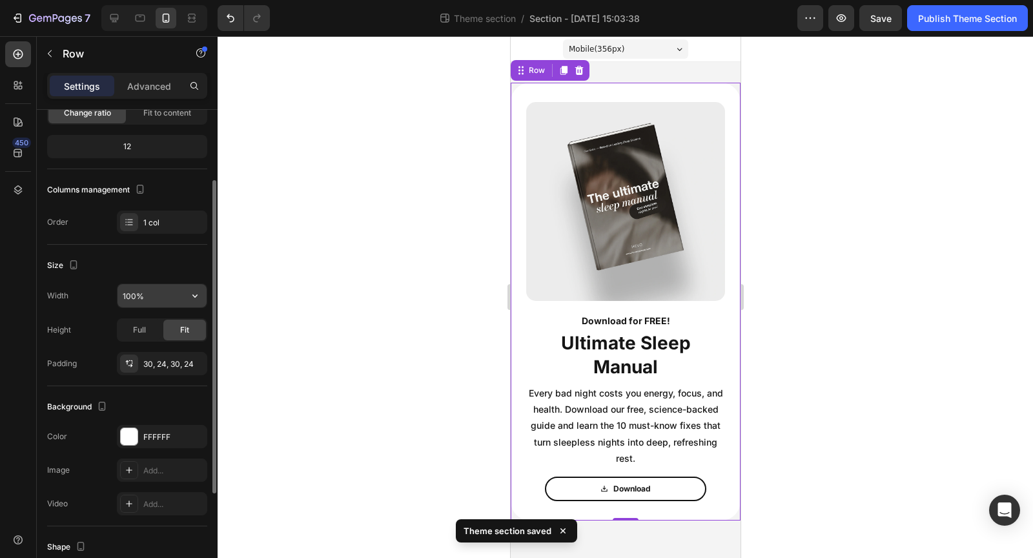
click at [159, 293] on input "100%" at bounding box center [162, 295] width 89 height 23
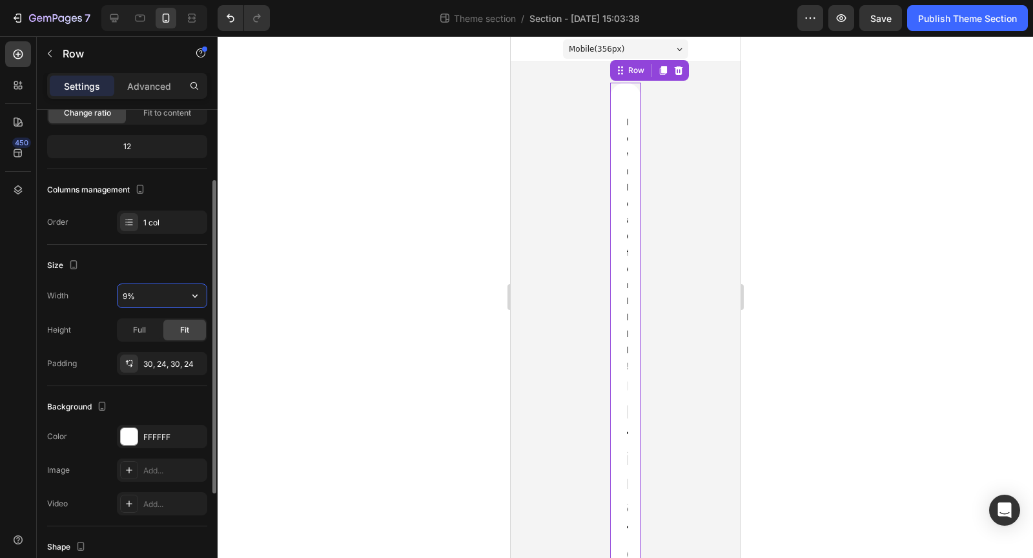
type input "90%"
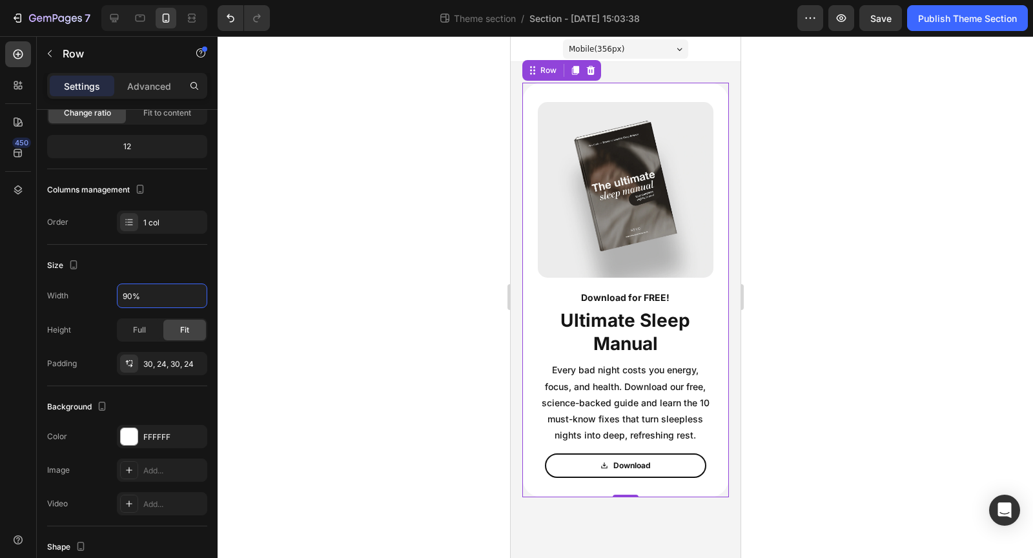
click at [343, 308] on div at bounding box center [626, 297] width 816 height 522
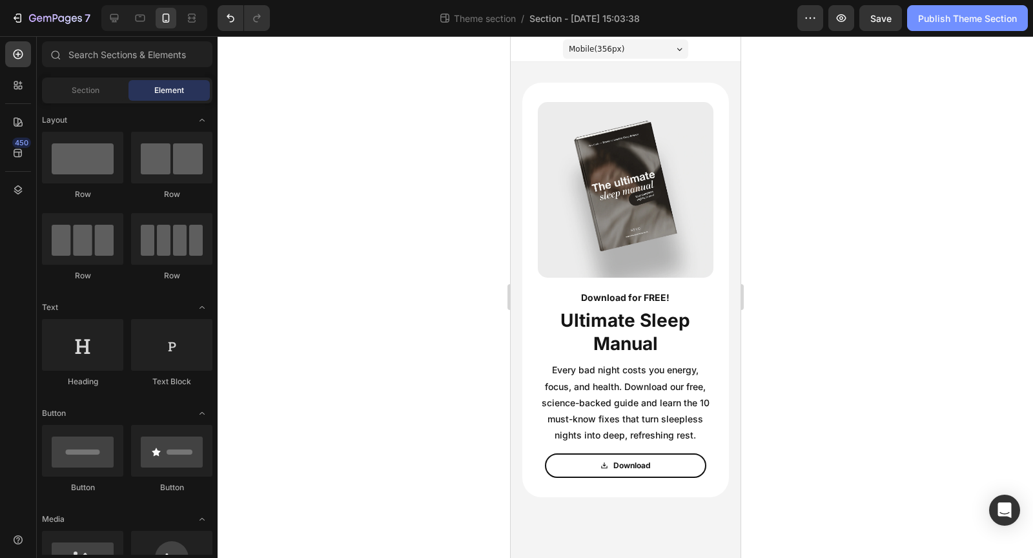
click at [940, 26] on button "Publish Theme Section" at bounding box center [967, 18] width 121 height 26
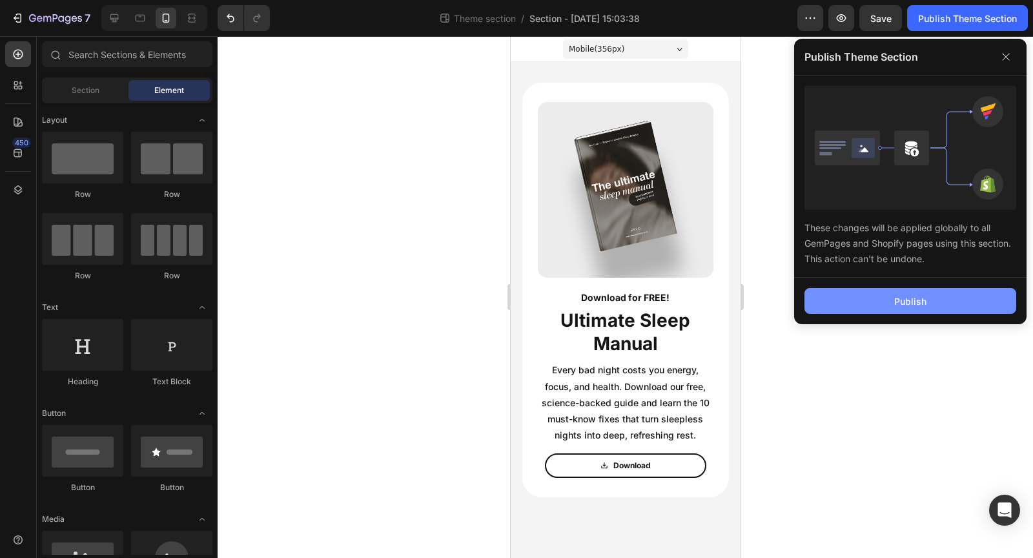
click at [907, 299] on div "Publish" at bounding box center [911, 302] width 32 height 14
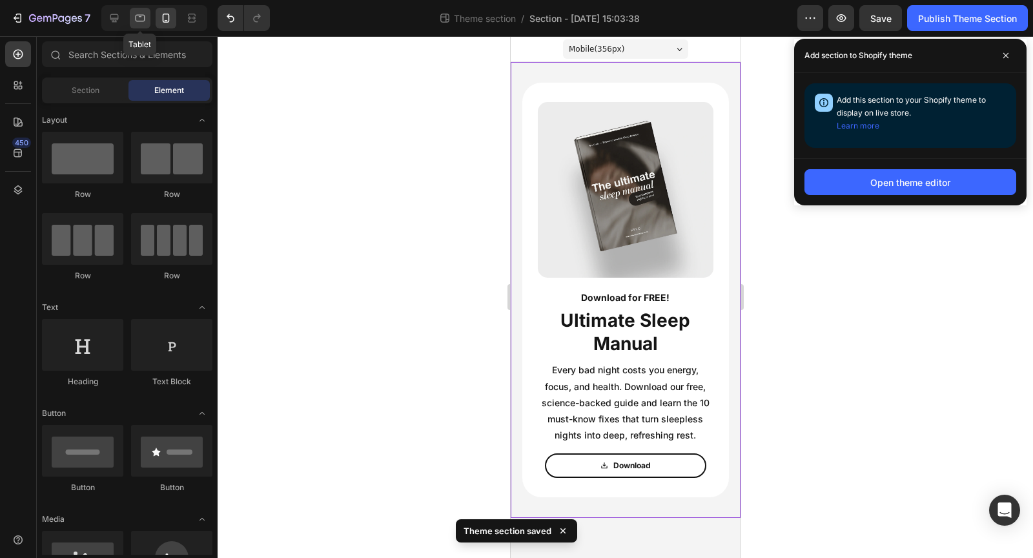
click at [145, 18] on icon at bounding box center [140, 18] width 13 height 13
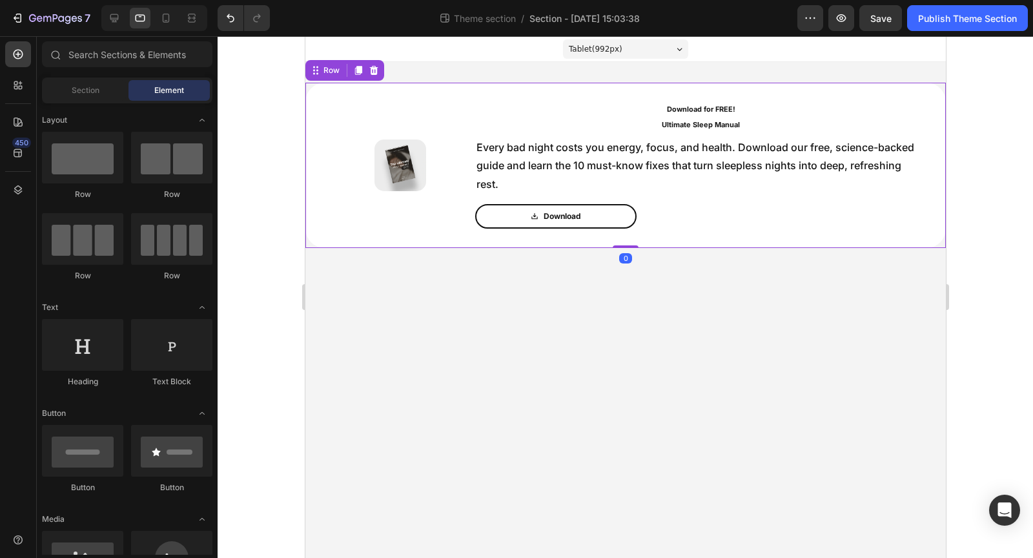
click at [459, 232] on div "Image Download for FREE! Text Block Ultimate Sleep Manual Text Block Every bad …" at bounding box center [625, 165] width 641 height 165
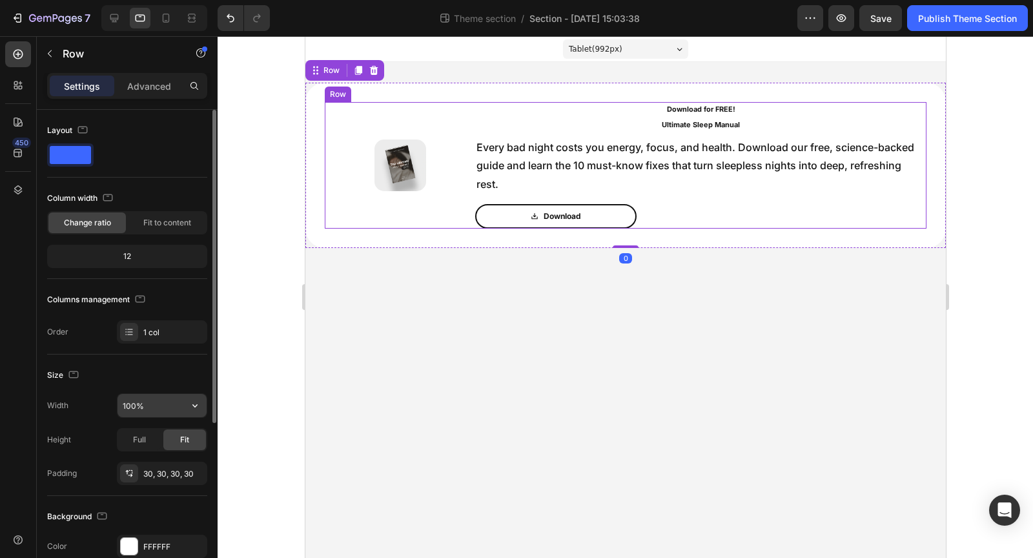
click at [147, 406] on input "100%" at bounding box center [162, 405] width 89 height 23
type input "90%"
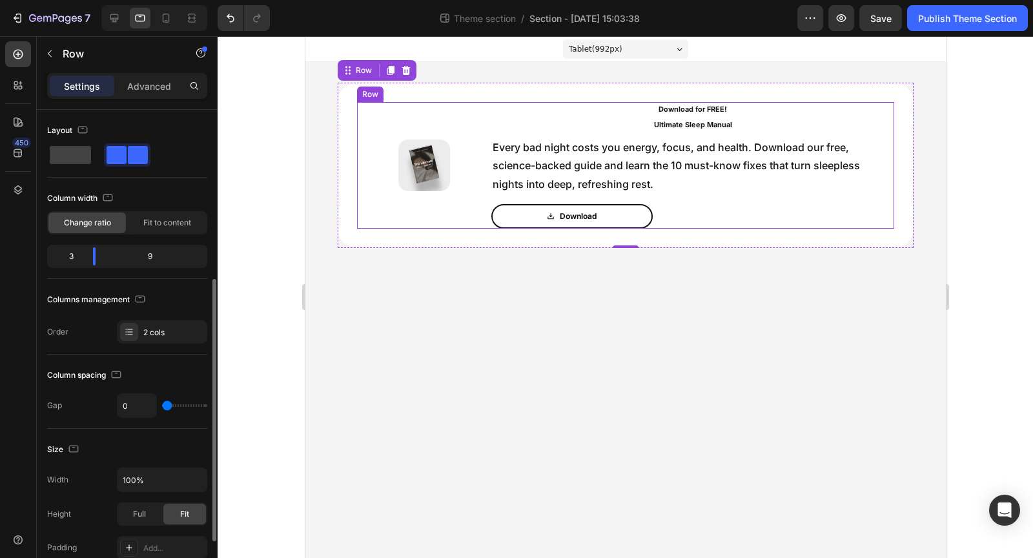
click at [488, 203] on div "Image" at bounding box center [424, 165] width 134 height 127
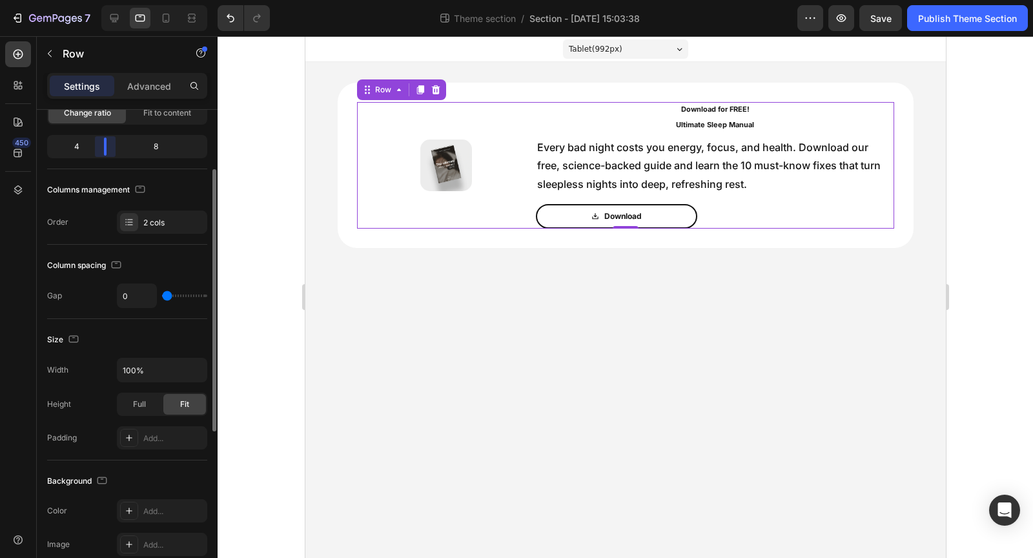
drag, startPoint x: 95, startPoint y: 144, endPoint x: 105, endPoint y: 145, distance: 10.4
click at [105, 0] on body "7 Theme section / Section - Aug 27 15:03:38 Preview Save Publish Theme Section …" at bounding box center [516, 0] width 1033 height 0
click at [461, 181] on img at bounding box center [446, 166] width 52 height 52
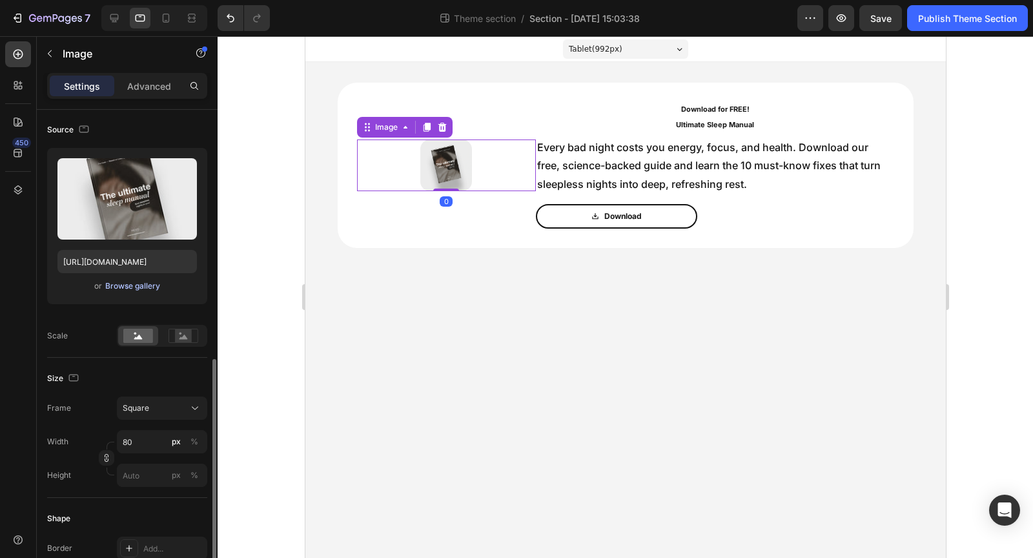
scroll to position [260, 0]
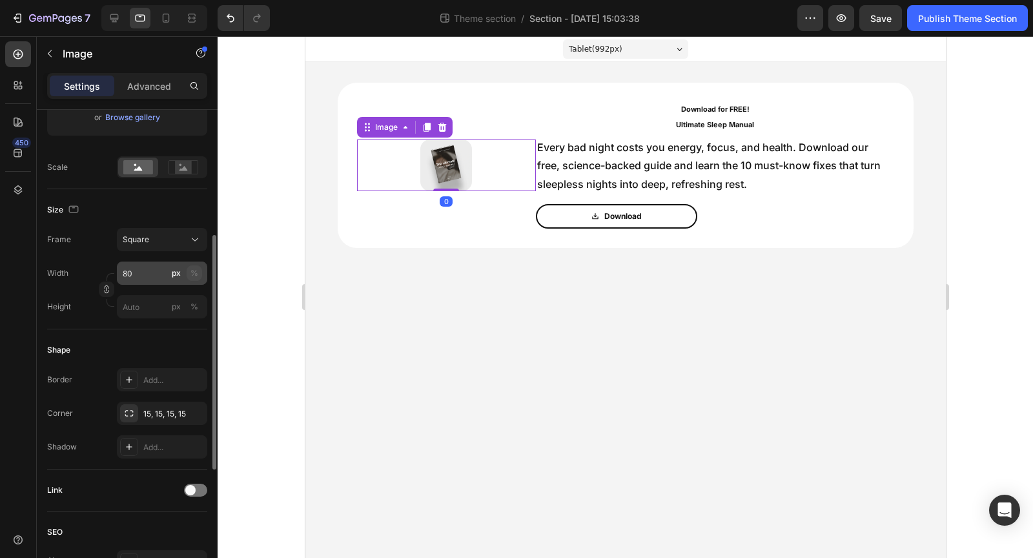
click at [195, 270] on div "%" at bounding box center [195, 273] width 8 height 12
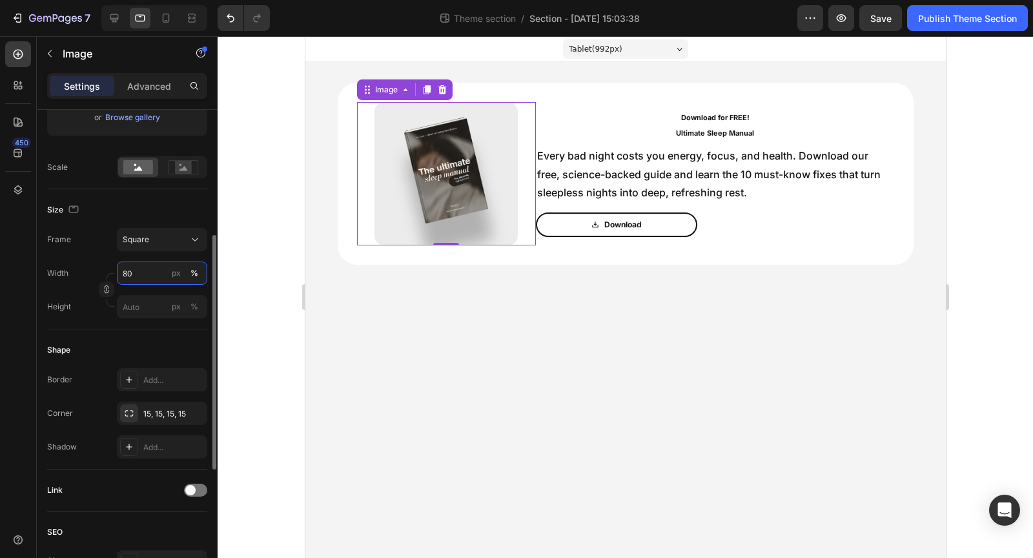
click at [152, 269] on input "80" at bounding box center [162, 273] width 90 height 23
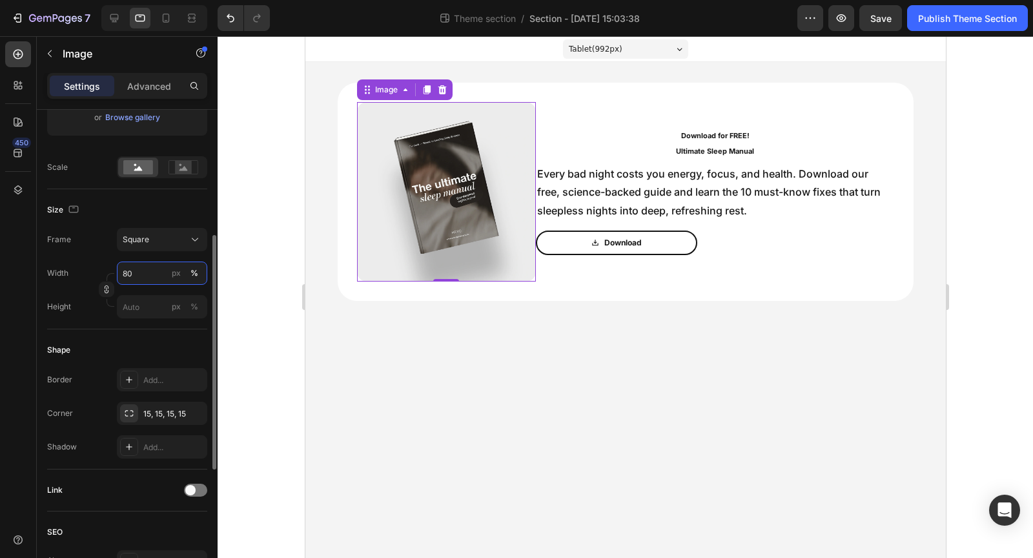
type input "8"
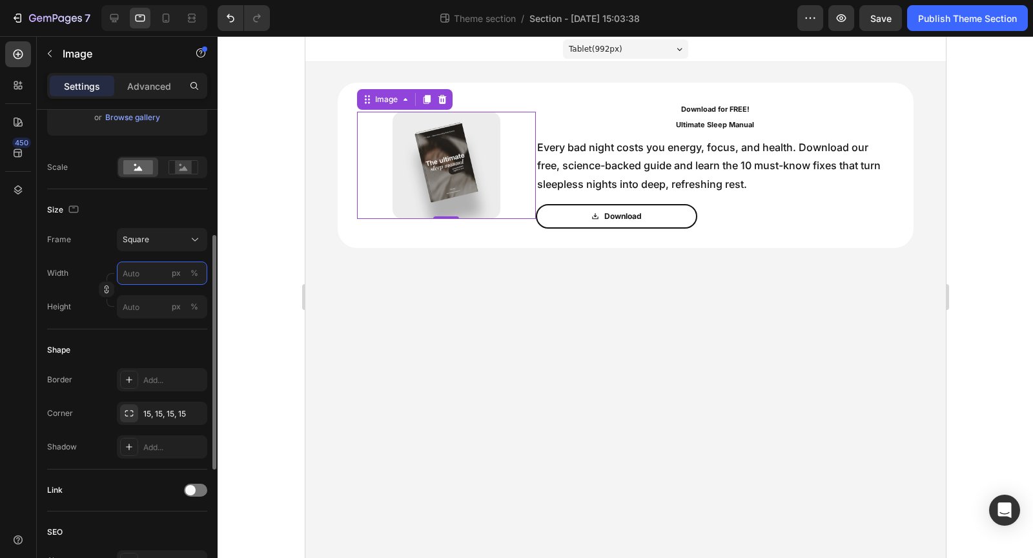
type input "1"
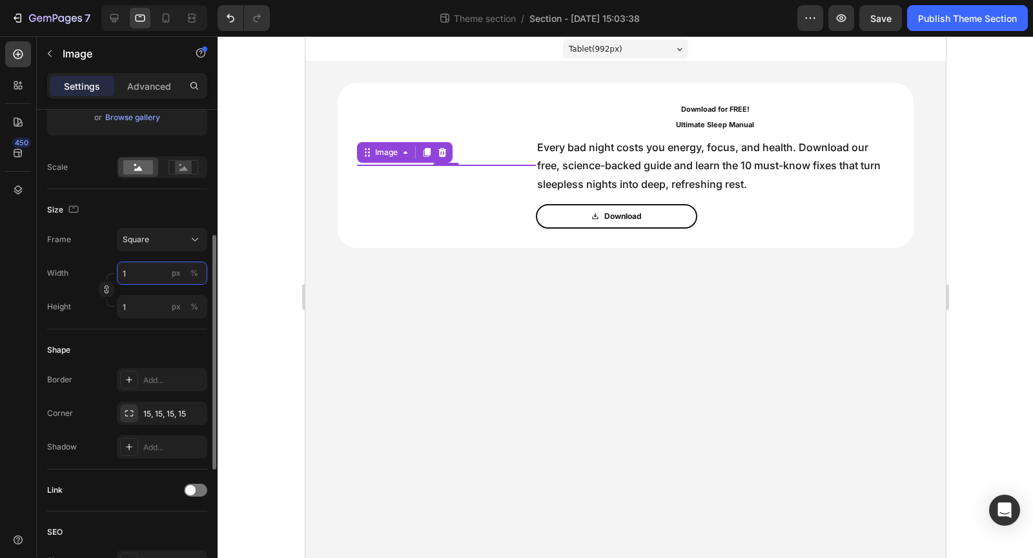
type input "10"
type input "100"
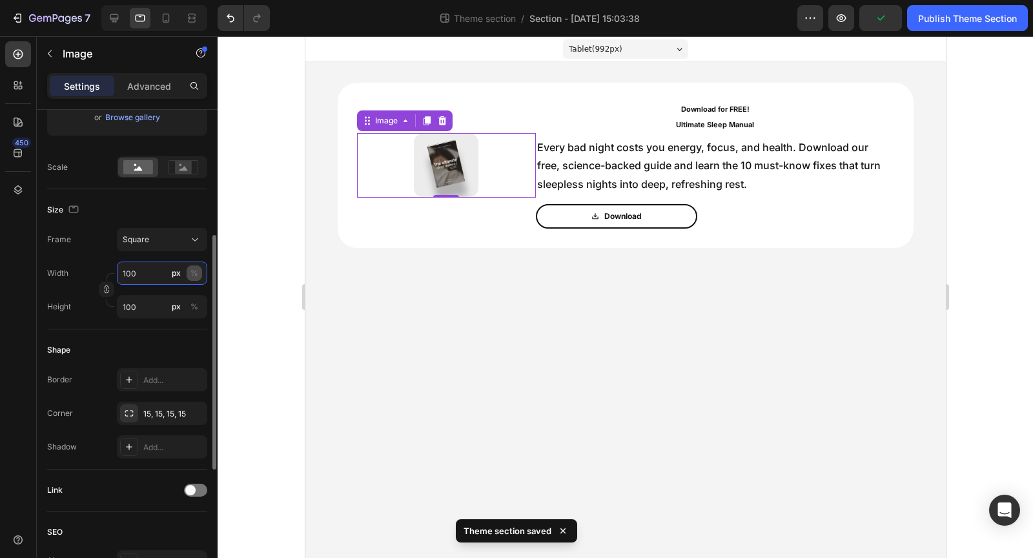
type input "100"
click at [192, 269] on div "%" at bounding box center [195, 273] width 8 height 12
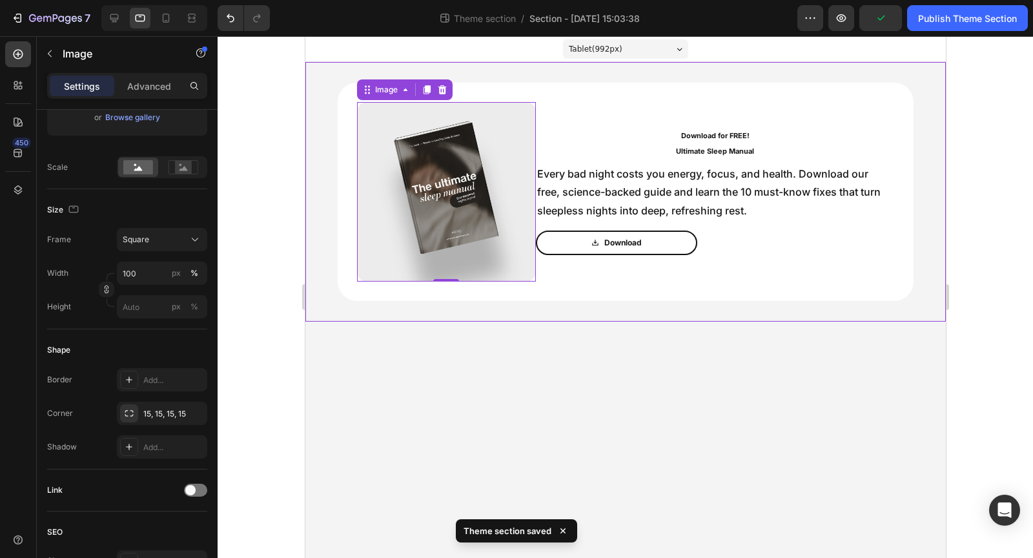
click at [564, 353] on body "Tablet ( 992 px) iPhone 13 Mini iPhone 13 Pro iPhone 11 Pro Max iPhone 15 Pro M…" at bounding box center [625, 297] width 641 height 522
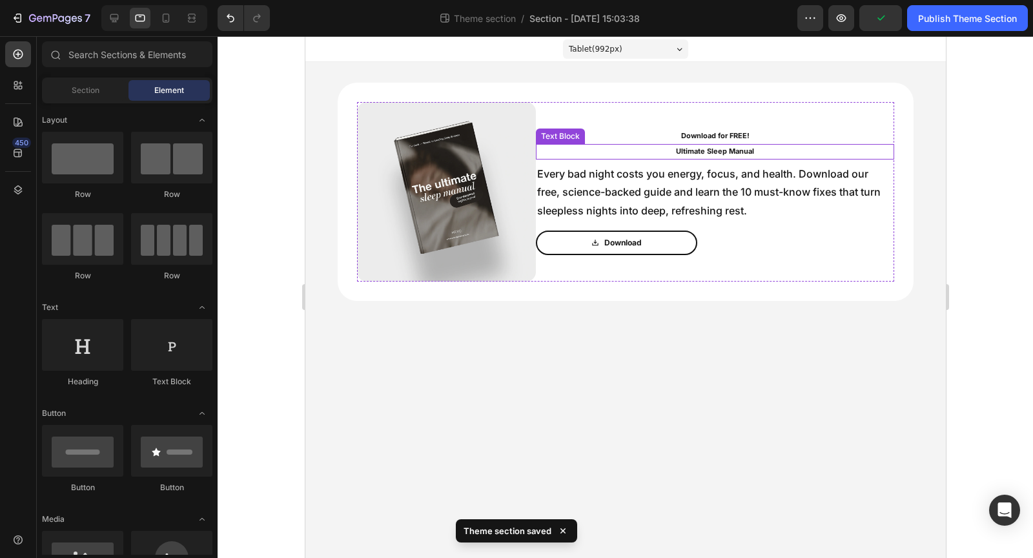
click at [541, 136] on div "Text Block" at bounding box center [560, 136] width 44 height 12
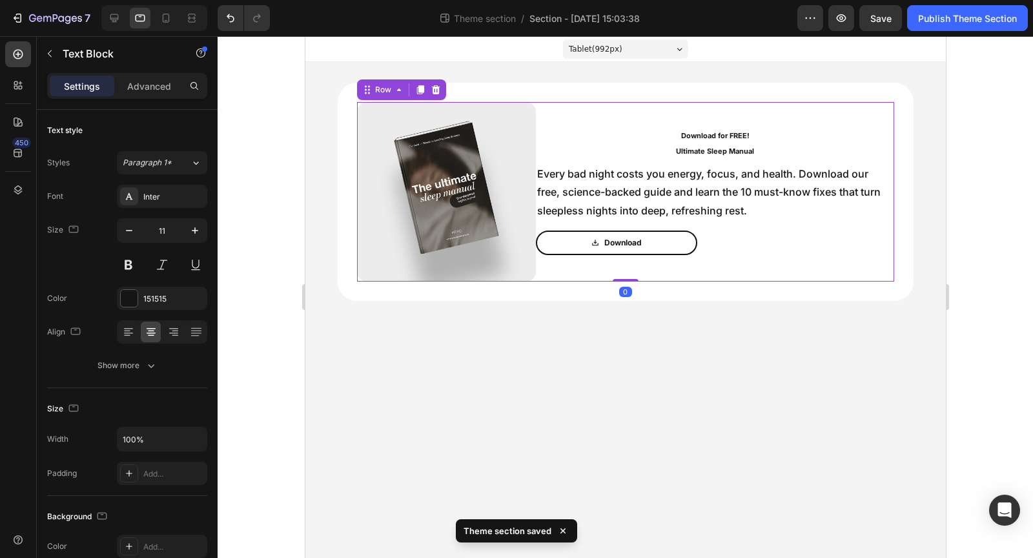
click at [546, 270] on div "Download for FREE! Text Block Ultimate Sleep Manual Text Block Every bad night …" at bounding box center [714, 192] width 358 height 180
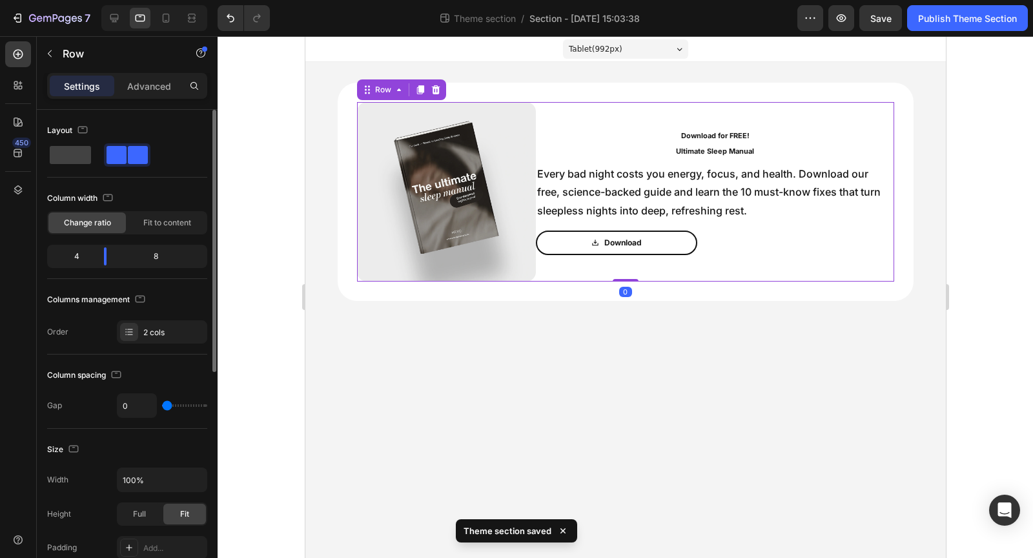
type input "2"
type input "4"
type input "12"
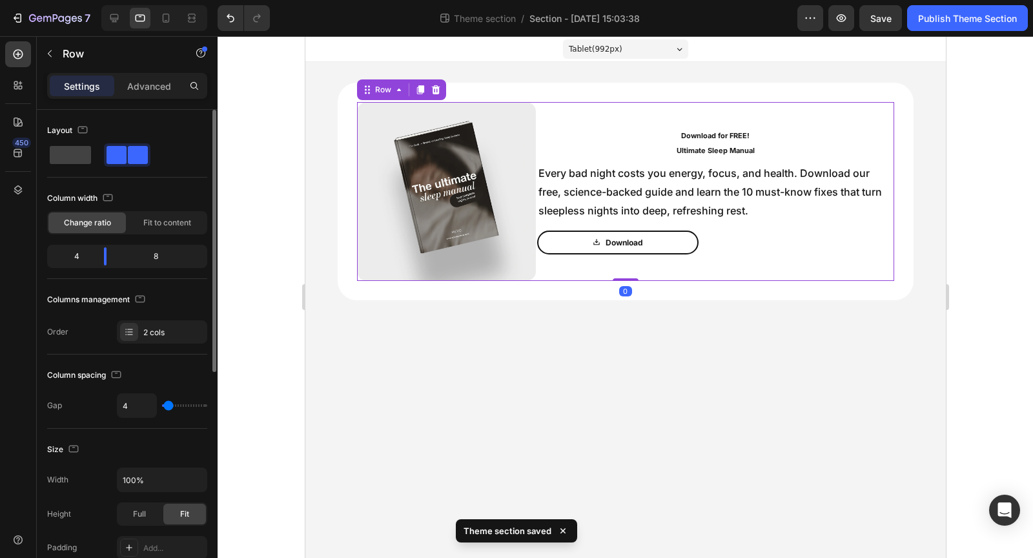
type input "12"
type input "24"
type input "34"
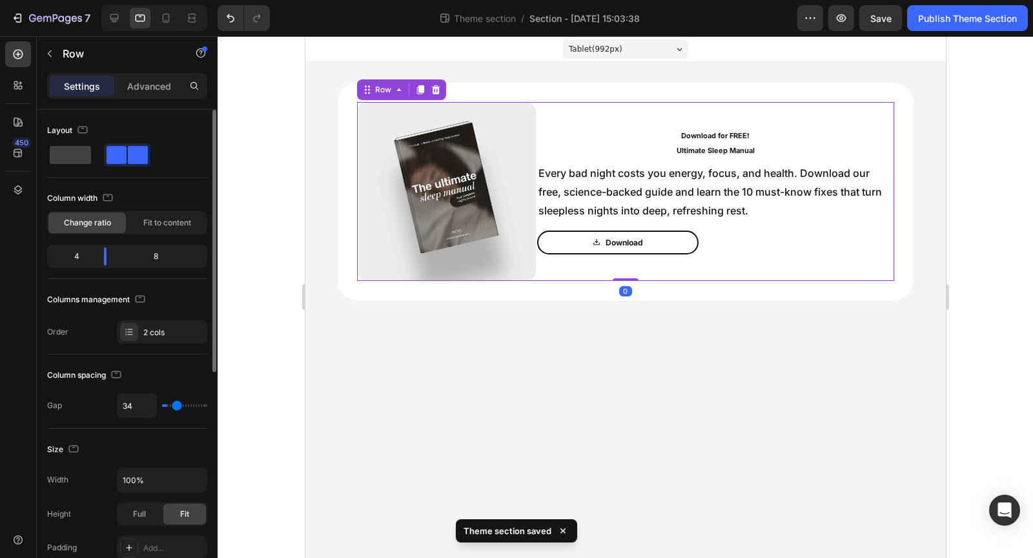
type input "45"
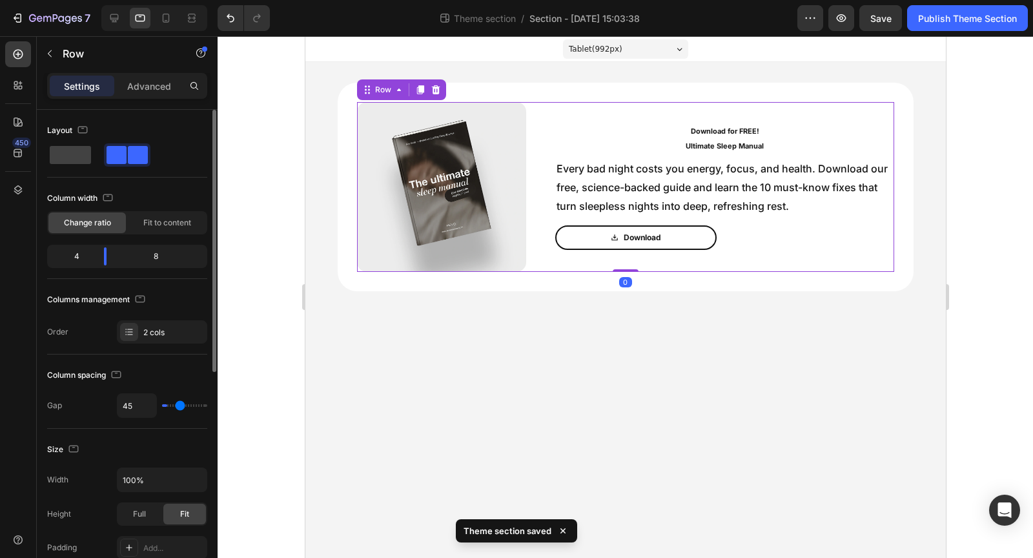
type input "48"
type input "51"
type input "52"
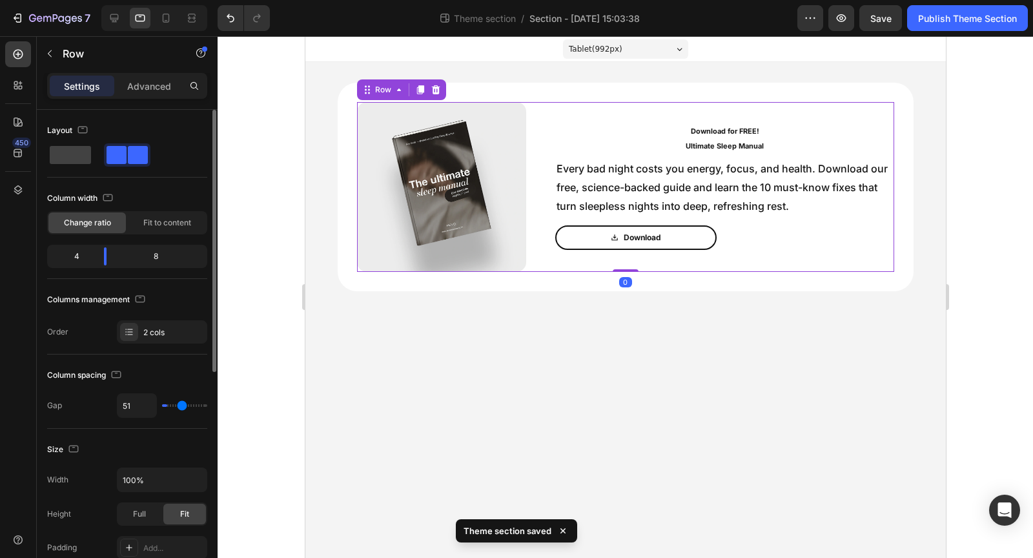
type input "52"
type input "54"
type input "55"
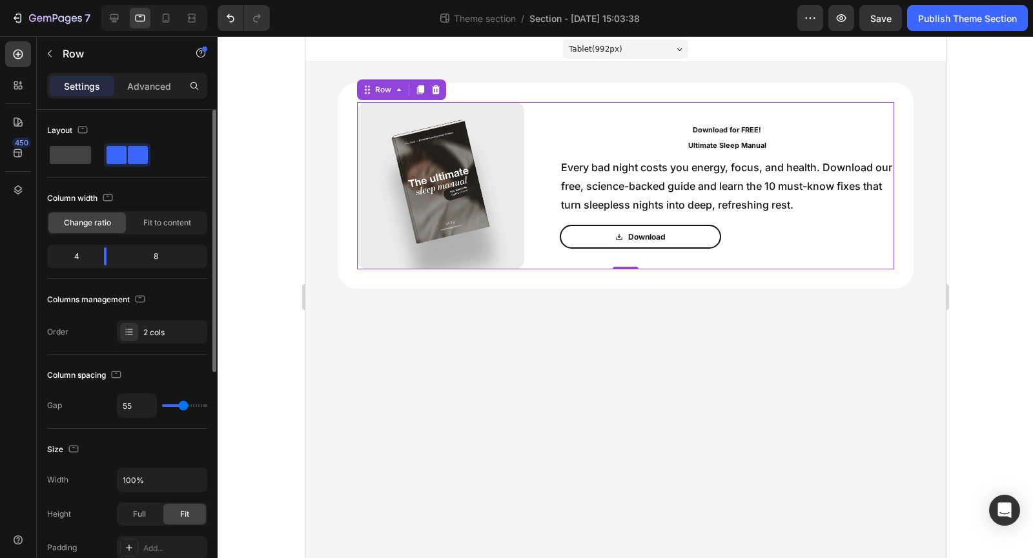
type input "54"
type input "52"
type input "51"
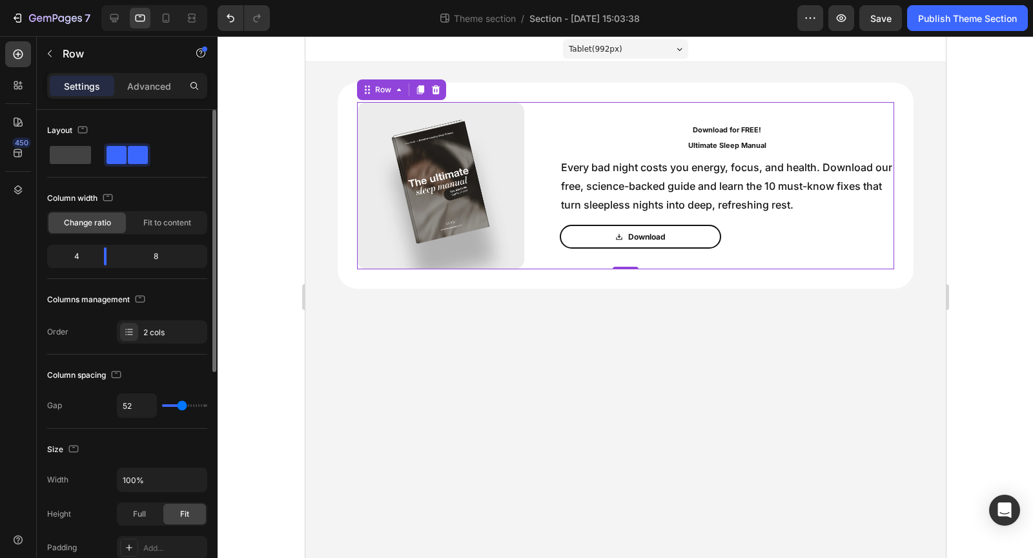
type input "51"
type input "50"
type input "48"
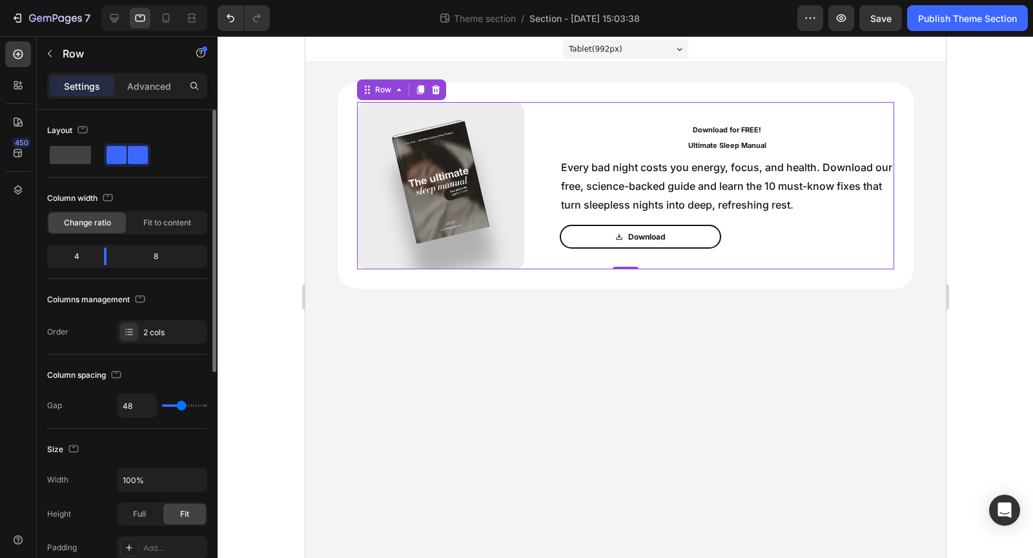
type input "46"
type input "45"
type input "44"
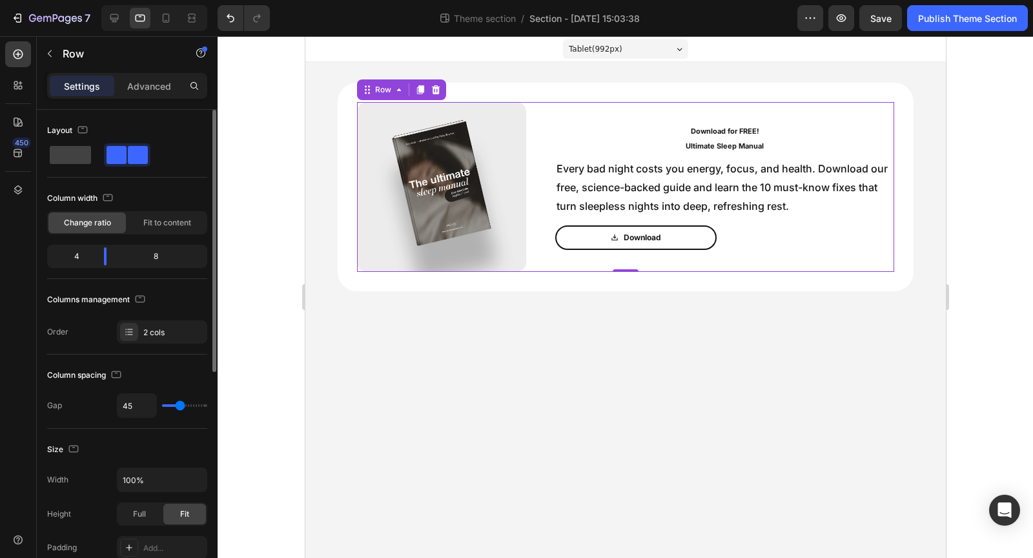
type input "44"
type input "42"
type input "40"
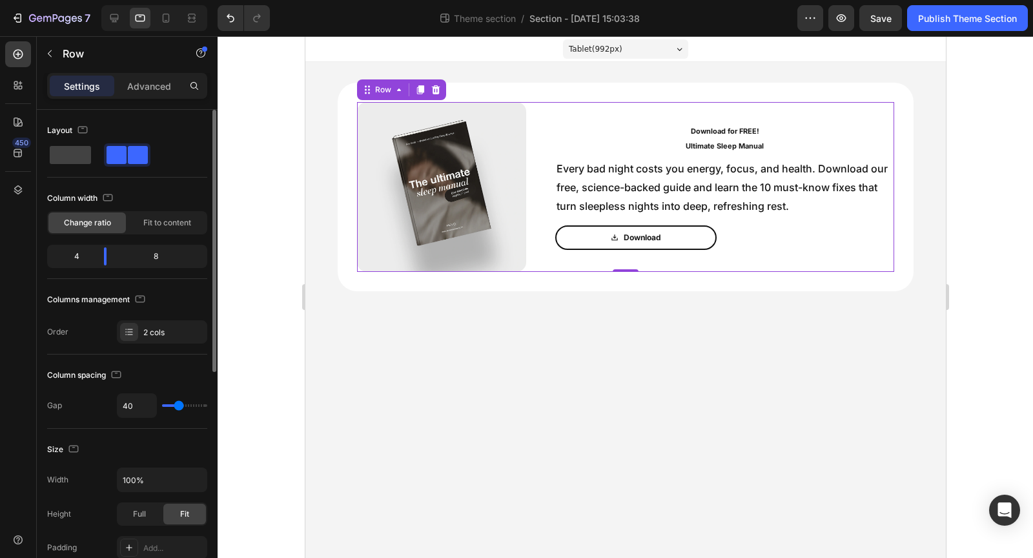
type input "39"
type input "38"
type input "37"
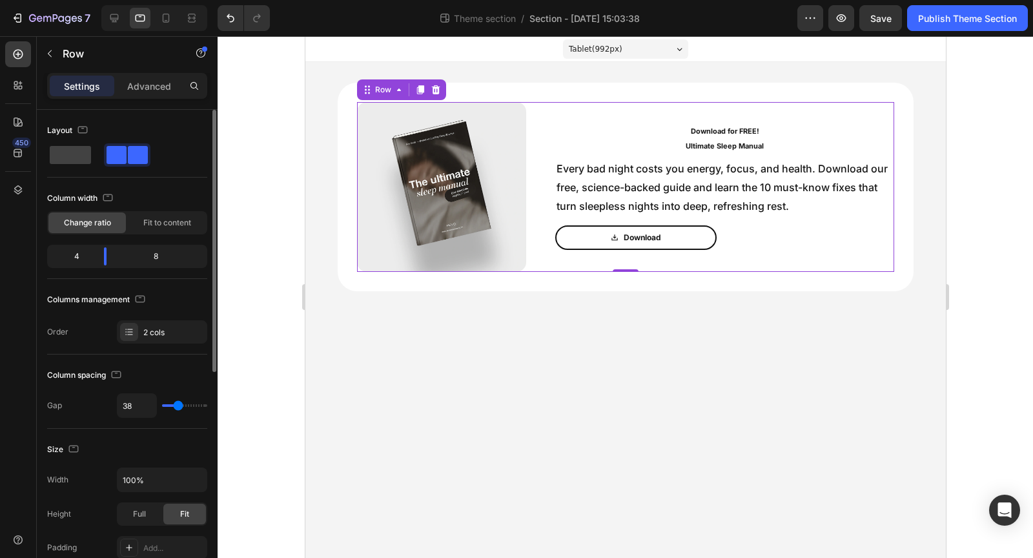
type input "37"
type input "36"
type input "35"
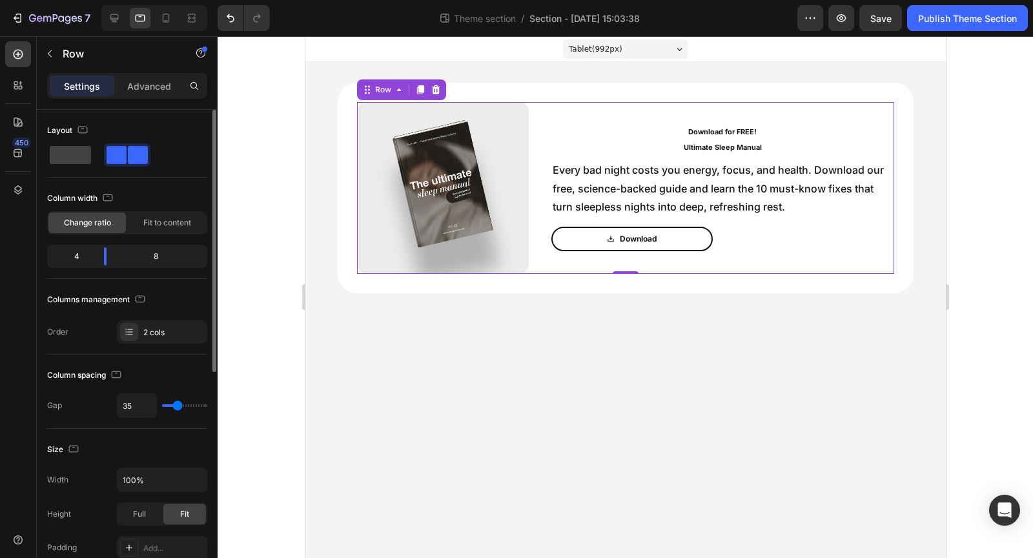
type input "34"
type input "33"
type input "32"
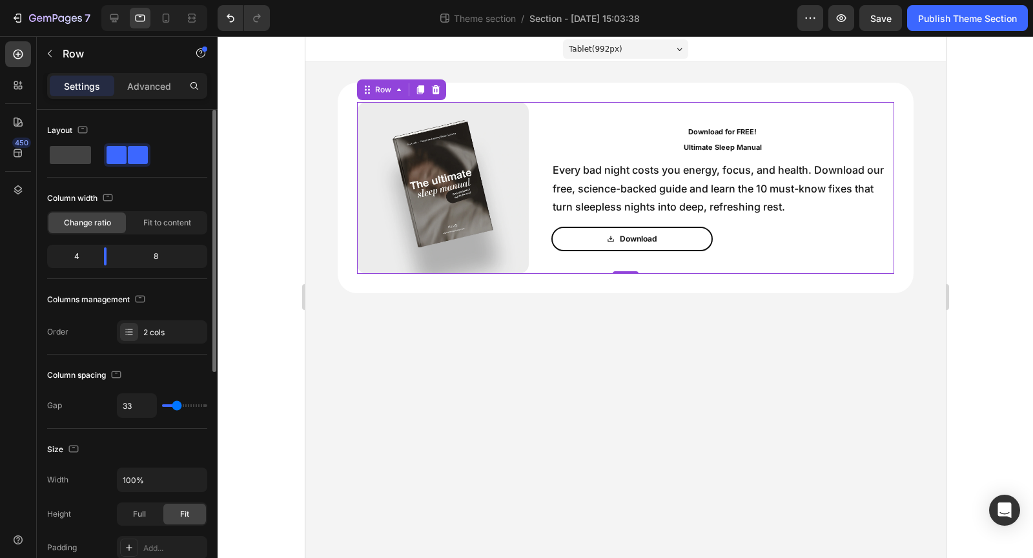
type input "32"
type input "31"
type input "30"
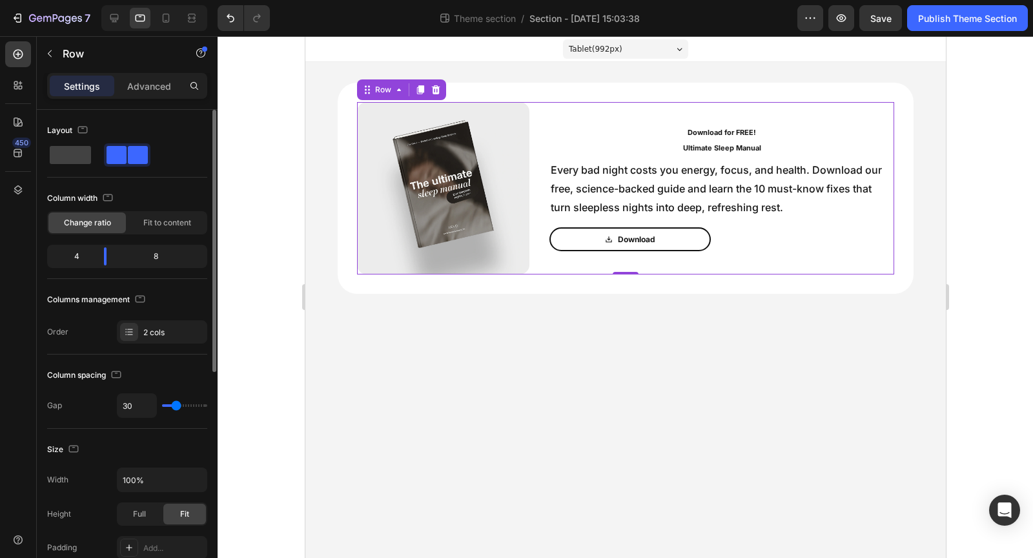
type input "29"
type input "28"
type input "27"
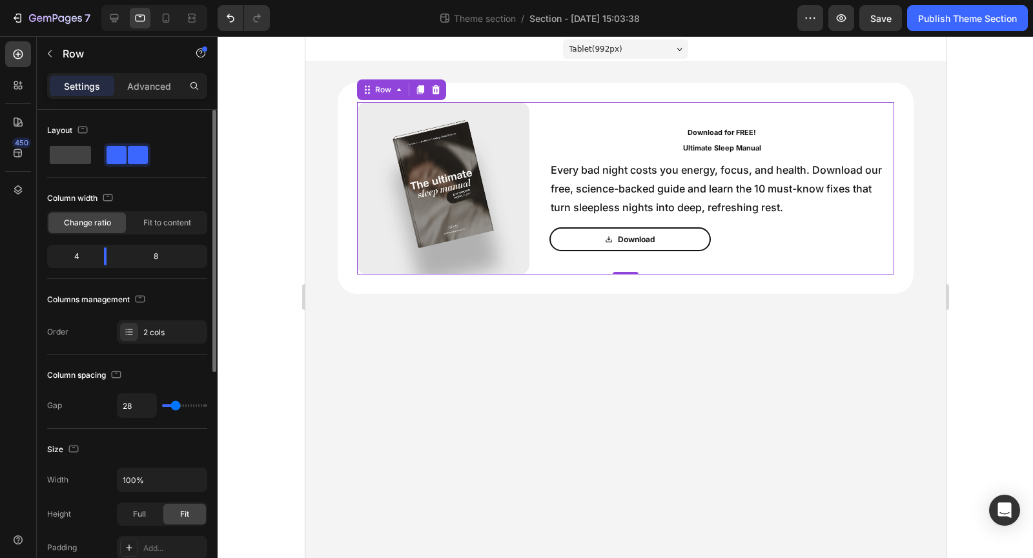
type input "27"
type input "26"
type input "27"
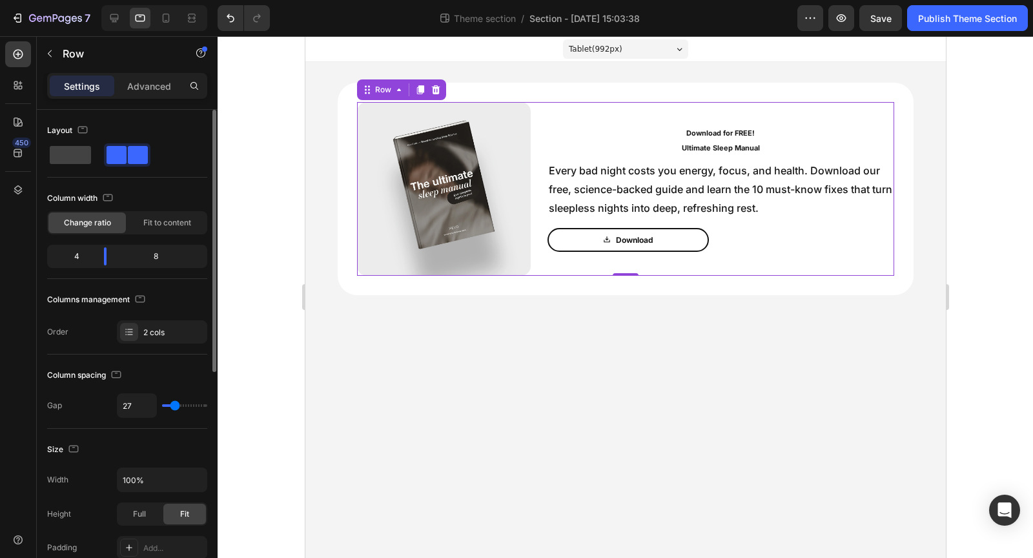
type input "28"
type input "29"
type input "30"
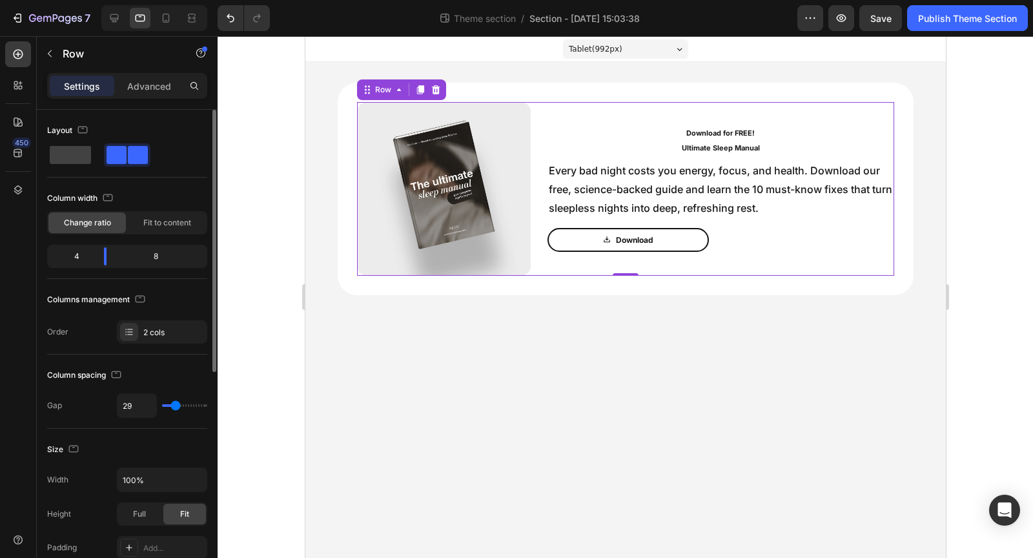
type input "30"
type input "31"
type input "32"
drag, startPoint x: 167, startPoint y: 405, endPoint x: 176, endPoint y: 404, distance: 9.1
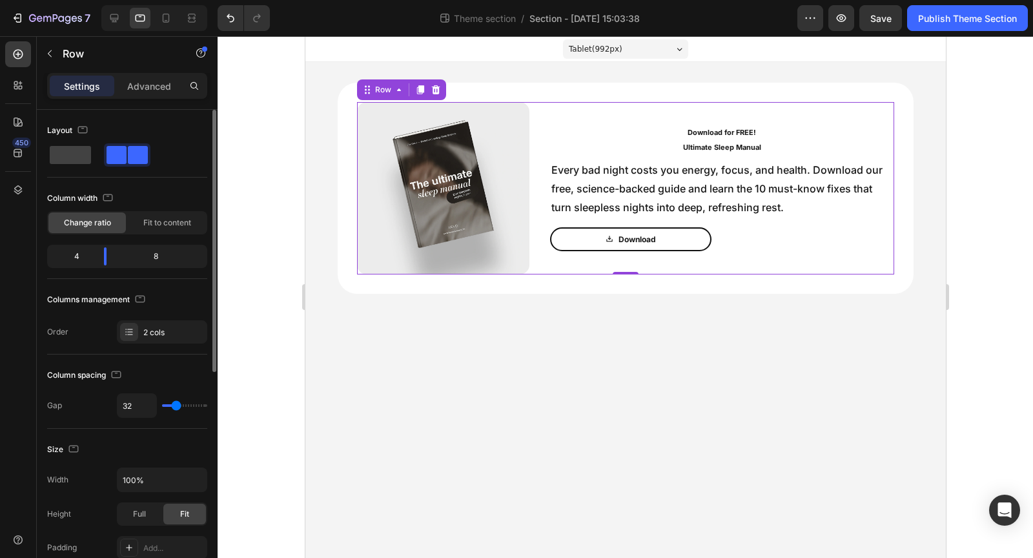
type input "32"
click at [176, 404] on input "range" at bounding box center [184, 405] width 45 height 3
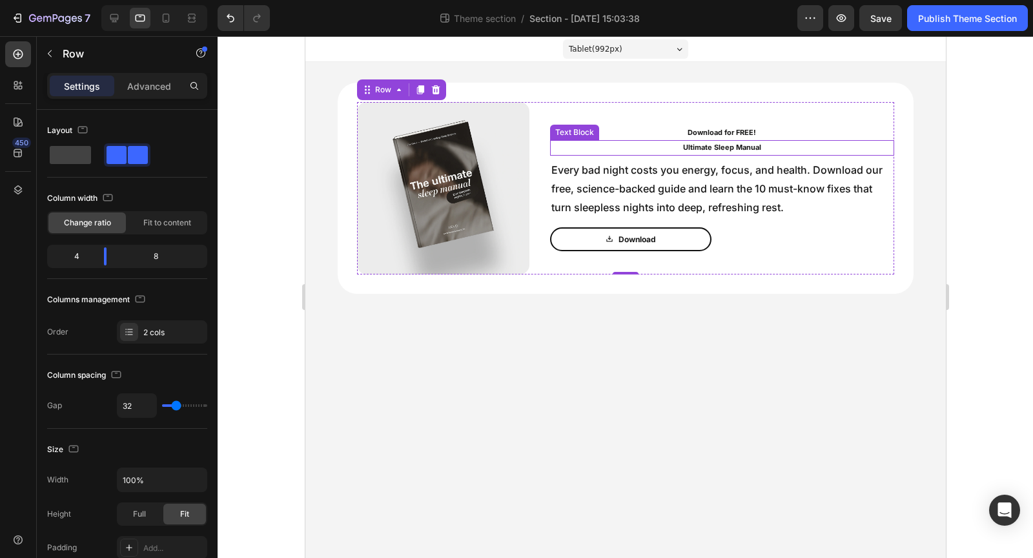
click at [699, 145] on p "Ultimate Sleep Manual" at bounding box center [722, 147] width 342 height 13
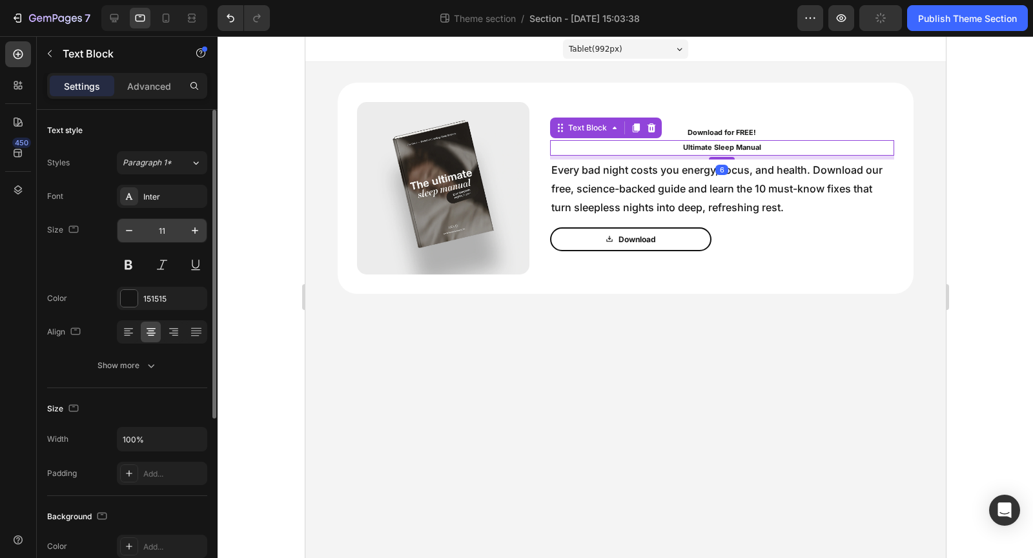
click at [169, 233] on input "11" at bounding box center [162, 230] width 43 height 23
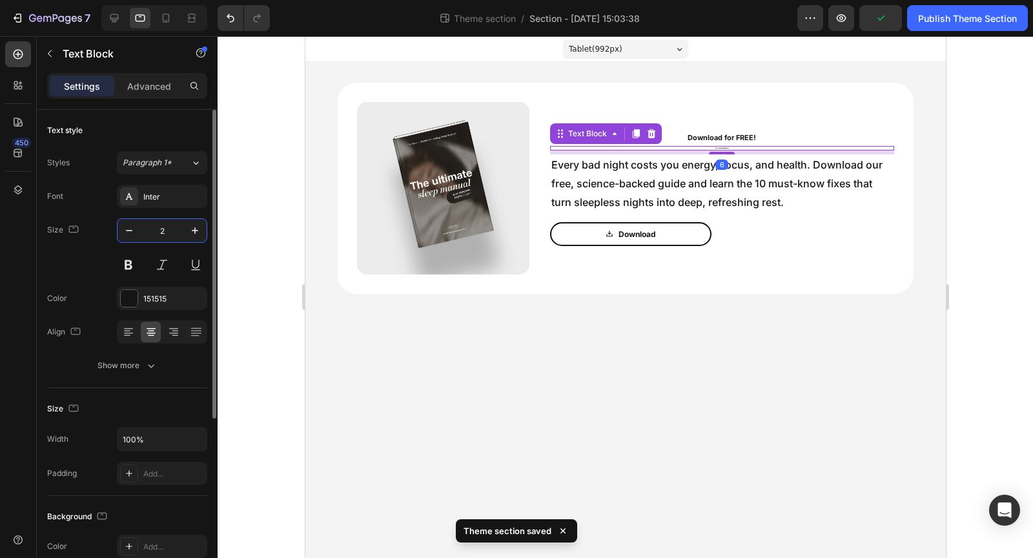
type input "28"
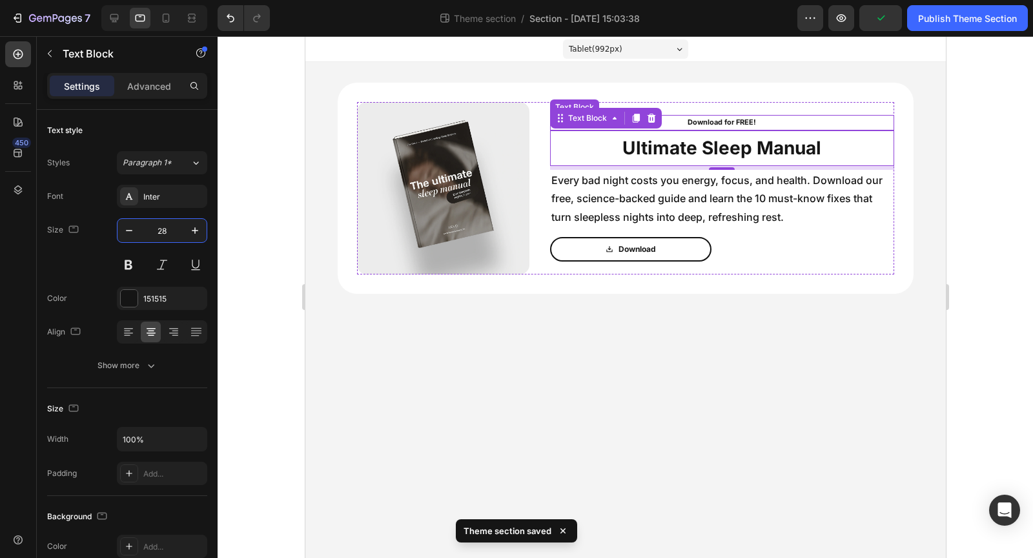
click at [703, 123] on p "Download for FREE!" at bounding box center [722, 122] width 342 height 13
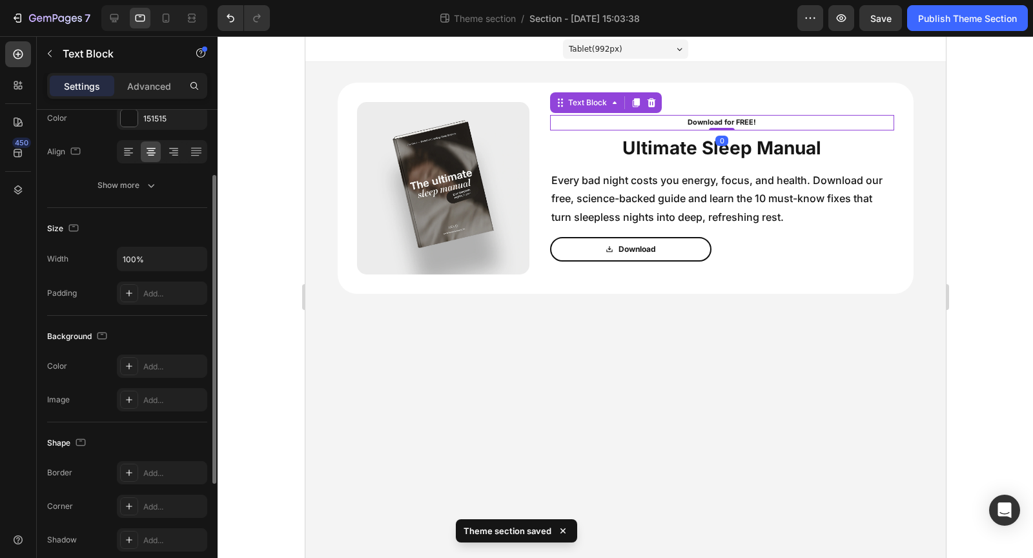
scroll to position [0, 0]
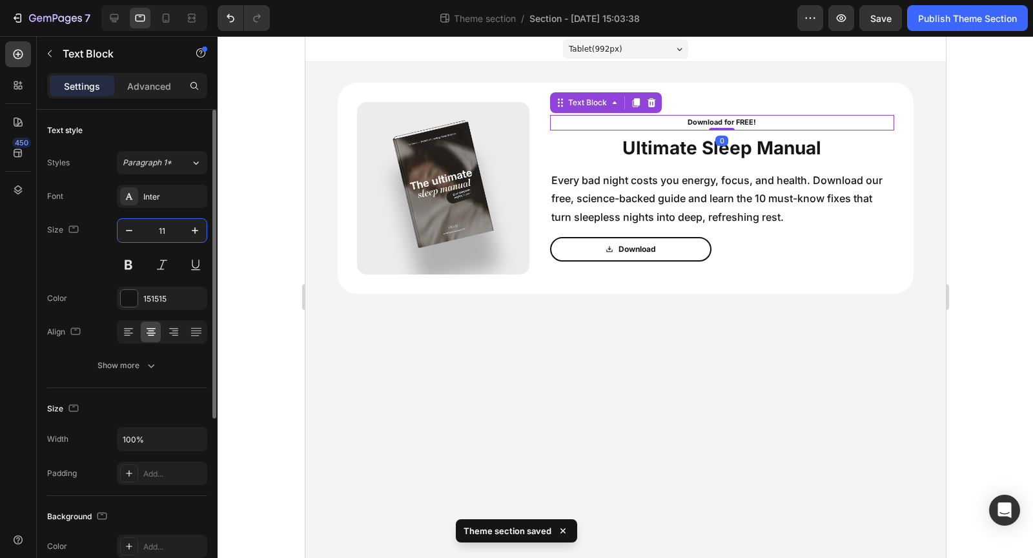
click at [176, 228] on input "11" at bounding box center [162, 230] width 43 height 23
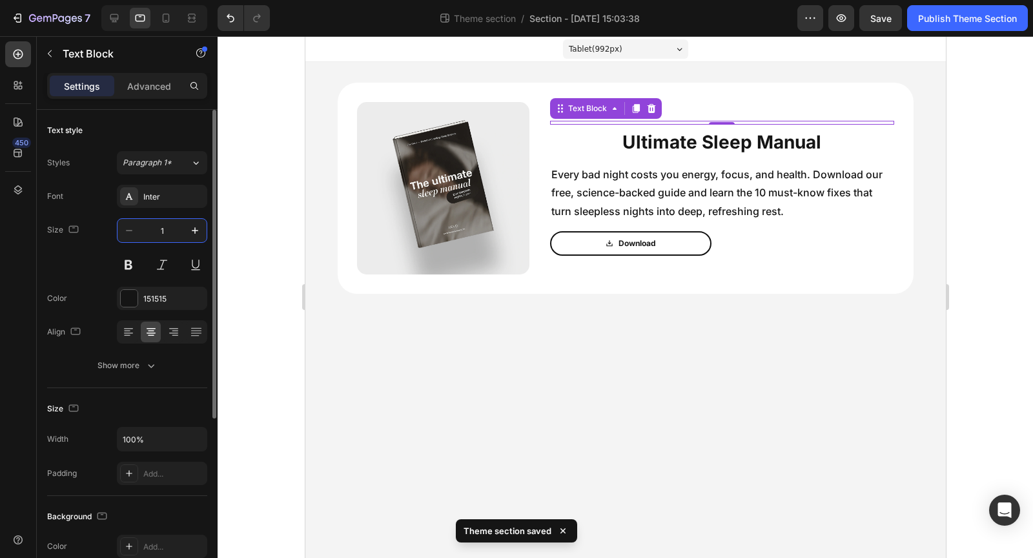
type input "16"
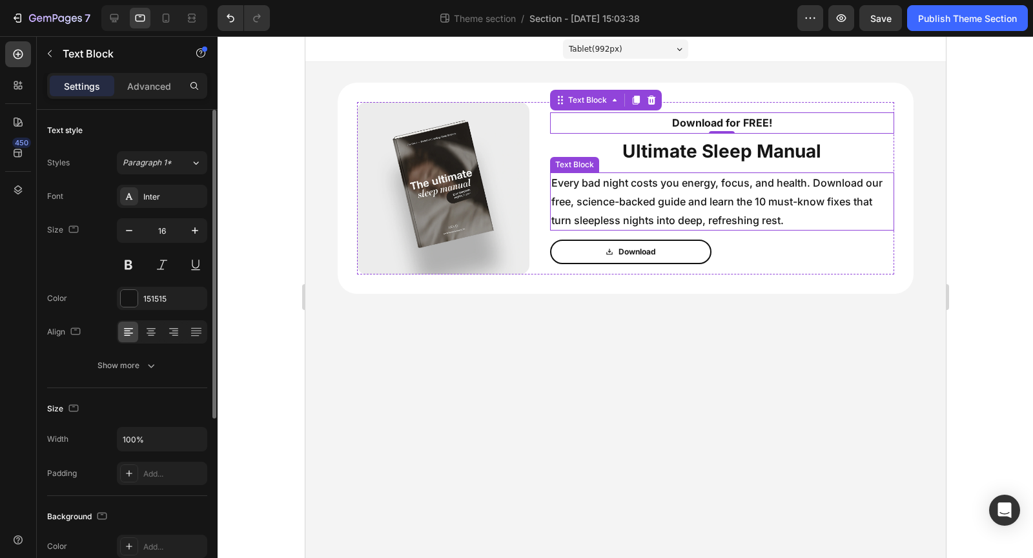
click at [696, 194] on p "Every bad night costs you energy, focus, and health. Download our free, science…" at bounding box center [722, 202] width 342 height 56
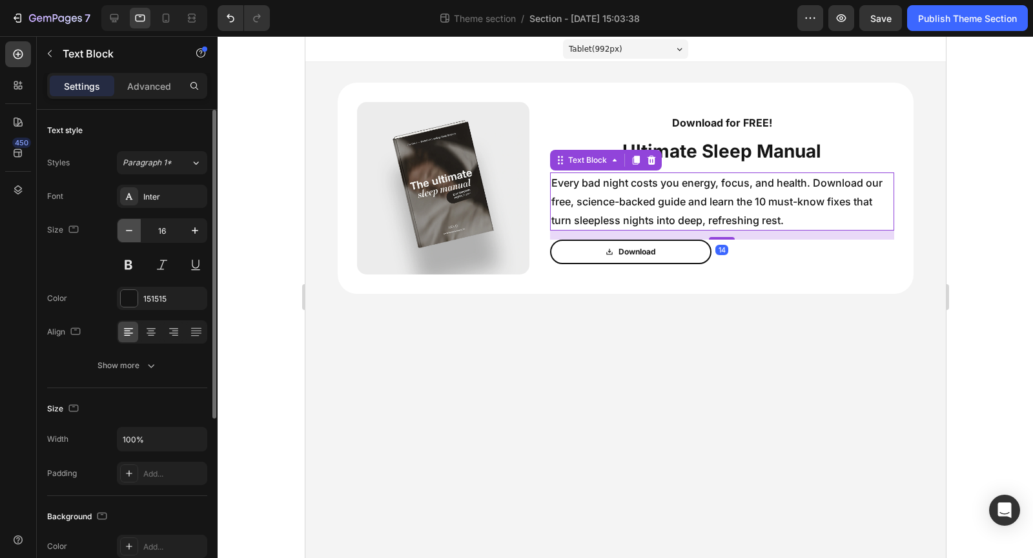
click at [125, 228] on icon "button" at bounding box center [129, 230] width 13 height 13
type input "14"
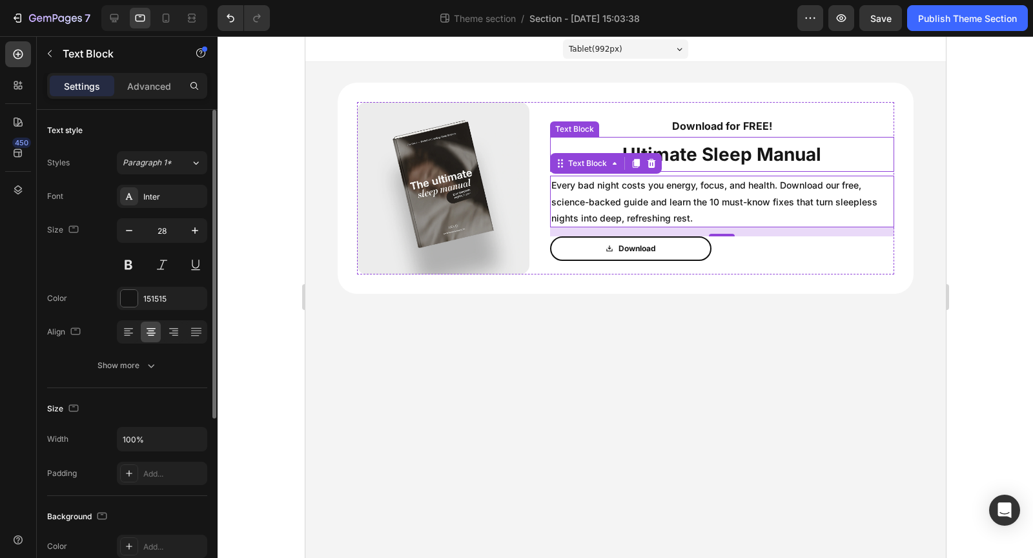
click at [736, 161] on p "Ultimate Sleep Manual" at bounding box center [722, 154] width 342 height 32
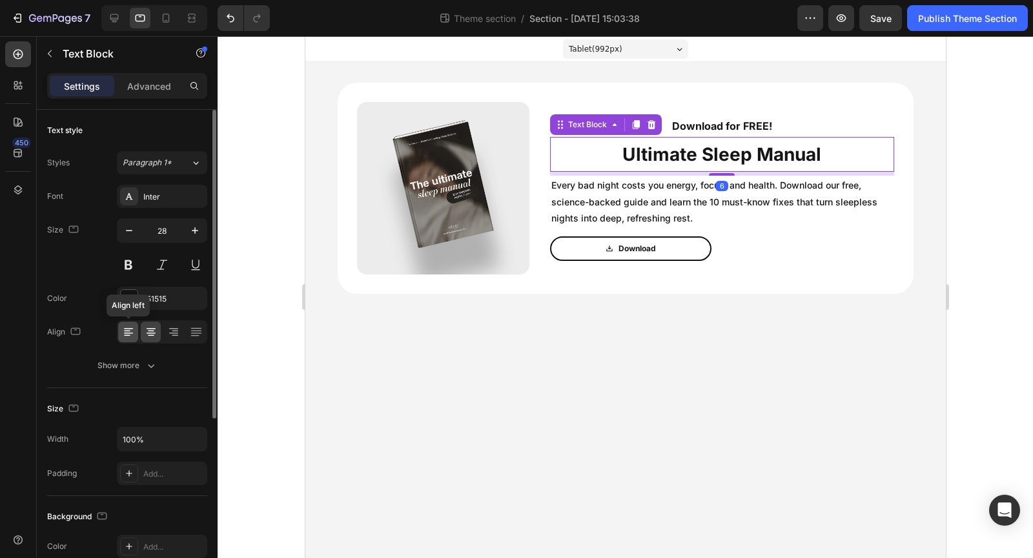
click at [131, 334] on icon at bounding box center [128, 332] width 13 height 13
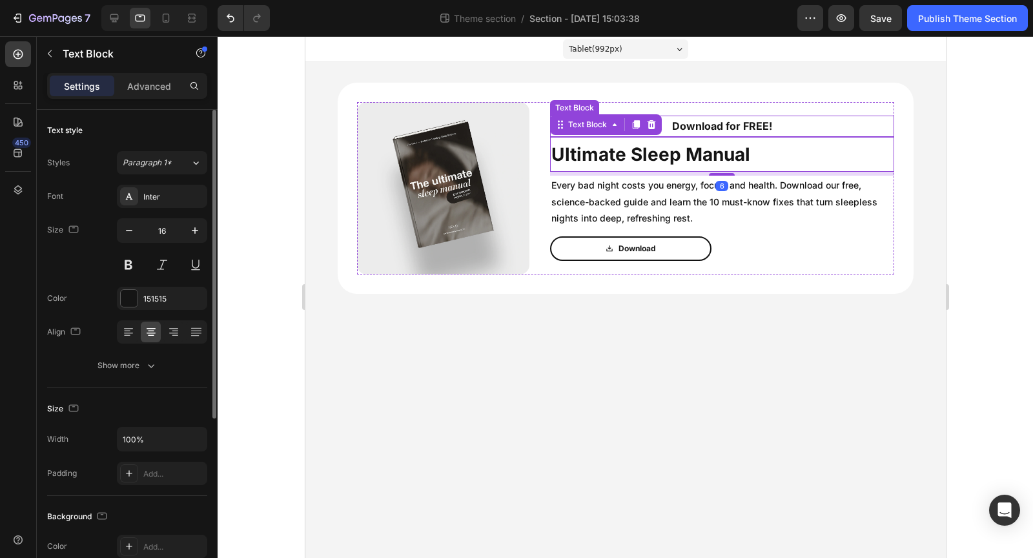
click at [759, 118] on p "Download for FREE!" at bounding box center [722, 126] width 342 height 19
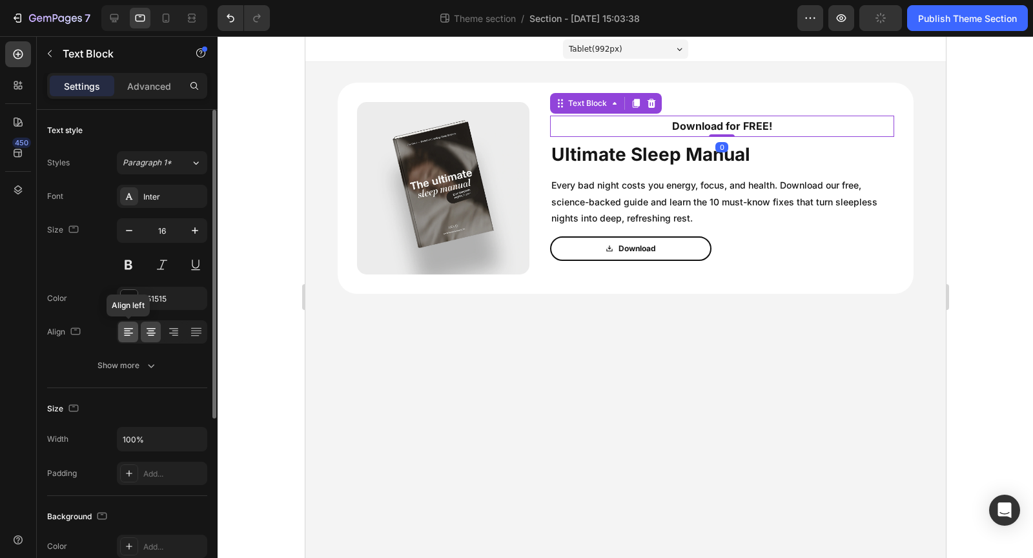
click at [130, 326] on icon at bounding box center [128, 332] width 13 height 13
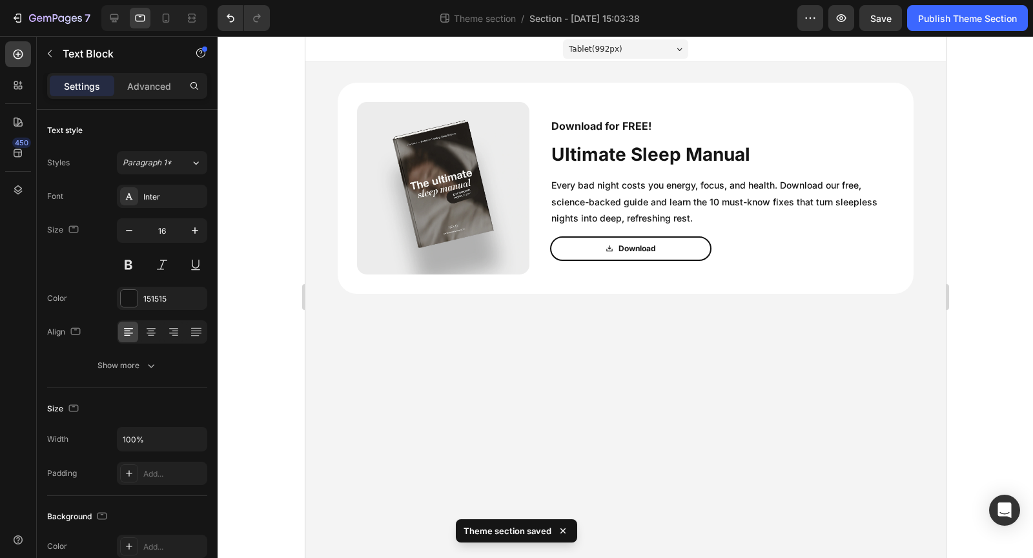
click at [589, 377] on body "Tablet ( 992 px) iPhone 13 Mini iPhone 13 Pro iPhone 11 Pro Max iPhone 15 Pro M…" at bounding box center [625, 297] width 641 height 522
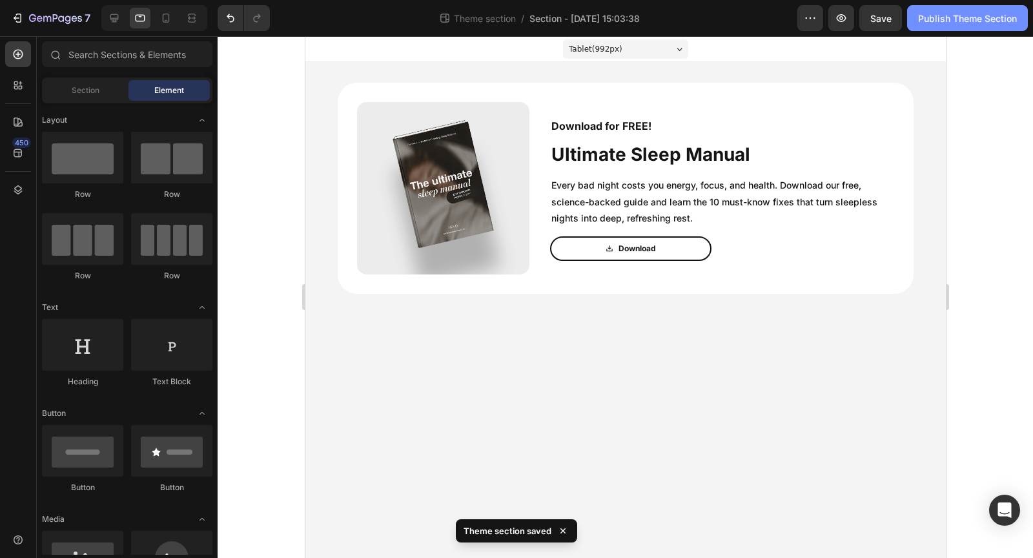
click at [939, 24] on div "Publish Theme Section" at bounding box center [967, 19] width 99 height 14
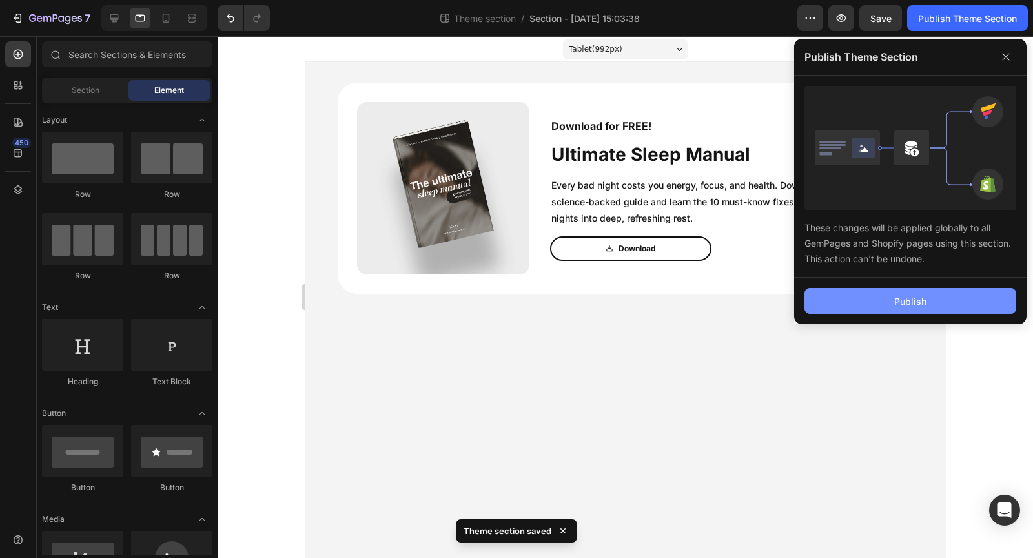
click at [922, 296] on div "Publish" at bounding box center [911, 302] width 32 height 14
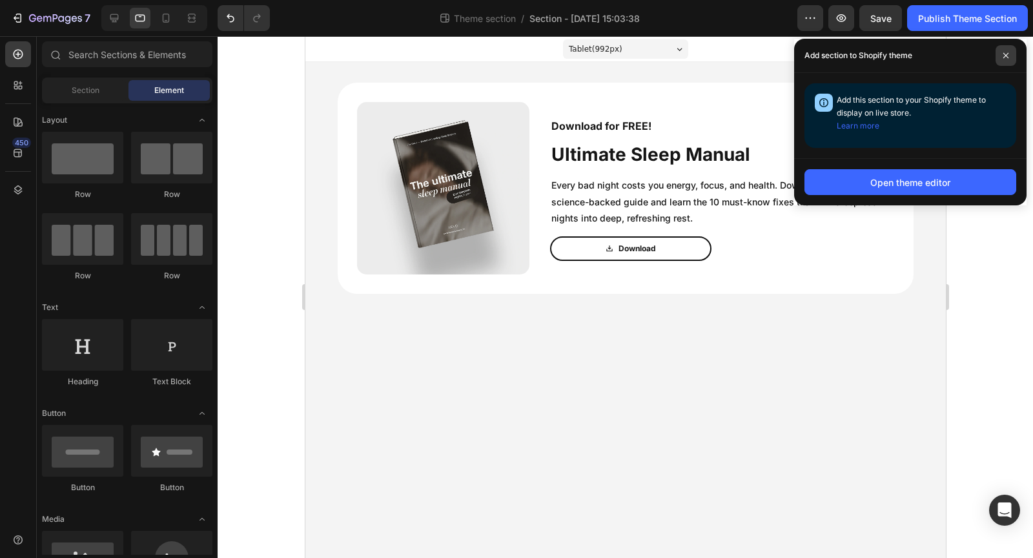
click at [999, 54] on span at bounding box center [1006, 55] width 21 height 21
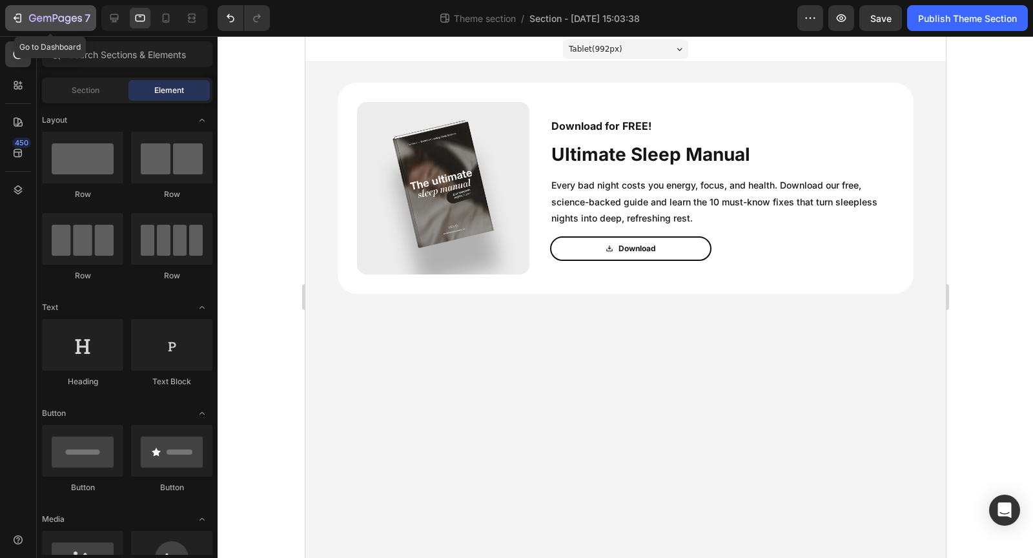
click at [24, 19] on div "7" at bounding box center [50, 18] width 79 height 16
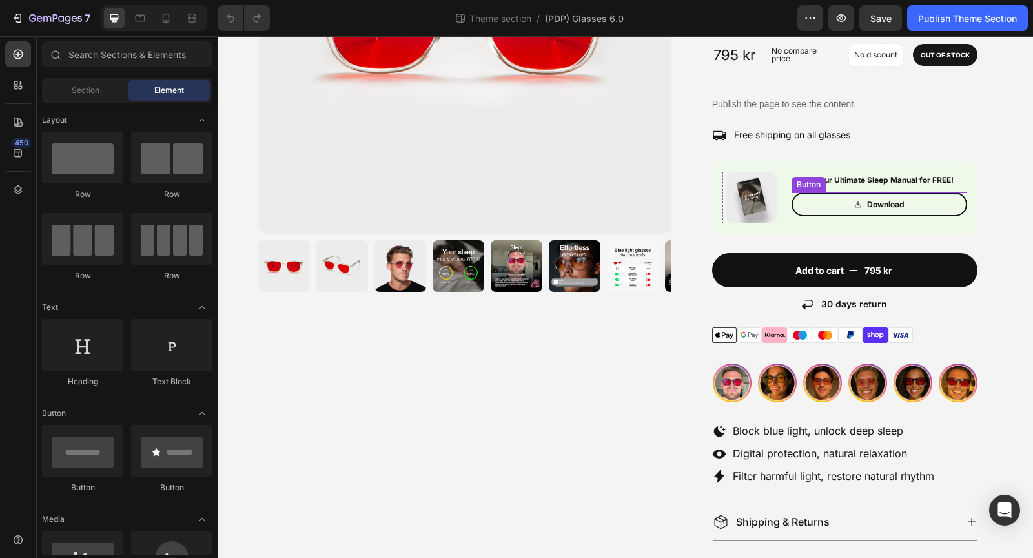
scroll to position [287, 0]
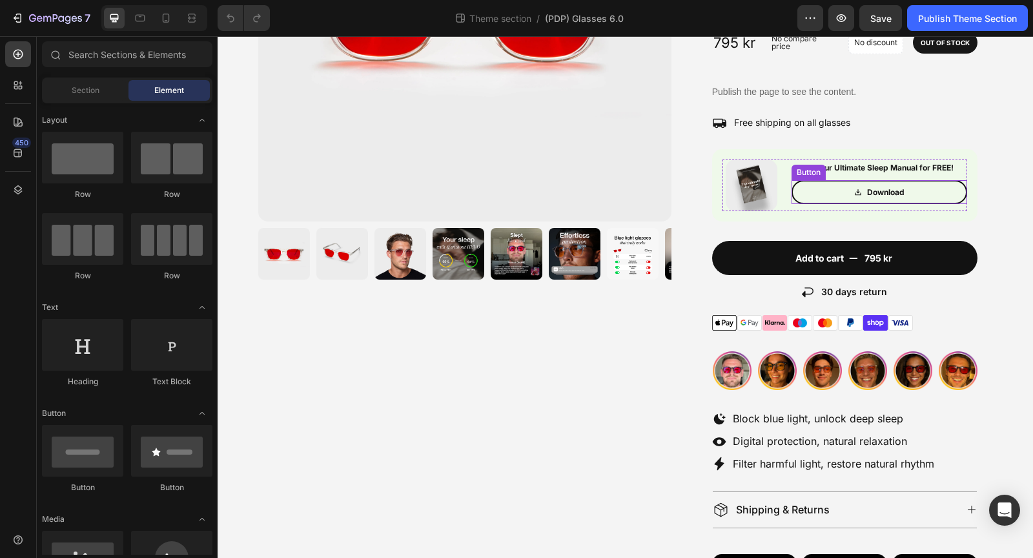
click at [836, 197] on link "Download" at bounding box center [880, 192] width 176 height 25
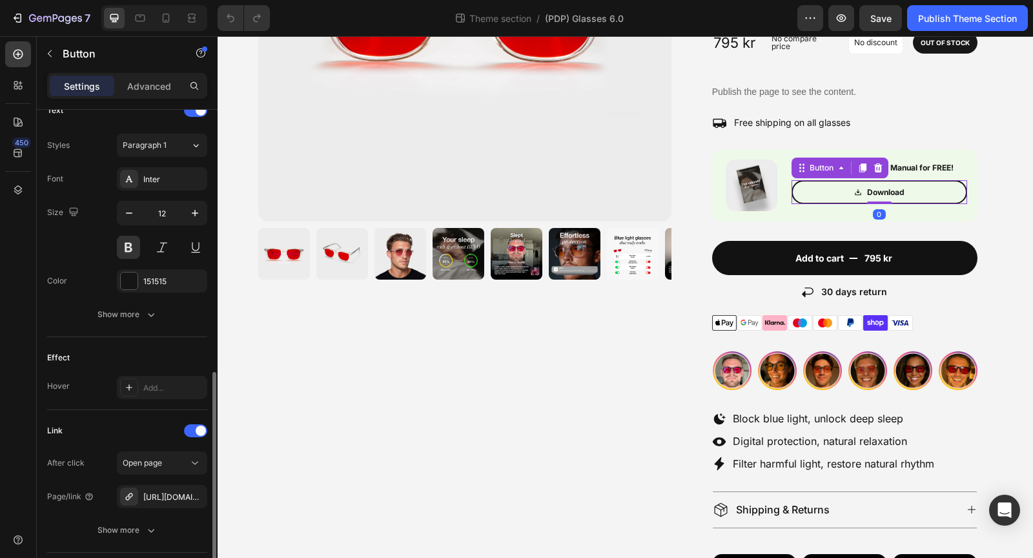
scroll to position [639, 0]
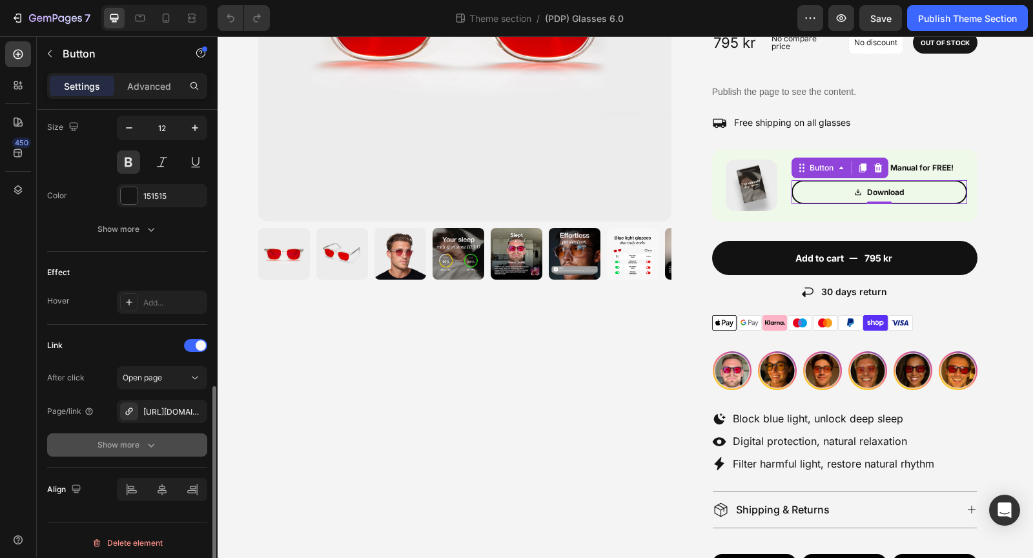
click at [141, 433] on button "Show more" at bounding box center [127, 444] width 160 height 23
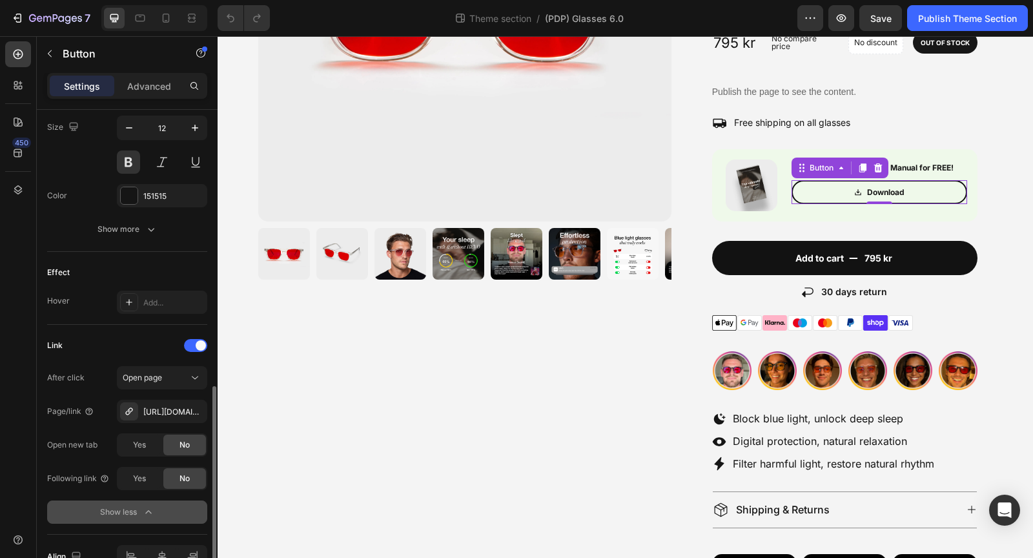
scroll to position [706, 0]
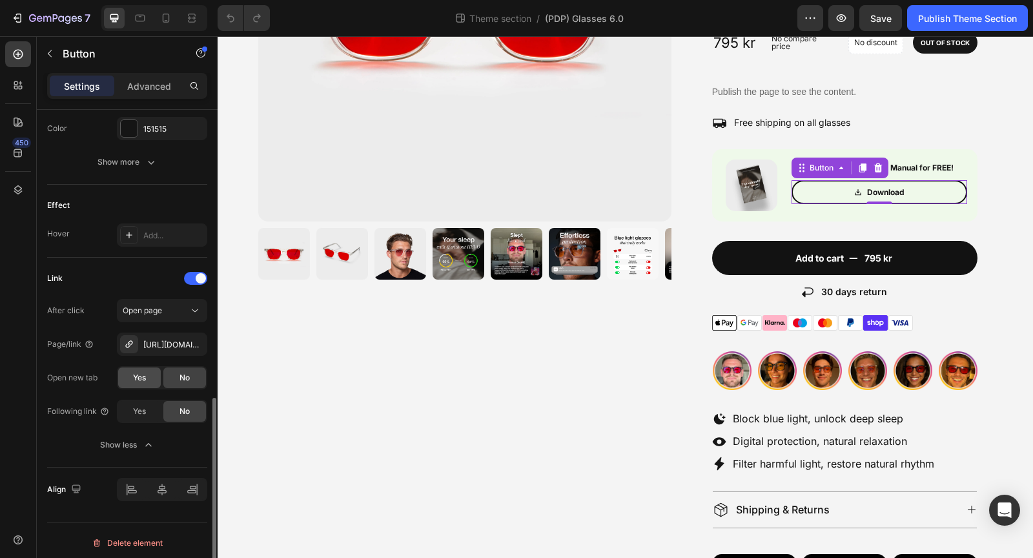
click at [147, 373] on div "Yes" at bounding box center [139, 377] width 43 height 21
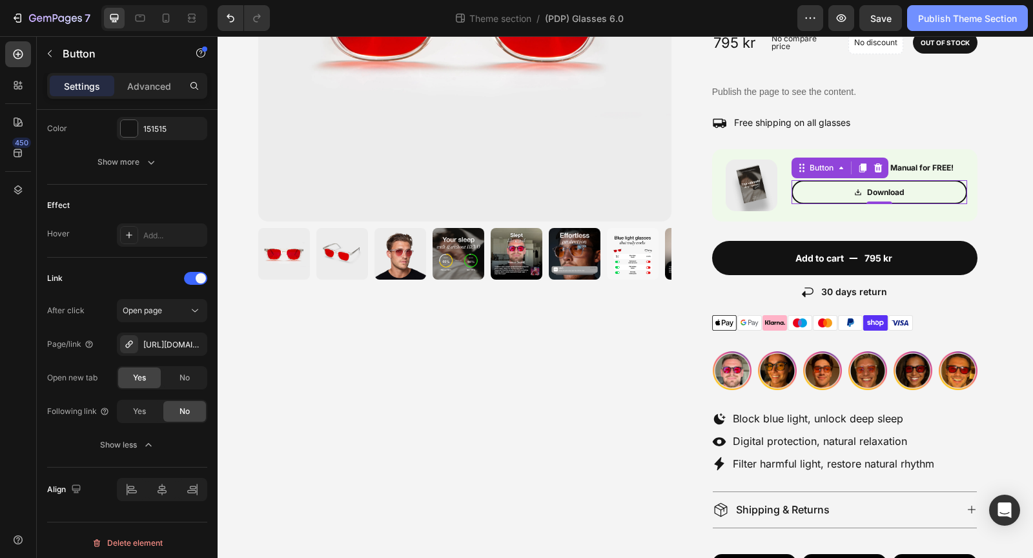
click at [980, 12] on div "Publish Theme Section" at bounding box center [967, 19] width 99 height 14
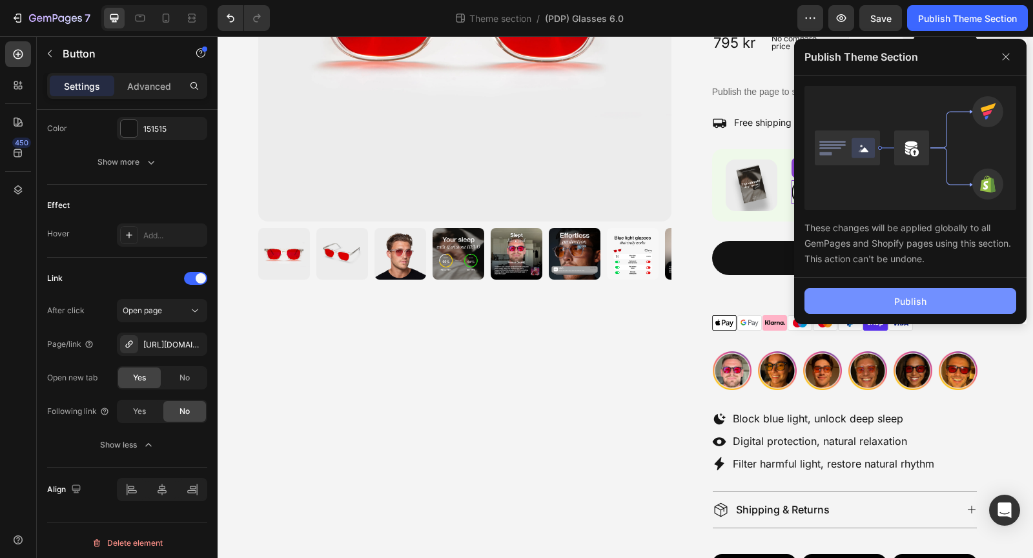
click at [908, 295] on div "Publish" at bounding box center [911, 302] width 32 height 14
